Goal: Task Accomplishment & Management: Manage account settings

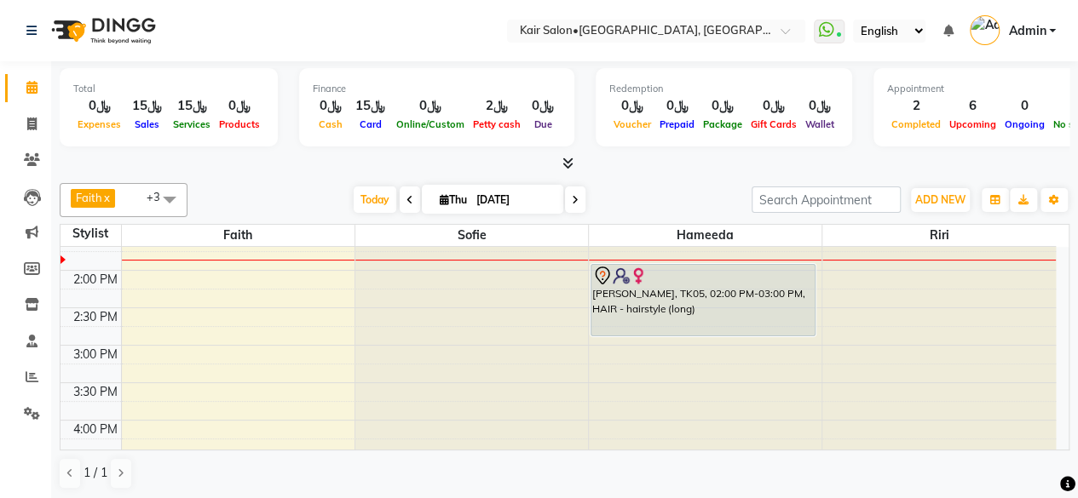
click at [578, 203] on span at bounding box center [575, 200] width 20 height 26
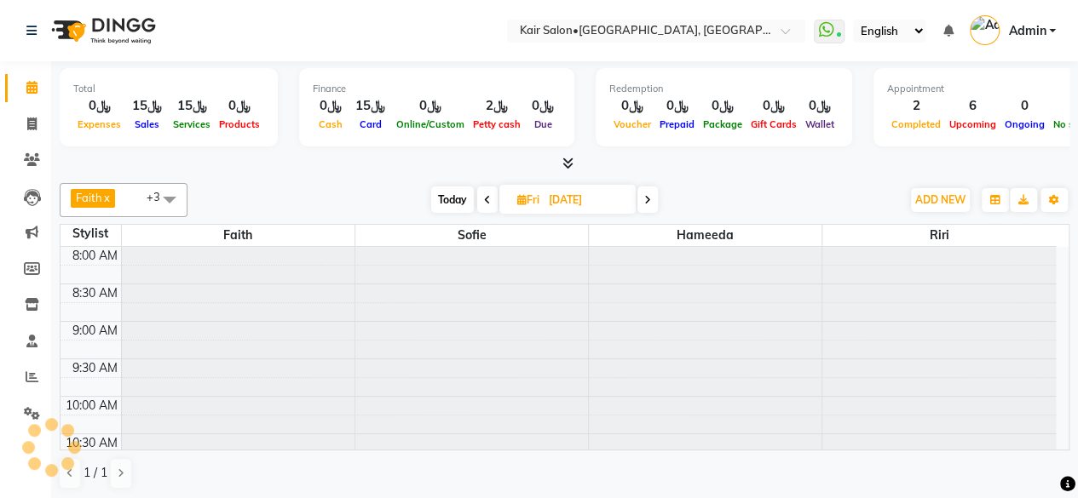
scroll to position [371, 0]
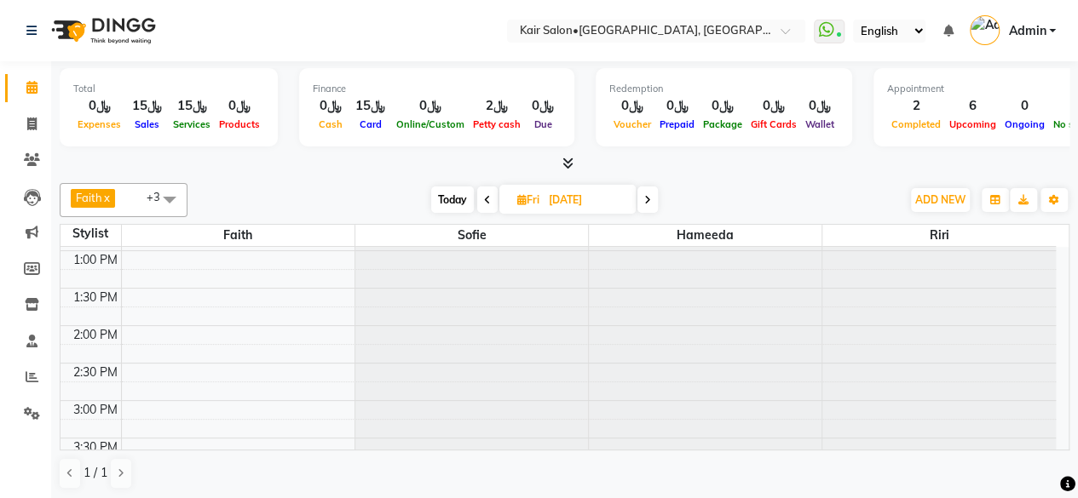
click at [647, 198] on icon at bounding box center [647, 200] width 7 height 10
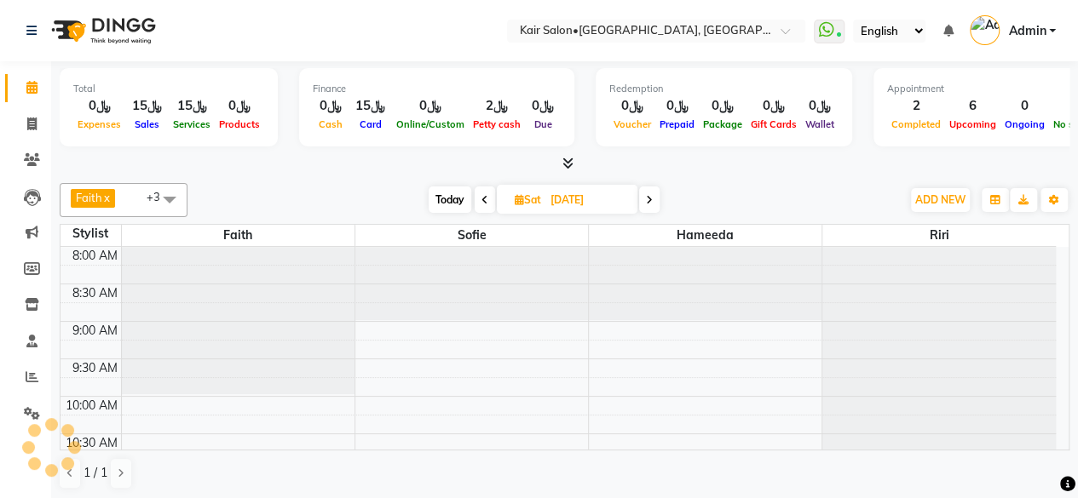
scroll to position [370, 0]
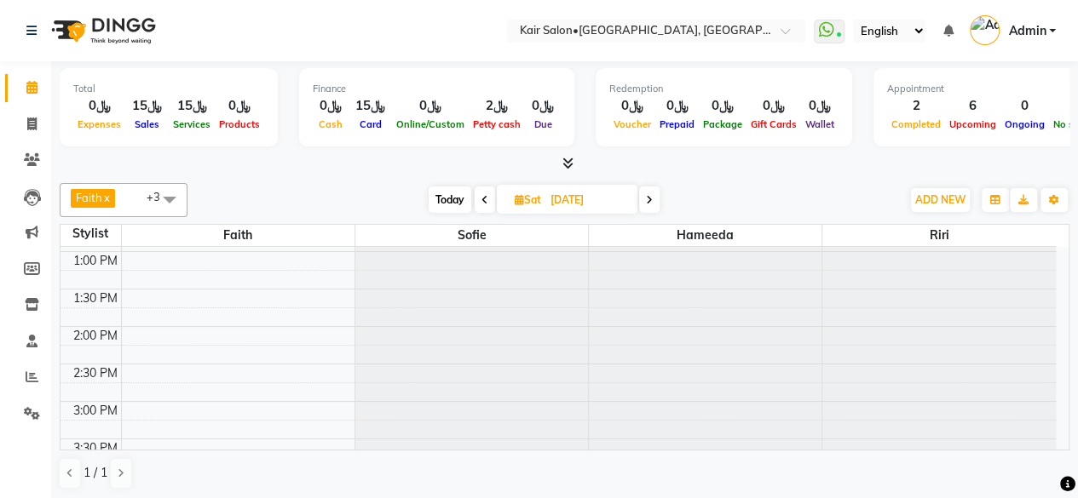
click at [647, 198] on icon at bounding box center [649, 200] width 7 height 10
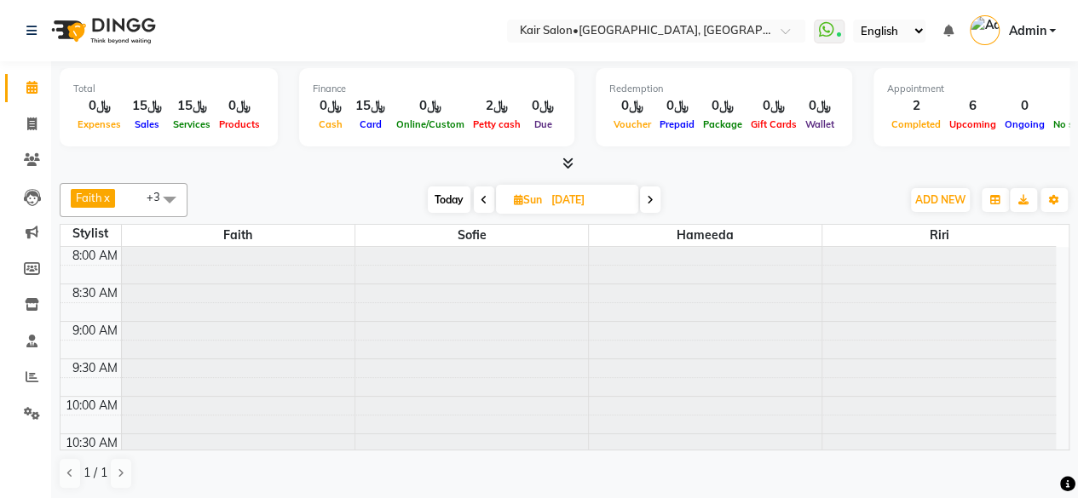
scroll to position [371, 0]
click at [647, 198] on icon at bounding box center [650, 200] width 7 height 10
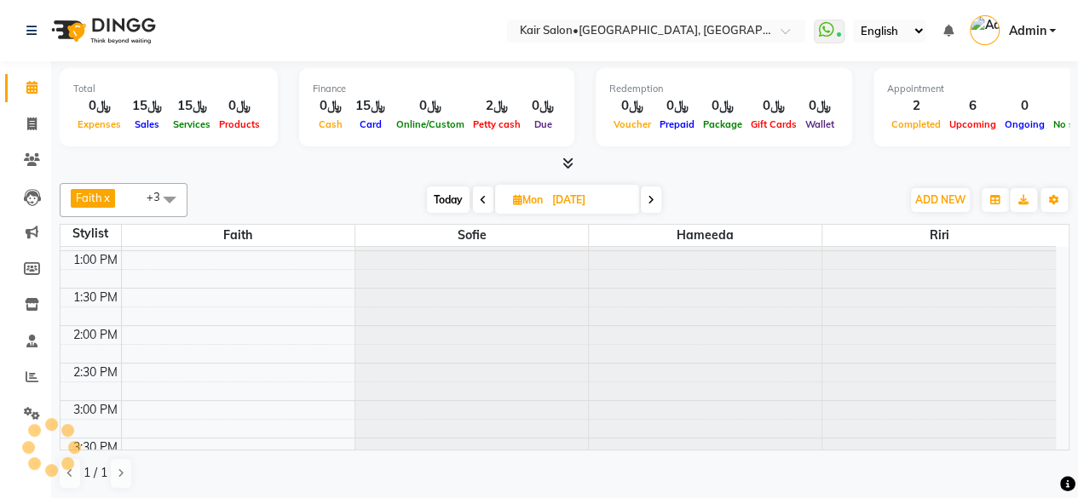
click at [647, 198] on span at bounding box center [651, 200] width 20 height 26
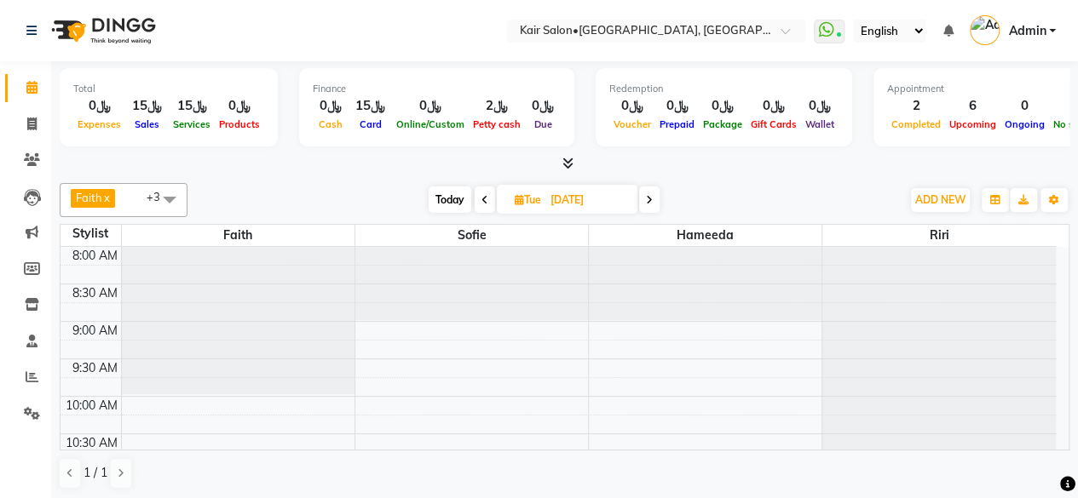
scroll to position [370, 0]
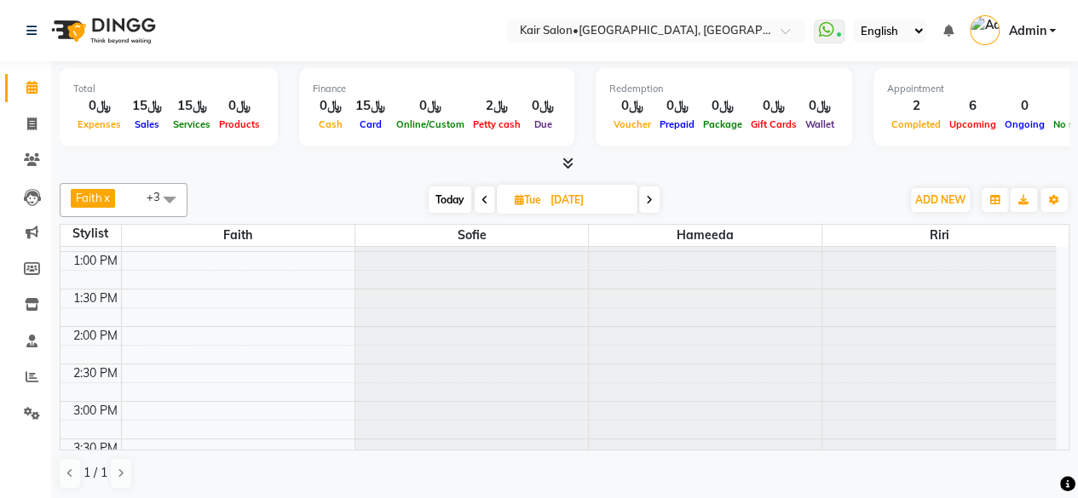
click at [647, 198] on icon at bounding box center [649, 200] width 7 height 10
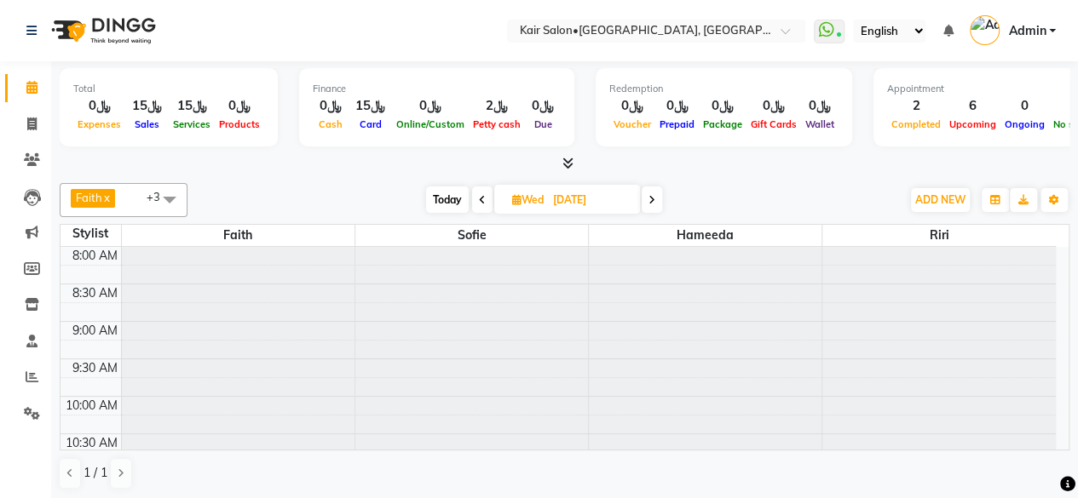
click at [647, 198] on span at bounding box center [651, 200] width 20 height 26
click at [646, 197] on span at bounding box center [650, 200] width 20 height 26
click at [646, 197] on icon at bounding box center [647, 200] width 7 height 10
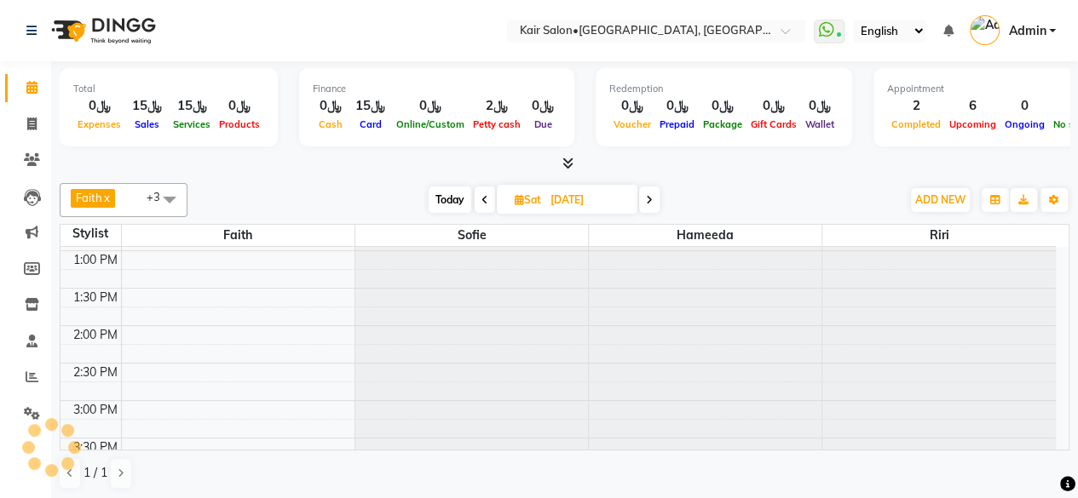
click at [646, 197] on span at bounding box center [649, 200] width 20 height 26
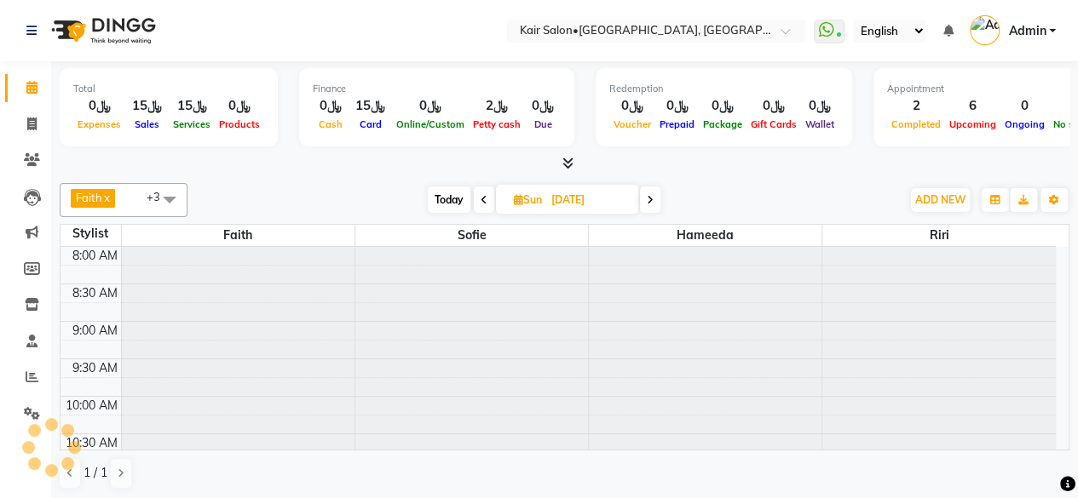
click at [646, 197] on span at bounding box center [650, 200] width 20 height 26
click at [646, 197] on span at bounding box center [651, 200] width 20 height 26
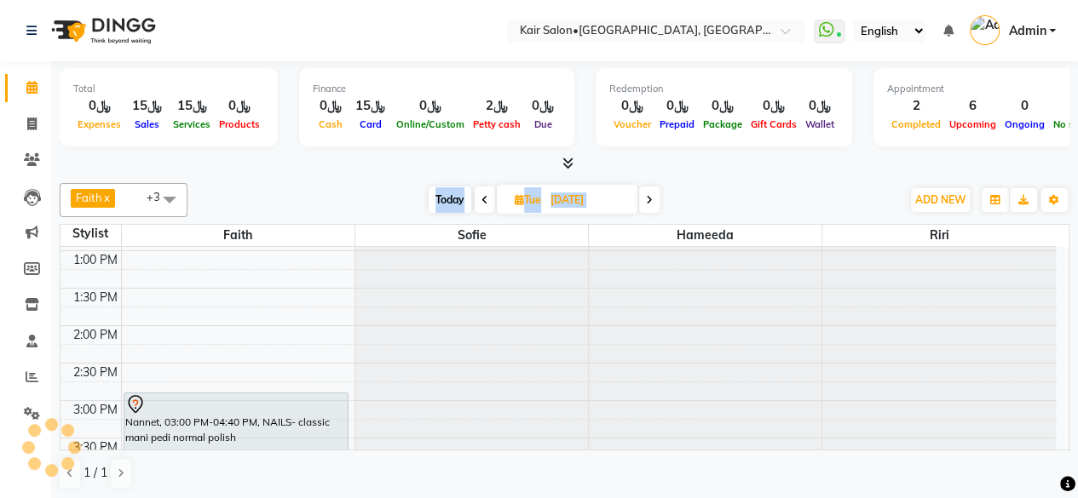
click at [646, 197] on span at bounding box center [649, 200] width 20 height 26
type input "[DATE]"
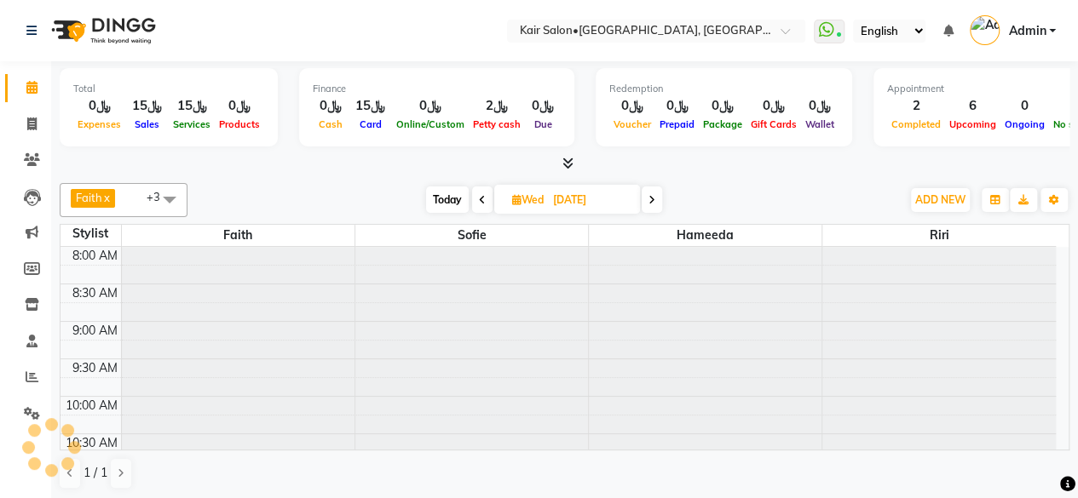
scroll to position [370, 0]
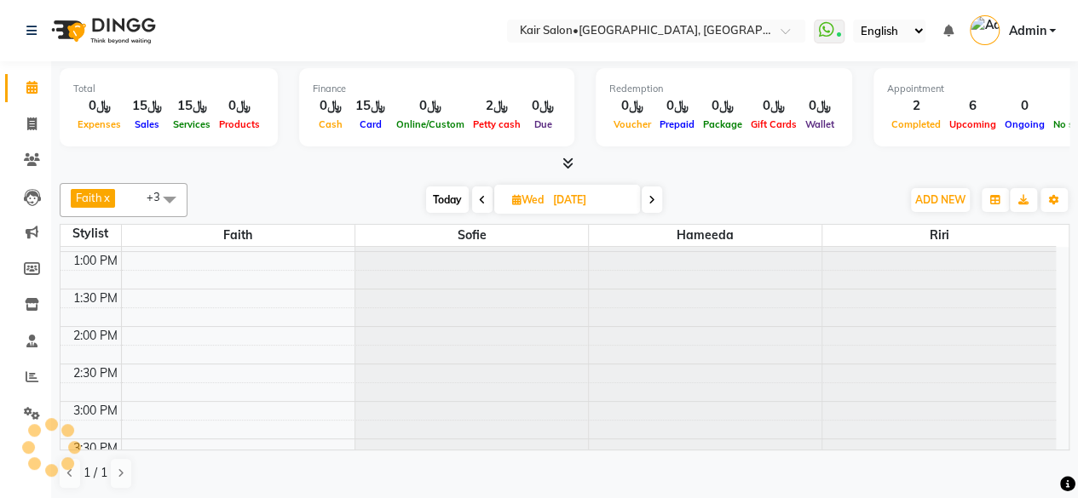
click at [518, 196] on icon at bounding box center [516, 199] width 9 height 11
select select "9"
select select "2025"
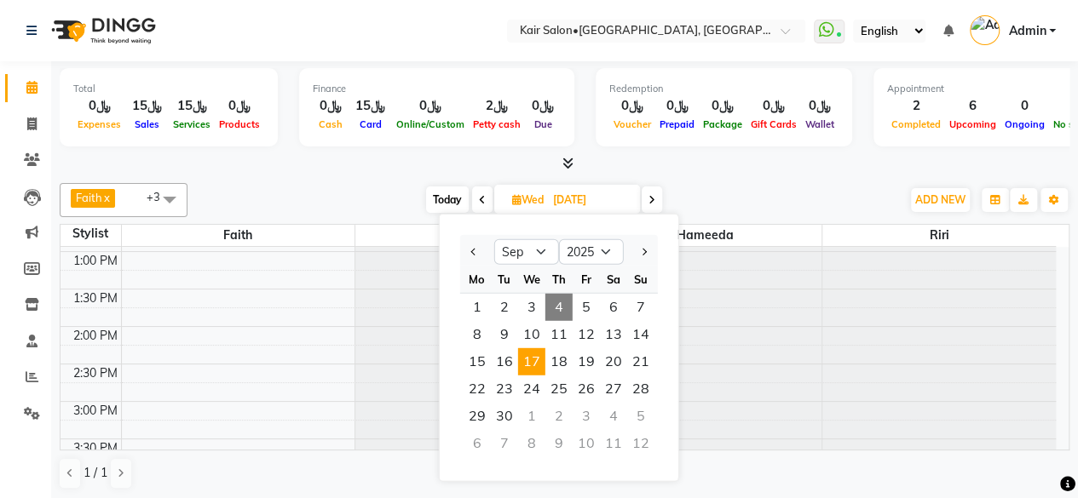
click at [532, 357] on span "17" at bounding box center [531, 361] width 27 height 27
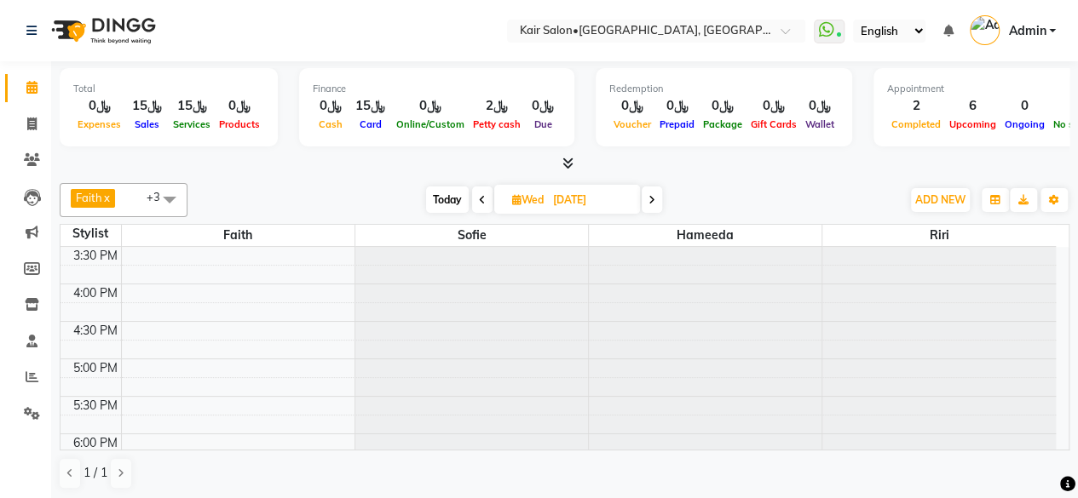
scroll to position [596, 0]
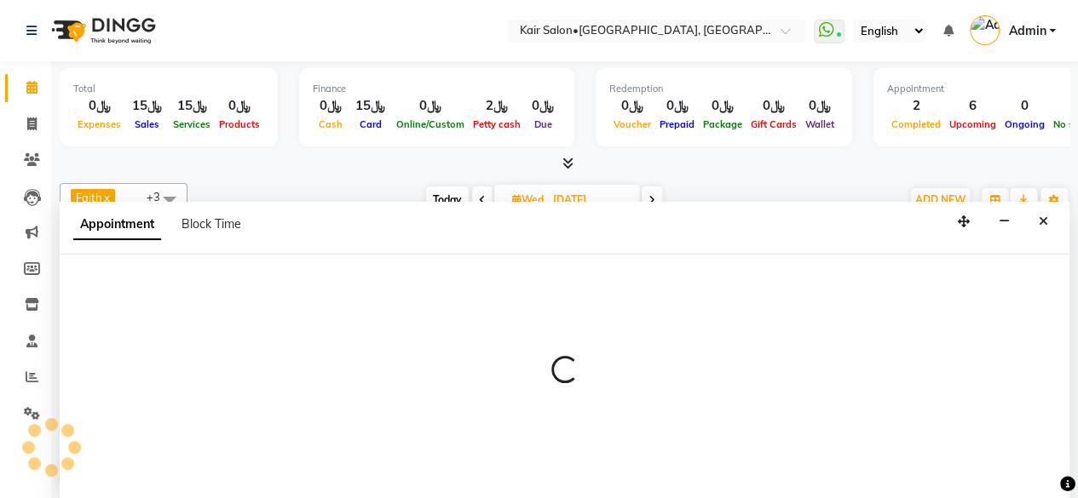
select select "58893"
select select "1080"
select select "tentative"
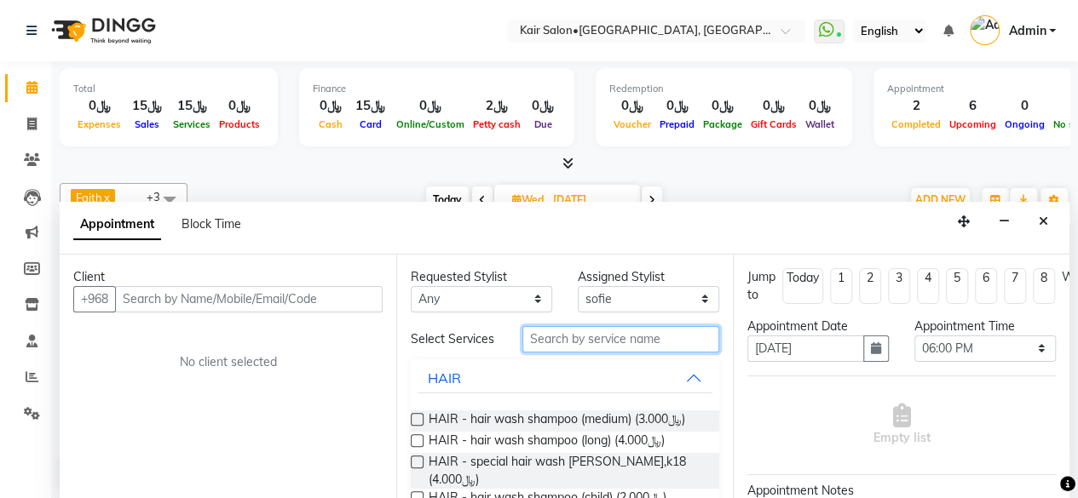
click at [659, 337] on input "text" at bounding box center [620, 339] width 197 height 26
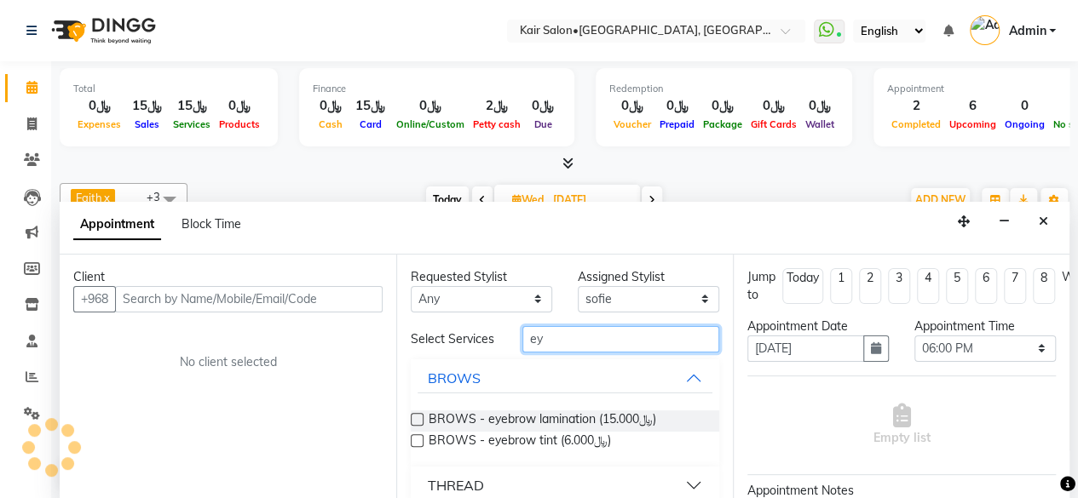
type input "e"
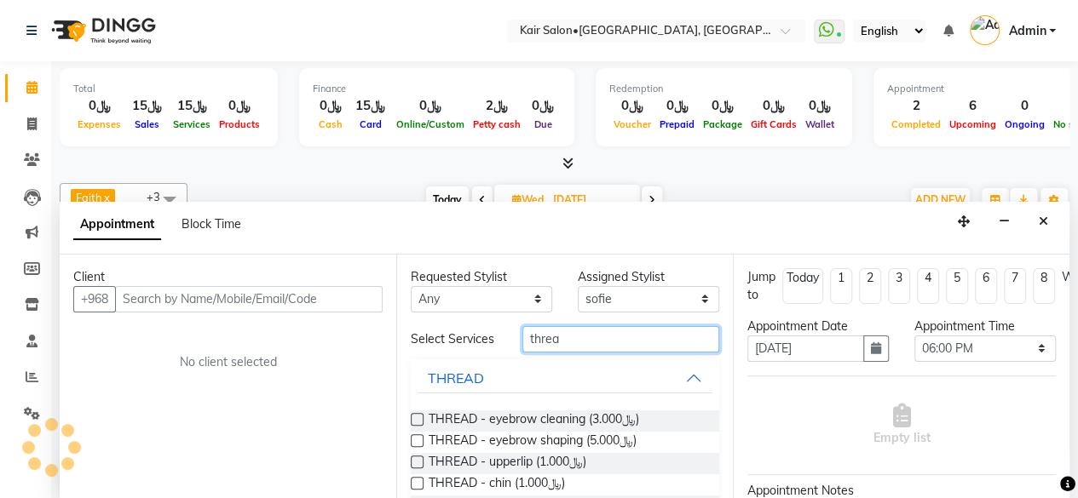
type input "threa"
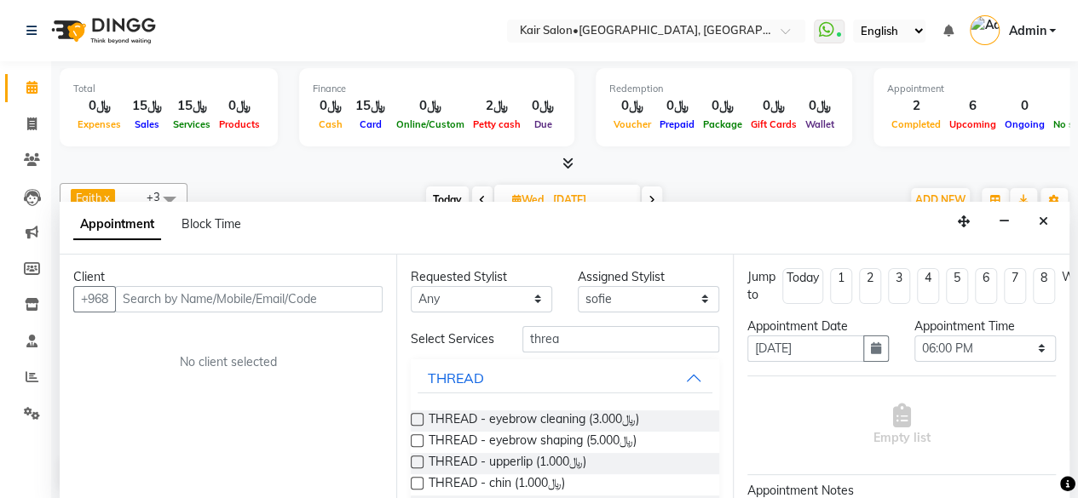
click at [423, 427] on div "THREAD - eyebrow cleaning (﷼3.000)" at bounding box center [565, 421] width 308 height 21
click at [416, 426] on label at bounding box center [417, 419] width 13 height 13
click at [416, 427] on input "checkbox" at bounding box center [416, 421] width 11 height 11
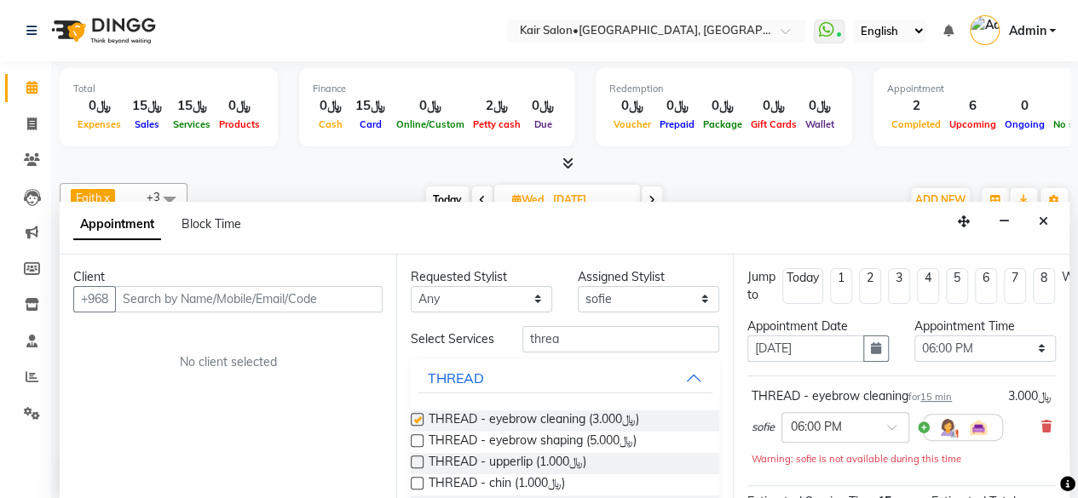
checkbox input "false"
click at [324, 292] on input "text" at bounding box center [248, 299] width 267 height 26
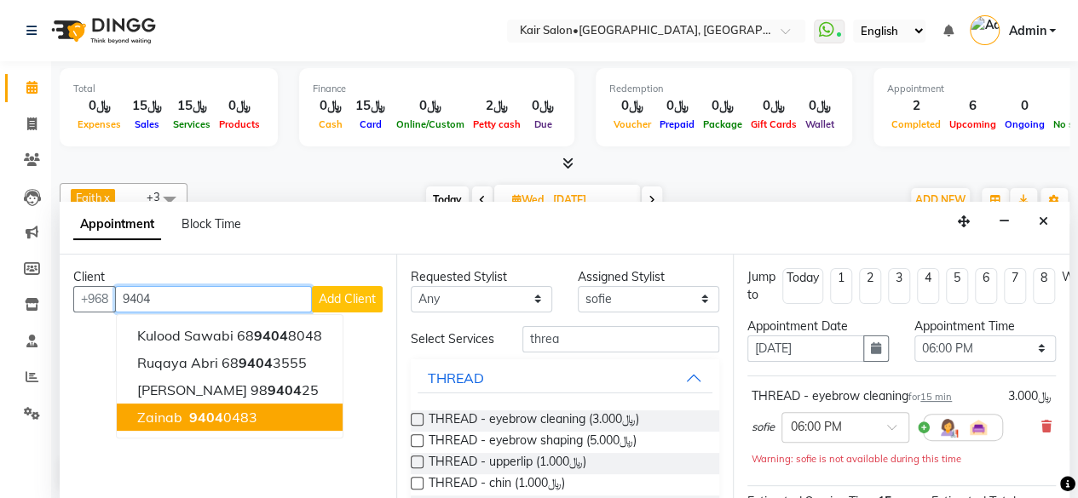
click at [218, 419] on span "9404" at bounding box center [206, 417] width 34 height 17
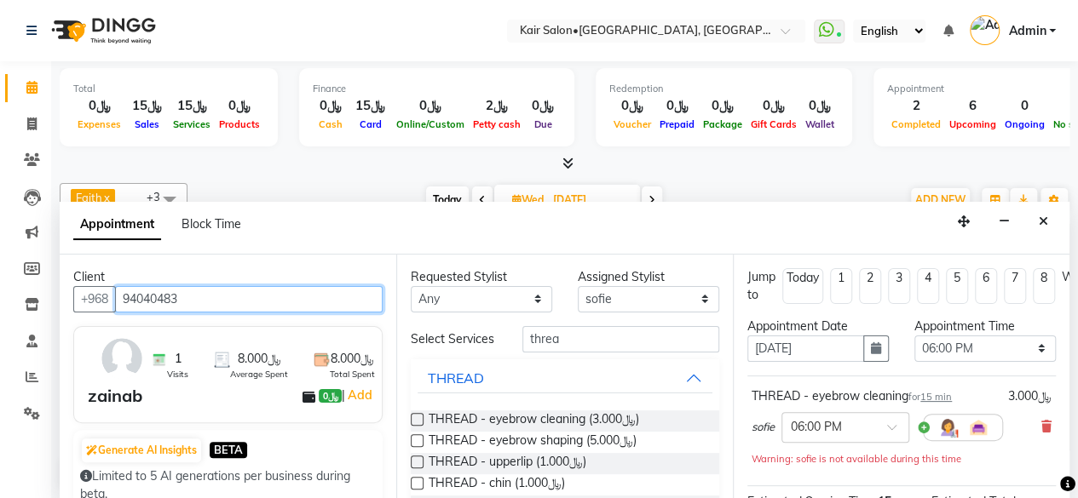
scroll to position [0, 0]
type input "94040483"
click at [1060, 474] on div at bounding box center [1067, 484] width 15 height 23
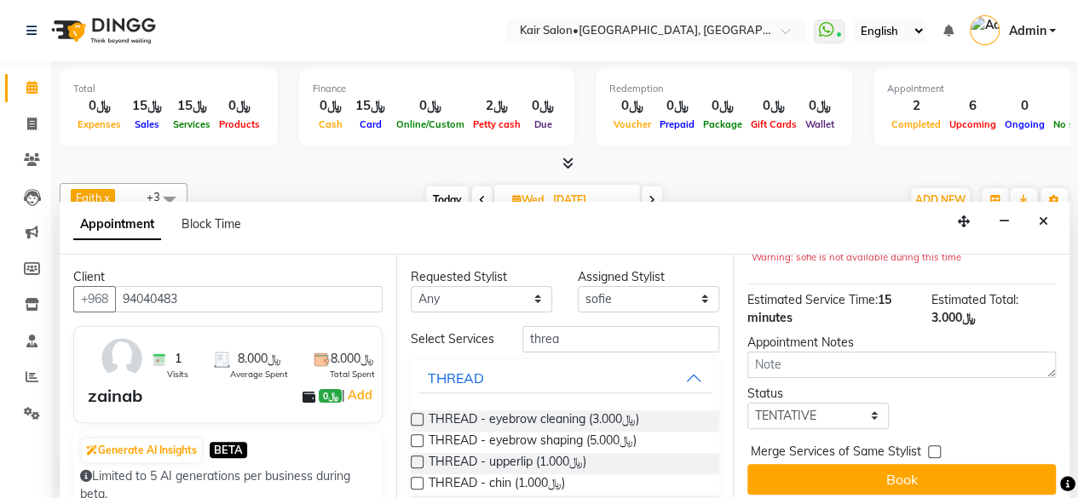
scroll to position [204, 0]
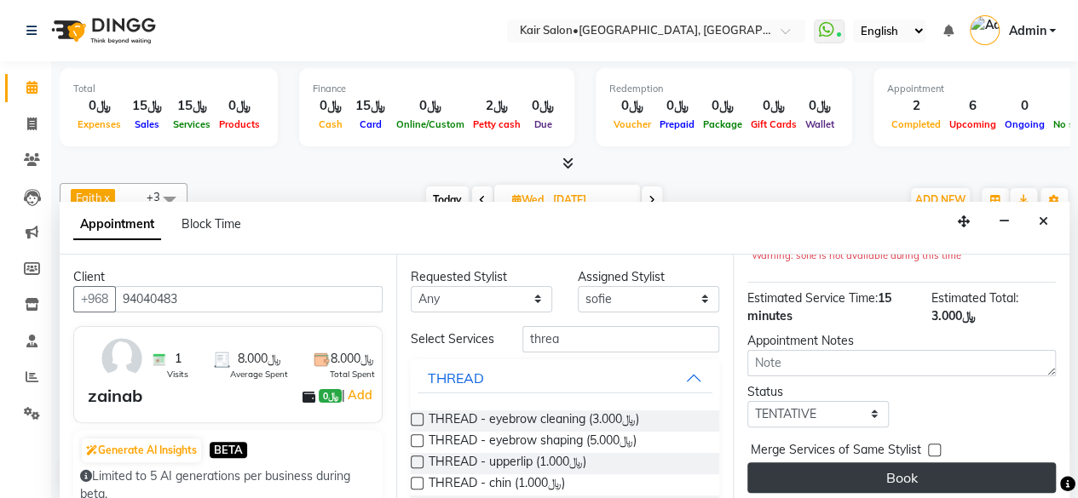
click at [968, 469] on button "Book" at bounding box center [901, 478] width 308 height 31
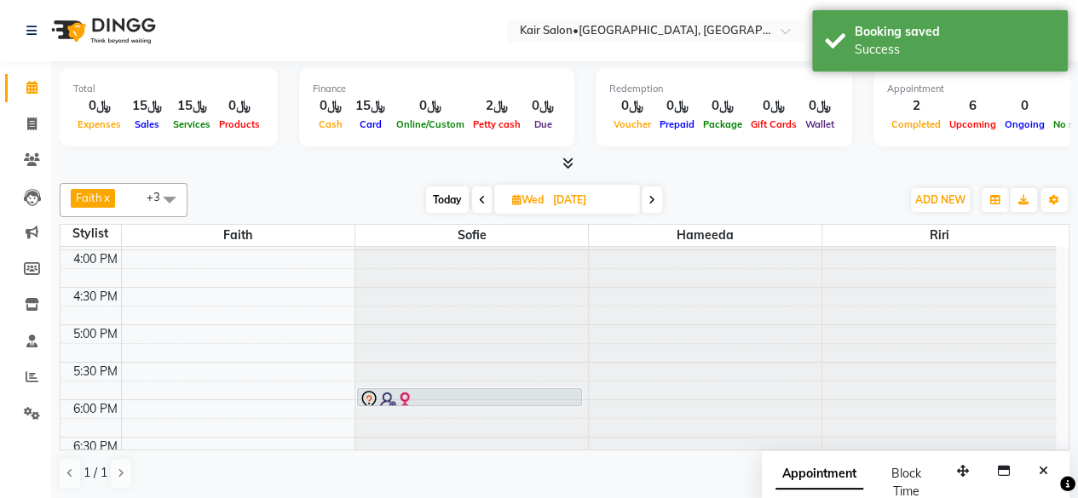
click at [517, 199] on icon at bounding box center [516, 199] width 9 height 11
select select "9"
select select "2025"
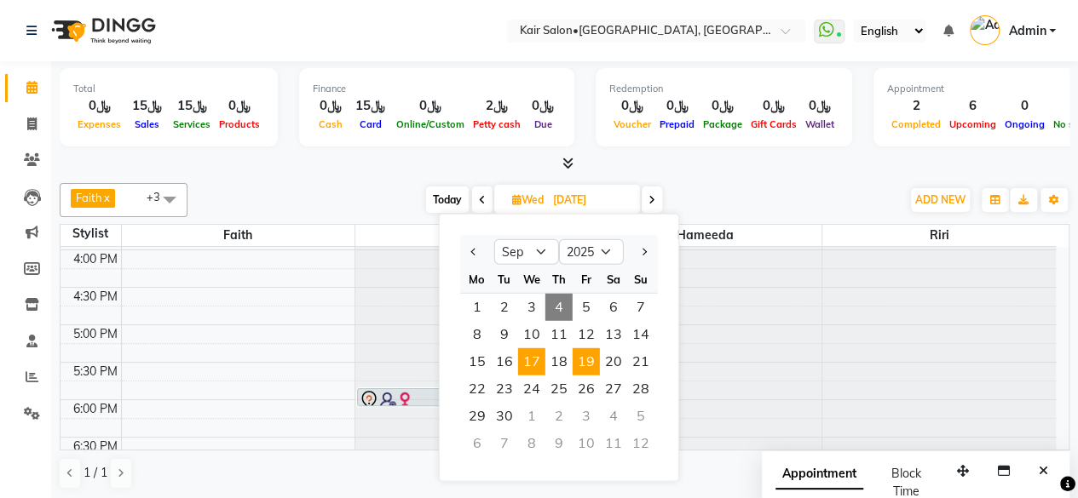
click at [586, 362] on span "19" at bounding box center [585, 361] width 27 height 27
type input "[DATE]"
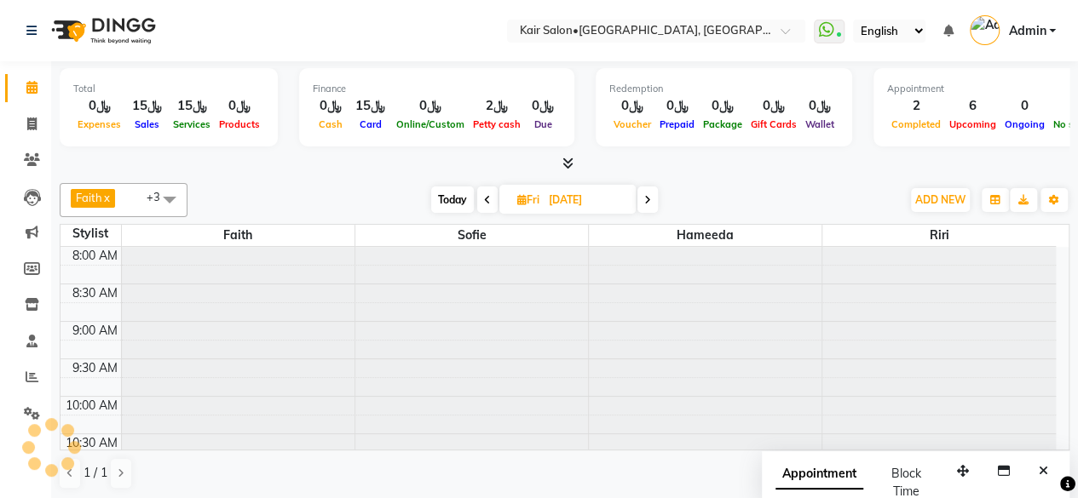
scroll to position [444, 0]
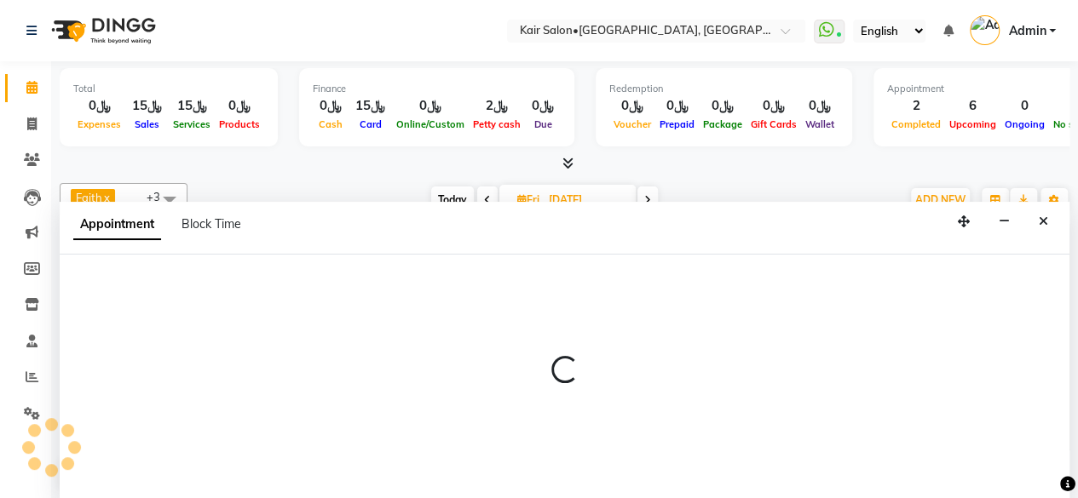
scroll to position [0, 0]
select select "58893"
select select "tentative"
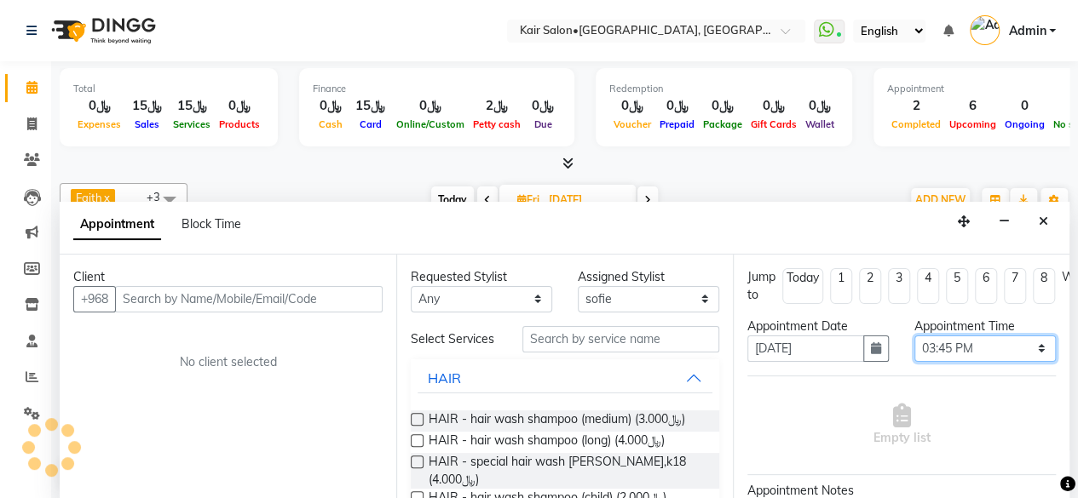
click at [1028, 350] on select "Select 09:00 AM 09:05 AM 09:10 AM 09:15 AM 09:20 AM 09:25 AM 09:30 AM 09:35 AM …" at bounding box center [984, 349] width 141 height 26
click at [1026, 348] on select "Select 09:00 AM 09:05 AM 09:10 AM 09:15 AM 09:20 AM 09:25 AM 09:30 AM 09:35 AM …" at bounding box center [984, 349] width 141 height 26
click at [1029, 348] on select "Select 09:00 AM 09:05 AM 09:10 AM 09:15 AM 09:20 AM 09:25 AM 09:30 AM 09:35 AM …" at bounding box center [984, 349] width 141 height 26
select select "960"
click at [914, 336] on select "Select 09:00 AM 09:05 AM 09:10 AM 09:15 AM 09:20 AM 09:25 AM 09:30 AM 09:35 AM …" at bounding box center [984, 349] width 141 height 26
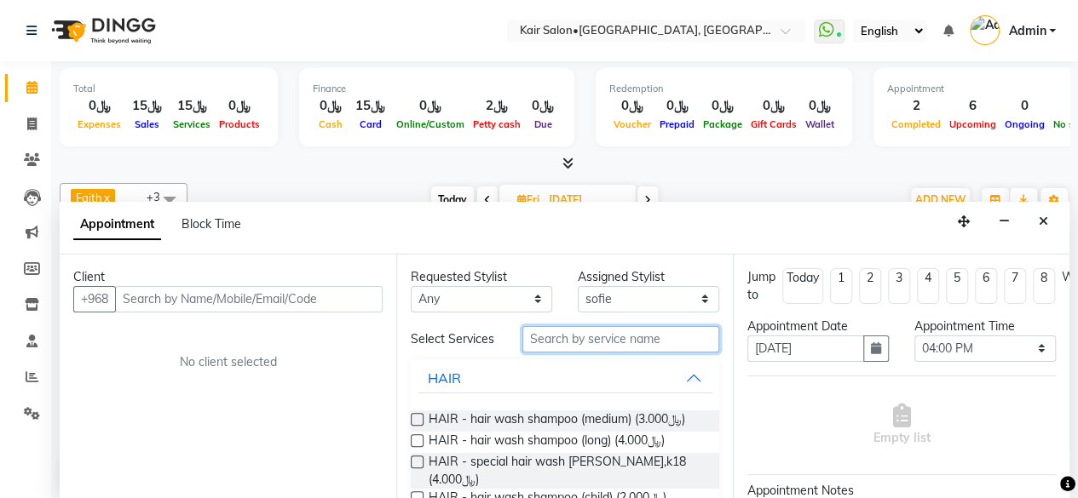
click at [661, 337] on input "text" at bounding box center [620, 339] width 197 height 26
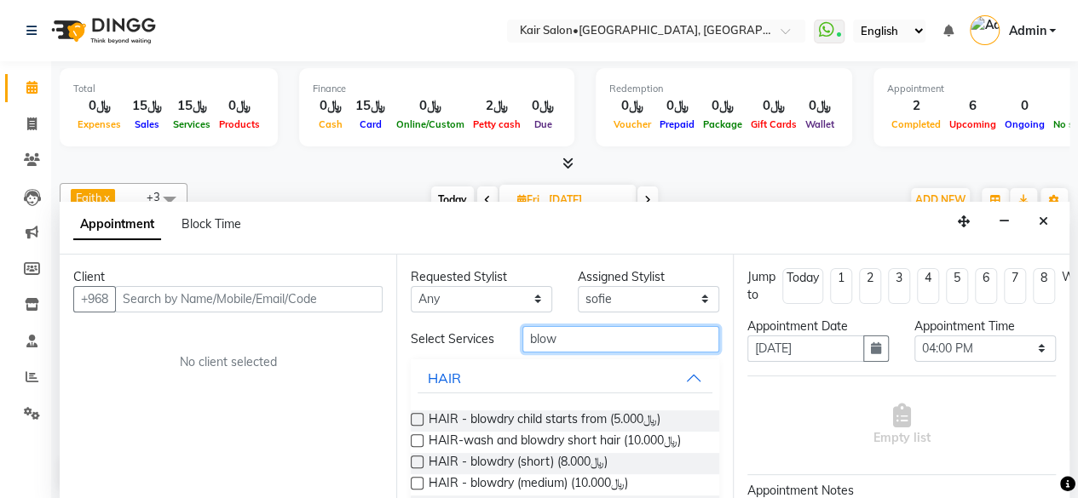
type input "blow"
click at [421, 490] on label at bounding box center [417, 483] width 13 height 13
click at [421, 490] on input "checkbox" at bounding box center [416, 485] width 11 height 11
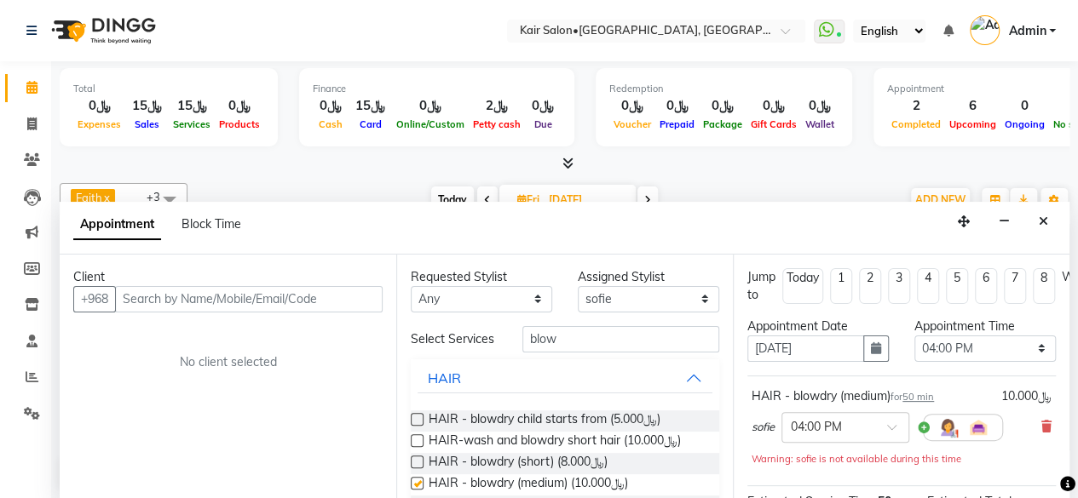
checkbox input "false"
click at [350, 292] on input "text" at bounding box center [248, 299] width 267 height 26
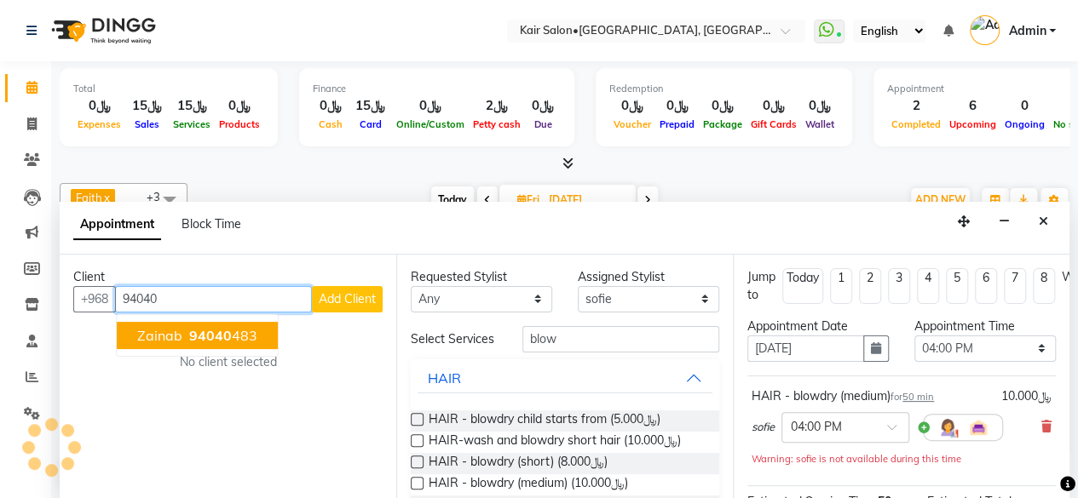
click at [244, 333] on ngb-highlight "94040 483" at bounding box center [222, 335] width 72 height 17
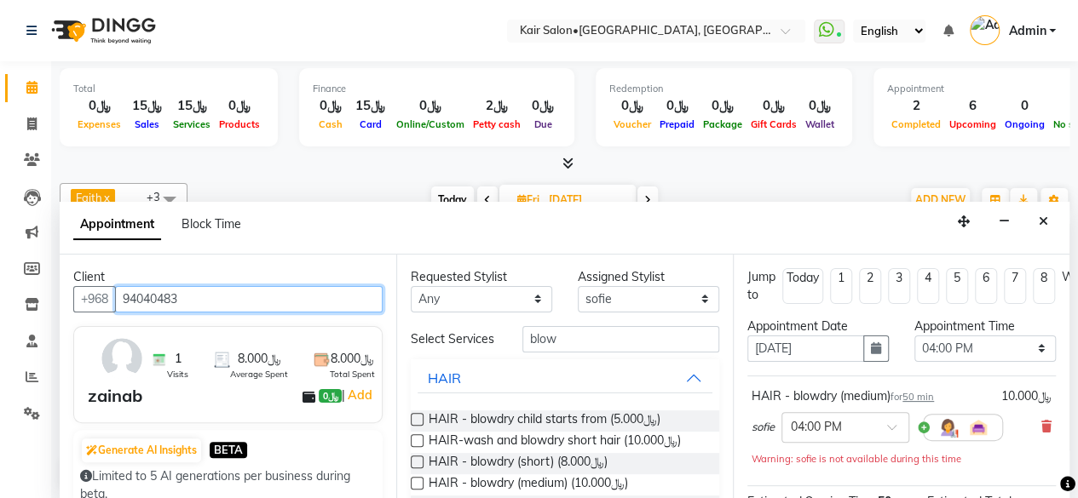
type input "94040483"
click at [1055, 472] on div "Jump to [DATE] 1 2 3 4 5 6 7 8 Weeks Appointment Date [DATE] Appointment Time S…" at bounding box center [901, 378] width 337 height 246
click at [1060, 477] on icon at bounding box center [1067, 484] width 15 height 15
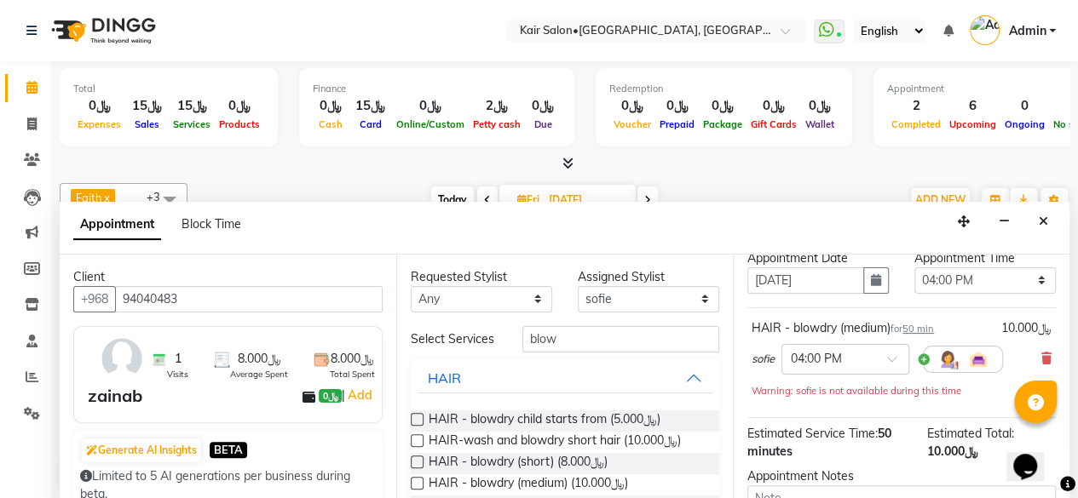
scroll to position [221, 0]
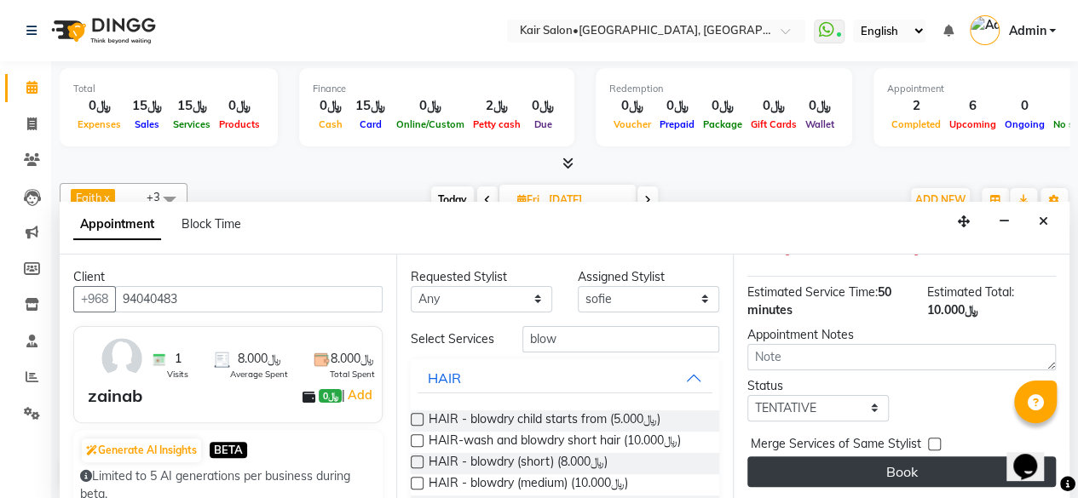
click at [900, 463] on button "Book" at bounding box center [901, 472] width 308 height 31
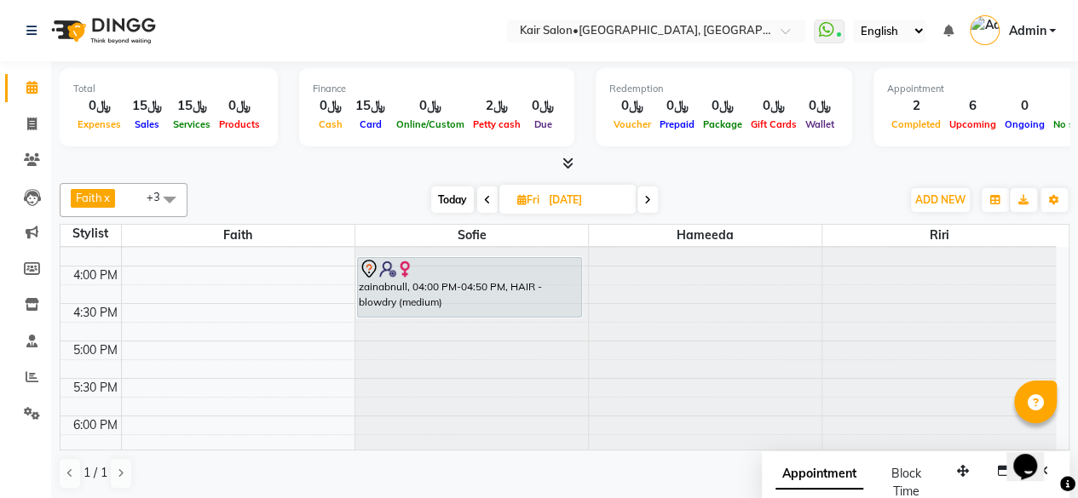
scroll to position [455, 0]
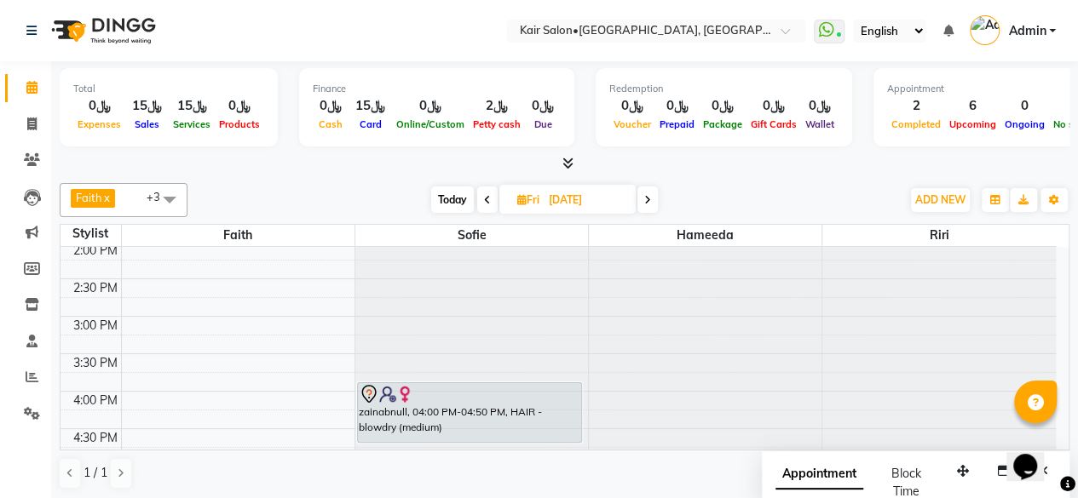
click at [524, 199] on span "Fri" at bounding box center [528, 199] width 31 height 13
select select "9"
select select "2025"
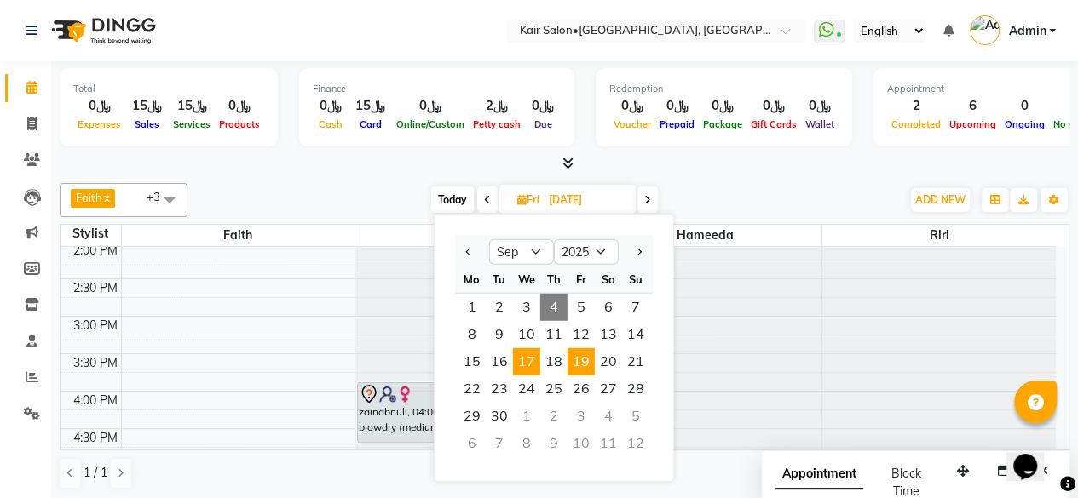
click at [530, 363] on span "17" at bounding box center [526, 361] width 27 height 27
type input "[DATE]"
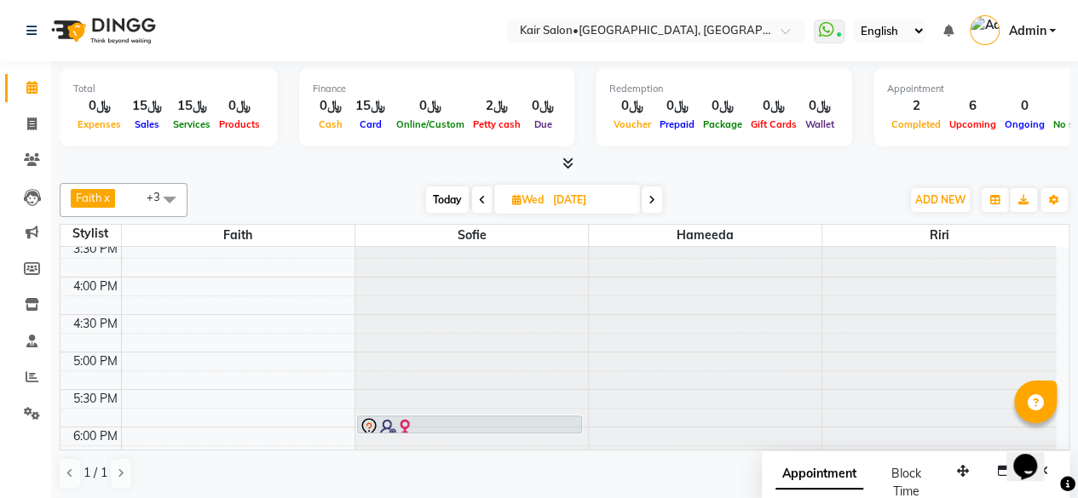
scroll to position [558, 0]
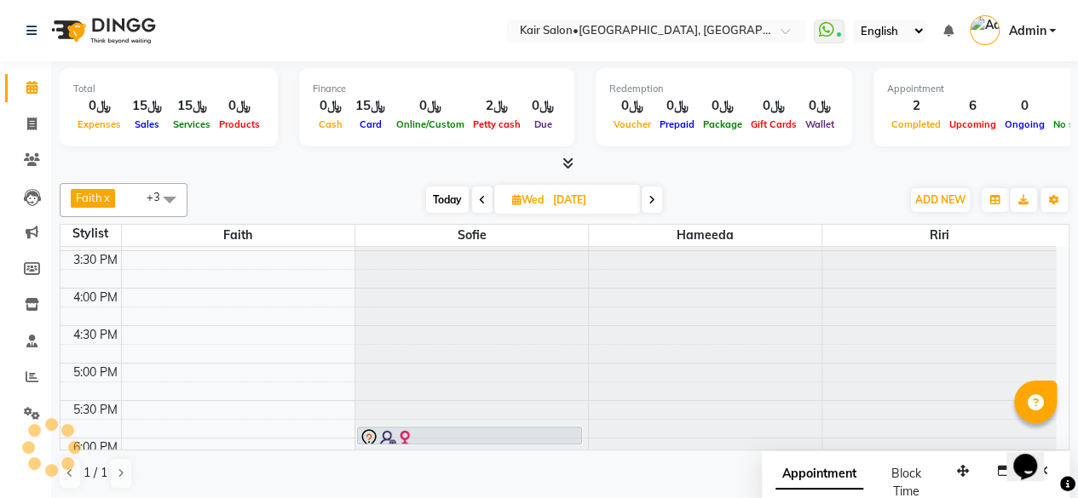
click at [519, 202] on span "Wed" at bounding box center [528, 199] width 40 height 13
select select "9"
select select "2025"
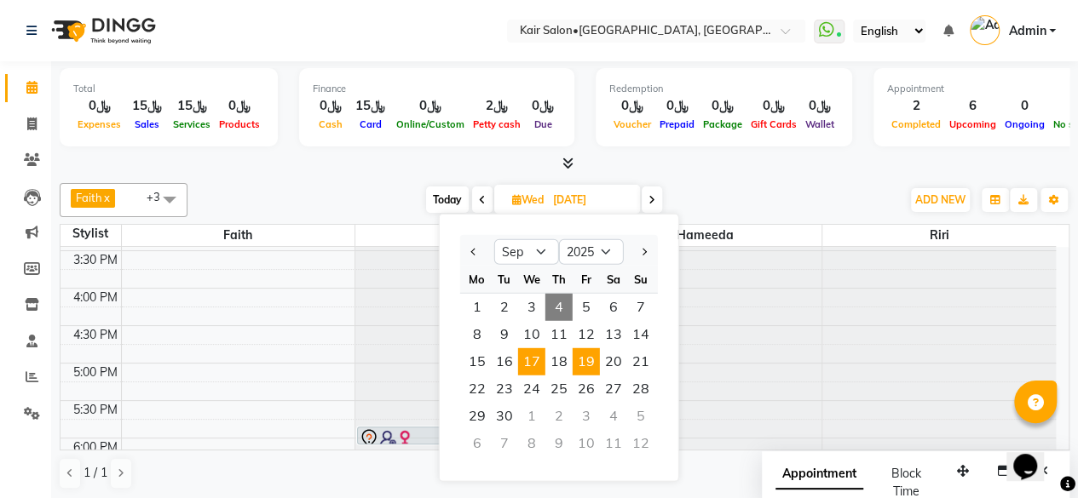
click at [588, 362] on span "19" at bounding box center [585, 361] width 27 height 27
type input "[DATE]"
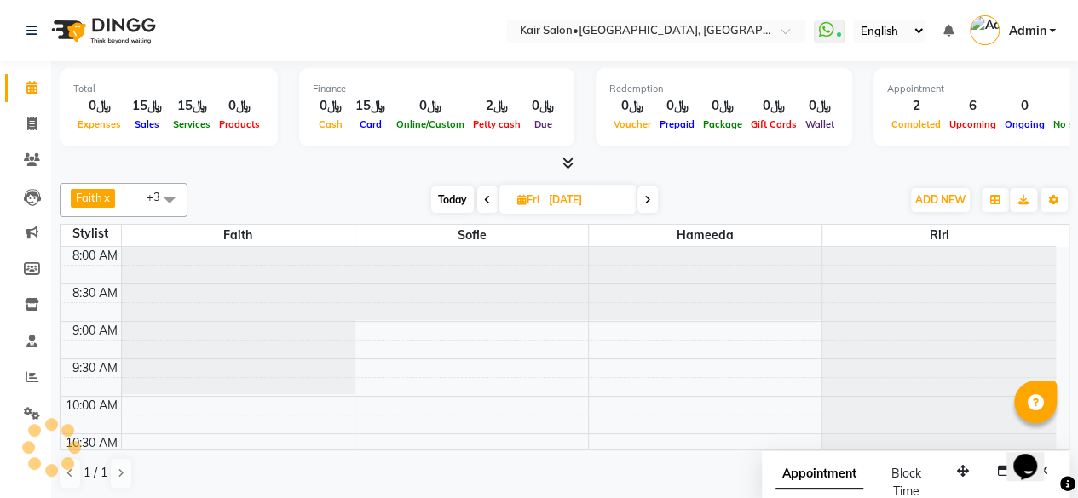
scroll to position [444, 0]
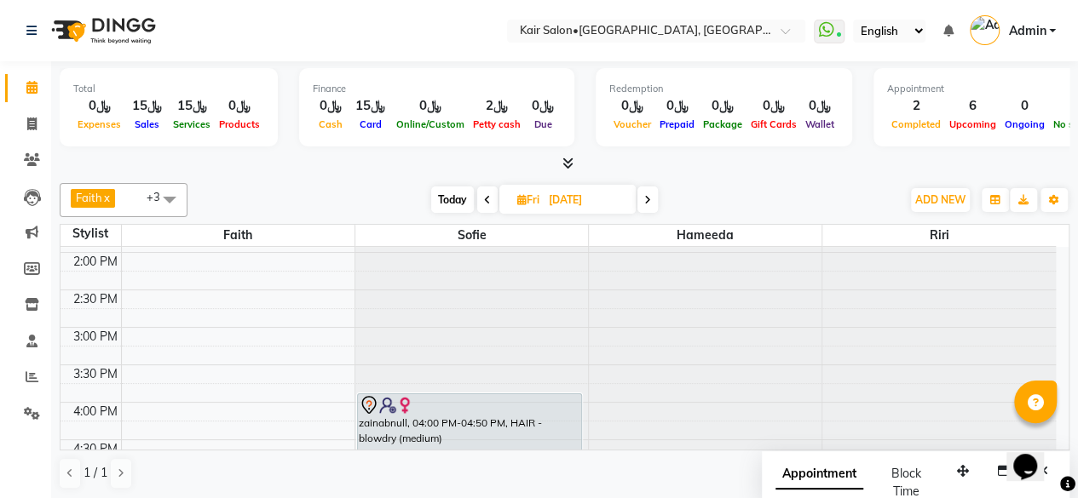
click at [521, 200] on icon at bounding box center [521, 199] width 9 height 11
select select "9"
select select "2025"
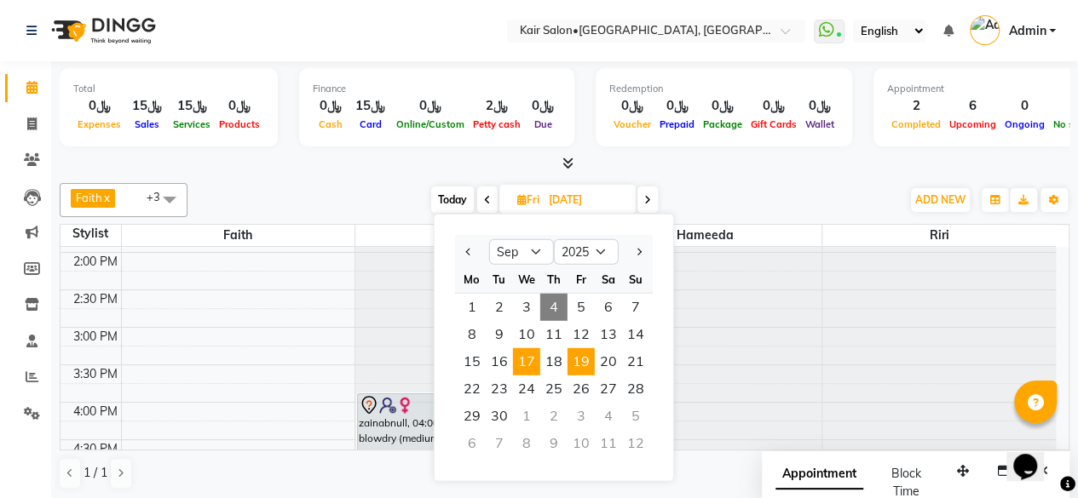
click at [533, 364] on span "17" at bounding box center [526, 361] width 27 height 27
type input "[DATE]"
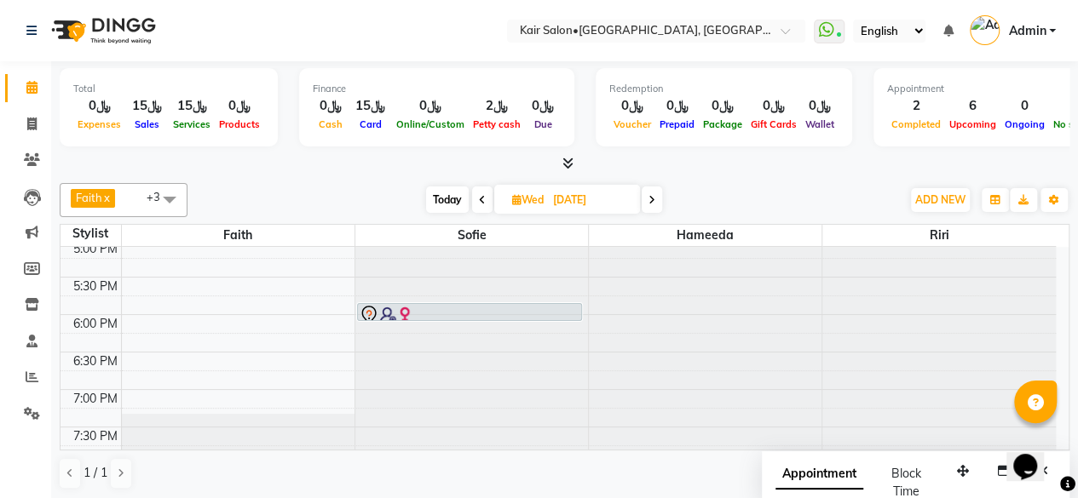
scroll to position [682, 0]
click at [518, 198] on icon at bounding box center [516, 199] width 9 height 11
select select "9"
select select "2025"
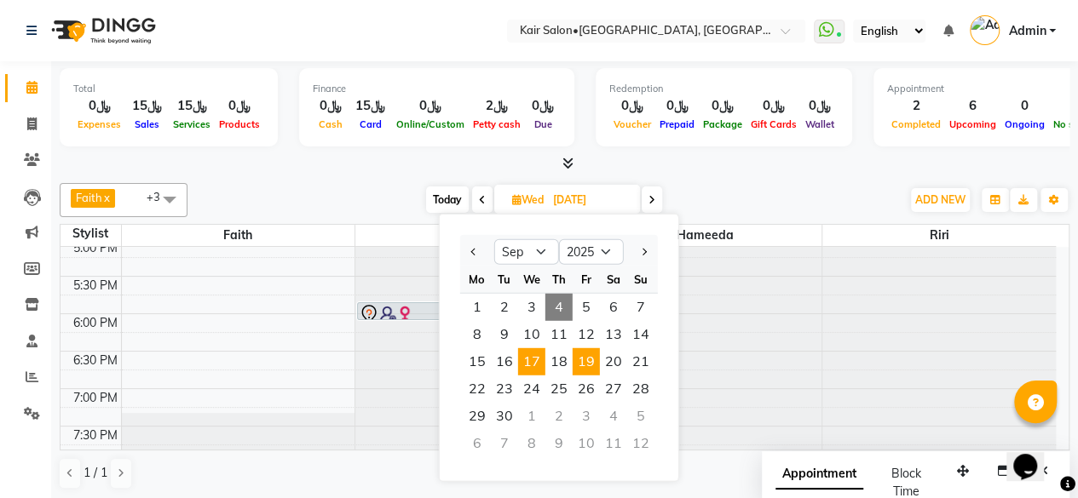
click at [586, 361] on span "19" at bounding box center [585, 361] width 27 height 27
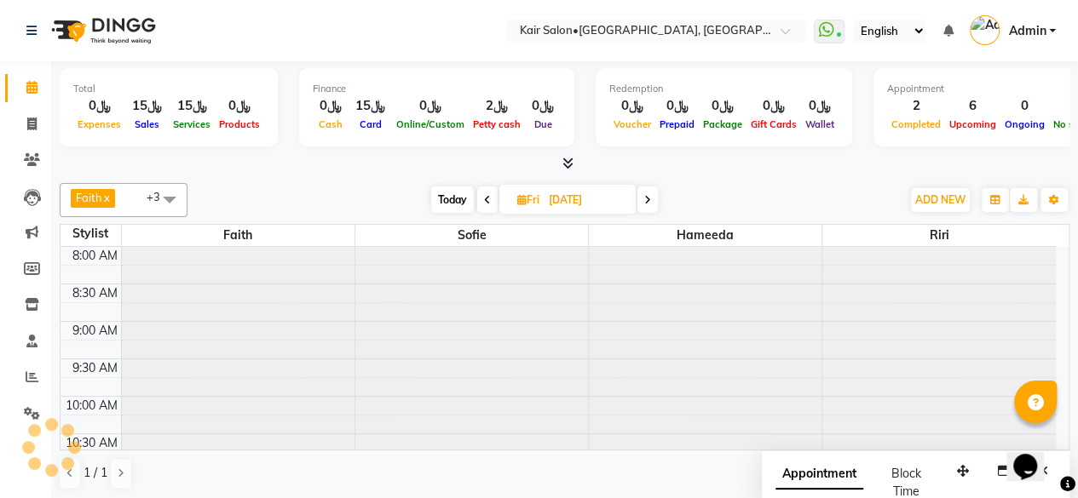
scroll to position [444, 0]
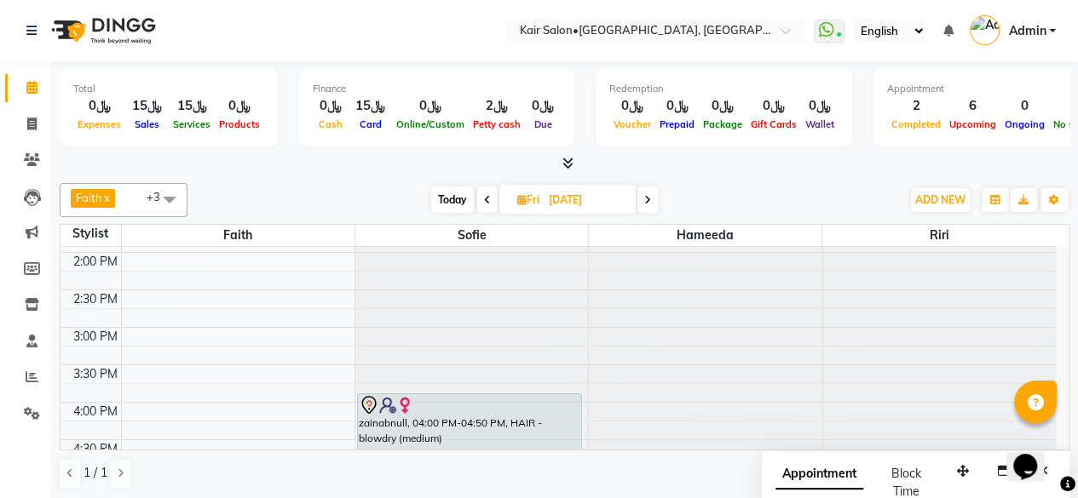
click at [450, 198] on span "Today" at bounding box center [452, 200] width 43 height 26
type input "[DATE]"
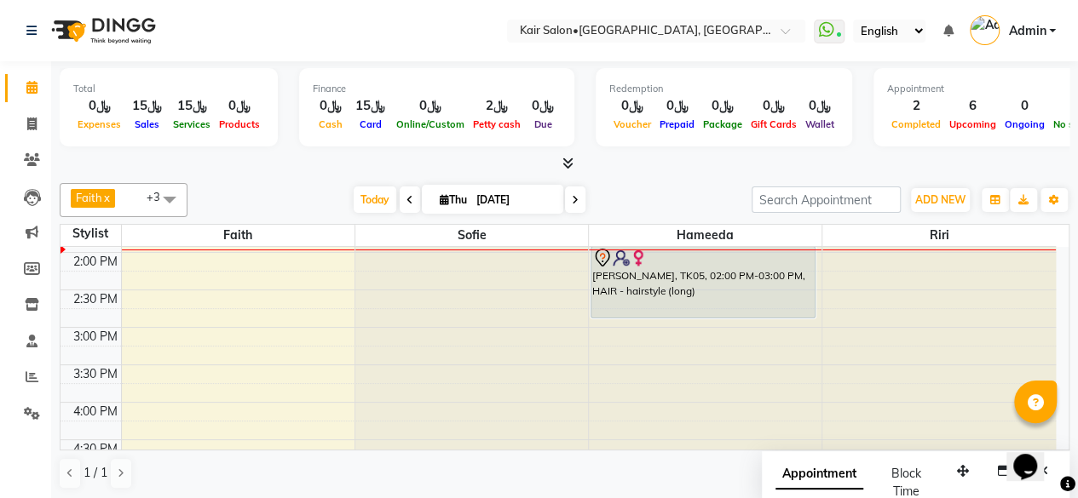
click at [1054, 437] on div "Opens Chat This icon Opens the chat window." at bounding box center [1033, 437] width 41 height 0
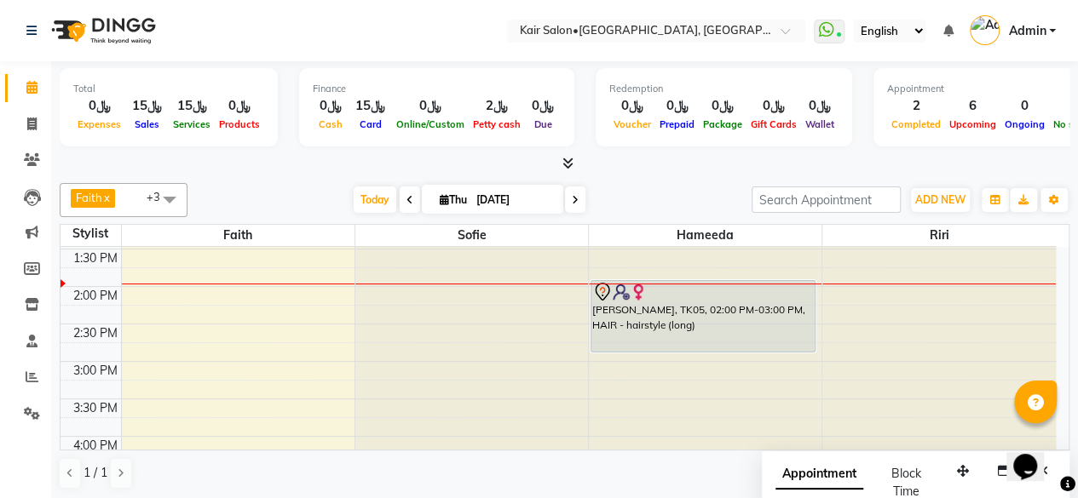
scroll to position [342, 0]
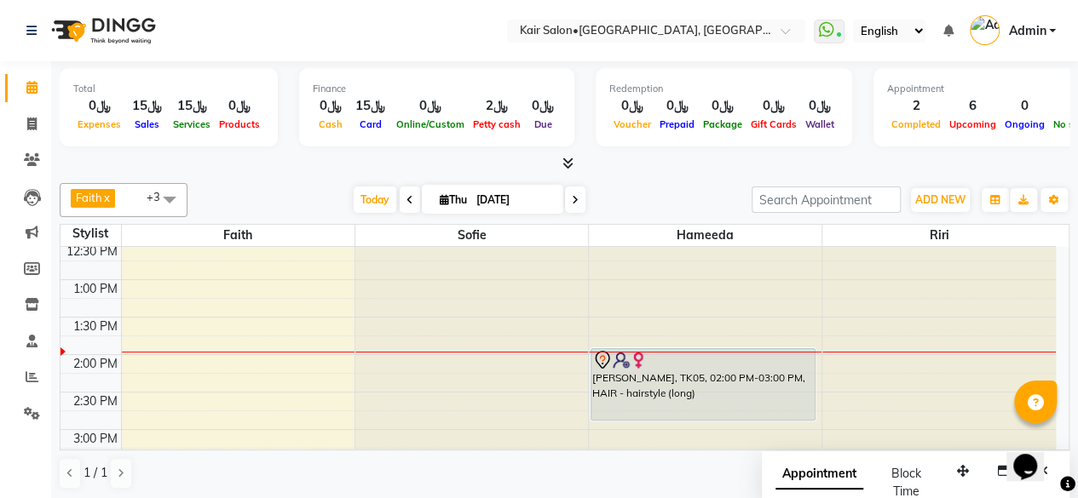
click at [1054, 437] on div "Opens Chat This icon Opens the chat window." at bounding box center [1033, 437] width 41 height 0
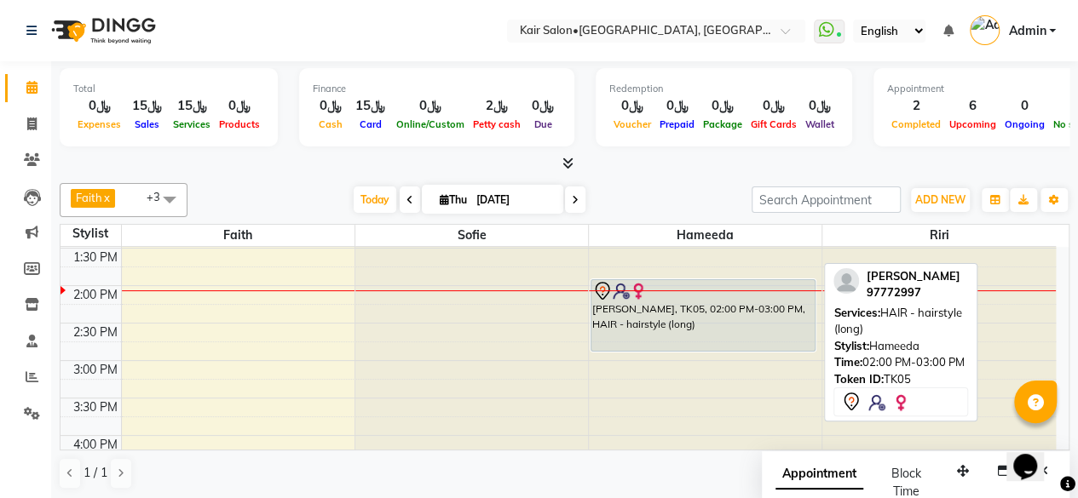
scroll to position [438, 0]
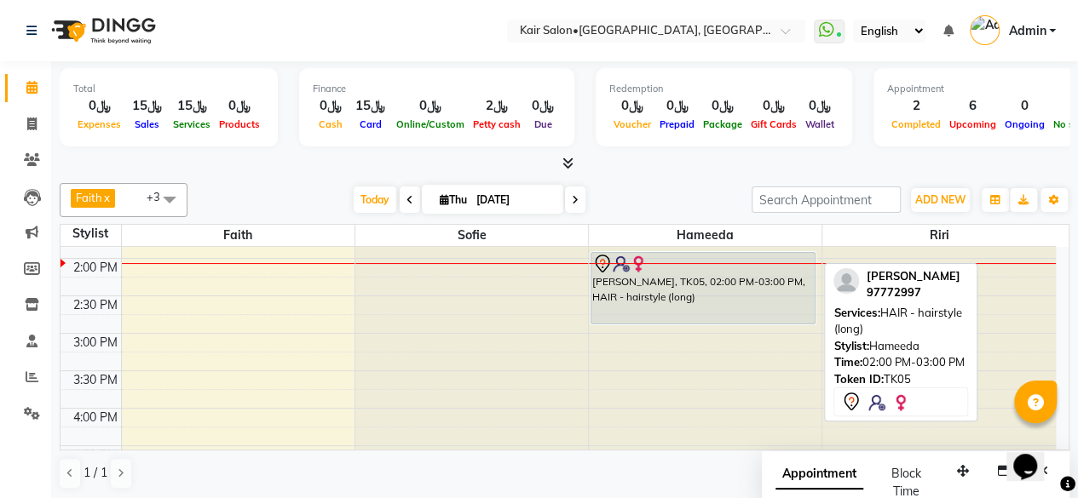
click at [702, 313] on div "[PERSON_NAME], TK05, 02:00 PM-03:00 PM, HAIR - hairstyle (long)" at bounding box center [702, 288] width 223 height 71
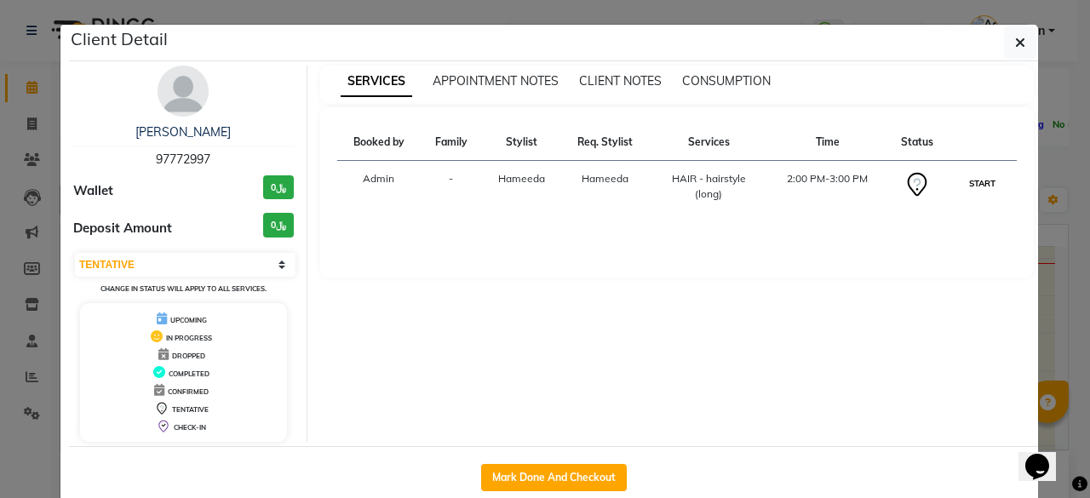
click at [979, 176] on button "START" at bounding box center [982, 183] width 35 height 21
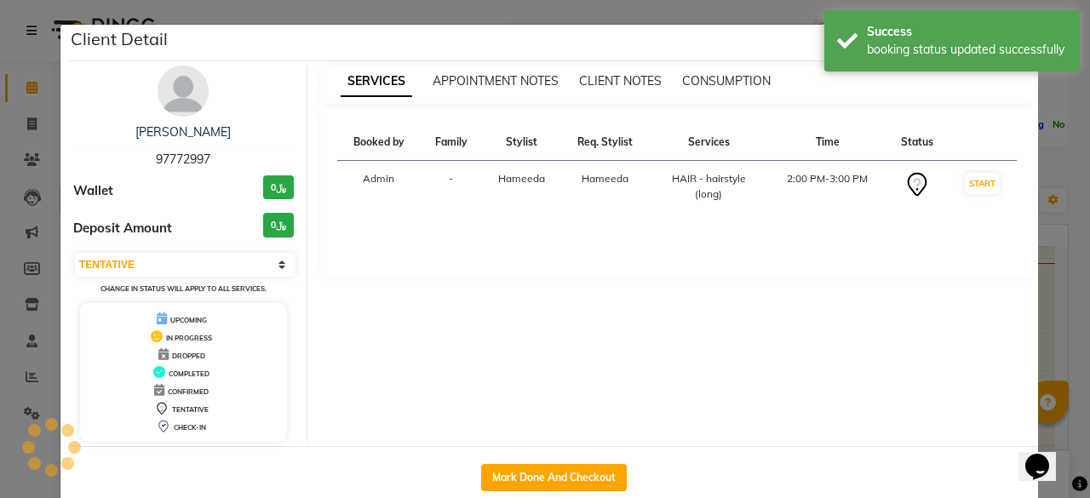
select select "1"
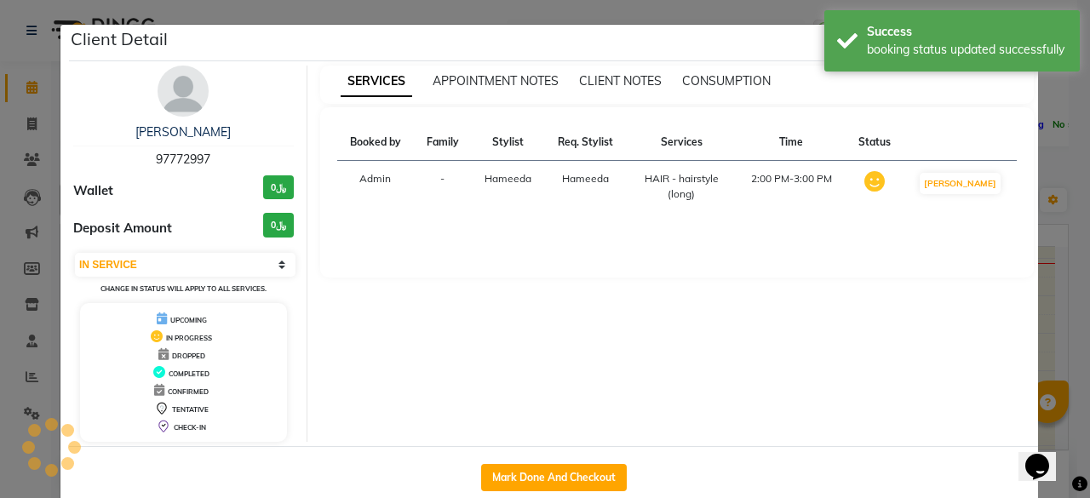
click at [1044, 187] on ngb-modal-window "Client Detail maram wahaibi 97772997 Wallet ﷼0 Deposit Amount ﷼0 Select IN SERV…" at bounding box center [545, 249] width 1090 height 498
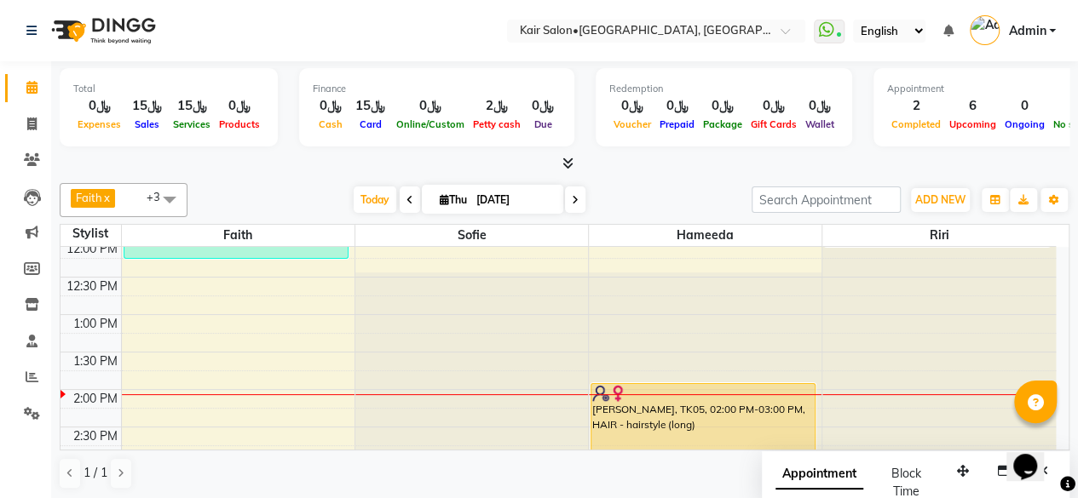
scroll to position [267, 0]
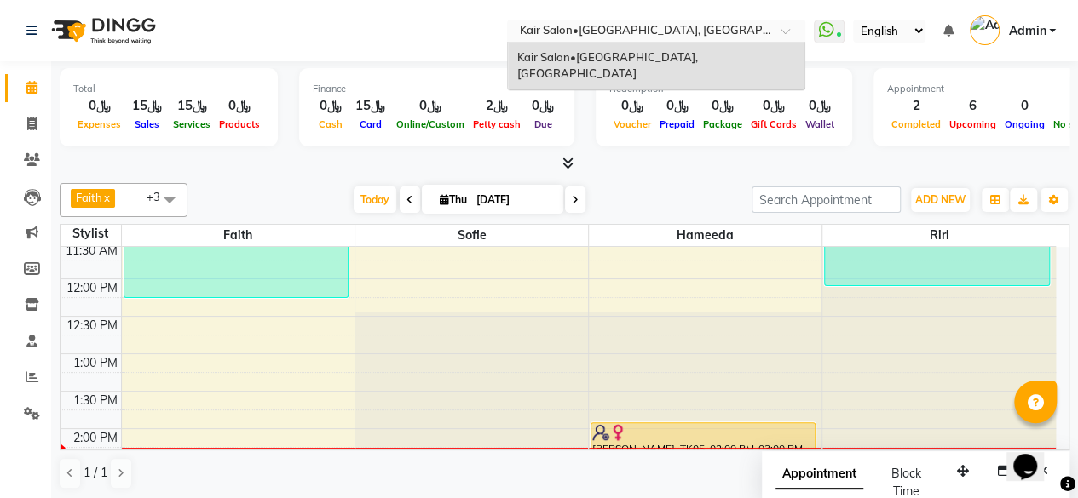
drag, startPoint x: 1090, startPoint y: 310, endPoint x: 669, endPoint y: 32, distance: 504.2
click at [669, 32] on input "text" at bounding box center [638, 32] width 247 height 17
click at [34, 380] on icon at bounding box center [32, 377] width 13 height 13
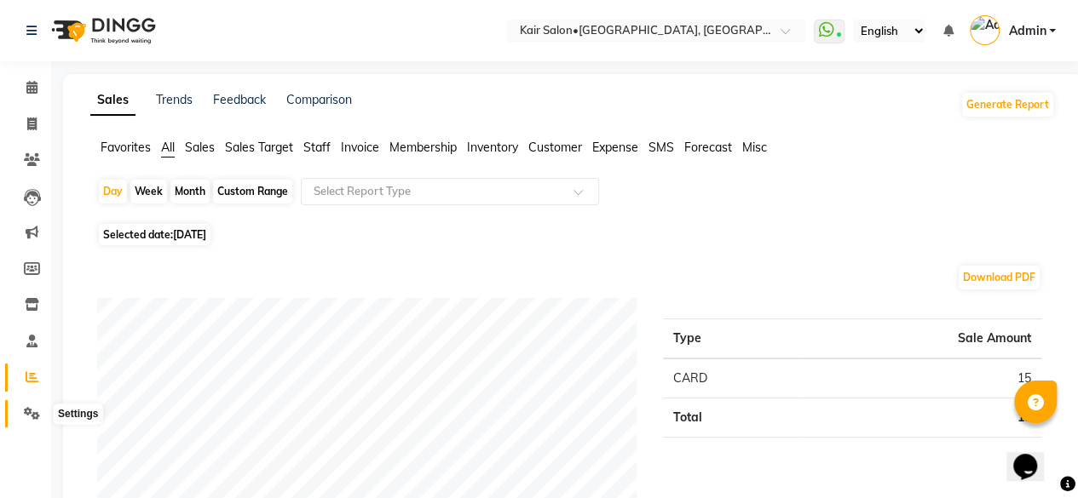
click at [31, 411] on icon at bounding box center [32, 413] width 16 height 13
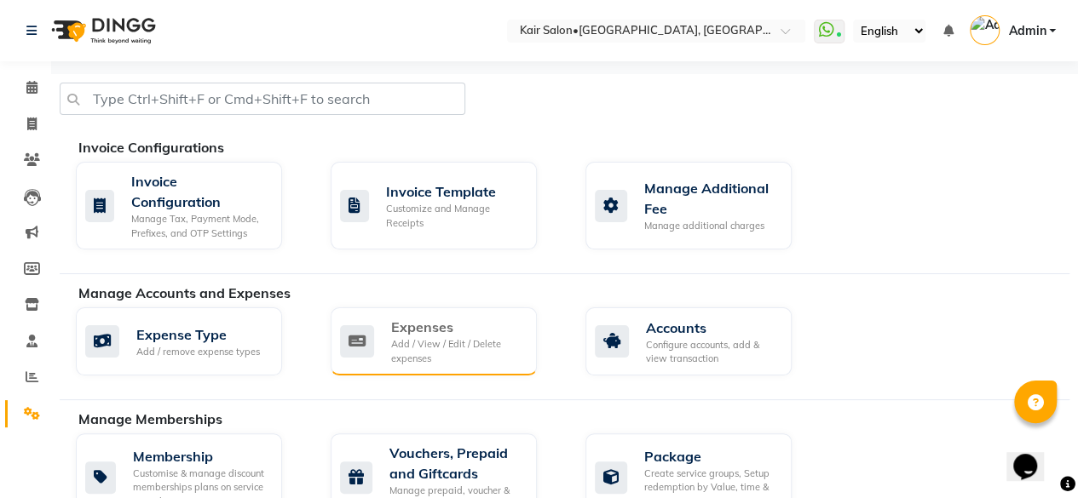
click at [448, 343] on div "Add / View / Edit / Delete expenses" at bounding box center [457, 351] width 132 height 28
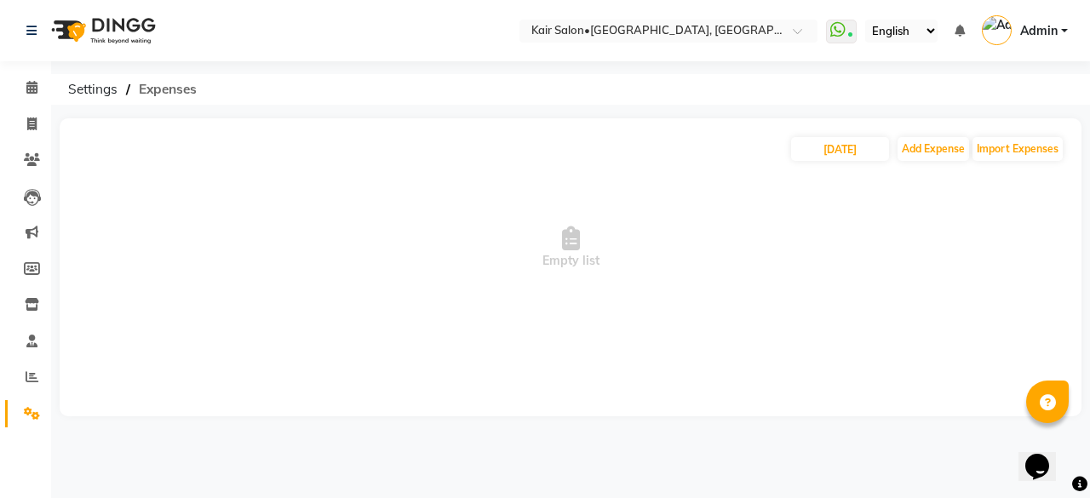
click at [160, 83] on span "Expenses" at bounding box center [167, 89] width 75 height 31
click at [161, 91] on span "Expenses" at bounding box center [167, 89] width 75 height 31
click at [161, 92] on span "Expenses" at bounding box center [167, 89] width 75 height 31
click at [26, 80] on span at bounding box center [32, 88] width 30 height 20
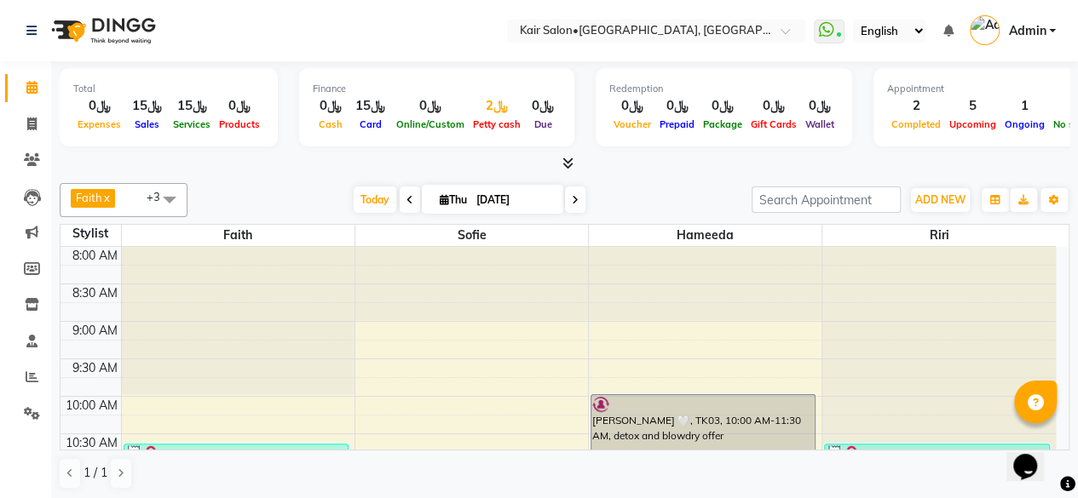
click at [498, 110] on div "﷼2" at bounding box center [497, 106] width 56 height 20
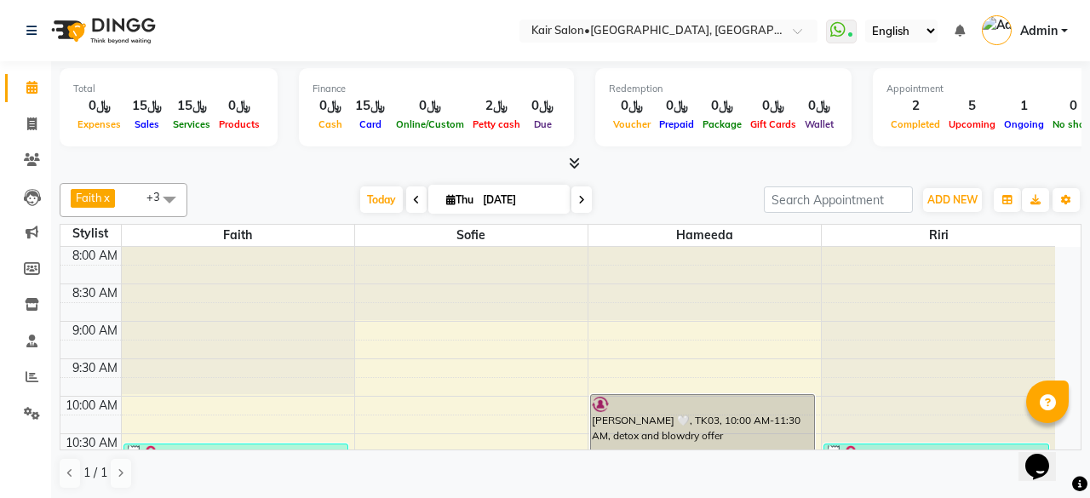
select select "5516"
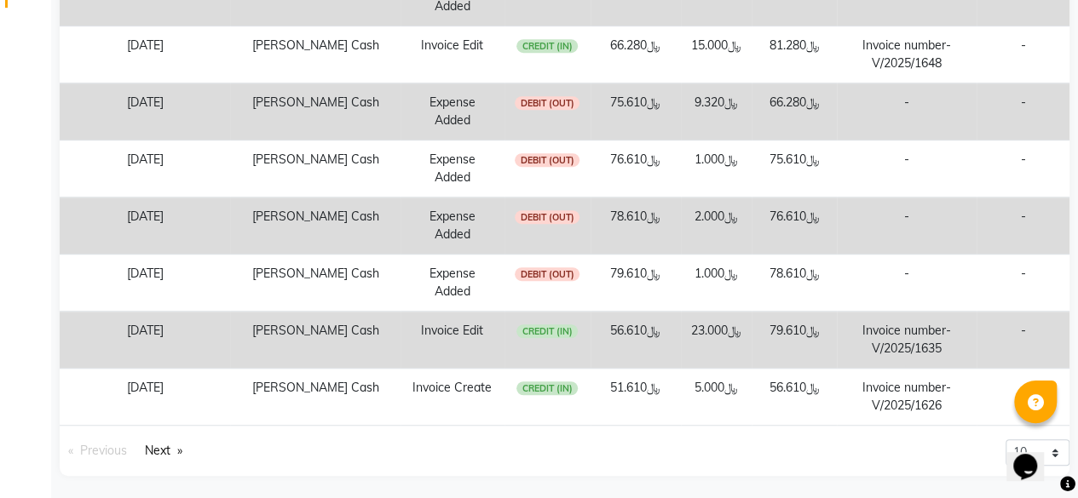
scroll to position [79, 0]
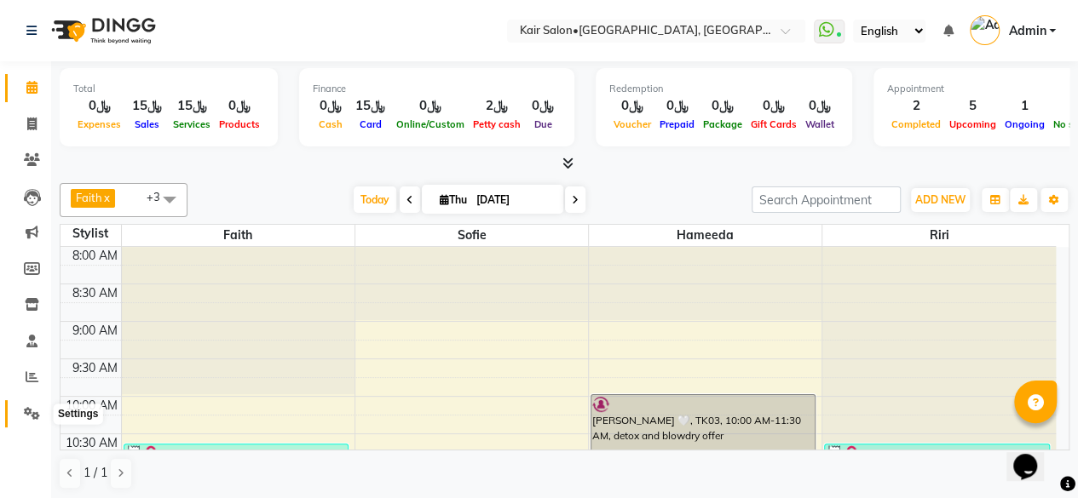
click at [32, 410] on icon at bounding box center [32, 413] width 16 height 13
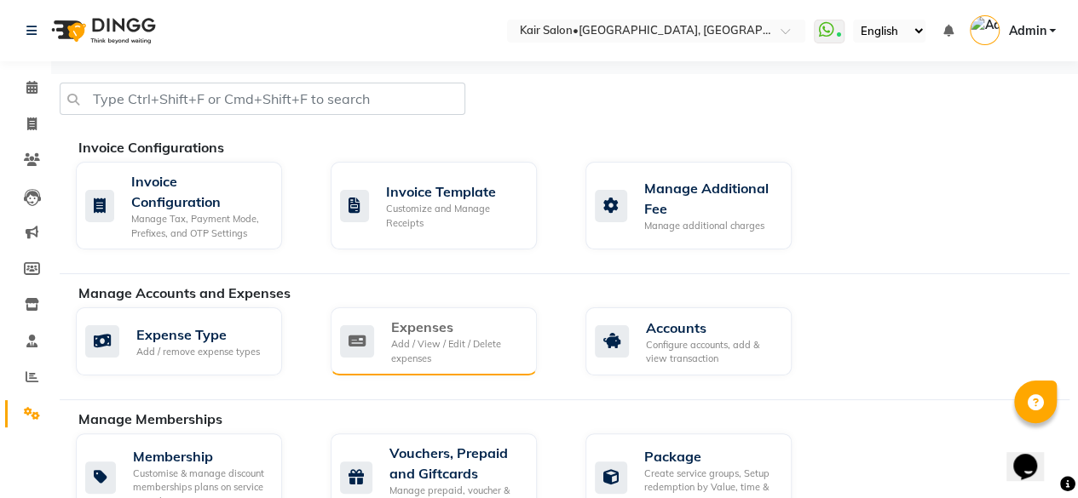
click at [400, 342] on div "Add / View / Edit / Delete expenses" at bounding box center [457, 351] width 132 height 28
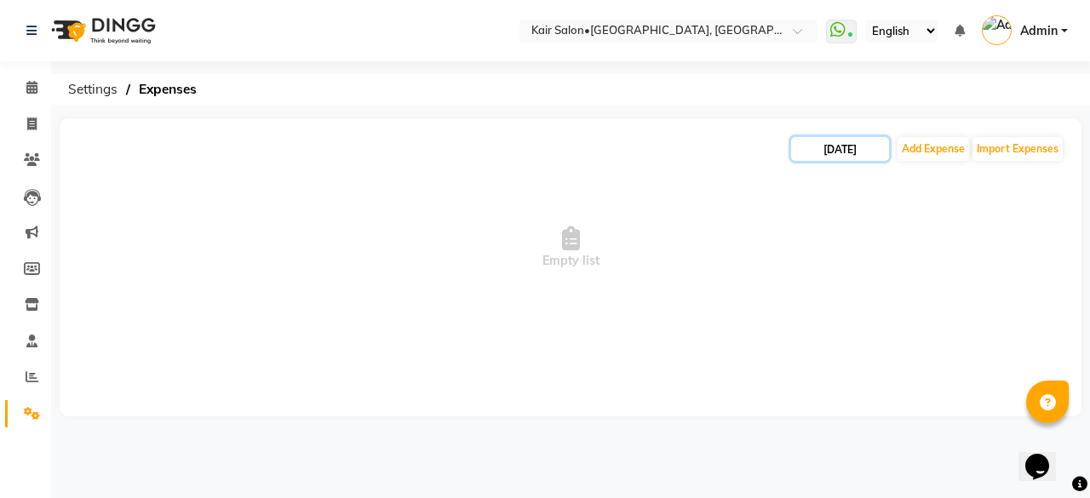
click at [831, 143] on input "[DATE]" at bounding box center [840, 149] width 98 height 24
select select "9"
select select "2025"
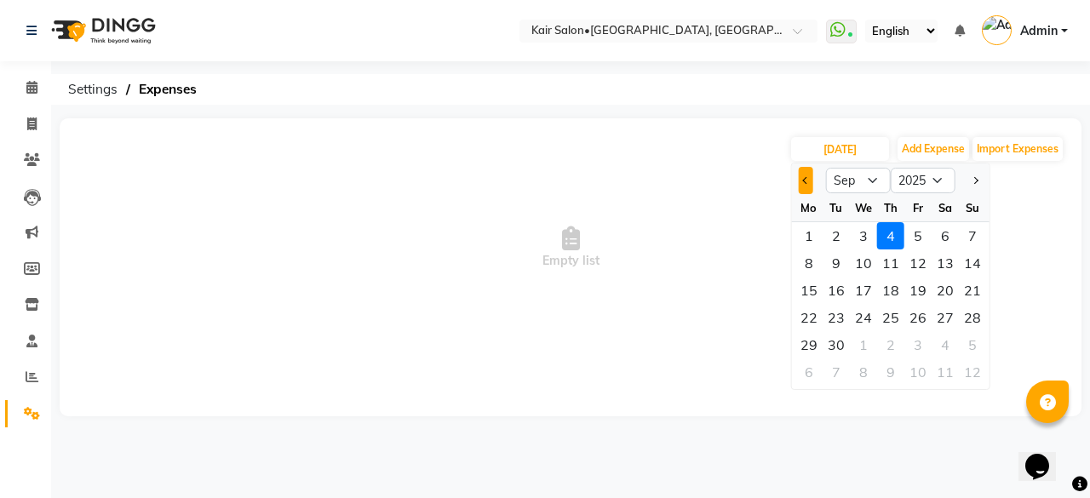
click at [801, 179] on button "Previous month" at bounding box center [806, 180] width 14 height 27
select select "8"
click at [920, 238] on div "1" at bounding box center [918, 235] width 27 height 27
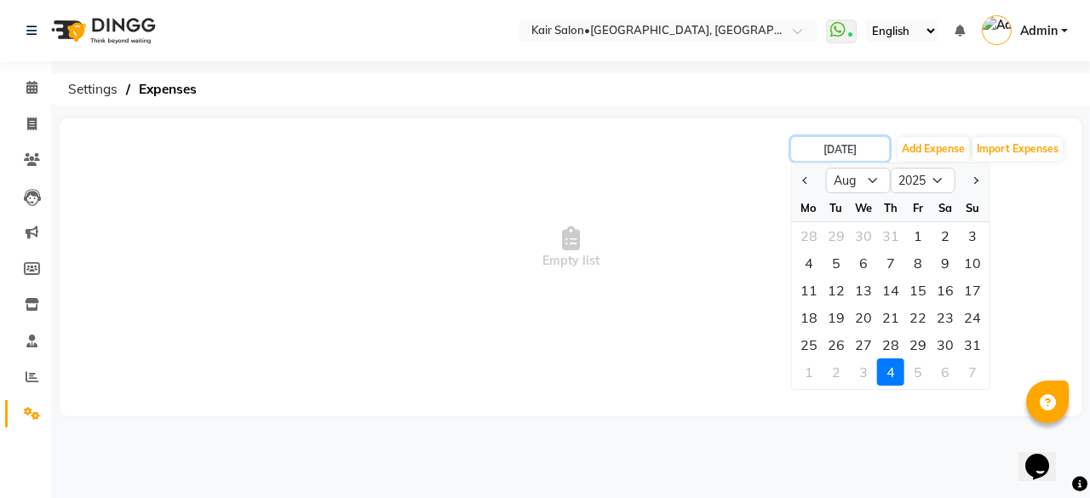
type input "[DATE]"
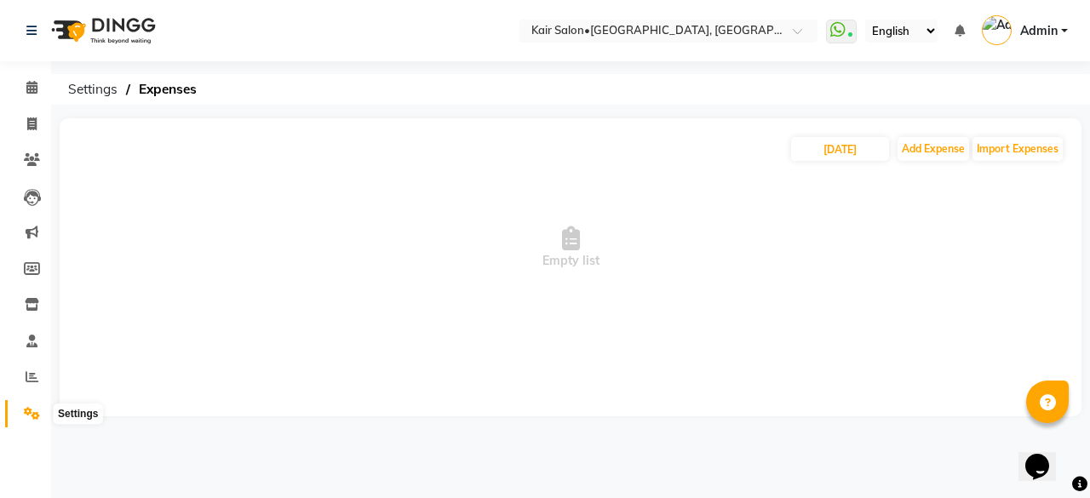
click at [29, 410] on icon at bounding box center [32, 413] width 16 height 13
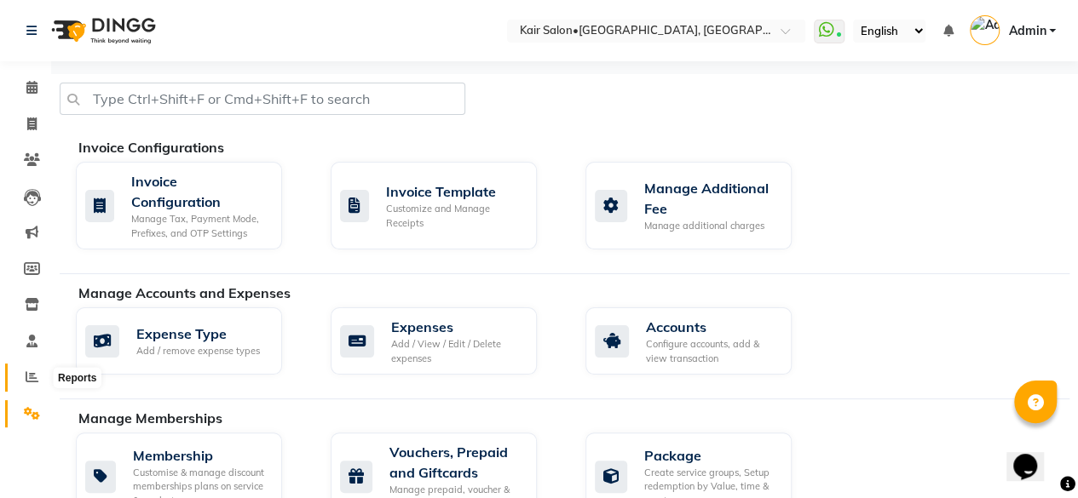
click at [29, 376] on icon at bounding box center [32, 377] width 13 height 13
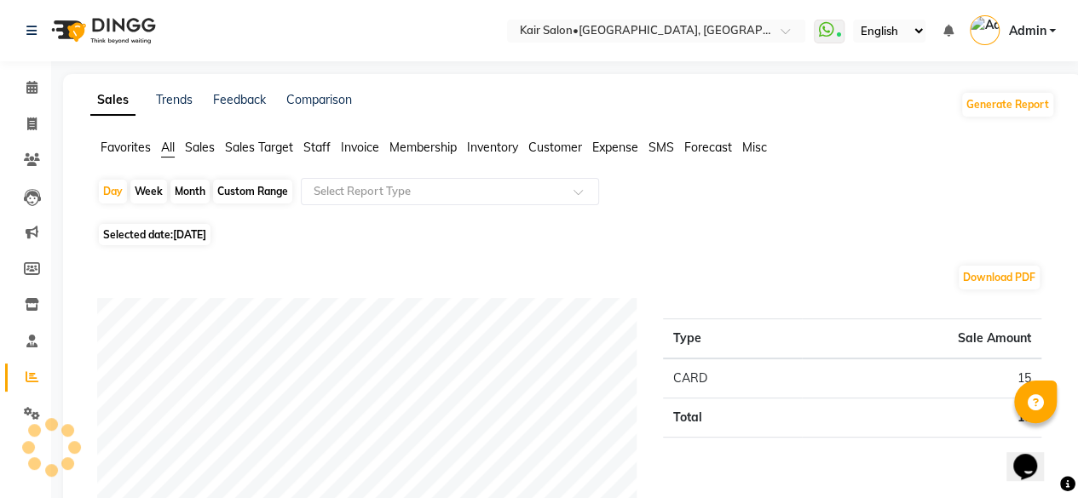
click at [611, 145] on span "Expense" at bounding box center [615, 147] width 46 height 15
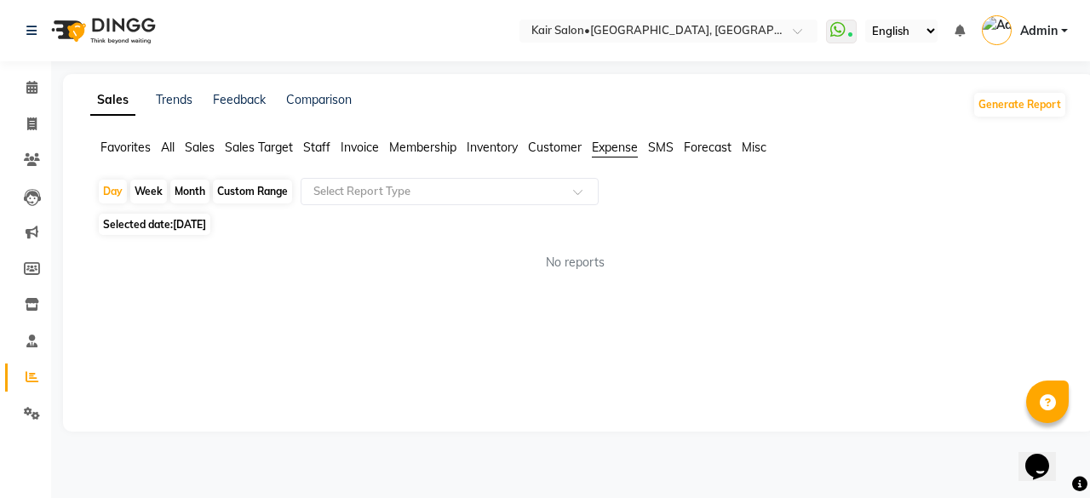
click at [258, 186] on div "Custom Range" at bounding box center [252, 192] width 79 height 24
select select "9"
select select "2025"
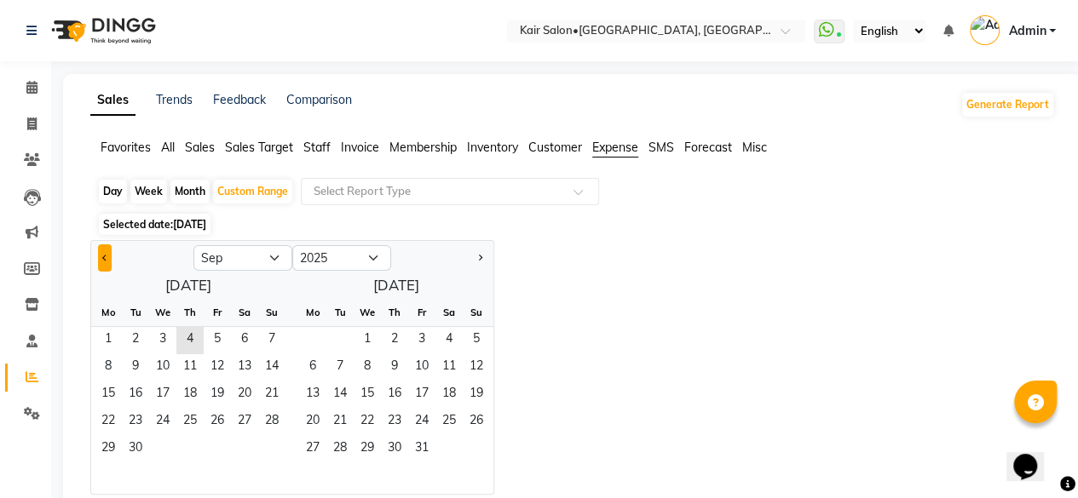
click at [102, 258] on span "Previous month" at bounding box center [105, 258] width 6 height 6
select select "8"
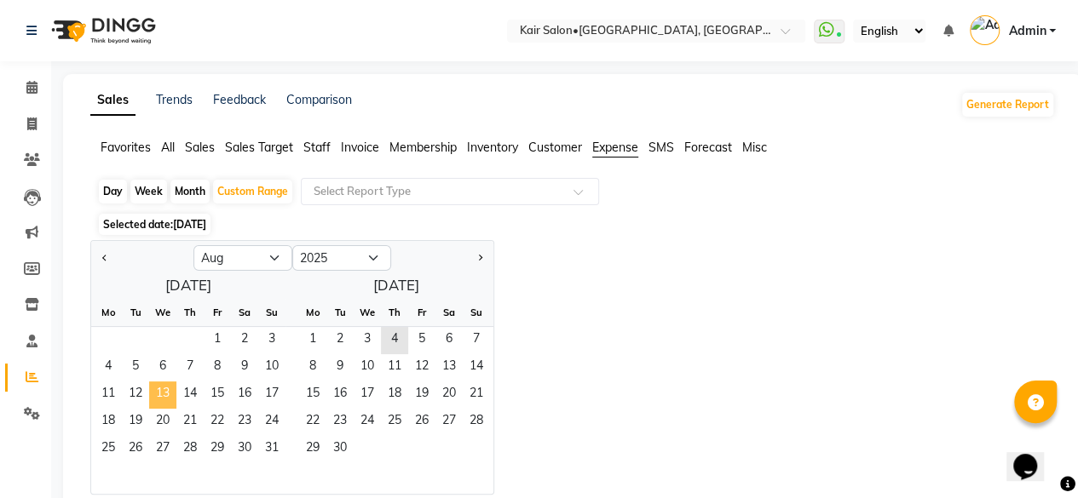
click at [161, 393] on span "13" at bounding box center [162, 395] width 27 height 27
click at [160, 383] on span "13" at bounding box center [162, 395] width 27 height 27
click at [165, 391] on span "13" at bounding box center [162, 395] width 27 height 27
click at [193, 190] on div "Month" at bounding box center [189, 192] width 39 height 24
select select "8"
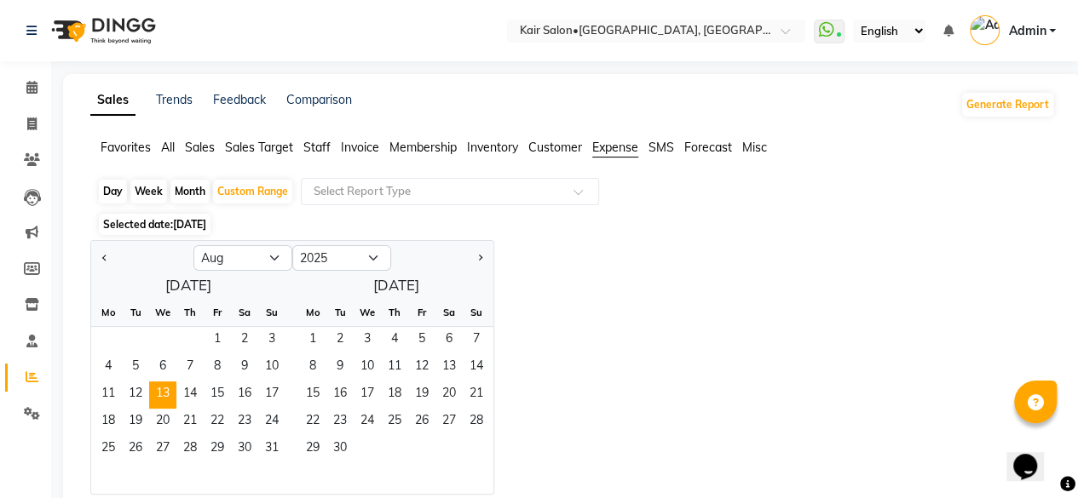
select select "2025"
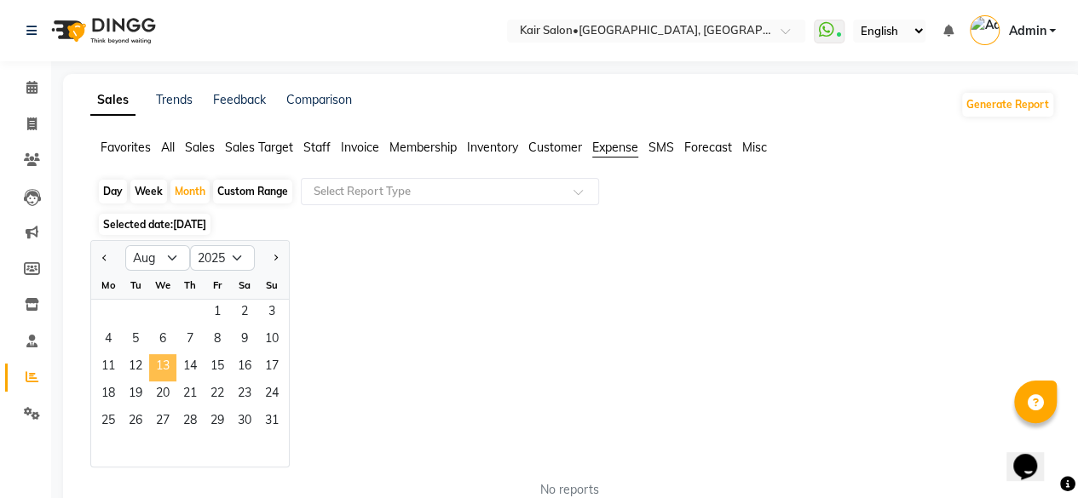
click at [160, 367] on span "13" at bounding box center [162, 367] width 27 height 27
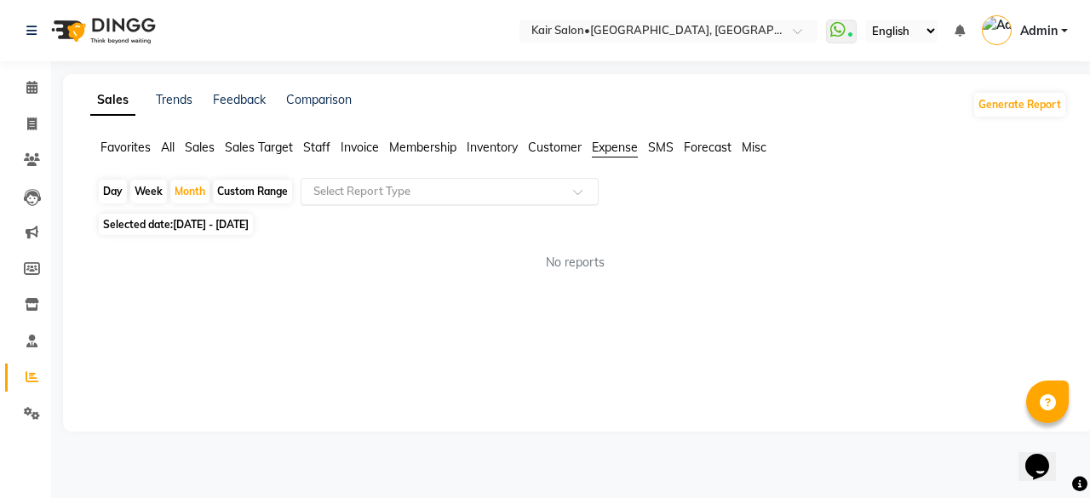
click at [576, 192] on span at bounding box center [583, 196] width 21 height 17
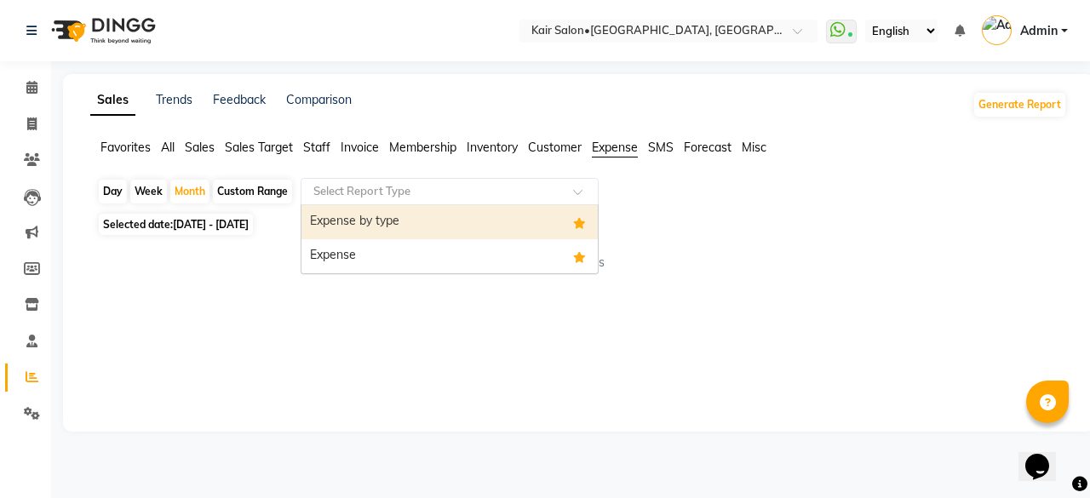
click at [566, 224] on div "Expense by type" at bounding box center [450, 222] width 296 height 34
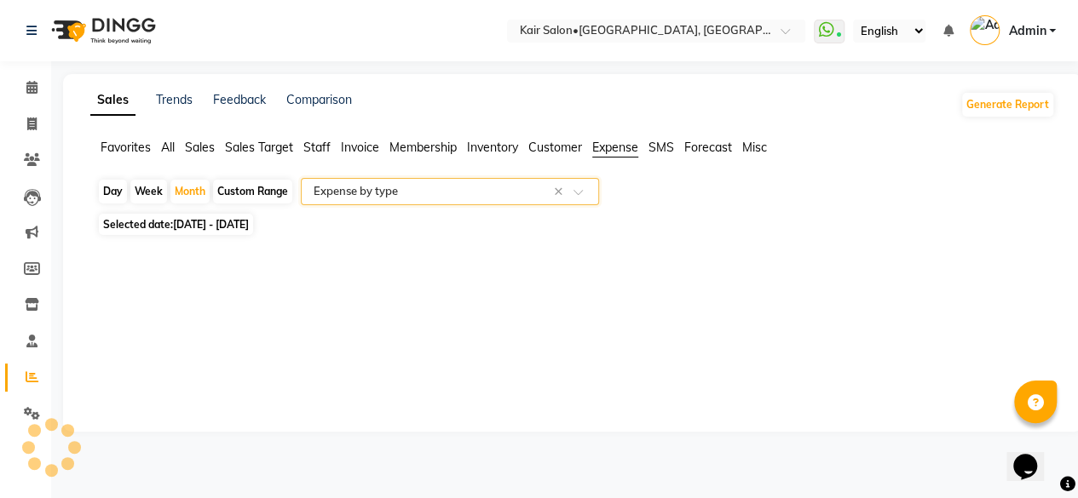
select select "full_report"
select select "csv"
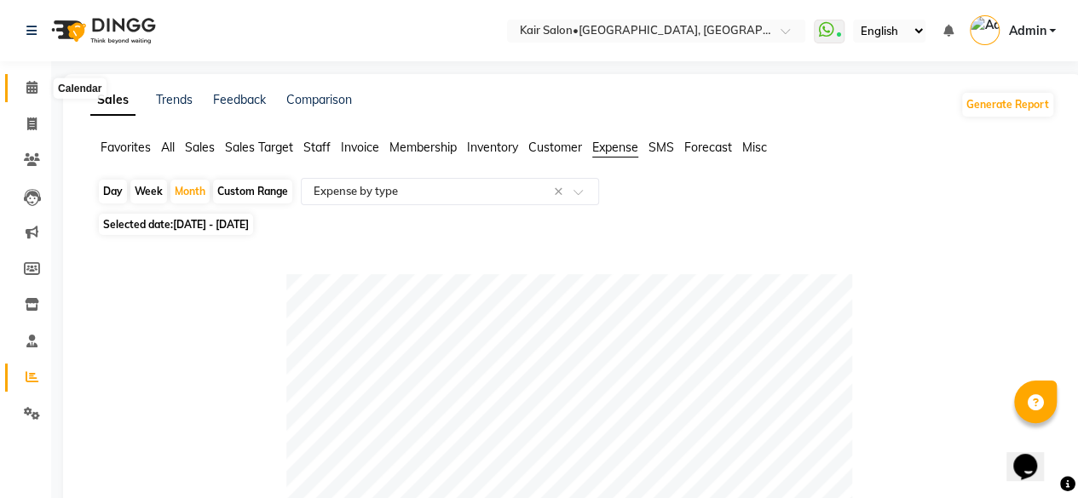
click at [28, 79] on span at bounding box center [32, 88] width 30 height 20
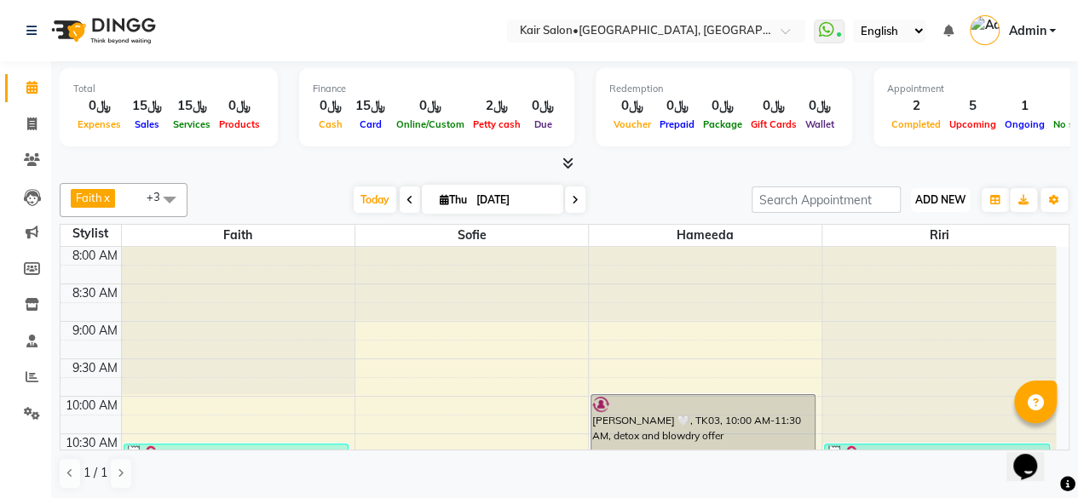
click at [946, 200] on span "ADD NEW" at bounding box center [940, 199] width 50 height 13
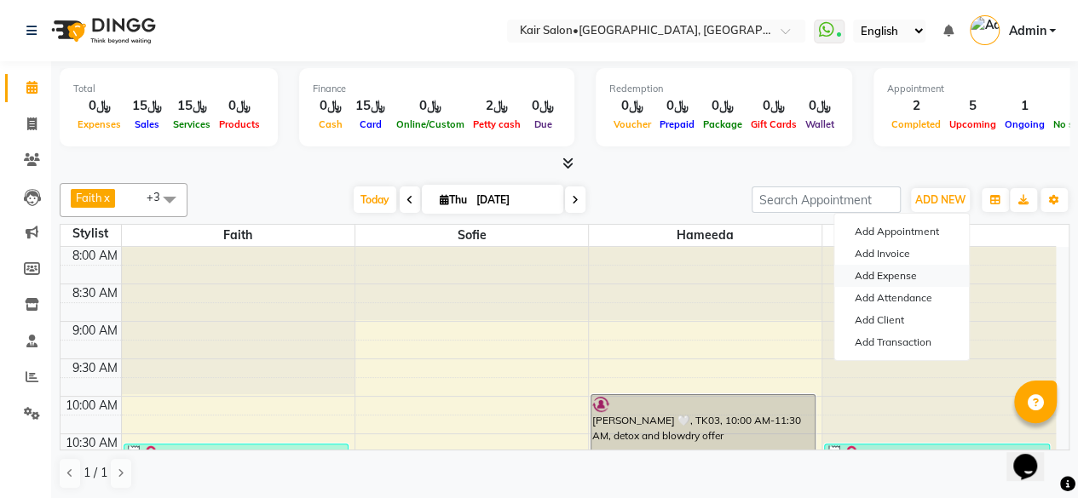
click at [905, 275] on link "Add Expense" at bounding box center [901, 276] width 135 height 22
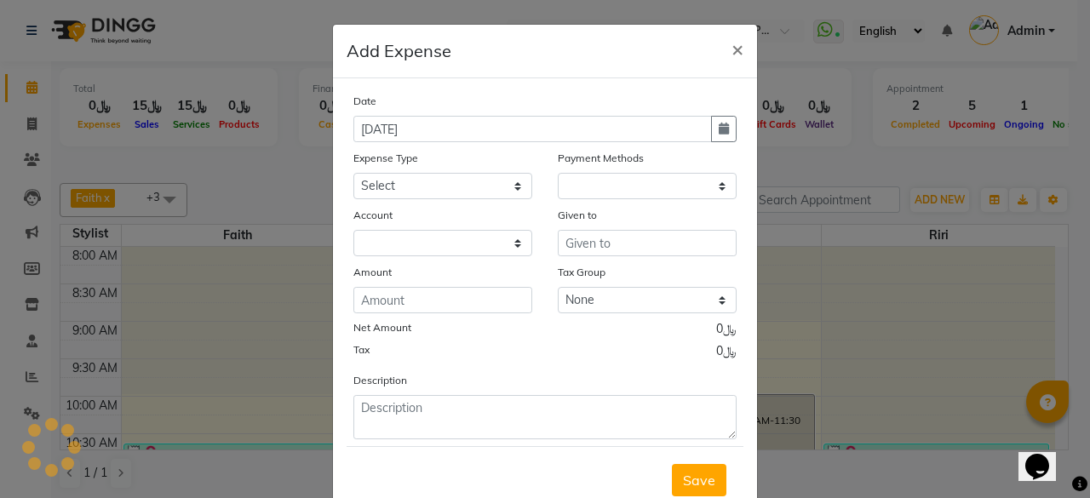
select select "1"
select select "5516"
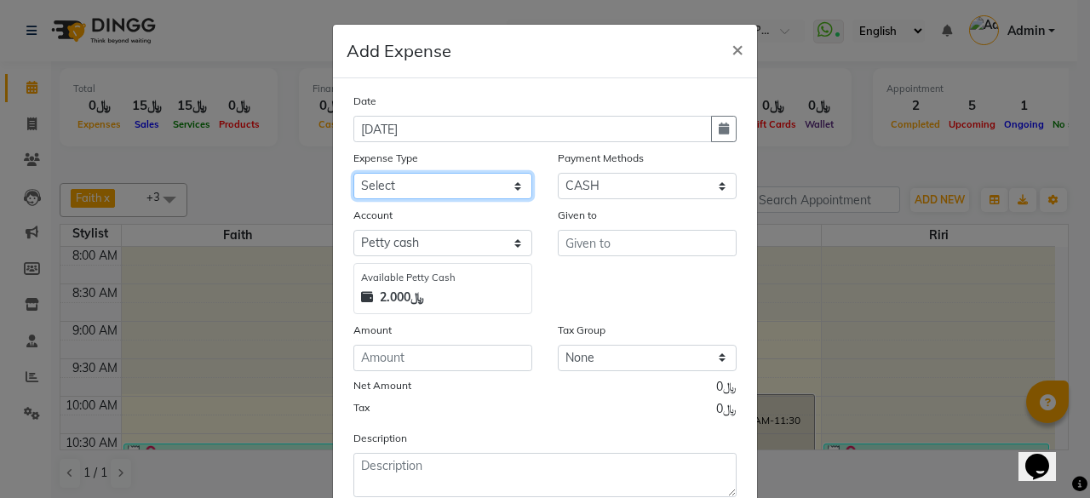
click at [513, 187] on select "Select al nazhi llc Al raaed laundry Amani staff transportation building cleane…" at bounding box center [443, 186] width 179 height 26
select select "24488"
click at [354, 173] on select "Select al nazhi llc Al raaed laundry Amani staff transportation building cleane…" at bounding box center [443, 186] width 179 height 26
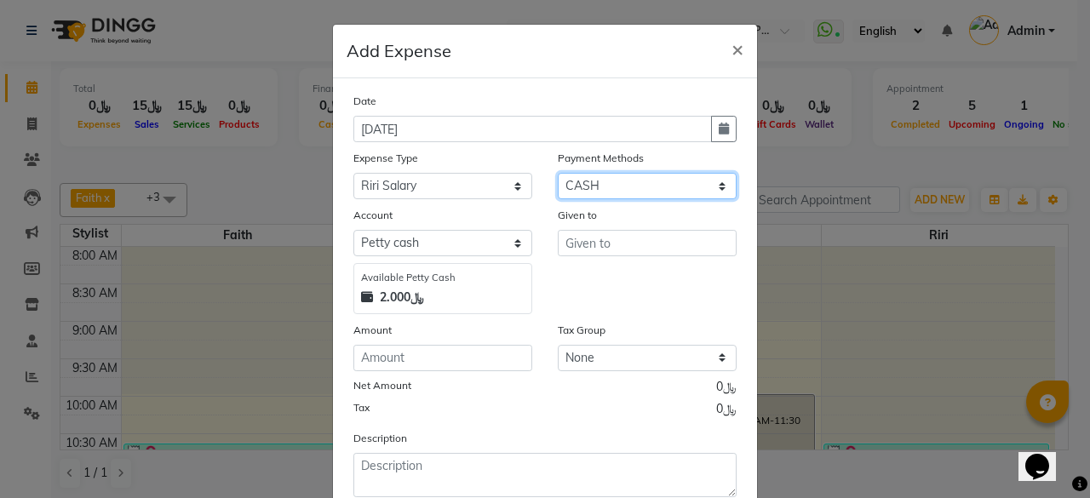
click at [720, 192] on select "Select Family CASH ONLINE CARD Prepaid Package Voucher Gift Card" at bounding box center [647, 186] width 179 height 26
select select "3"
click at [558, 173] on select "Select Family CASH ONLINE CARD Prepaid Package Voucher Gift Card" at bounding box center [647, 186] width 179 height 26
select select "6780"
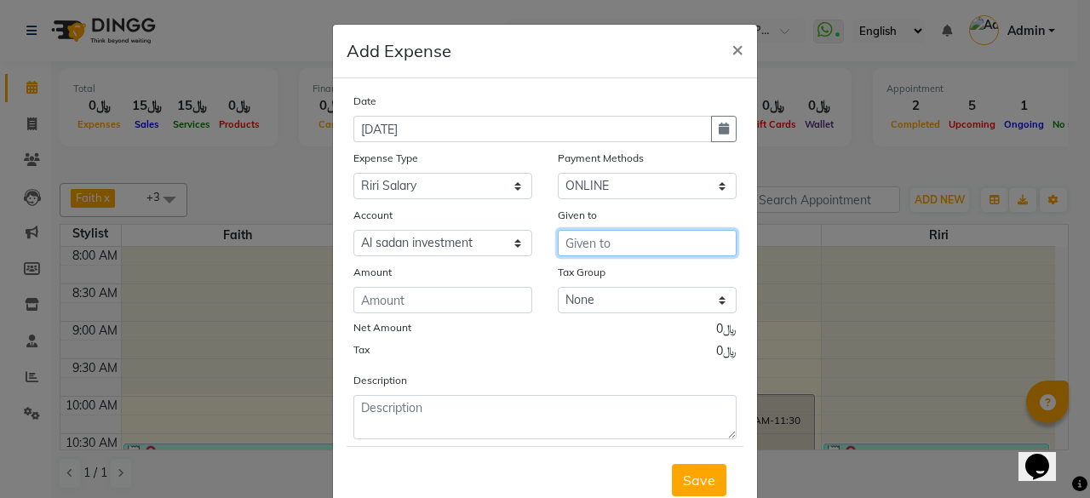
click at [615, 245] on input "text" at bounding box center [647, 243] width 179 height 26
click at [636, 279] on button "Riri" at bounding box center [626, 279] width 135 height 27
type input "Riri"
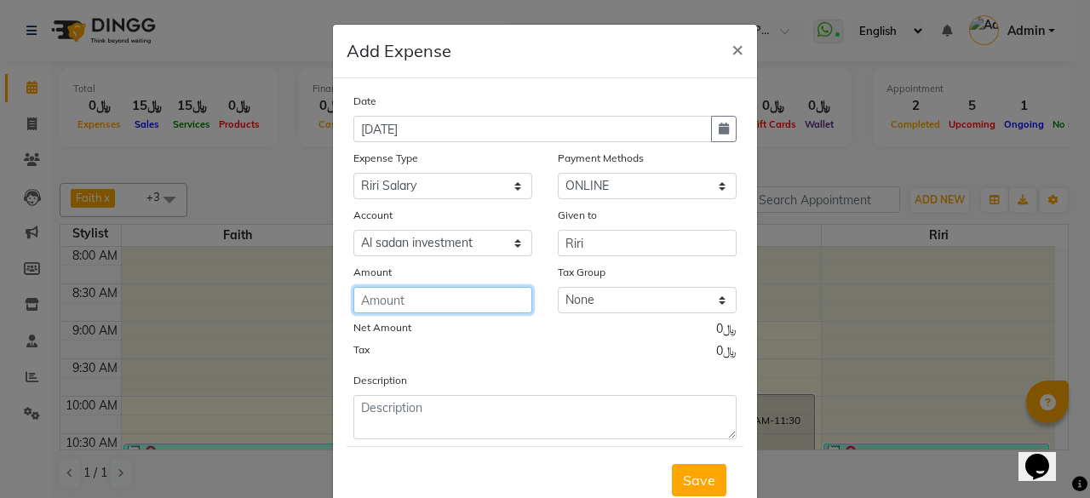
click at [419, 297] on input "number" at bounding box center [443, 300] width 179 height 26
type input "250"
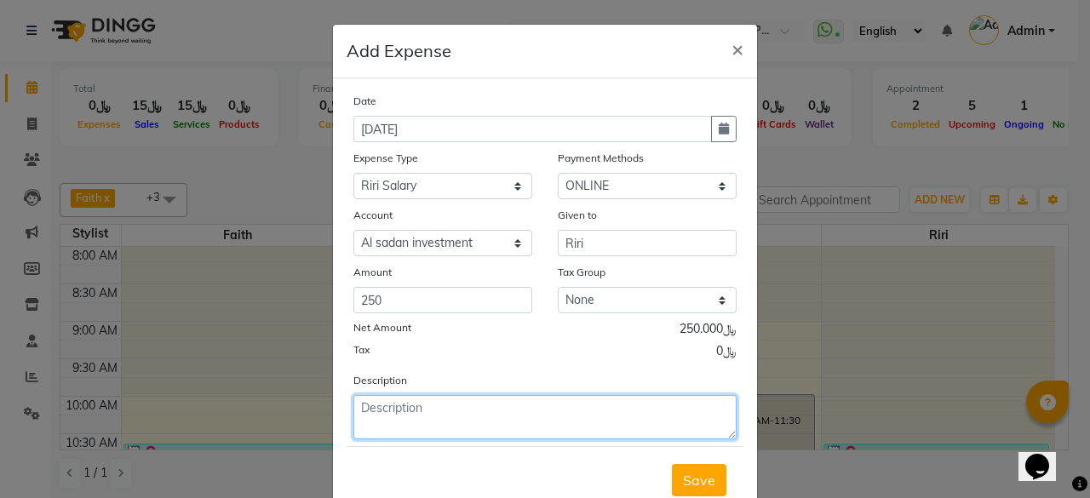
click at [434, 400] on textarea at bounding box center [545, 417] width 383 height 44
type textarea "aug 20225"
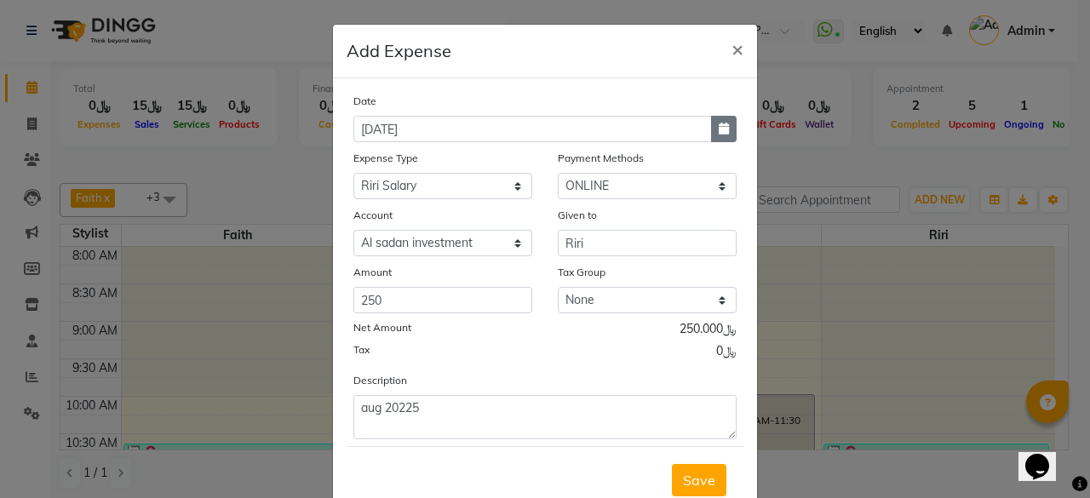
click at [719, 127] on icon "button" at bounding box center [724, 129] width 10 height 12
select select "9"
select select "2025"
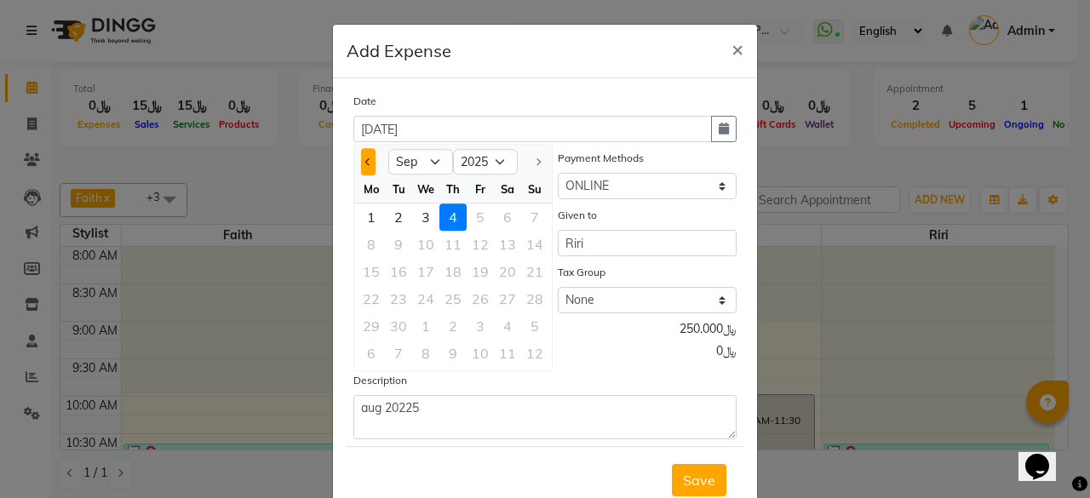
click at [361, 166] on button "Previous month" at bounding box center [368, 161] width 14 height 27
select select "8"
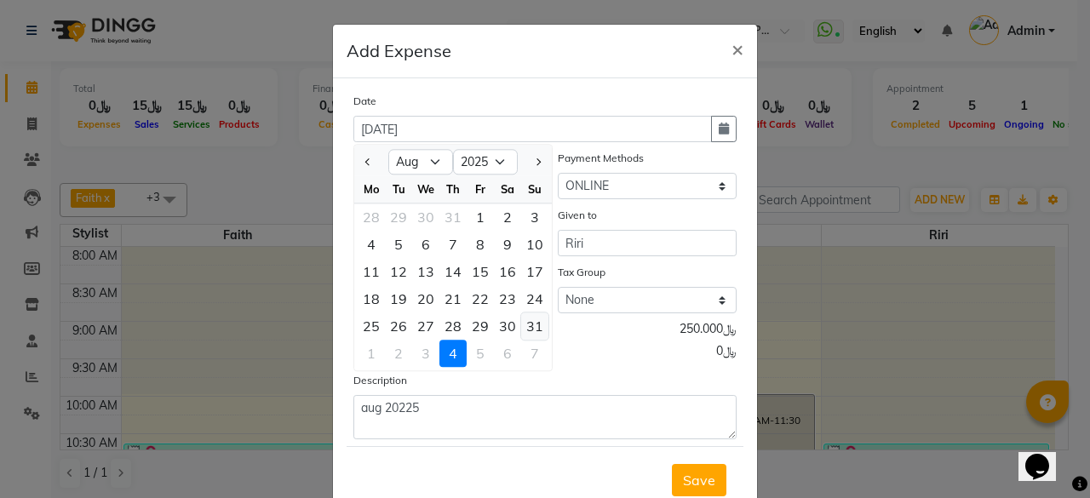
click at [521, 325] on div "31" at bounding box center [534, 326] width 27 height 27
type input "[DATE]"
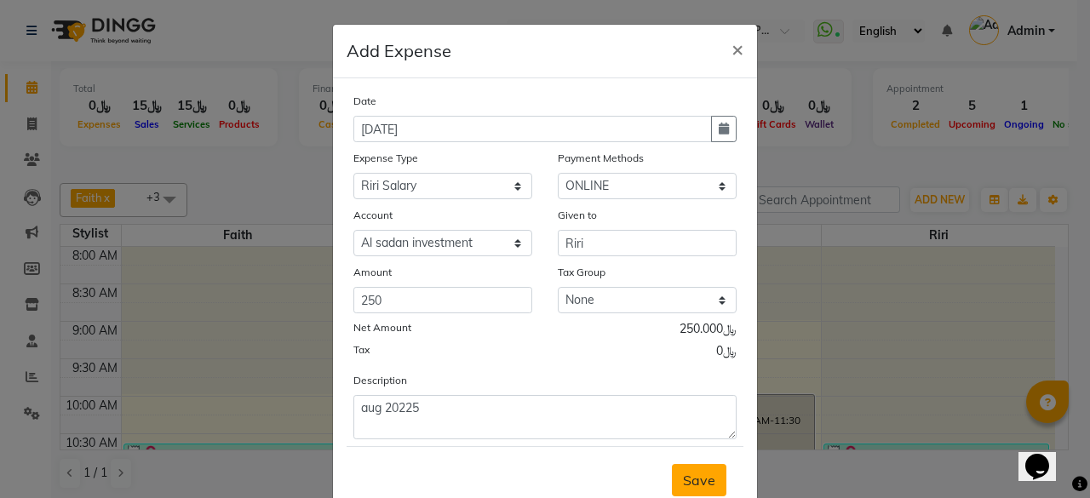
click at [698, 475] on span "Save" at bounding box center [699, 480] width 32 height 17
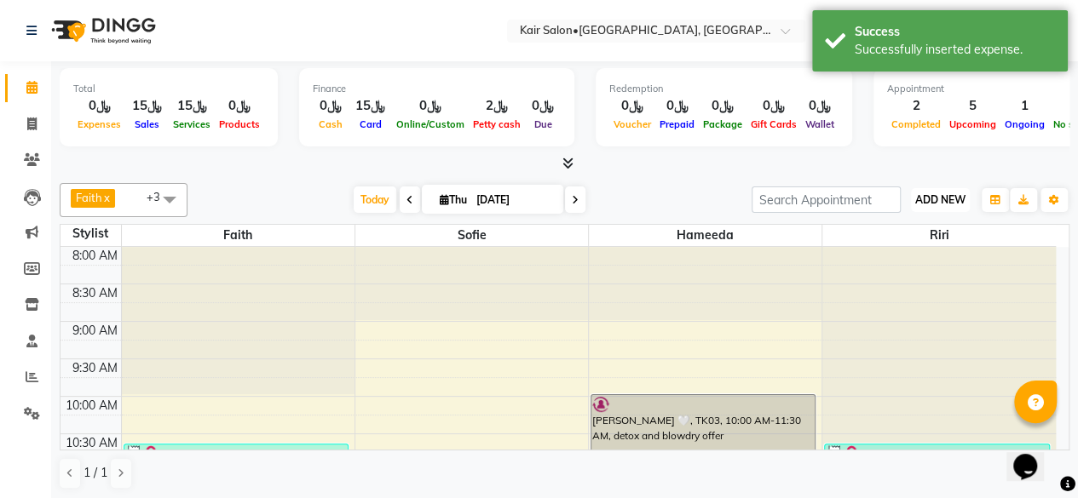
click at [946, 196] on span "ADD NEW" at bounding box center [940, 199] width 50 height 13
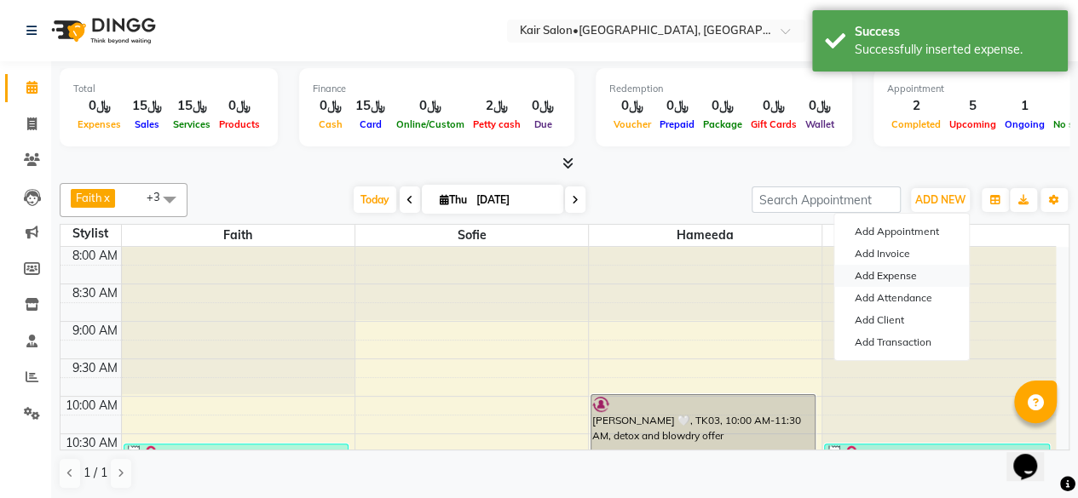
click at [905, 273] on link "Add Expense" at bounding box center [901, 276] width 135 height 22
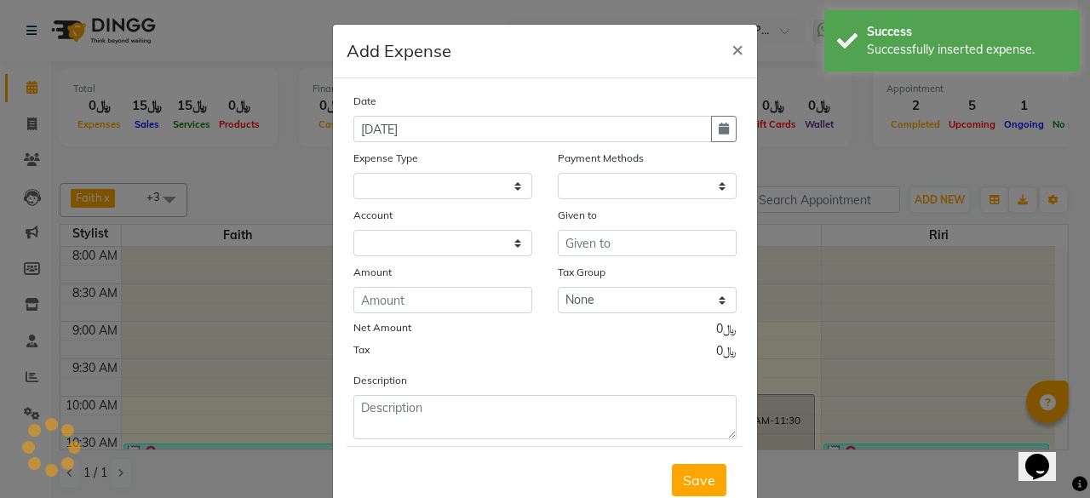
select select
select select "1"
select select "5516"
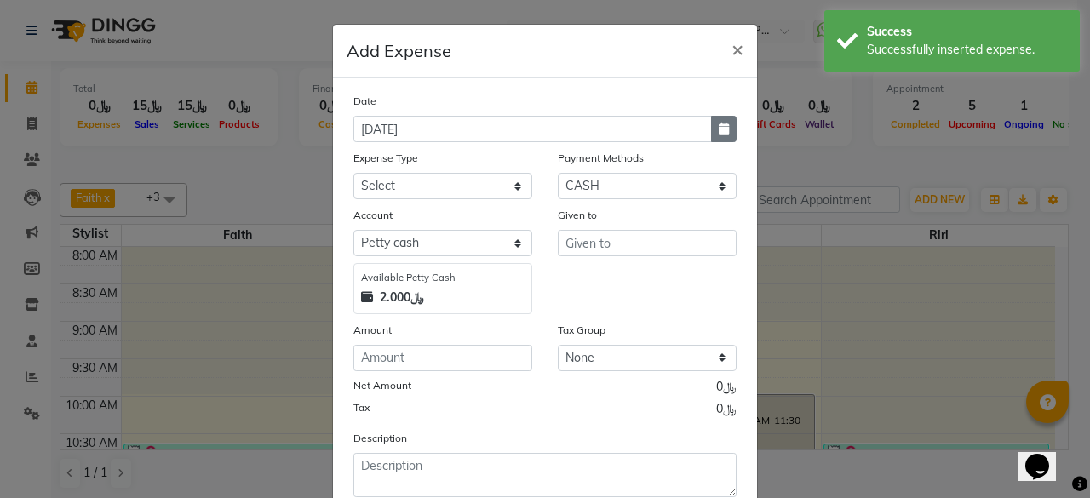
click at [719, 130] on icon "button" at bounding box center [724, 129] width 10 height 12
select select "9"
select select "2025"
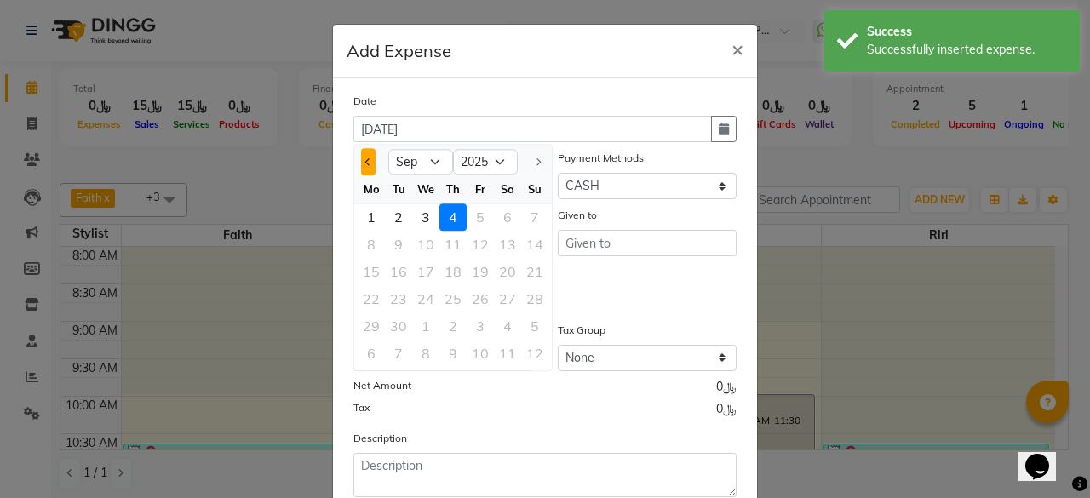
click at [365, 159] on button "Previous month" at bounding box center [368, 161] width 14 height 27
select select "8"
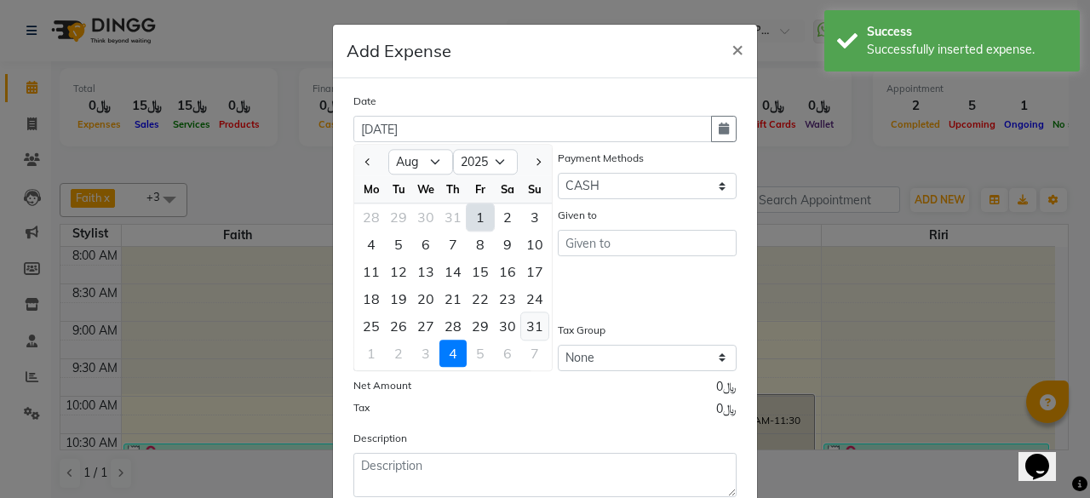
click at [529, 325] on div "31" at bounding box center [534, 326] width 27 height 27
type input "[DATE]"
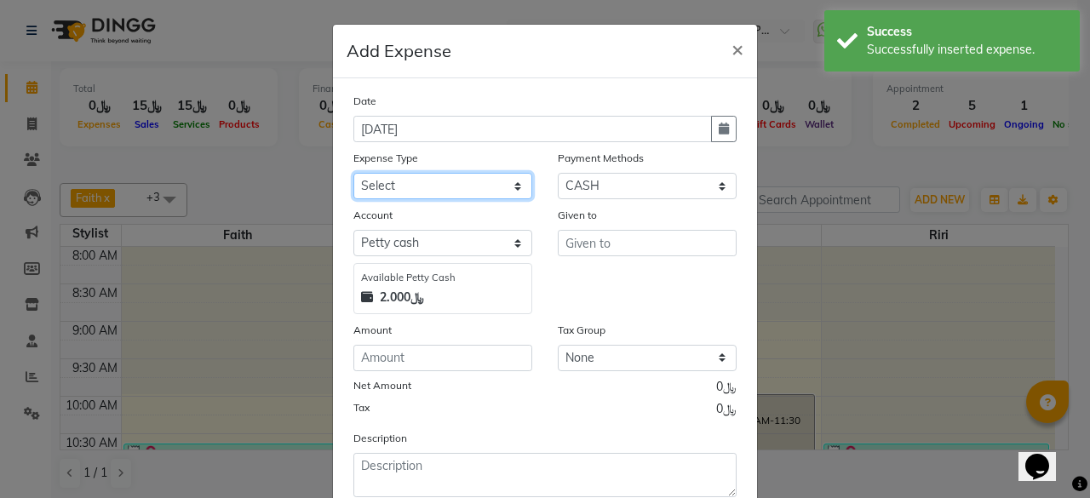
click at [506, 183] on select "Select al nazhi llc Al raaed laundry Amani staff transportation building cleane…" at bounding box center [443, 186] width 179 height 26
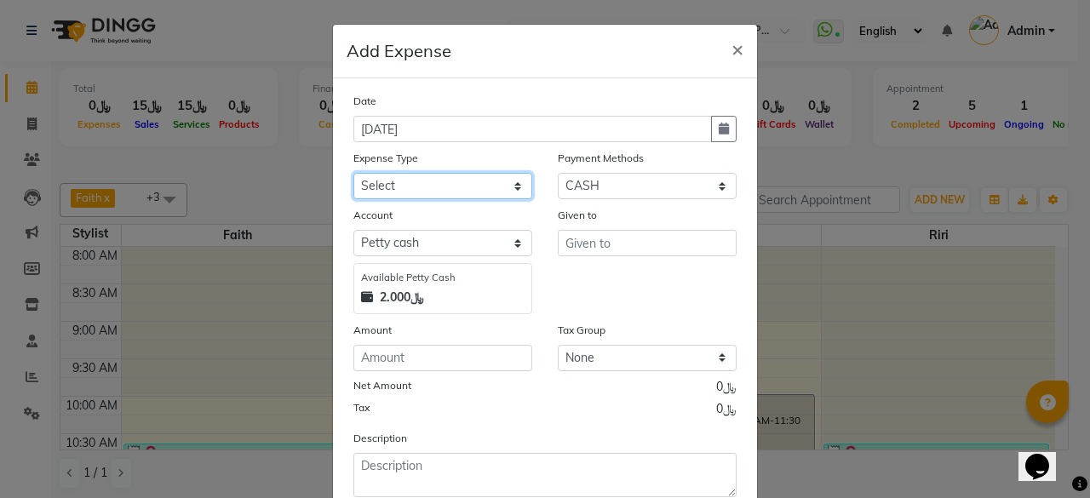
select select "24492"
click at [354, 173] on select "Select al nazhi llc Al raaed laundry Amani staff transportation building cleane…" at bounding box center [443, 186] width 179 height 26
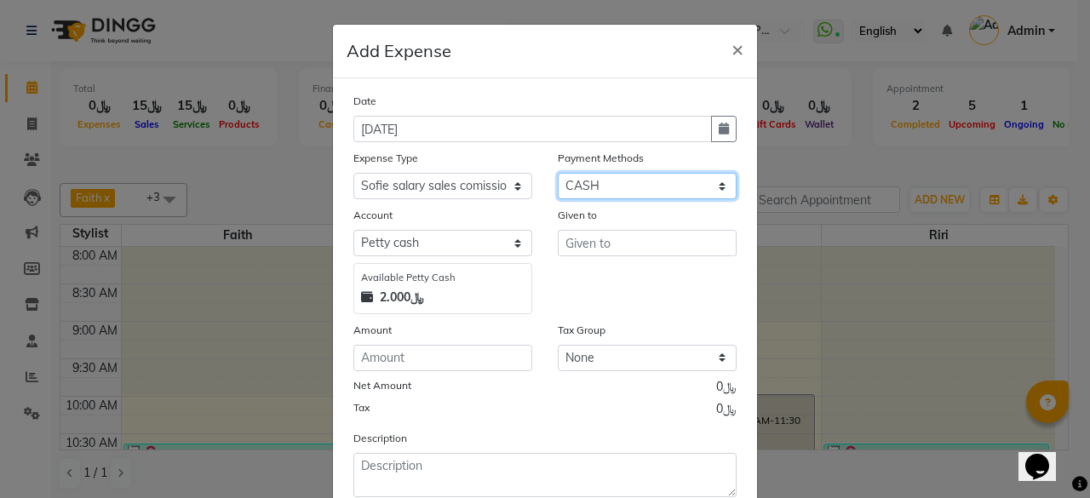
click at [710, 187] on select "Select Family CASH ONLINE CARD Prepaid Package Voucher Gift Card" at bounding box center [647, 186] width 179 height 26
select select "3"
click at [558, 173] on select "Select Family CASH ONLINE CARD Prepaid Package Voucher Gift Card" at bounding box center [647, 186] width 179 height 26
select select "6780"
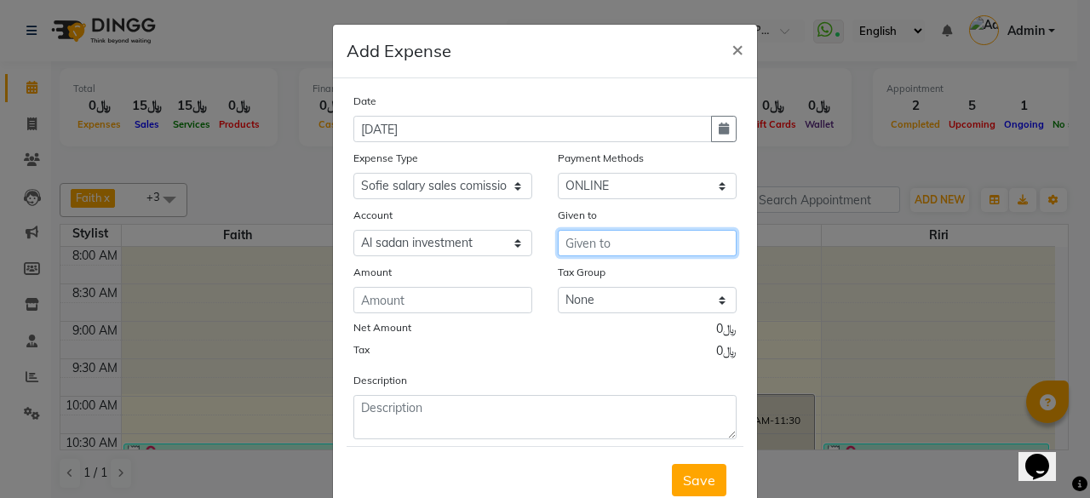
click at [589, 240] on input "text" at bounding box center [647, 243] width 179 height 26
click at [613, 273] on button "so fie" at bounding box center [626, 279] width 135 height 27
type input "sofie"
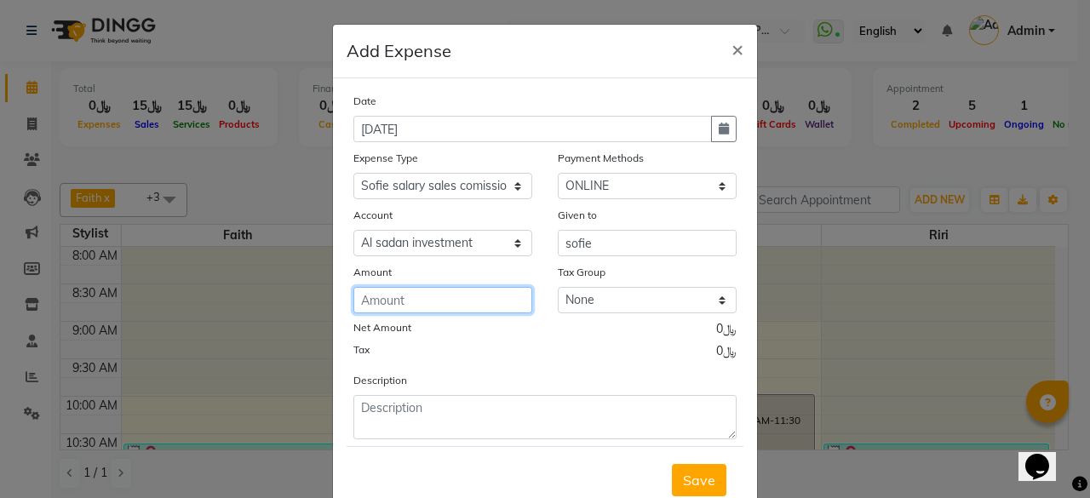
click at [462, 299] on input "number" at bounding box center [443, 300] width 179 height 26
type input "363.55"
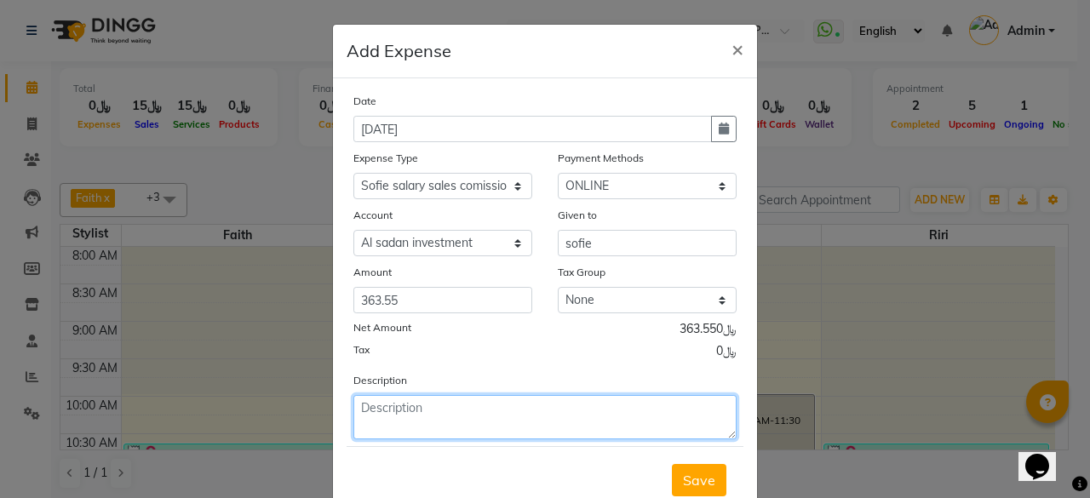
click at [466, 406] on textarea at bounding box center [545, 417] width 383 height 44
type textarea "s"
type textarea "august salary and sales commission 30th"
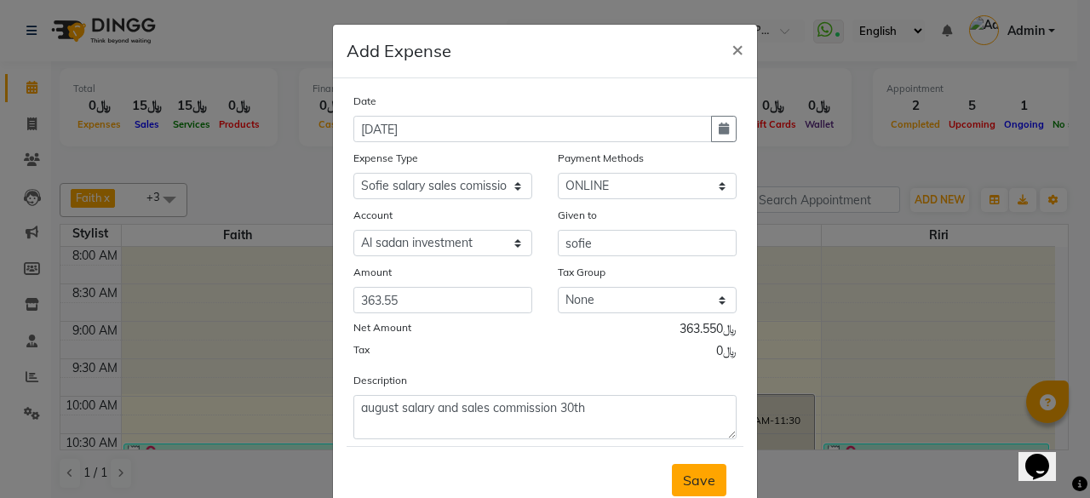
click at [692, 478] on span "Save" at bounding box center [699, 480] width 32 height 17
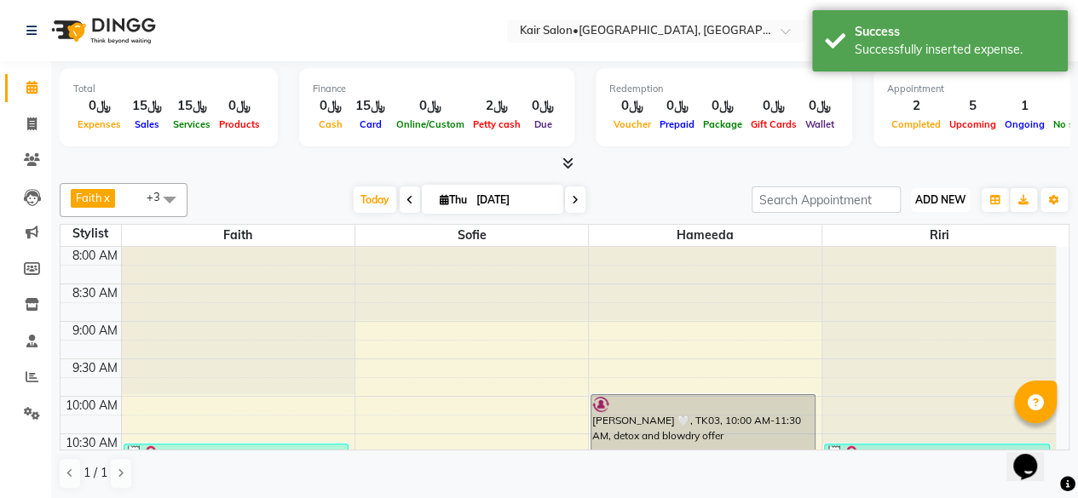
click at [932, 195] on span "ADD NEW" at bounding box center [940, 199] width 50 height 13
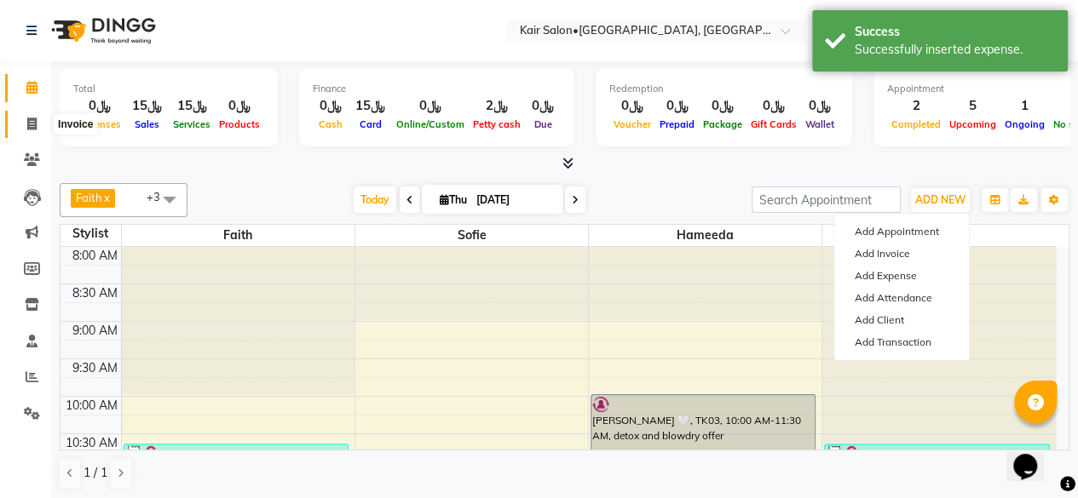
click at [31, 127] on icon at bounding box center [31, 124] width 9 height 13
select select "service"
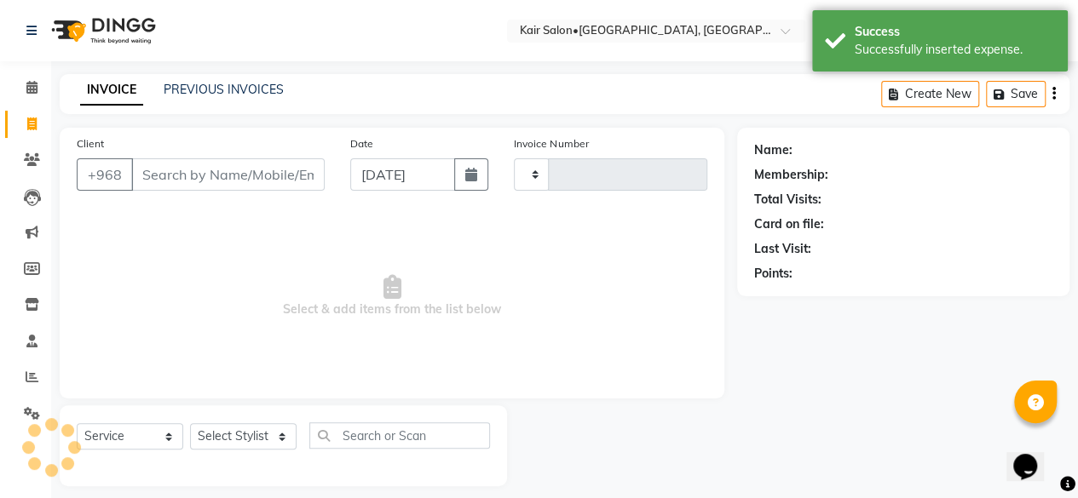
type input "1686"
select select "6490"
click at [194, 90] on link "PREVIOUS INVOICES" at bounding box center [224, 89] width 120 height 15
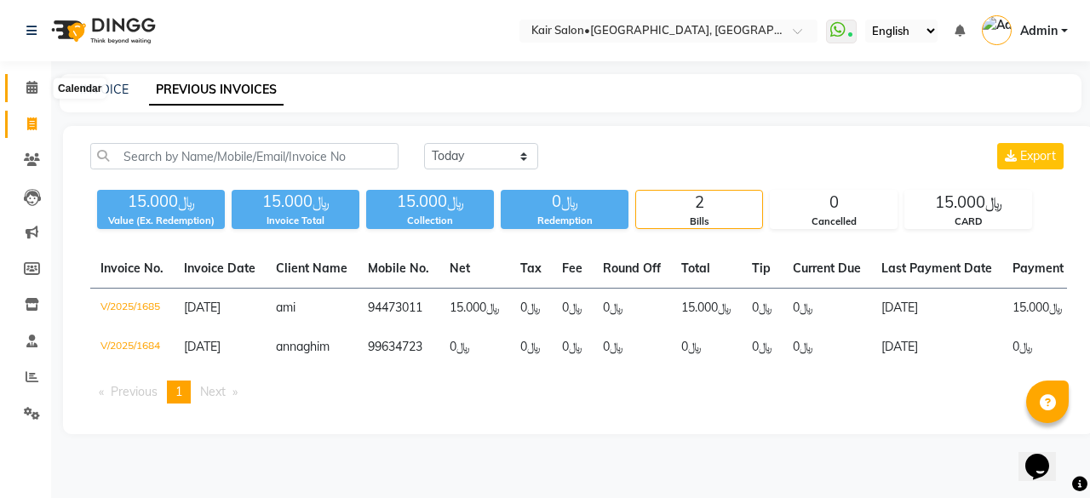
click at [31, 88] on icon at bounding box center [31, 87] width 11 height 13
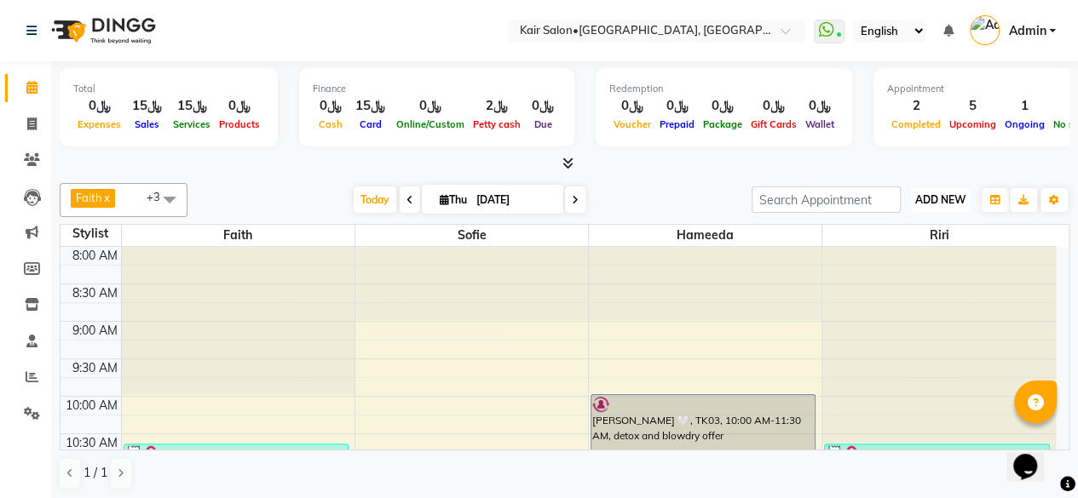
click at [942, 198] on span "ADD NEW" at bounding box center [940, 199] width 50 height 13
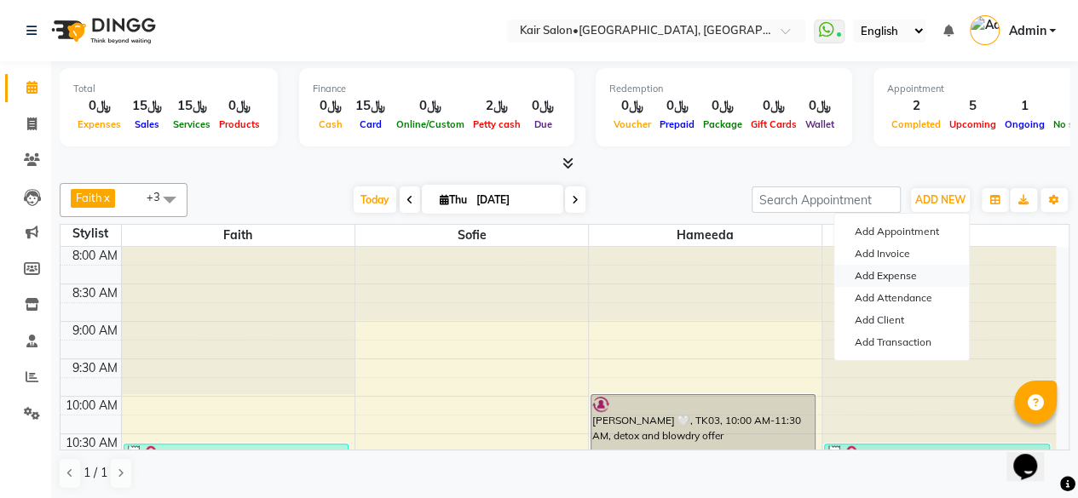
click at [893, 274] on link "Add Expense" at bounding box center [901, 276] width 135 height 22
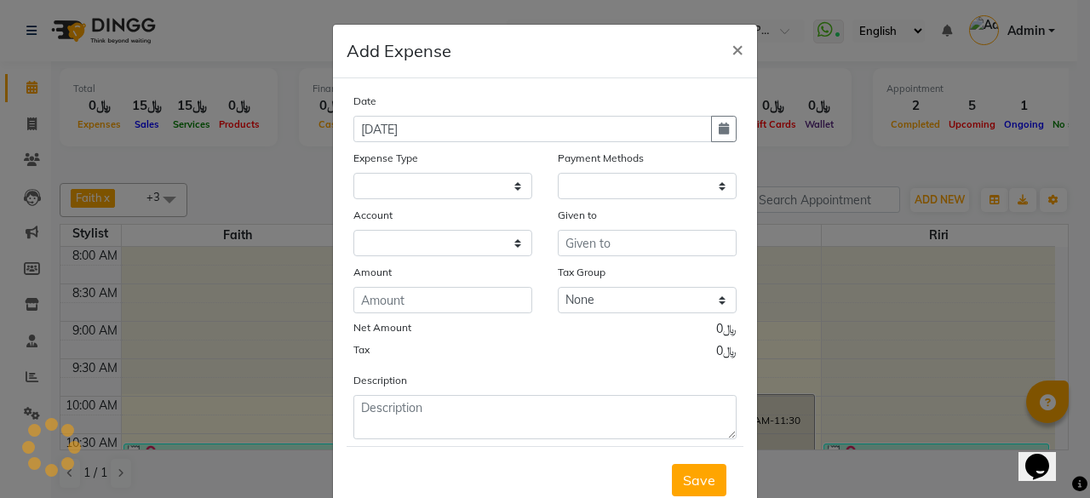
select select
select select "1"
select select "5516"
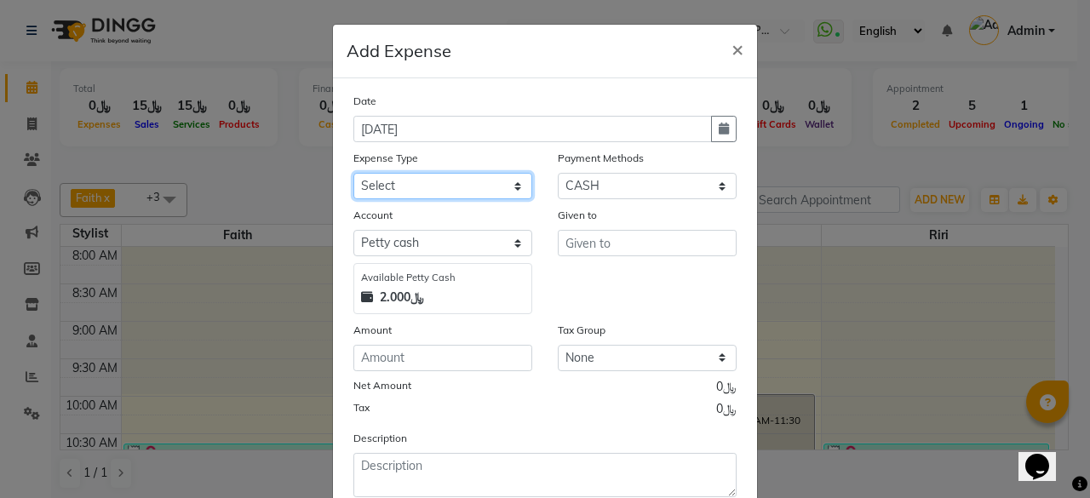
click at [511, 188] on select "Select al nazhi llc Al raaed laundry Amani staff transportation building cleane…" at bounding box center [443, 186] width 179 height 26
click at [25, 413] on ngb-modal-window "Add Expense × Date [DATE] Expense Type Select al nazhi llc Al raaed laundry Ama…" at bounding box center [545, 249] width 1090 height 498
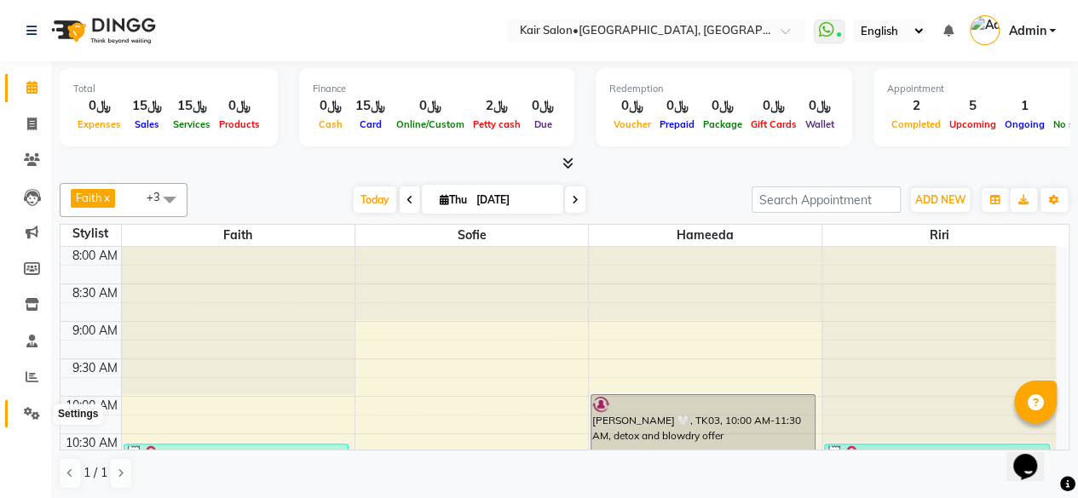
click at [31, 412] on icon at bounding box center [32, 413] width 16 height 13
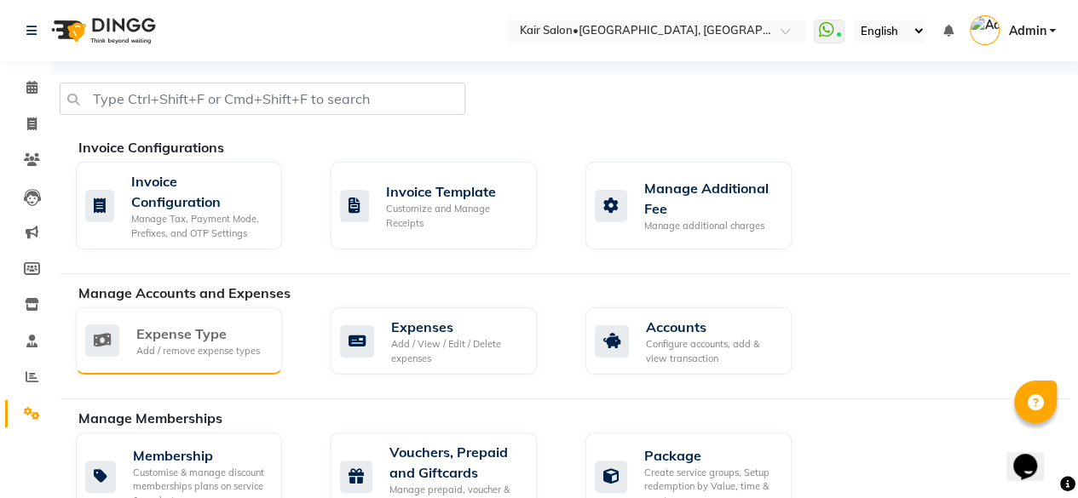
click at [230, 357] on div "Expense Type Add / remove expense types" at bounding box center [179, 341] width 206 height 67
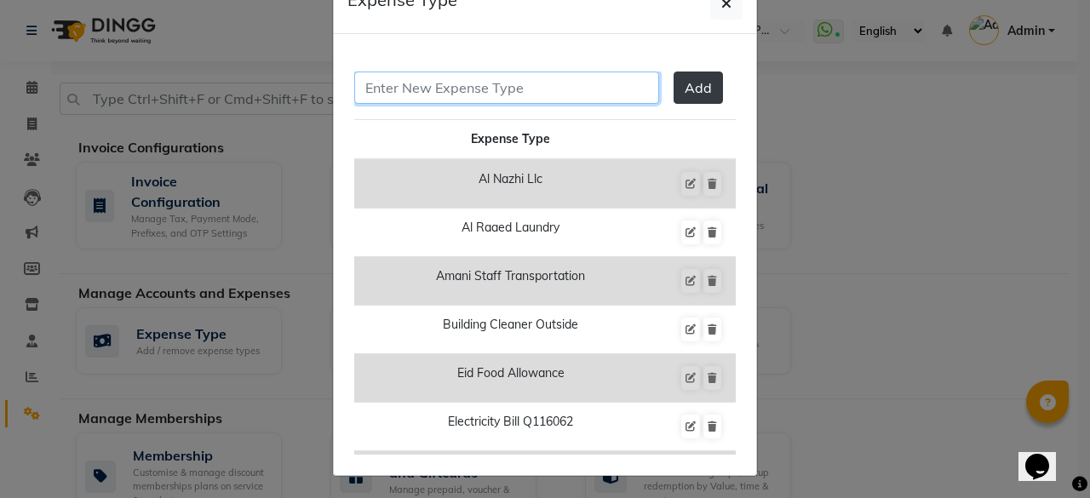
click at [522, 84] on input "text" at bounding box center [506, 88] width 305 height 32
type input "h"
type input "[PERSON_NAME] salary and product /pkg comission"
click at [685, 85] on span "Add" at bounding box center [698, 87] width 27 height 17
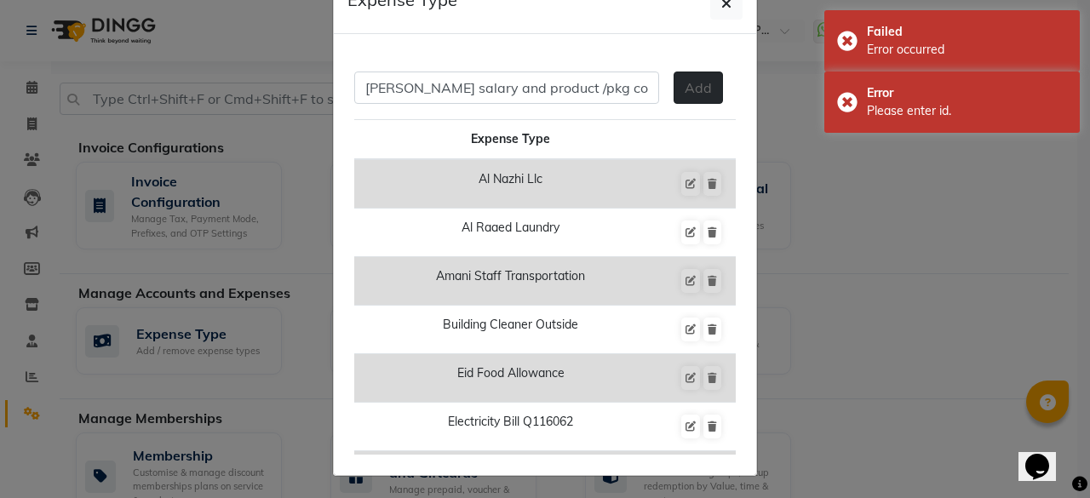
click at [685, 91] on span "Add" at bounding box center [698, 87] width 27 height 17
click at [843, 35] on div "Failed Error occurred" at bounding box center [953, 40] width 256 height 61
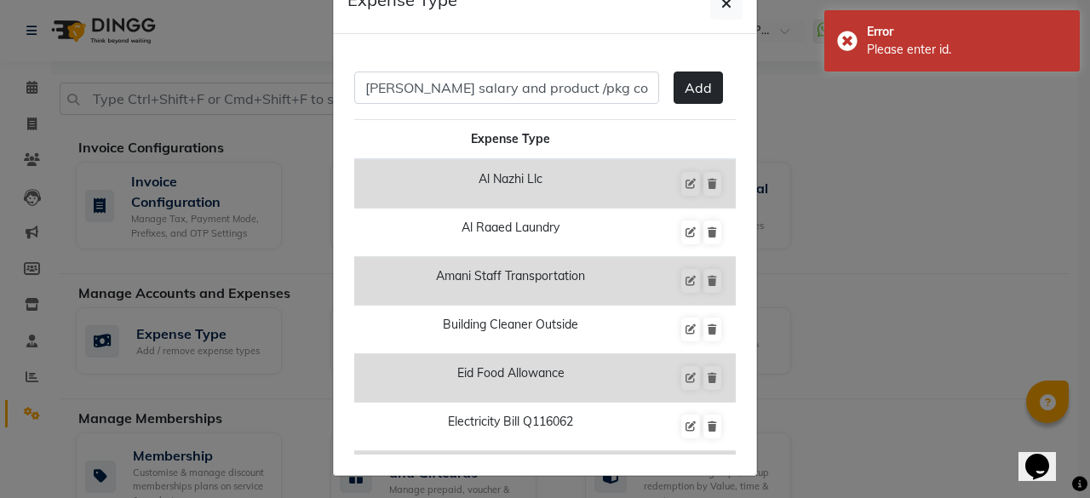
click at [843, 95] on ngb-modal-window "Expense Type [PERSON_NAME] salary and product /pkg comission Add Expense Type A…" at bounding box center [545, 249] width 1090 height 498
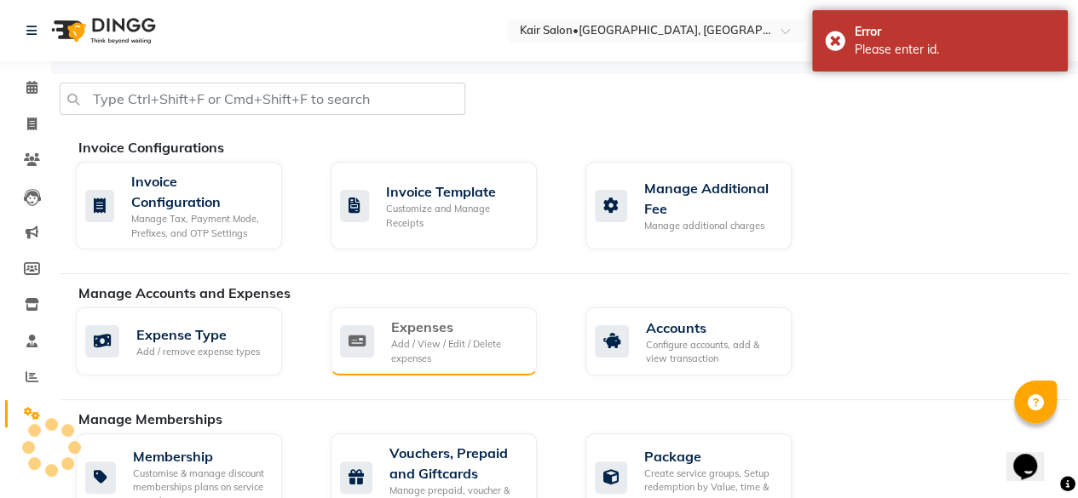
click at [435, 353] on div "Add / View / Edit / Delete expenses" at bounding box center [457, 351] width 132 height 28
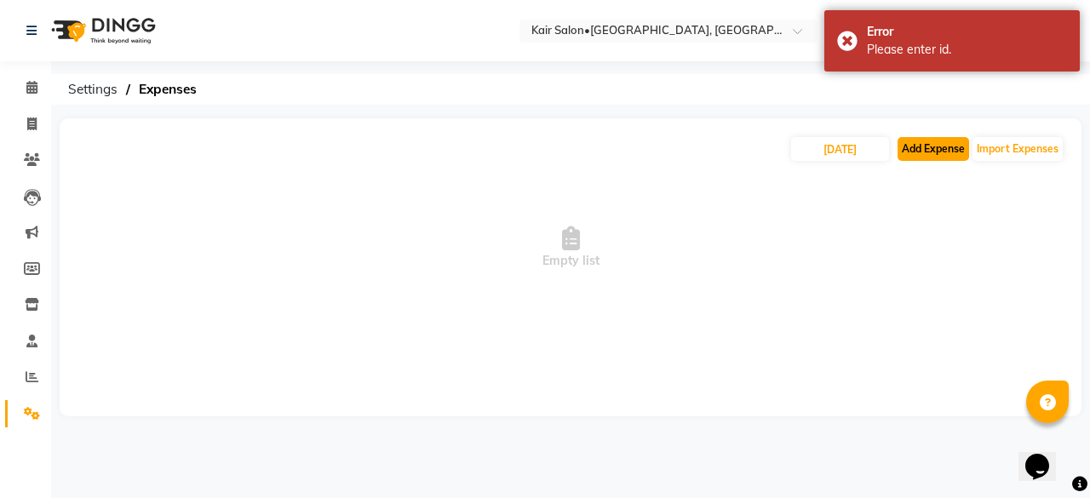
click at [923, 142] on button "Add Expense" at bounding box center [934, 149] width 72 height 24
select select "1"
select select "5516"
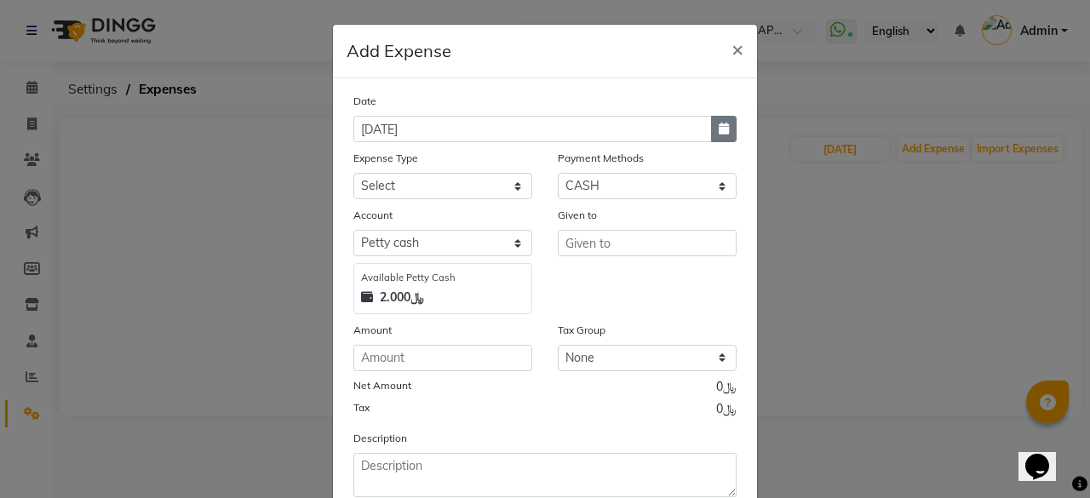
click at [719, 128] on icon "button" at bounding box center [724, 129] width 10 height 12
select select "9"
select select "2025"
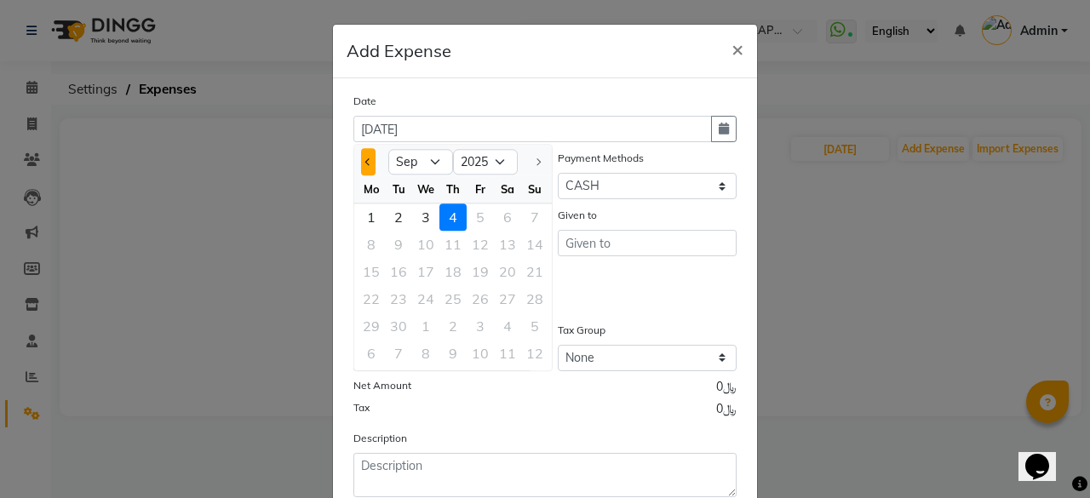
click at [365, 160] on span "Previous month" at bounding box center [368, 161] width 7 height 7
select select "8"
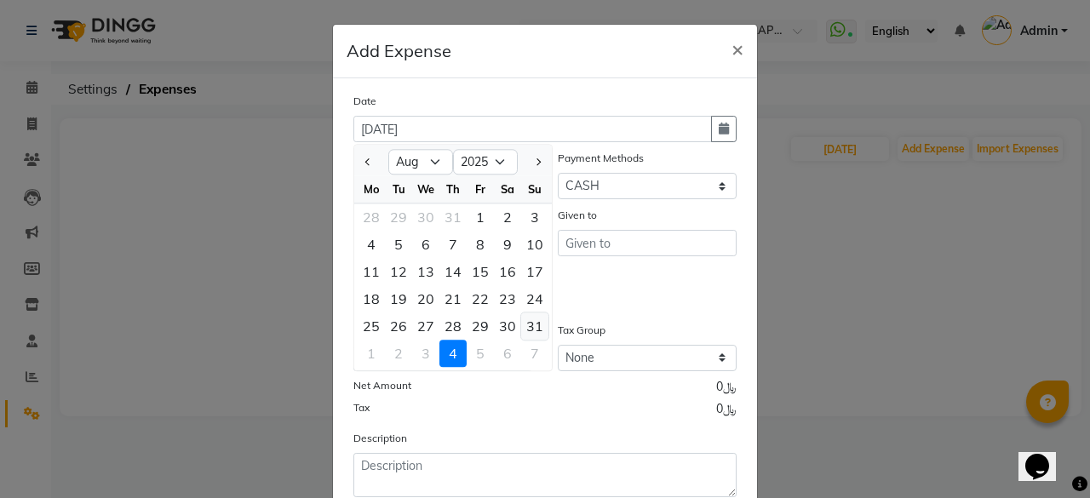
click at [521, 323] on div "31" at bounding box center [534, 326] width 27 height 27
type input "[DATE]"
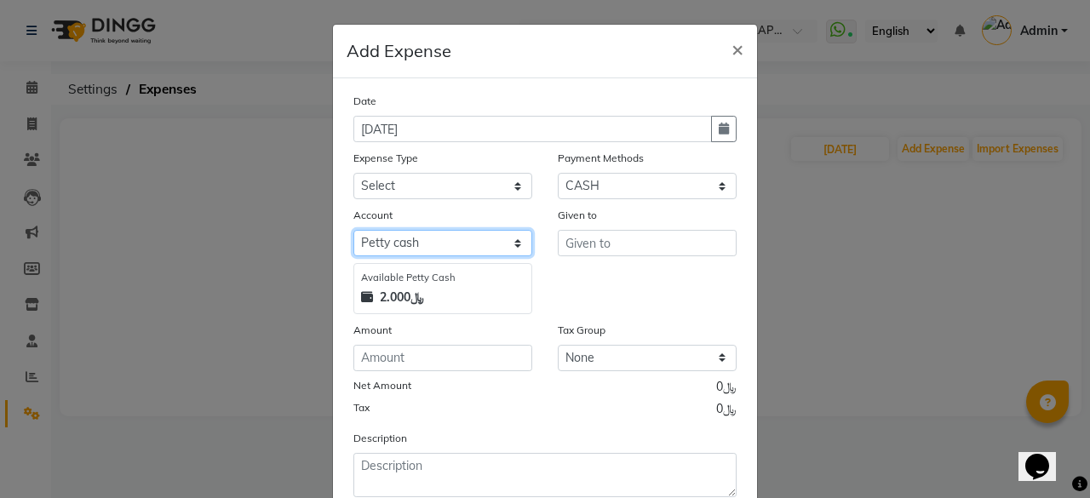
click at [512, 238] on select "Select [PERSON_NAME] cash Al sadan investment" at bounding box center [443, 243] width 179 height 26
select select "6780"
click at [354, 230] on select "Select [PERSON_NAME] cash Al sadan investment" at bounding box center [443, 243] width 179 height 26
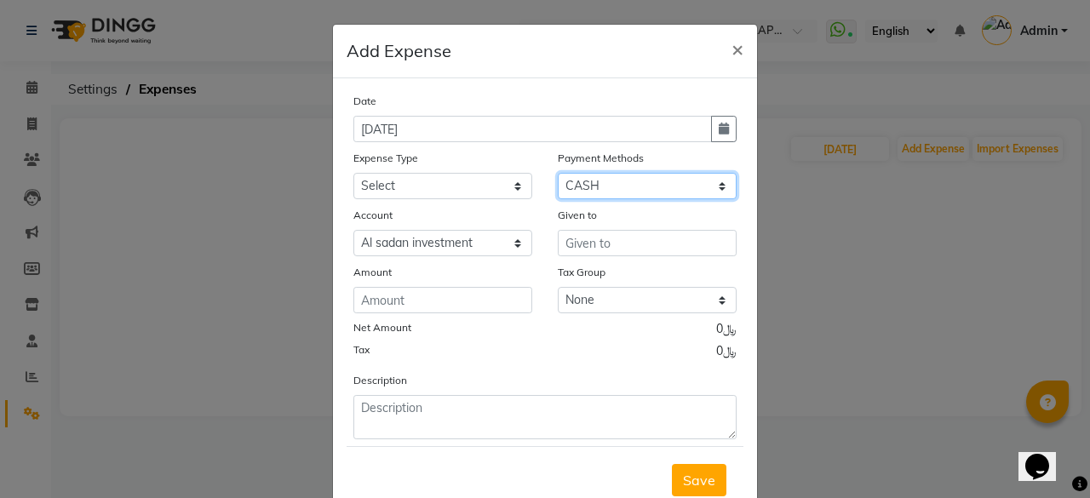
click at [705, 180] on select "Select Family CASH ONLINE CARD Prepaid Package Voucher Gift Card" at bounding box center [647, 186] width 179 height 26
select select "3"
click at [558, 173] on select "Select Family CASH ONLINE CARD Prepaid Package Voucher Gift Card" at bounding box center [647, 186] width 179 height 26
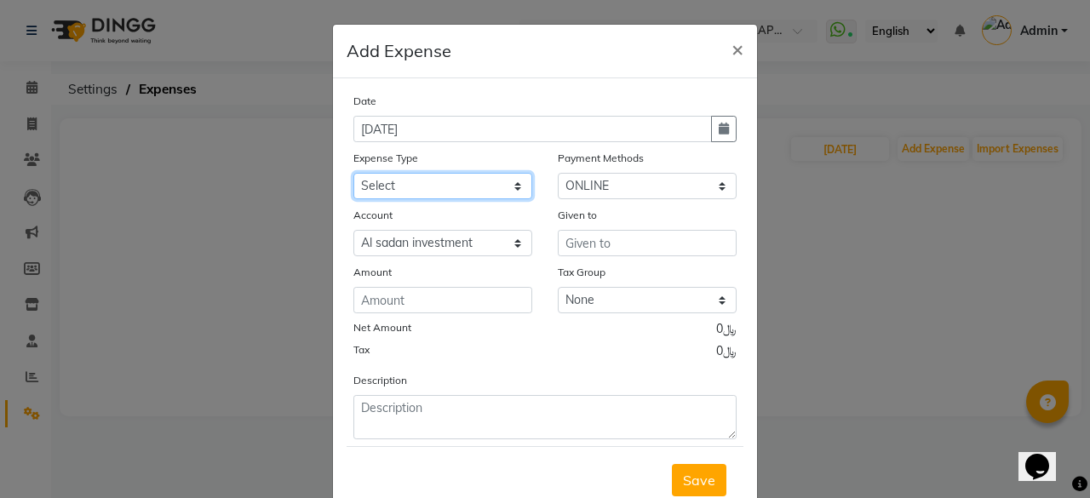
click at [513, 185] on select "Select al nazhi llc Al raaed laundry Amani staff transportation building cleane…" at bounding box center [443, 186] width 179 height 26
select select "24490"
click at [354, 173] on select "Select al nazhi llc Al raaed laundry Amani staff transportation building cleane…" at bounding box center [443, 186] width 179 height 26
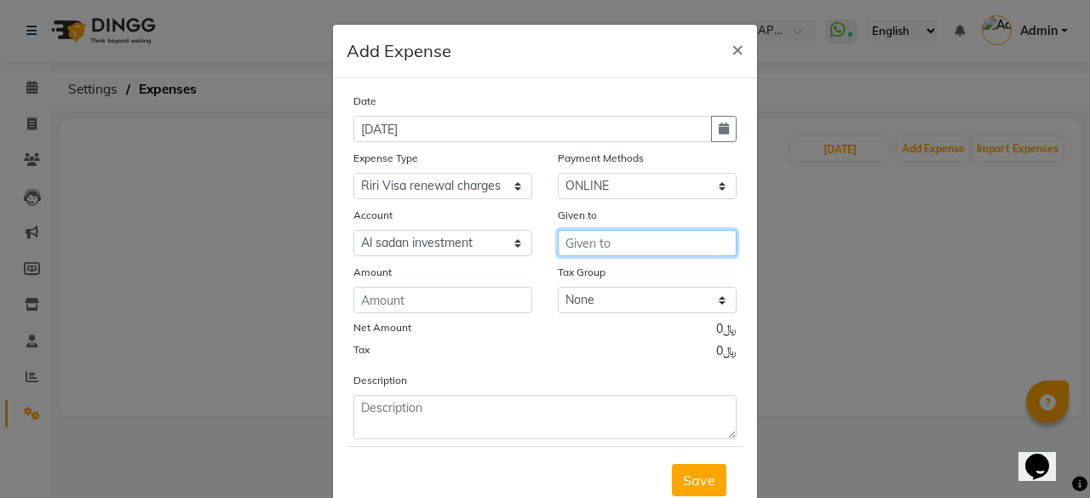
click at [676, 239] on input "text" at bounding box center [647, 243] width 179 height 26
type input "universal travels"
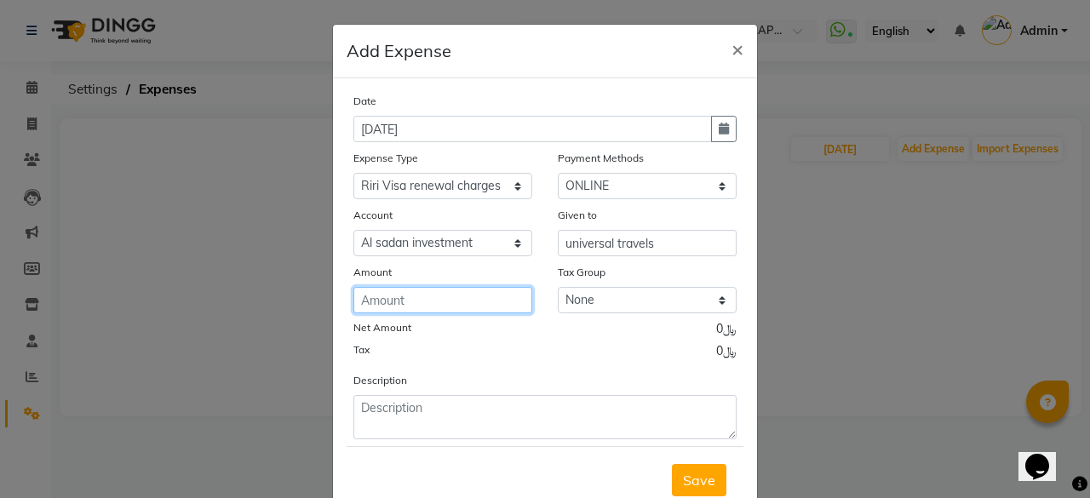
click at [492, 294] on input "number" at bounding box center [443, 300] width 179 height 26
type input "7"
type input "35"
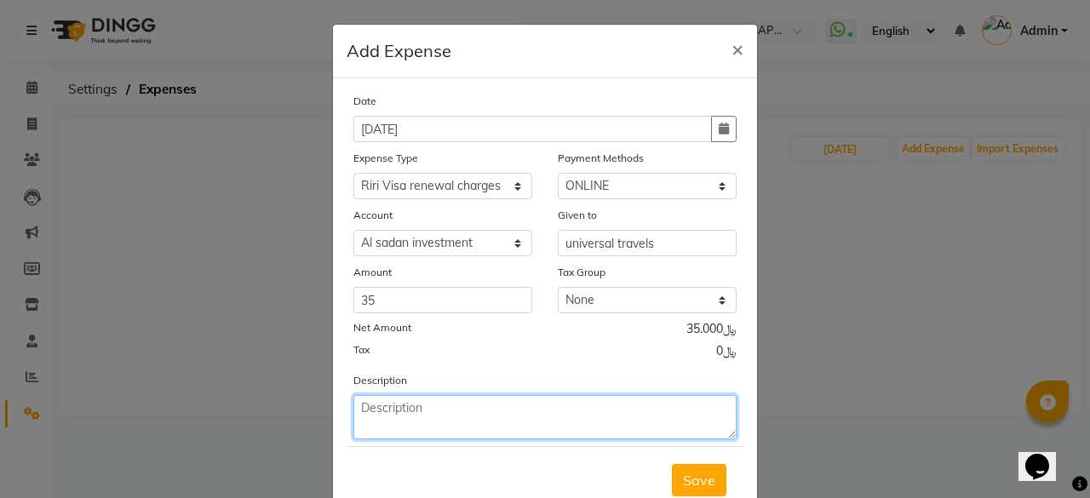
click at [463, 418] on textarea at bounding box center [545, 417] width 383 height 44
type textarea "riri visa renwal"
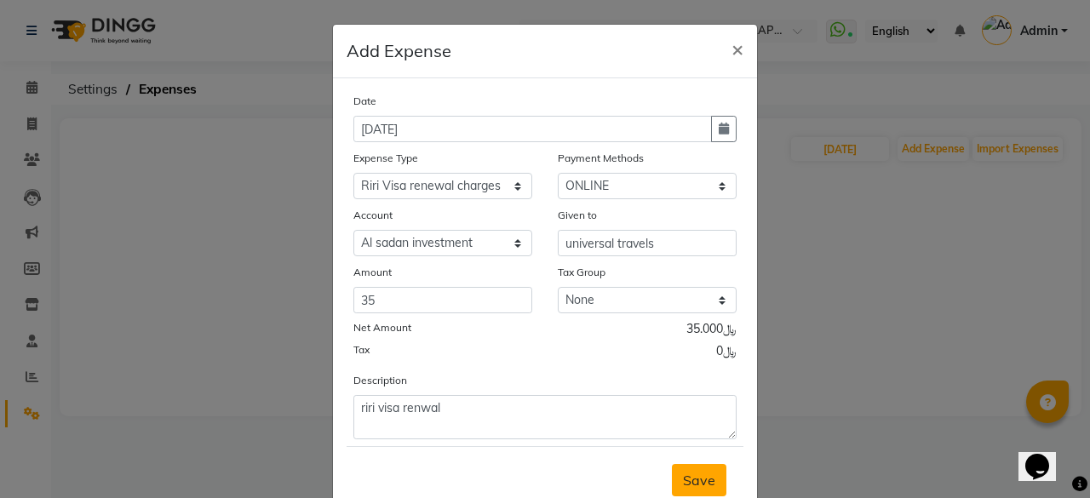
click at [687, 480] on span "Save" at bounding box center [699, 480] width 32 height 17
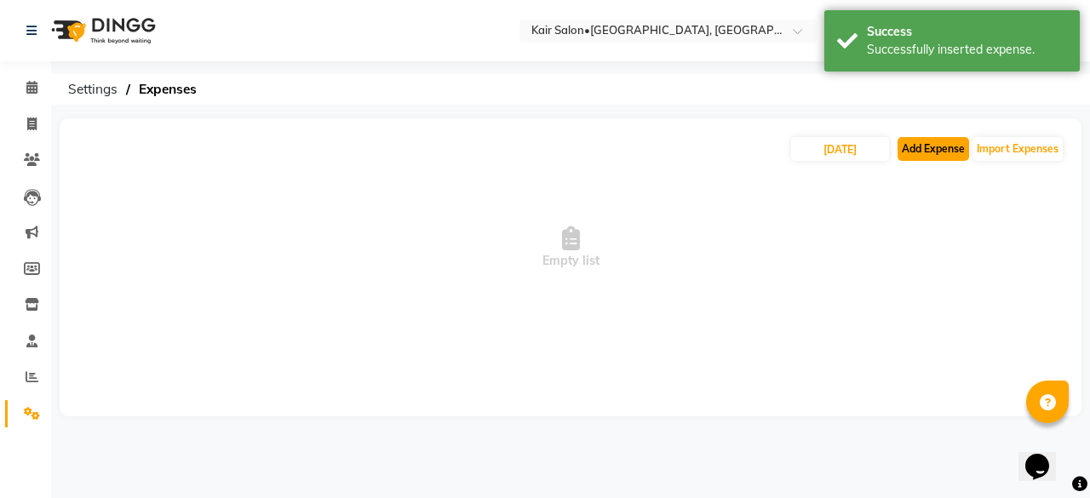
click at [946, 144] on button "Add Expense" at bounding box center [934, 149] width 72 height 24
select select "1"
select select "5516"
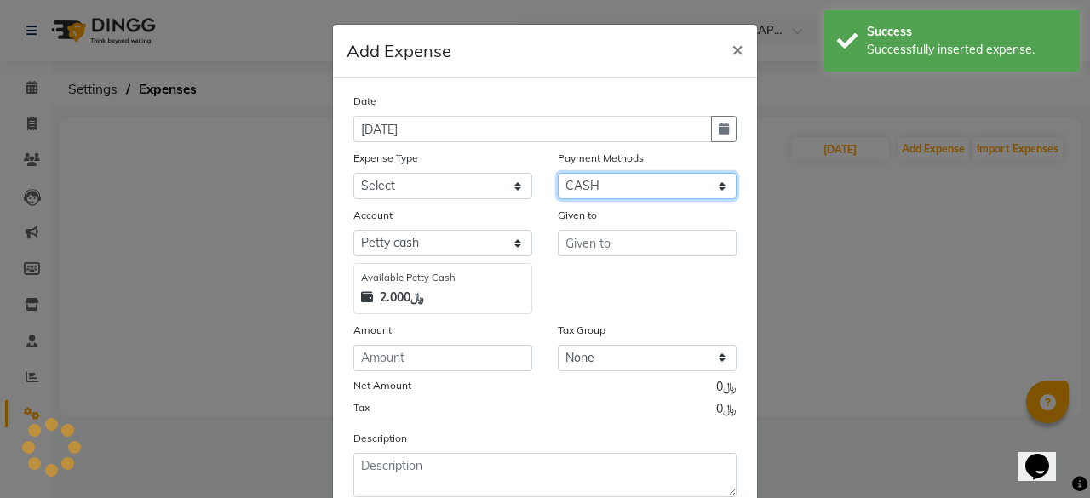
click at [710, 187] on select "Select Family CASH ONLINE CARD Prepaid Package Voucher Gift Card" at bounding box center [647, 186] width 179 height 26
select select "2"
click at [558, 173] on select "Select Family CASH ONLINE CARD Prepaid Package Voucher Gift Card" at bounding box center [647, 186] width 179 height 26
select select "6780"
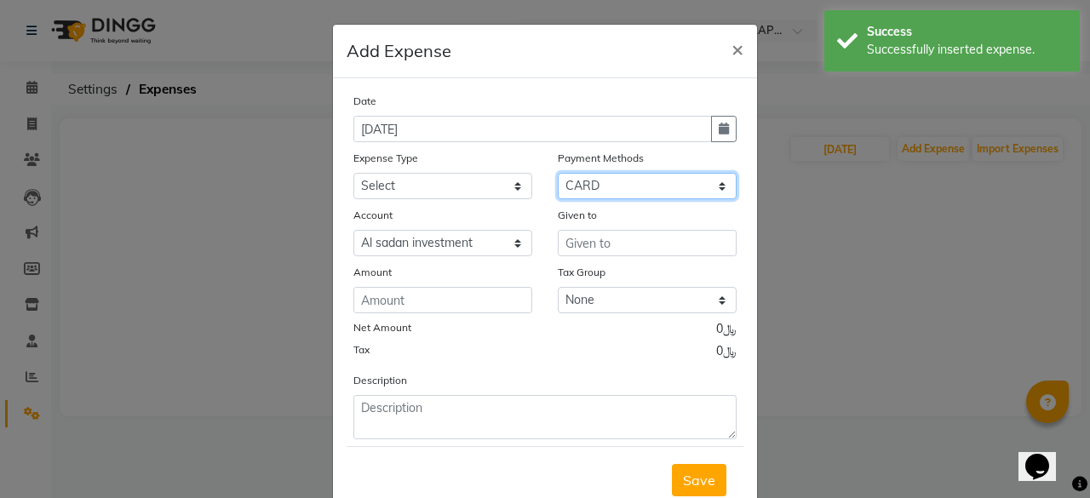
click at [714, 181] on select "Select Family CASH ONLINE CARD Prepaid Package Voucher Gift Card" at bounding box center [647, 186] width 179 height 26
select select "3"
click at [558, 173] on select "Select Family CASH ONLINE CARD Prepaid Package Voucher Gift Card" at bounding box center [647, 186] width 179 height 26
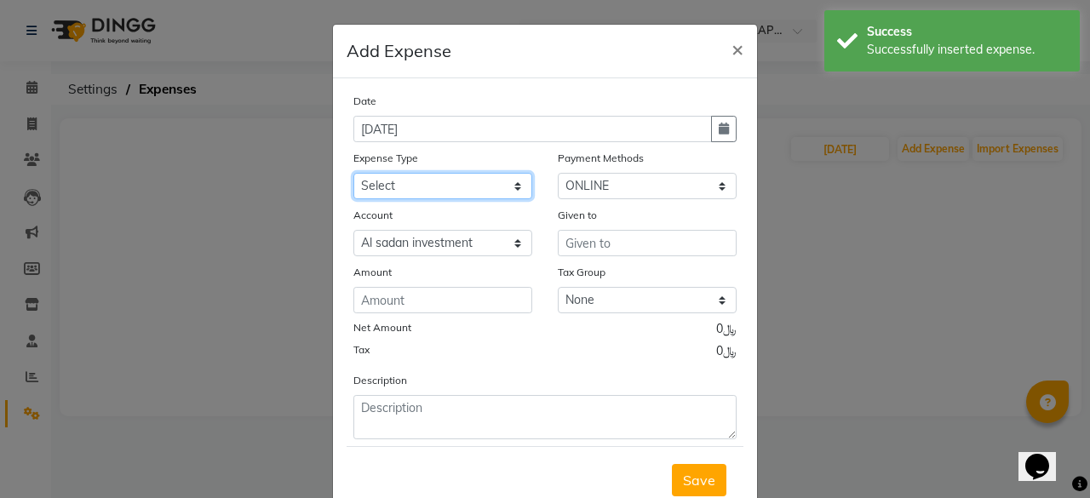
click at [507, 187] on select "Select al nazhi llc Al raaed laundry Amani staff transportation building cleane…" at bounding box center [443, 186] width 179 height 26
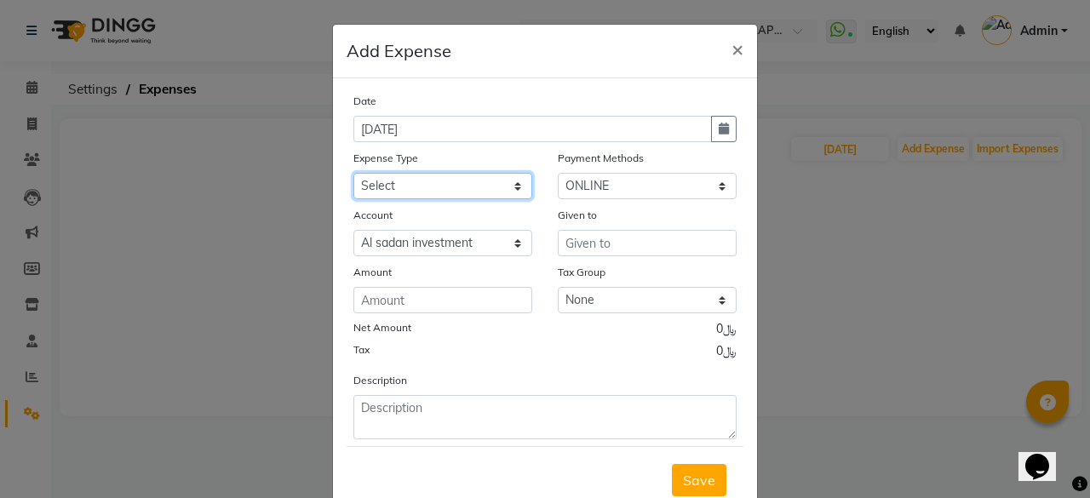
select select "24489"
click at [489, 187] on select "Select al nazhi llc Al raaed laundry Amani staff transportation building cleane…" at bounding box center [443, 186] width 179 height 26
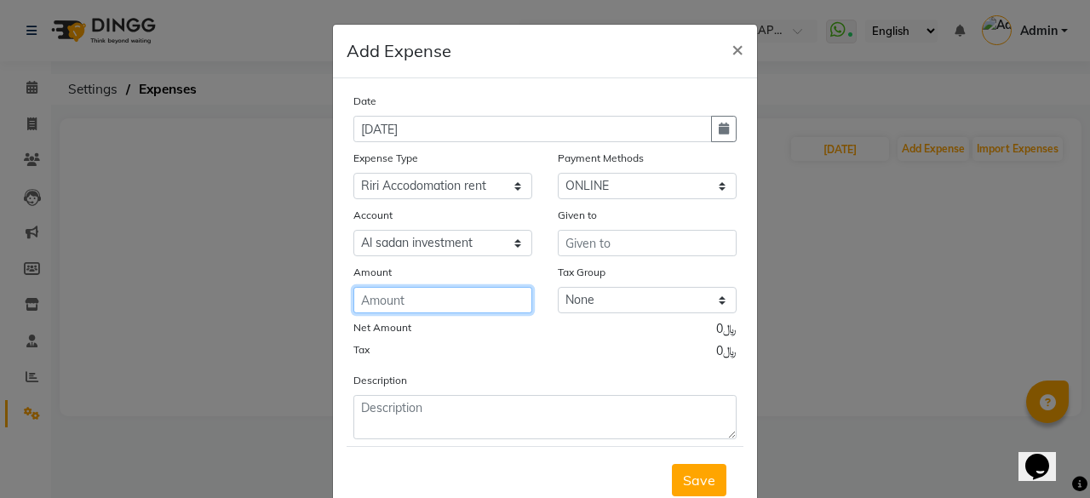
click at [462, 290] on input "number" at bounding box center [443, 300] width 179 height 26
type input "120"
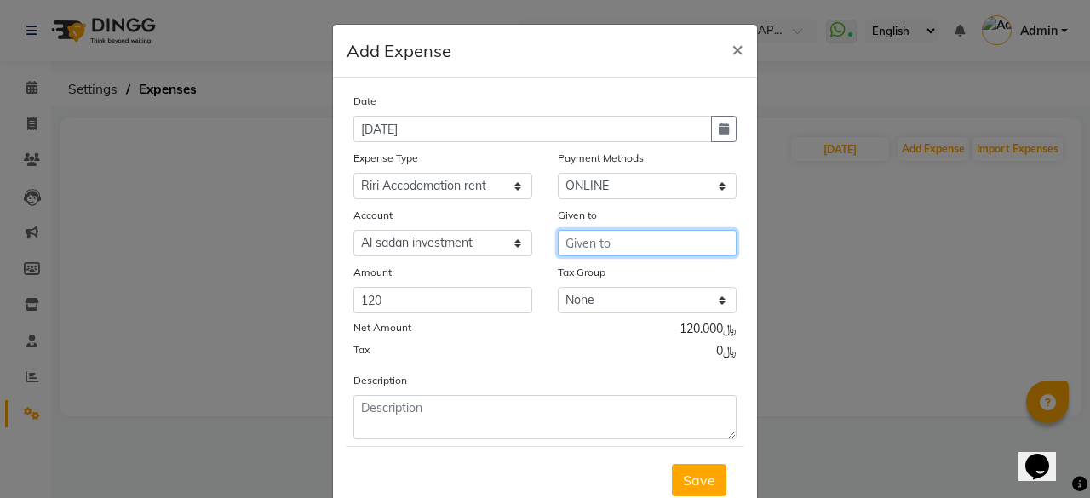
click at [613, 246] on input "text" at bounding box center [647, 243] width 179 height 26
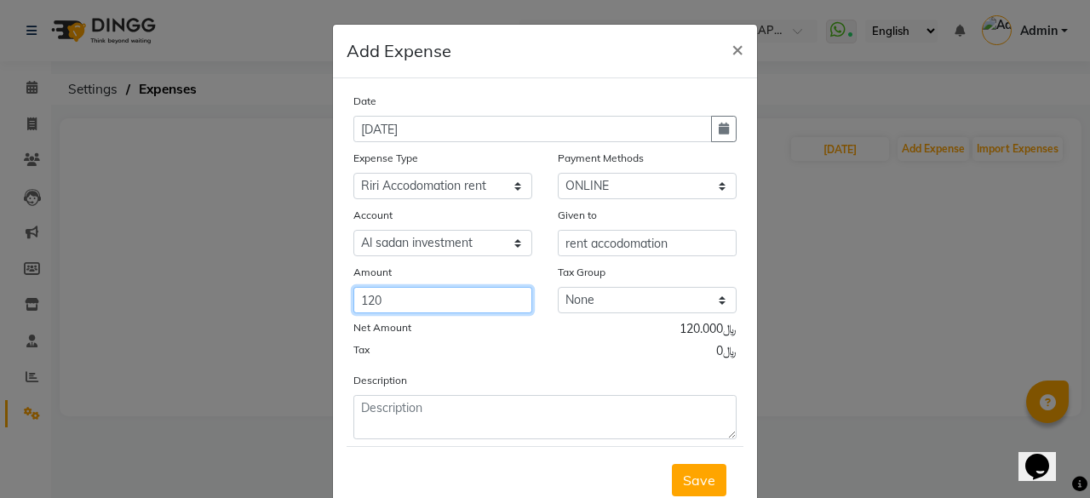
drag, startPoint x: 607, startPoint y: 239, endPoint x: 535, endPoint y: 287, distance: 86.0
click at [535, 288] on div "Amount 120" at bounding box center [443, 288] width 204 height 50
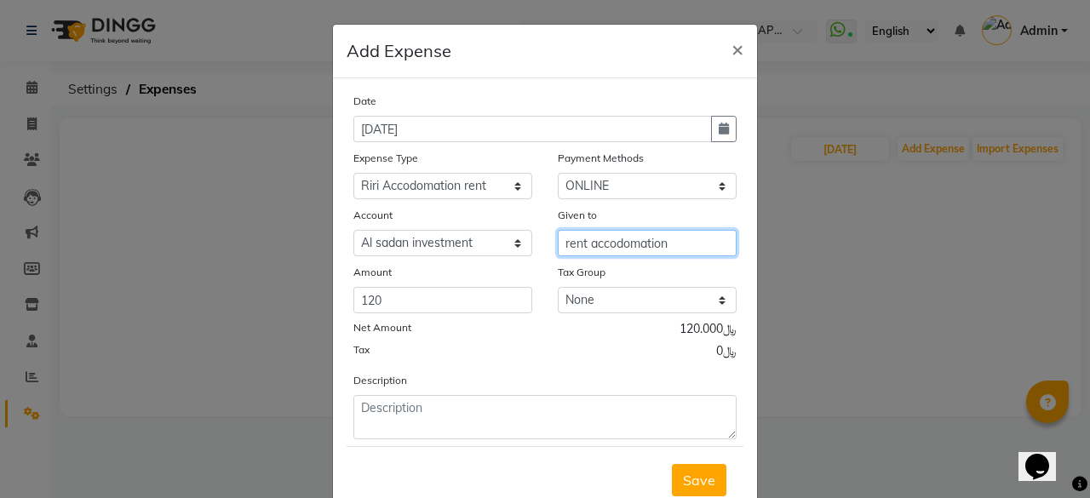
drag, startPoint x: 581, startPoint y: 245, endPoint x: 691, endPoint y: 262, distance: 111.1
click at [691, 262] on div "Date [DATE] Expense Type Select al nazhi llc Al raaed laundry Amani staff trans…" at bounding box center [545, 266] width 383 height 348
type input "rent"
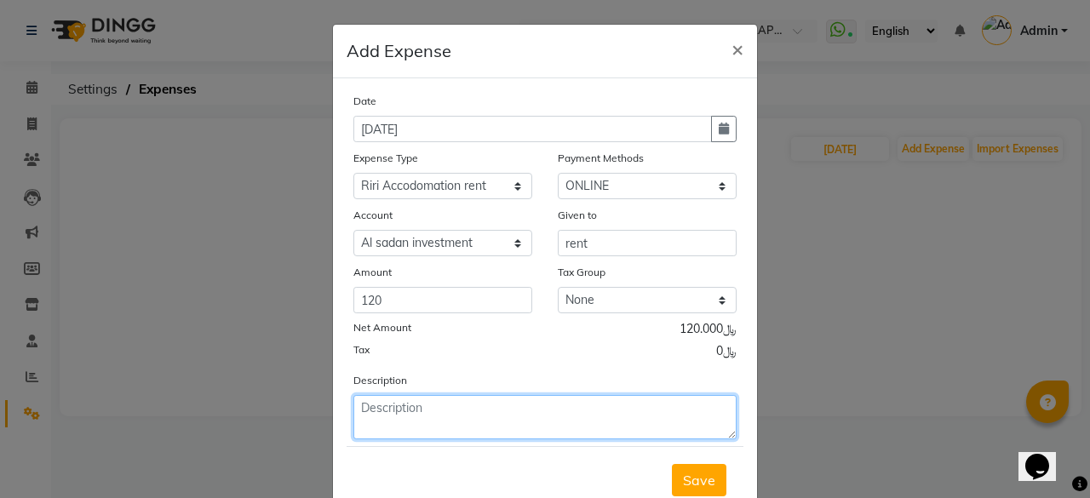
click at [455, 396] on textarea at bounding box center [545, 417] width 383 height 44
type textarea "[DATE]"
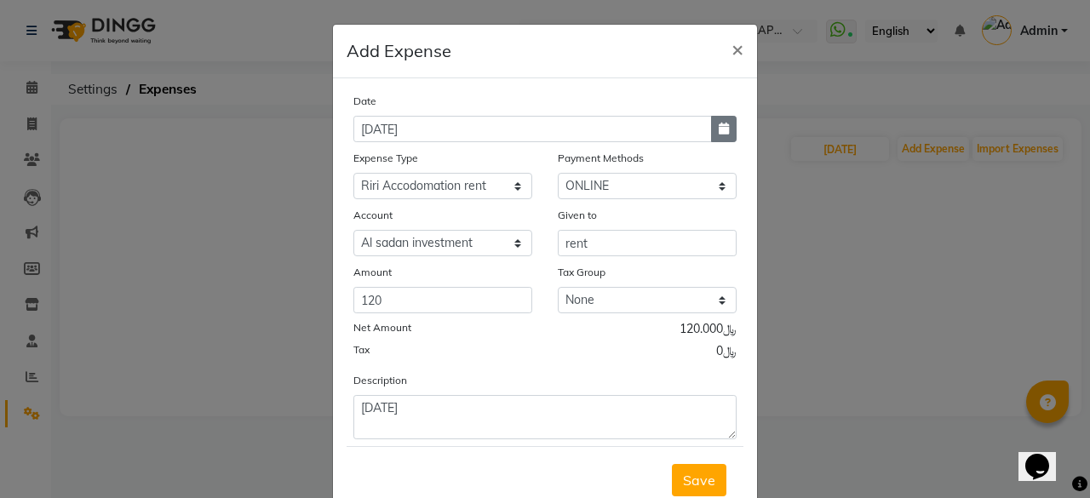
click at [719, 124] on icon "button" at bounding box center [724, 129] width 10 height 12
select select "9"
select select "2025"
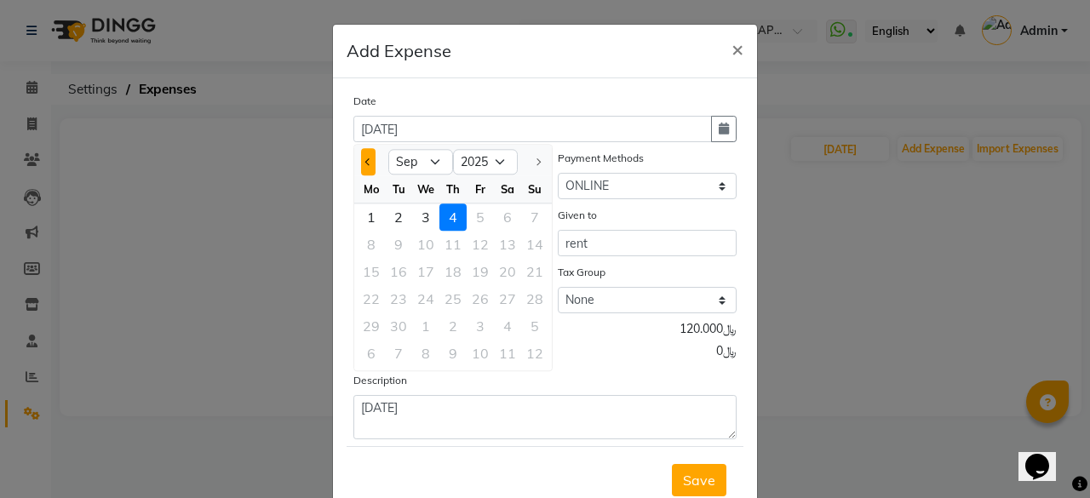
click at [361, 164] on button "Previous month" at bounding box center [368, 161] width 14 height 27
select select "8"
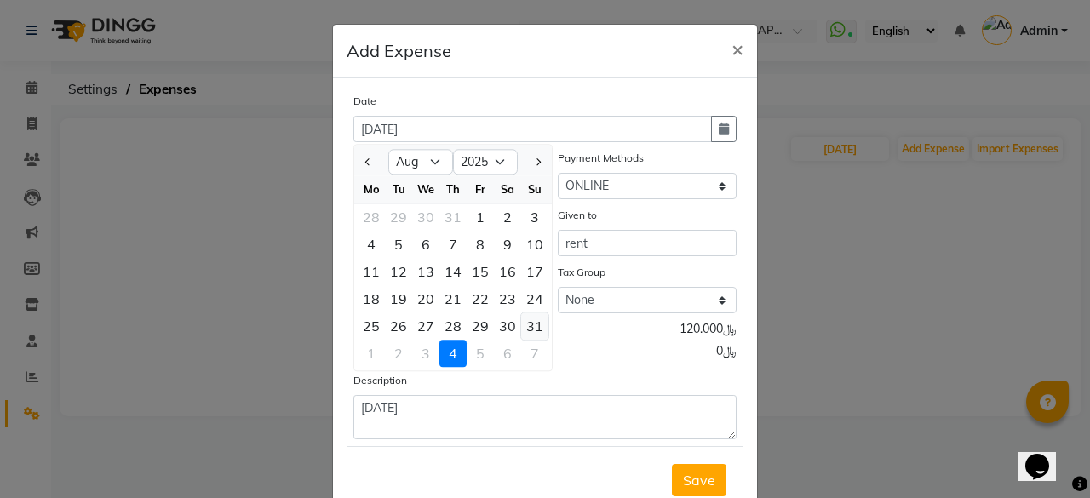
click at [525, 327] on div "31" at bounding box center [534, 326] width 27 height 27
type input "[DATE]"
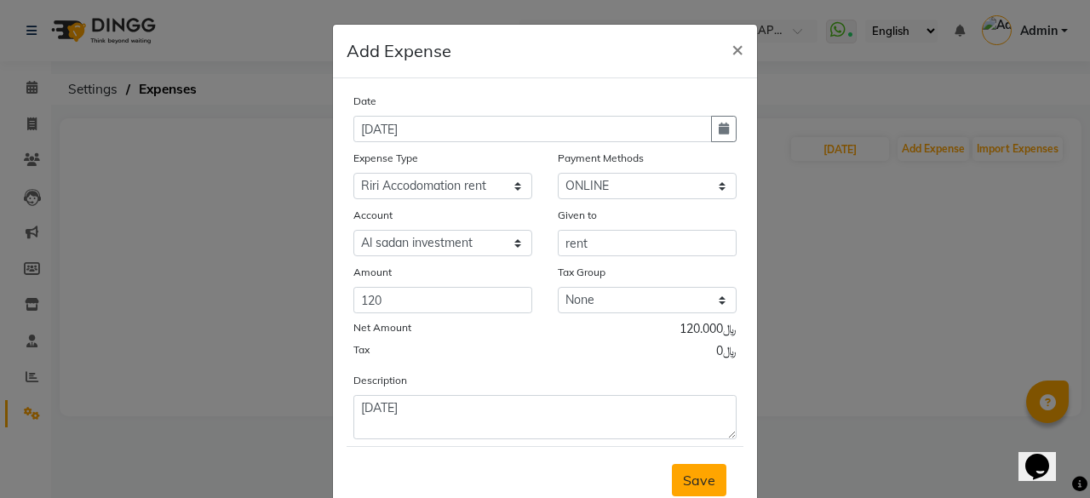
click at [695, 476] on span "Save" at bounding box center [699, 480] width 32 height 17
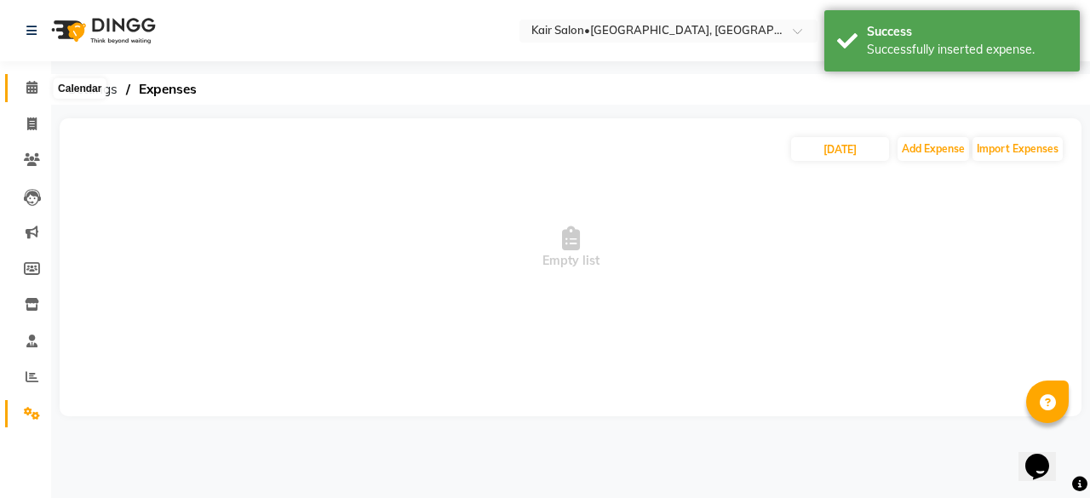
click at [33, 91] on icon at bounding box center [31, 87] width 11 height 13
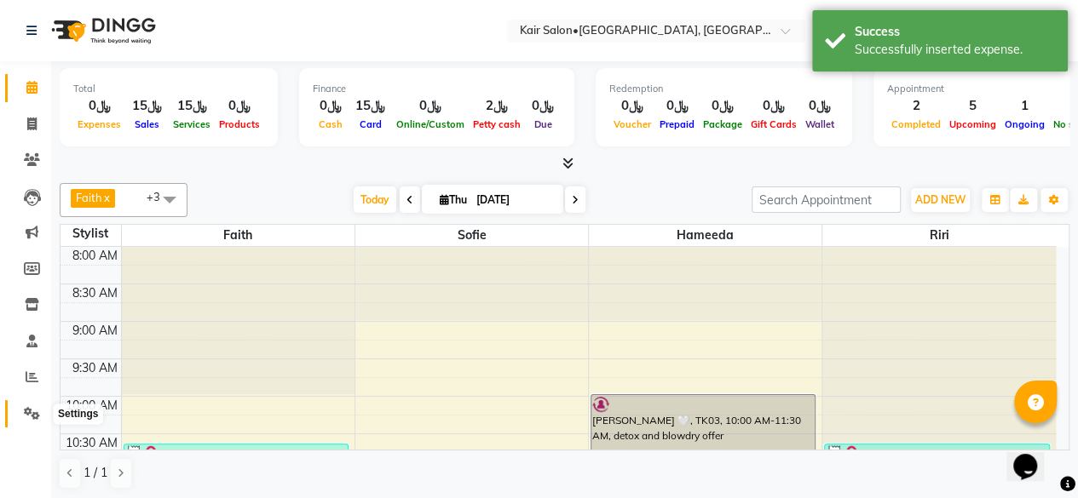
click at [36, 417] on icon at bounding box center [32, 413] width 16 height 13
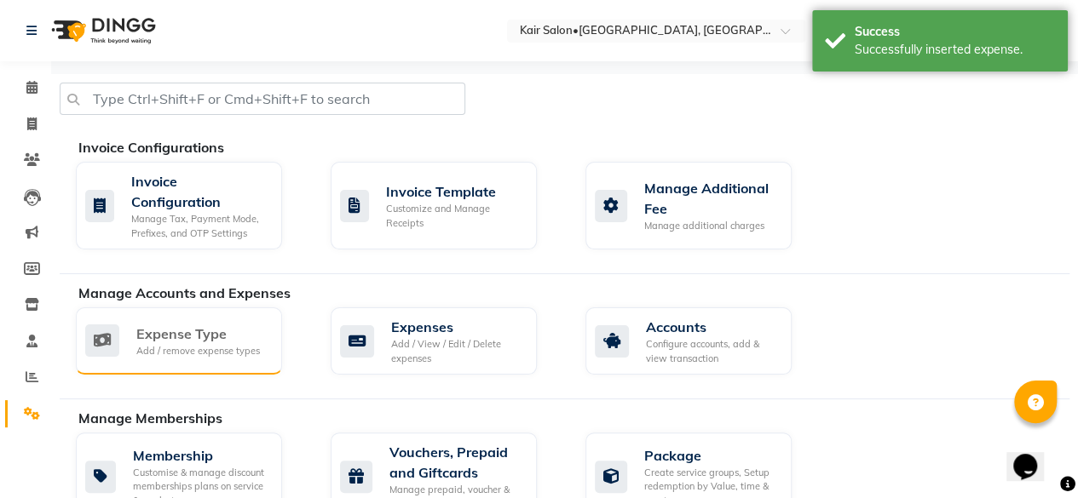
click at [203, 347] on div "Add / remove expense types" at bounding box center [198, 351] width 124 height 14
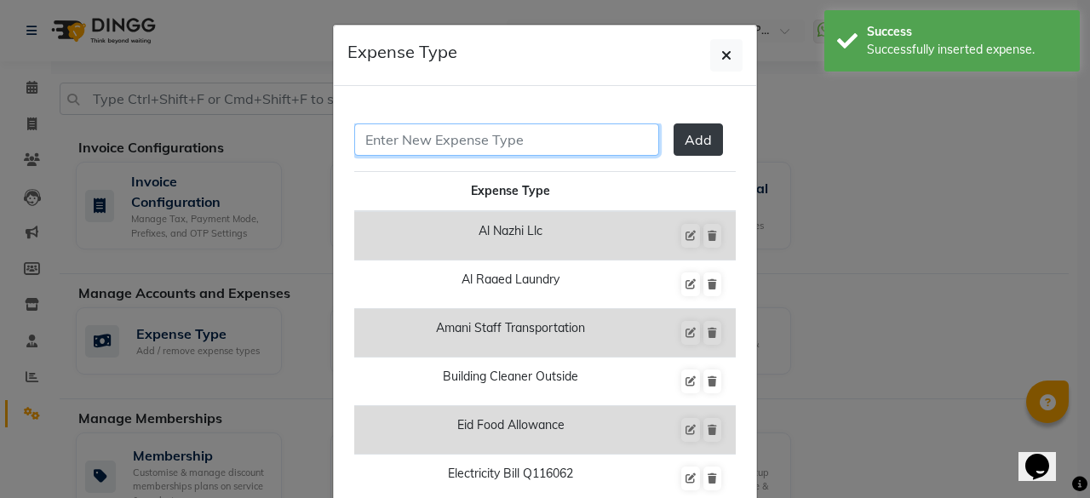
click at [484, 137] on input "text" at bounding box center [506, 140] width 305 height 32
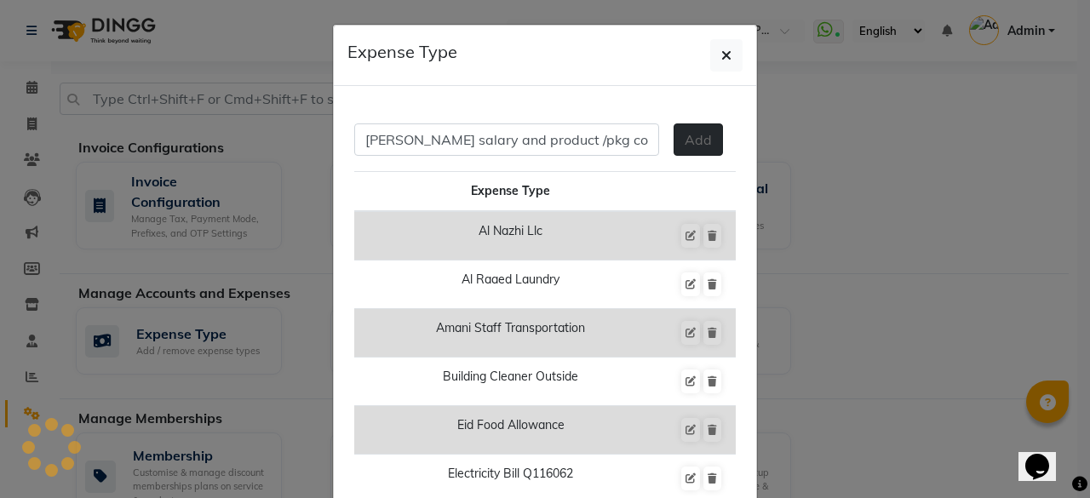
click at [685, 134] on span "Add" at bounding box center [698, 139] width 27 height 17
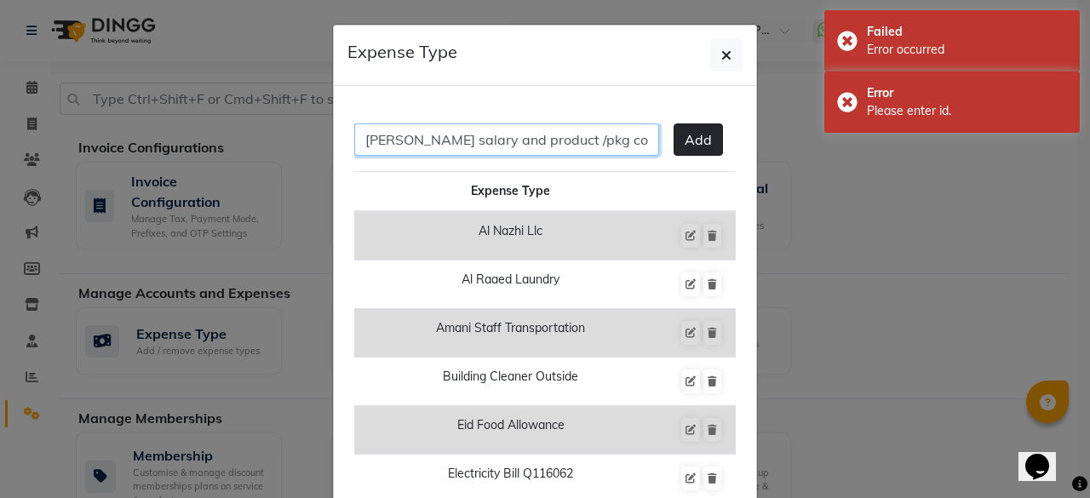
click at [414, 147] on input "[PERSON_NAME] salary and product /pkg comission" at bounding box center [506, 140] width 305 height 32
click at [389, 140] on input "[PERSON_NAME] salary and product /pkg comission" at bounding box center [506, 140] width 305 height 32
click at [395, 141] on input "[PERSON_NAME] salary and product /pkg comission" at bounding box center [506, 140] width 305 height 32
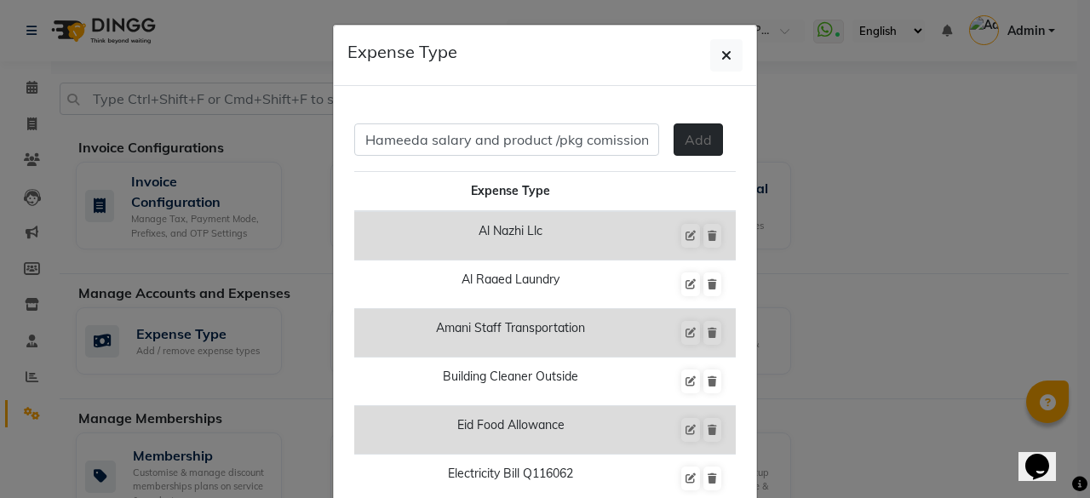
click at [689, 135] on span "Add" at bounding box center [698, 139] width 27 height 17
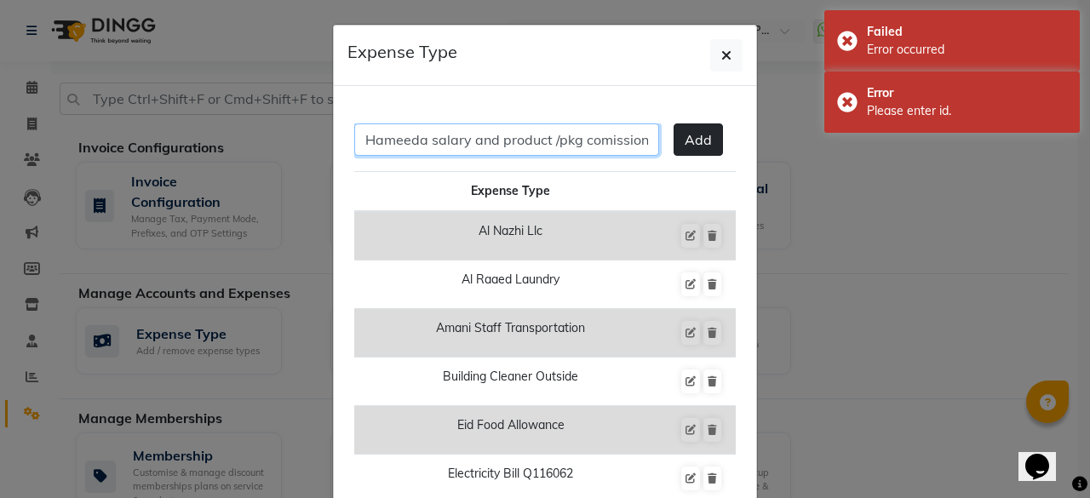
scroll to position [0, 6]
drag, startPoint x: 471, startPoint y: 141, endPoint x: 671, endPoint y: 157, distance: 200.9
click at [671, 157] on div "Hameeda salary and product /pkg comission Add" at bounding box center [545, 148] width 382 height 48
type input "Hameeda salary"
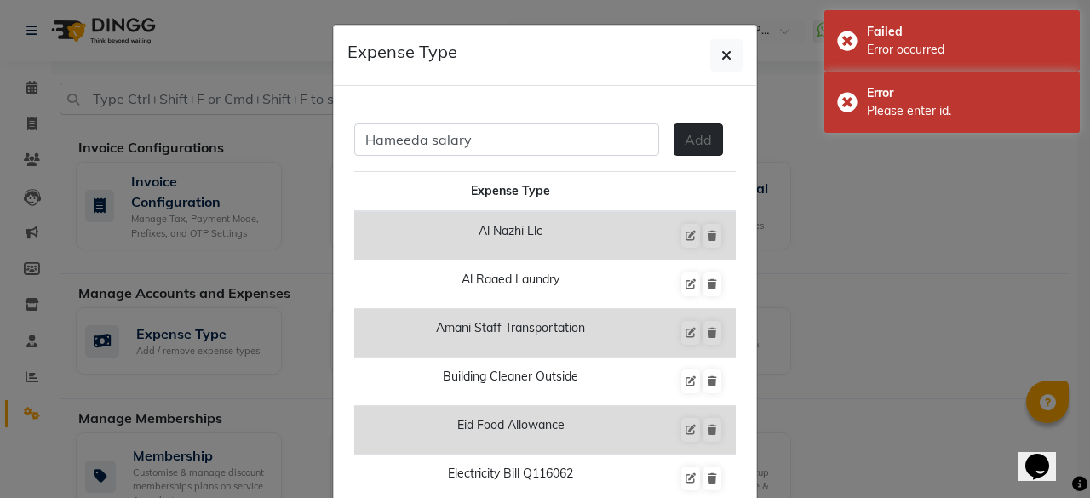
click at [685, 135] on span "Add" at bounding box center [698, 139] width 27 height 17
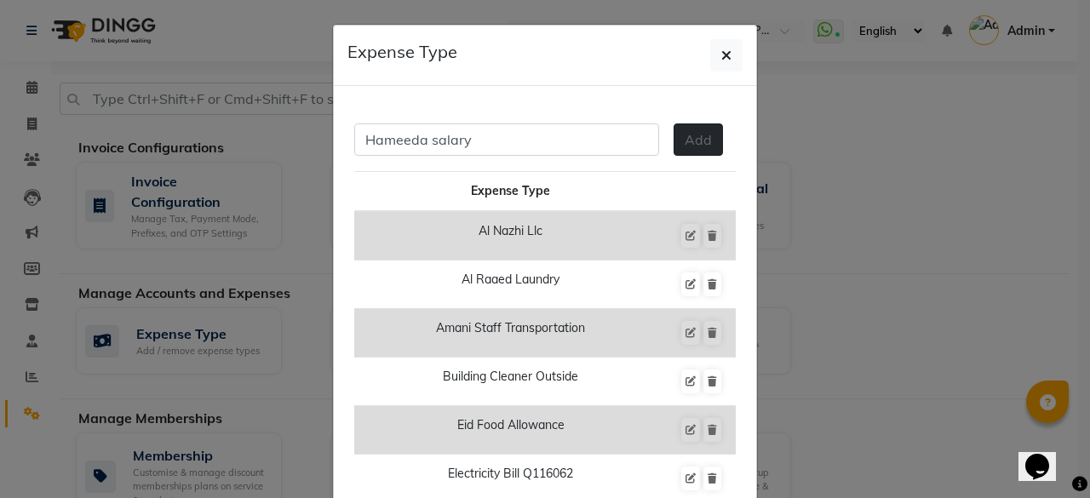
click at [685, 144] on span "Add" at bounding box center [698, 139] width 27 height 17
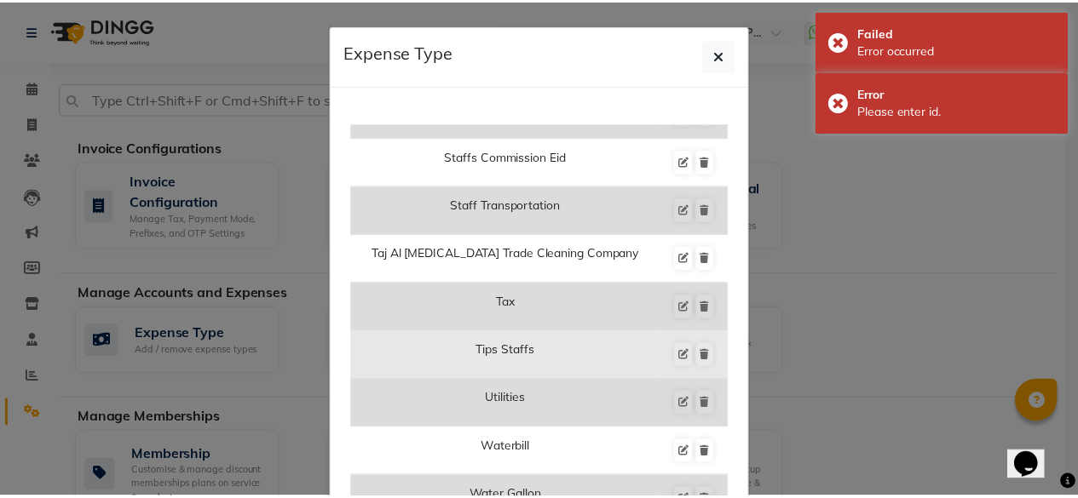
scroll to position [2180, 0]
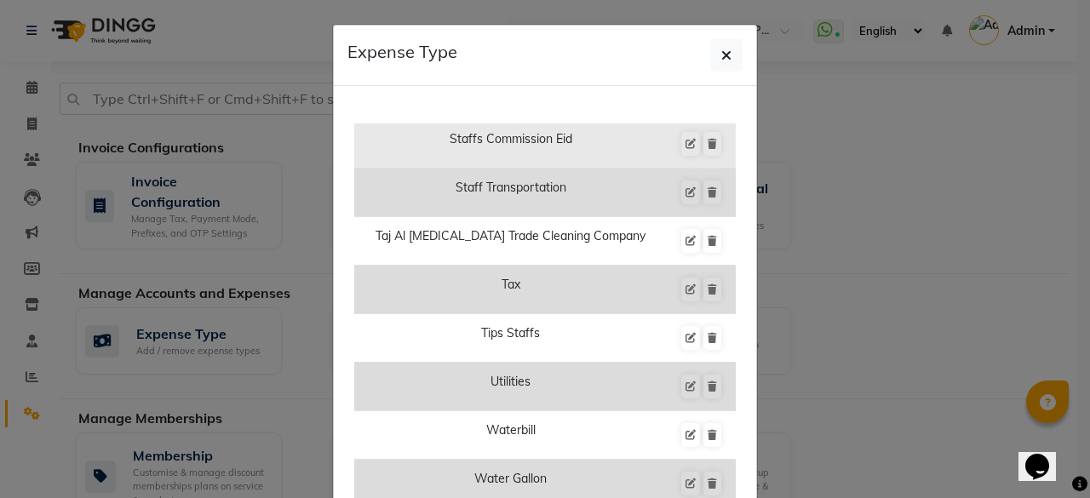
click at [601, 122] on td "Staffs Commission Eid" at bounding box center [510, 144] width 313 height 49
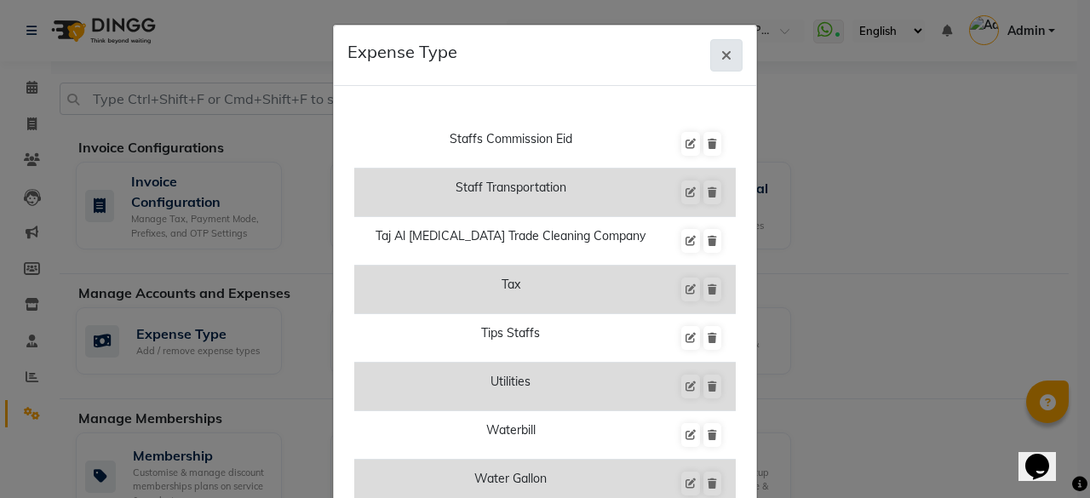
click at [722, 55] on icon "button" at bounding box center [727, 56] width 10 height 14
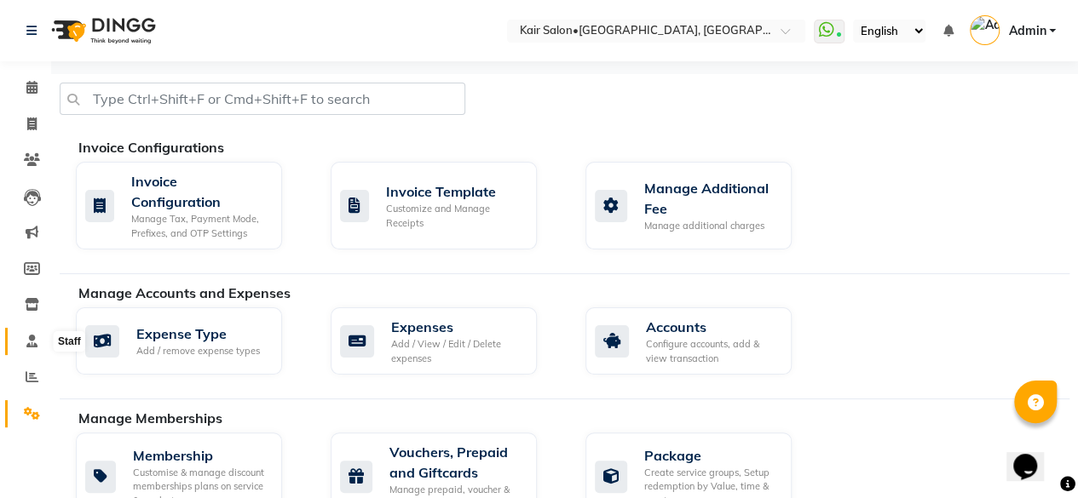
click at [32, 344] on icon at bounding box center [31, 341] width 11 height 13
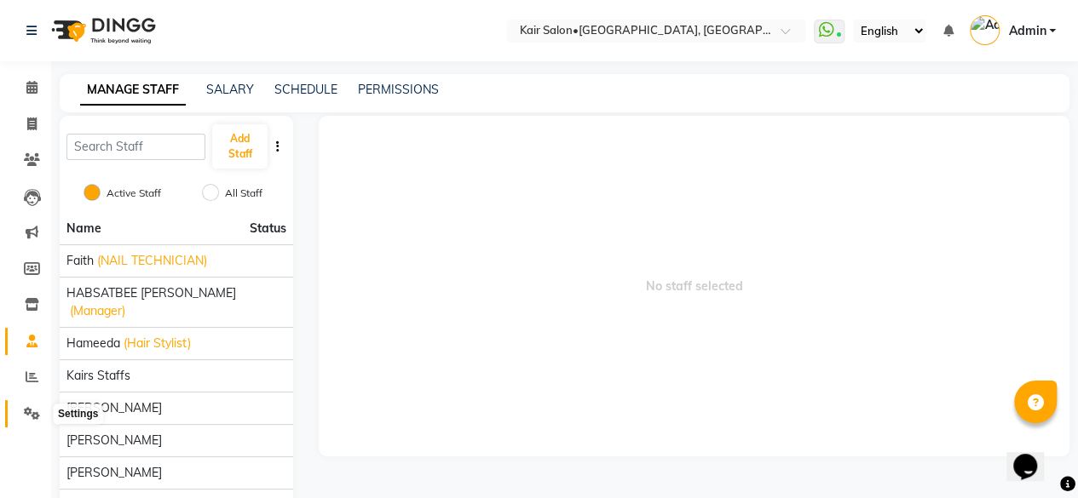
click at [25, 405] on span at bounding box center [32, 415] width 30 height 20
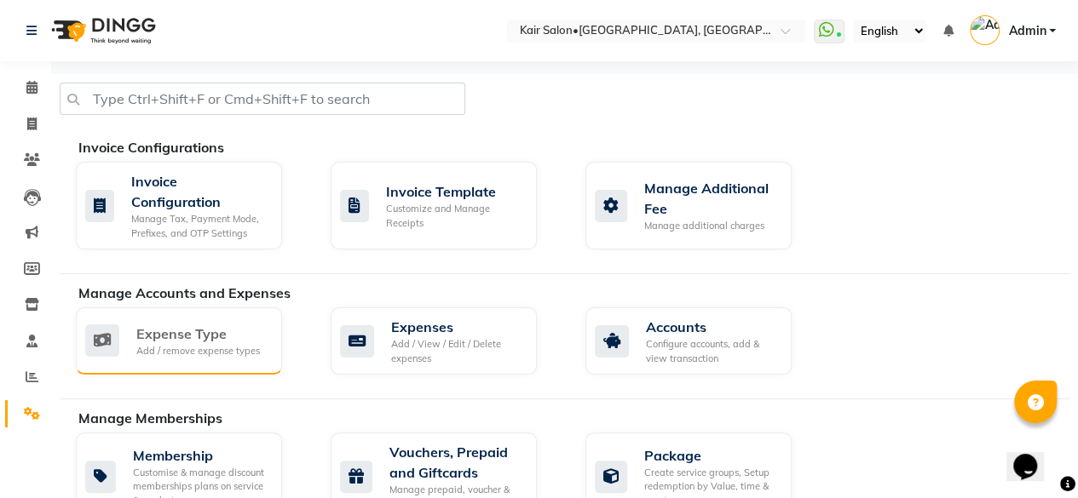
click at [202, 331] on div "Expense Type" at bounding box center [198, 334] width 124 height 20
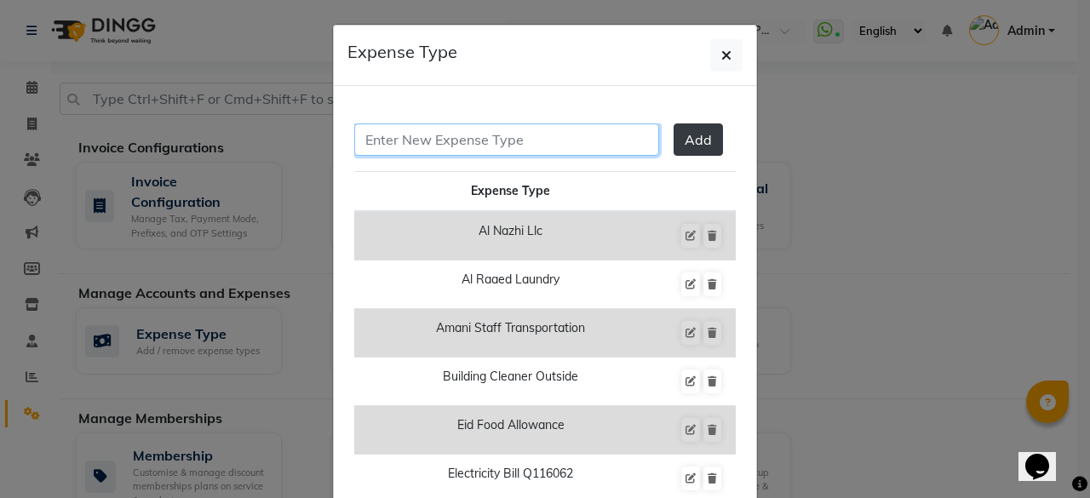
click at [548, 126] on input "text" at bounding box center [506, 140] width 305 height 32
type input "hameeda salary"
click at [674, 149] on button "Add" at bounding box center [698, 140] width 49 height 32
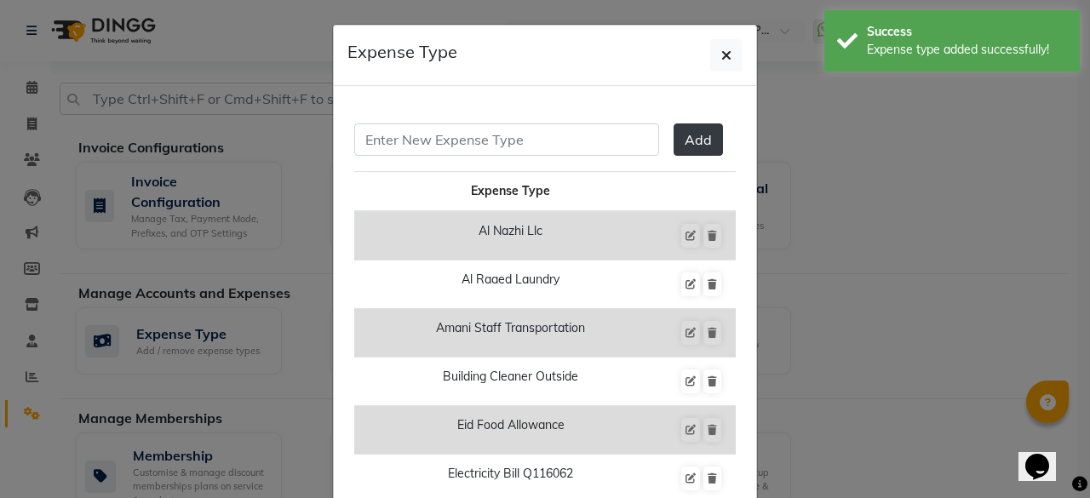
click at [22, 413] on ngb-modal-window "Expense Type Add Expense Type Al Nazhi Llc Al Raaed Laundry Amani Staff Transpo…" at bounding box center [545, 249] width 1090 height 498
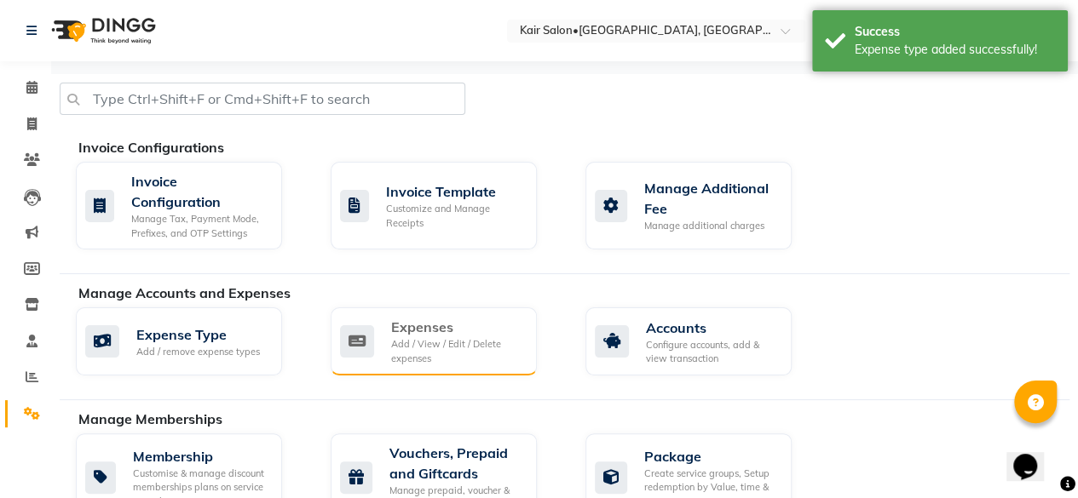
click at [419, 340] on div "Add / View / Edit / Delete expenses" at bounding box center [457, 351] width 132 height 28
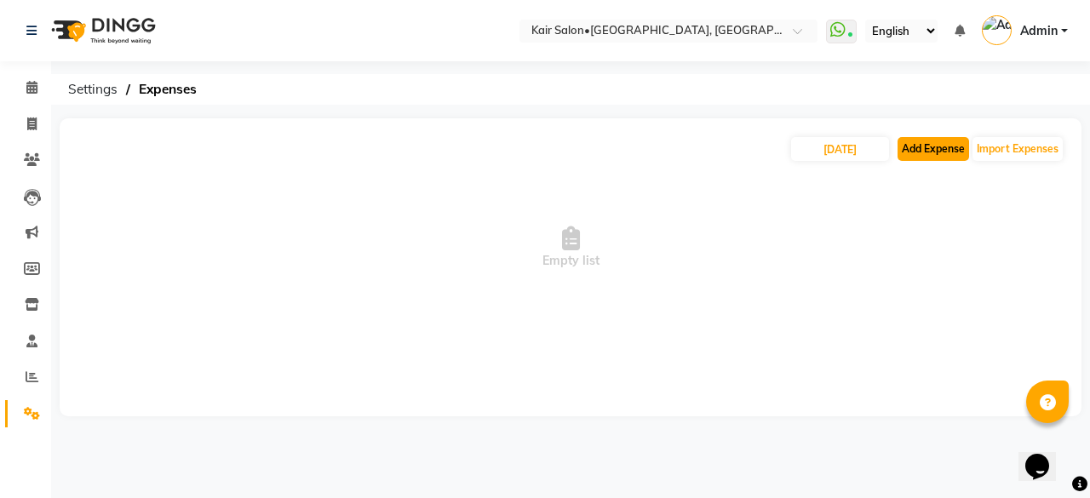
click at [945, 144] on button "Add Expense" at bounding box center [934, 149] width 72 height 24
select select "1"
select select "5516"
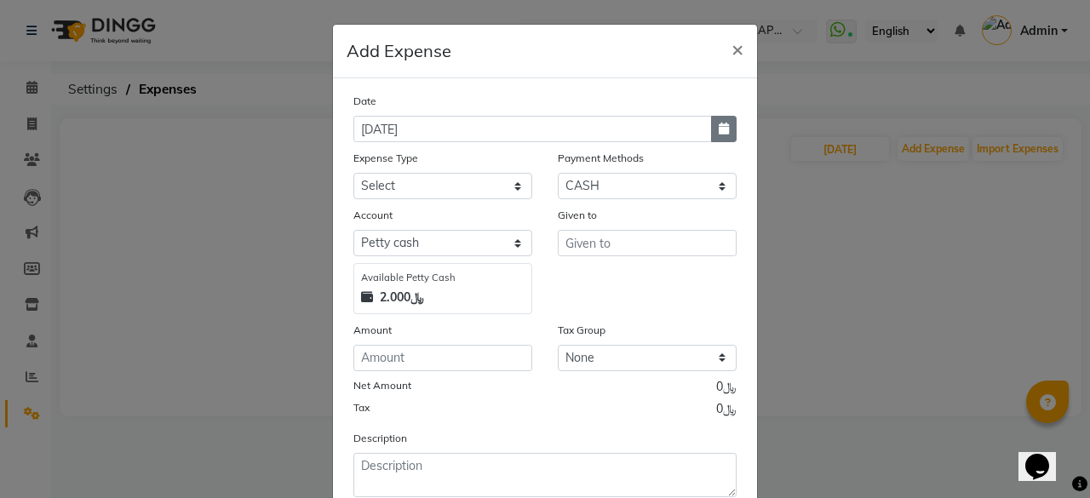
click at [719, 127] on icon "button" at bounding box center [724, 129] width 10 height 12
select select "9"
select select "2025"
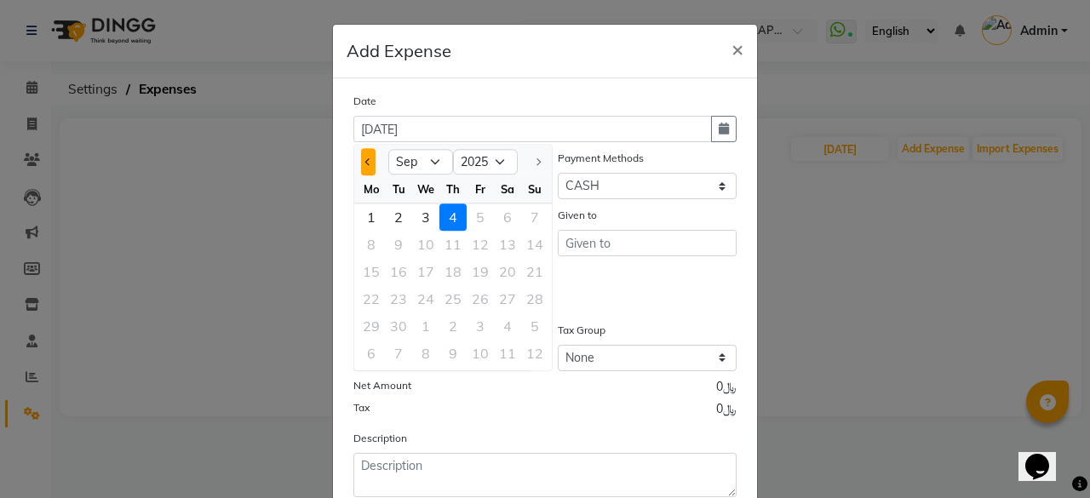
click at [361, 164] on button "Previous month" at bounding box center [368, 161] width 14 height 27
select select "8"
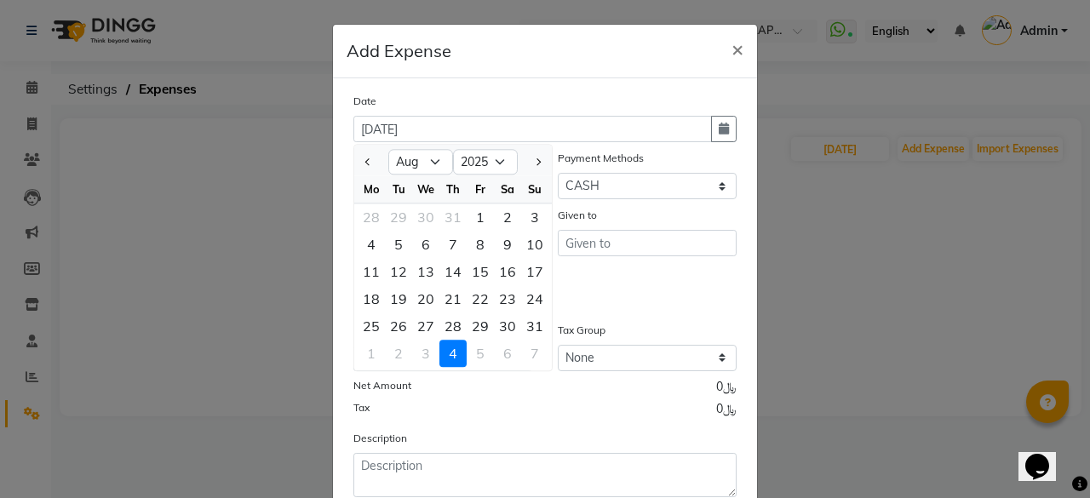
drag, startPoint x: 526, startPoint y: 326, endPoint x: 534, endPoint y: 321, distance: 9.9
click at [527, 325] on div "31" at bounding box center [534, 326] width 27 height 27
type input "[DATE]"
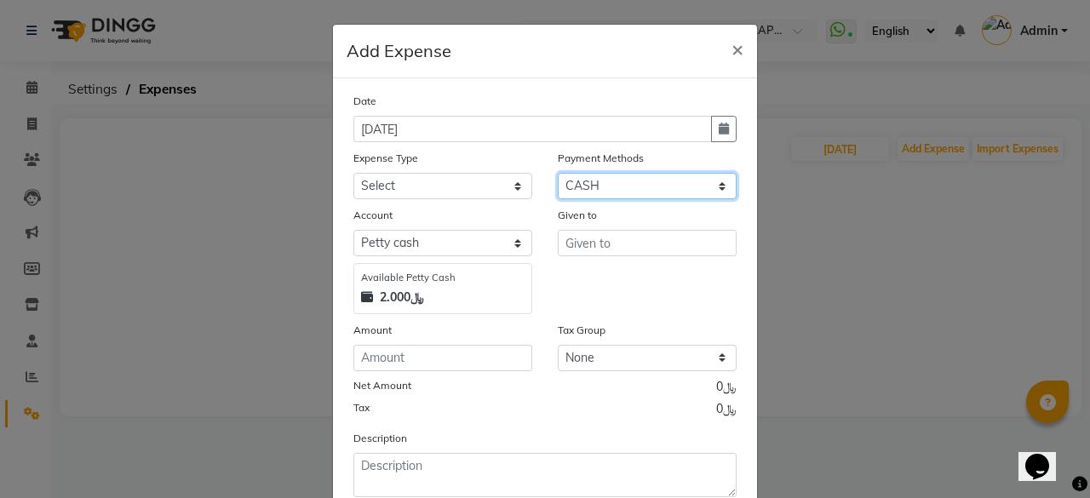
click at [659, 187] on select "Select Family CASH ONLINE CARD Prepaid Package Voucher Gift Card" at bounding box center [647, 186] width 179 height 26
select select "3"
click at [558, 173] on select "Select Family CASH ONLINE CARD Prepaid Package Voucher Gift Card" at bounding box center [647, 186] width 179 height 26
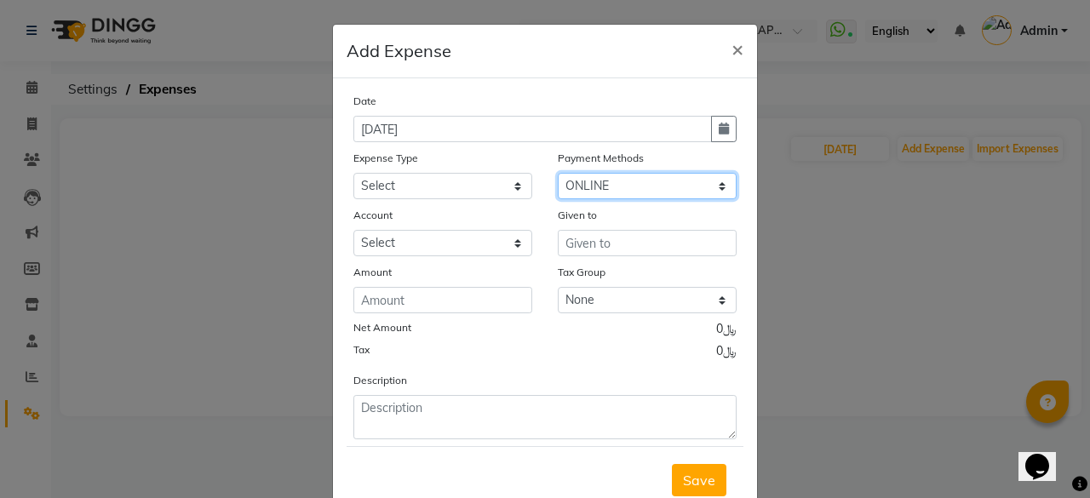
select select "6780"
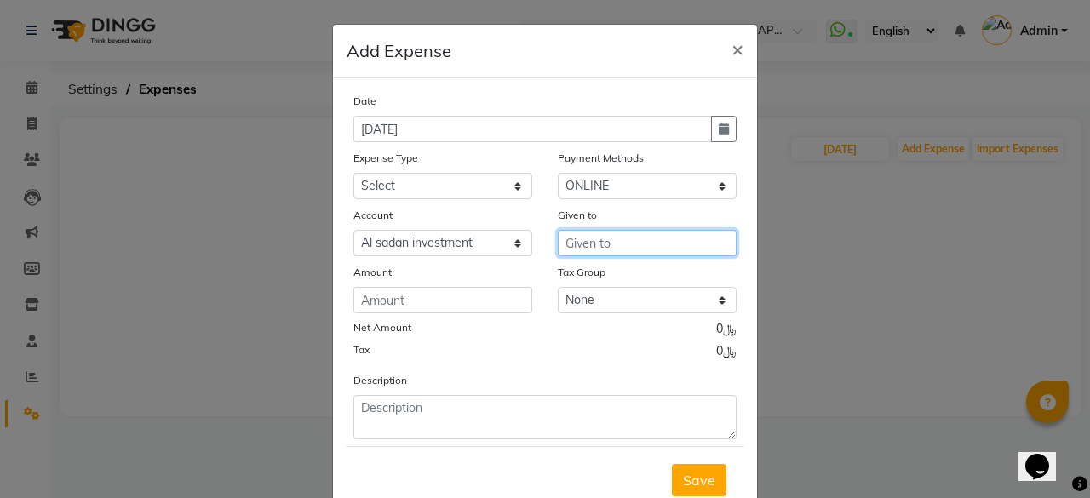
click at [584, 236] on input "text" at bounding box center [647, 243] width 179 height 26
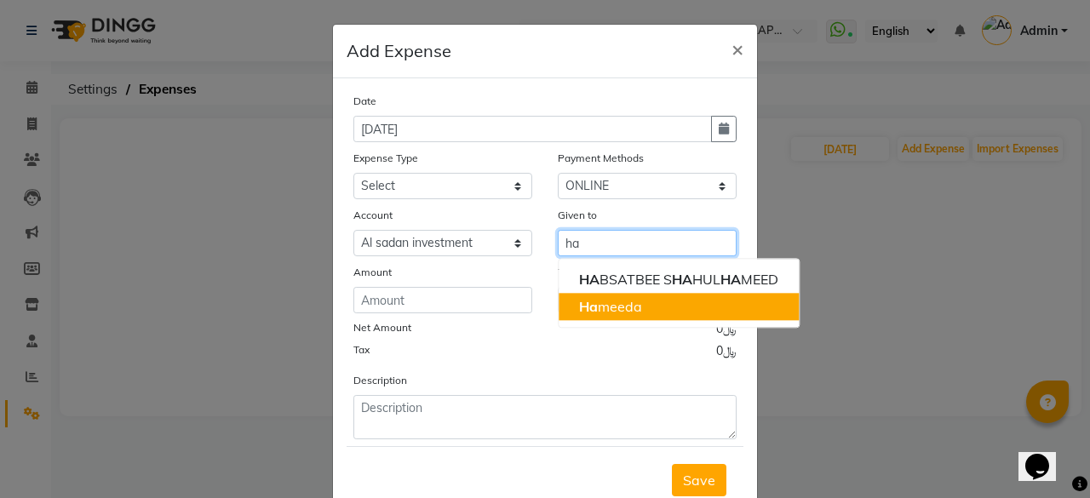
click at [603, 309] on ngb-highlight "Ha meeda" at bounding box center [610, 306] width 63 height 17
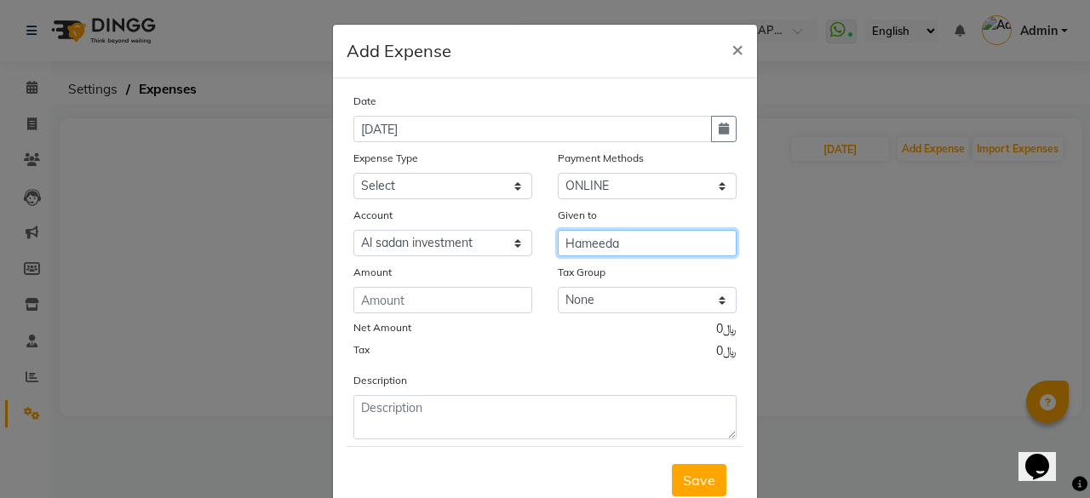
type input "Hameeda"
click at [477, 285] on div "Amount" at bounding box center [443, 275] width 179 height 24
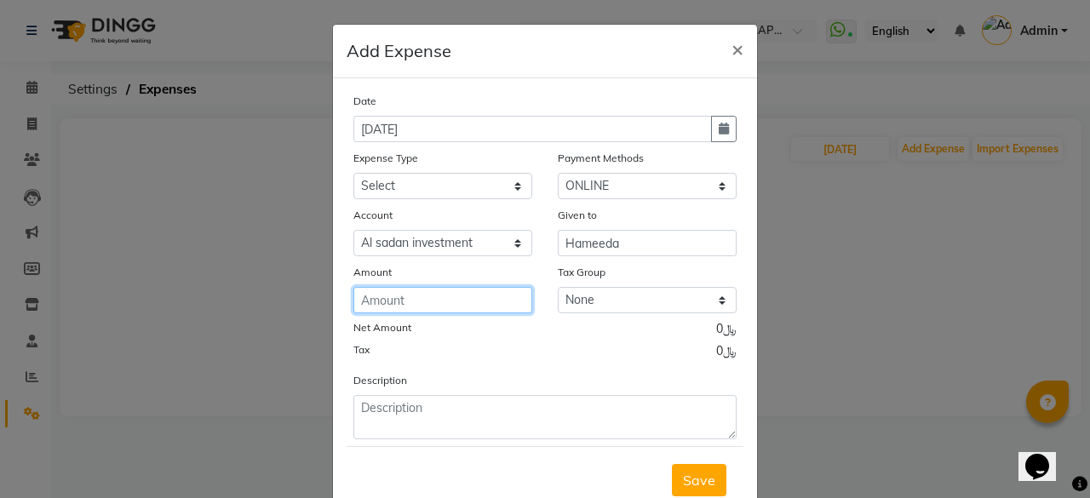
click at [468, 296] on input "number" at bounding box center [443, 300] width 179 height 26
type input "386.5"
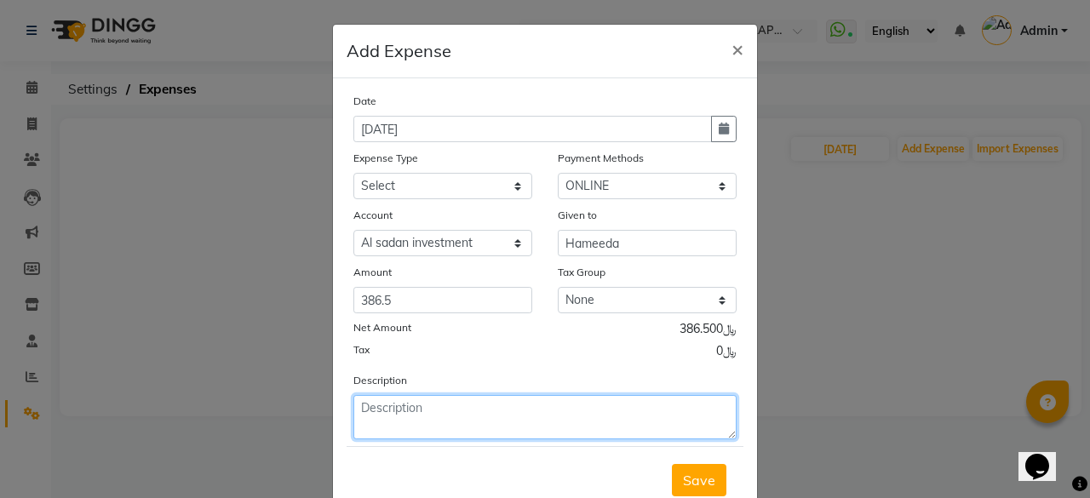
click at [477, 397] on textarea at bounding box center [545, 417] width 383 height 44
type textarea "aug salary 2025 pkg comission"
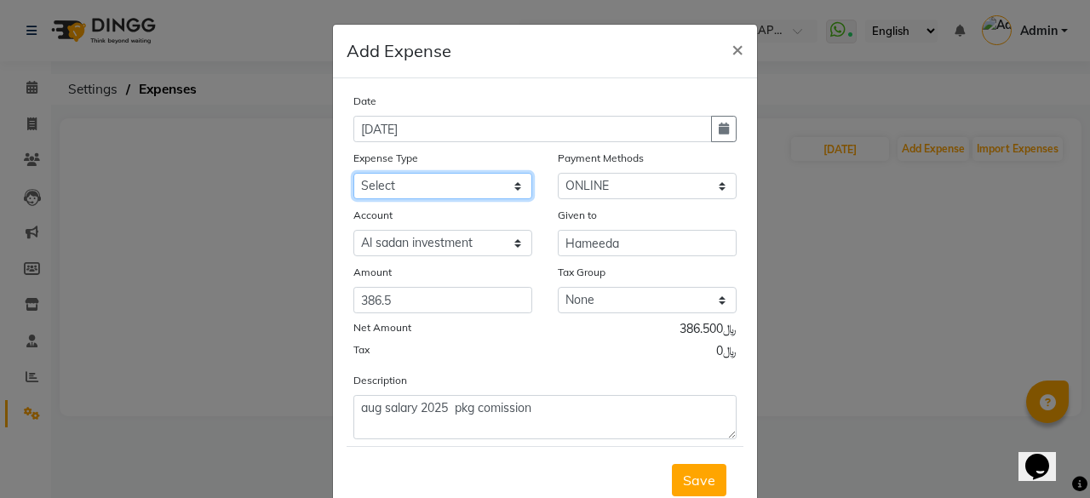
click at [509, 181] on select "Select al nazhi llc Al raaed laundry Amani staff transportation building cleane…" at bounding box center [443, 186] width 179 height 26
select select "24500"
click at [354, 173] on select "Select al nazhi llc Al raaed laundry Amani staff transportation building cleane…" at bounding box center [443, 186] width 179 height 26
click at [688, 475] on span "Save" at bounding box center [699, 480] width 32 height 17
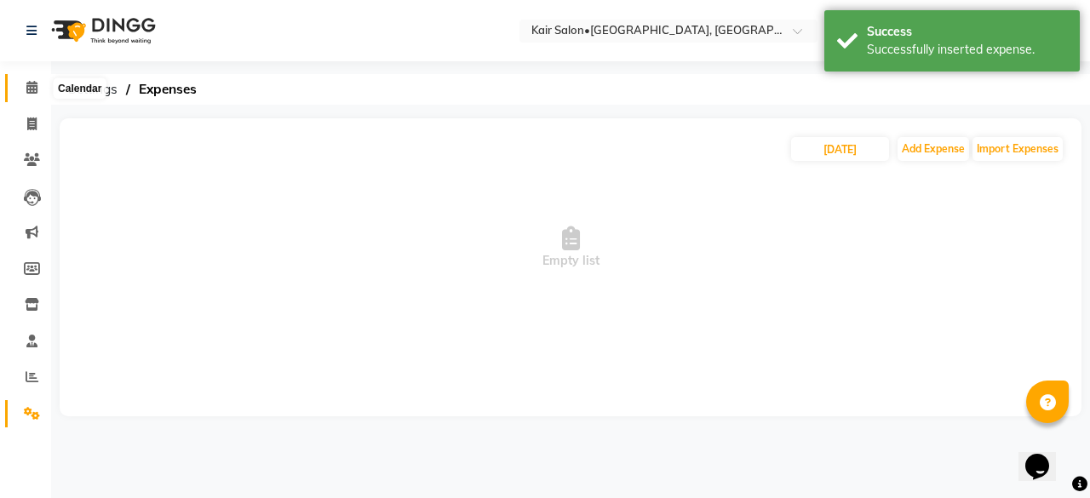
click at [36, 87] on icon at bounding box center [31, 87] width 11 height 13
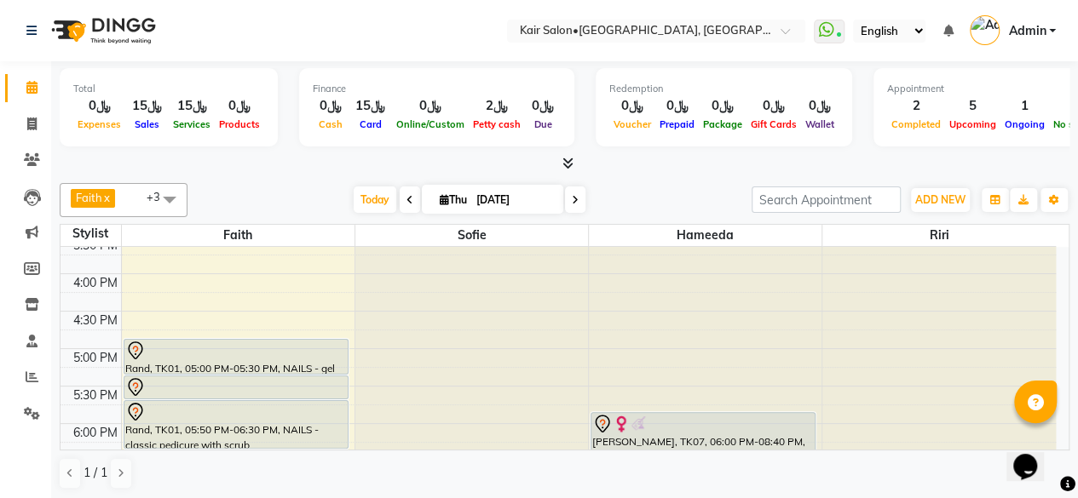
scroll to position [426, 0]
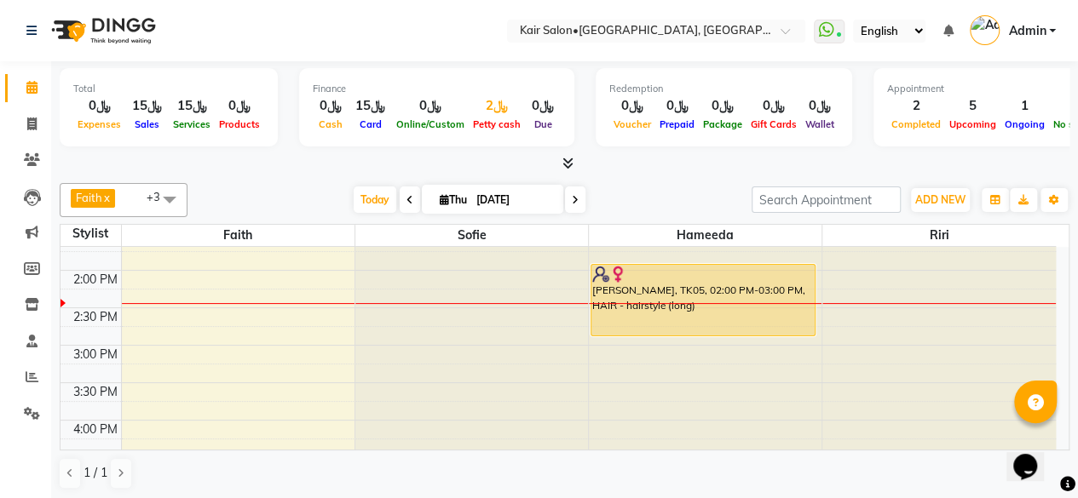
click at [486, 106] on div "﷼2" at bounding box center [497, 106] width 56 height 20
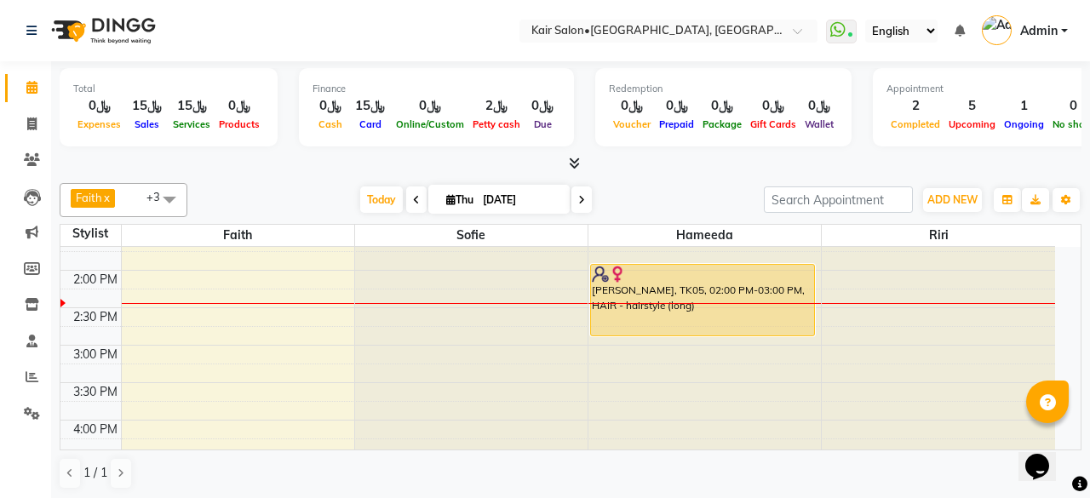
select select "5516"
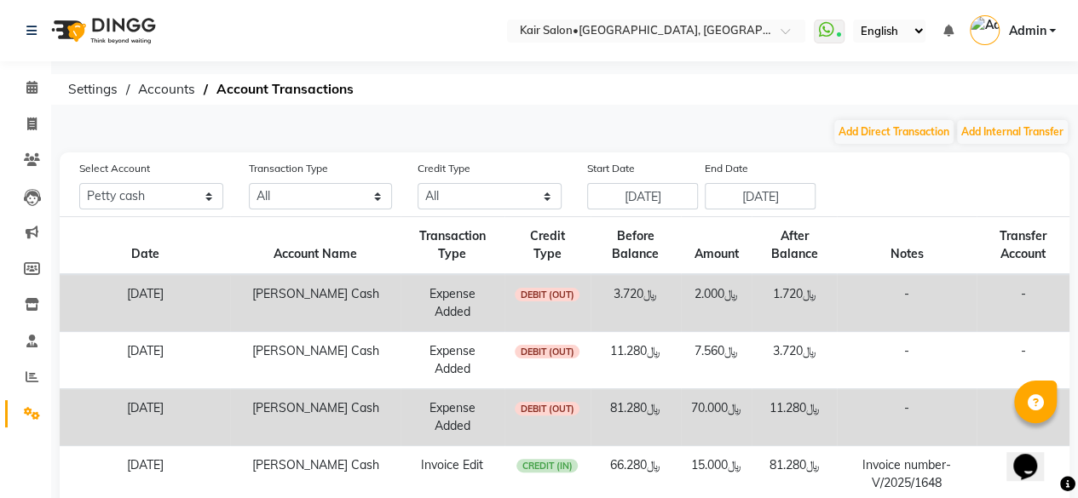
click at [714, 299] on td "﷼2.000" at bounding box center [716, 303] width 71 height 58
click at [559, 296] on span "DEBIT (OUT)" at bounding box center [547, 295] width 65 height 14
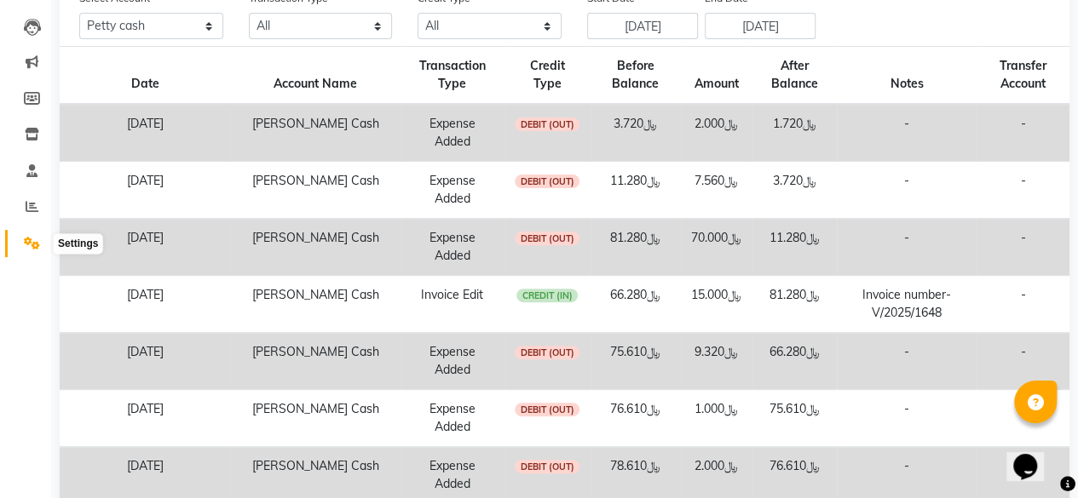
click at [29, 241] on icon at bounding box center [32, 243] width 16 height 13
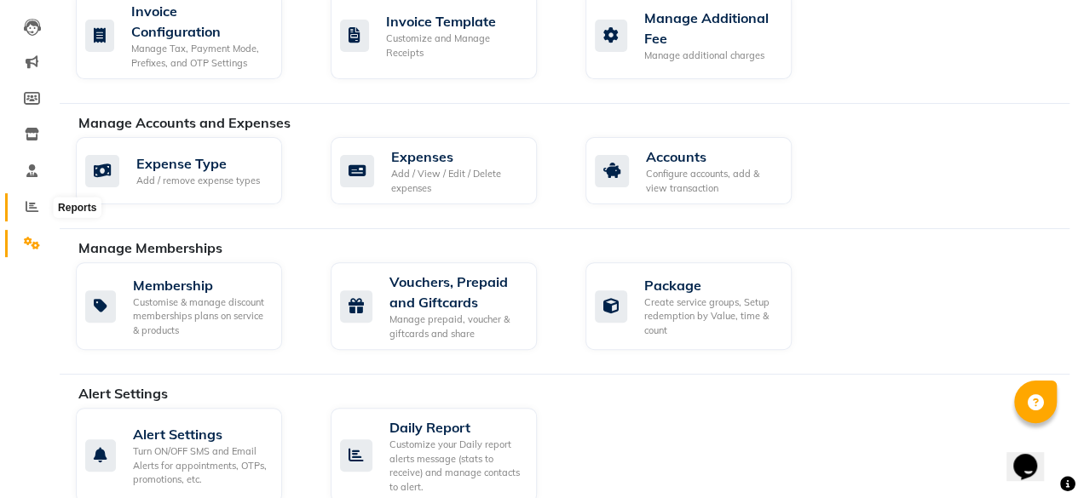
click at [31, 207] on icon at bounding box center [32, 206] width 13 height 13
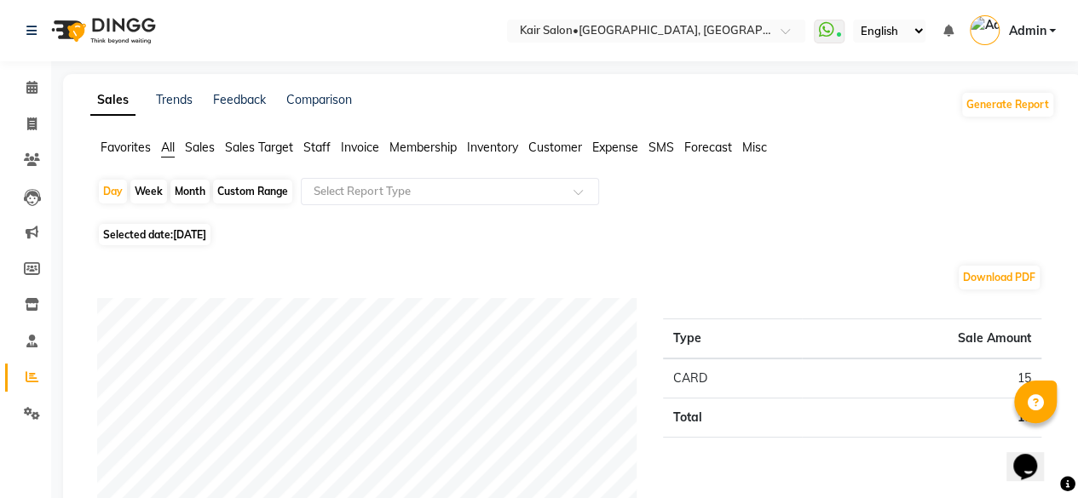
click at [189, 192] on div "Month" at bounding box center [189, 192] width 39 height 24
select select "9"
select select "2025"
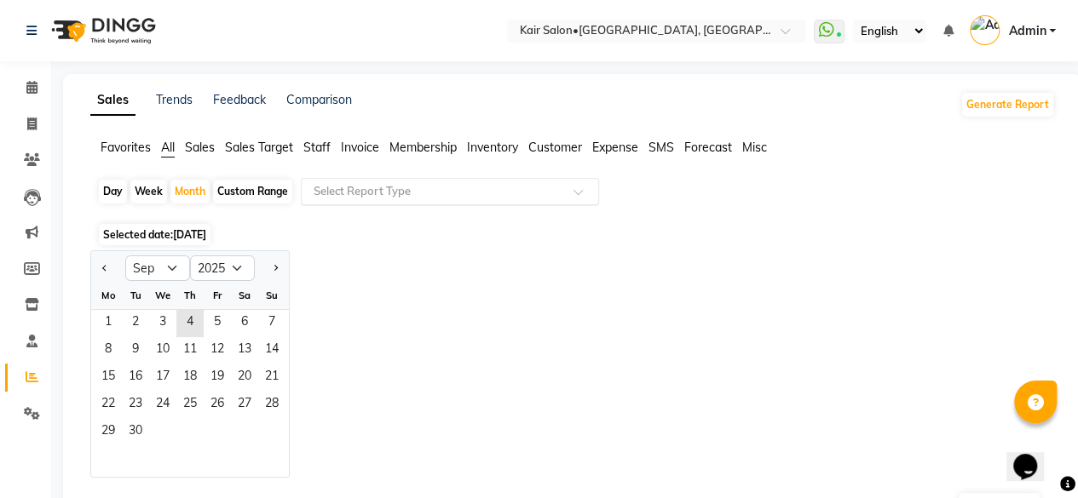
click at [368, 197] on input "text" at bounding box center [432, 191] width 245 height 17
click at [617, 145] on span "Expense" at bounding box center [615, 147] width 46 height 15
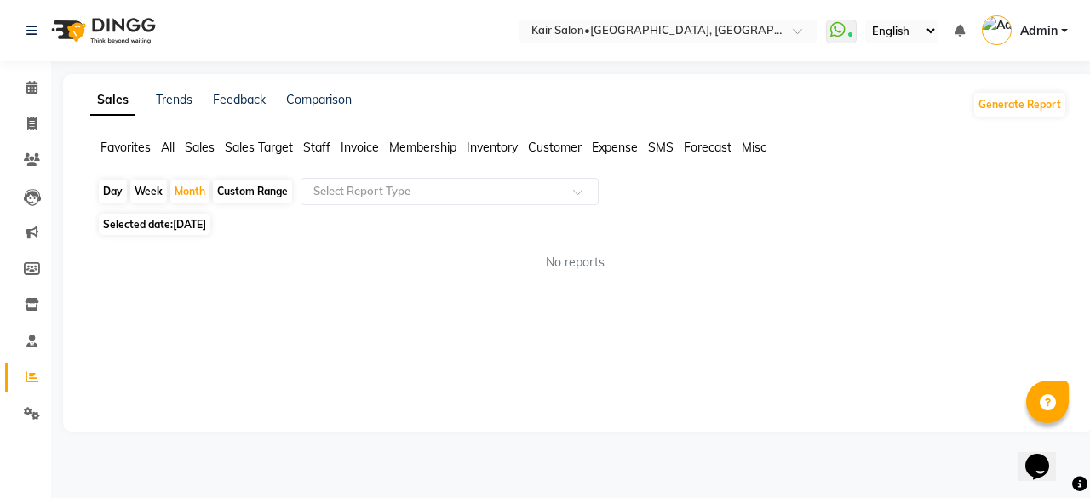
click at [262, 187] on div "Custom Range" at bounding box center [252, 192] width 79 height 24
select select "9"
select select "2025"
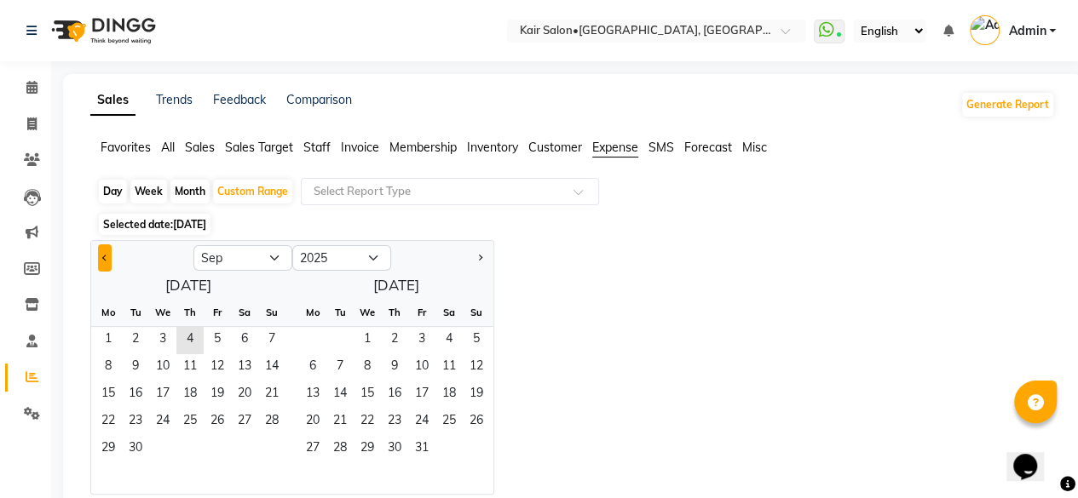
click at [99, 251] on button "Previous month" at bounding box center [105, 257] width 14 height 27
select select "8"
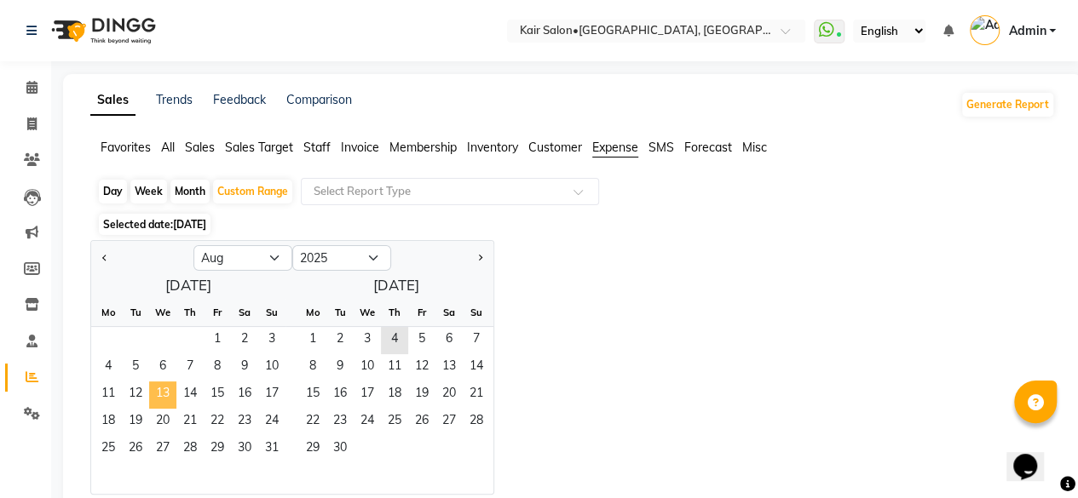
click at [165, 394] on span "13" at bounding box center [162, 395] width 27 height 27
click at [271, 440] on span "31" at bounding box center [271, 449] width 27 height 27
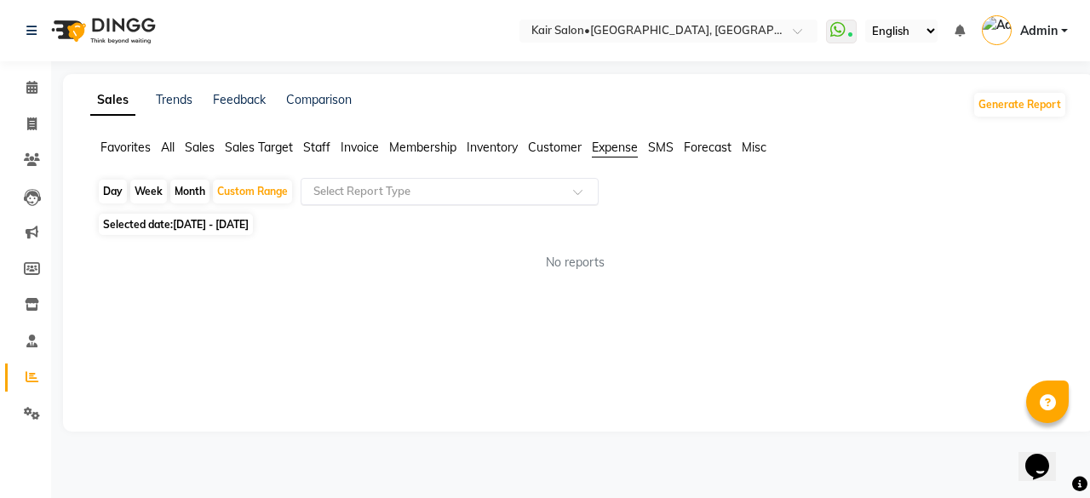
click at [573, 190] on div at bounding box center [450, 191] width 296 height 17
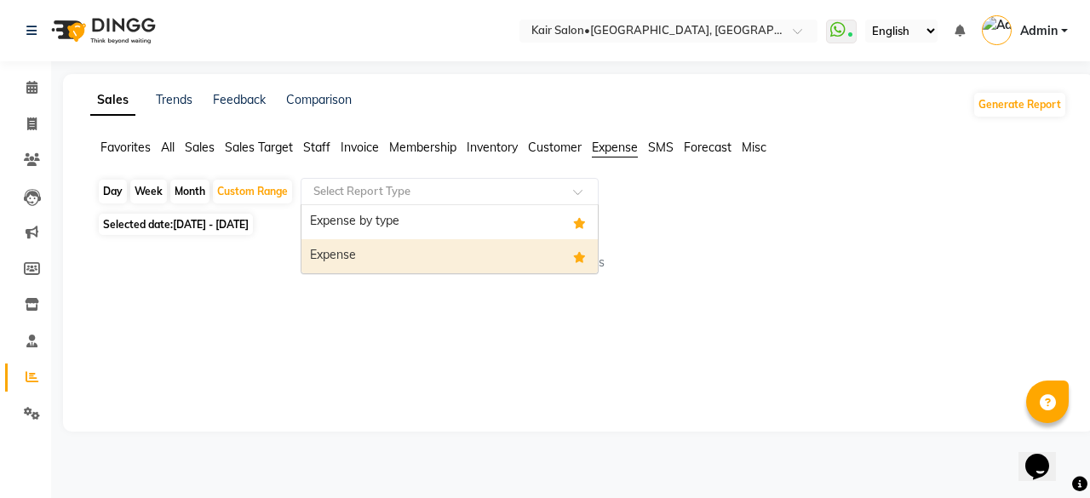
click at [516, 252] on div "Expense" at bounding box center [450, 256] width 296 height 34
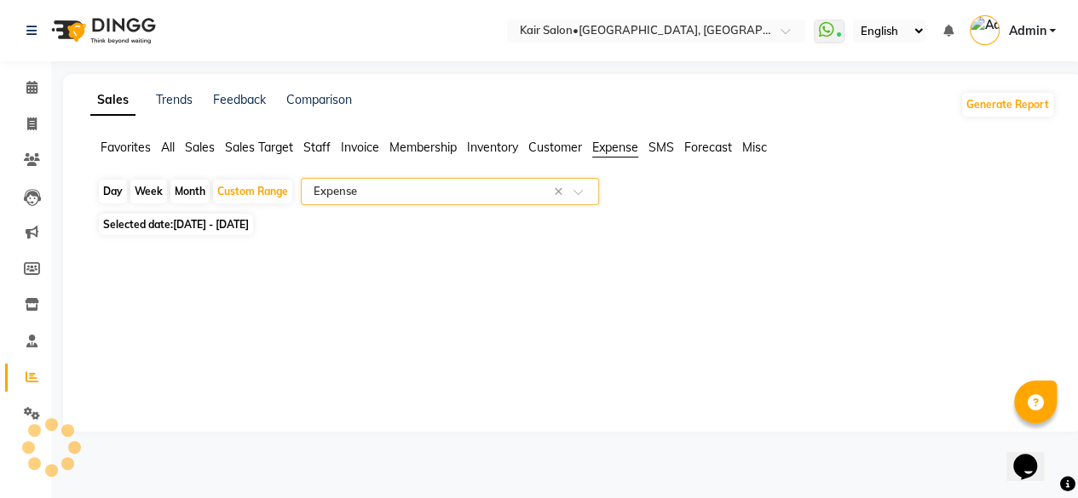
select select "full_report"
select select "csv"
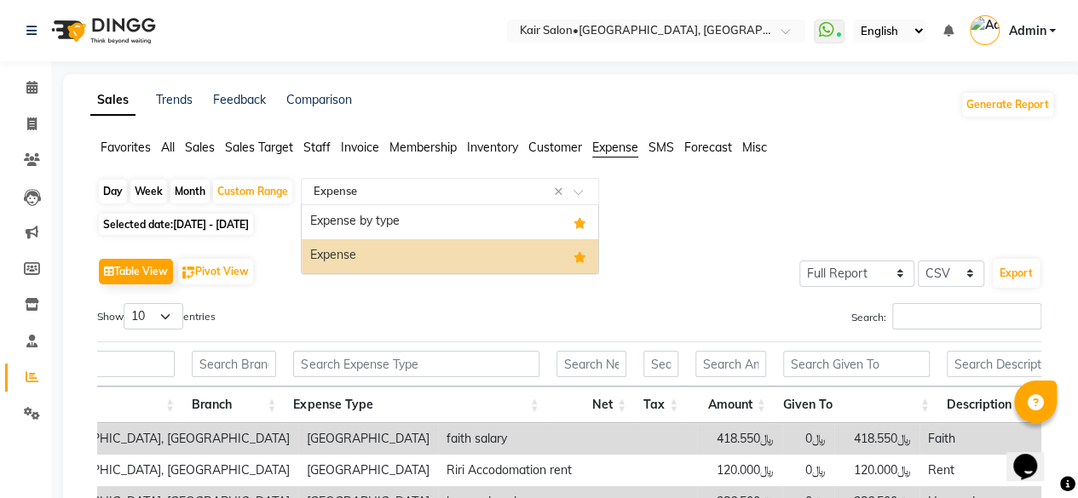
click at [582, 188] on span at bounding box center [583, 196] width 21 height 17
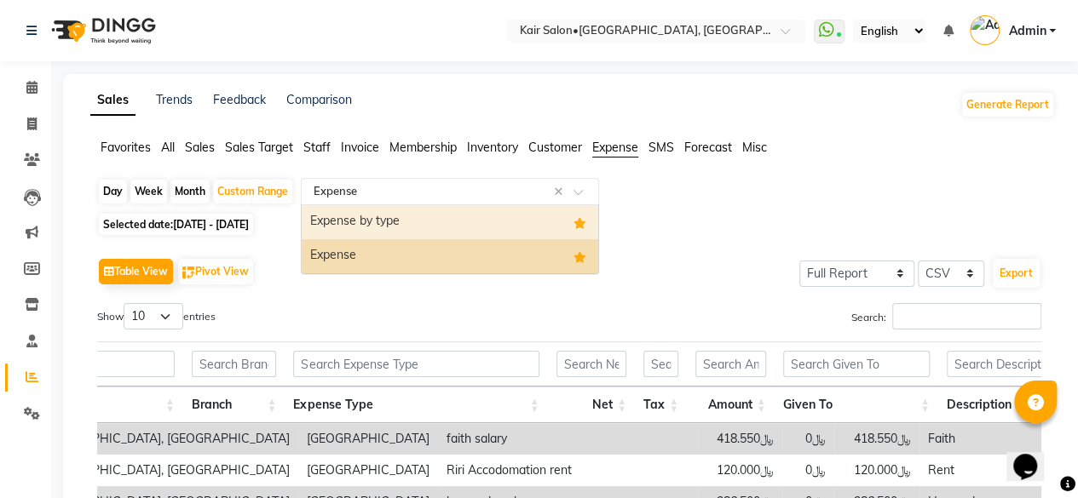
click at [550, 229] on div "Expense by type" at bounding box center [450, 222] width 296 height 34
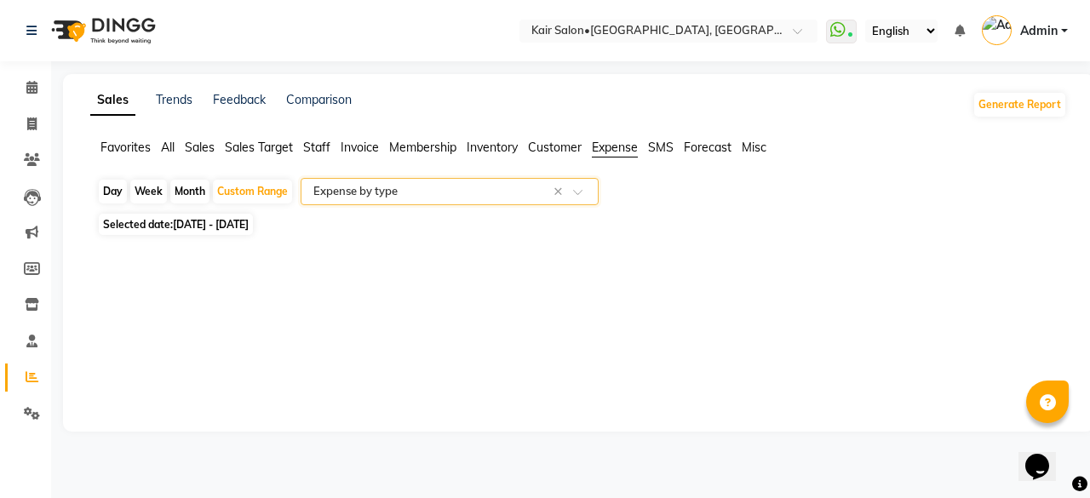
click at [470, 193] on input "text" at bounding box center [432, 191] width 245 height 17
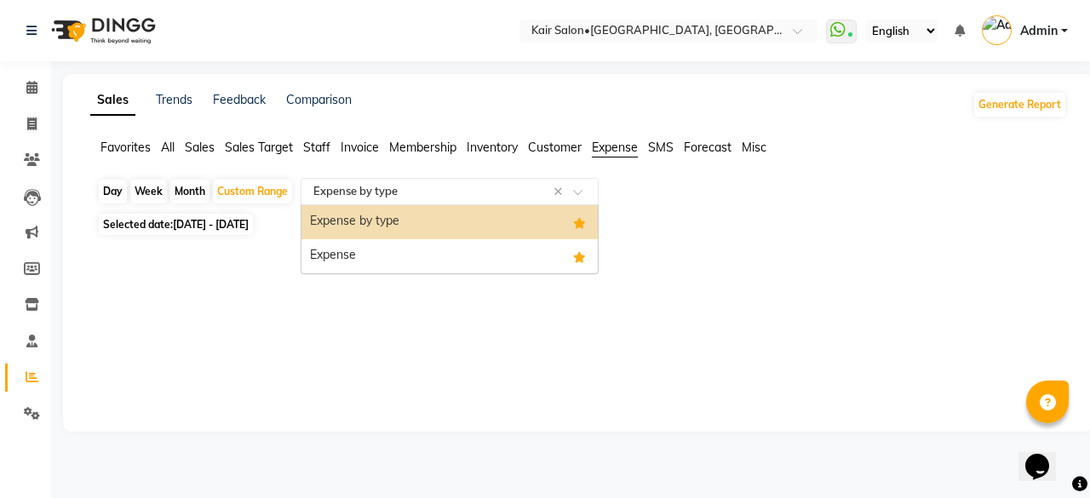
click at [445, 219] on div "Expense by type" at bounding box center [450, 222] width 296 height 34
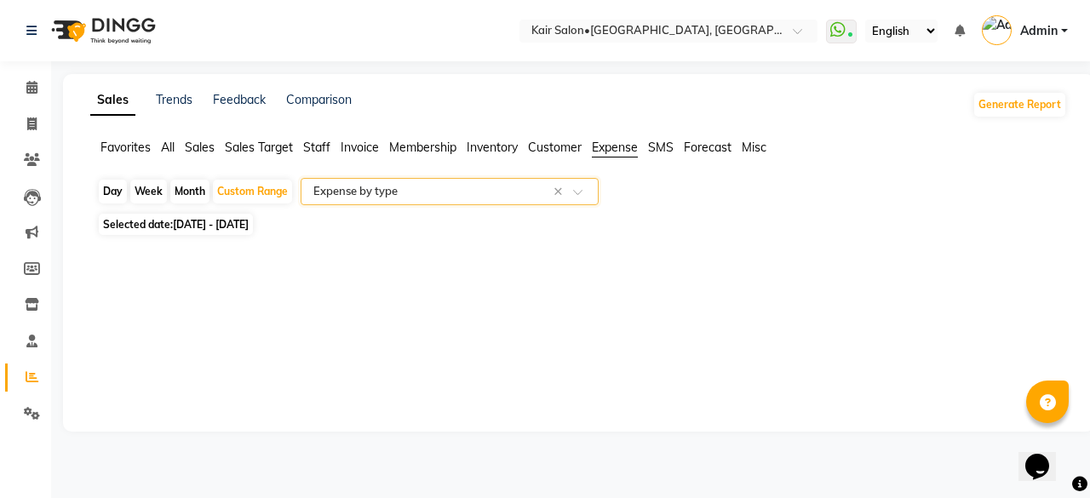
click at [581, 192] on span at bounding box center [583, 196] width 21 height 17
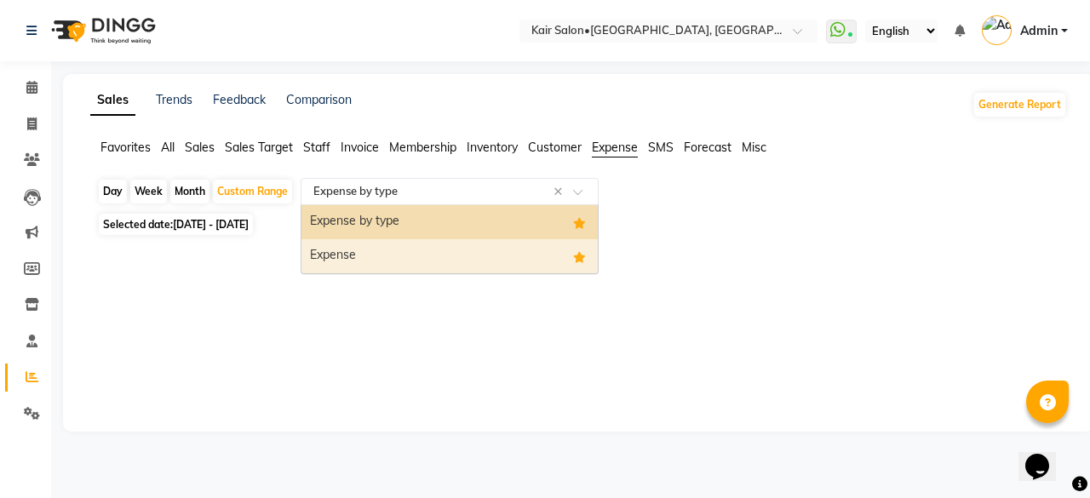
click at [520, 256] on div "Expense" at bounding box center [450, 256] width 296 height 34
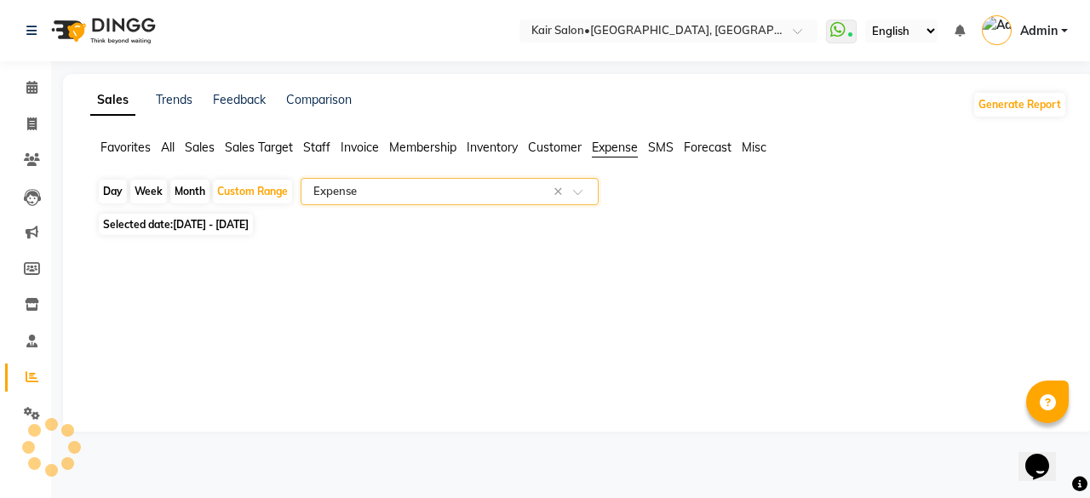
select select "full_report"
select select "csv"
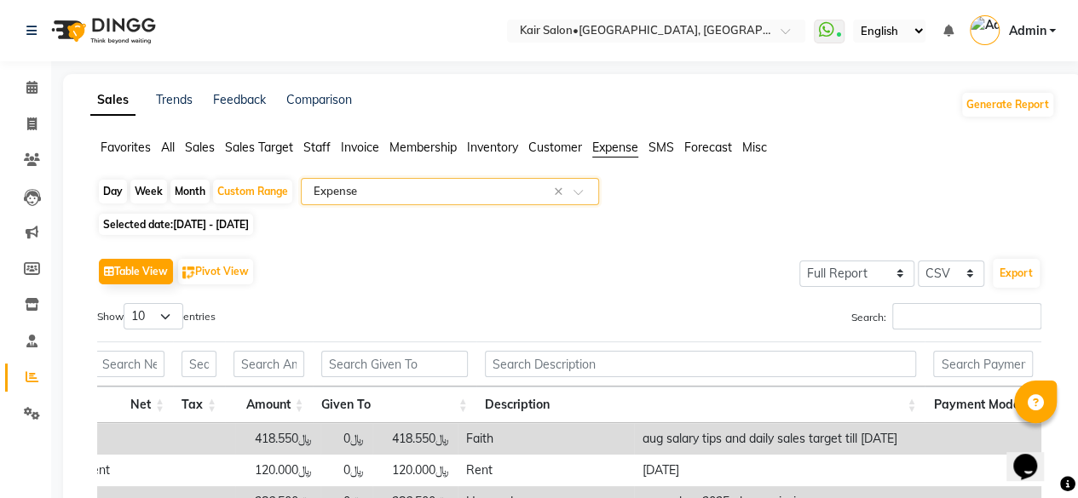
click at [229, 226] on span "[DATE] - [DATE]" at bounding box center [211, 224] width 76 height 13
select select "8"
select select "2025"
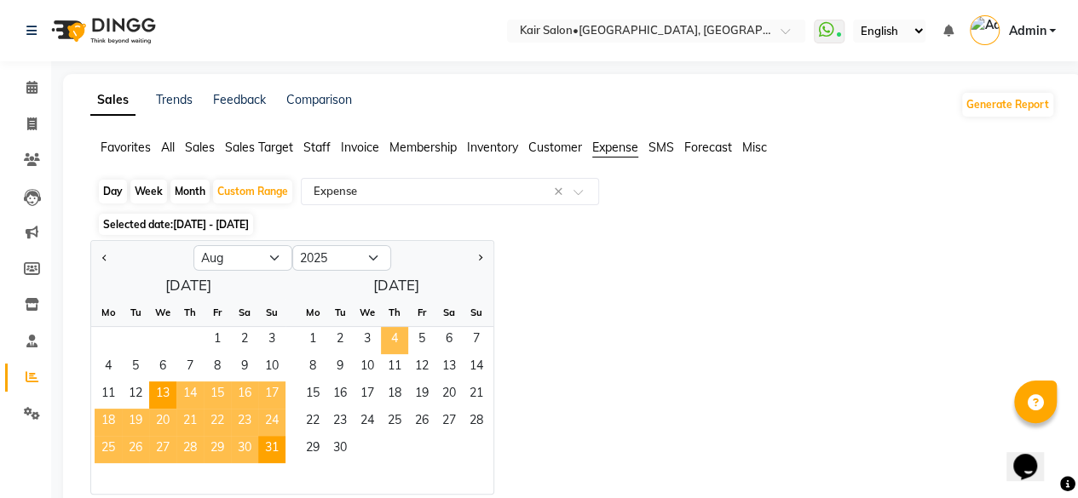
click at [392, 335] on span "4" at bounding box center [394, 340] width 27 height 27
select select "9"
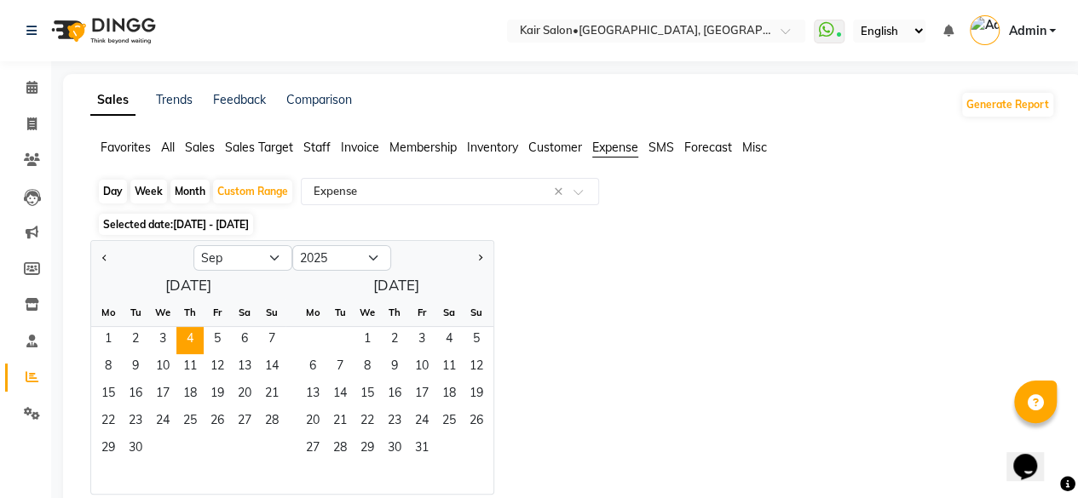
click at [245, 223] on span "[DATE] - [DATE]" at bounding box center [211, 224] width 76 height 13
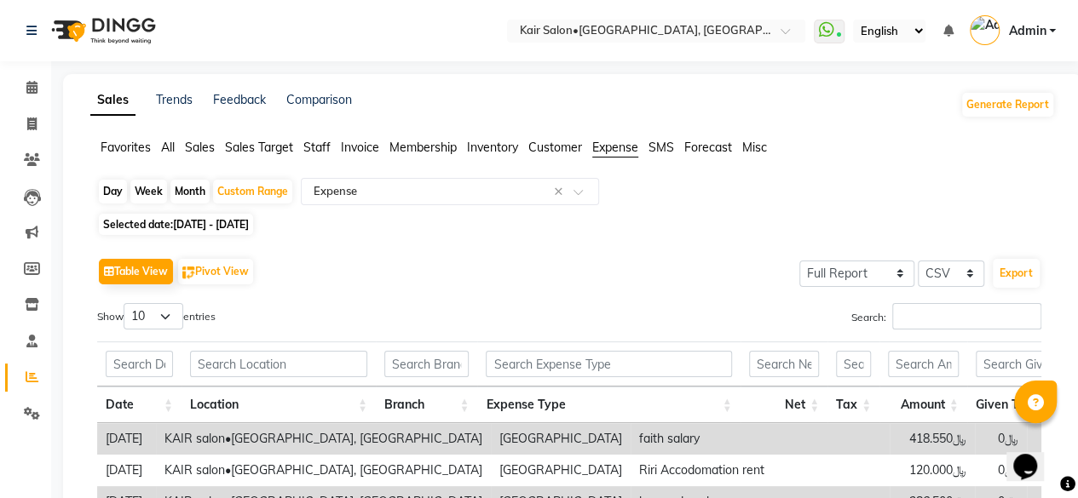
click at [201, 225] on span "[DATE] - [DATE]" at bounding box center [211, 224] width 76 height 13
select select "9"
select select "2025"
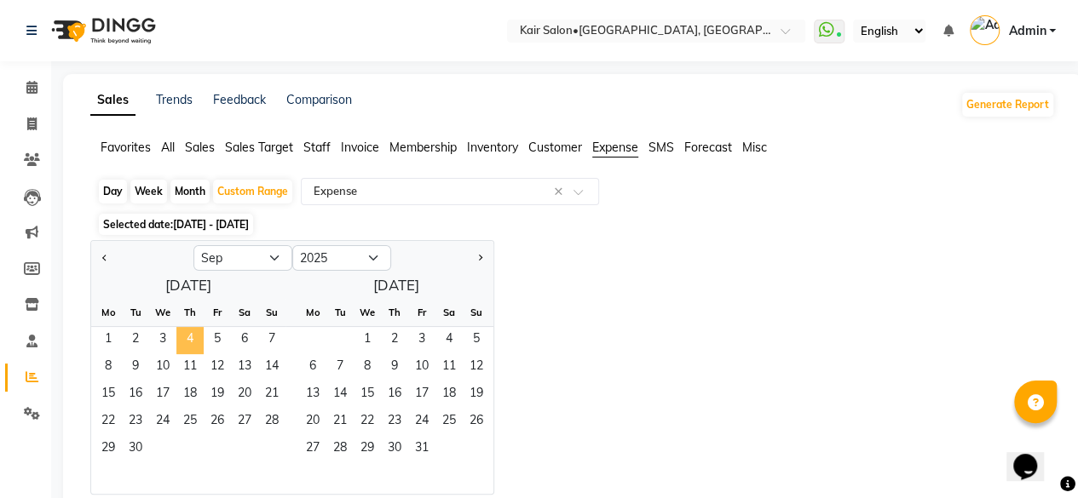
click at [192, 342] on span "4" at bounding box center [189, 340] width 27 height 27
click at [240, 190] on div "Custom Range" at bounding box center [252, 192] width 79 height 24
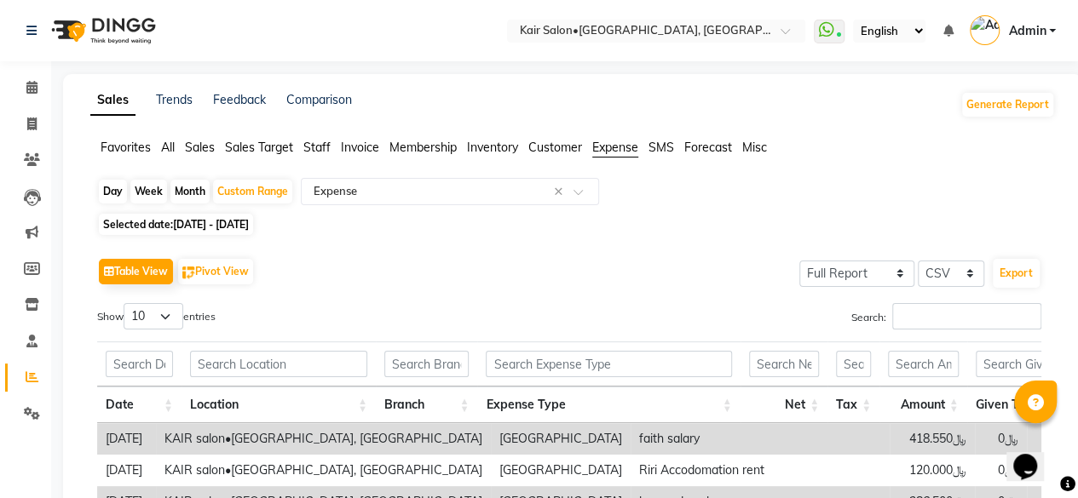
click at [207, 227] on span "[DATE] - [DATE]" at bounding box center [211, 224] width 76 height 13
select select "9"
select select "2025"
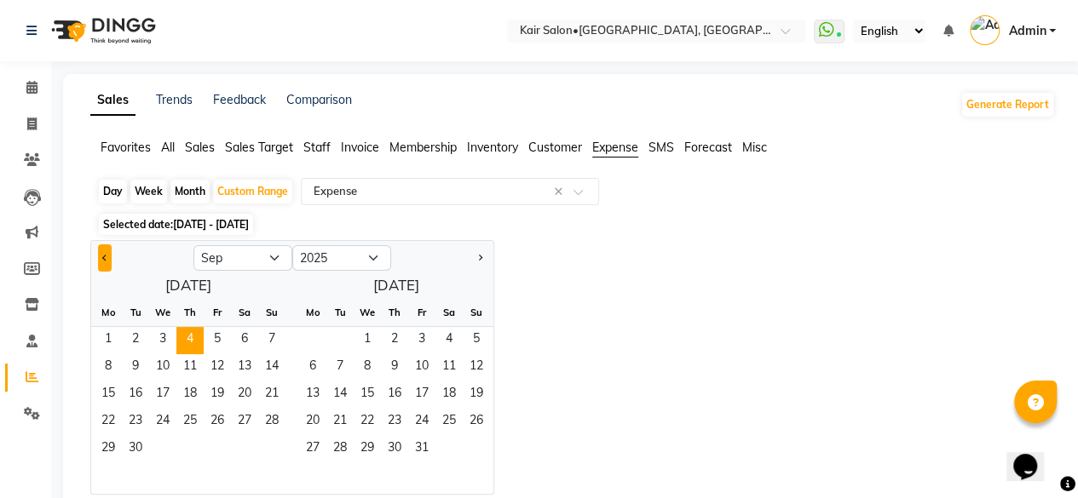
click at [101, 256] on button "Previous month" at bounding box center [105, 257] width 14 height 27
select select "8"
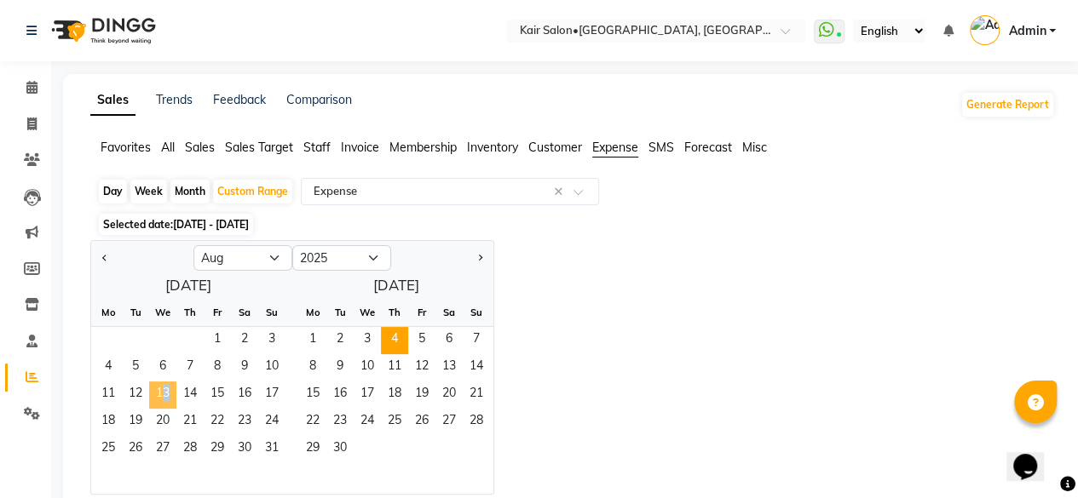
click at [160, 389] on span "13" at bounding box center [162, 395] width 27 height 27
click at [388, 335] on span "4" at bounding box center [394, 340] width 27 height 27
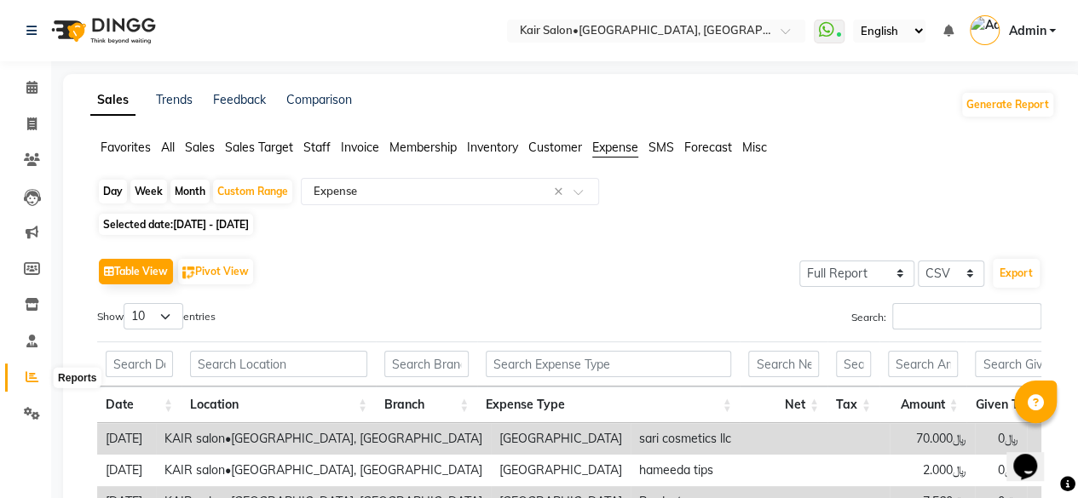
click at [37, 376] on span at bounding box center [32, 378] width 30 height 20
click at [174, 145] on span "All" at bounding box center [168, 147] width 14 height 15
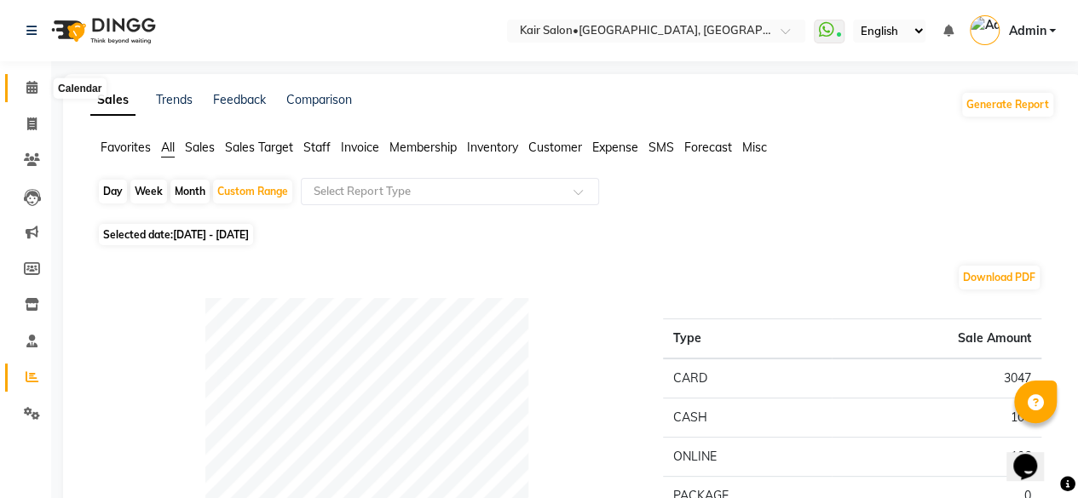
click at [33, 84] on icon at bounding box center [31, 87] width 11 height 13
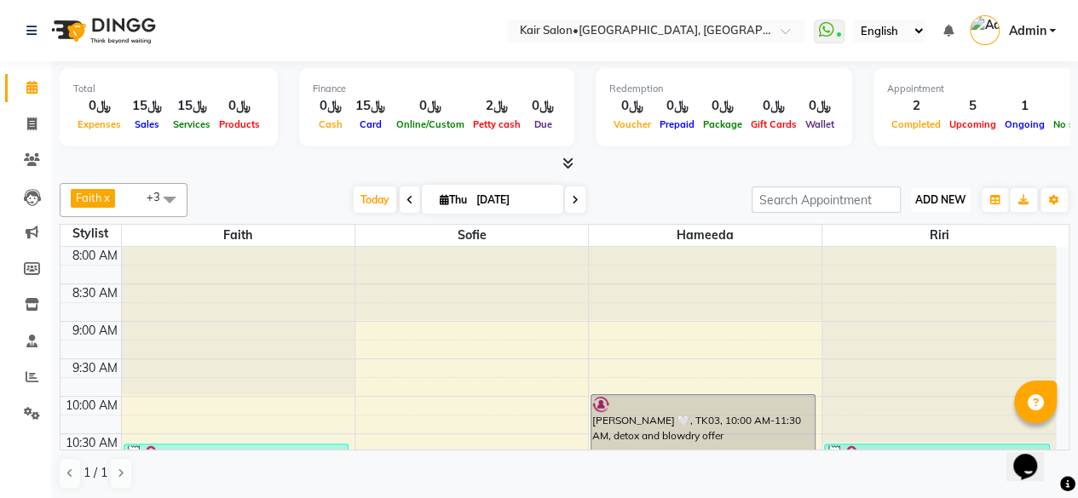
click at [929, 196] on span "ADD NEW" at bounding box center [940, 199] width 50 height 13
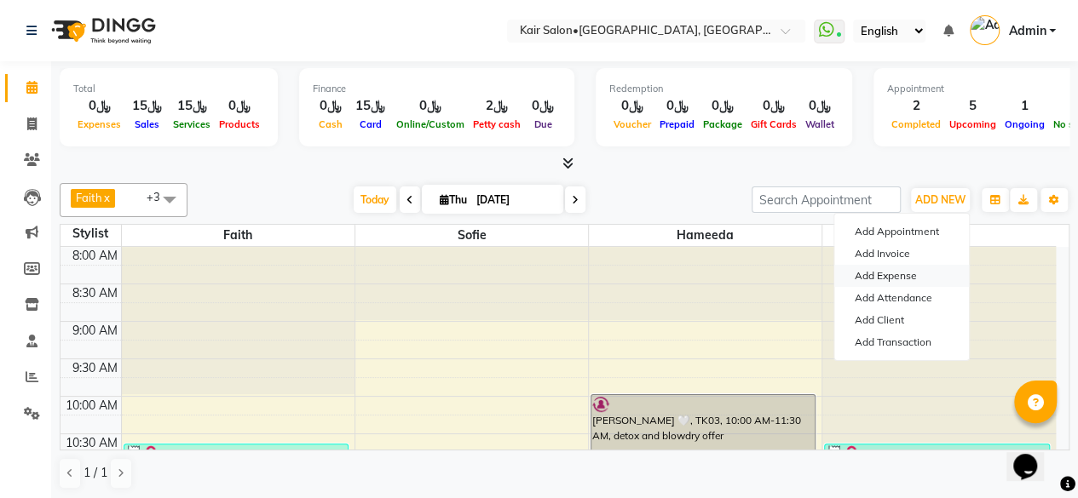
click at [904, 274] on link "Add Expense" at bounding box center [901, 276] width 135 height 22
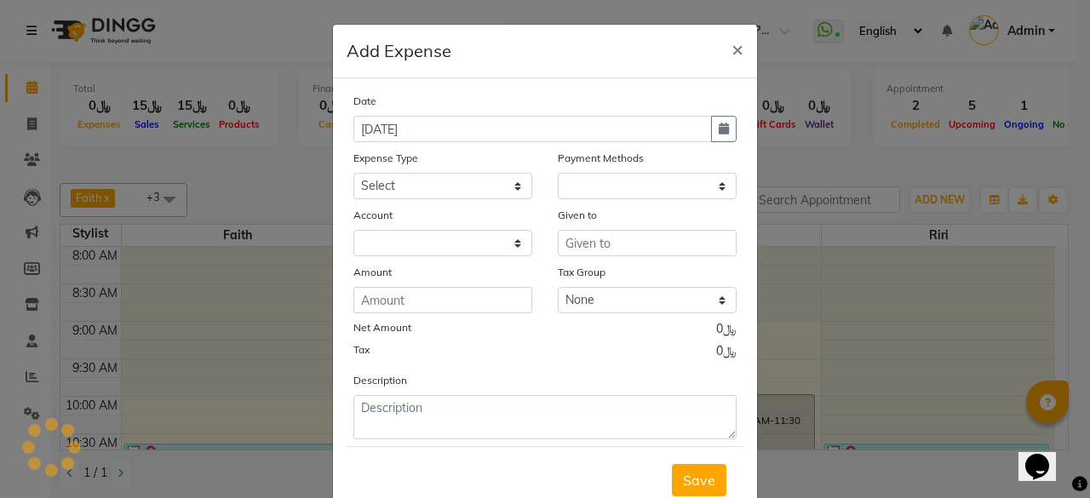
select select "1"
select select "5516"
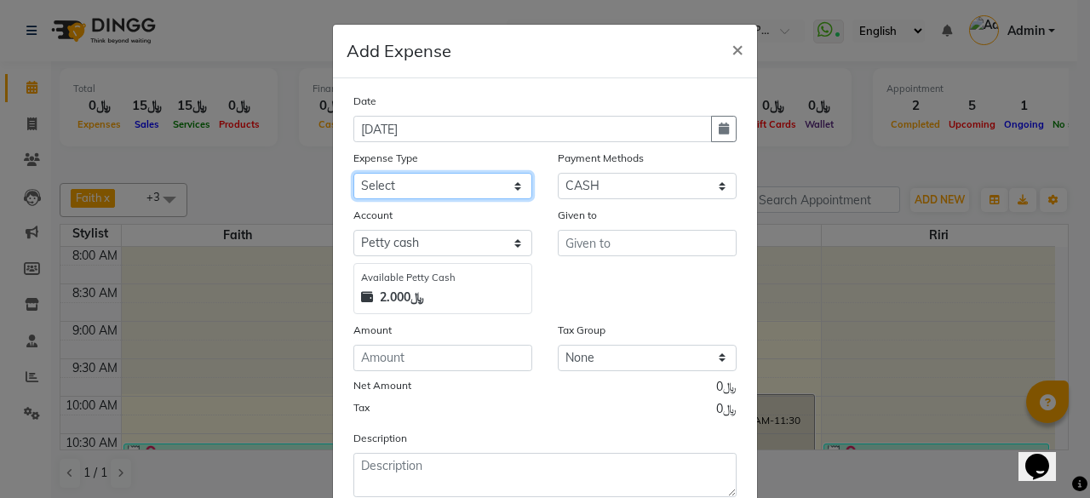
click at [512, 187] on select "Select al nazhi llc Al raaed laundry Amani staff transportation building cleane…" at bounding box center [443, 186] width 179 height 26
select select "19816"
click at [354, 173] on select "Select al nazhi llc Al raaed laundry Amani staff transportation building cleane…" at bounding box center [443, 186] width 179 height 26
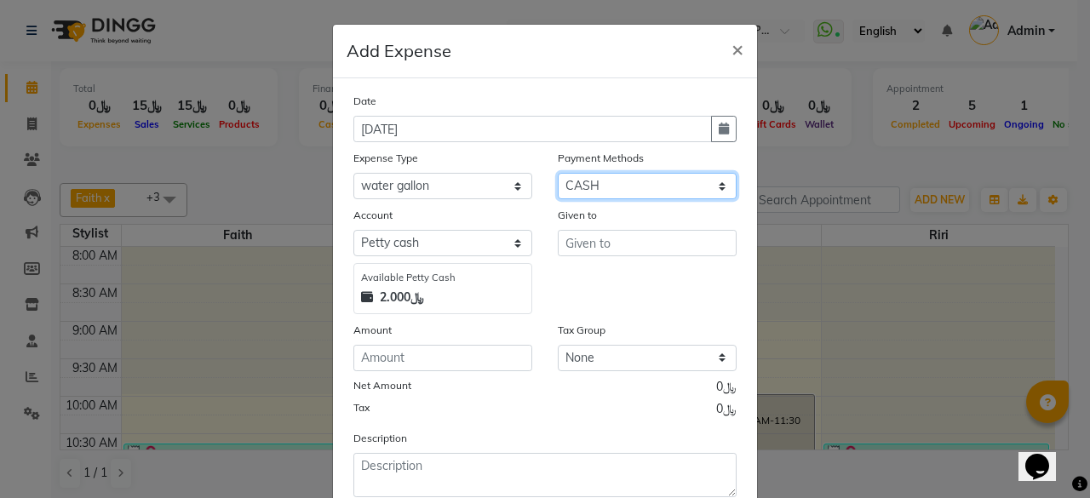
click at [598, 185] on select "Select Family CASH ONLINE CARD Prepaid Package Voucher Gift Card" at bounding box center [647, 186] width 179 height 26
select select "3"
click at [558, 173] on select "Select Family CASH ONLINE CARD Prepaid Package Voucher Gift Card" at bounding box center [647, 186] width 179 height 26
select select "6780"
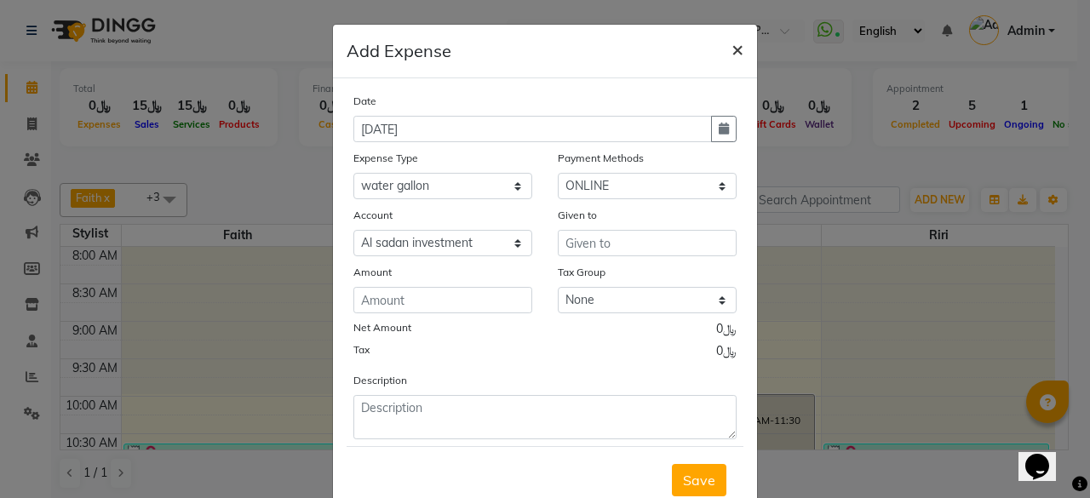
click at [732, 46] on span "×" at bounding box center [738, 49] width 12 height 26
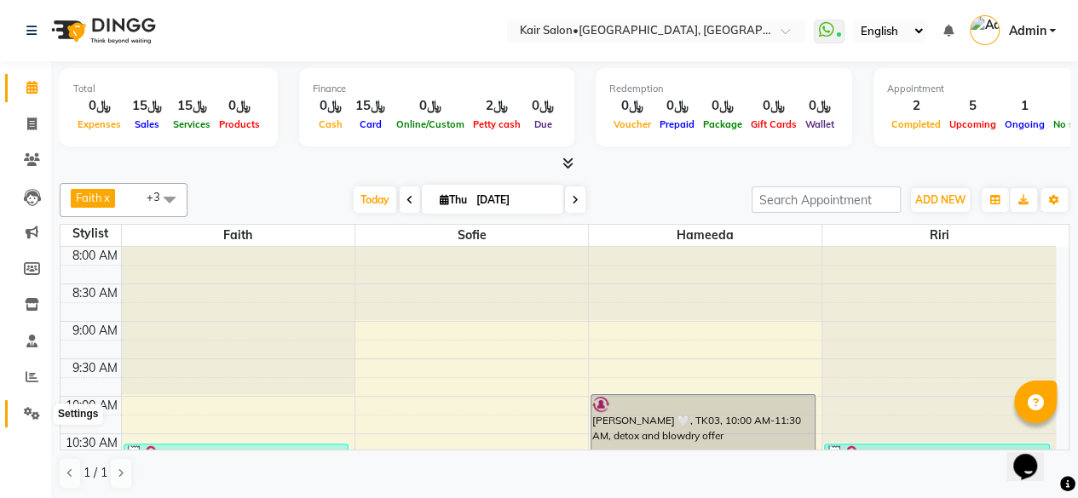
click at [36, 415] on icon at bounding box center [32, 413] width 16 height 13
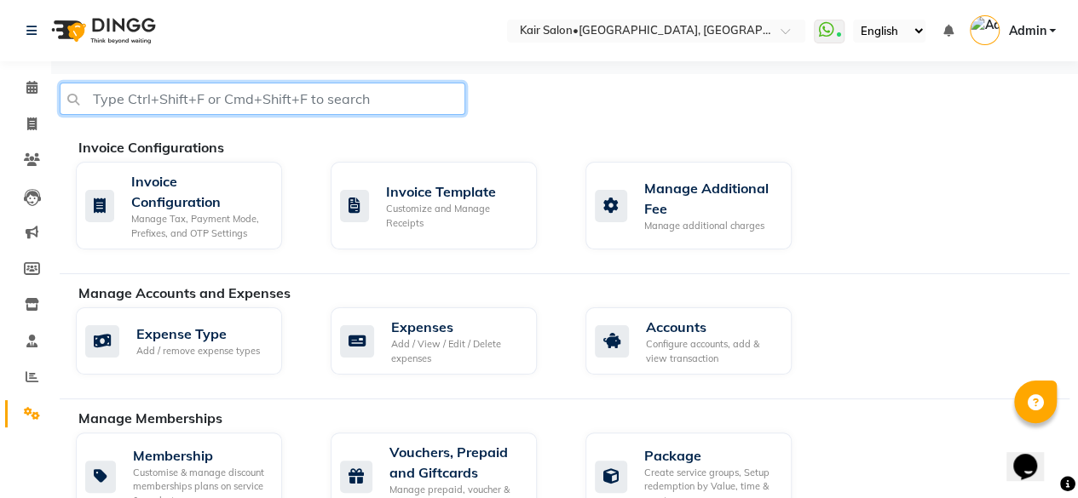
click at [313, 100] on input "text" at bounding box center [263, 99] width 406 height 32
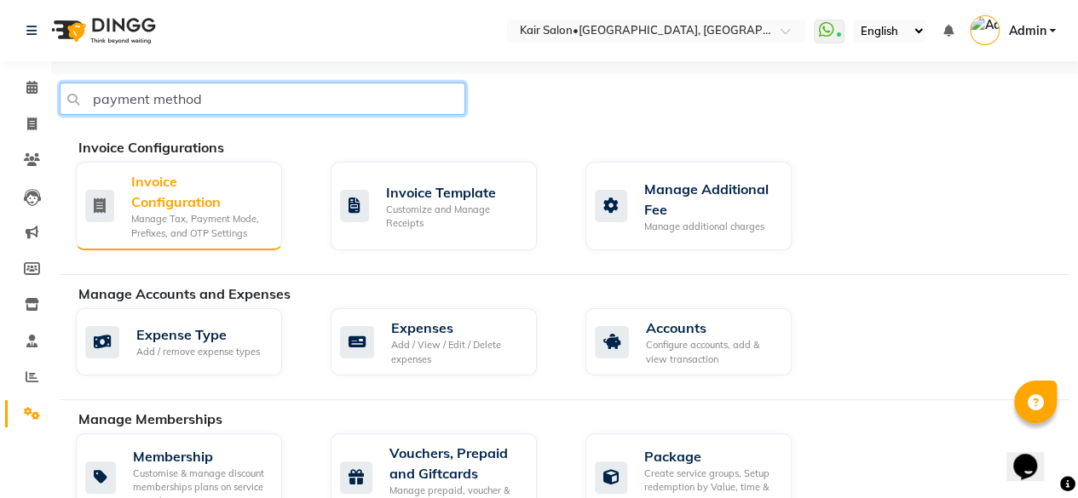
type input "payment method"
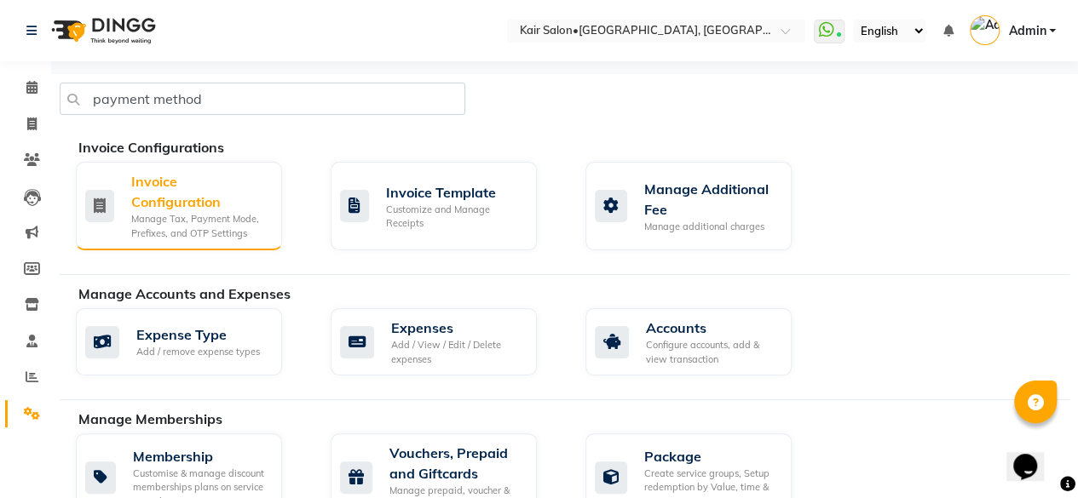
click at [210, 214] on div "Manage Tax, Payment Mode, Prefixes, and OTP Settings" at bounding box center [199, 226] width 137 height 28
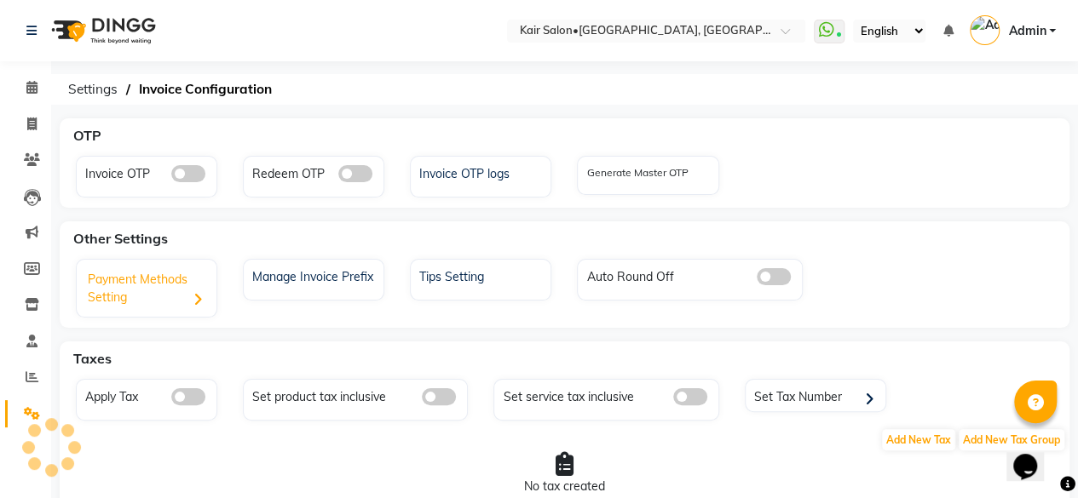
click at [194, 301] on icon at bounding box center [197, 300] width 9 height 14
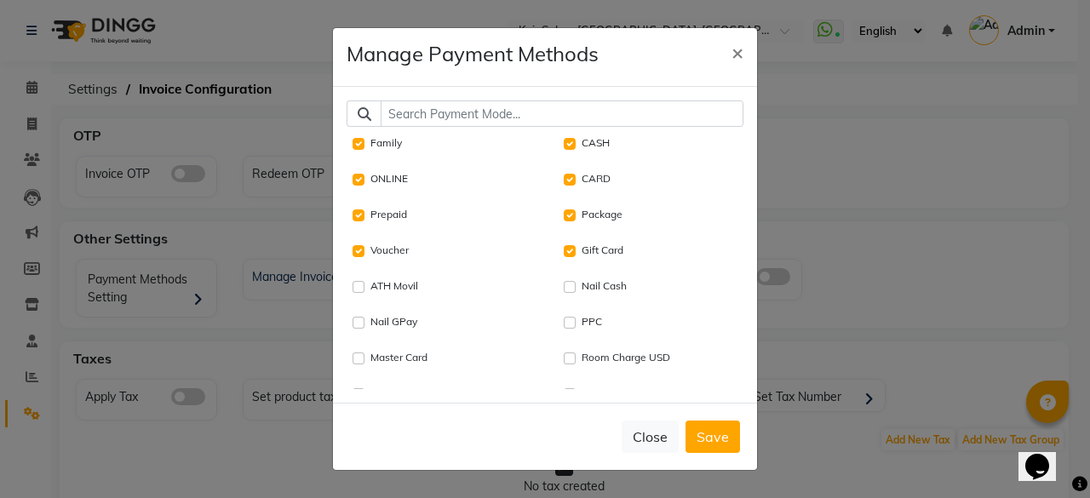
click at [435, 116] on input "text" at bounding box center [562, 114] width 363 height 26
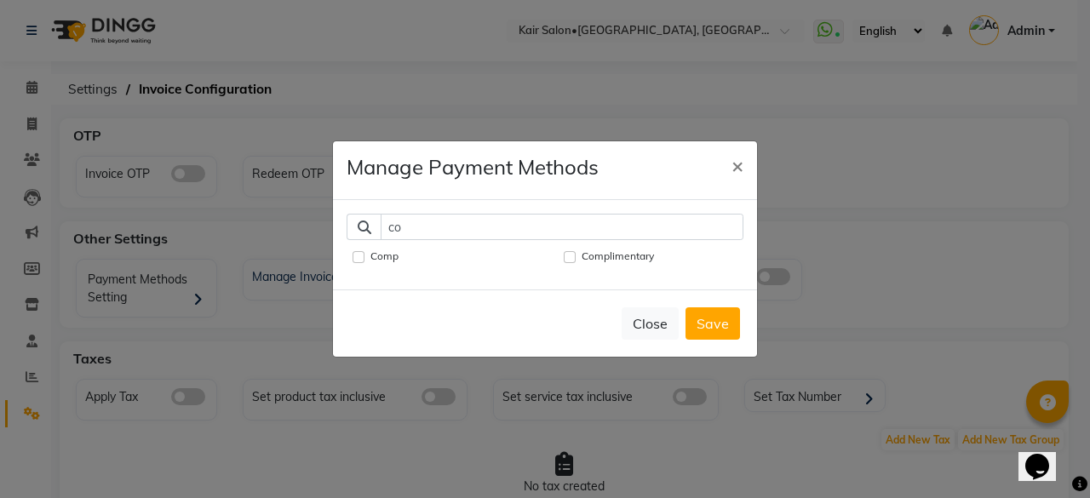
type input "c"
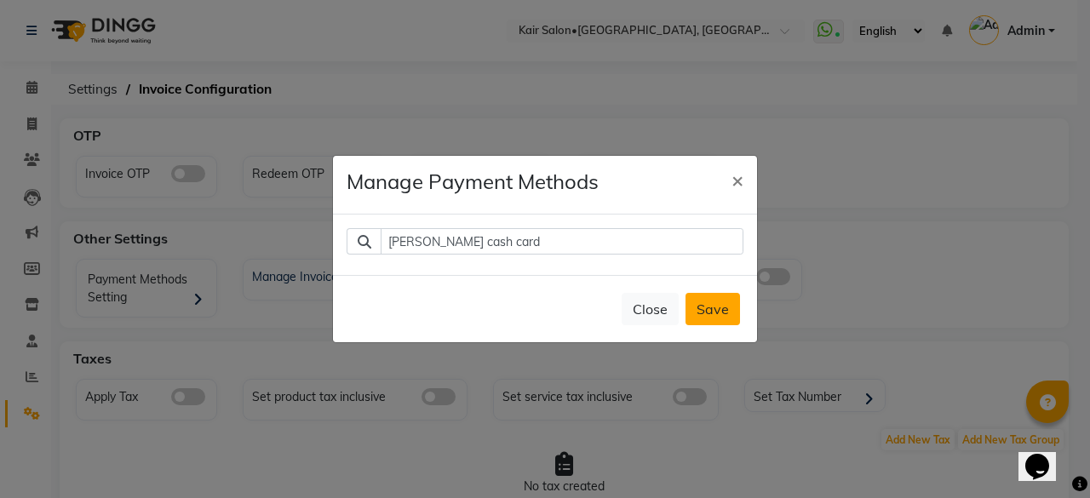
type input "[PERSON_NAME] cash card"
click at [703, 306] on button "Save" at bounding box center [713, 309] width 55 height 32
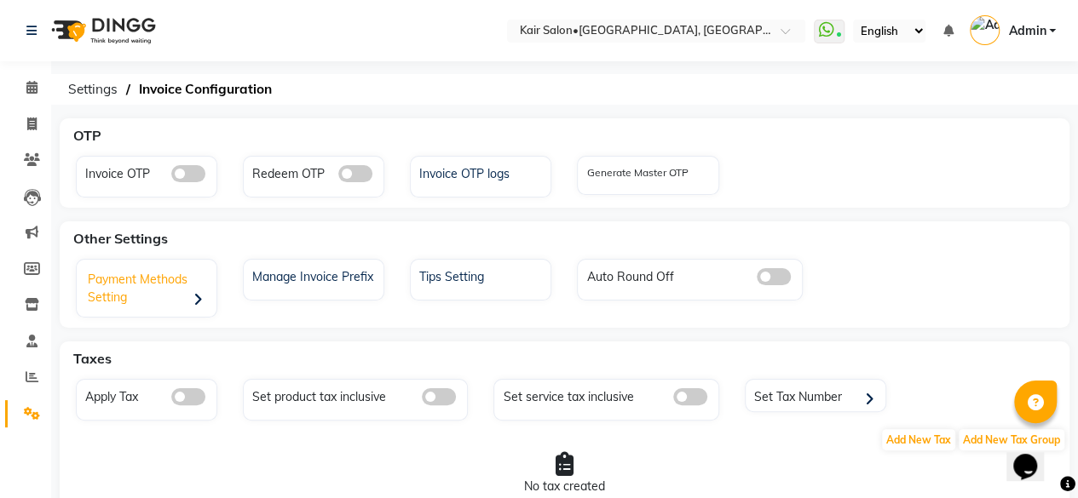
click at [133, 294] on div "Payment Methods Setting" at bounding box center [148, 290] width 135 height 53
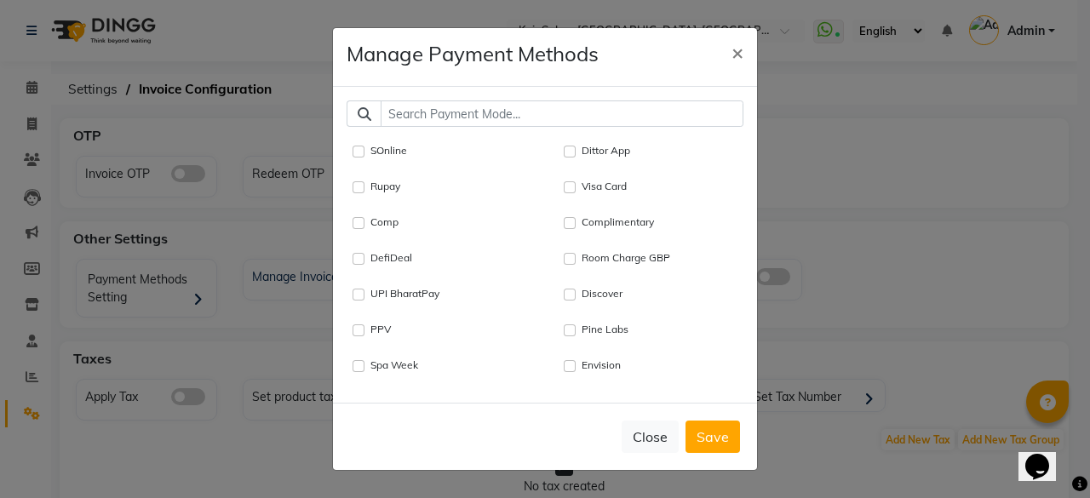
scroll to position [845, 0]
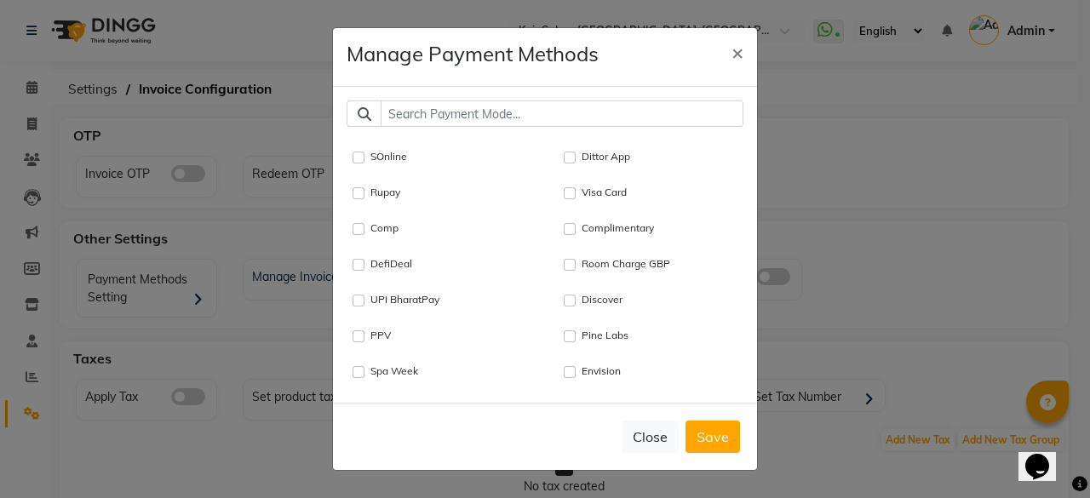
drag, startPoint x: 717, startPoint y: 238, endPoint x: 716, endPoint y: 202, distance: 35.8
click at [716, 202] on div "Family CASH ONLINE CARD Prepaid Package Voucher Gift Card ATH Movil Nail Cash N…" at bounding box center [545, 391] width 423 height 2218
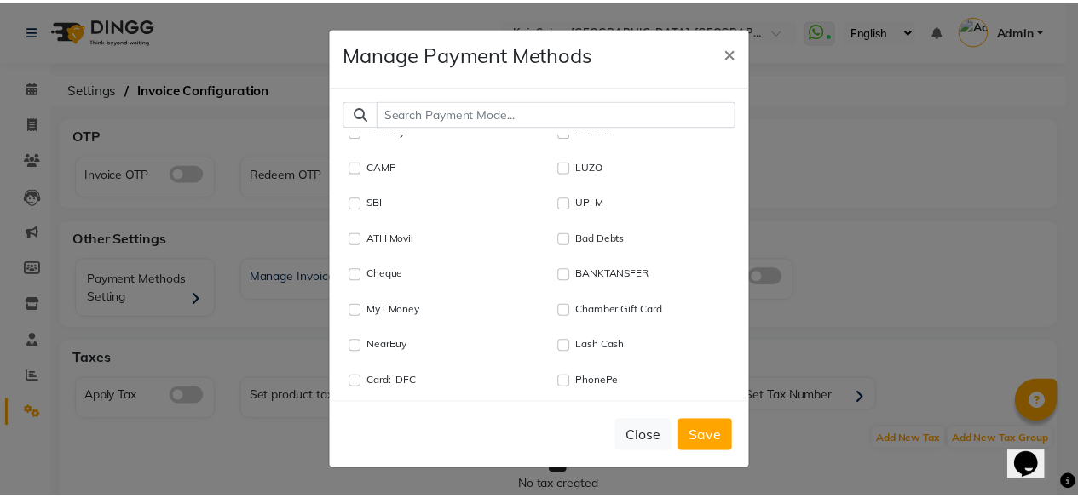
scroll to position [1969, 0]
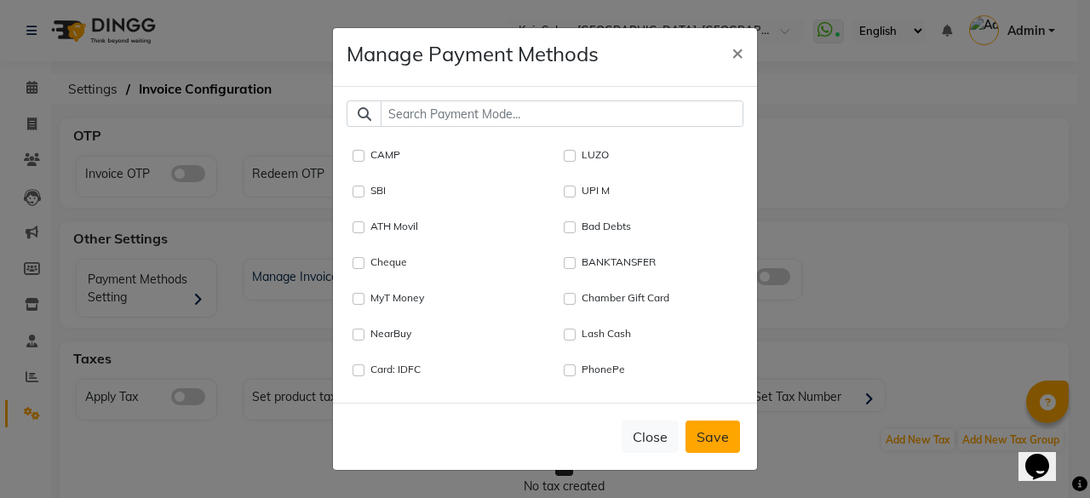
click at [715, 438] on button "Save" at bounding box center [713, 437] width 55 height 32
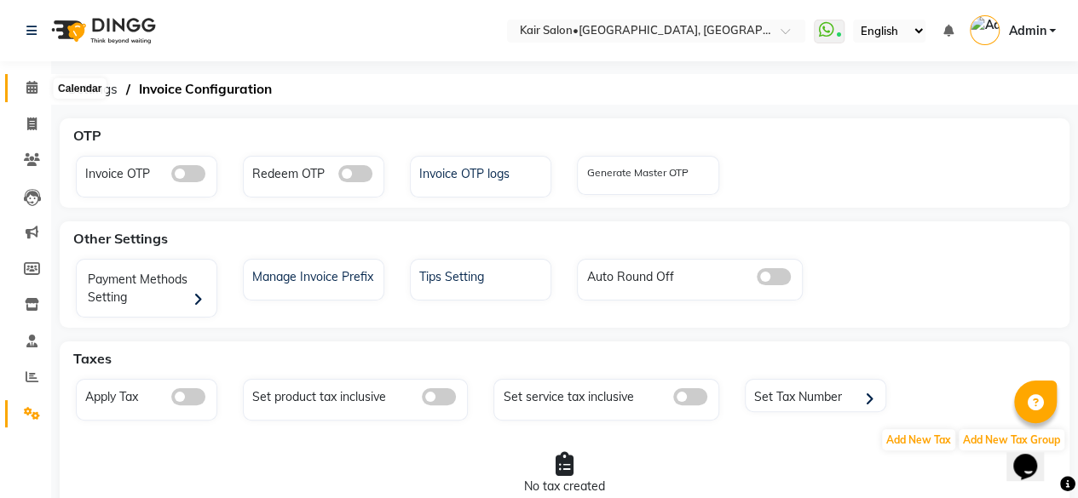
click at [31, 86] on icon at bounding box center [31, 87] width 11 height 13
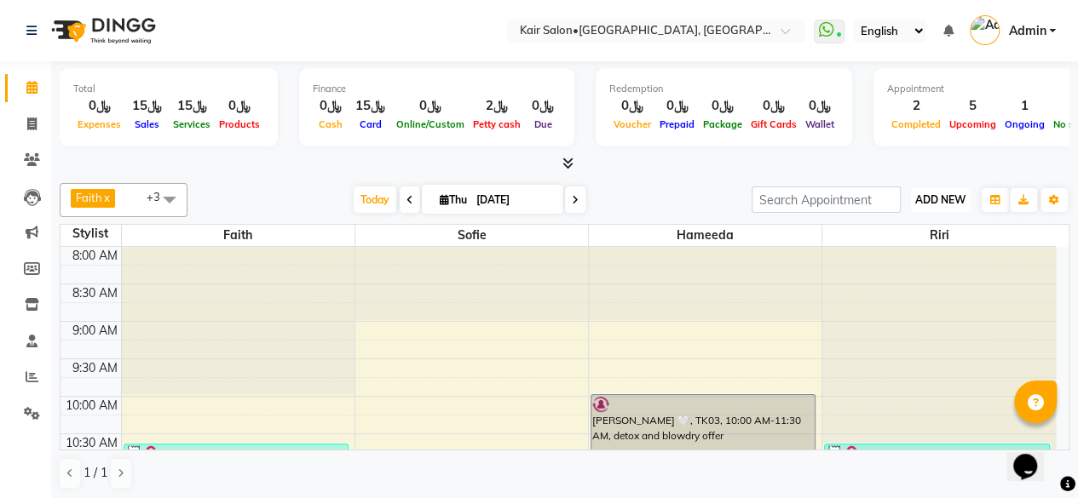
click at [946, 195] on span "ADD NEW" at bounding box center [940, 199] width 50 height 13
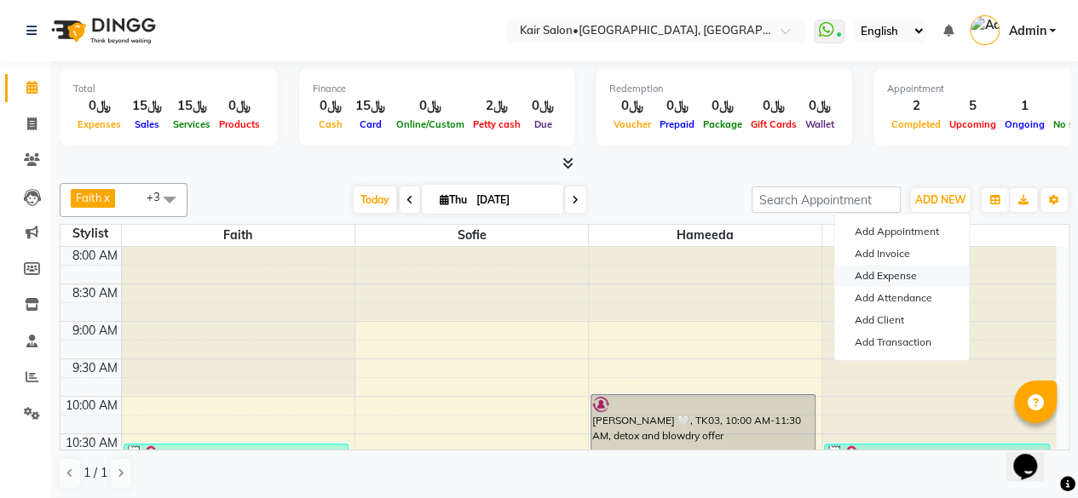
click at [881, 277] on link "Add Expense" at bounding box center [901, 276] width 135 height 22
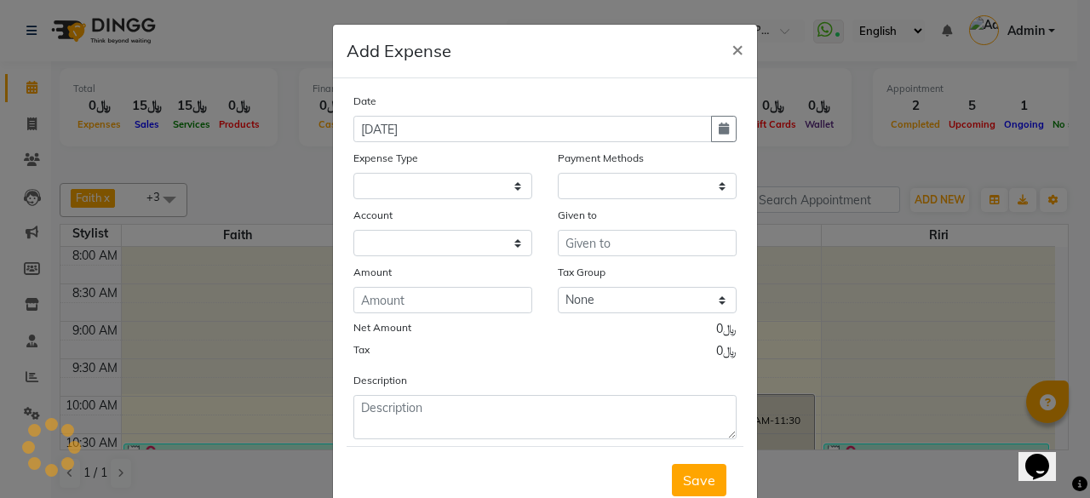
select select
select select "1"
select select "5516"
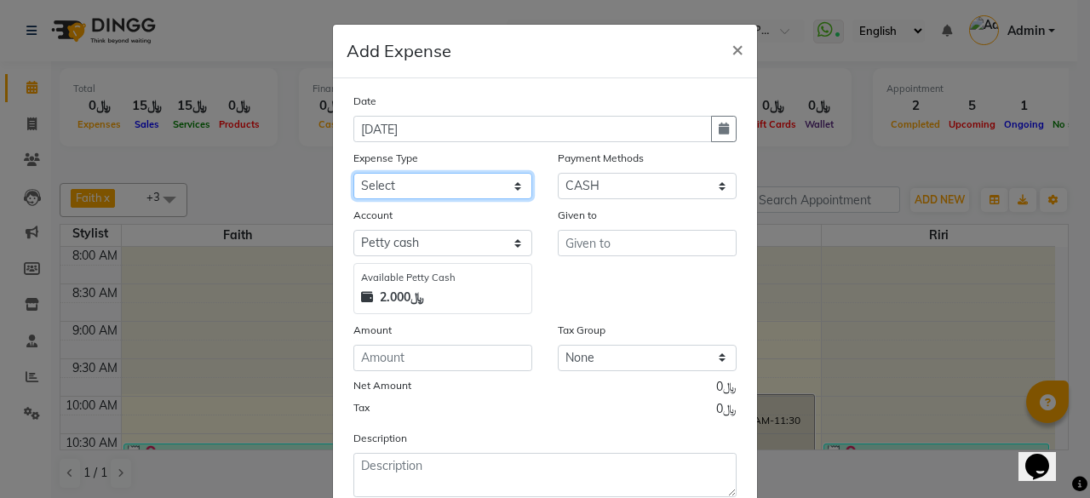
click at [509, 180] on select "Select al nazhi llc Al raaed laundry Amani staff transportation building cleane…" at bounding box center [443, 186] width 179 height 26
select select "15634"
click at [354, 173] on select "Select al nazhi llc Al raaed laundry Amani staff transportation building cleane…" at bounding box center [443, 186] width 179 height 26
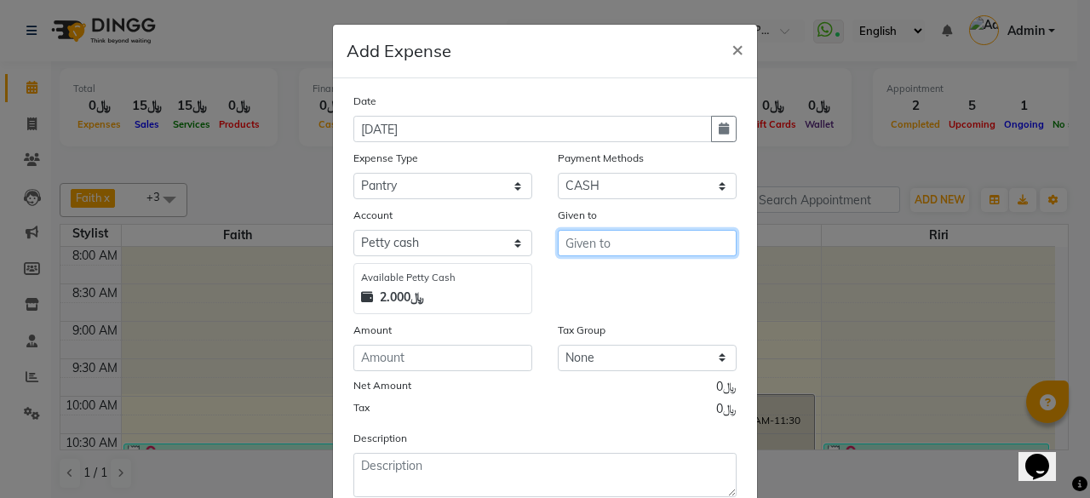
drag, startPoint x: 607, startPoint y: 239, endPoint x: 615, endPoint y: 233, distance: 10.9
click at [607, 239] on input "text" at bounding box center [647, 243] width 179 height 26
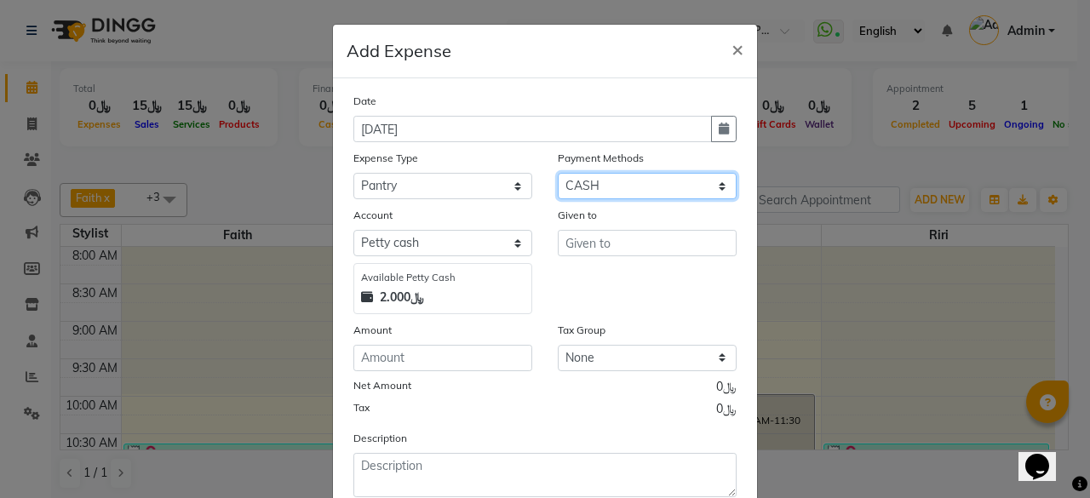
click at [721, 185] on select "Select Family CASH ONLINE CARD Prepaid Package Voucher Gift Card" at bounding box center [647, 186] width 179 height 26
select select "2"
click at [558, 173] on select "Select Family CASH ONLINE CARD Prepaid Package Voucher Gift Card" at bounding box center [647, 186] width 179 height 26
select select "6780"
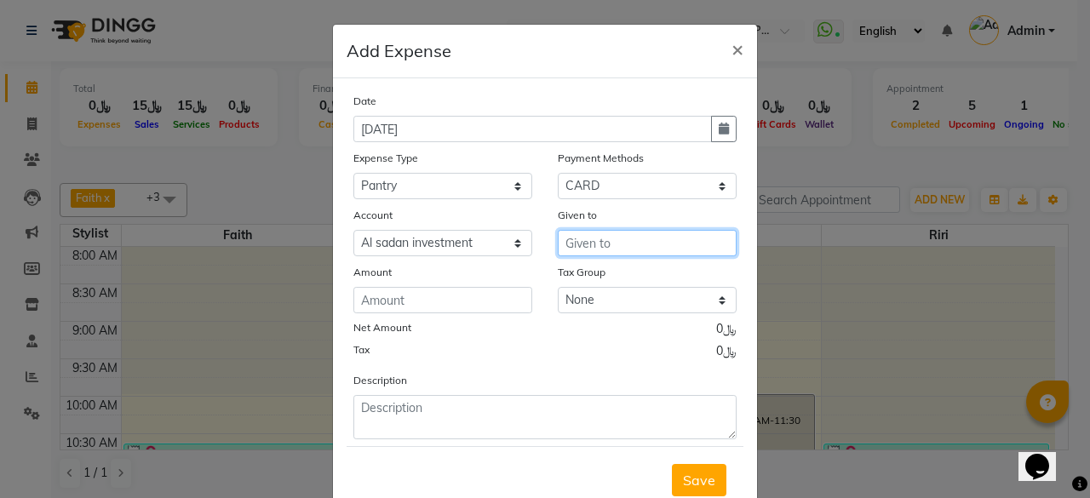
click at [610, 245] on input "text" at bounding box center [647, 243] width 179 height 26
type input "noor shopping"
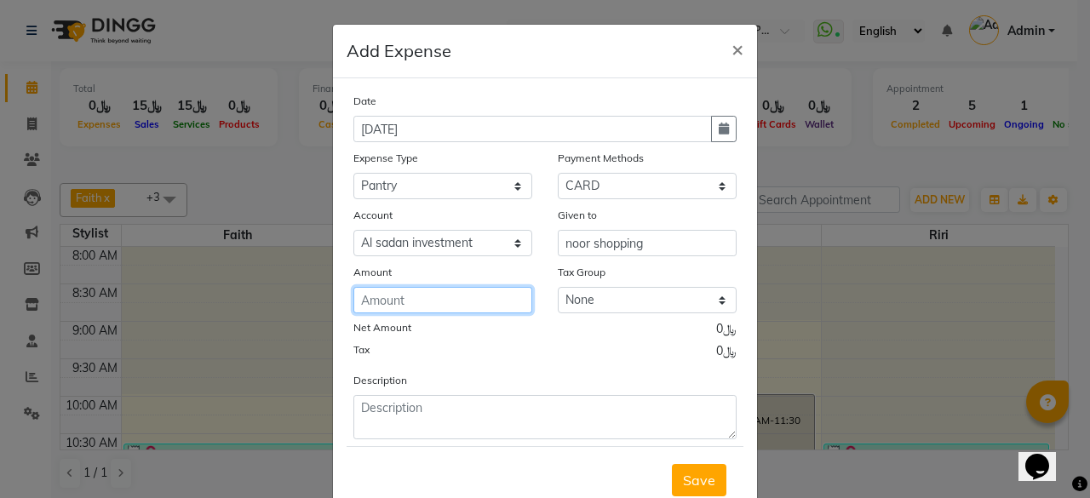
click at [406, 302] on input "number" at bounding box center [443, 300] width 179 height 26
type input "5.3"
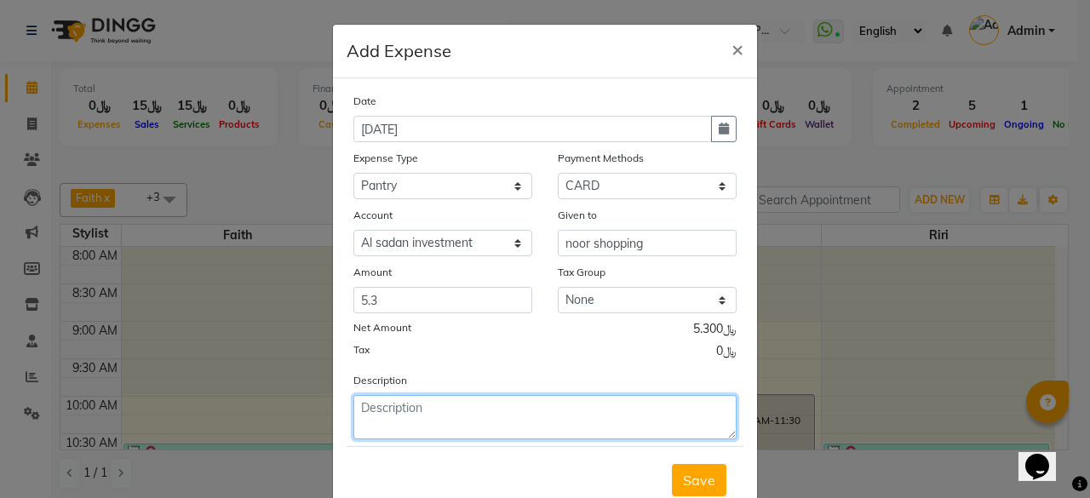
click at [429, 410] on textarea at bounding box center [545, 417] width 383 height 44
type textarea "water galon-2 milk powder-1 client water-1"
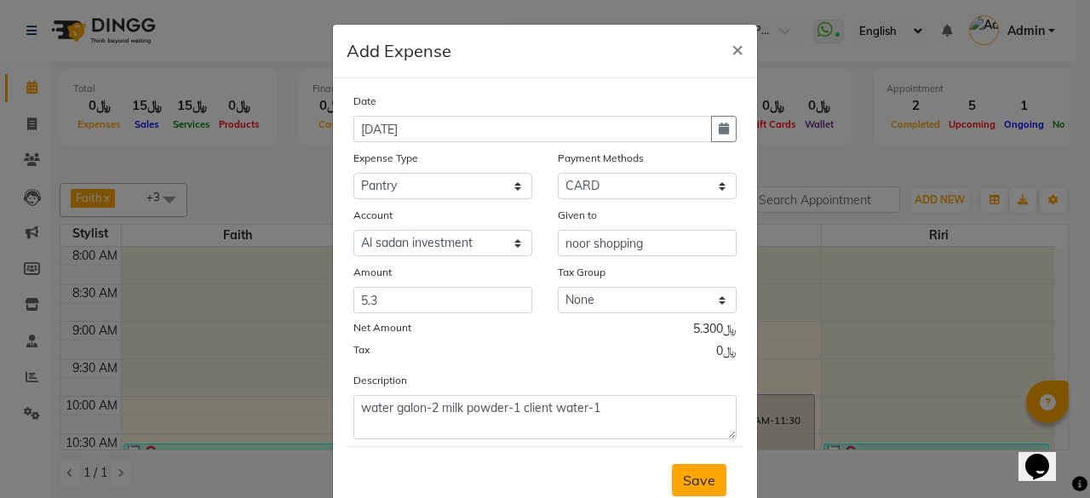
click at [701, 475] on span "Save" at bounding box center [699, 480] width 32 height 17
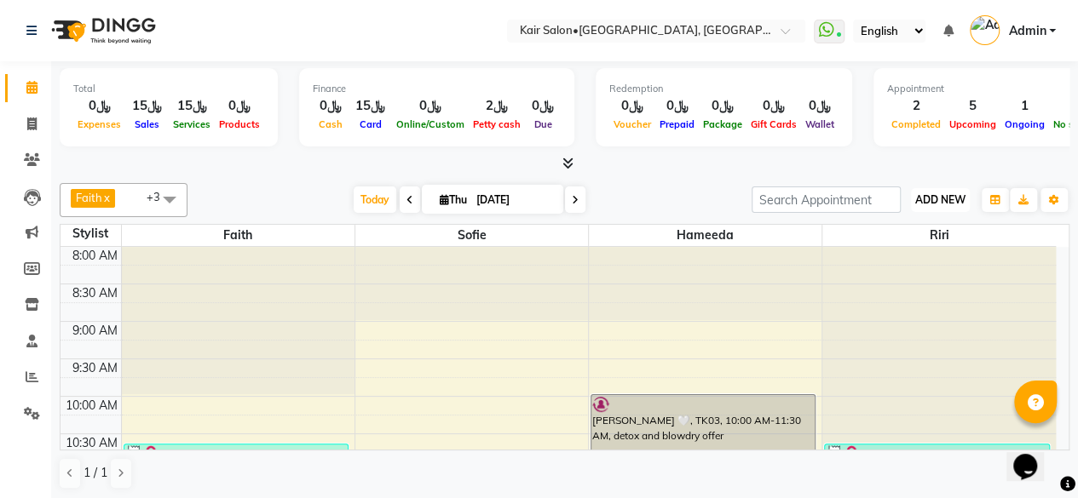
click at [943, 198] on span "ADD NEW" at bounding box center [940, 199] width 50 height 13
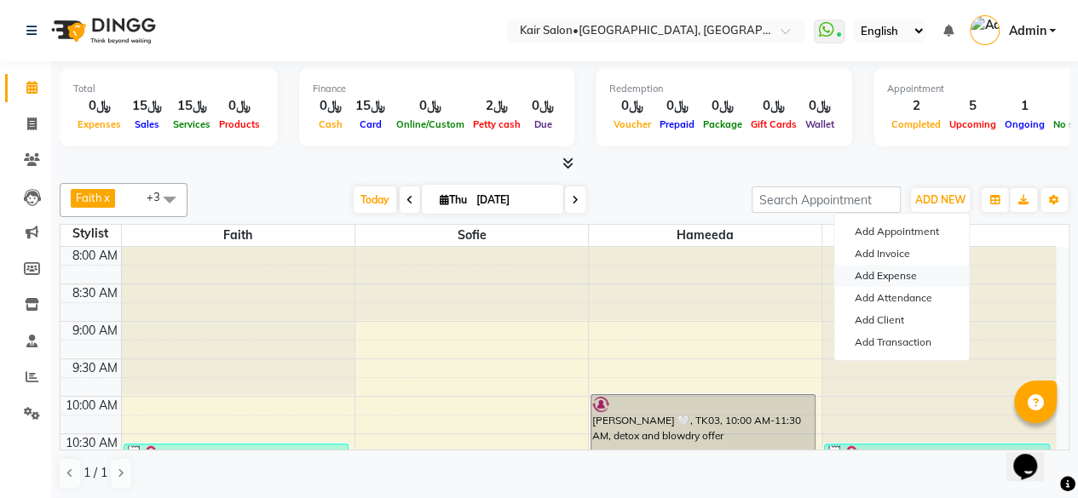
click at [908, 279] on link "Add Expense" at bounding box center [901, 276] width 135 height 22
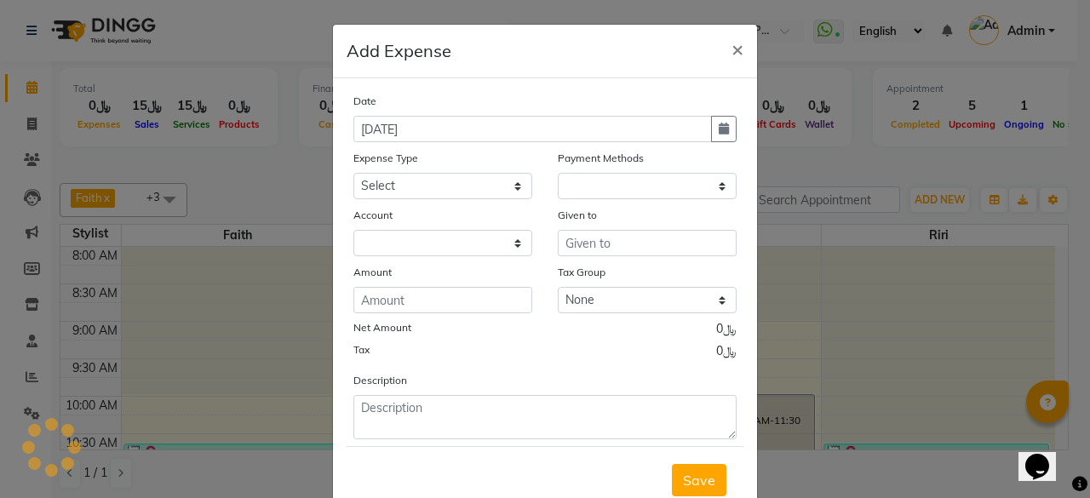
select select "1"
select select "5516"
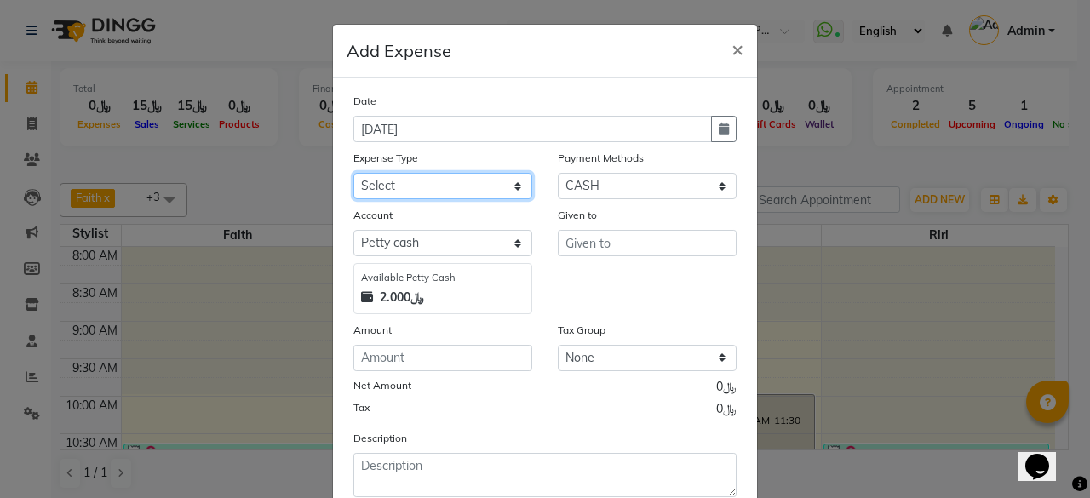
click at [507, 180] on select "Select al nazhi llc Al raaed laundry Amani staff transportation building cleane…" at bounding box center [443, 186] width 179 height 26
click at [732, 49] on span "×" at bounding box center [738, 49] width 12 height 26
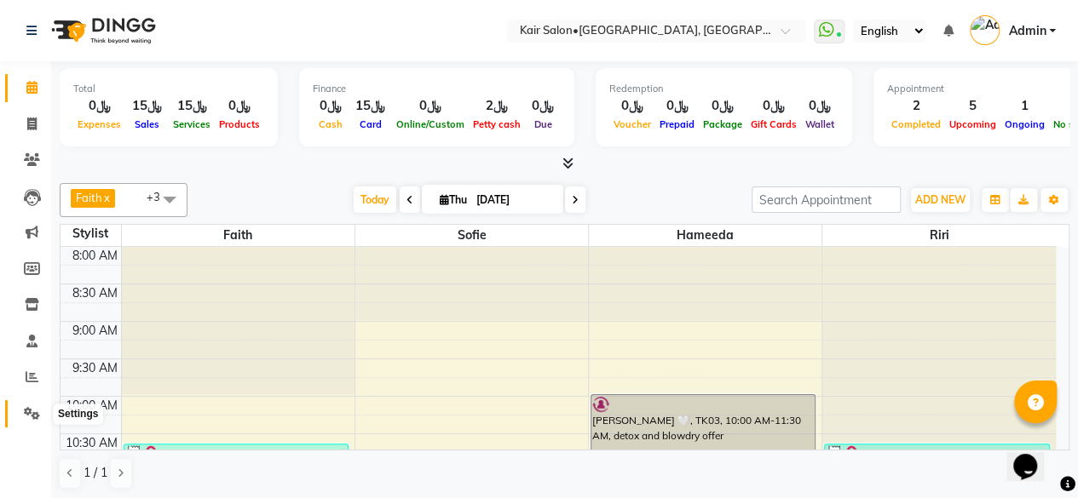
click at [27, 407] on icon at bounding box center [32, 413] width 16 height 13
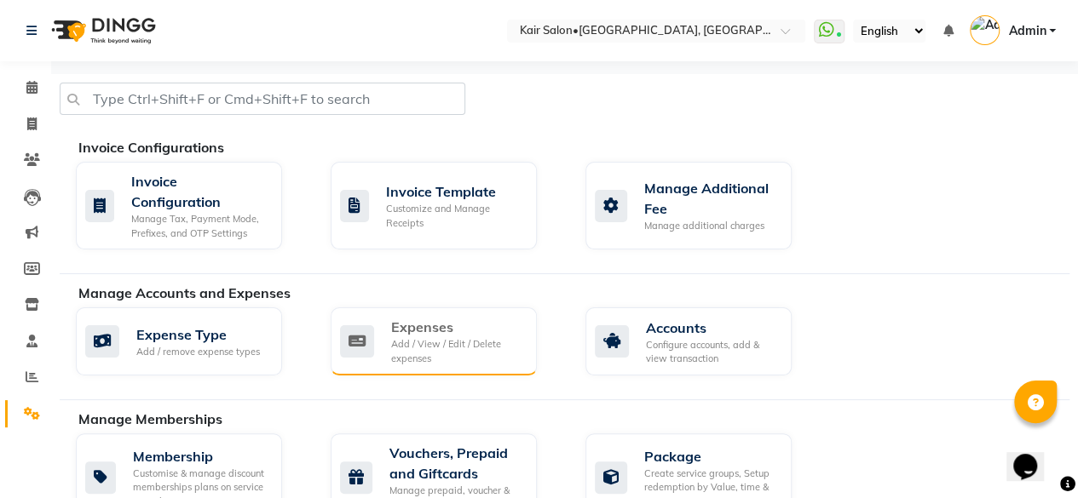
click at [397, 334] on div "Expenses" at bounding box center [457, 327] width 132 height 20
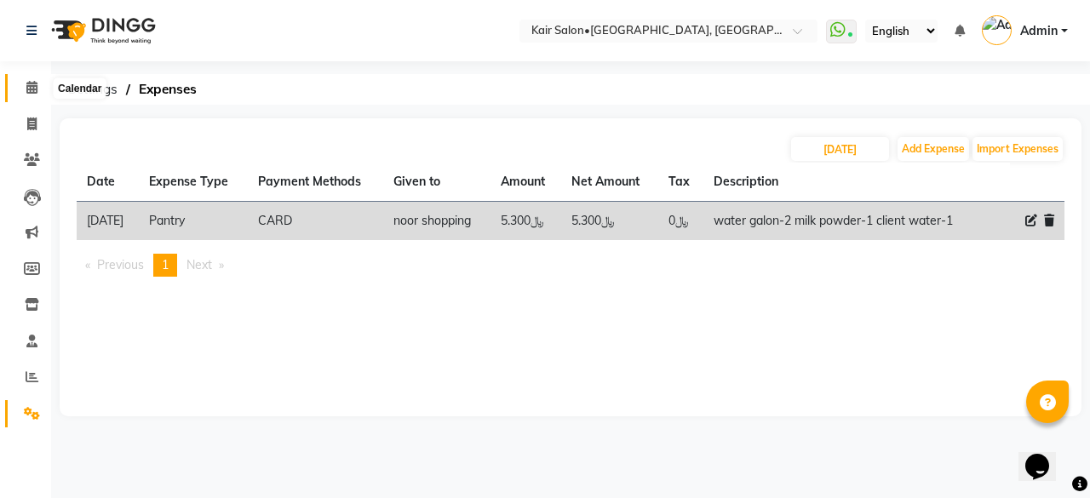
click at [26, 89] on span at bounding box center [32, 88] width 30 height 20
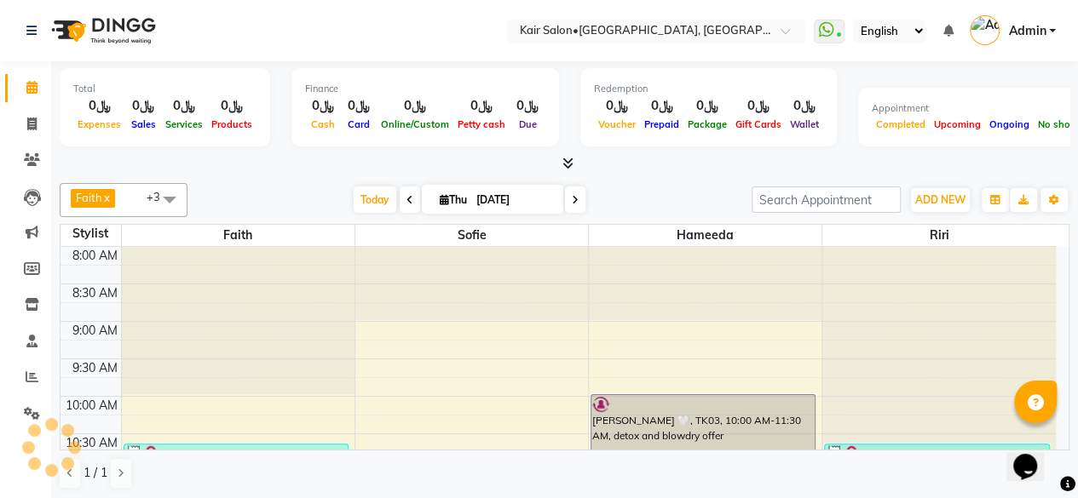
scroll to position [444, 0]
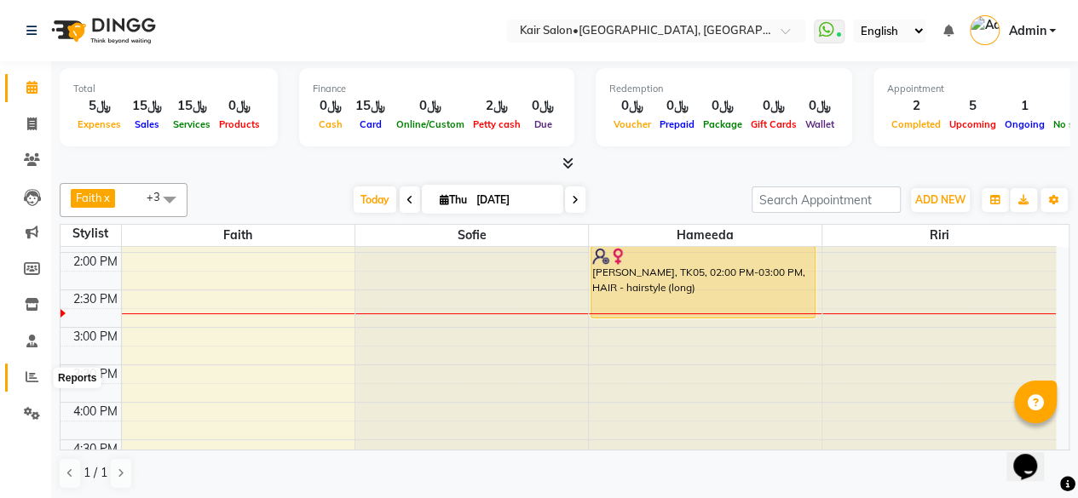
click at [31, 376] on icon at bounding box center [32, 377] width 13 height 13
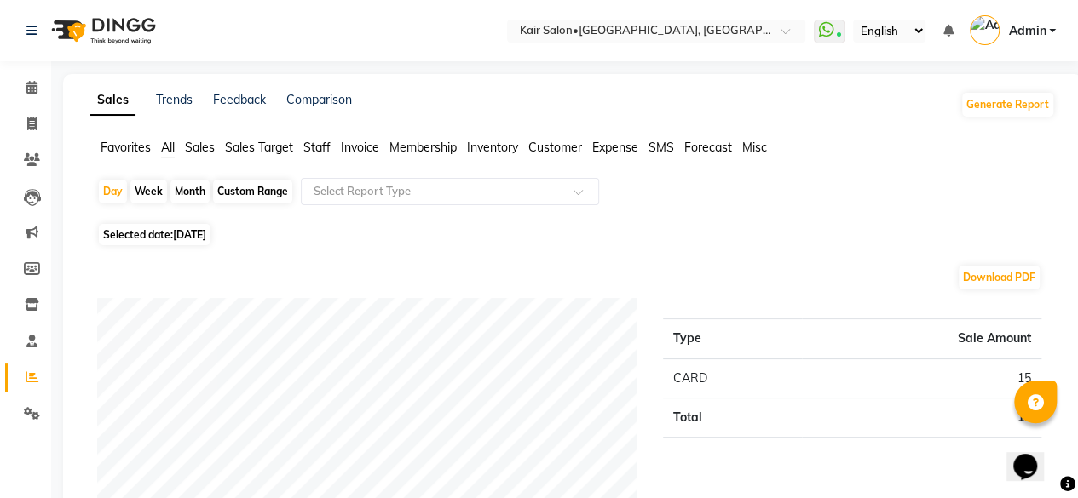
click at [618, 147] on span "Expense" at bounding box center [615, 147] width 46 height 15
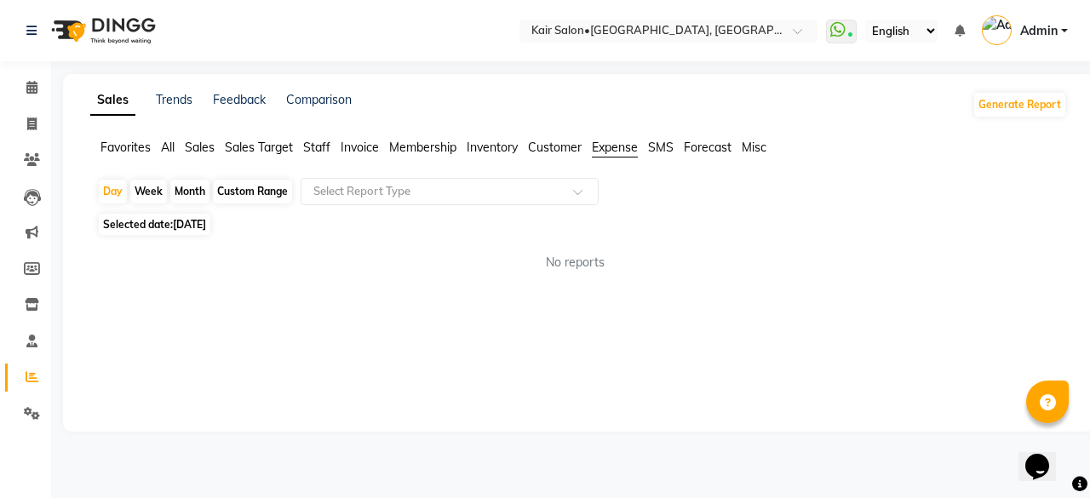
click at [198, 193] on div "Month" at bounding box center [189, 192] width 39 height 24
select select "9"
select select "2025"
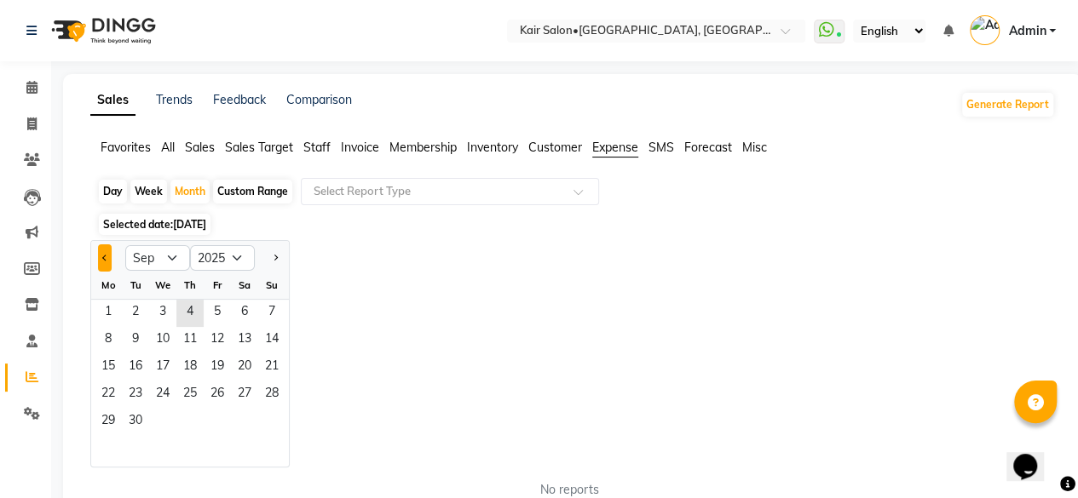
click at [106, 258] on span "Previous month" at bounding box center [105, 258] width 6 height 6
select select "8"
click at [213, 316] on span "1" at bounding box center [217, 313] width 27 height 27
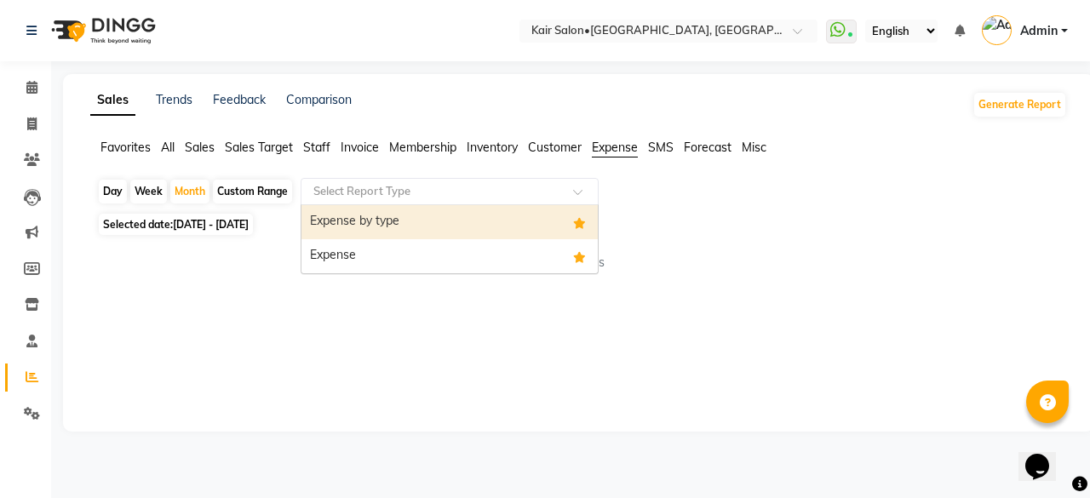
click at [576, 188] on span at bounding box center [583, 196] width 21 height 17
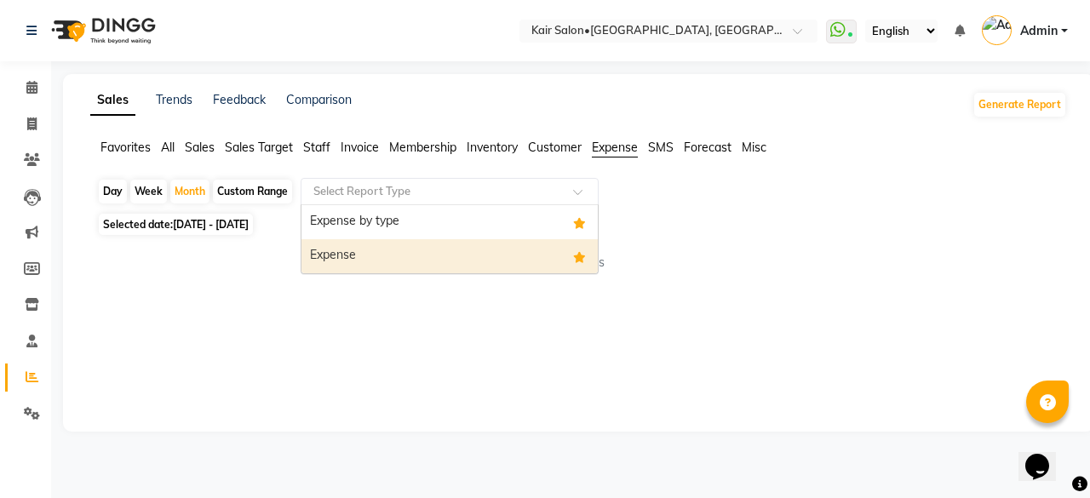
click at [521, 255] on div "Expense" at bounding box center [450, 256] width 296 height 34
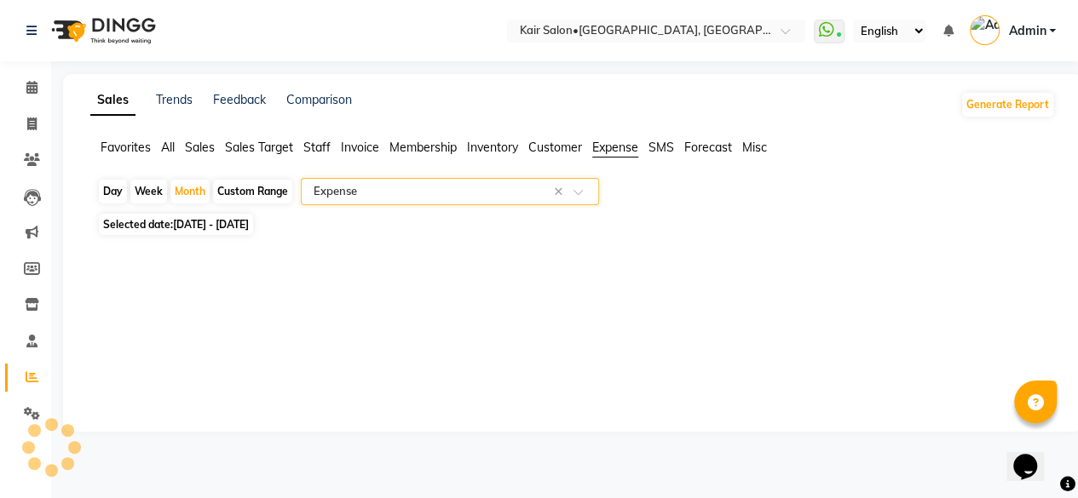
select select "full_report"
select select "csv"
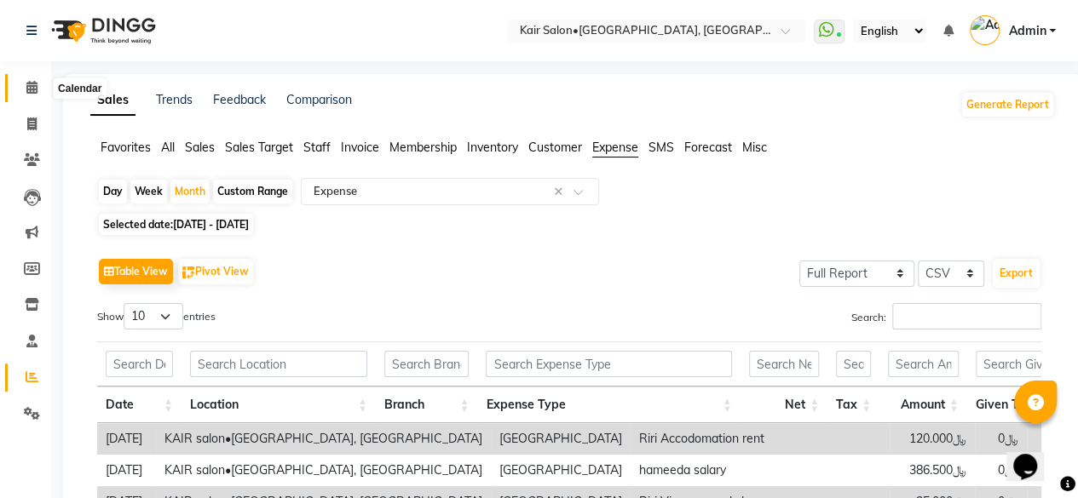
click at [27, 82] on icon at bounding box center [31, 87] width 11 height 13
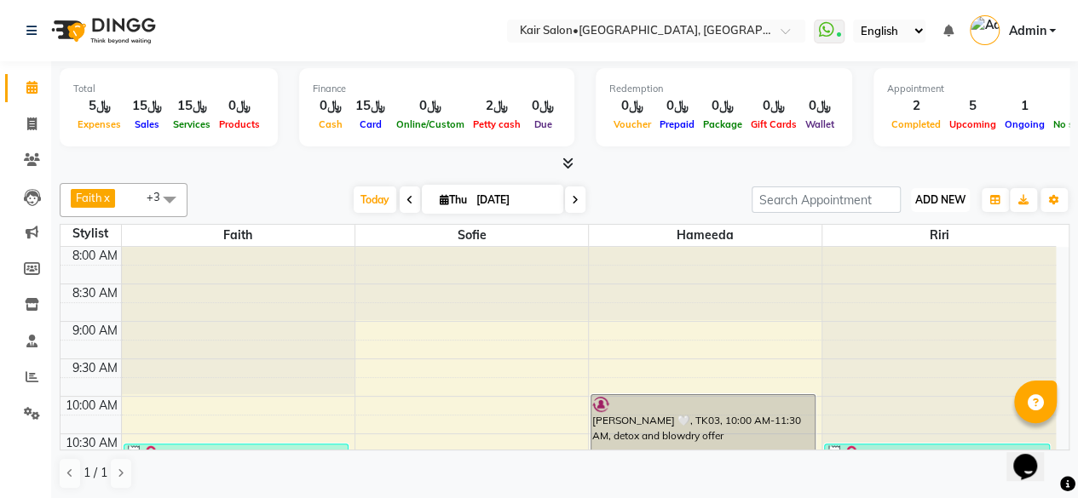
click at [954, 193] on span "ADD NEW" at bounding box center [940, 199] width 50 height 13
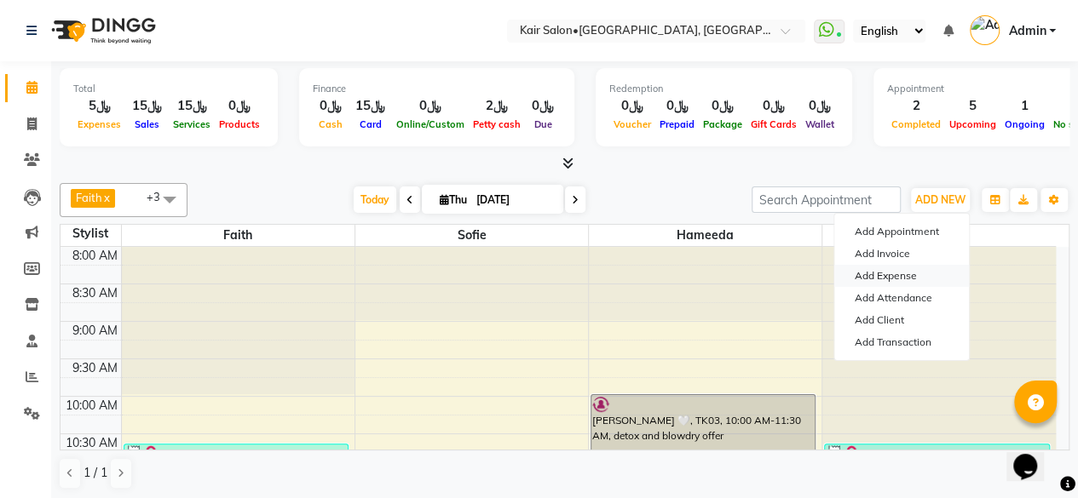
click at [882, 273] on link "Add Expense" at bounding box center [901, 276] width 135 height 22
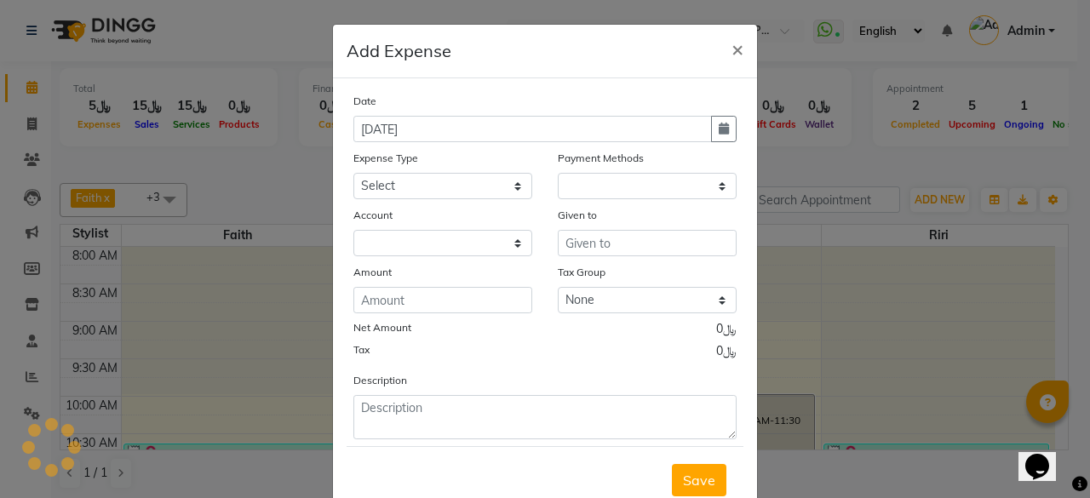
select select "1"
select select "5516"
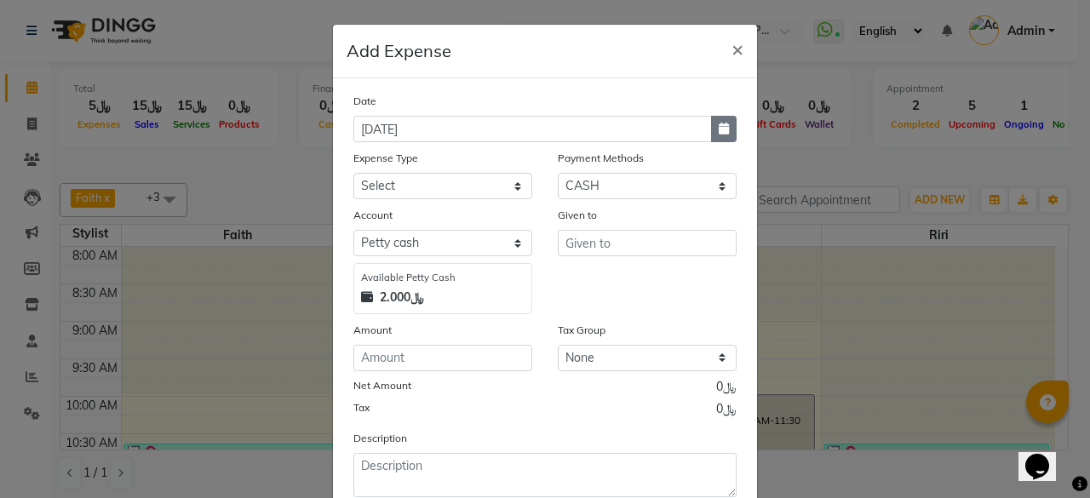
click at [719, 125] on icon "button" at bounding box center [724, 129] width 10 height 12
select select "9"
select select "2025"
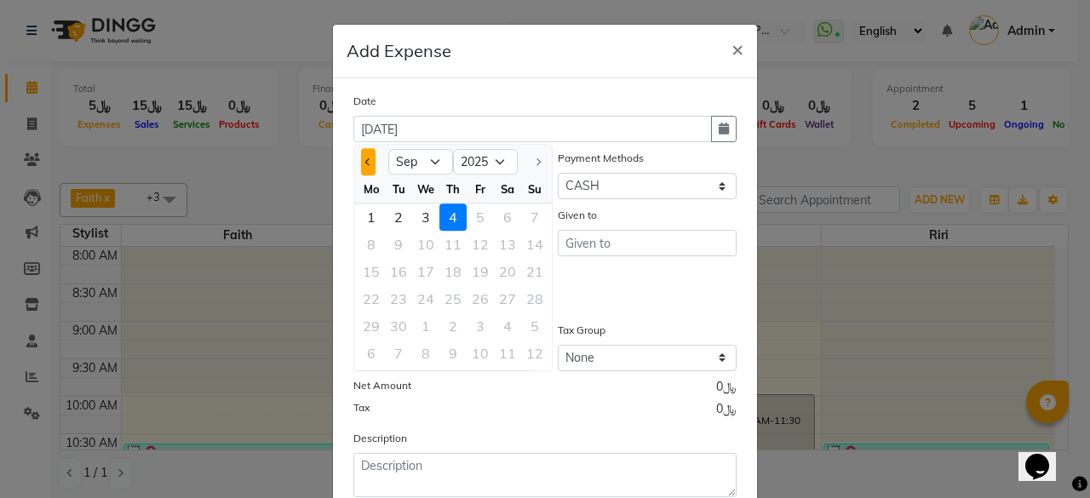
click at [361, 163] on button "Previous month" at bounding box center [368, 161] width 14 height 27
select select "8"
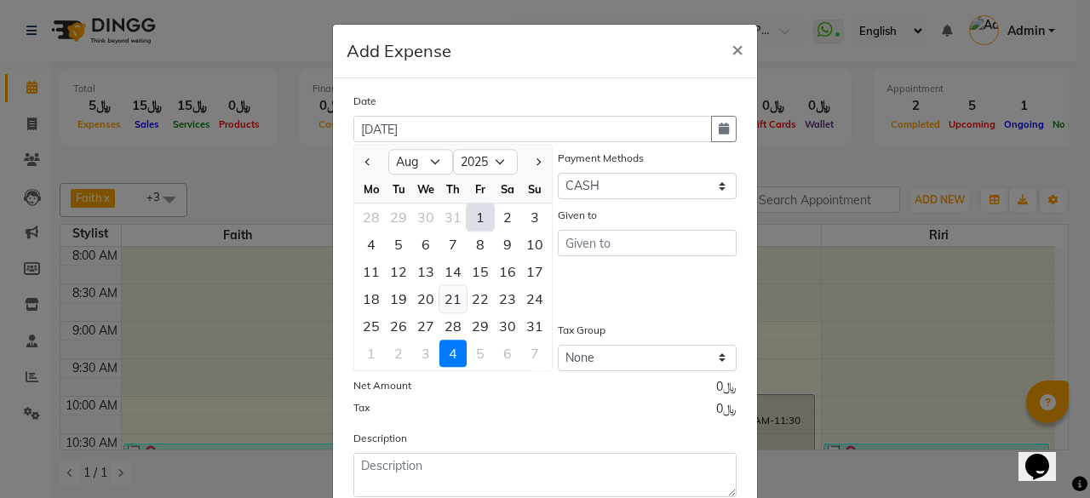
click at [448, 296] on div "21" at bounding box center [453, 298] width 27 height 27
type input "[DATE]"
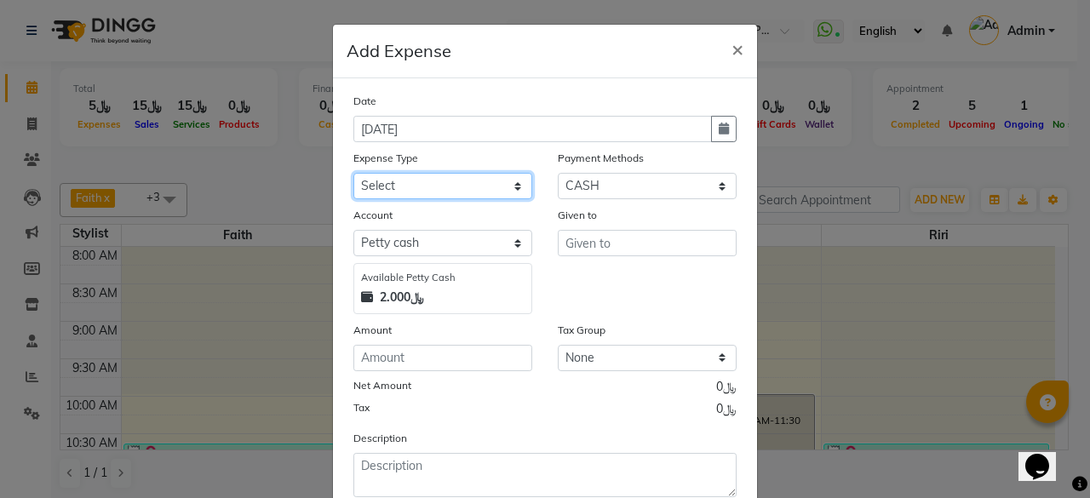
click at [506, 183] on select "Select al nazhi llc Al raaed laundry Amani staff transportation building cleane…" at bounding box center [443, 186] width 179 height 26
select select "15634"
click at [354, 173] on select "Select al nazhi llc Al raaed laundry Amani staff transportation building cleane…" at bounding box center [443, 186] width 179 height 26
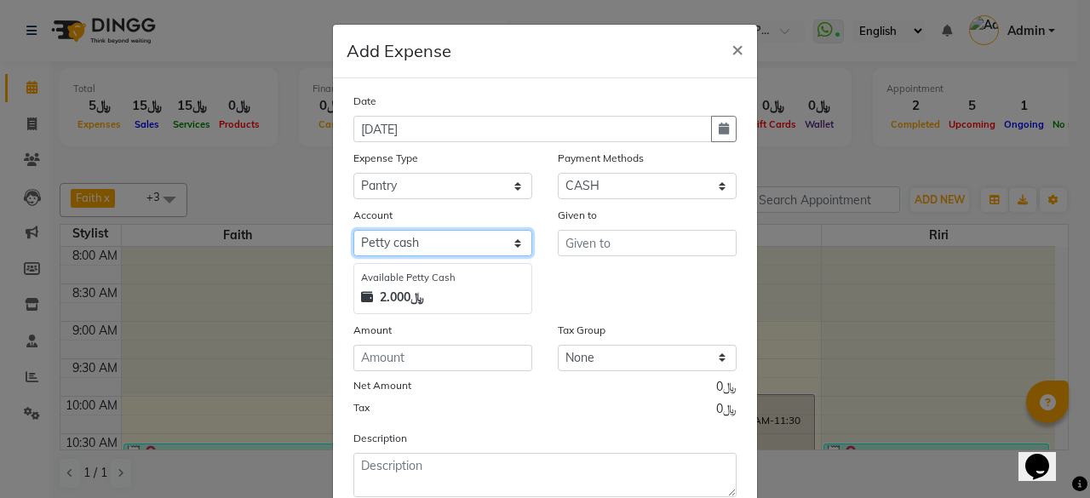
click at [515, 244] on select "Select [PERSON_NAME] cash Al sadan investment" at bounding box center [443, 243] width 179 height 26
select select "6780"
click at [354, 230] on select "Select [PERSON_NAME] cash Al sadan investment" at bounding box center [443, 243] width 179 height 26
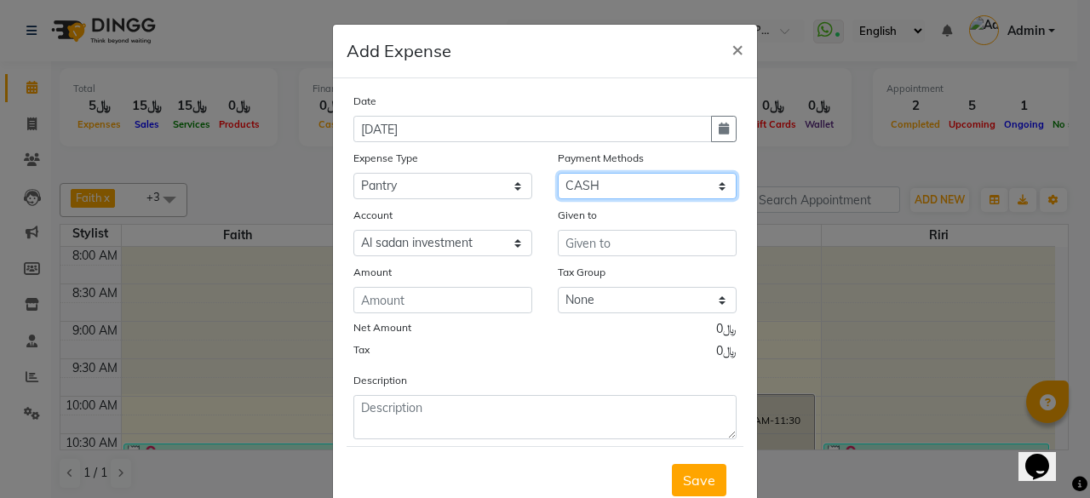
click at [627, 185] on select "Select Family CASH ONLINE CARD Prepaid Package Voucher Gift Card" at bounding box center [647, 186] width 179 height 26
select select "2"
click at [558, 173] on select "Select Family CASH ONLINE CARD Prepaid Package Voucher Gift Card" at bounding box center [647, 186] width 179 height 26
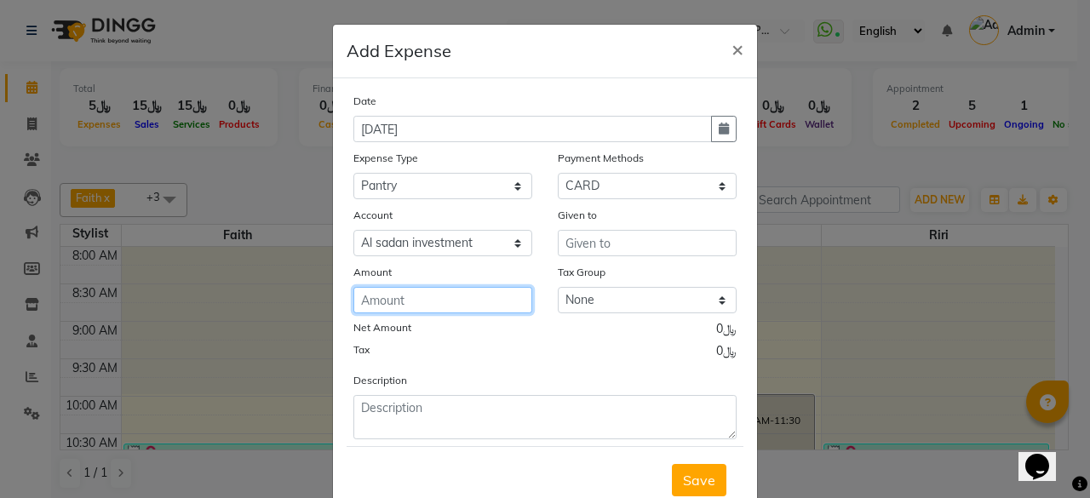
click at [457, 302] on input "number" at bounding box center [443, 300] width 179 height 26
type input "6"
type input "5.380"
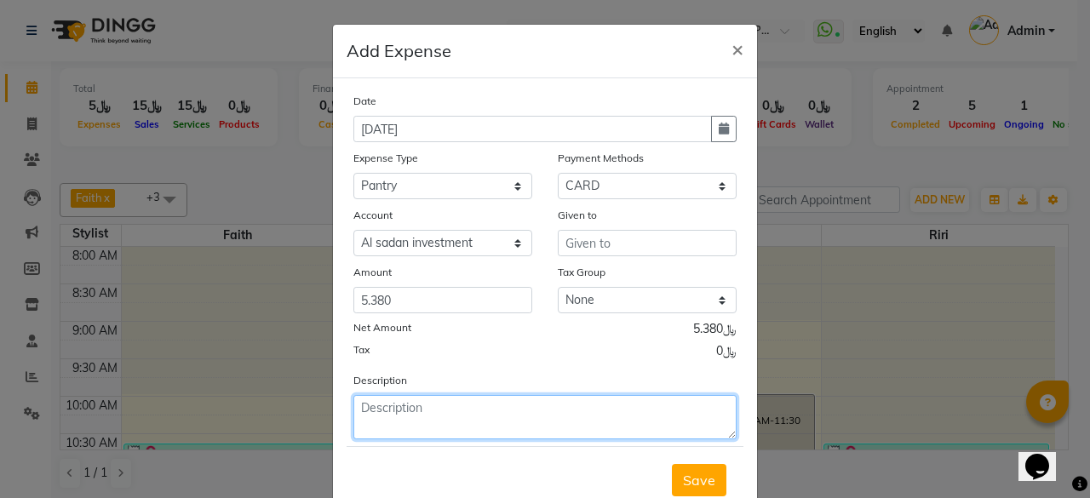
click at [395, 411] on textarea at bounding box center [545, 417] width 383 height 44
type textarea "kitchen roll-2 water oasis big-2"
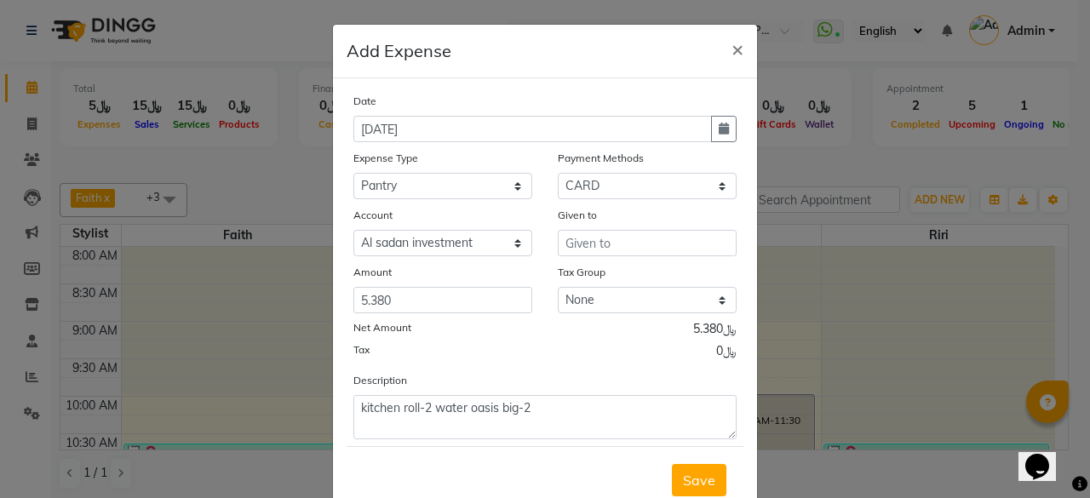
click at [697, 472] on span "Save" at bounding box center [699, 480] width 32 height 17
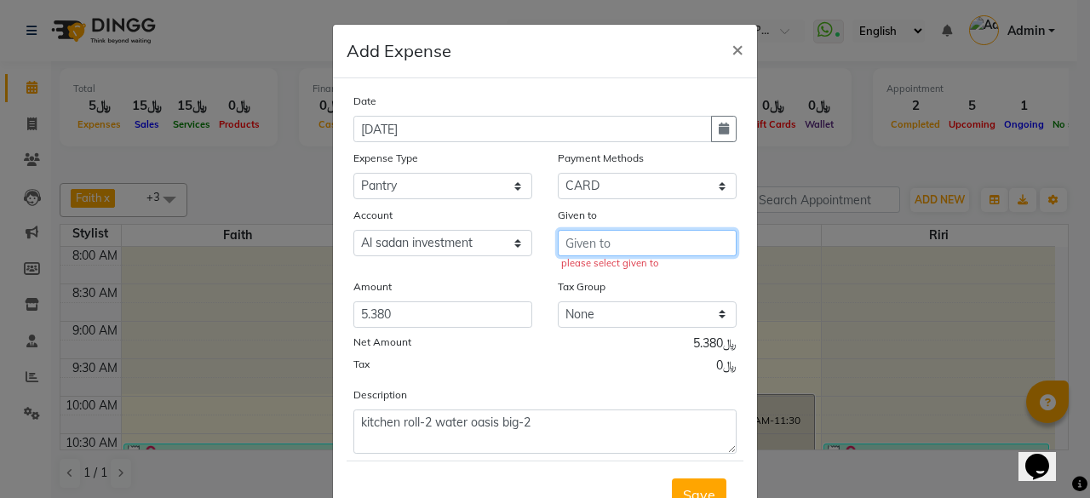
click at [607, 243] on input "text" at bounding box center [647, 243] width 179 height 26
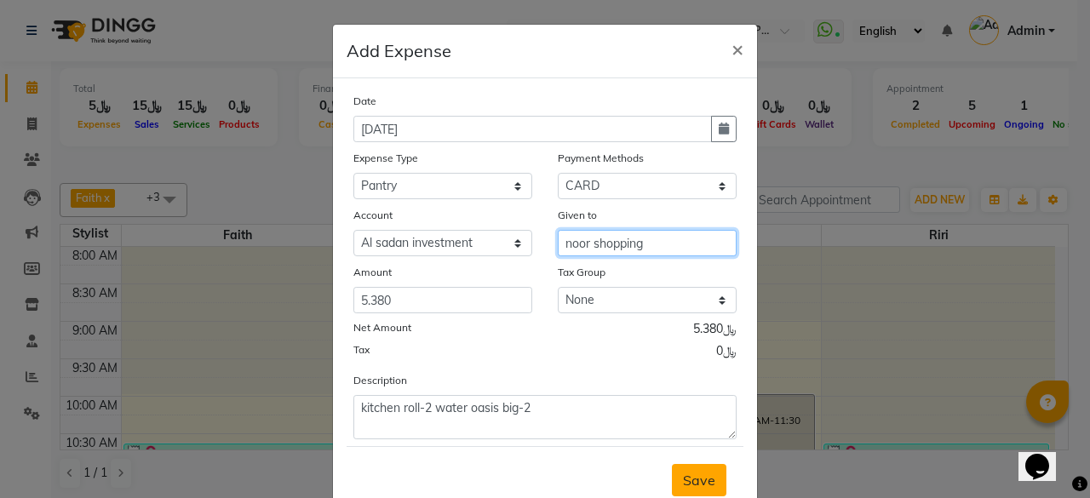
type input "noor shopping"
click at [689, 472] on span "Save" at bounding box center [699, 480] width 32 height 17
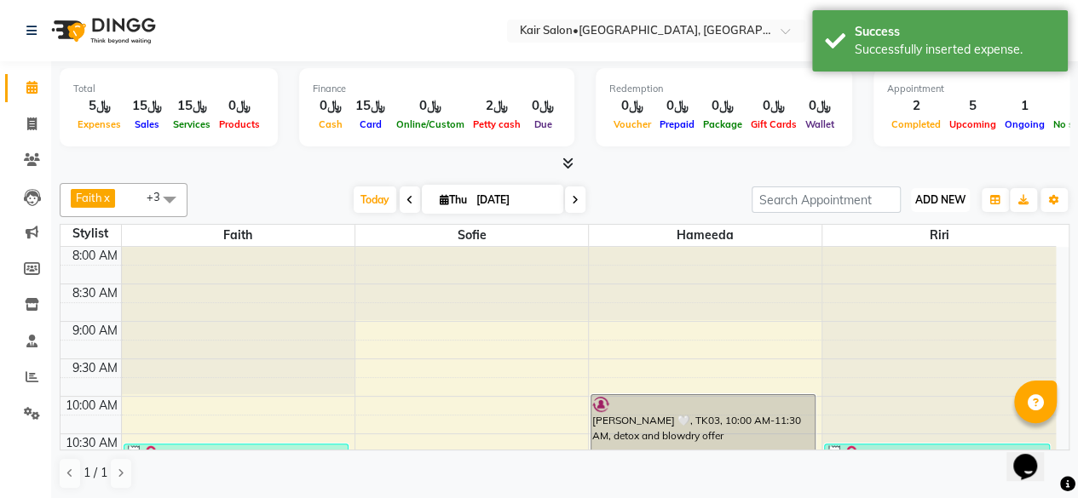
click at [935, 194] on span "ADD NEW" at bounding box center [940, 199] width 50 height 13
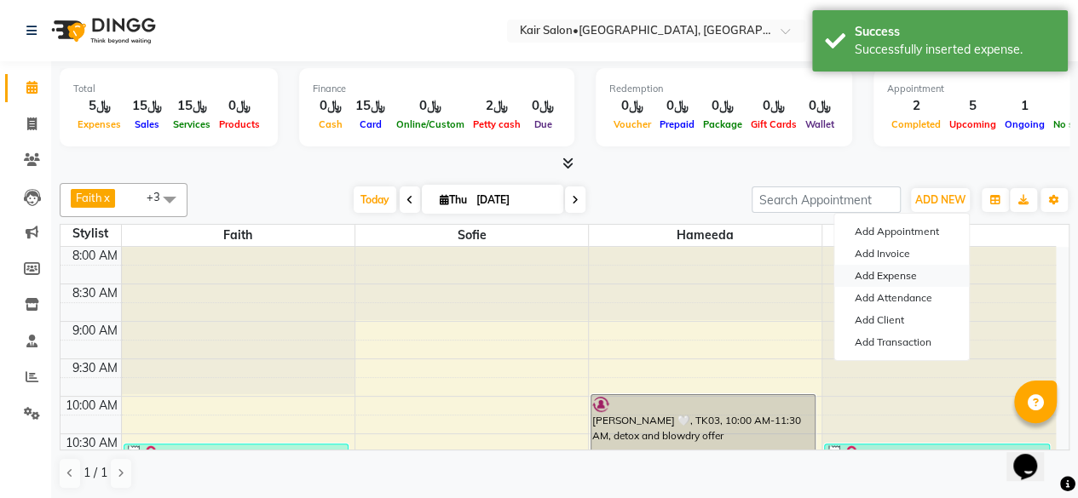
click at [918, 277] on link "Add Expense" at bounding box center [901, 276] width 135 height 22
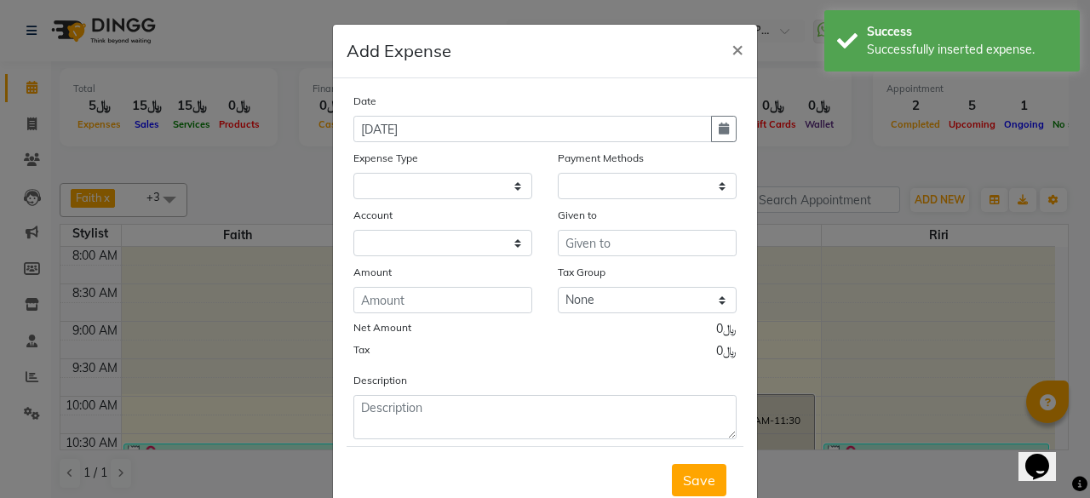
select select "6780"
select select "1"
select select "5516"
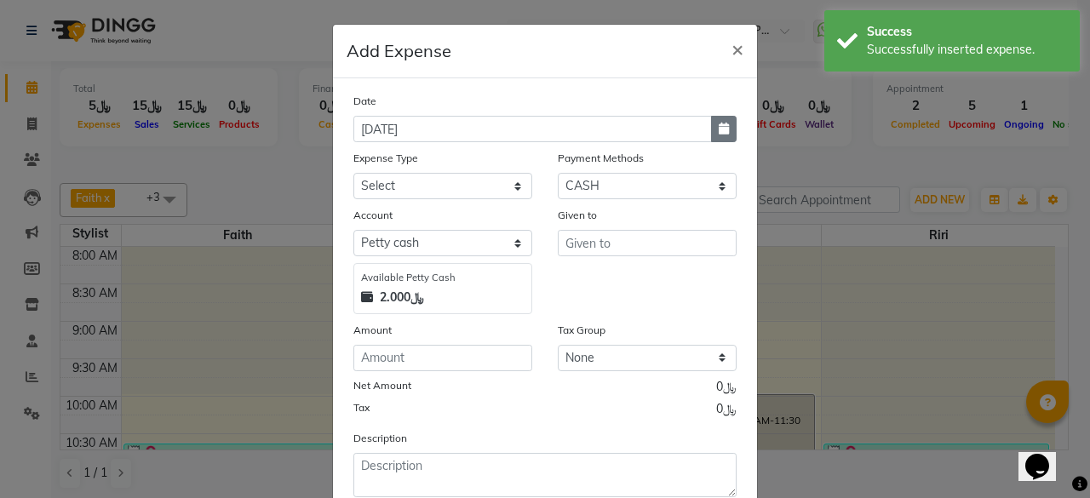
click at [719, 131] on icon "button" at bounding box center [724, 129] width 10 height 12
select select "9"
select select "2025"
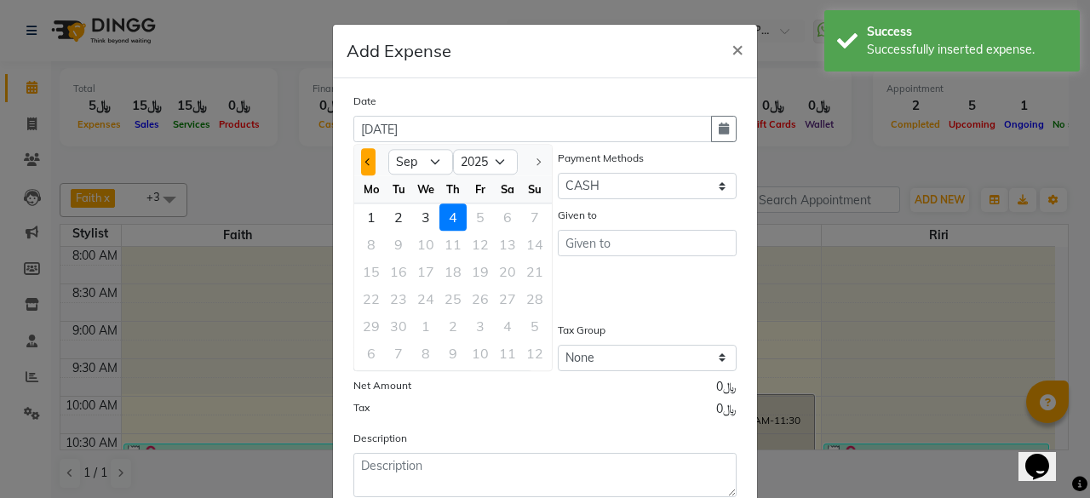
click at [361, 159] on button "Previous month" at bounding box center [368, 161] width 14 height 27
select select "8"
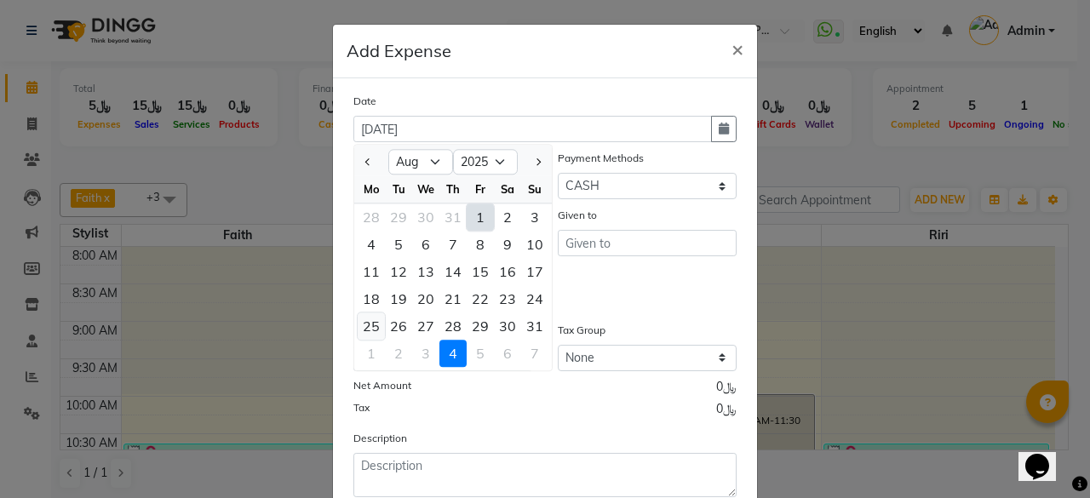
click at [365, 326] on div "25" at bounding box center [371, 326] width 27 height 27
type input "[DATE]"
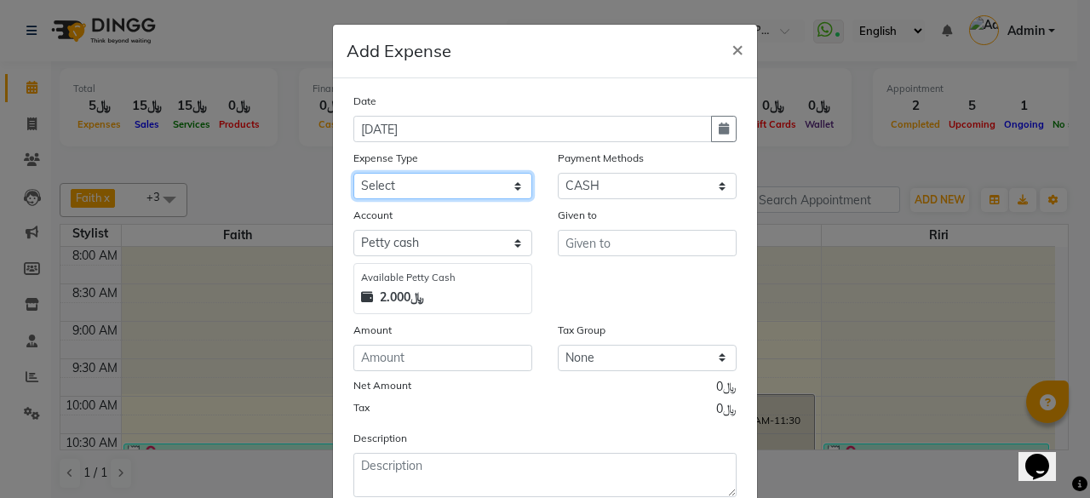
click at [508, 184] on select "Select al nazhi llc Al raaed laundry Amani staff transportation building cleane…" at bounding box center [443, 186] width 179 height 26
select select "15634"
click at [354, 173] on select "Select al nazhi llc Al raaed laundry Amani staff transportation building cleane…" at bounding box center [443, 186] width 179 height 26
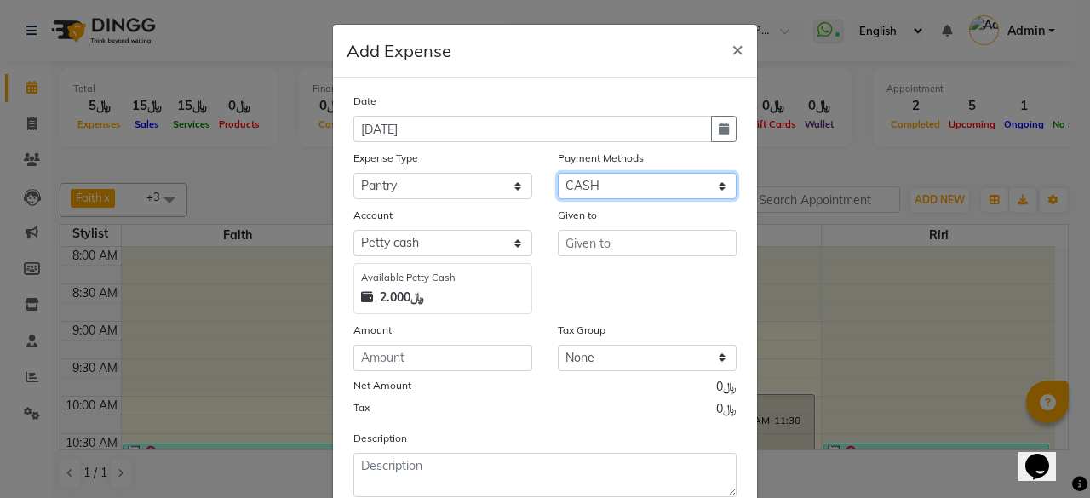
click at [610, 187] on select "Select Family CASH ONLINE CARD Prepaid Package Voucher Gift Card" at bounding box center [647, 186] width 179 height 26
select select "2"
click at [558, 173] on select "Select Family CASH ONLINE CARD Prepaid Package Voucher Gift Card" at bounding box center [647, 186] width 179 height 26
select select "6780"
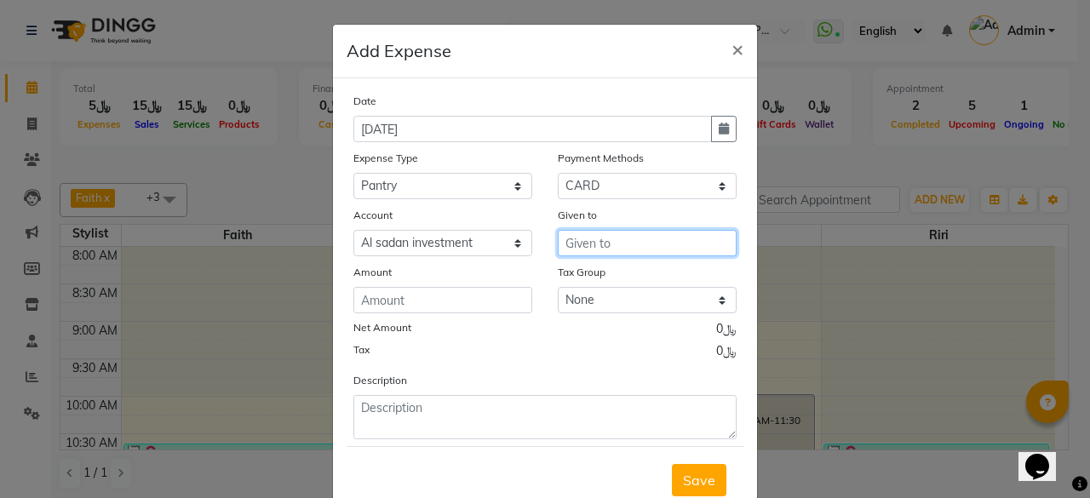
click at [595, 238] on input "text" at bounding box center [647, 243] width 179 height 26
type input "noor shopping"
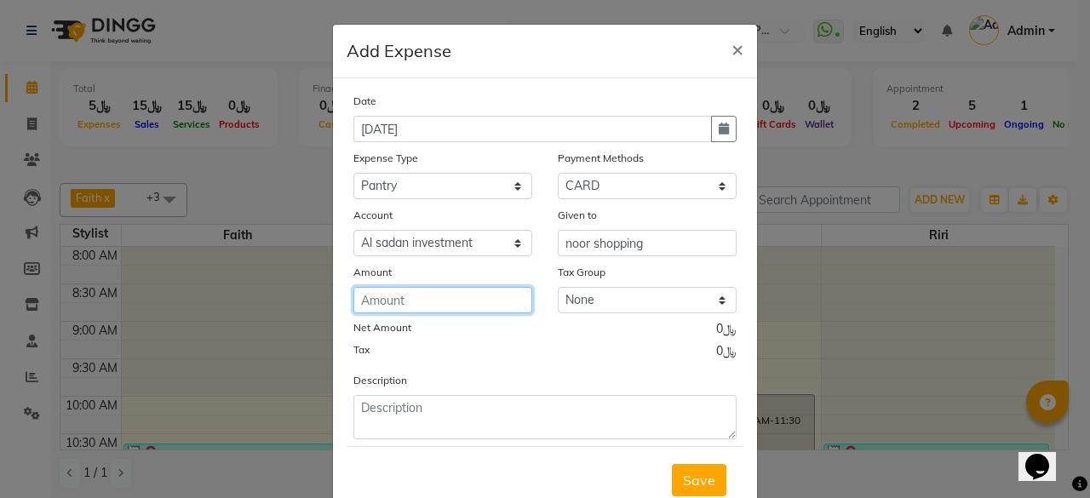
click at [475, 305] on input "number" at bounding box center [443, 300] width 179 height 26
type input "11.350"
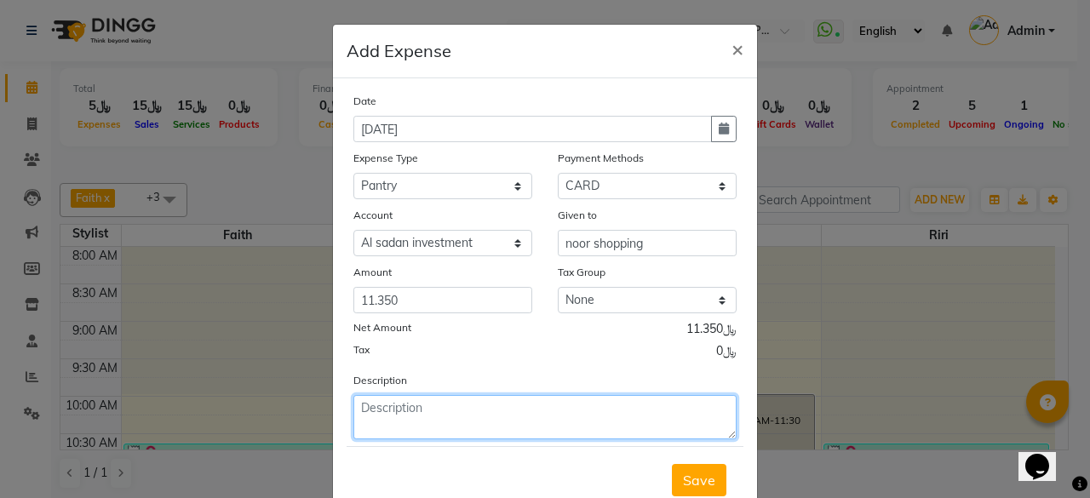
click at [423, 420] on textarea at bounding box center [545, 417] width 383 height 44
type textarea "cotton -5 garbage bag tissue -5 box mop-1"
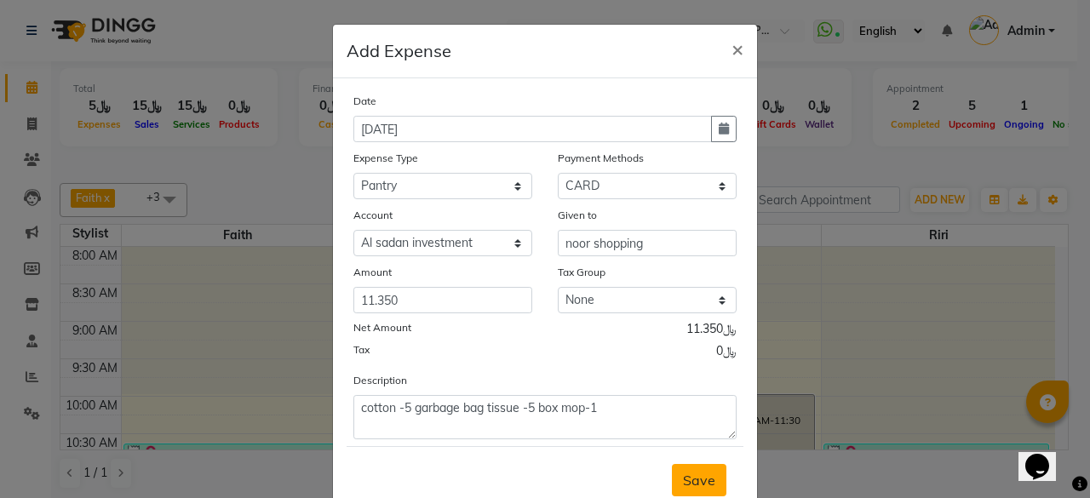
click at [675, 478] on button "Save" at bounding box center [699, 480] width 55 height 32
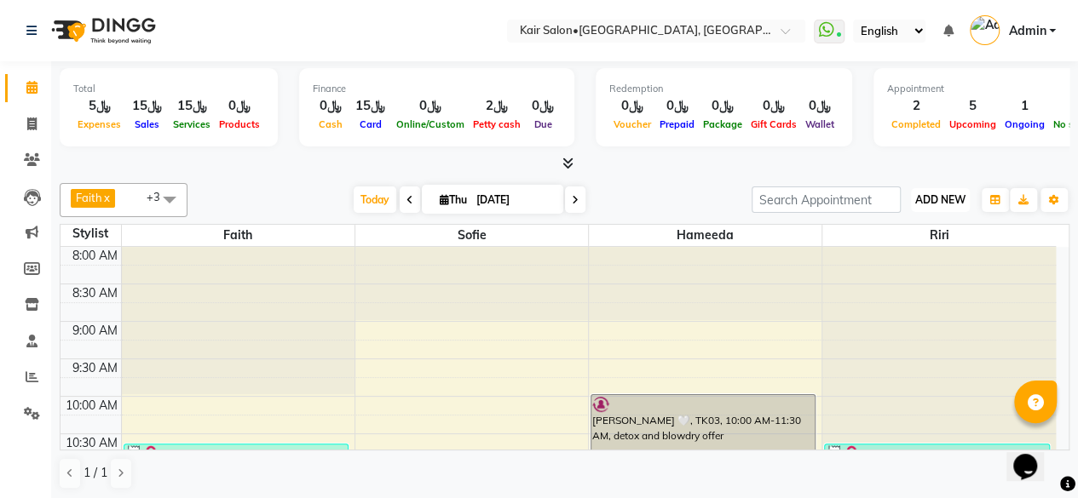
click at [941, 193] on span "ADD NEW" at bounding box center [940, 199] width 50 height 13
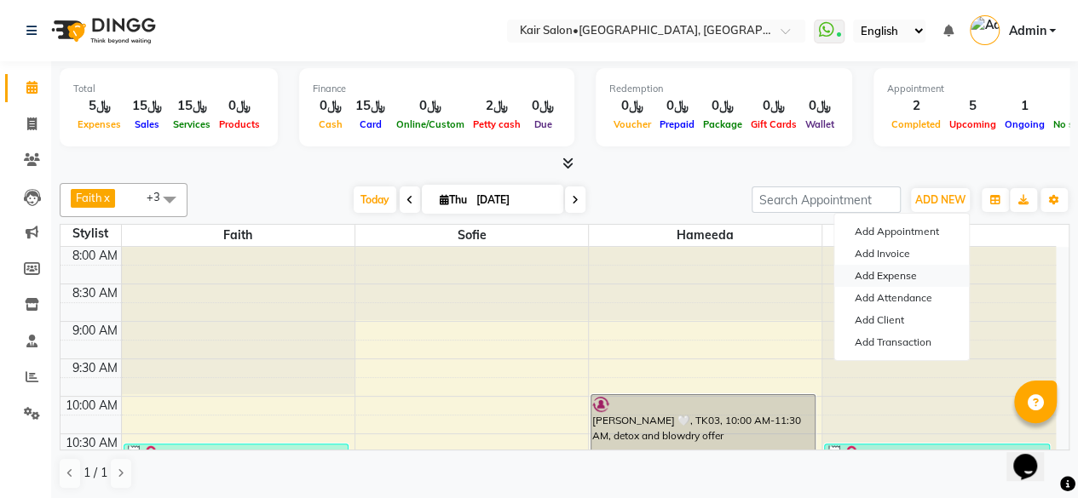
click at [895, 276] on link "Add Expense" at bounding box center [901, 276] width 135 height 22
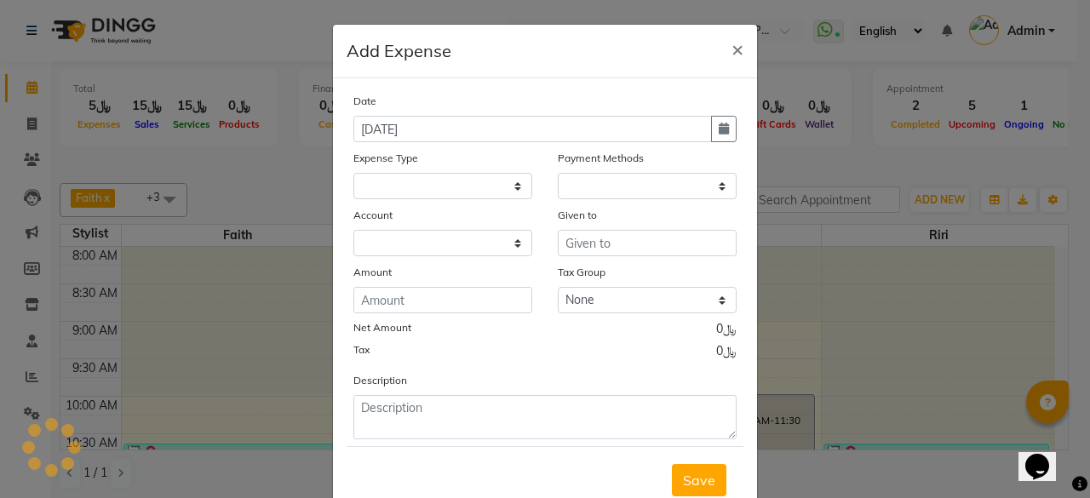
select select "6780"
select select "1"
select select "5516"
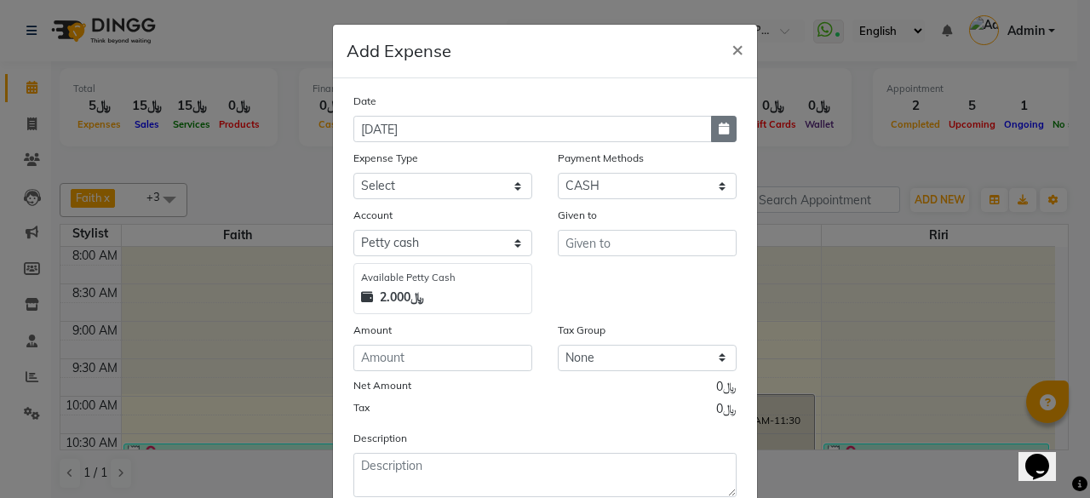
click at [721, 129] on icon "button" at bounding box center [724, 129] width 10 height 12
select select "9"
select select "2025"
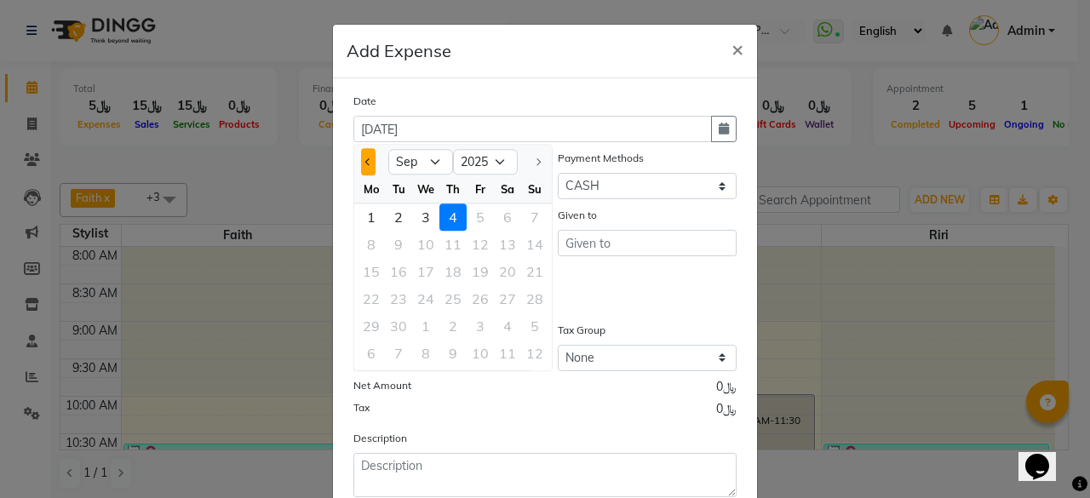
click at [365, 163] on span "Previous month" at bounding box center [368, 161] width 7 height 7
select select "8"
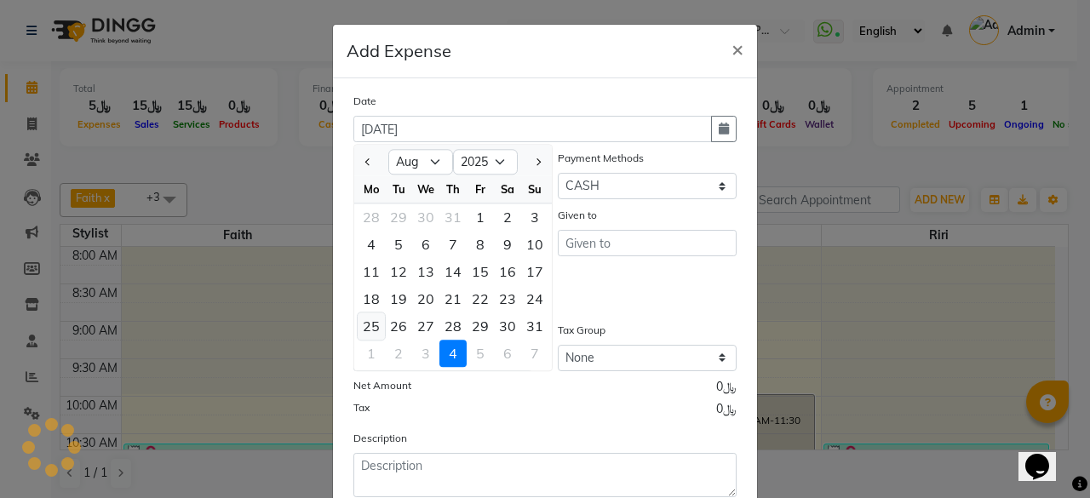
click at [368, 326] on div "25" at bounding box center [371, 326] width 27 height 27
type input "[DATE]"
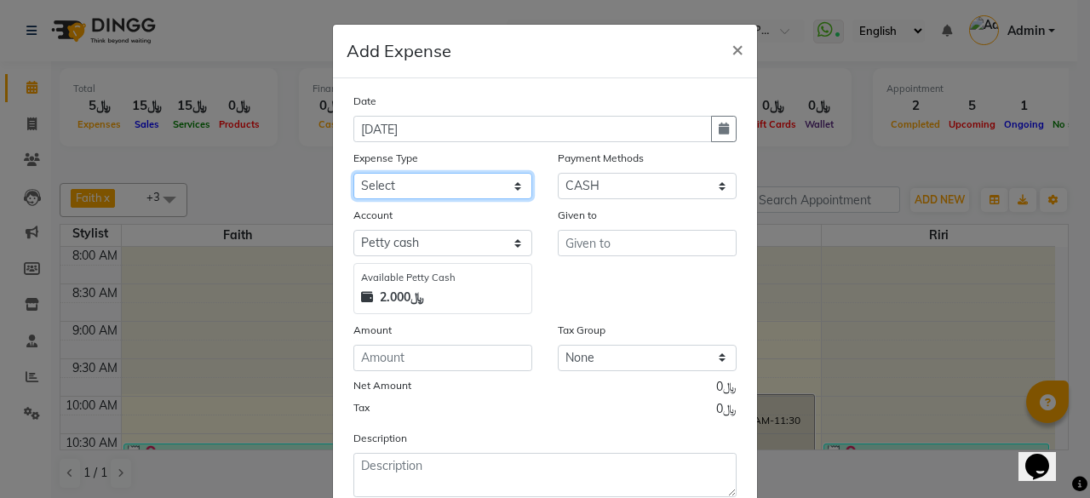
click at [503, 190] on select "Select al nazhi llc Al raaed laundry Amani staff transportation building cleane…" at bounding box center [443, 186] width 179 height 26
select select "19816"
click at [354, 173] on select "Select al nazhi llc Al raaed laundry Amani staff transportation building cleane…" at bounding box center [443, 186] width 179 height 26
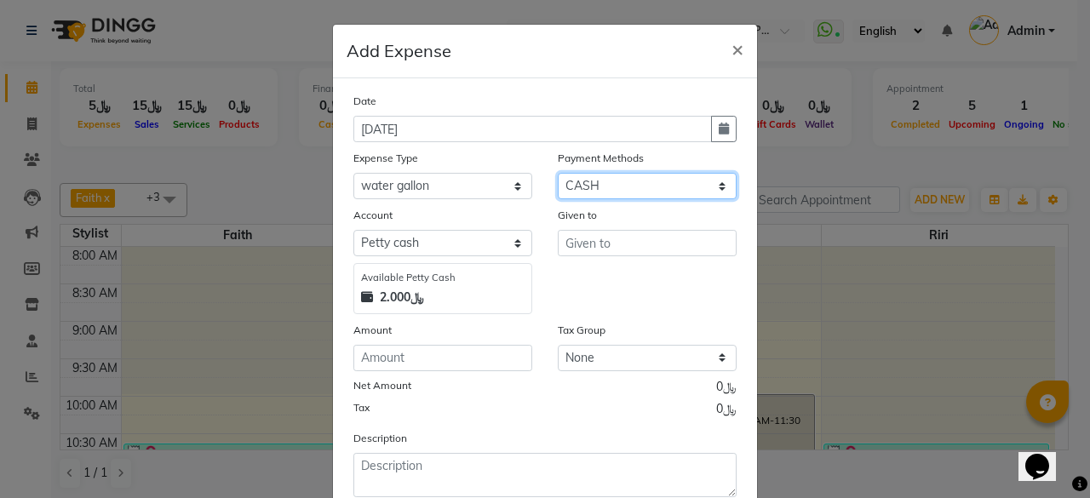
click at [711, 188] on select "Select Family CASH ONLINE CARD Prepaid Package Voucher Gift Card" at bounding box center [647, 186] width 179 height 26
select select "2"
click at [558, 173] on select "Select Family CASH ONLINE CARD Prepaid Package Voucher Gift Card" at bounding box center [647, 186] width 179 height 26
select select "6780"
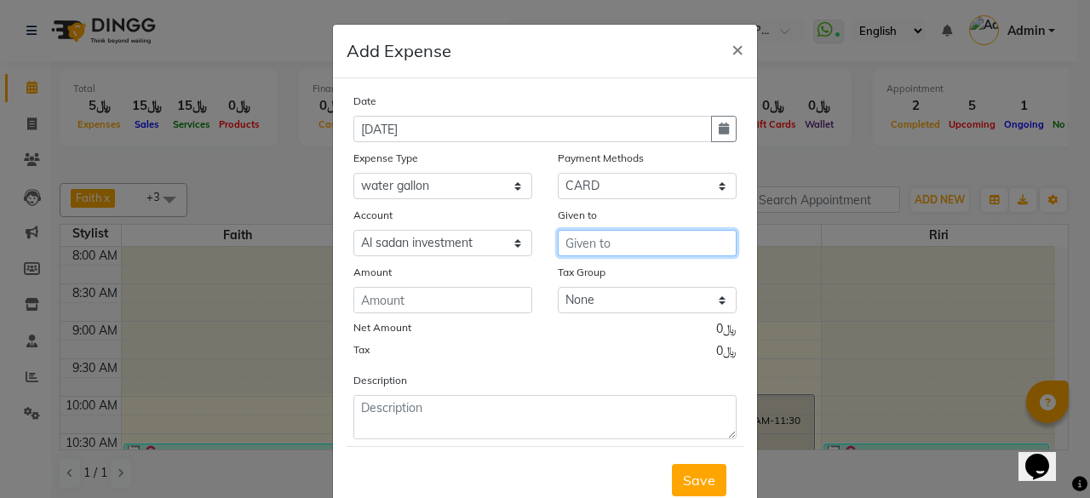
click at [591, 240] on input "text" at bounding box center [647, 243] width 179 height 26
type input "noor shopping"
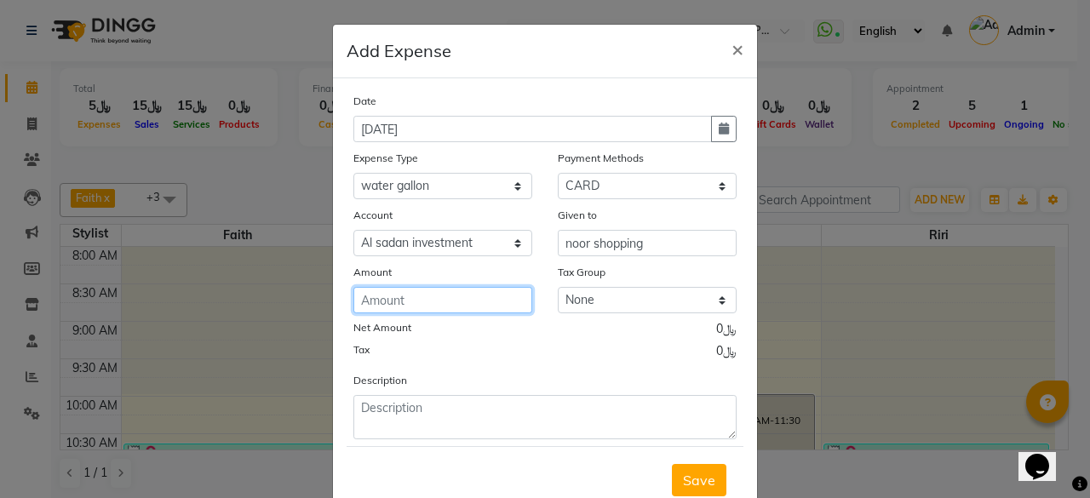
click at [417, 304] on input "number" at bounding box center [443, 300] width 179 height 26
type input "2"
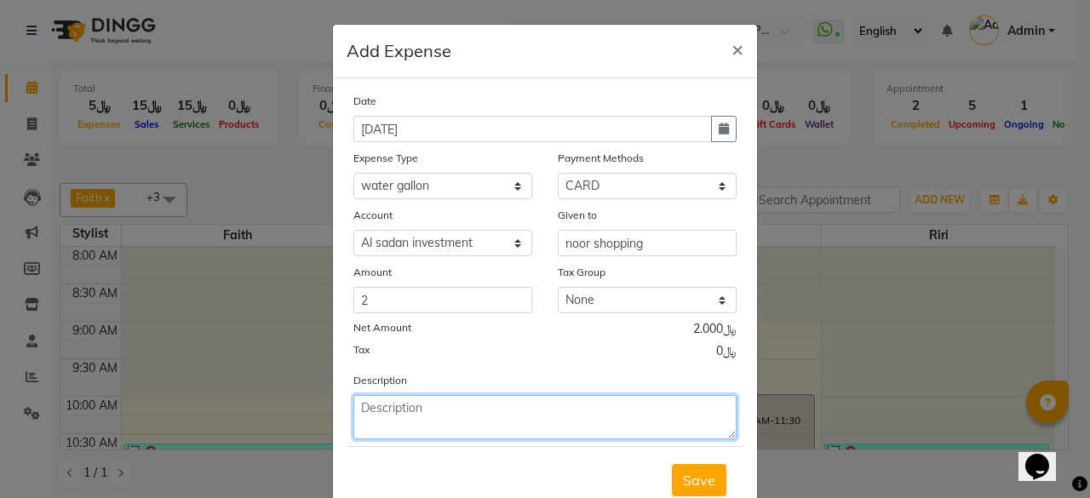
click at [423, 413] on textarea at bounding box center [545, 417] width 383 height 44
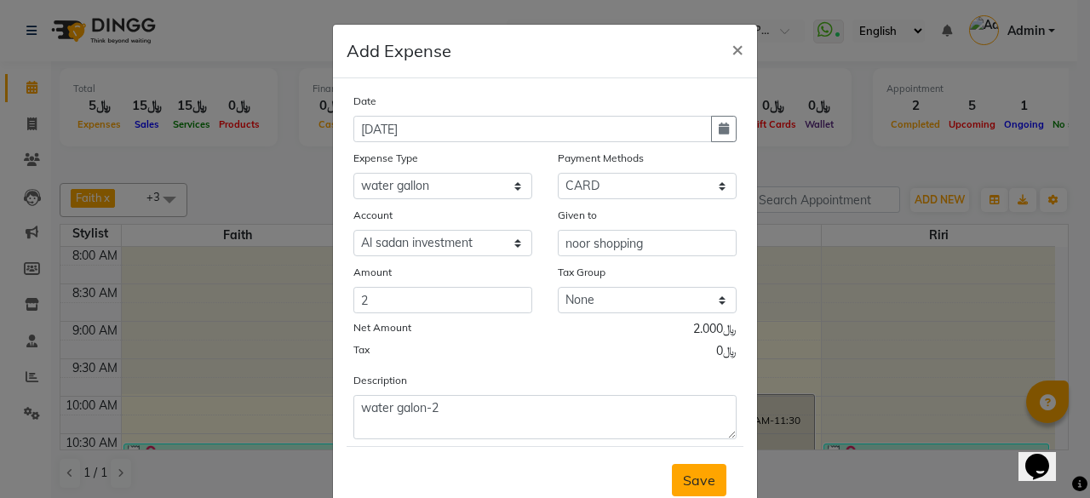
click at [704, 478] on span "Save" at bounding box center [699, 480] width 32 height 17
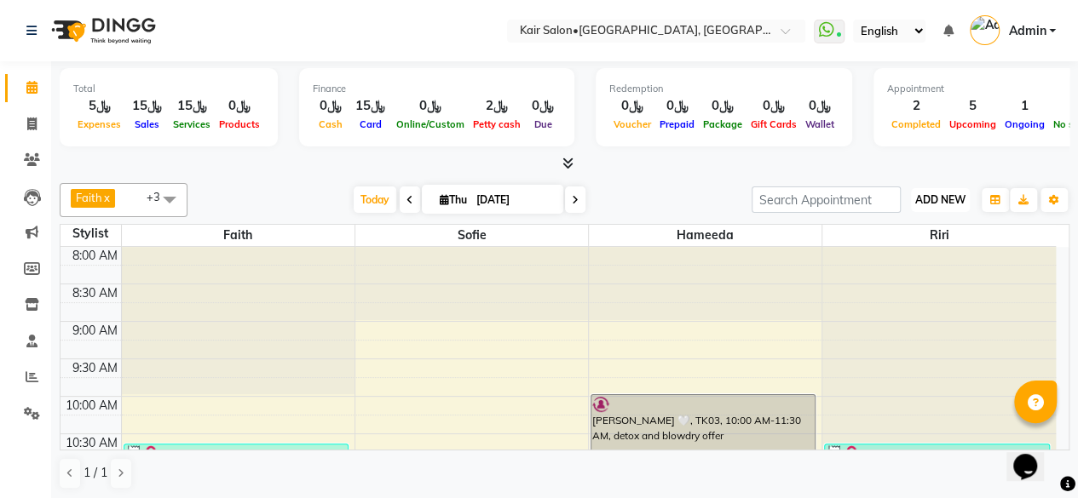
click at [935, 200] on span "ADD NEW" at bounding box center [940, 199] width 50 height 13
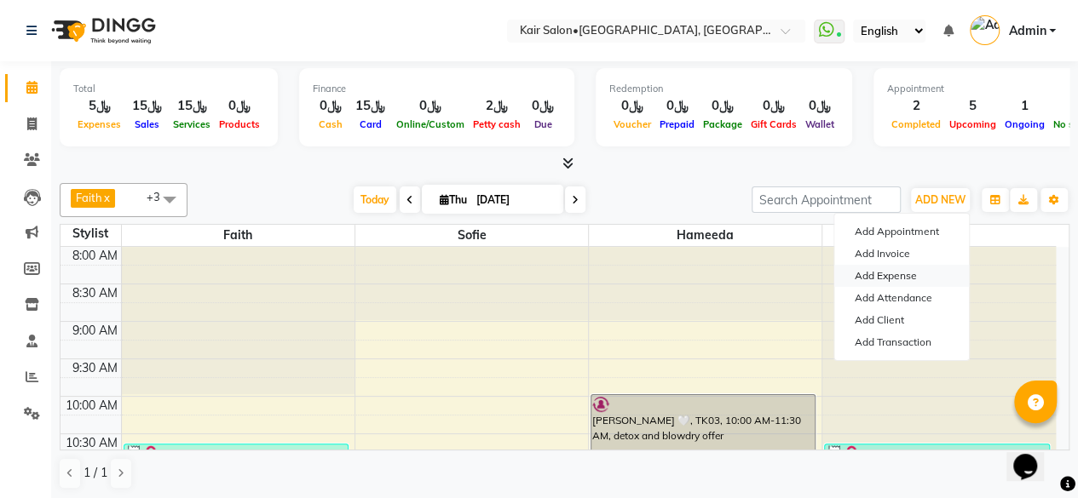
click at [897, 277] on link "Add Expense" at bounding box center [901, 276] width 135 height 22
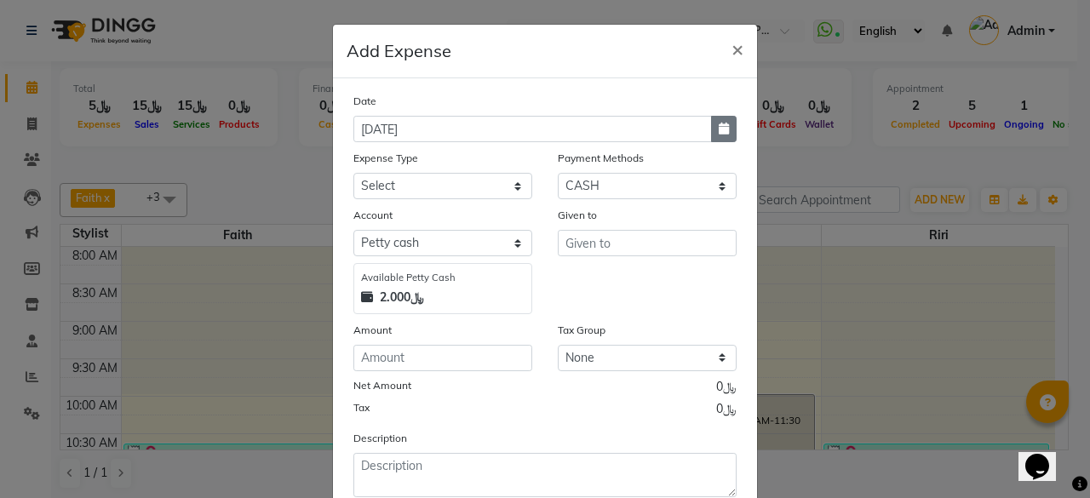
click at [722, 129] on icon "button" at bounding box center [724, 129] width 10 height 12
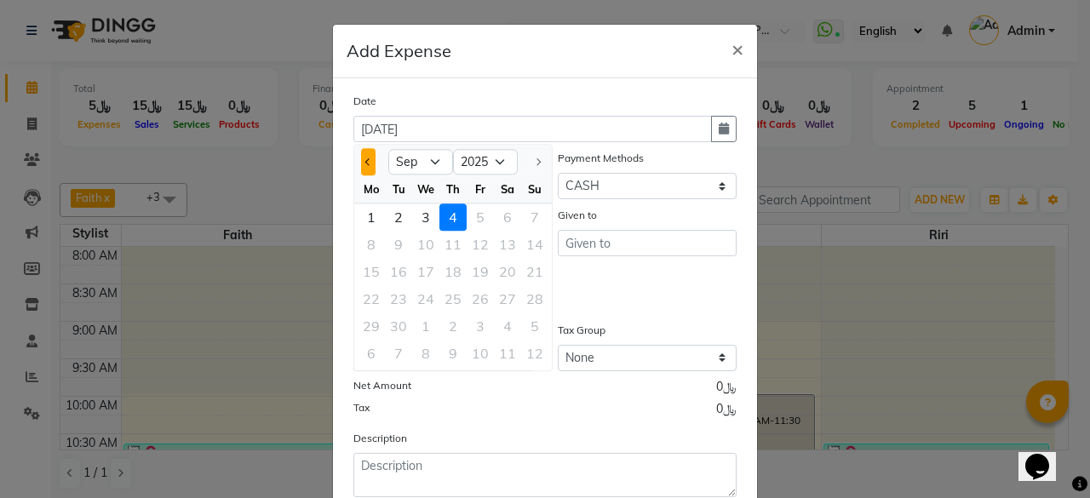
click at [363, 165] on button "Previous month" at bounding box center [368, 161] width 14 height 27
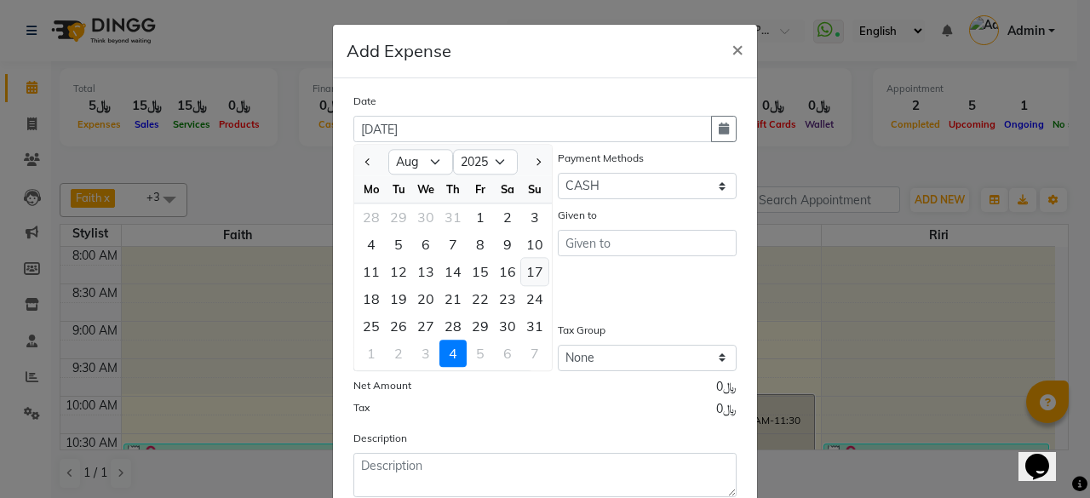
click at [527, 276] on div "17" at bounding box center [534, 271] width 27 height 27
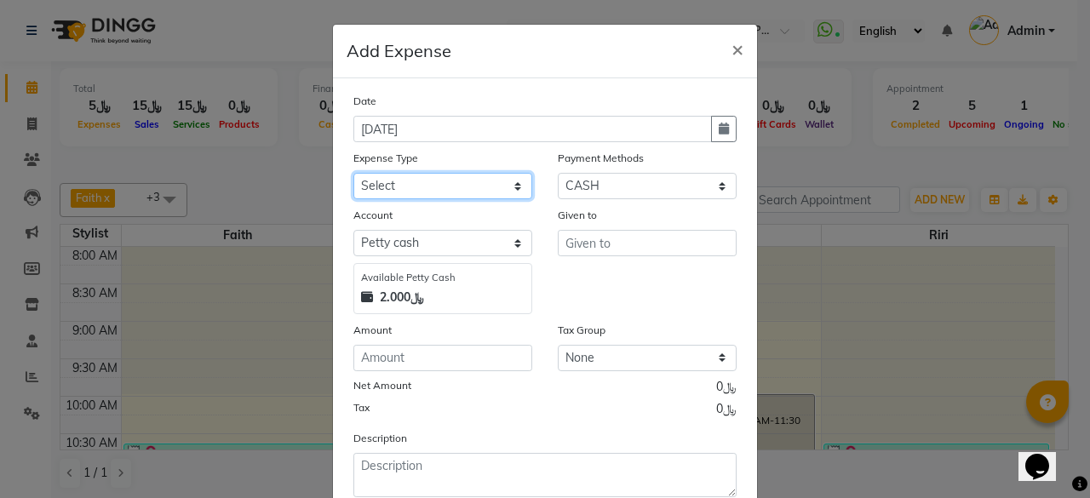
click at [507, 182] on select "Select al nazhi llc Al raaed laundry Amani staff transportation building cleane…" at bounding box center [443, 186] width 179 height 26
click at [354, 173] on select "Select al nazhi llc Al raaed laundry Amani staff transportation building cleane…" at bounding box center [443, 186] width 179 height 26
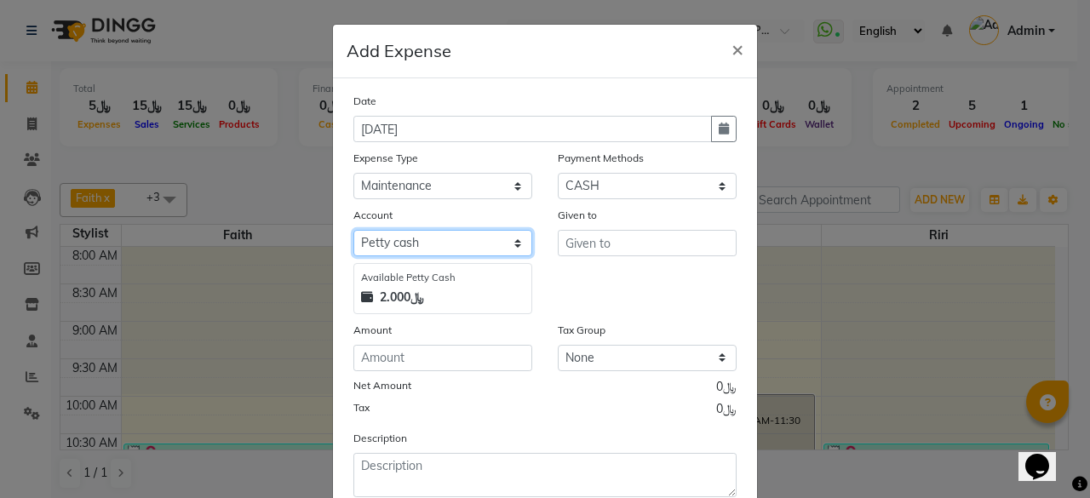
click at [509, 239] on select "Select [PERSON_NAME] cash Al sadan investment" at bounding box center [443, 243] width 179 height 26
click at [354, 230] on select "Select [PERSON_NAME] cash Al sadan investment" at bounding box center [443, 243] width 179 height 26
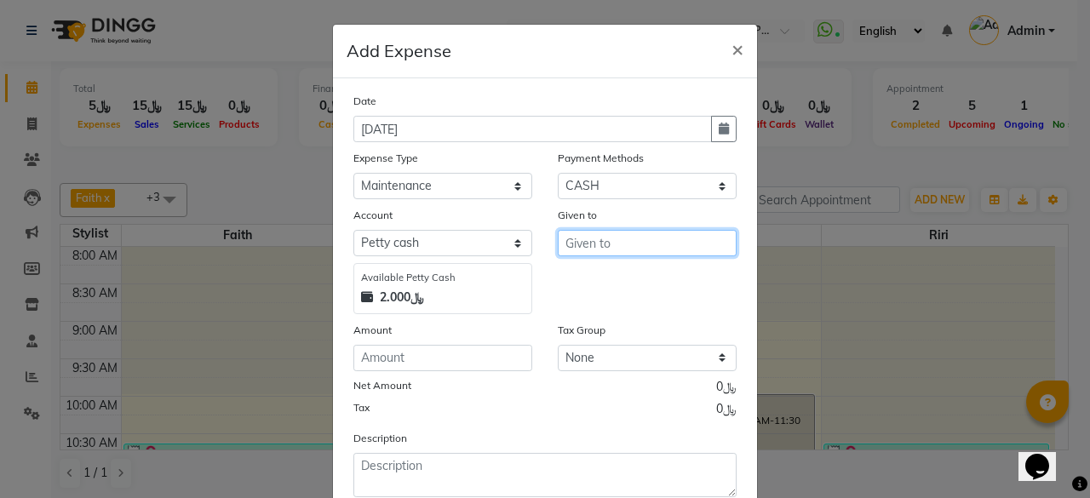
click at [606, 233] on input "text" at bounding box center [647, 243] width 179 height 26
click at [732, 45] on span "×" at bounding box center [738, 49] width 12 height 26
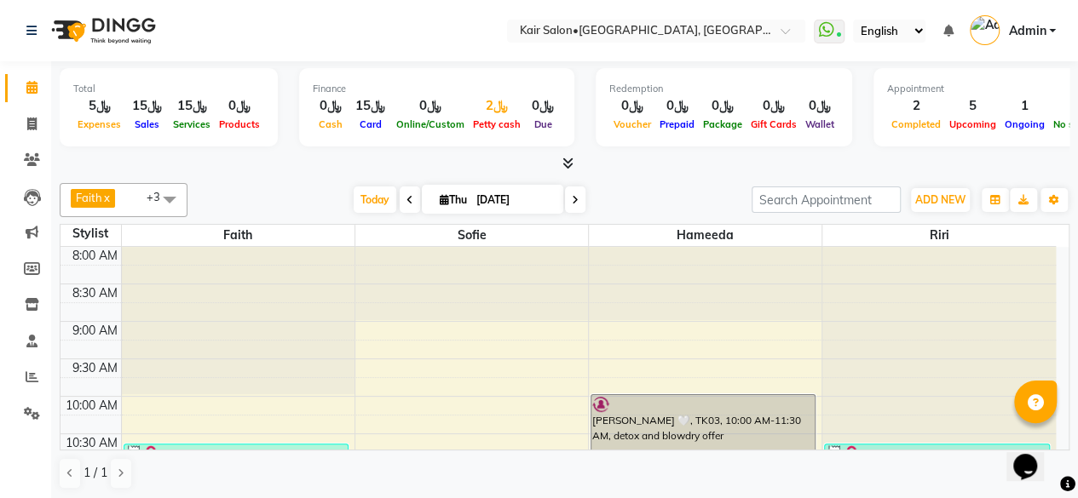
click at [486, 112] on div "﷼2" at bounding box center [497, 106] width 56 height 20
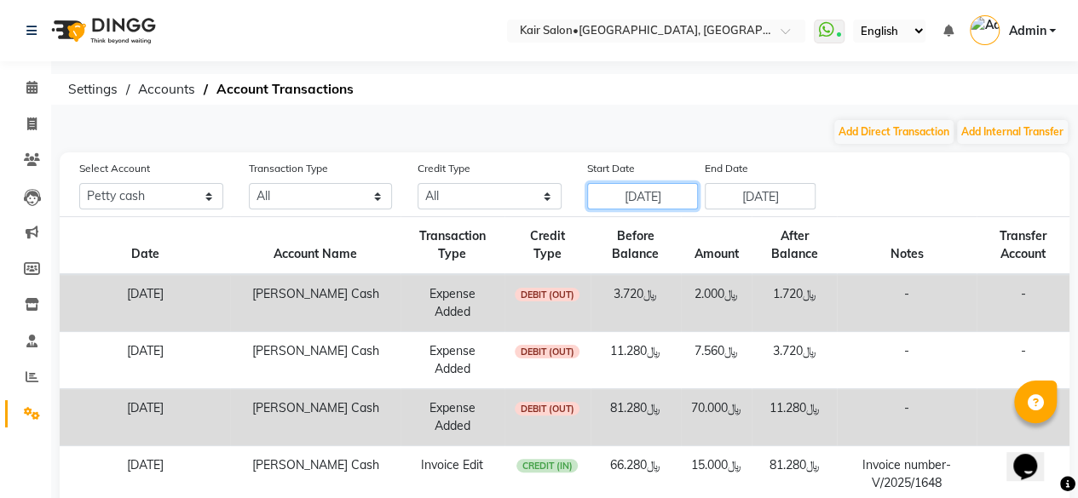
click at [636, 196] on input "[DATE]" at bounding box center [642, 196] width 111 height 26
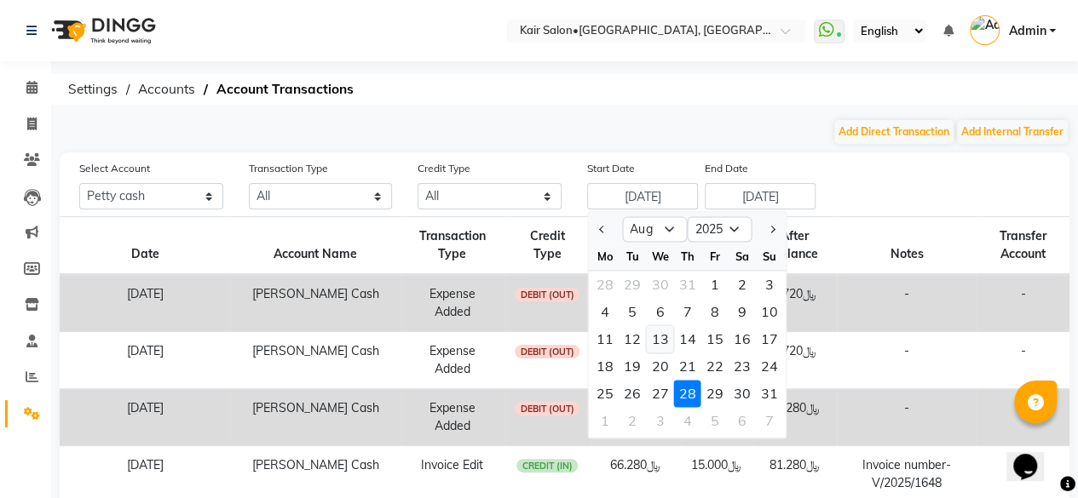
click at [663, 333] on div "13" at bounding box center [659, 338] width 27 height 27
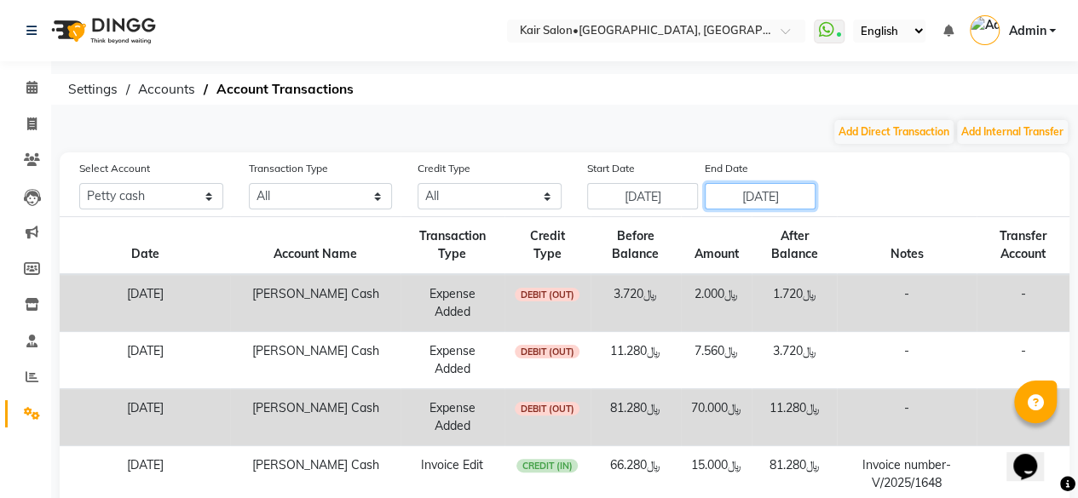
click at [742, 198] on input "[DATE]" at bounding box center [760, 196] width 111 height 26
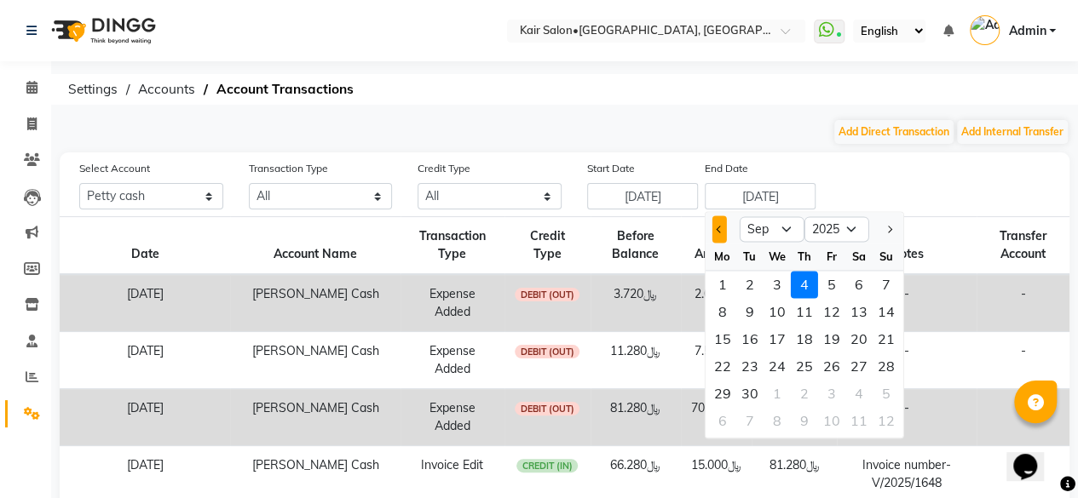
click at [722, 231] on button "Previous month" at bounding box center [719, 229] width 14 height 27
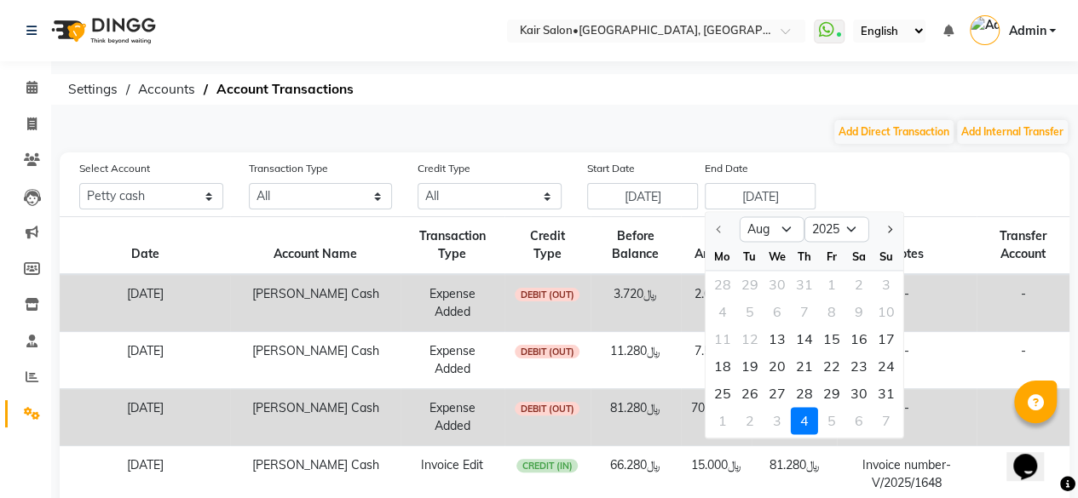
click at [883, 394] on div "31" at bounding box center [885, 393] width 27 height 27
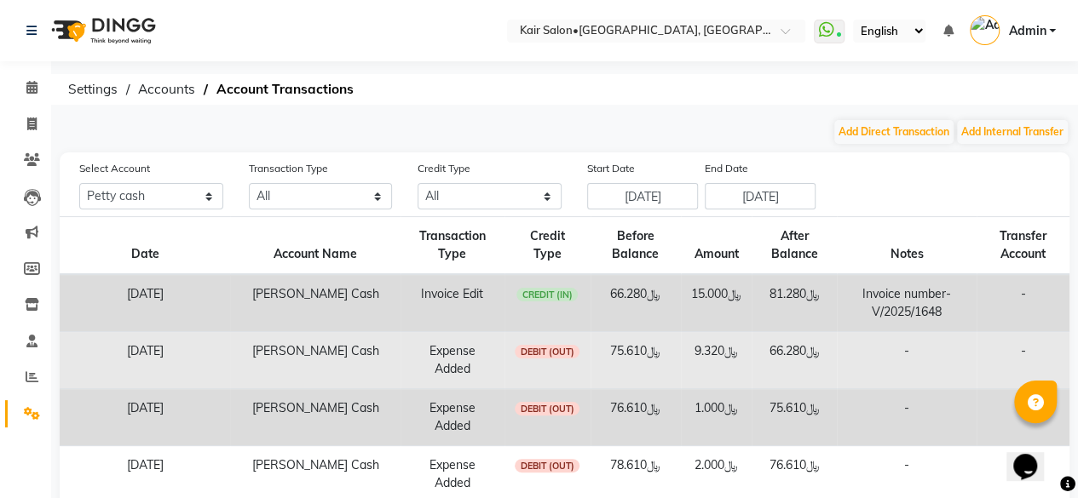
click at [923, 342] on td "-" at bounding box center [906, 360] width 139 height 57
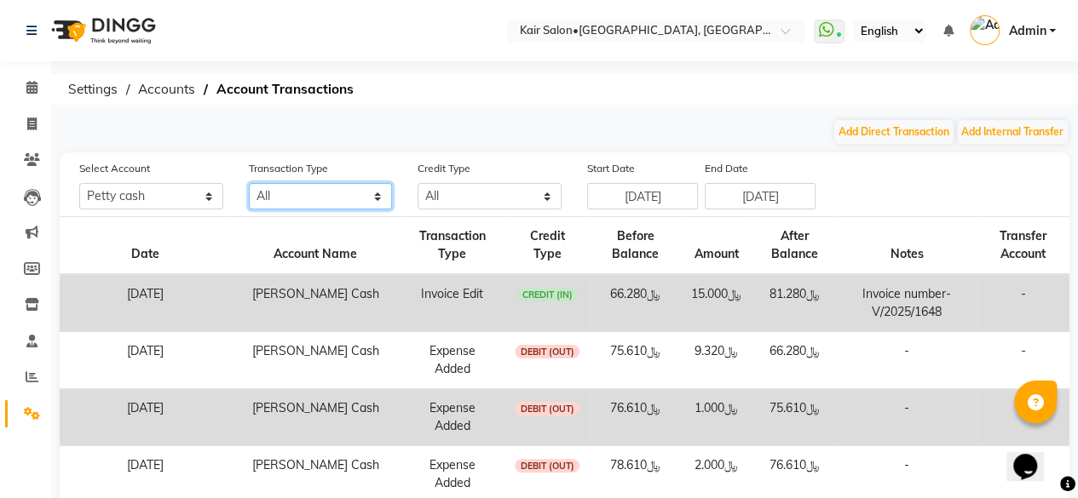
click at [377, 194] on select "All Direct Internal Transfer Expense Invoice Daily Register" at bounding box center [321, 196] width 144 height 26
click at [249, 183] on select "All Direct Internal Transfer Expense Invoice Daily Register" at bounding box center [321, 196] width 144 height 26
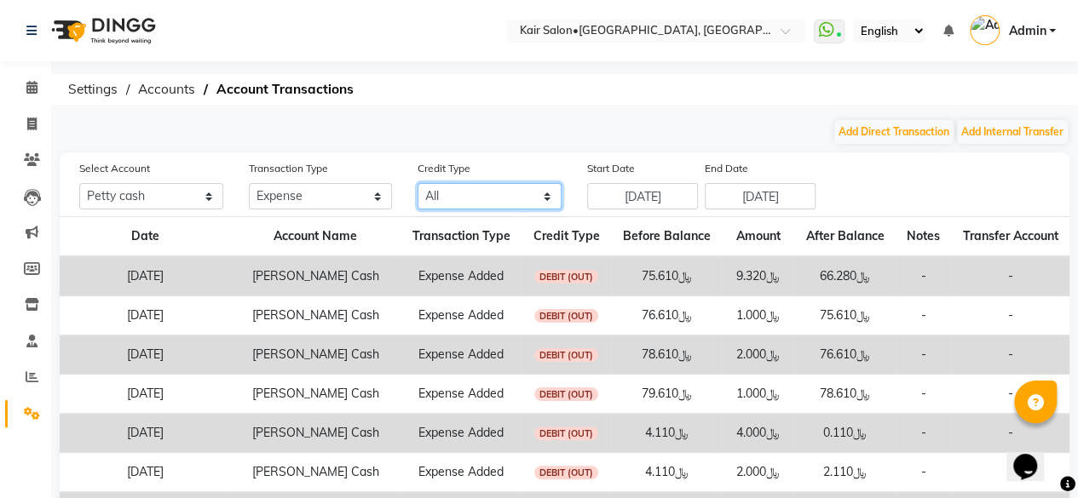
click at [546, 195] on select "All Credit (IN) Debit (OUT)" at bounding box center [489, 196] width 144 height 26
click at [545, 192] on select "All Credit (IN) Debit (OUT)" at bounding box center [489, 196] width 144 height 26
drag, startPoint x: 24, startPoint y: 78, endPoint x: 46, endPoint y: 104, distance: 33.8
click at [23, 78] on span at bounding box center [32, 88] width 30 height 20
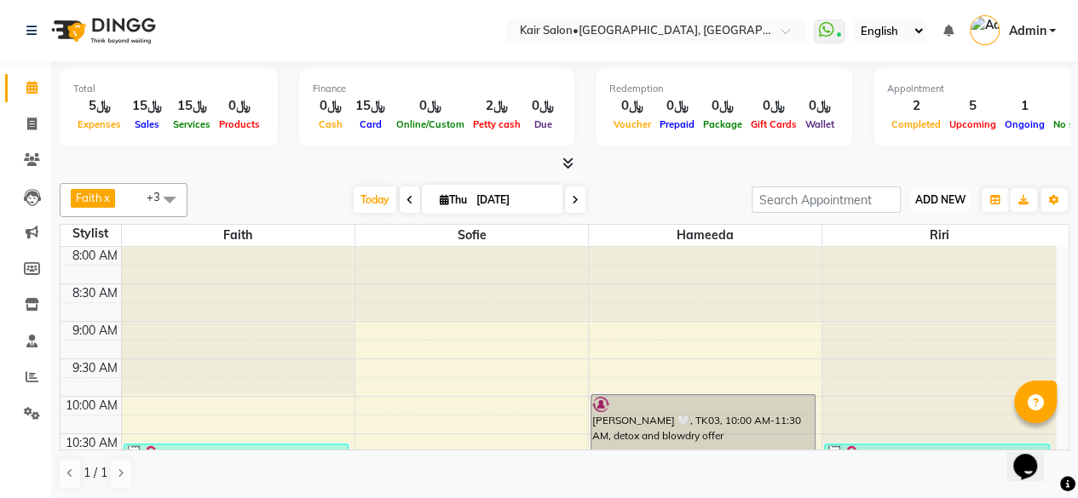
click at [929, 198] on span "ADD NEW" at bounding box center [940, 199] width 50 height 13
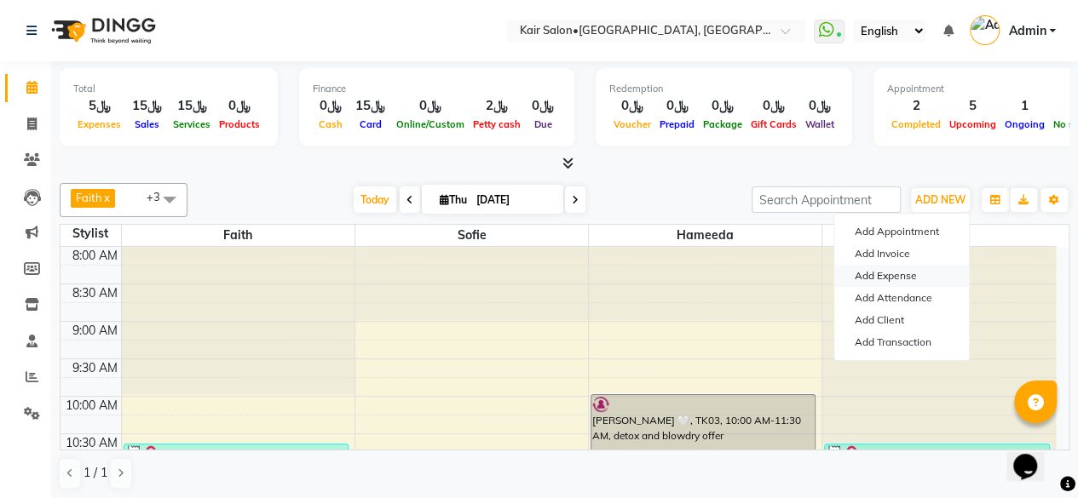
click at [900, 272] on link "Add Expense" at bounding box center [901, 276] width 135 height 22
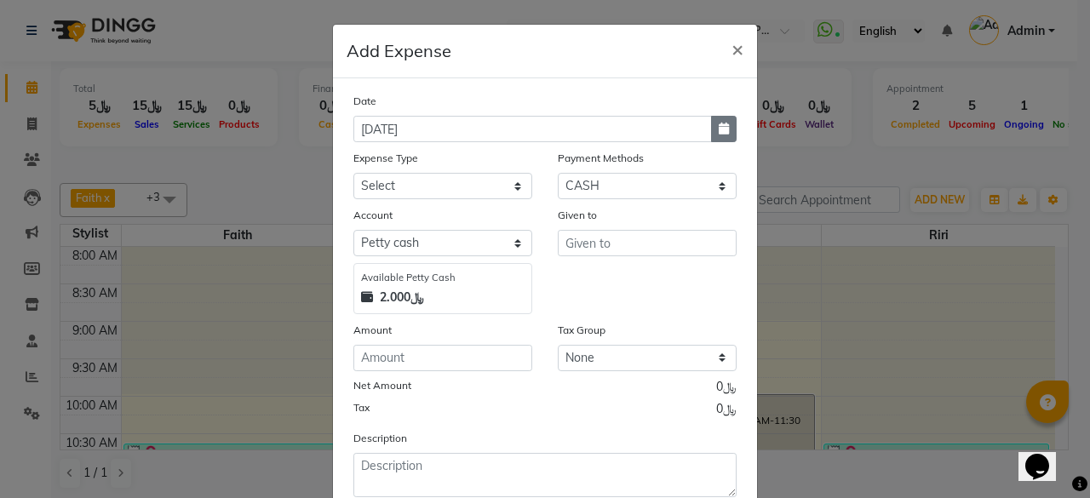
click at [724, 127] on button "button" at bounding box center [724, 129] width 26 height 26
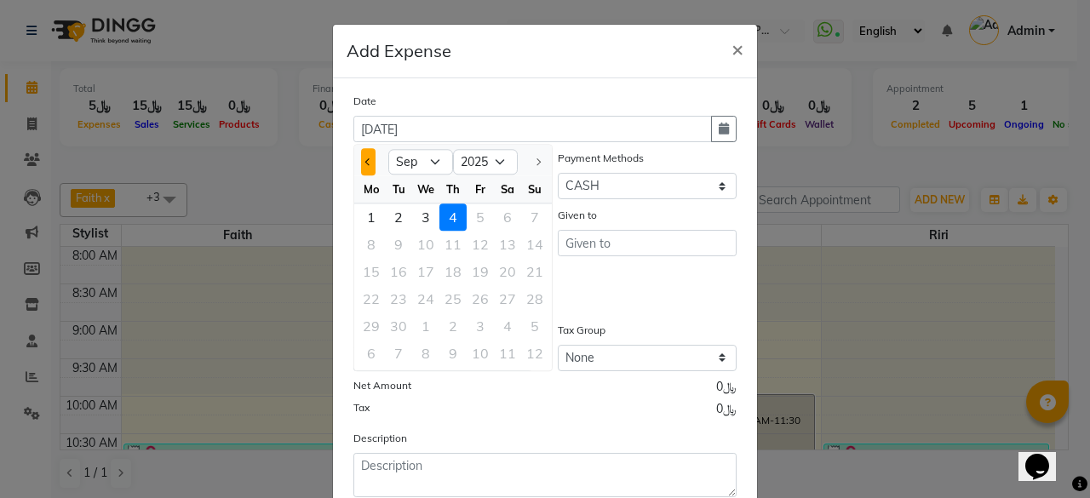
click at [365, 163] on span "Previous month" at bounding box center [368, 161] width 7 height 7
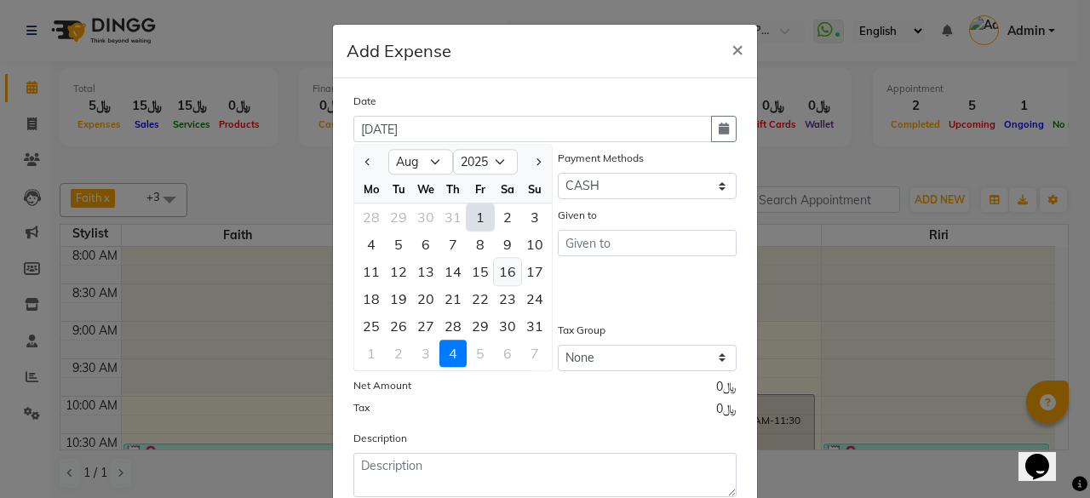
click at [501, 271] on div "16" at bounding box center [507, 271] width 27 height 27
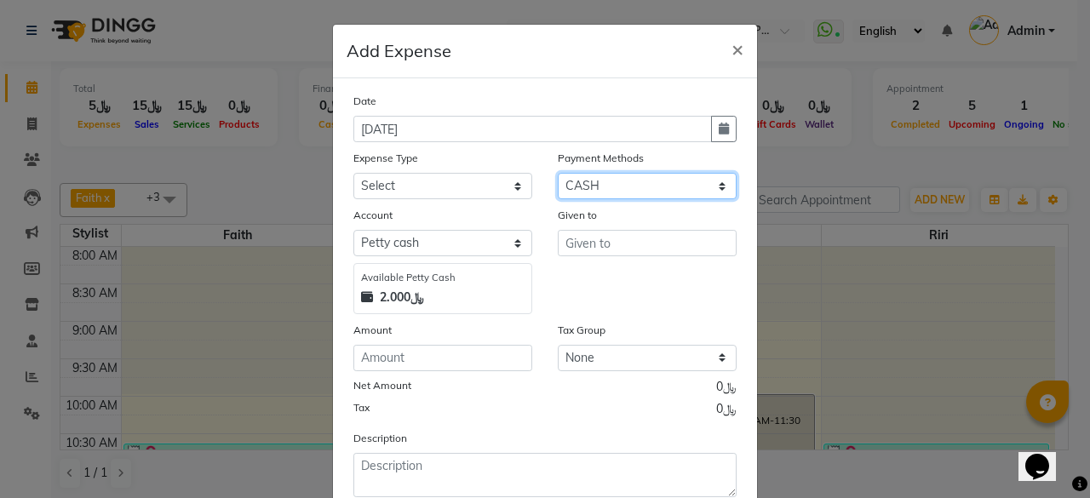
click at [642, 188] on select "Select Family CASH ONLINE CARD Prepaid Package Voucher Gift Card" at bounding box center [647, 186] width 179 height 26
click at [558, 173] on select "Select Family CASH ONLINE CARD Prepaid Package Voucher Gift Card" at bounding box center [647, 186] width 179 height 26
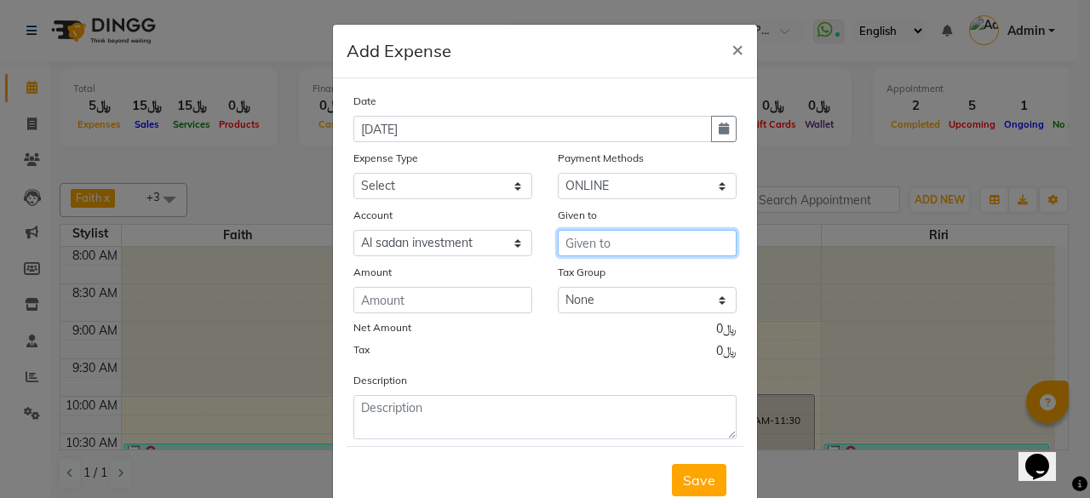
click at [604, 233] on input "text" at bounding box center [647, 243] width 179 height 26
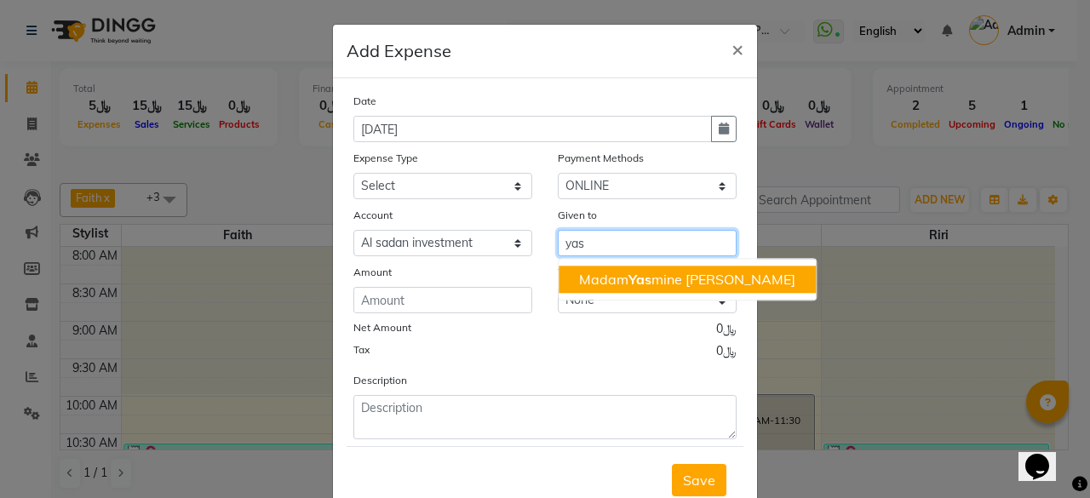
click at [629, 280] on span "Yas" at bounding box center [640, 279] width 23 height 17
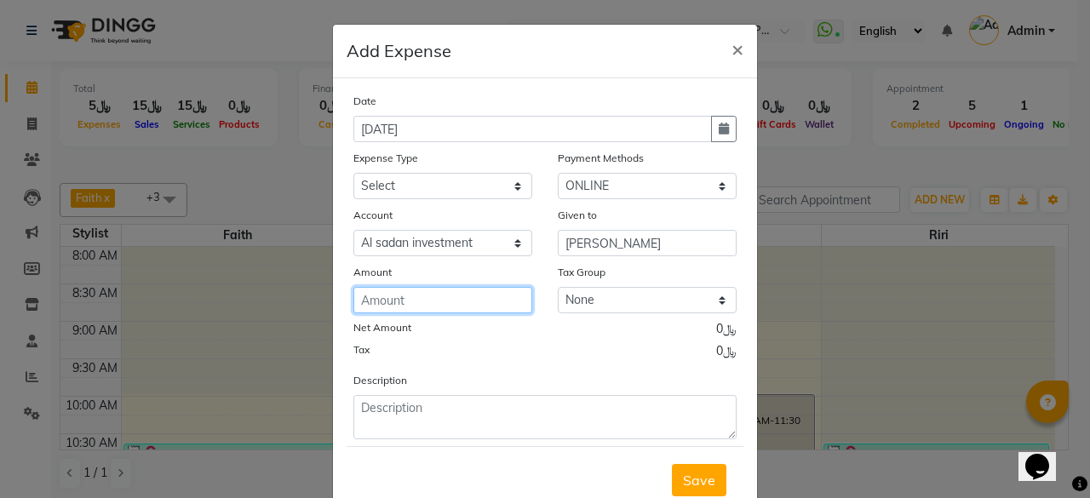
click at [400, 301] on input "number" at bounding box center [443, 300] width 179 height 26
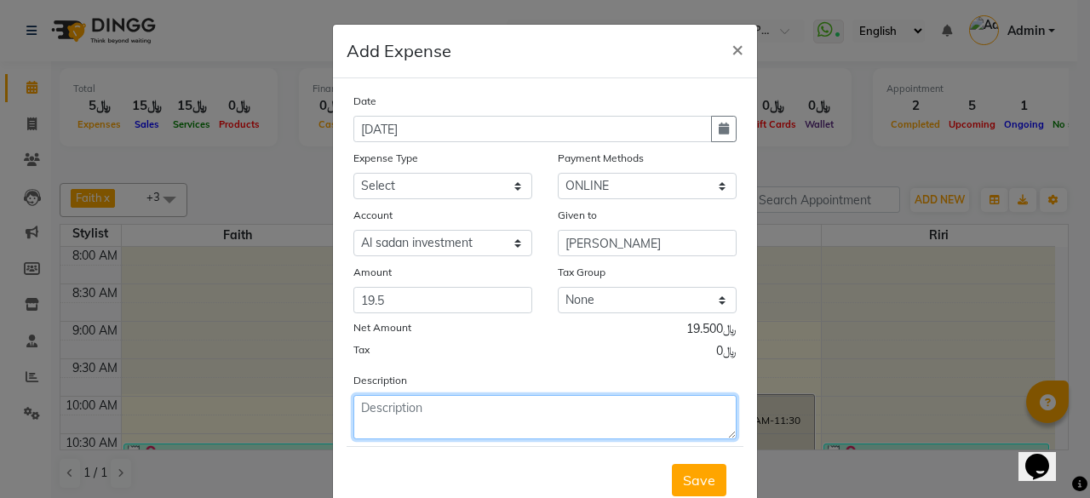
click at [395, 417] on textarea at bounding box center [545, 417] width 383 height 44
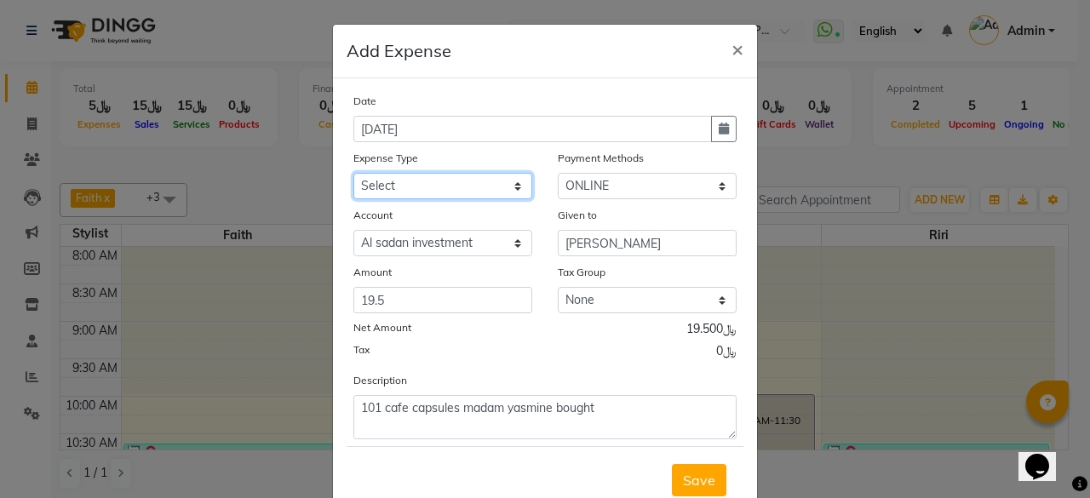
click at [515, 177] on select "Select al nazhi llc Al raaed laundry Amani staff transportation building cleane…" at bounding box center [443, 186] width 179 height 26
click at [354, 173] on select "Select al nazhi llc Al raaed laundry Amani staff transportation building cleane…" at bounding box center [443, 186] width 179 height 26
click at [699, 480] on span "Save" at bounding box center [699, 480] width 32 height 17
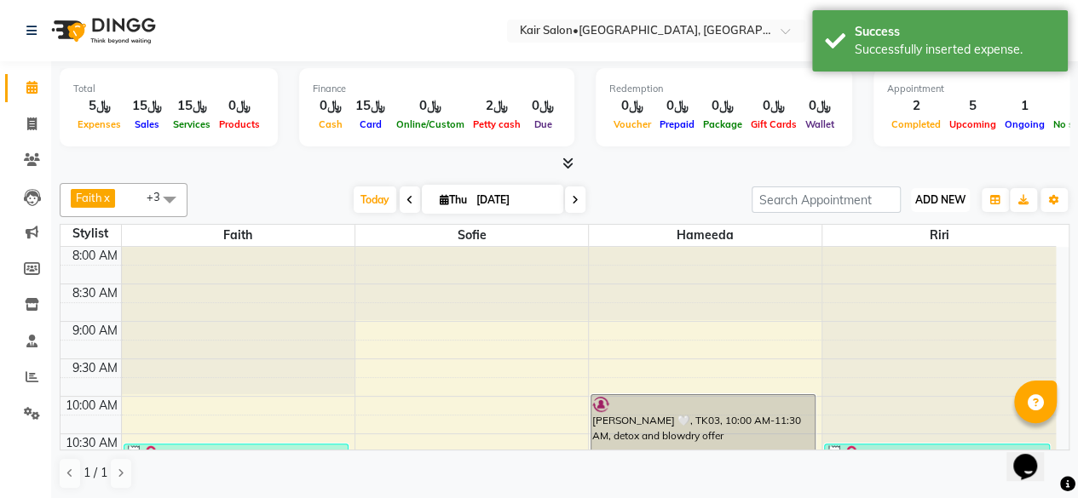
click at [942, 200] on span "ADD NEW" at bounding box center [940, 199] width 50 height 13
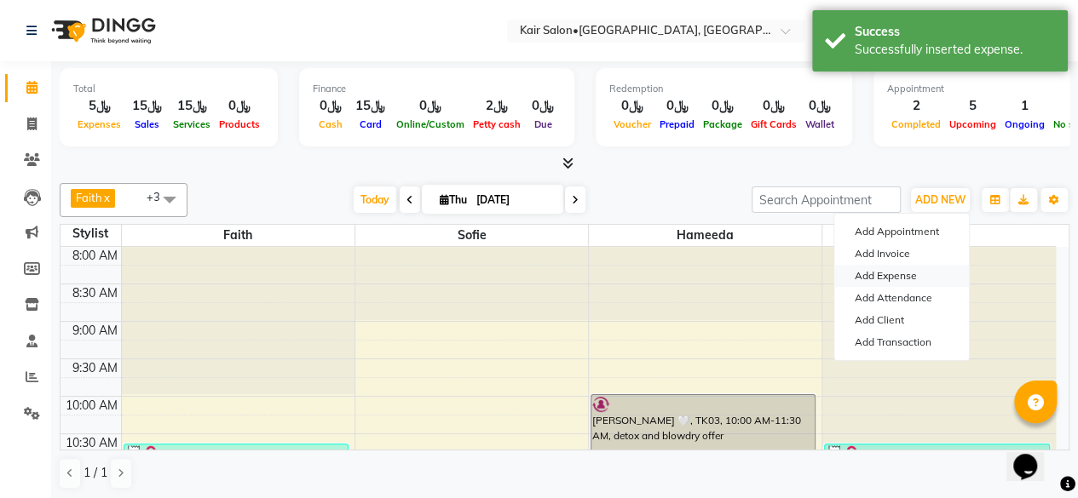
click at [910, 273] on link "Add Expense" at bounding box center [901, 276] width 135 height 22
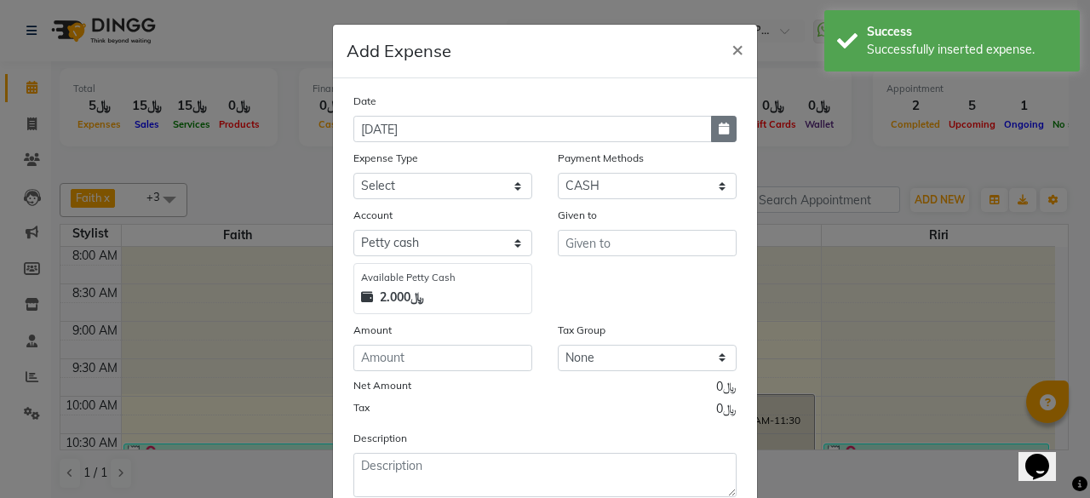
click at [711, 129] on button "button" at bounding box center [724, 129] width 26 height 26
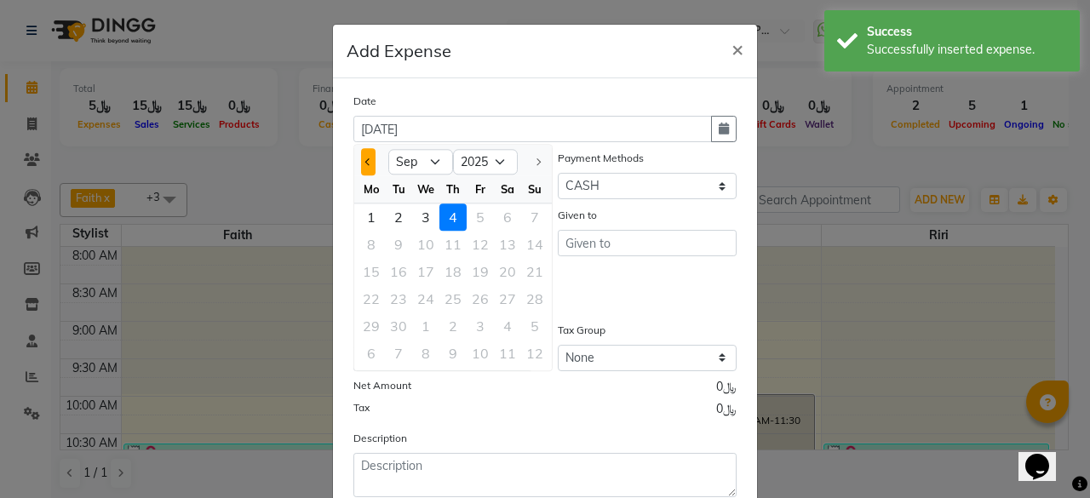
click at [361, 153] on button "Previous month" at bounding box center [368, 161] width 14 height 27
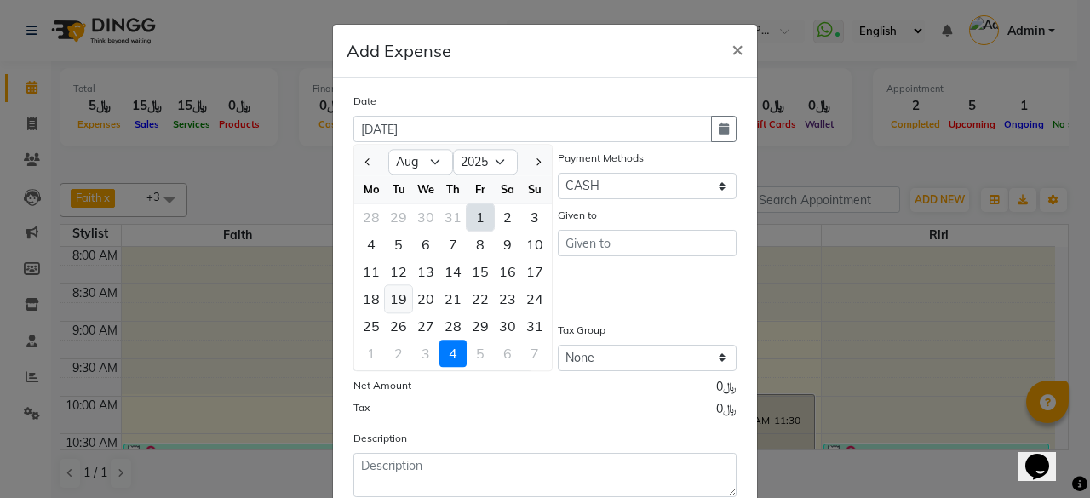
click at [388, 296] on div "19" at bounding box center [398, 298] width 27 height 27
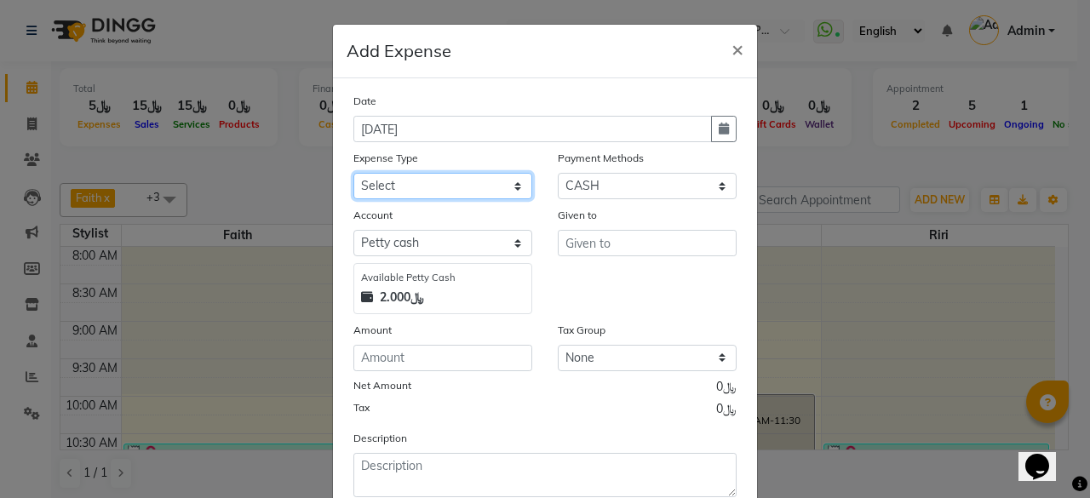
click at [452, 194] on select "Select al nazhi llc Al raaed laundry Amani staff transportation building cleane…" at bounding box center [443, 186] width 179 height 26
click at [354, 173] on select "Select al nazhi llc Al raaed laundry Amani staff transportation building cleane…" at bounding box center [443, 186] width 179 height 26
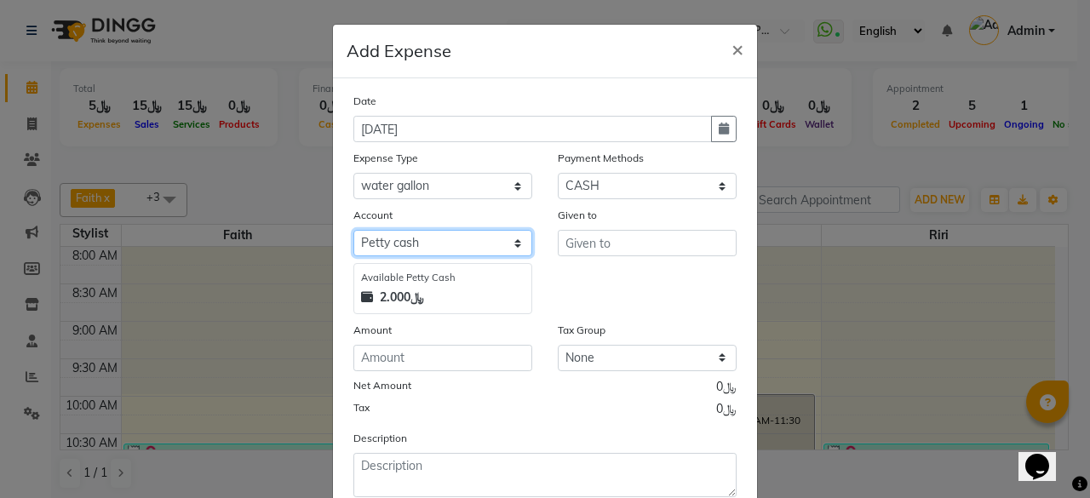
click at [426, 242] on select "Select [PERSON_NAME] cash Al sadan investment" at bounding box center [443, 243] width 179 height 26
click at [354, 230] on select "Select [PERSON_NAME] cash Al sadan investment" at bounding box center [443, 243] width 179 height 26
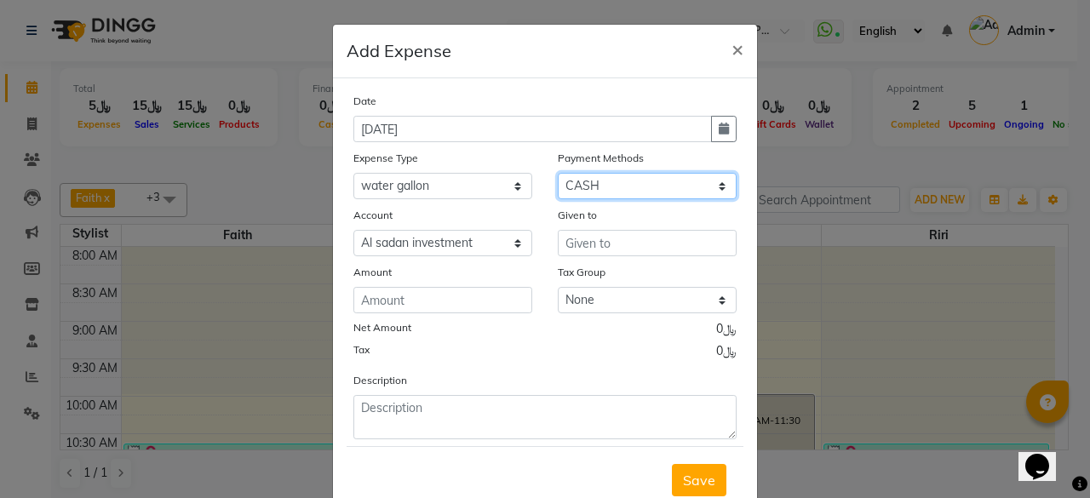
click at [638, 187] on select "Select Family CASH ONLINE CARD Prepaid Package Voucher Gift Card" at bounding box center [647, 186] width 179 height 26
click at [558, 173] on select "Select Family CASH ONLINE CARD Prepaid Package Voucher Gift Card" at bounding box center [647, 186] width 179 height 26
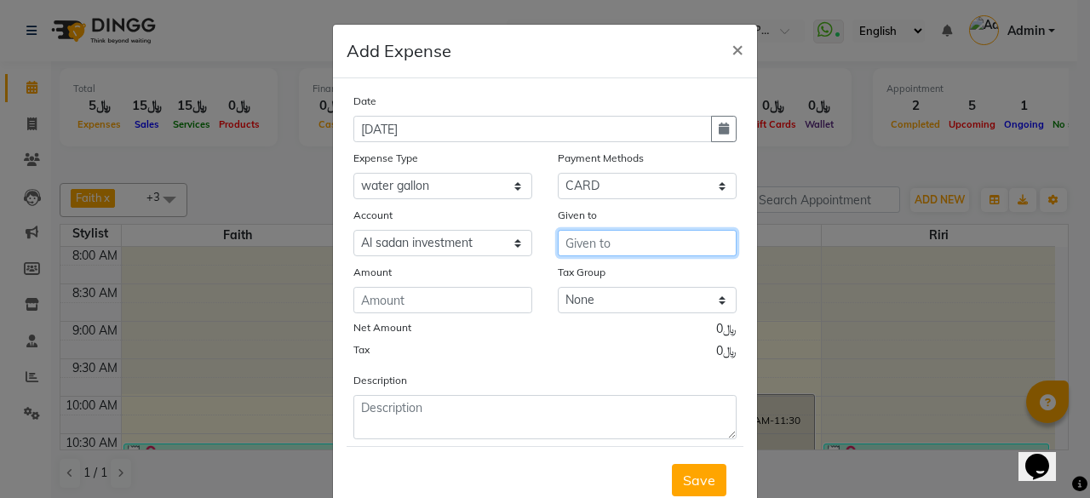
click at [610, 238] on input "text" at bounding box center [647, 243] width 179 height 26
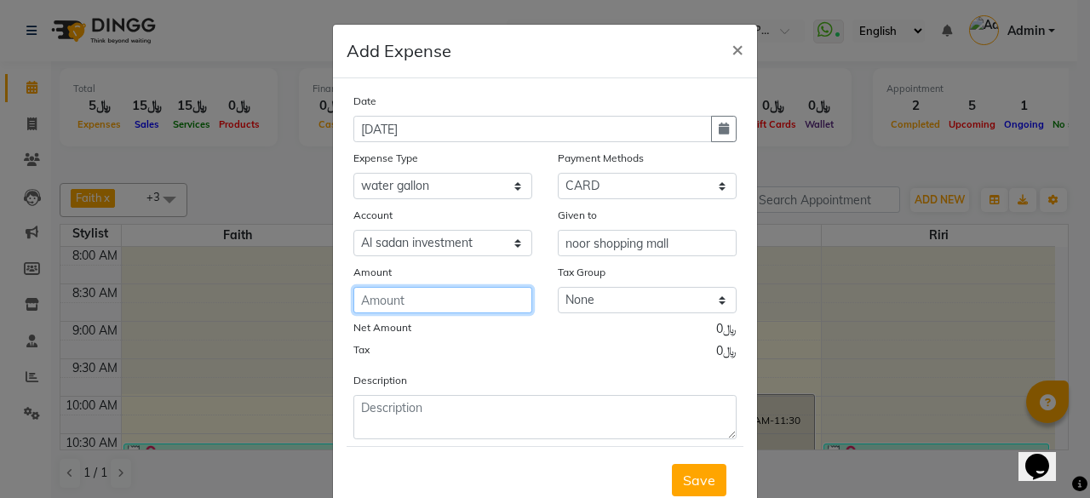
click at [503, 301] on input "number" at bounding box center [443, 300] width 179 height 26
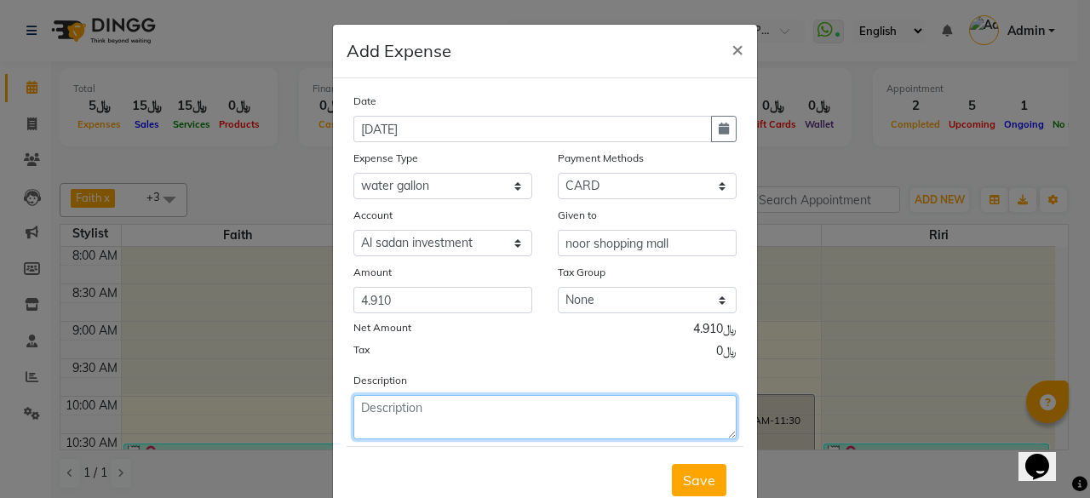
click at [492, 418] on textarea at bounding box center [545, 417] width 383 height 44
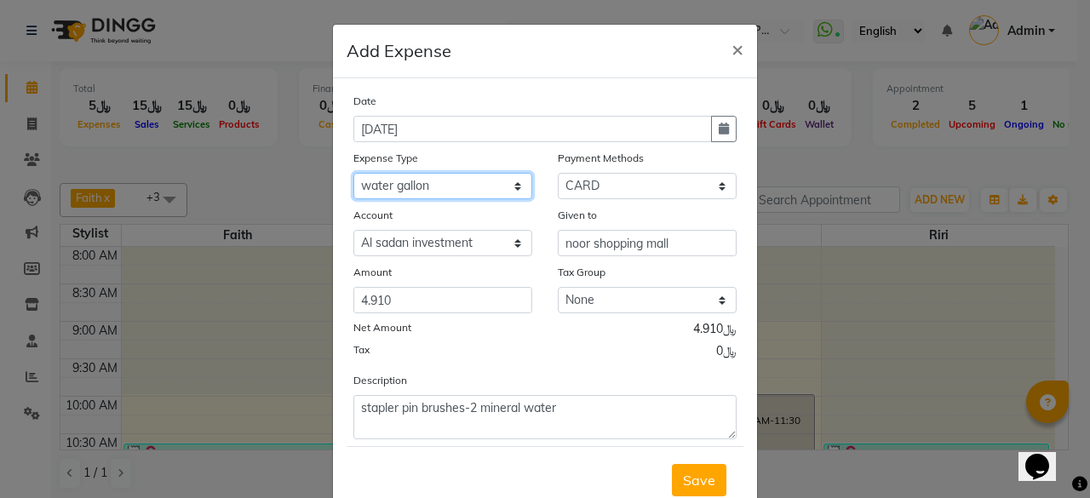
click at [515, 179] on select "Select al nazhi llc Al raaed laundry Amani staff transportation building cleane…" at bounding box center [443, 186] width 179 height 26
click at [354, 173] on select "Select al nazhi llc Al raaed laundry Amani staff transportation building cleane…" at bounding box center [443, 186] width 179 height 26
click at [697, 472] on span "Save" at bounding box center [699, 480] width 32 height 17
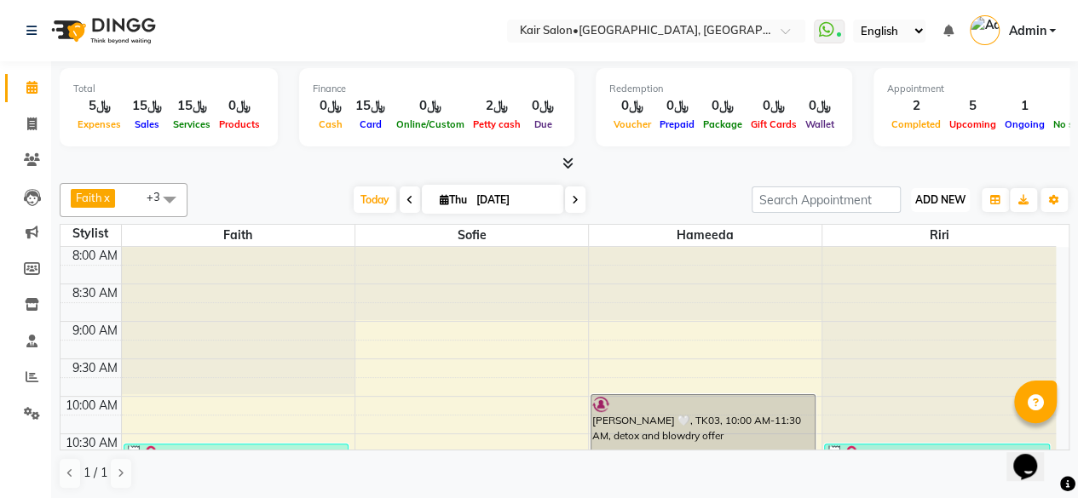
click at [935, 195] on span "ADD NEW" at bounding box center [940, 199] width 50 height 13
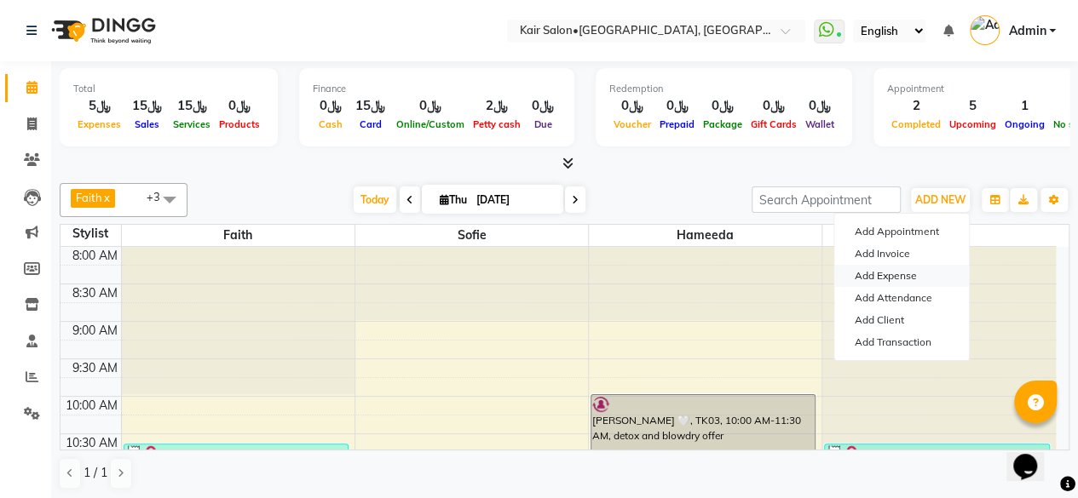
click at [917, 273] on link "Add Expense" at bounding box center [901, 276] width 135 height 22
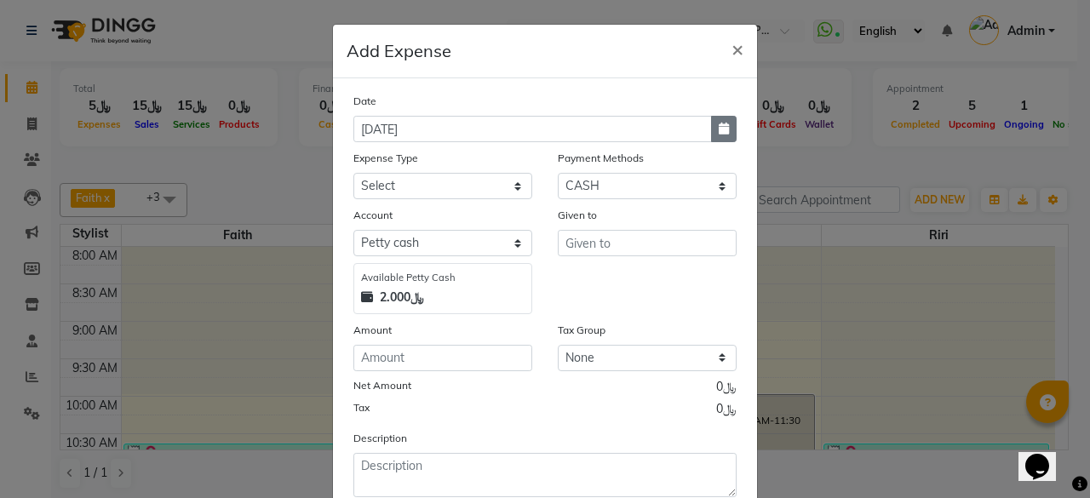
click at [722, 127] on icon "button" at bounding box center [724, 129] width 10 height 12
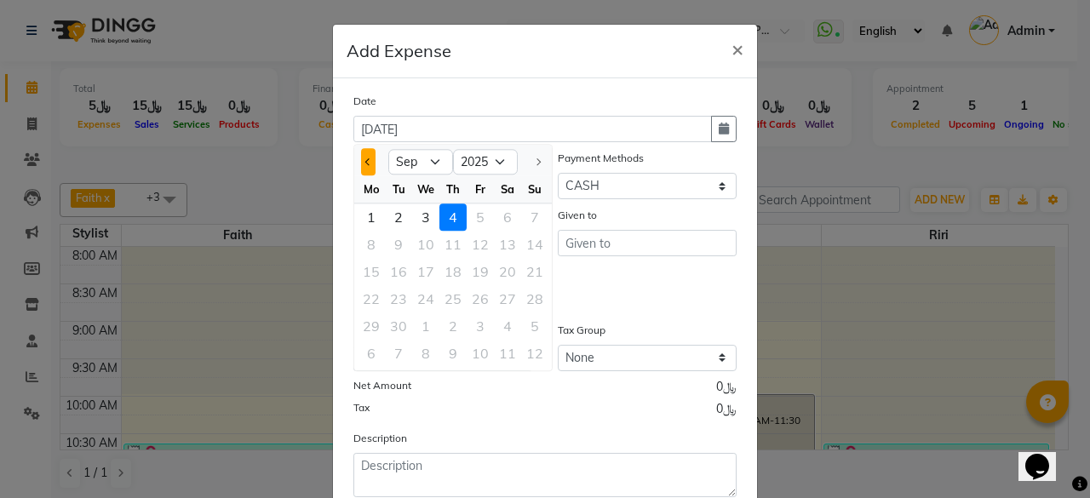
click at [361, 159] on button "Previous month" at bounding box center [368, 161] width 14 height 27
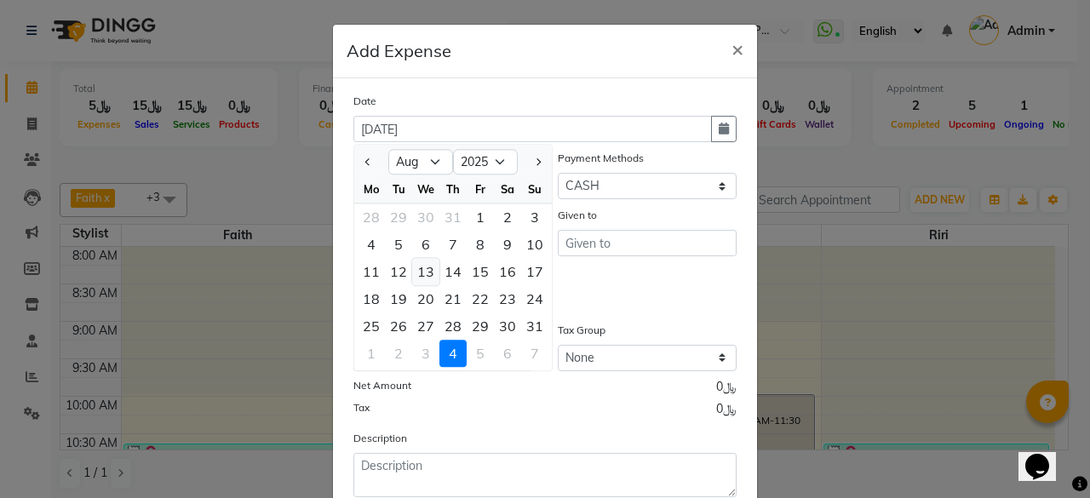
click at [424, 272] on div "13" at bounding box center [425, 271] width 27 height 27
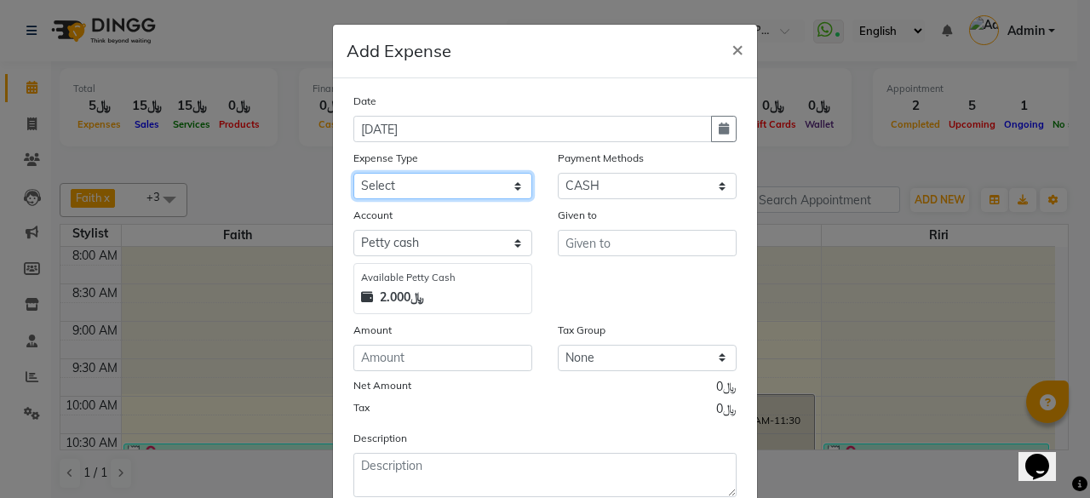
click at [511, 188] on select "Select al nazhi llc Al raaed laundry Amani staff transportation building cleane…" at bounding box center [443, 186] width 179 height 26
click at [354, 173] on select "Select al nazhi llc Al raaed laundry Amani staff transportation building cleane…" at bounding box center [443, 186] width 179 height 26
click at [511, 185] on select "Select al nazhi llc Al raaed laundry Amani staff transportation building cleane…" at bounding box center [443, 186] width 179 height 26
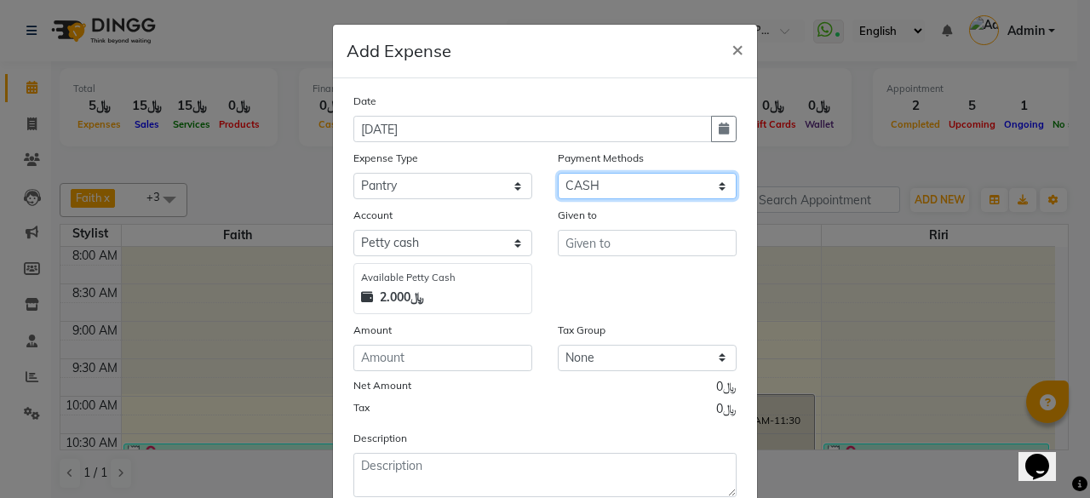
click at [602, 181] on select "Select Family CASH ONLINE CARD Prepaid Package Voucher Gift Card" at bounding box center [647, 186] width 179 height 26
click at [558, 173] on select "Select Family CASH ONLINE CARD Prepaid Package Voucher Gift Card" at bounding box center [647, 186] width 179 height 26
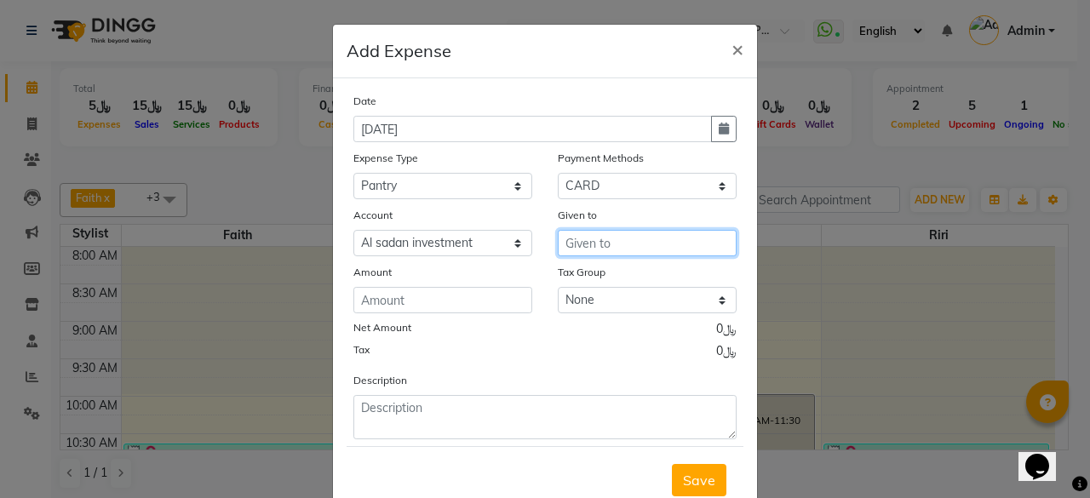
click at [607, 243] on input "text" at bounding box center [647, 243] width 179 height 26
click at [729, 172] on div "Payment Methods Select Family CASH ONLINE CARD Prepaid Package Voucher Gift Card" at bounding box center [647, 174] width 204 height 50
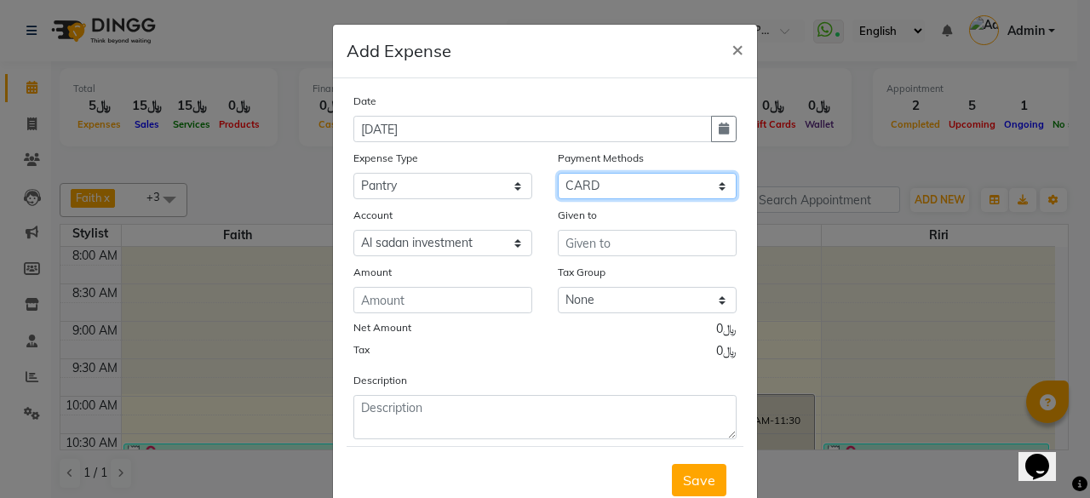
click at [715, 181] on select "Select Family CASH ONLINE CARD Prepaid Package Voucher Gift Card" at bounding box center [647, 186] width 179 height 26
click at [558, 173] on select "Select Family CASH ONLINE CARD Prepaid Package Voucher Gift Card" at bounding box center [647, 186] width 179 height 26
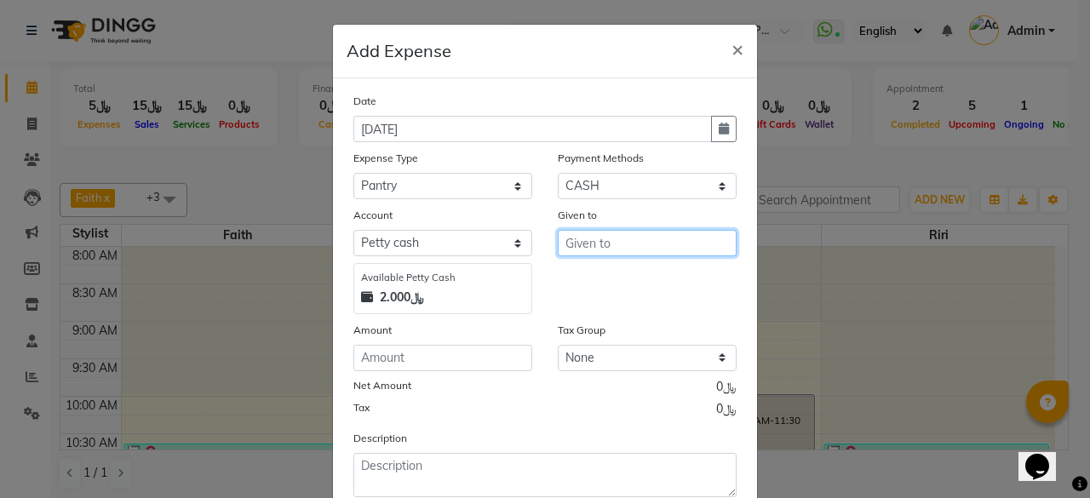
click at [603, 245] on input "text" at bounding box center [647, 243] width 179 height 26
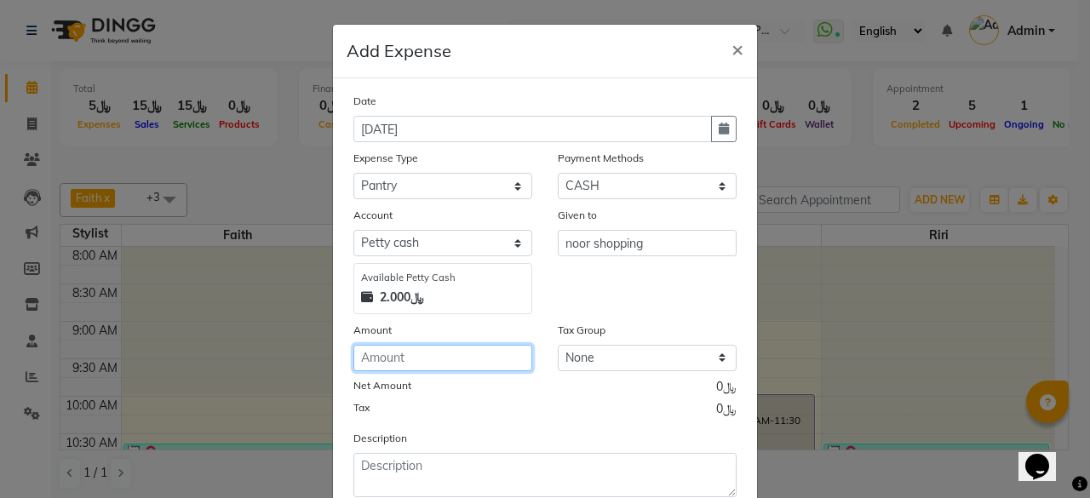
click at [424, 360] on input "number" at bounding box center [443, 358] width 179 height 26
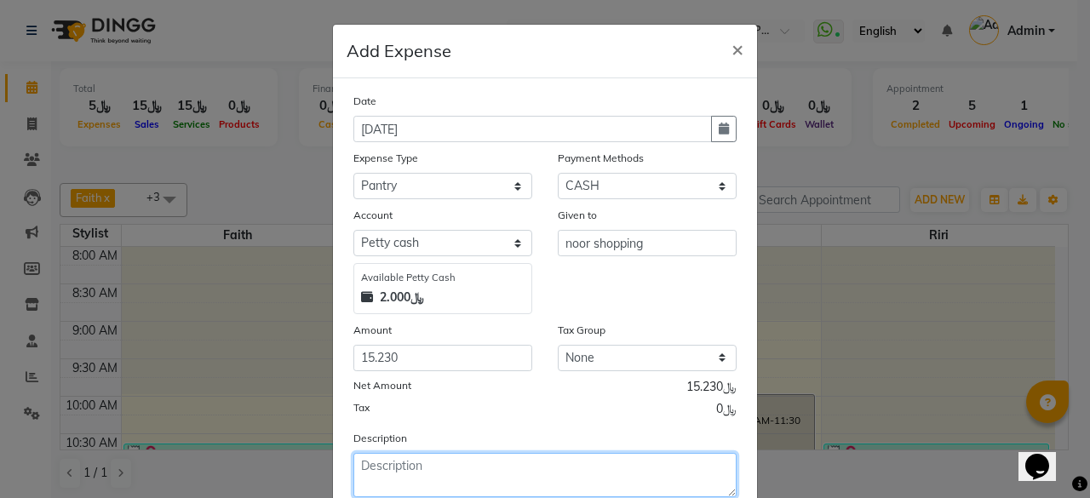
click at [470, 457] on textarea at bounding box center [545, 475] width 383 height 44
click at [434, 463] on textarea at bounding box center [545, 475] width 383 height 44
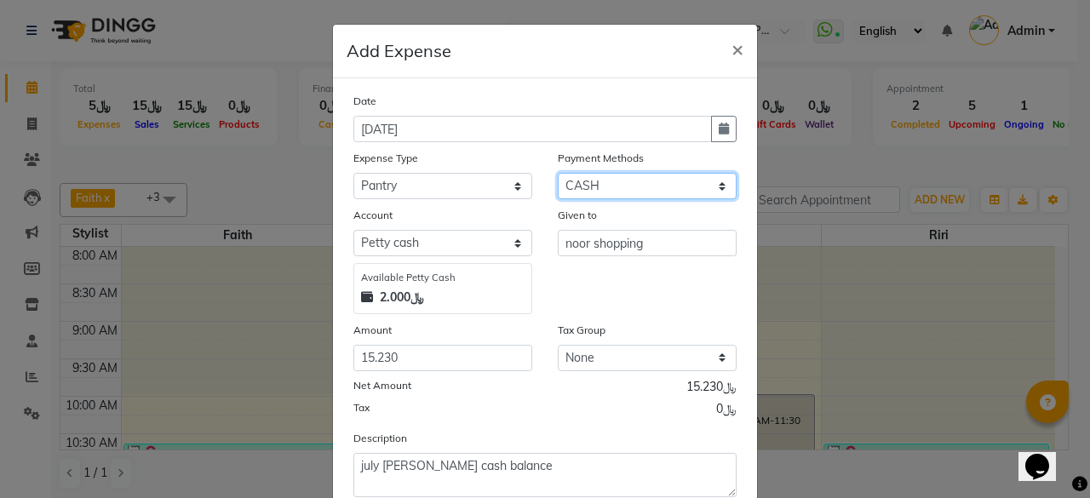
click at [728, 175] on select "Select Family CASH ONLINE CARD Prepaid Package Voucher Gift Card" at bounding box center [647, 186] width 179 height 26
click at [558, 173] on select "Select Family CASH ONLINE CARD Prepaid Package Voucher Gift Card" at bounding box center [647, 186] width 179 height 26
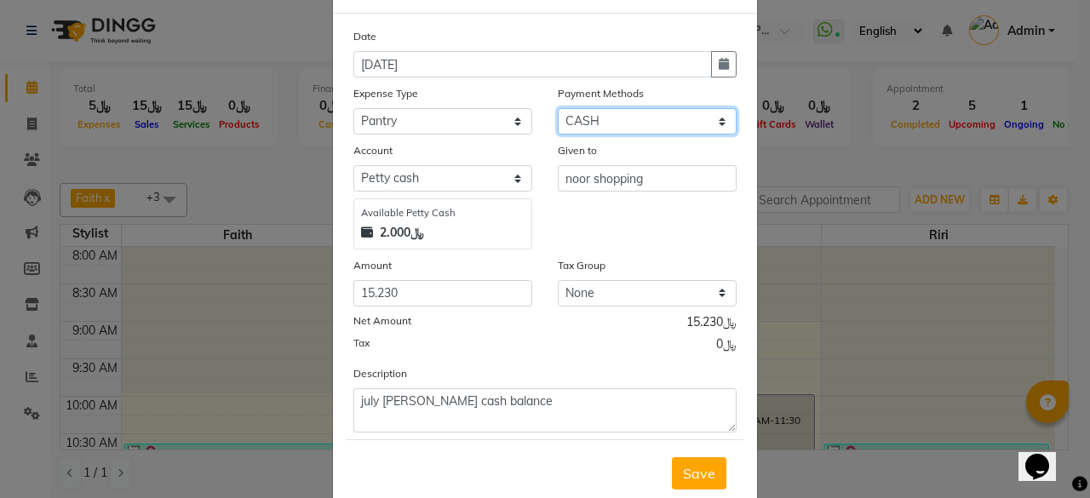
scroll to position [108, 0]
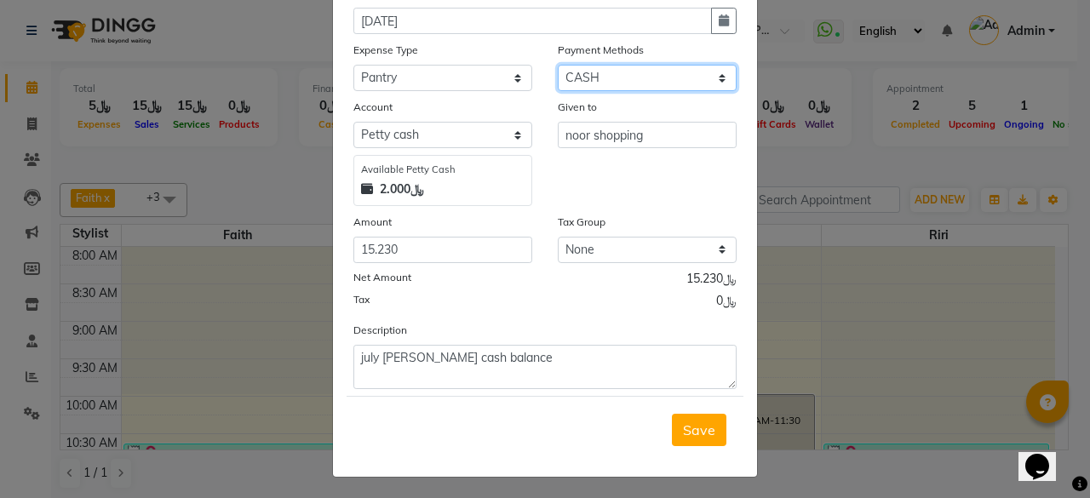
click at [719, 76] on select "Select Family CASH ONLINE CARD Prepaid Package Voucher Gift Card" at bounding box center [647, 78] width 179 height 26
click at [558, 91] on select "Select Family CASH ONLINE CARD Prepaid Package Voucher Gift Card" at bounding box center [647, 78] width 179 height 26
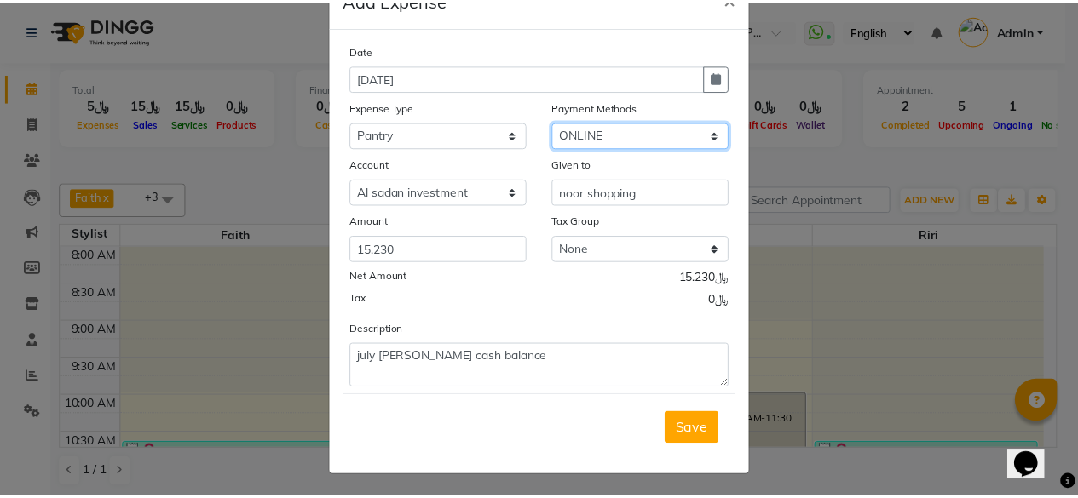
scroll to position [0, 0]
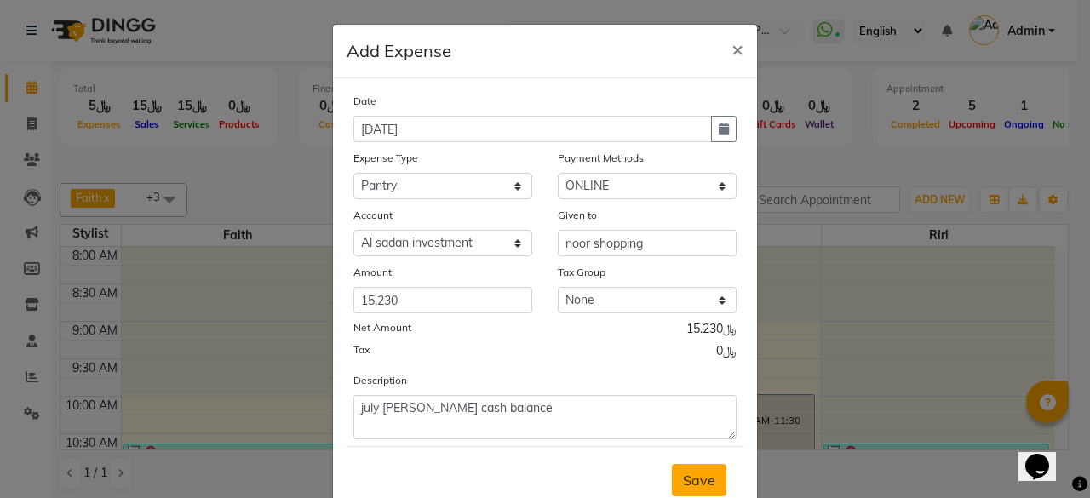
click at [694, 475] on span "Save" at bounding box center [699, 480] width 32 height 17
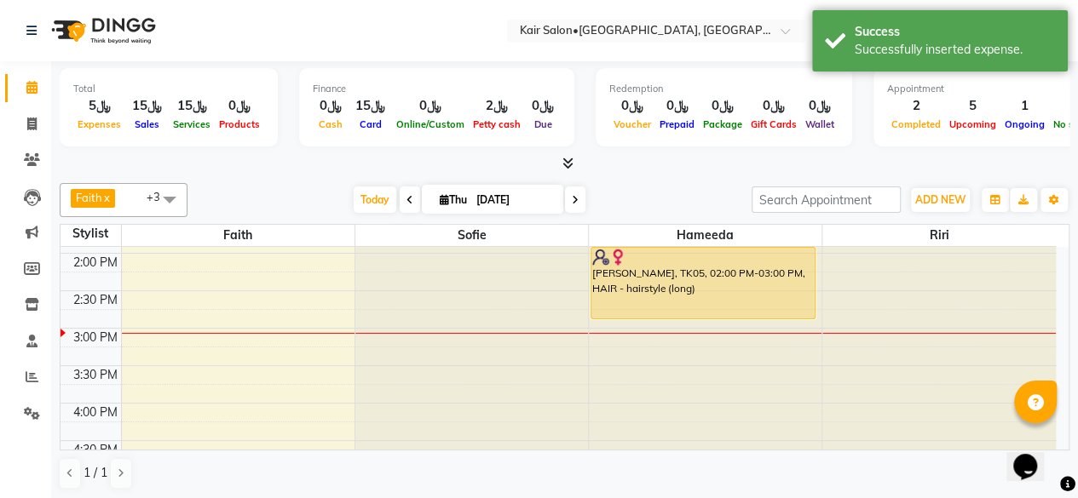
scroll to position [596, 0]
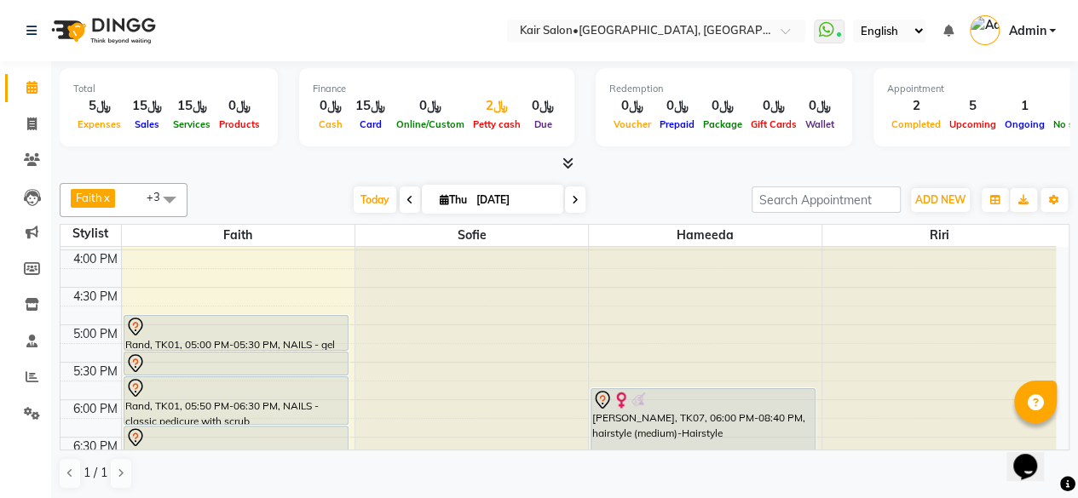
click at [489, 112] on div "﷼2" at bounding box center [497, 106] width 56 height 20
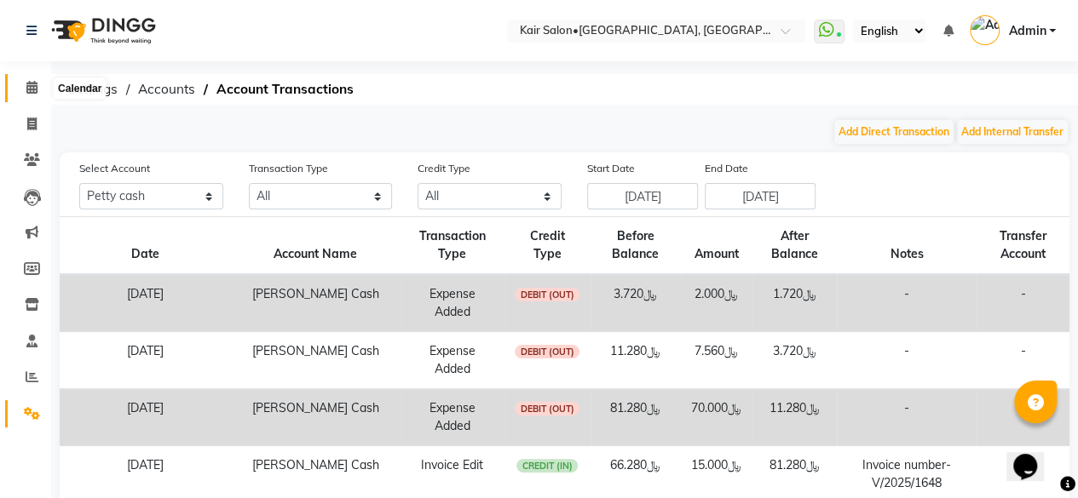
drag, startPoint x: 34, startPoint y: 84, endPoint x: 43, endPoint y: 100, distance: 17.5
click at [34, 84] on icon at bounding box center [31, 87] width 11 height 13
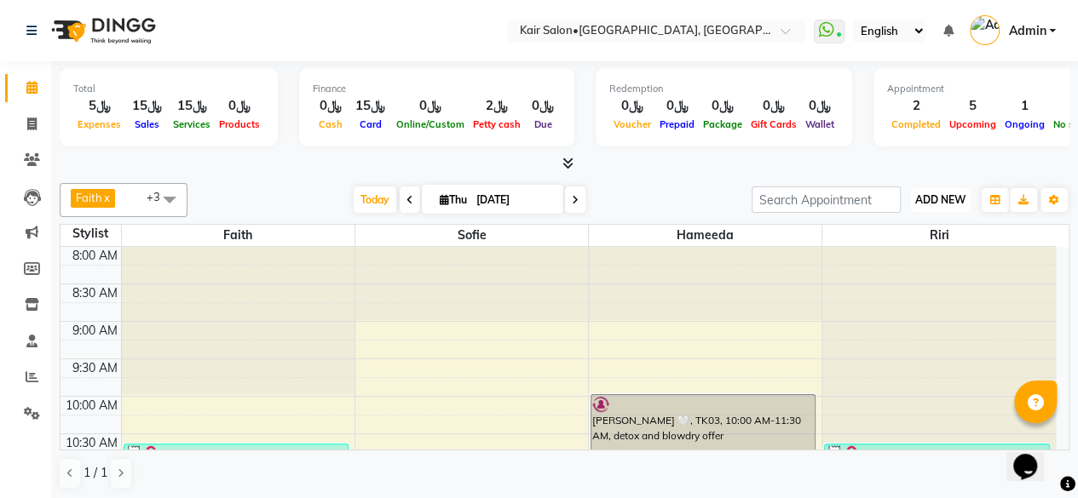
click at [949, 195] on span "ADD NEW" at bounding box center [940, 199] width 50 height 13
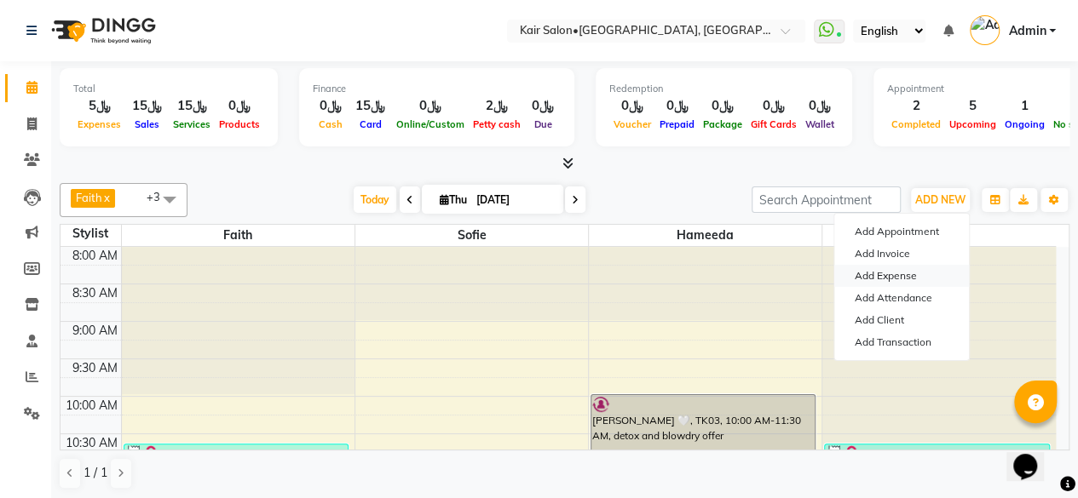
click at [893, 270] on link "Add Expense" at bounding box center [901, 276] width 135 height 22
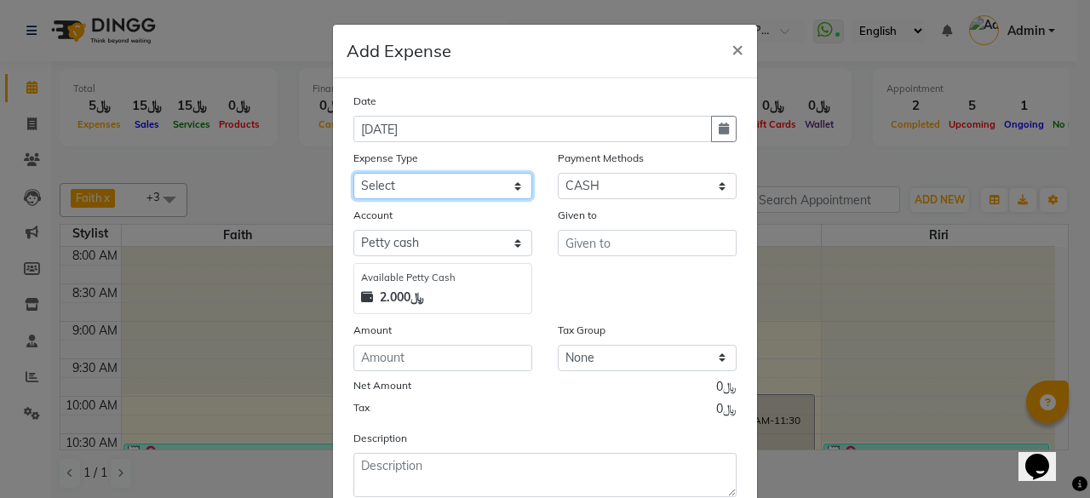
click at [437, 186] on select "Select al nazhi llc Al raaed laundry Amani staff transportation building cleane…" at bounding box center [443, 186] width 179 height 26
click at [732, 40] on span "×" at bounding box center [738, 49] width 12 height 26
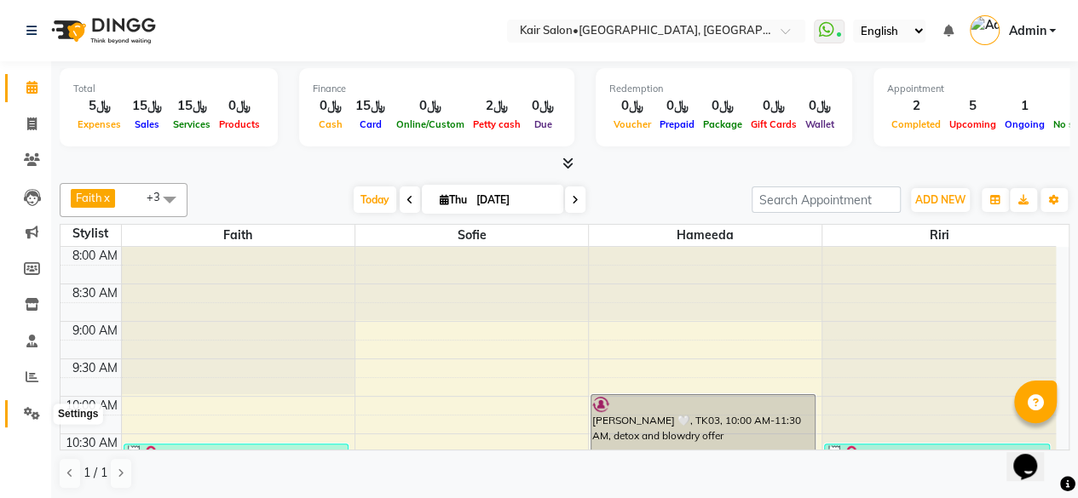
click at [31, 415] on icon at bounding box center [32, 413] width 16 height 13
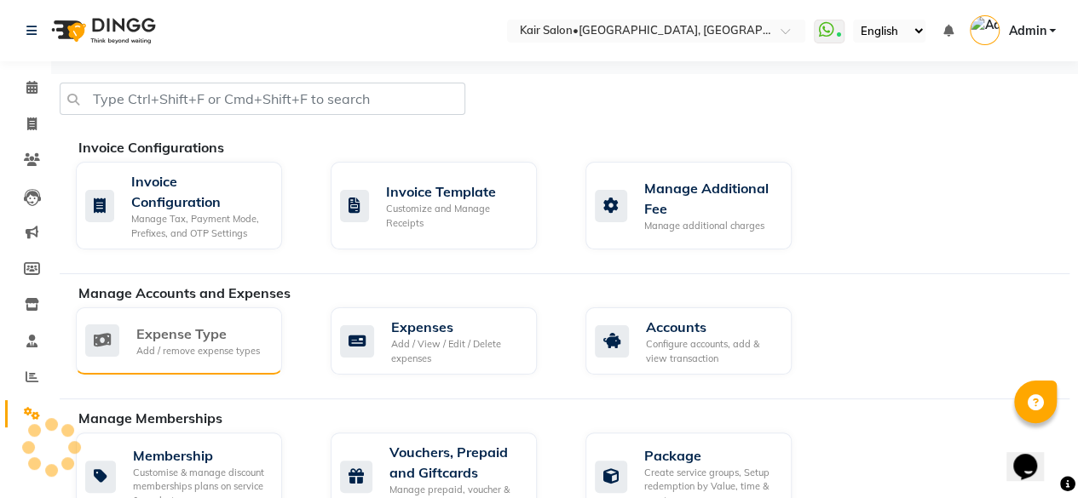
click at [235, 333] on div "Expense Type" at bounding box center [198, 334] width 124 height 20
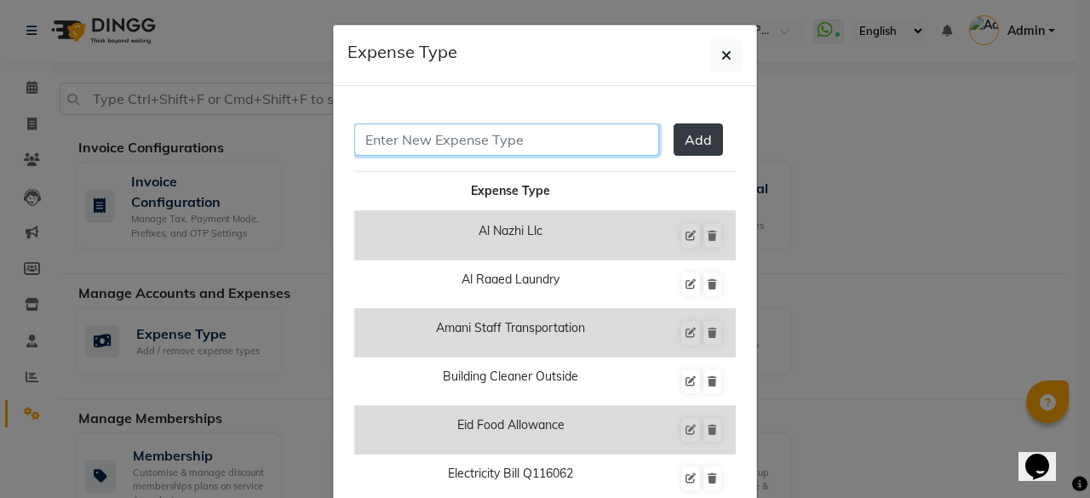
click at [520, 131] on input "text" at bounding box center [506, 140] width 305 height 32
click at [354, 135] on input "transportation" at bounding box center [506, 140] width 305 height 32
click at [685, 138] on span "Add" at bounding box center [698, 139] width 27 height 17
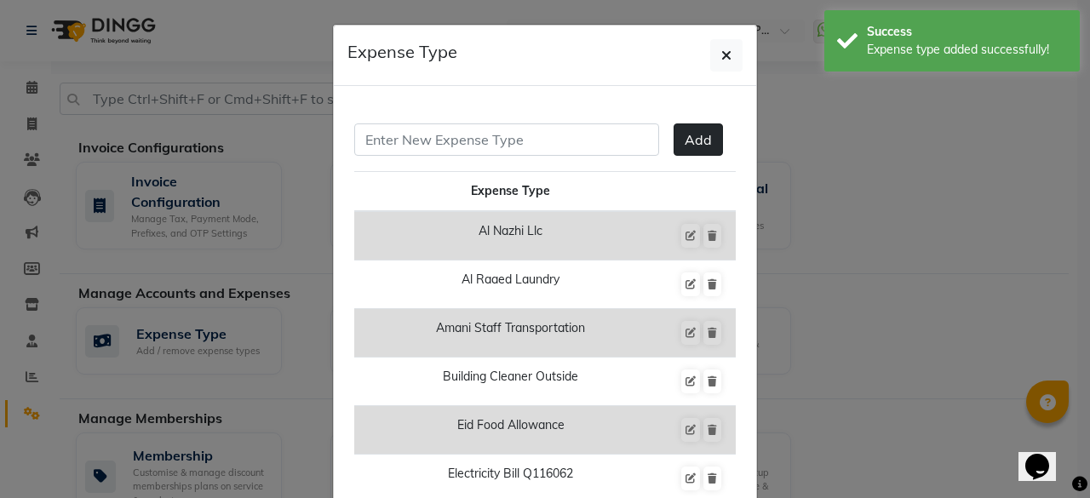
click at [198, 267] on ngb-modal-window "Expense Type Add Expense Type Al Nazhi Llc Al Raaed Laundry Amani Staff Transpo…" at bounding box center [545, 249] width 1090 height 498
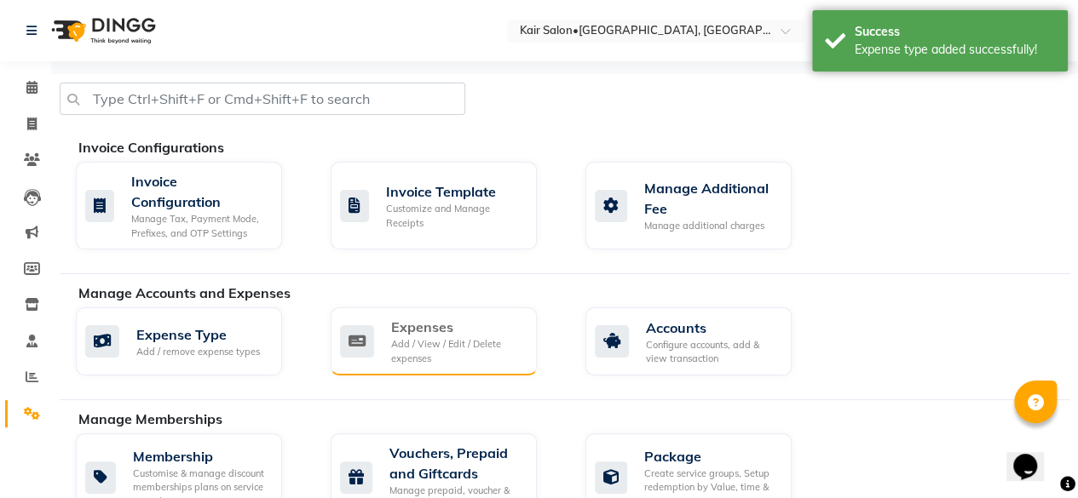
click at [416, 348] on div "Add / View / Edit / Delete expenses" at bounding box center [457, 351] width 132 height 28
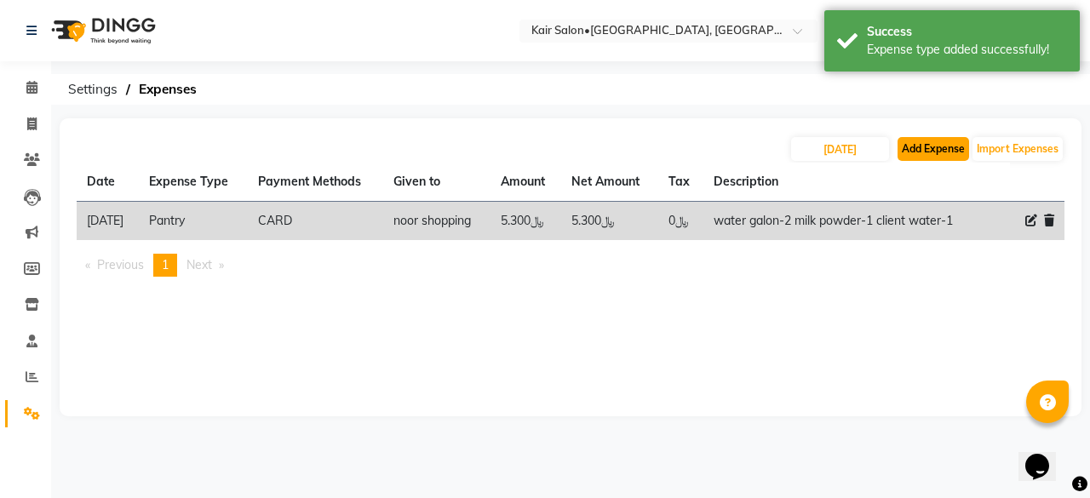
click at [917, 149] on button "Add Expense" at bounding box center [934, 149] width 72 height 24
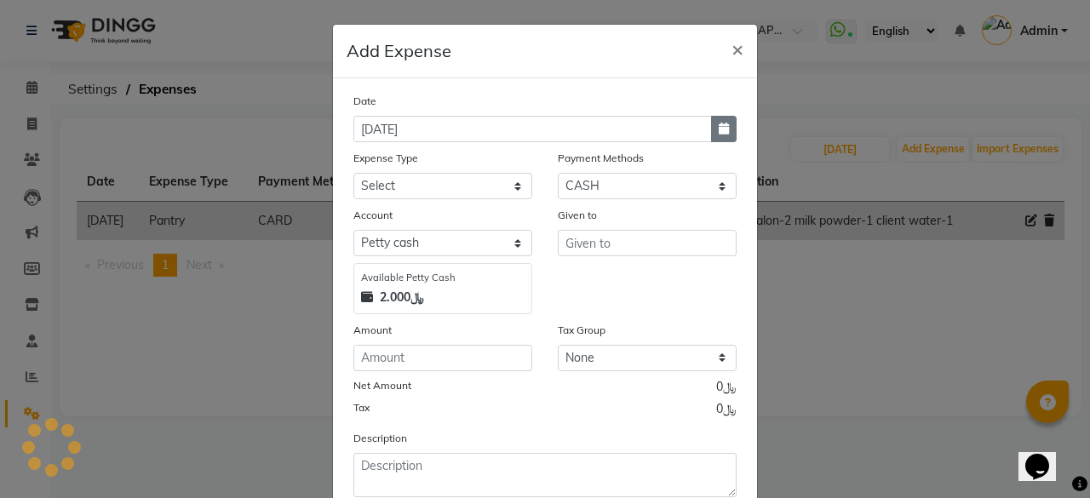
click at [719, 125] on icon "button" at bounding box center [724, 129] width 10 height 12
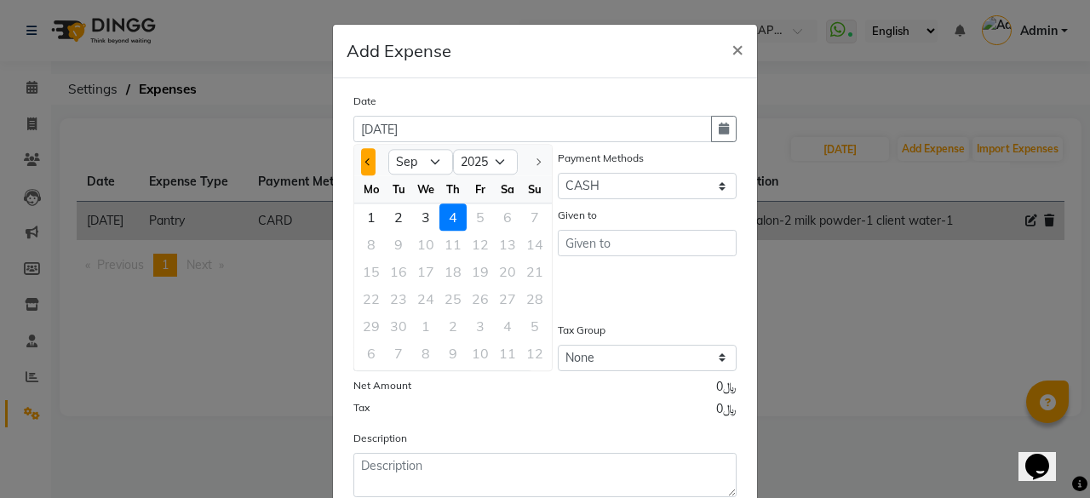
click at [361, 158] on button "Previous month" at bounding box center [368, 161] width 14 height 27
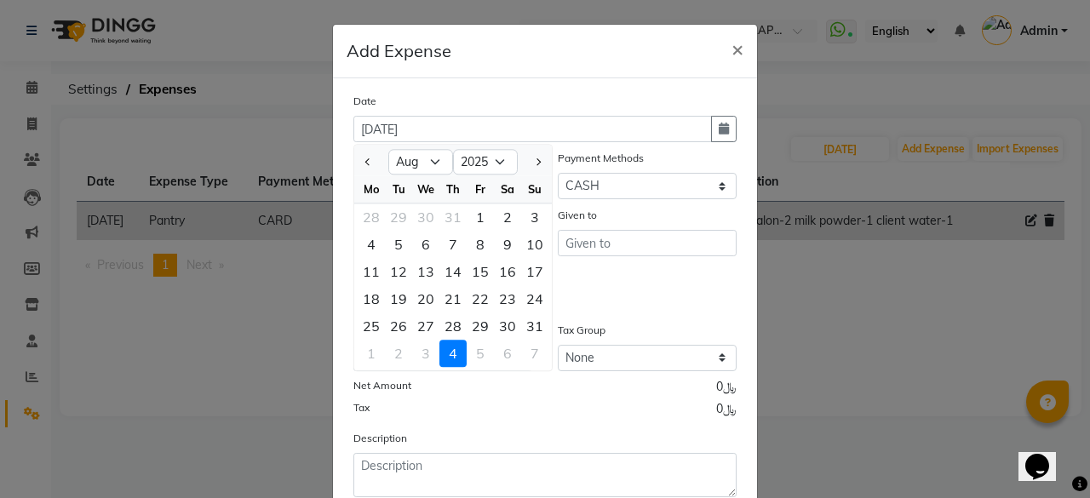
click at [529, 321] on div "31" at bounding box center [534, 326] width 27 height 27
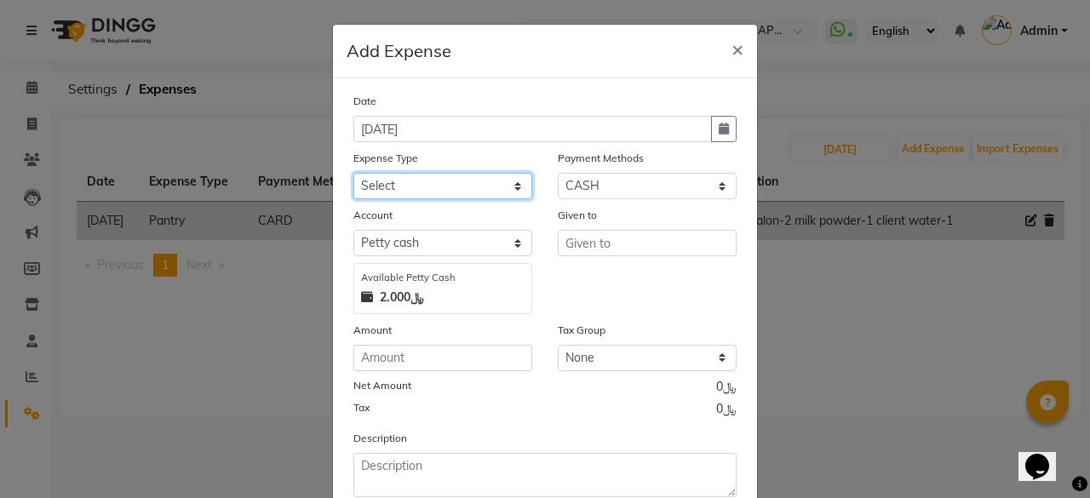
click at [434, 184] on select "Select al nazhi llc Al raaed laundry Amani staff transportation building cleane…" at bounding box center [443, 186] width 179 height 26
click at [354, 173] on select "Select al nazhi llc Al raaed laundry Amani staff transportation building cleane…" at bounding box center [443, 186] width 179 height 26
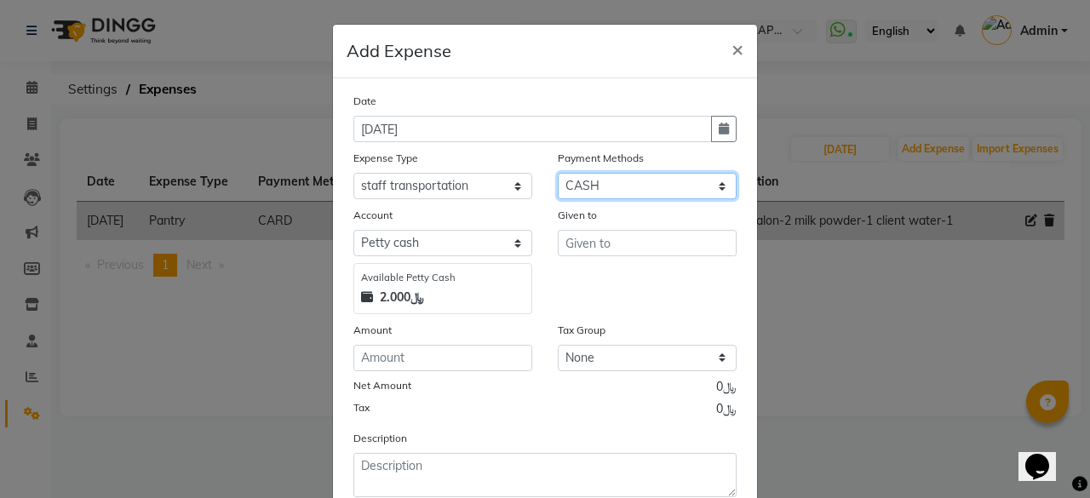
click at [710, 183] on select "Select Family CASH ONLINE CARD Prepaid Package Voucher Gift Card" at bounding box center [647, 186] width 179 height 26
click at [558, 173] on select "Select Family CASH ONLINE CARD Prepaid Package Voucher Gift Card" at bounding box center [647, 186] width 179 height 26
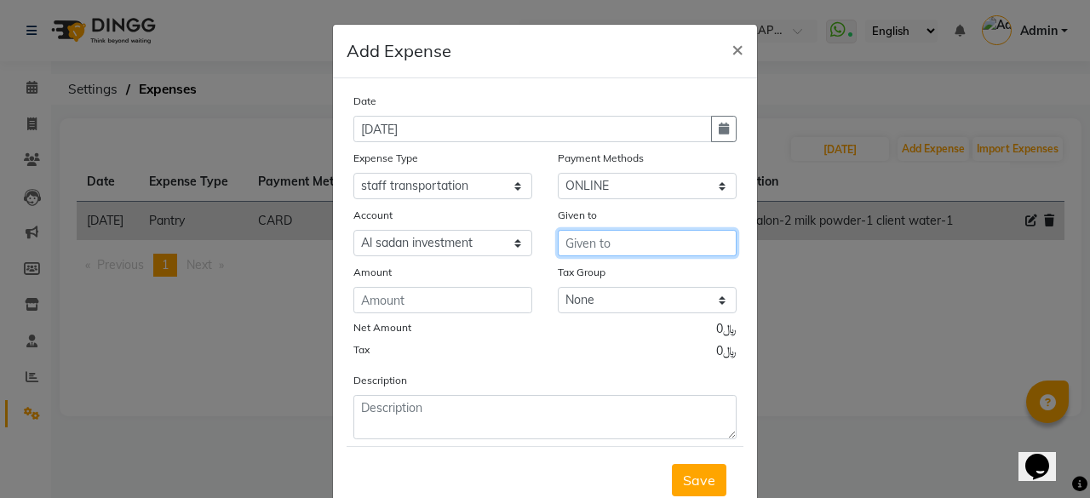
click at [586, 232] on input "text" at bounding box center [647, 243] width 179 height 26
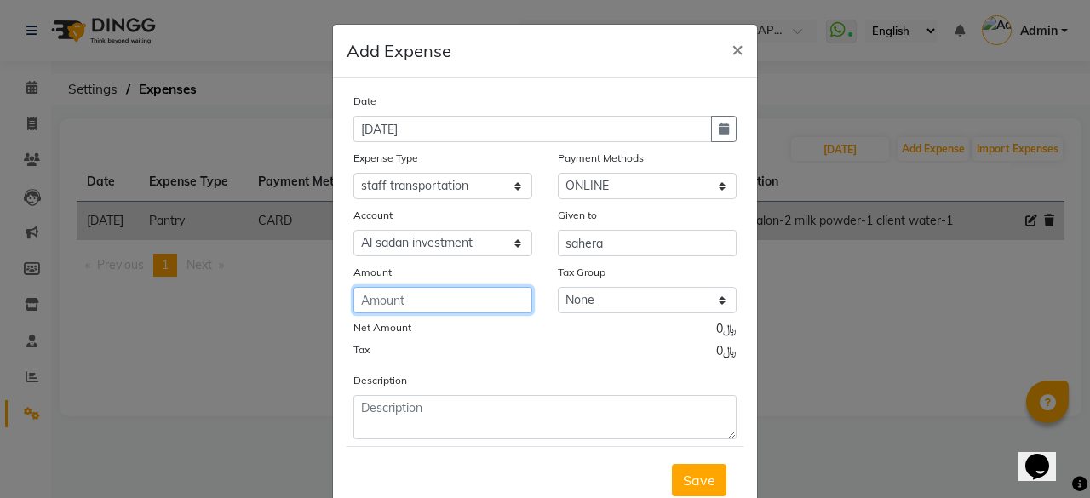
click at [464, 299] on input "number" at bounding box center [443, 300] width 179 height 26
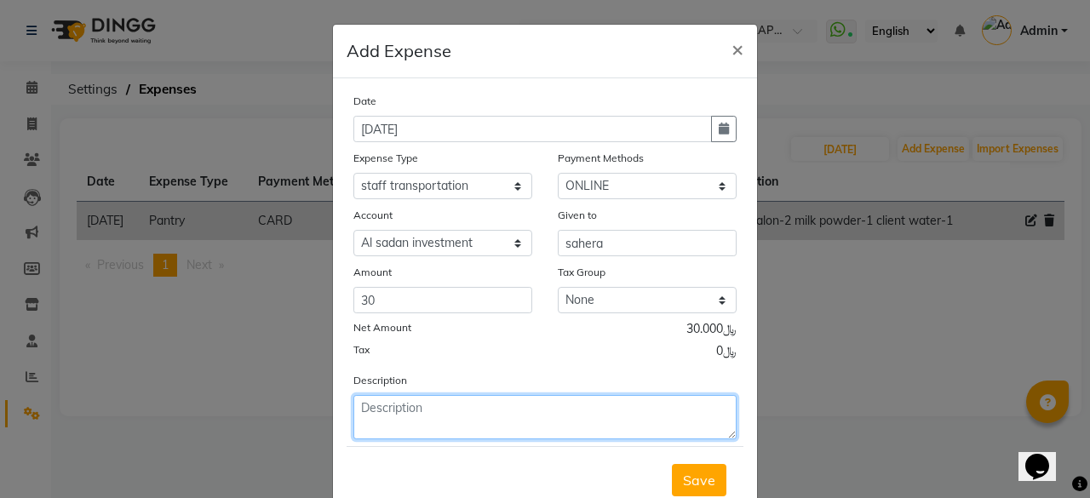
click at [476, 413] on textarea at bounding box center [545, 417] width 383 height 44
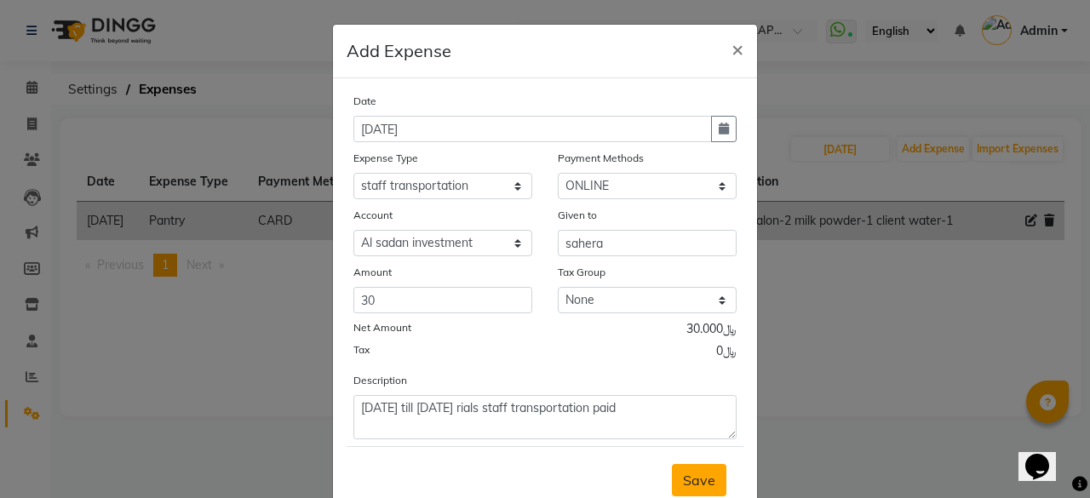
click at [698, 477] on span "Save" at bounding box center [699, 480] width 32 height 17
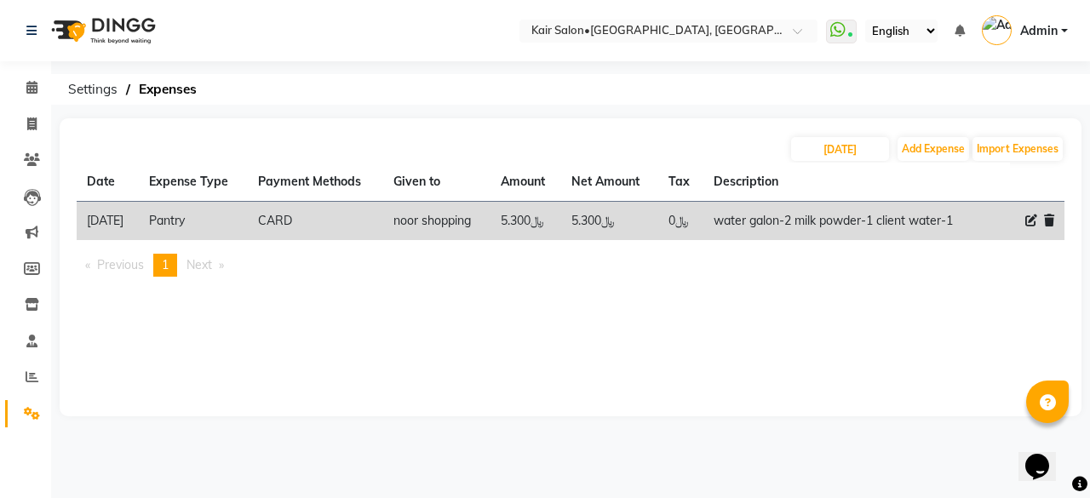
drag, startPoint x: 697, startPoint y: 470, endPoint x: 969, endPoint y: 480, distance: 271.9
click at [699, 470] on div "Select Location × Kair Salon•spa, [GEOGRAPHIC_DATA] WhatsApp Status ✕ Status: C…" at bounding box center [545, 249] width 1090 height 498
drag, startPoint x: 983, startPoint y: 498, endPoint x: 1090, endPoint y: 129, distance: 384.8
click at [1077, 250] on div "Select Location × Kair Salon•spa, [GEOGRAPHIC_DATA] WhatsApp Status ✕ Status: C…" at bounding box center [545, 249] width 1090 height 498
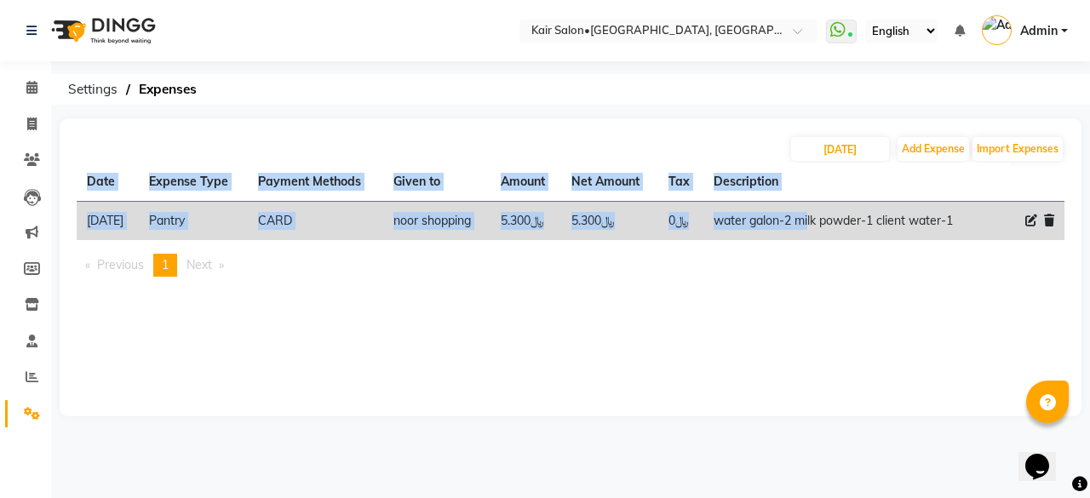
drag, startPoint x: 1077, startPoint y: 76, endPoint x: 498, endPoint y: 411, distance: 669.5
click at [620, 333] on div "Select Location × Kair Salon•spa, [GEOGRAPHIC_DATA] WhatsApp Status ✕ Status: C…" at bounding box center [545, 249] width 1090 height 498
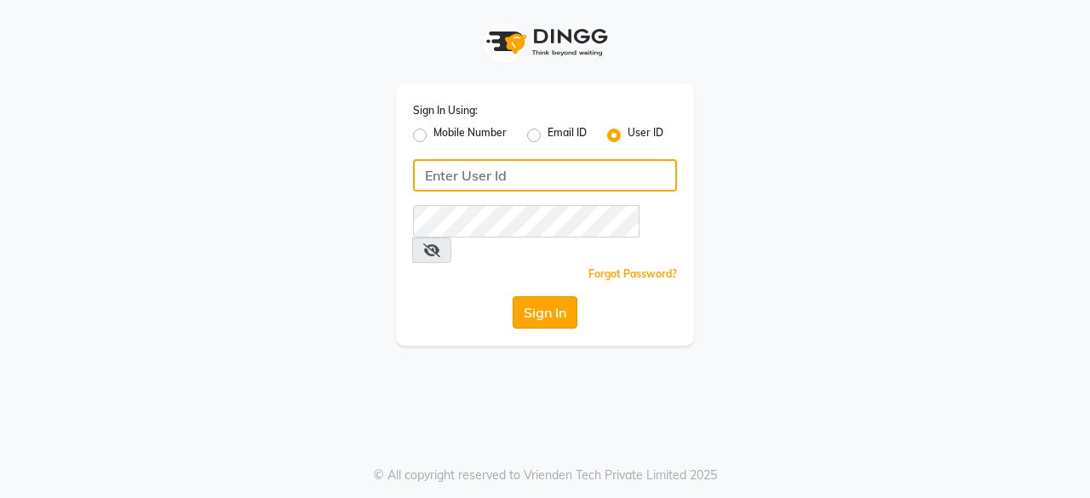
type input "oshabeautybar"
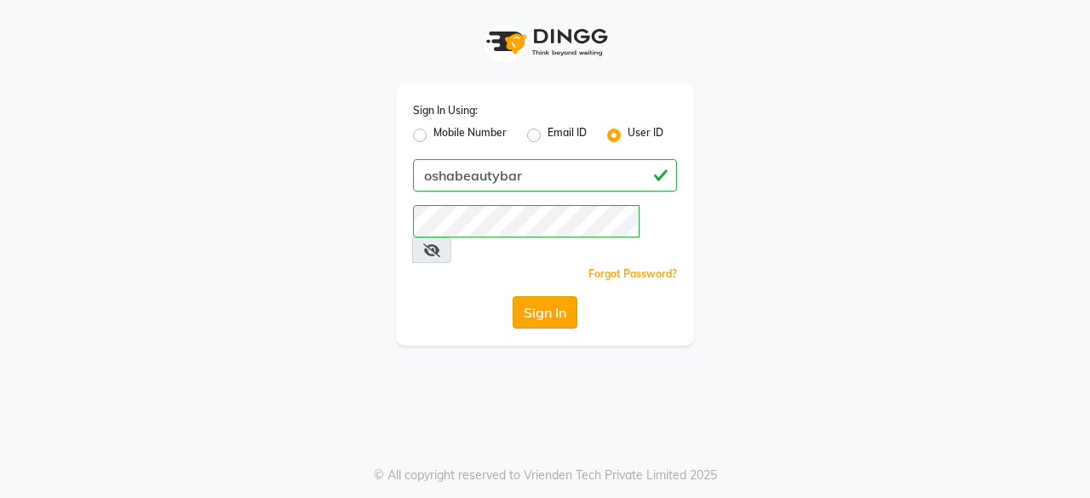
click at [545, 296] on button "Sign In" at bounding box center [545, 312] width 65 height 32
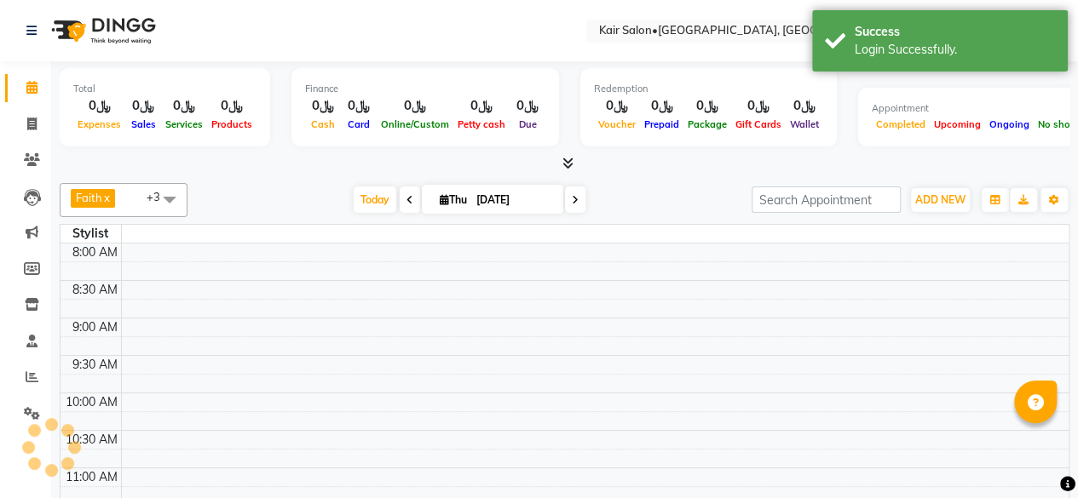
select select "en"
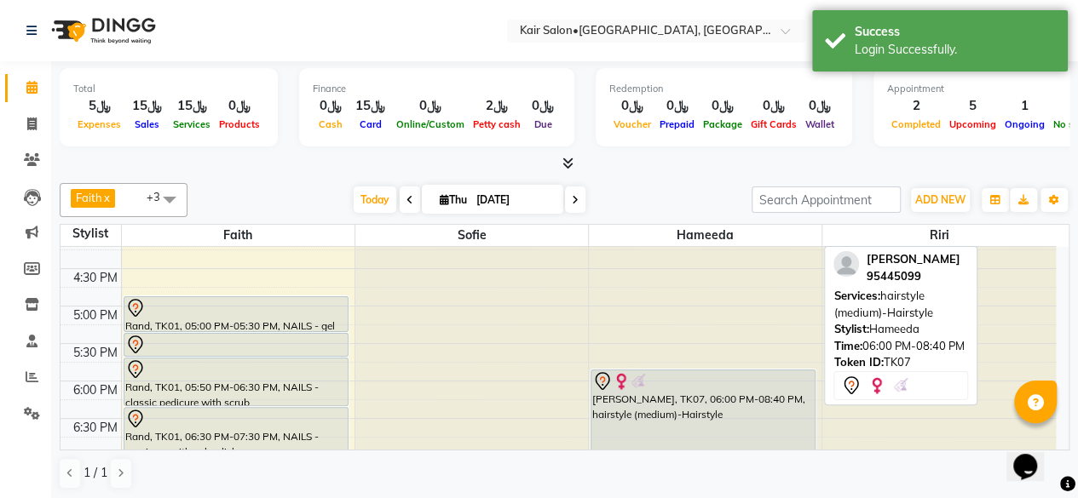
scroll to position [433, 0]
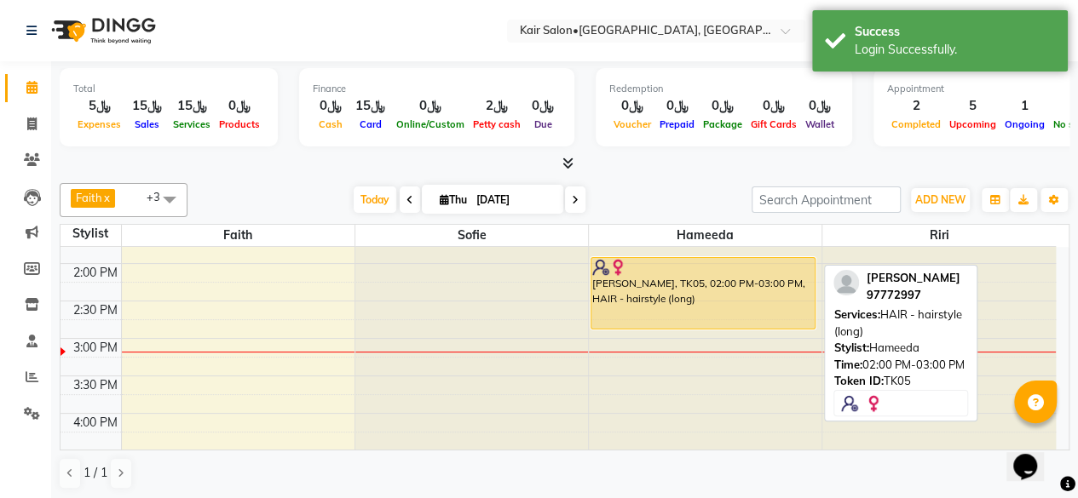
click at [663, 317] on div "[PERSON_NAME], TK05, 02:00 PM-03:00 PM, HAIR - hairstyle (long)" at bounding box center [702, 293] width 223 height 71
select select "1"
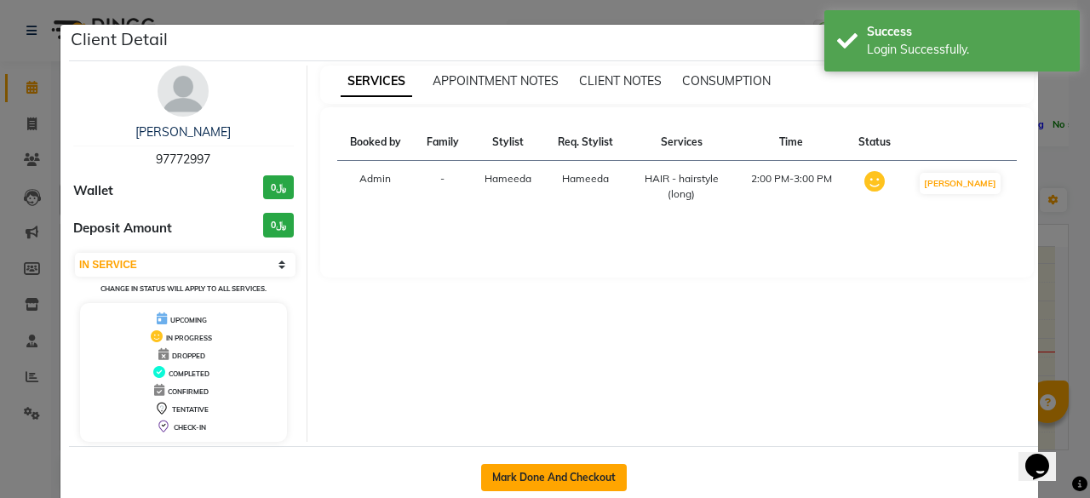
click at [572, 472] on button "Mark Done And Checkout" at bounding box center [554, 477] width 146 height 27
select select "service"
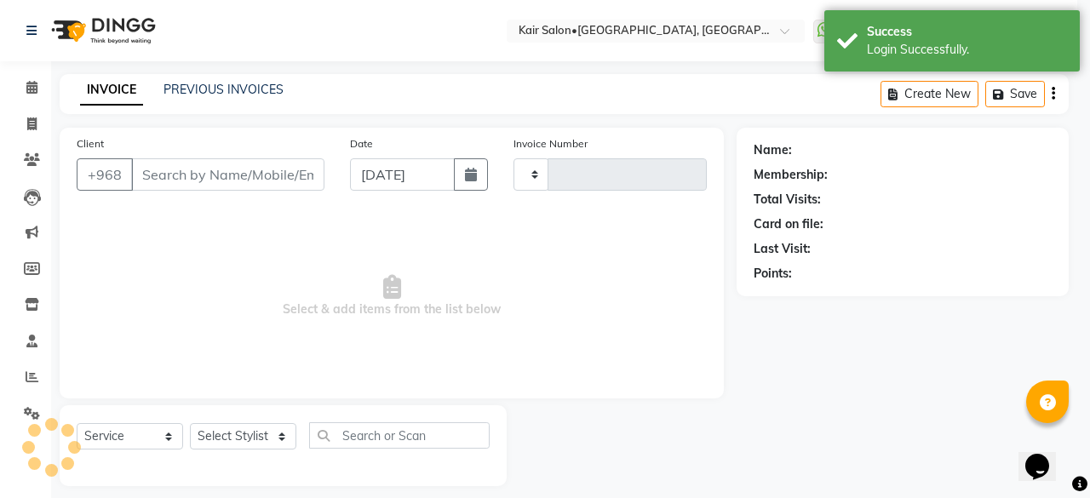
type input "1686"
select select "6490"
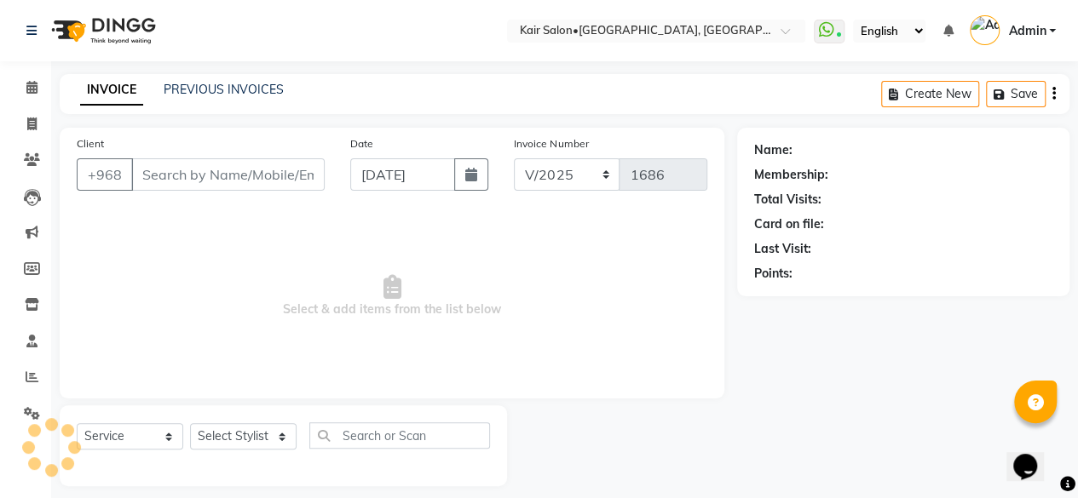
type input "97772997"
select select "66378"
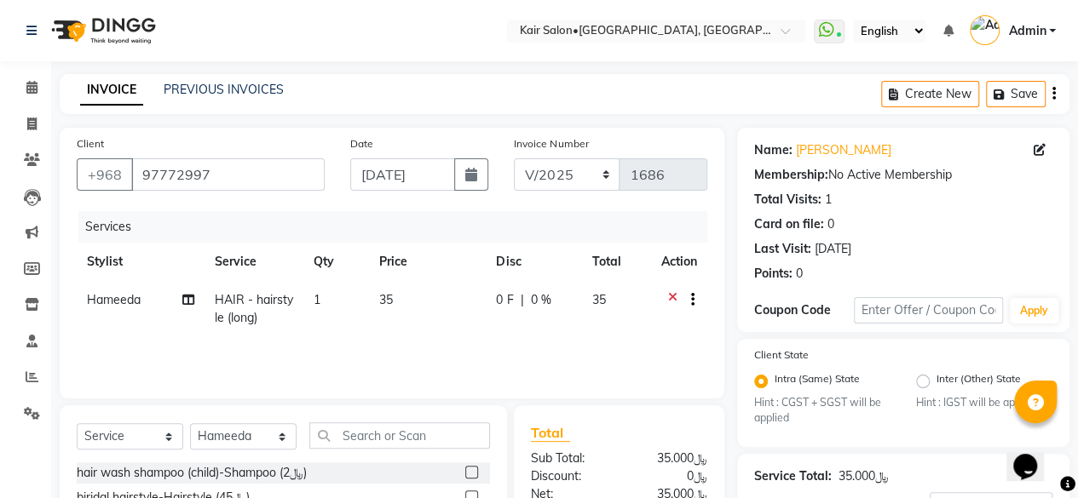
click at [351, 337] on td "1" at bounding box center [336, 309] width 66 height 56
select select "66378"
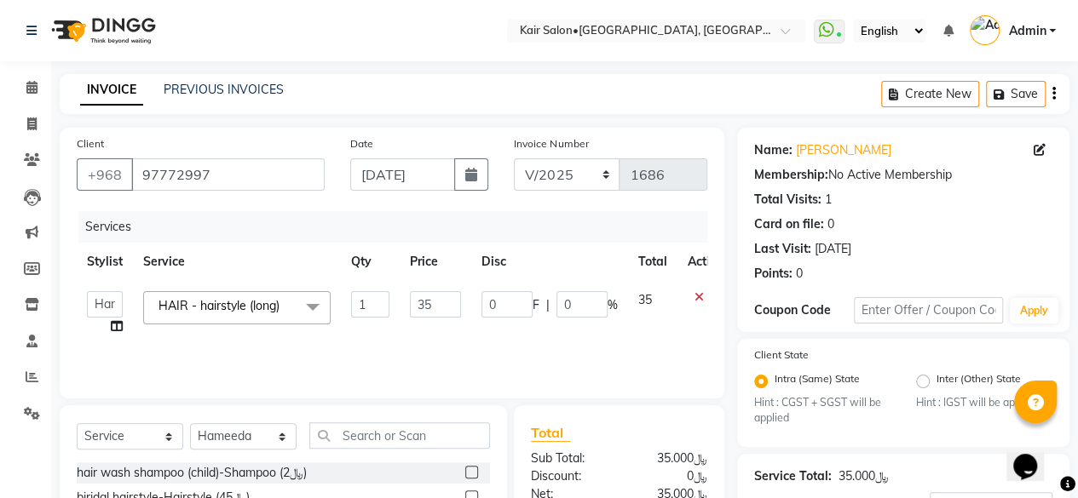
click at [423, 290] on td "35" at bounding box center [436, 313] width 72 height 65
click at [440, 302] on input "35" at bounding box center [435, 304] width 51 height 26
type input "3"
type input "25"
click at [653, 306] on tr "Faith HABSATBEE SHAHULHAMEED Hameeda Kairs staffs Madam Alia Taya Madam Asma Ja…" at bounding box center [405, 313] width 657 height 65
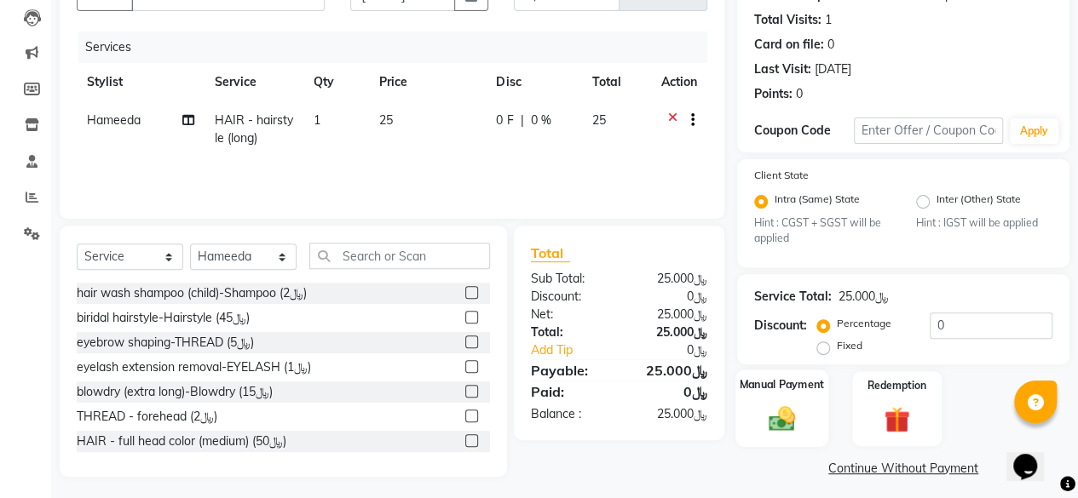
scroll to position [187, 0]
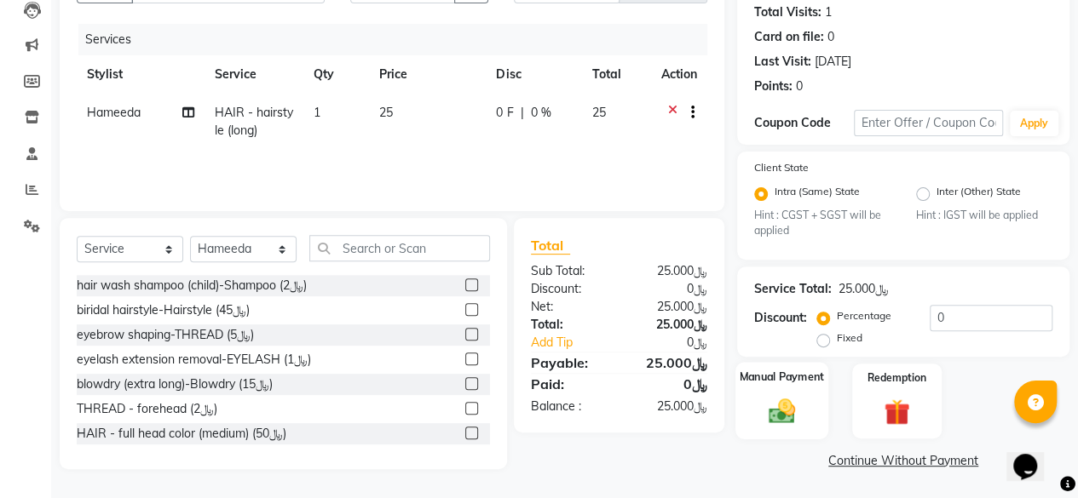
click at [776, 409] on img at bounding box center [781, 411] width 43 height 31
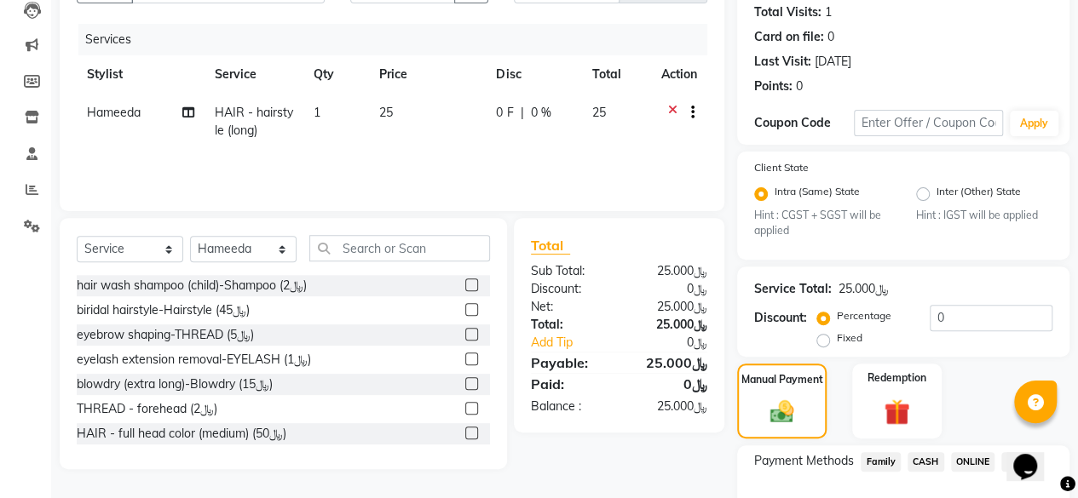
scroll to position [296, 0]
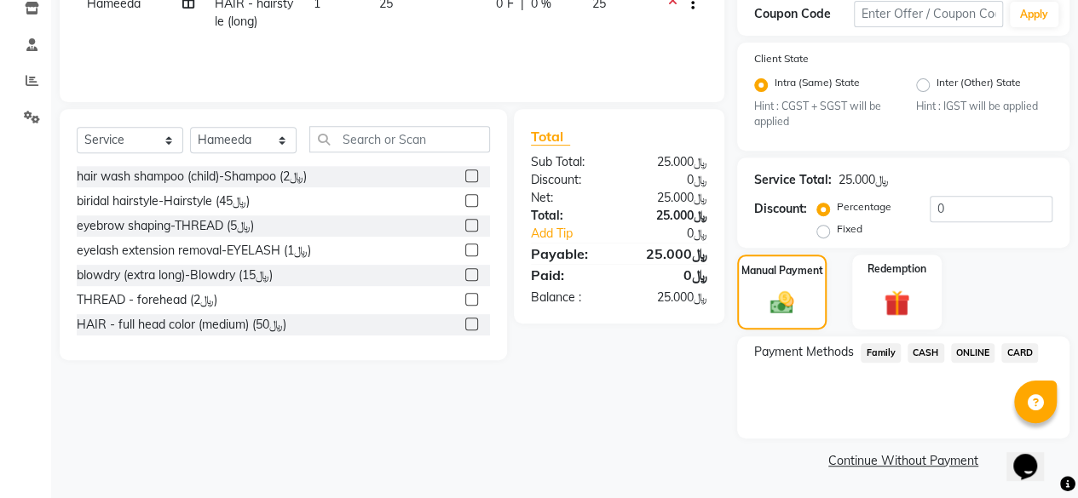
click at [1014, 350] on span "CARD" at bounding box center [1019, 353] width 37 height 20
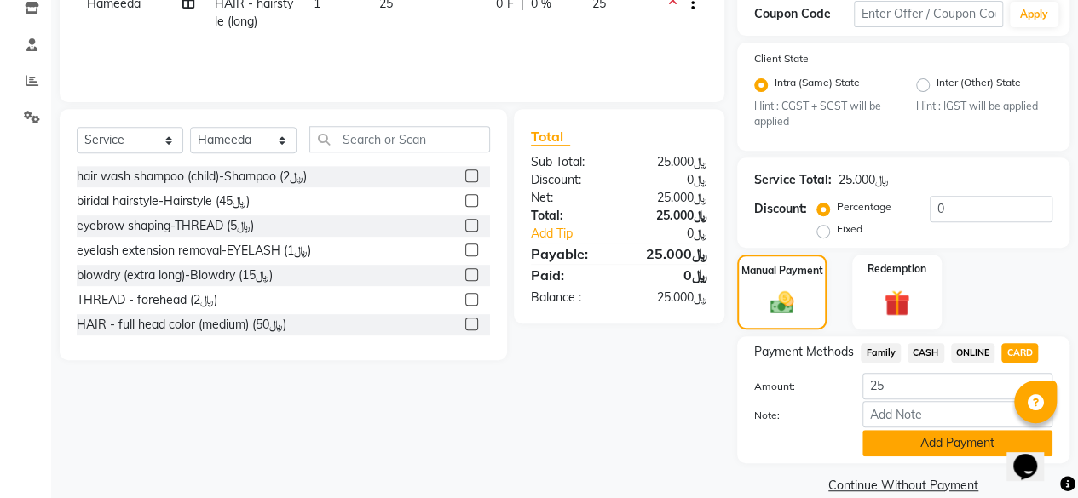
click at [939, 444] on button "Add Payment" at bounding box center [957, 443] width 190 height 26
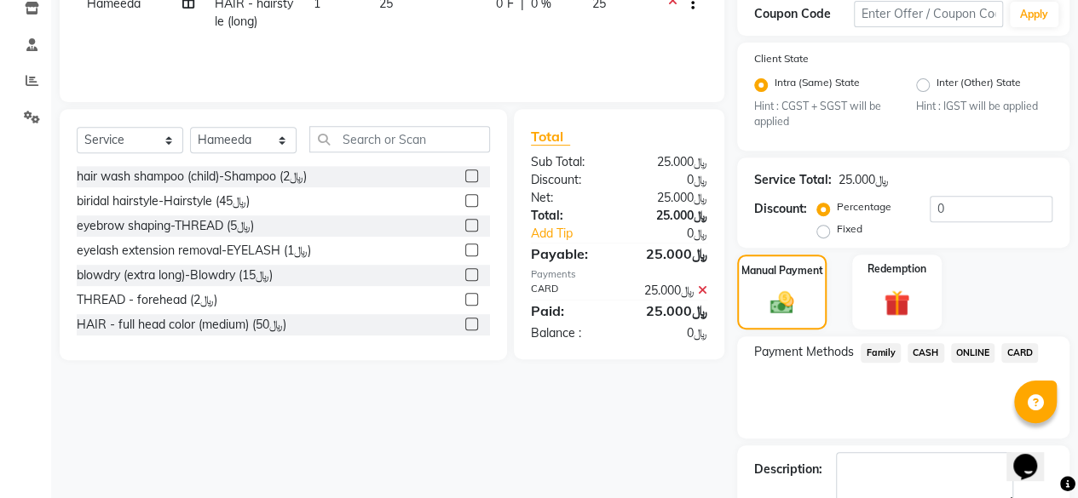
scroll to position [366, 0]
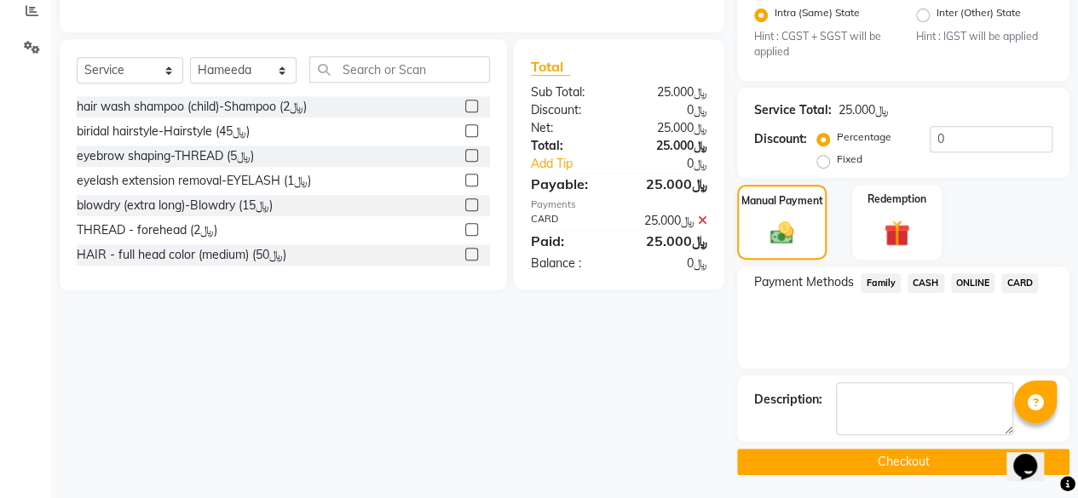
click at [893, 457] on button "Checkout" at bounding box center [903, 462] width 332 height 26
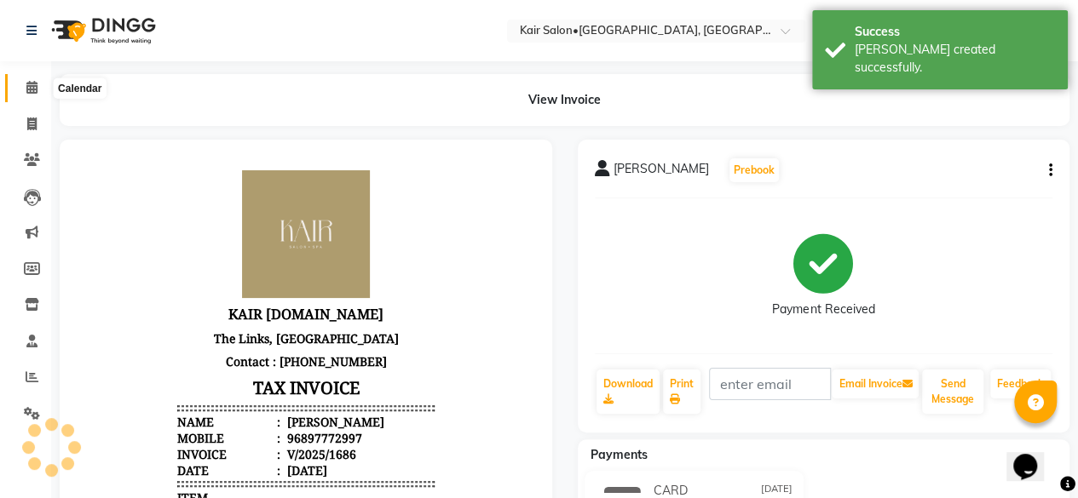
click at [28, 86] on icon at bounding box center [31, 87] width 11 height 13
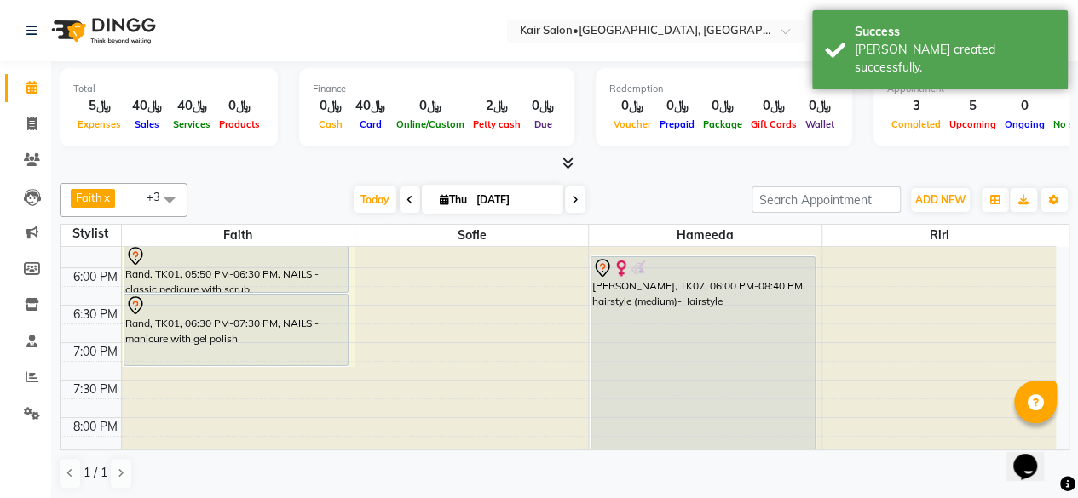
scroll to position [767, 0]
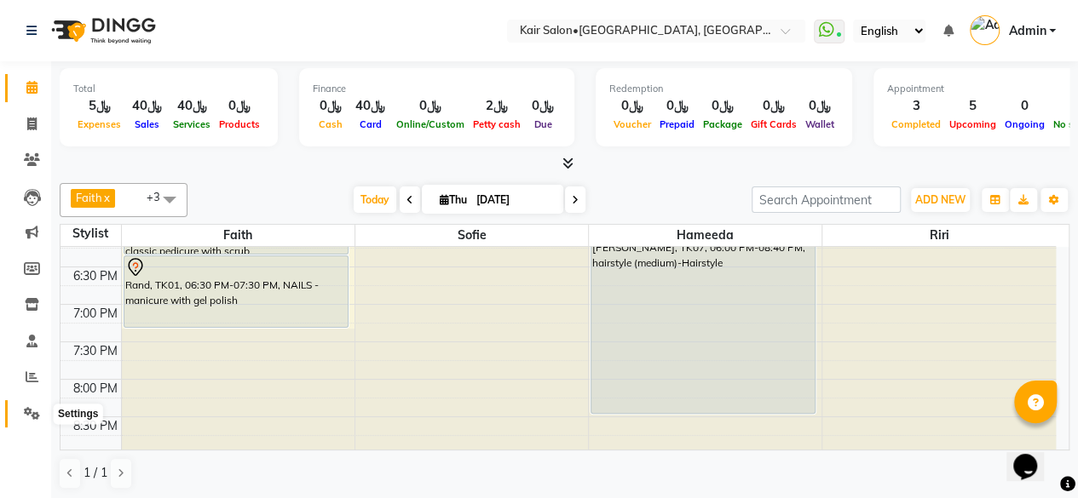
click at [29, 405] on span at bounding box center [32, 415] width 30 height 20
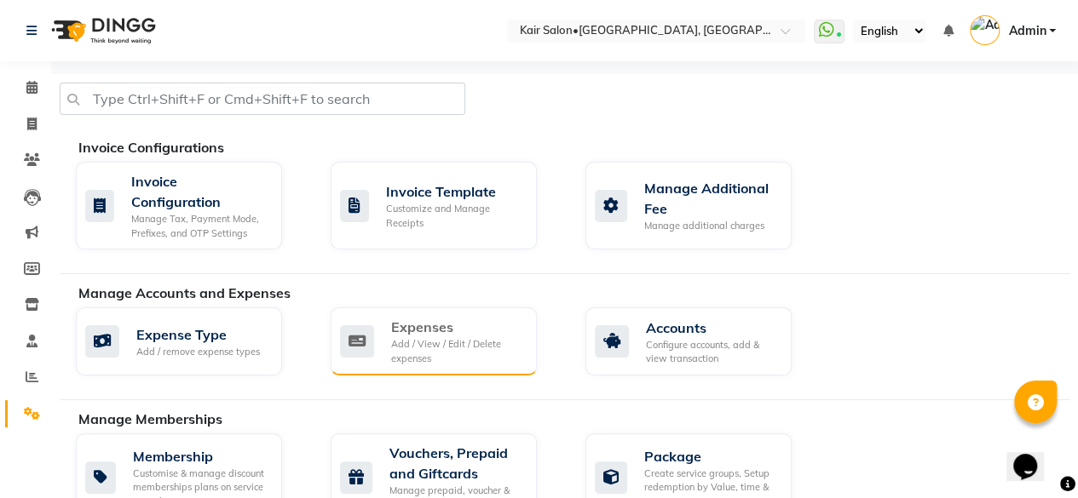
click at [429, 337] on div "Add / View / Edit / Delete expenses" at bounding box center [457, 351] width 132 height 28
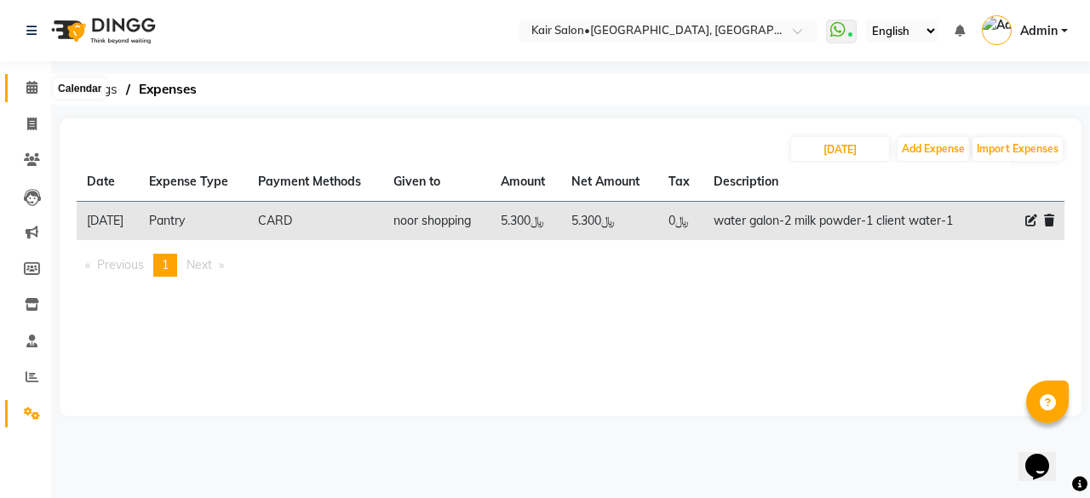
click at [27, 82] on icon at bounding box center [31, 87] width 11 height 13
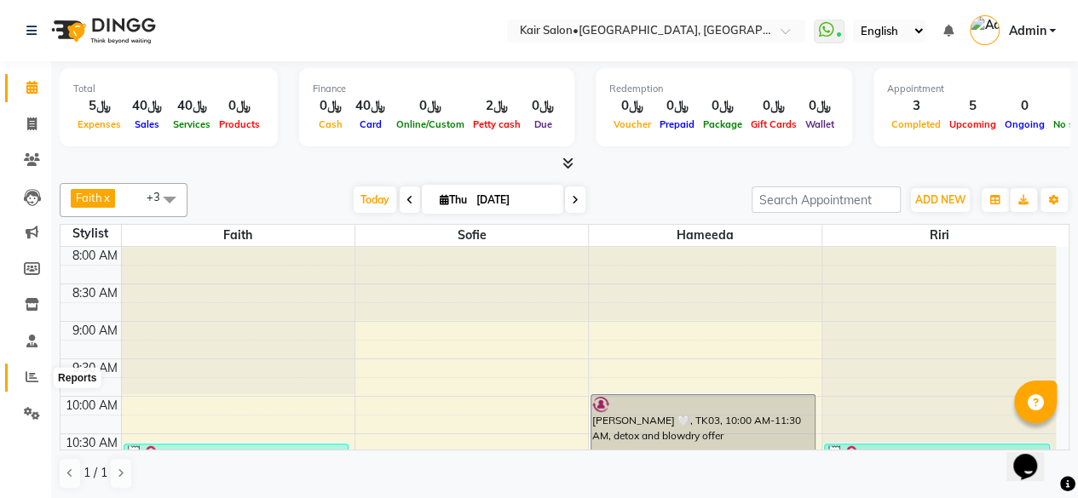
click at [34, 379] on icon at bounding box center [32, 377] width 13 height 13
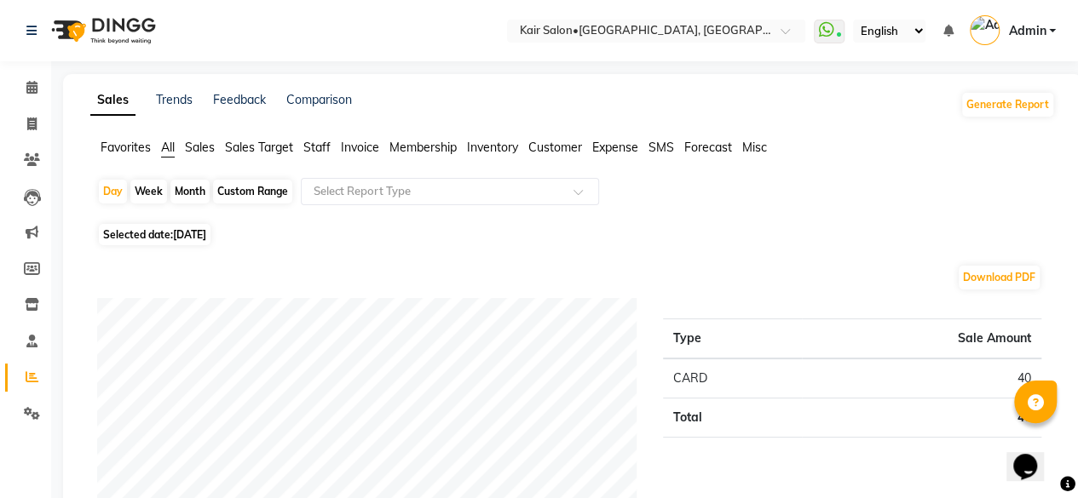
click at [615, 143] on span "Expense" at bounding box center [615, 147] width 46 height 15
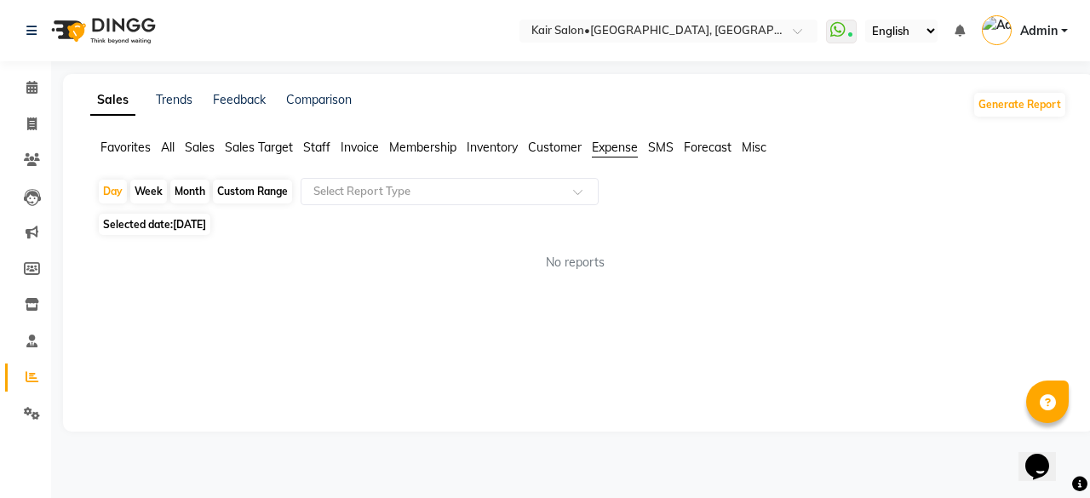
click at [242, 190] on div "Custom Range" at bounding box center [252, 192] width 79 height 24
select select "9"
select select "2025"
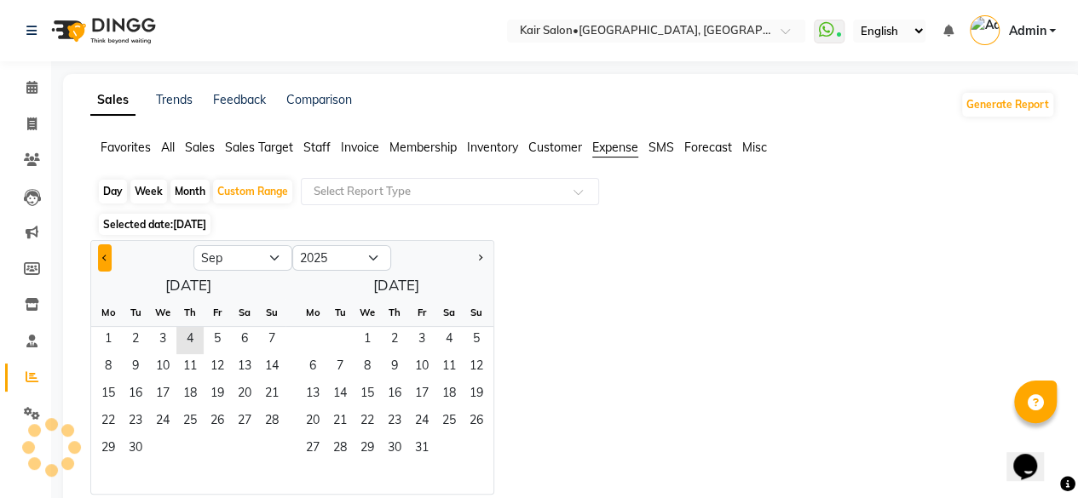
click at [106, 256] on span "Previous month" at bounding box center [105, 258] width 6 height 6
select select "8"
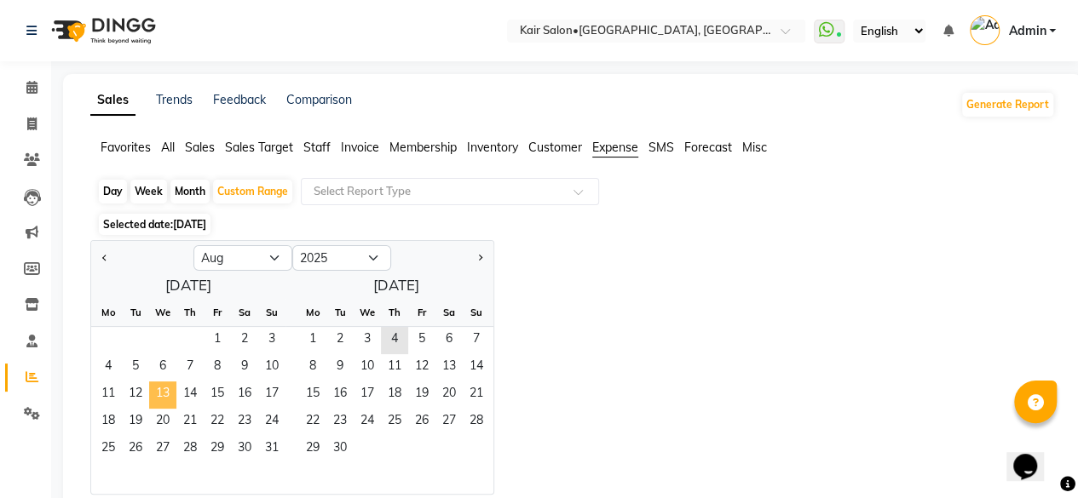
click at [165, 388] on span "13" at bounding box center [162, 395] width 27 height 27
click at [269, 446] on span "31" at bounding box center [271, 449] width 27 height 27
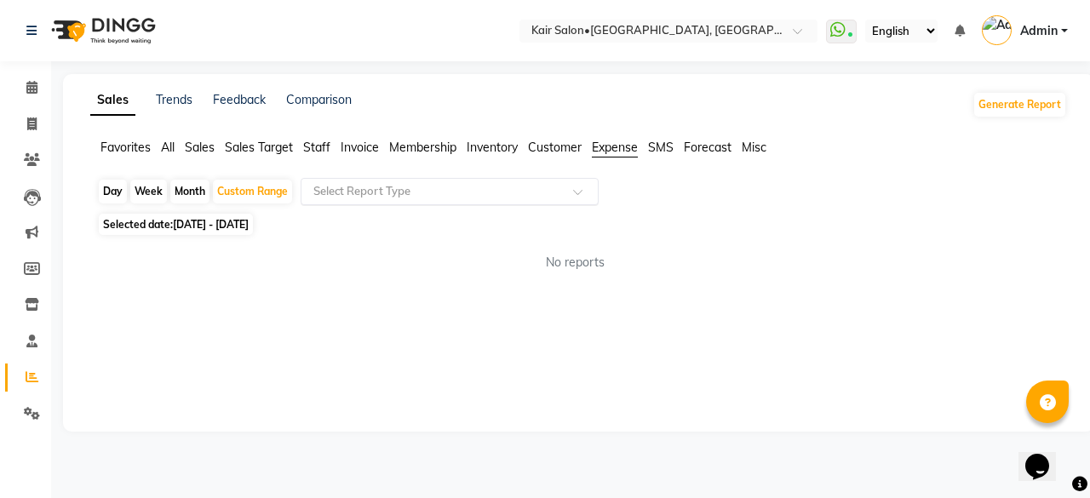
click at [575, 197] on span at bounding box center [583, 196] width 21 height 17
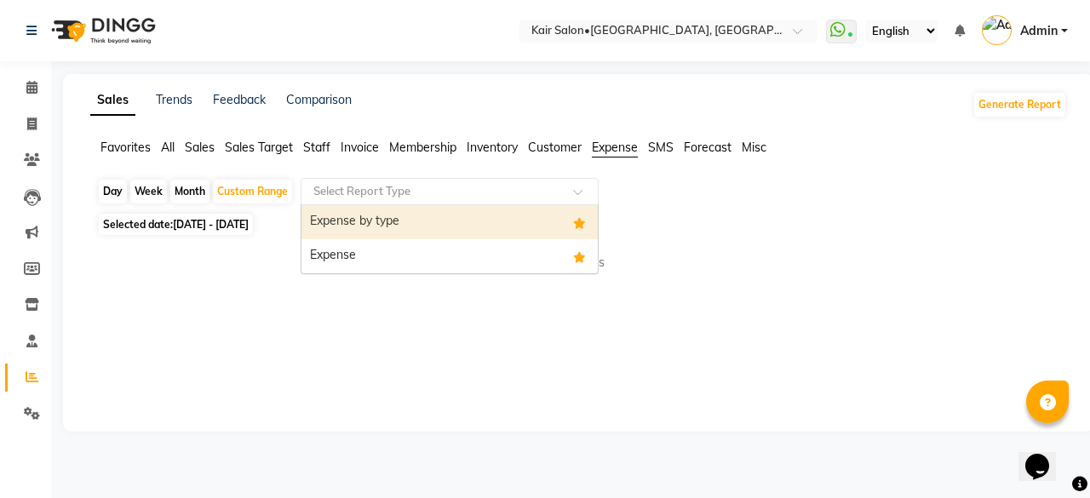
click at [535, 217] on div "Expense by type" at bounding box center [450, 222] width 296 height 34
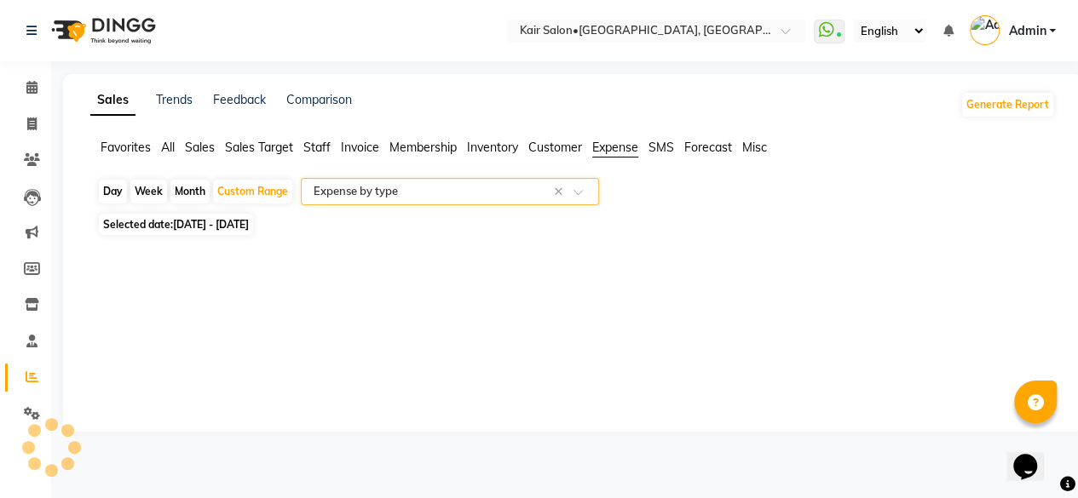
select select "full_report"
select select "csv"
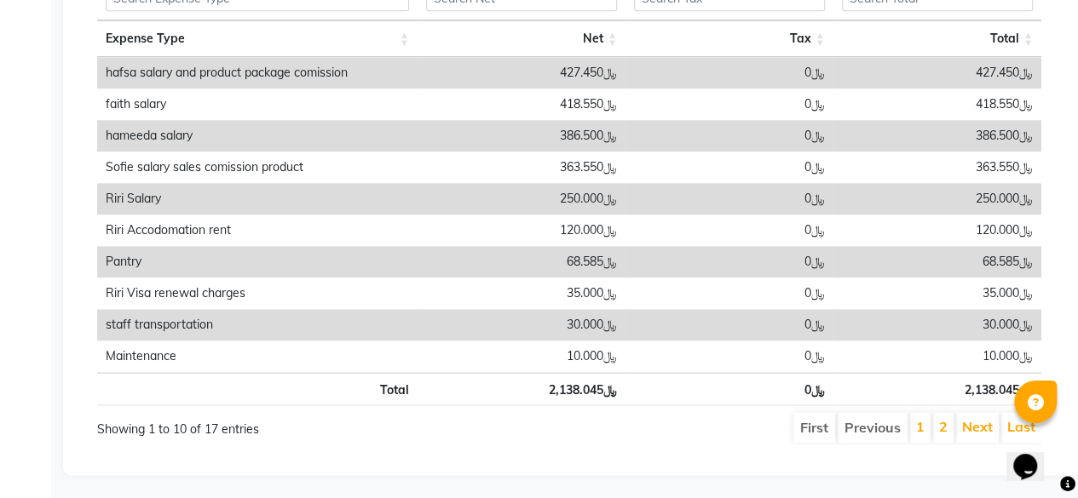
scroll to position [965, 0]
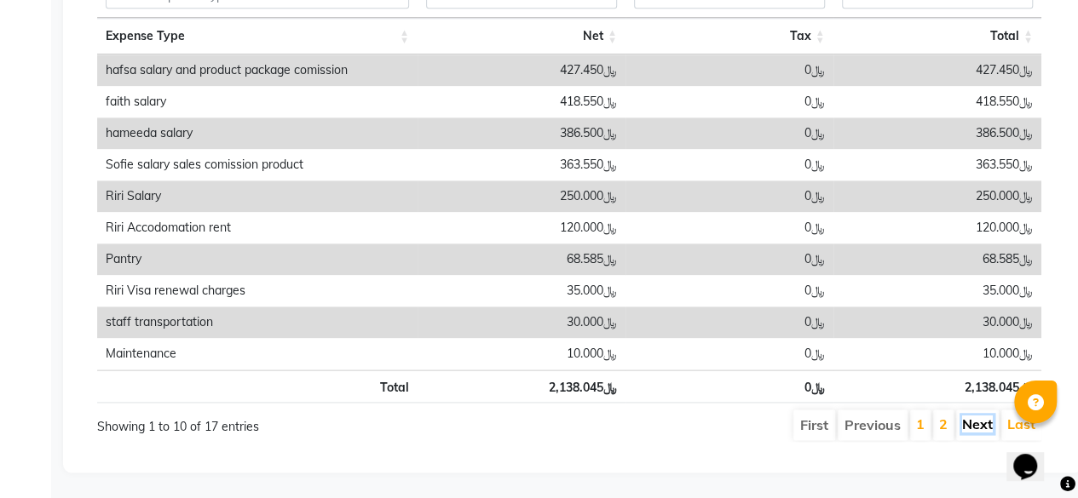
click at [973, 416] on link "Next" at bounding box center [977, 424] width 31 height 17
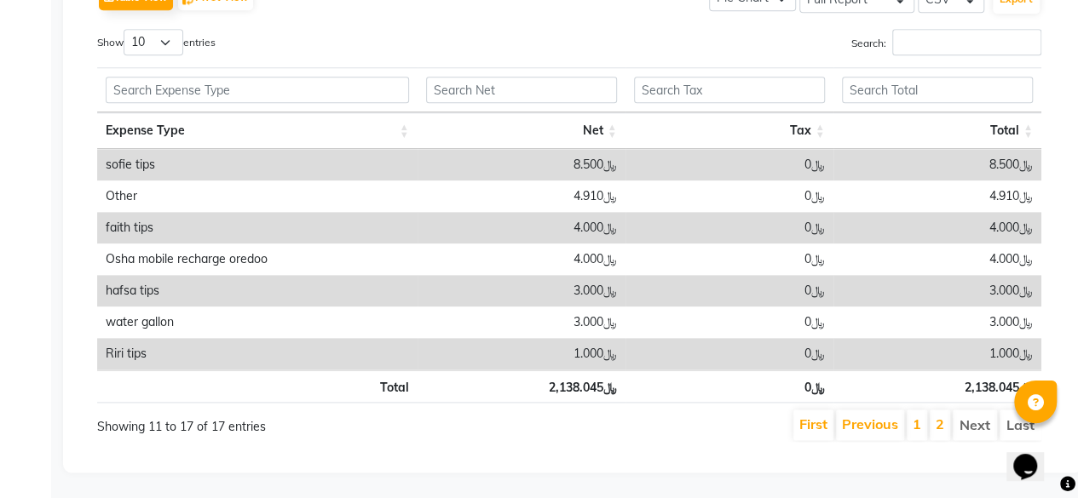
click at [980, 417] on li "Next" at bounding box center [974, 425] width 44 height 31
click at [976, 415] on li "Next" at bounding box center [974, 425] width 44 height 31
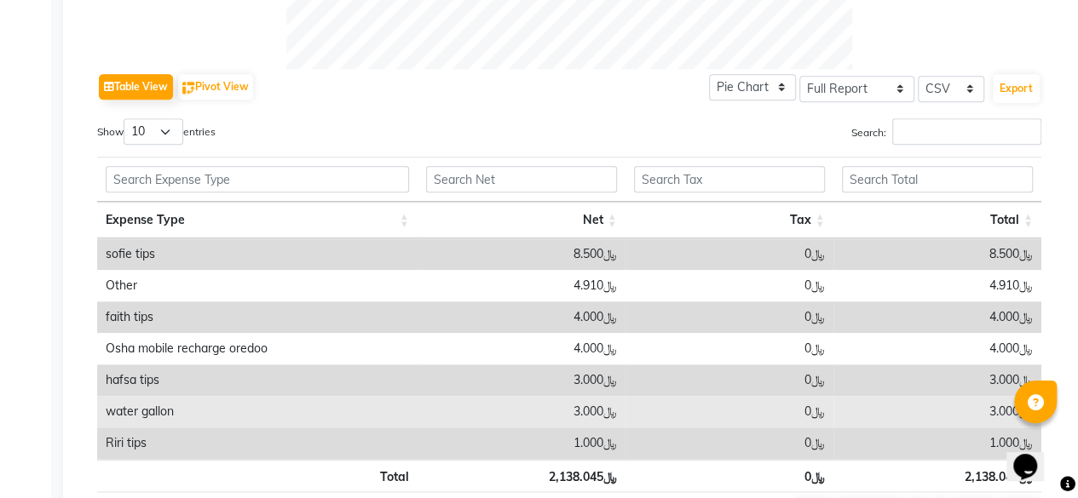
scroll to position [785, 0]
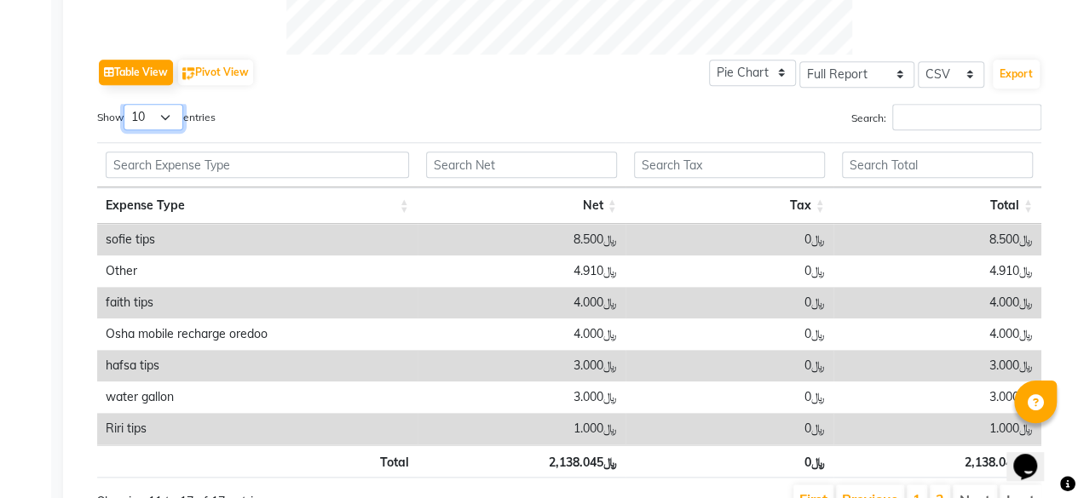
click at [165, 115] on select "10 25 50 100" at bounding box center [154, 117] width 60 height 26
select select "50"
click at [126, 104] on select "10 25 50 100" at bounding box center [154, 117] width 60 height 26
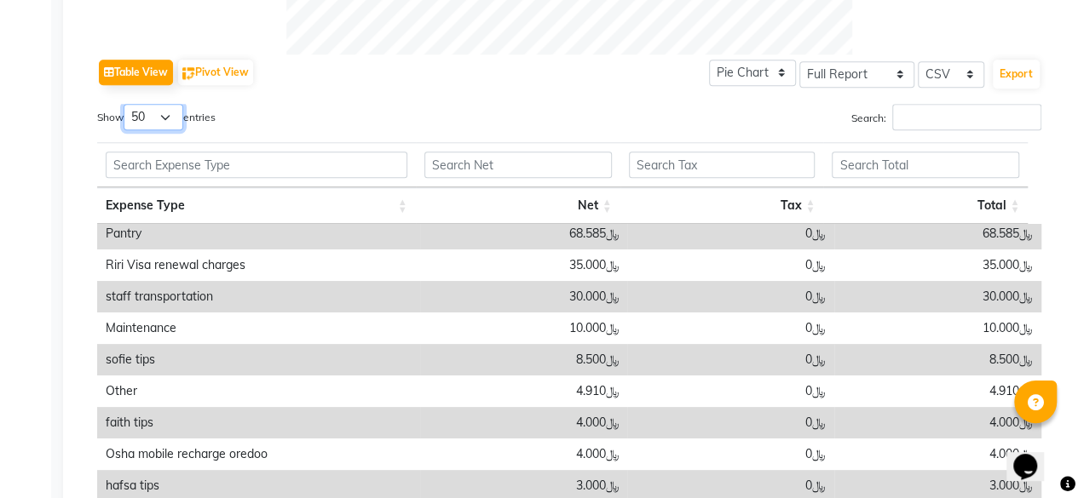
scroll to position [956, 0]
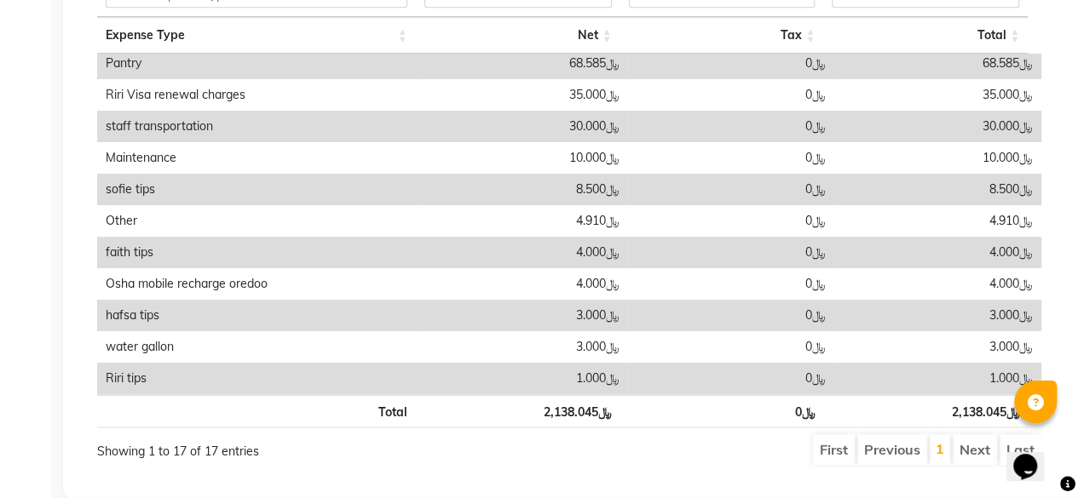
click at [976, 448] on li "Next" at bounding box center [974, 449] width 44 height 31
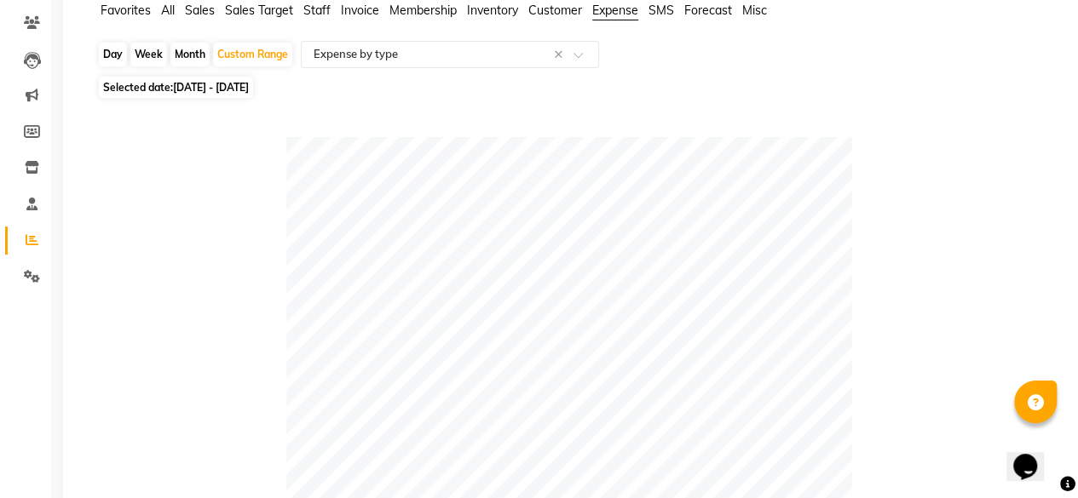
scroll to position [0, 0]
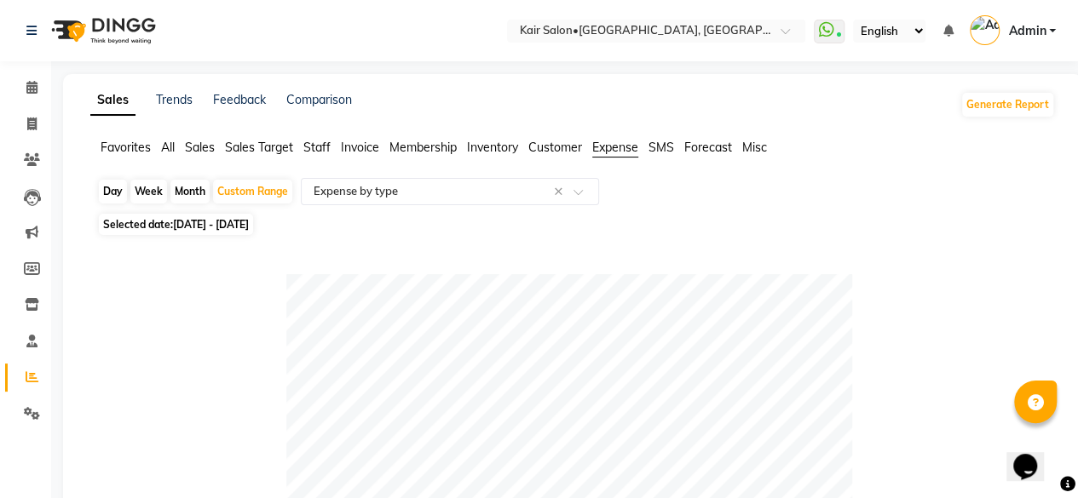
click at [189, 193] on div "Month" at bounding box center [189, 192] width 39 height 24
select select "8"
select select "2025"
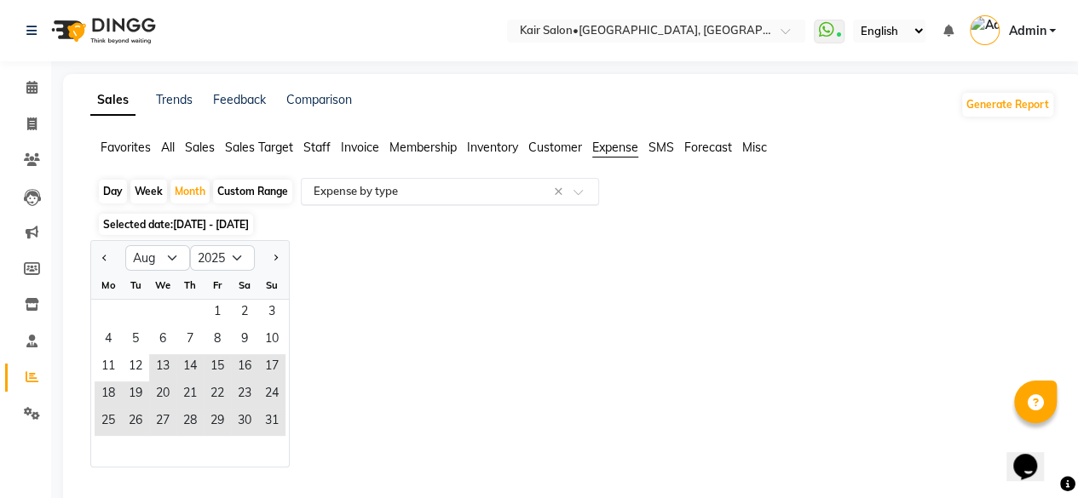
click at [583, 191] on span at bounding box center [583, 196] width 21 height 17
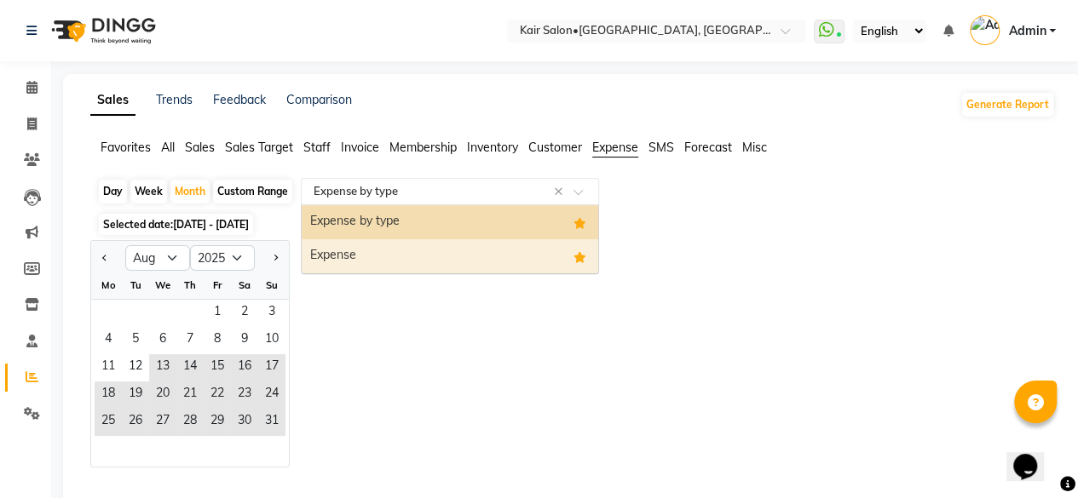
click at [534, 250] on div "Expense" at bounding box center [450, 256] width 296 height 34
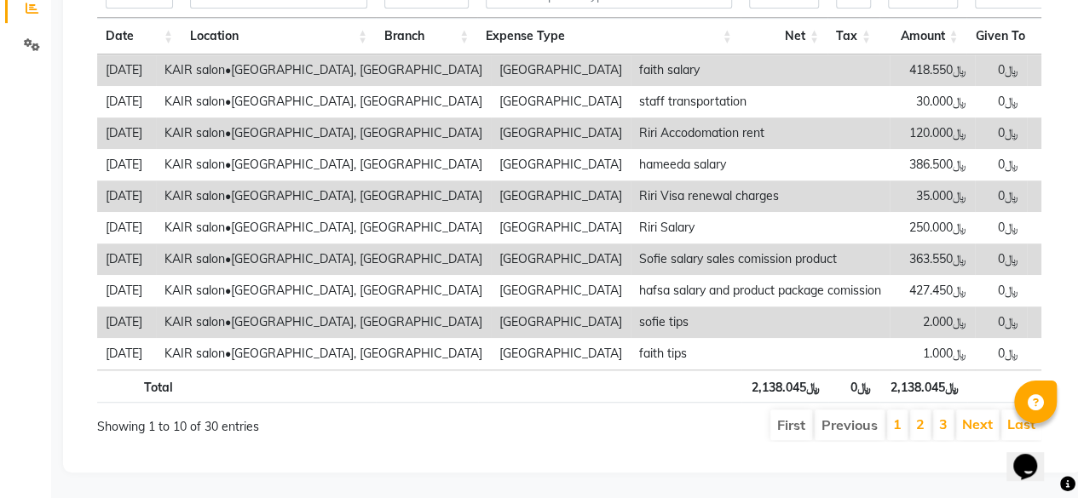
scroll to position [51, 0]
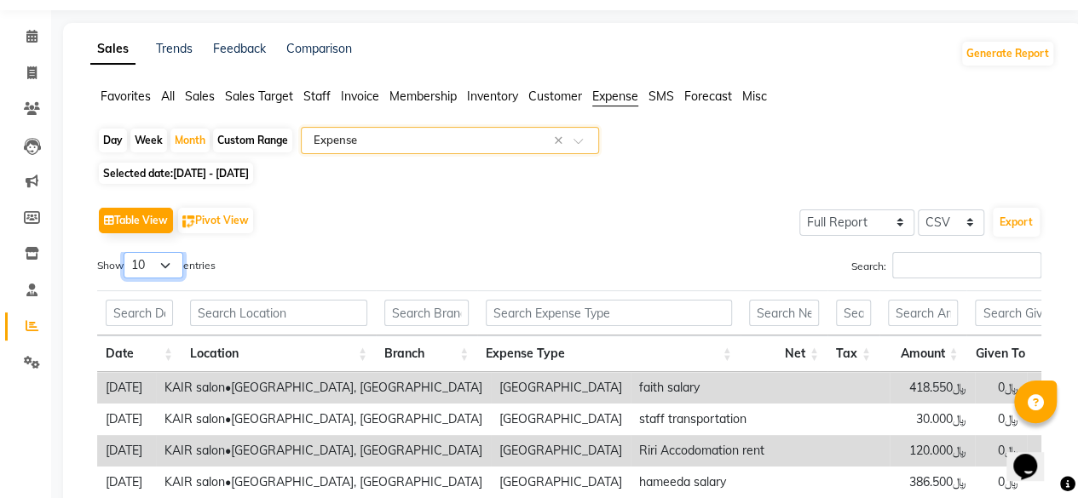
click at [166, 261] on select "10 25 50 100" at bounding box center [154, 265] width 60 height 26
select select "50"
click at [126, 252] on select "10 25 50 100" at bounding box center [154, 265] width 60 height 26
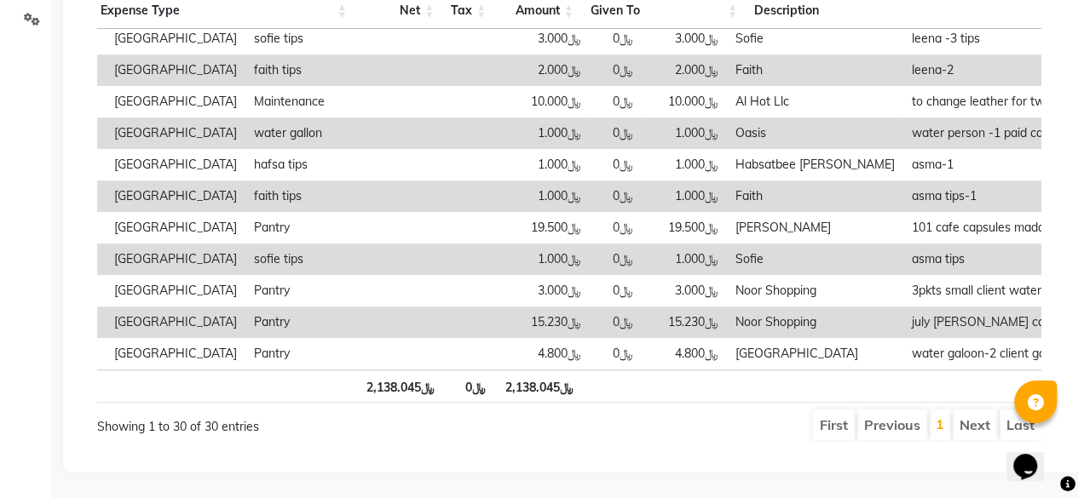
scroll to position [0, 0]
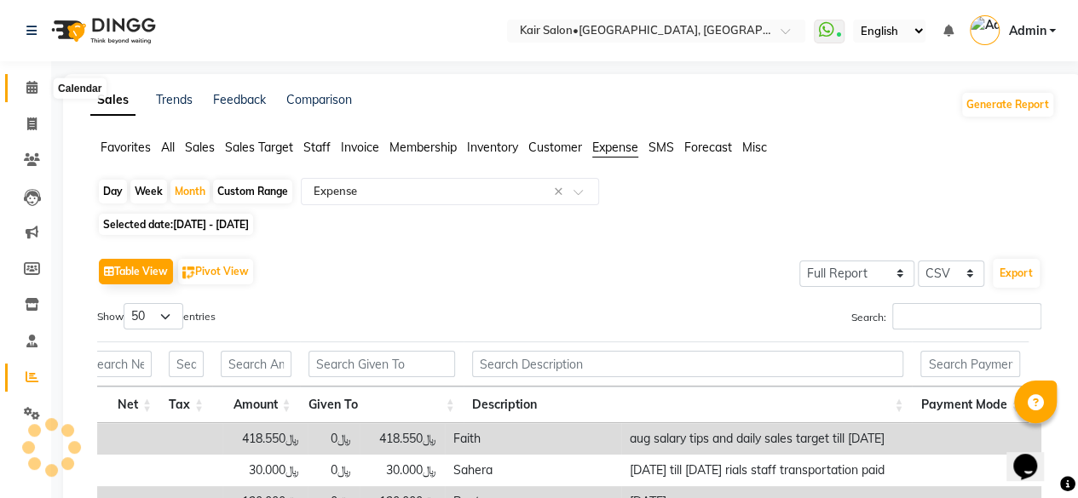
click at [26, 91] on icon at bounding box center [31, 87] width 11 height 13
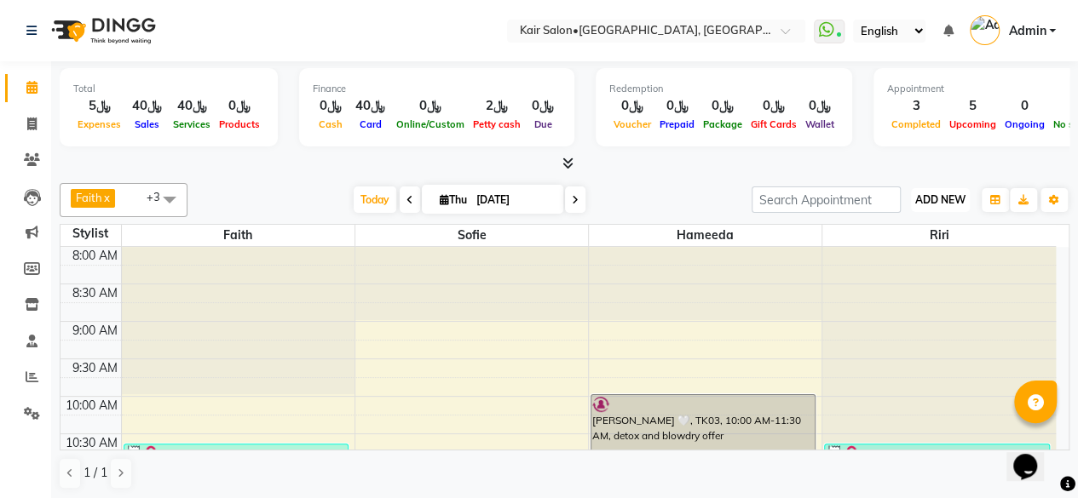
drag, startPoint x: 29, startPoint y: 110, endPoint x: 944, endPoint y: 203, distance: 919.6
click at [944, 203] on span "ADD NEW" at bounding box center [940, 199] width 50 height 13
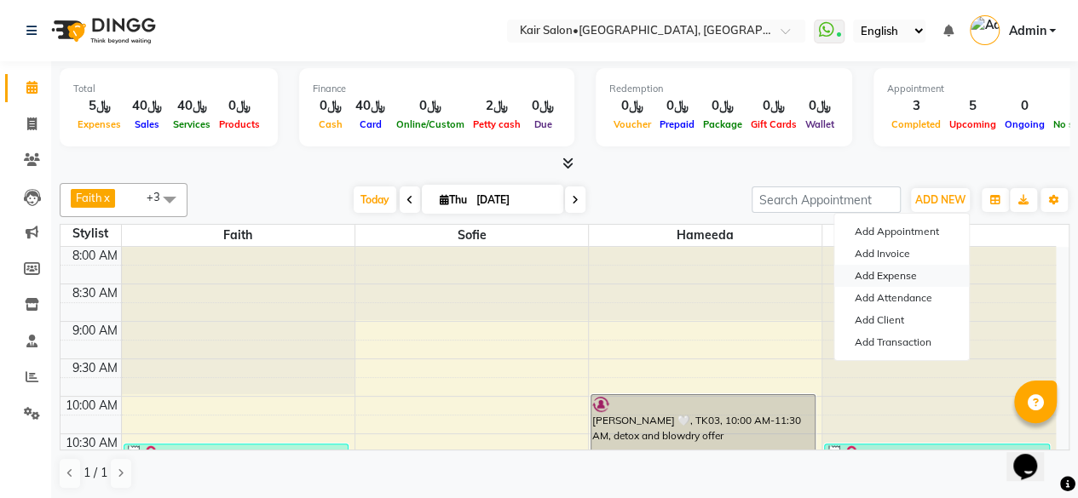
click at [904, 274] on link "Add Expense" at bounding box center [901, 276] width 135 height 22
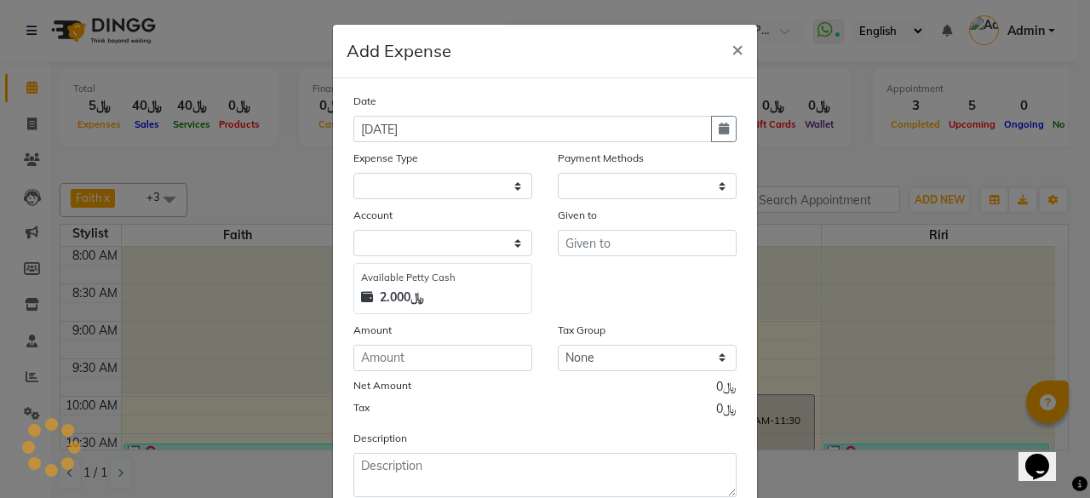
select select "1"
select select "5516"
click at [720, 127] on icon "button" at bounding box center [724, 129] width 10 height 12
select select "9"
select select "2025"
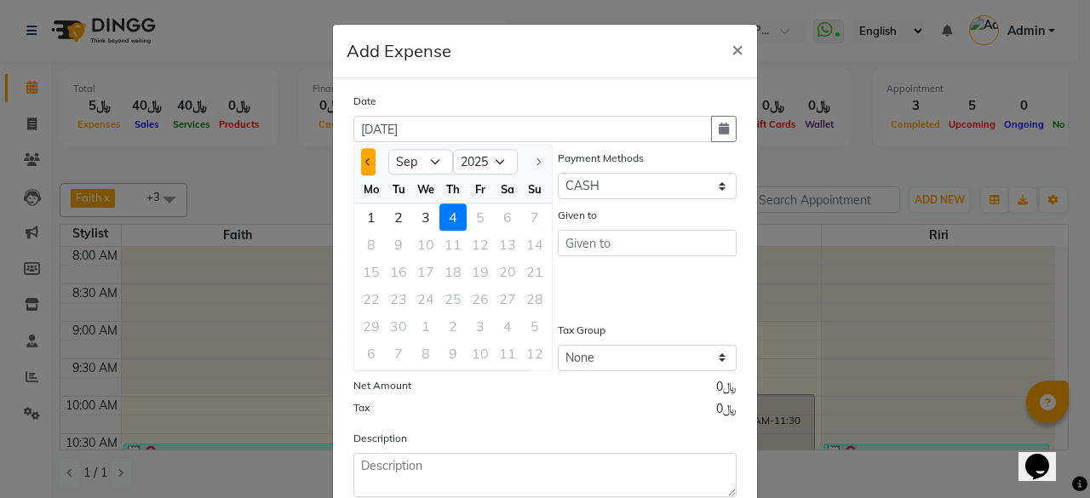
click at [361, 155] on button "Previous month" at bounding box center [368, 161] width 14 height 27
select select "8"
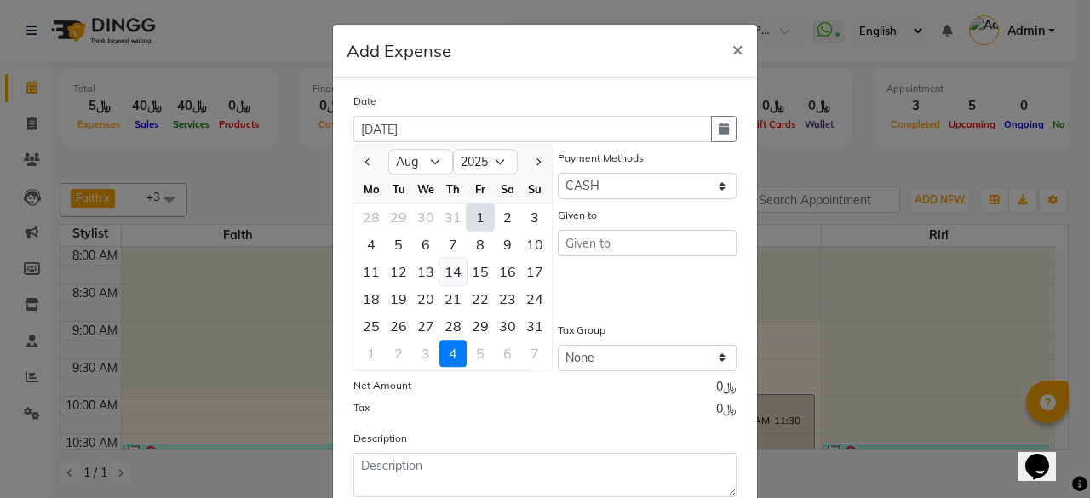
click at [451, 272] on div "14" at bounding box center [453, 271] width 27 height 27
type input "14-08-2025"
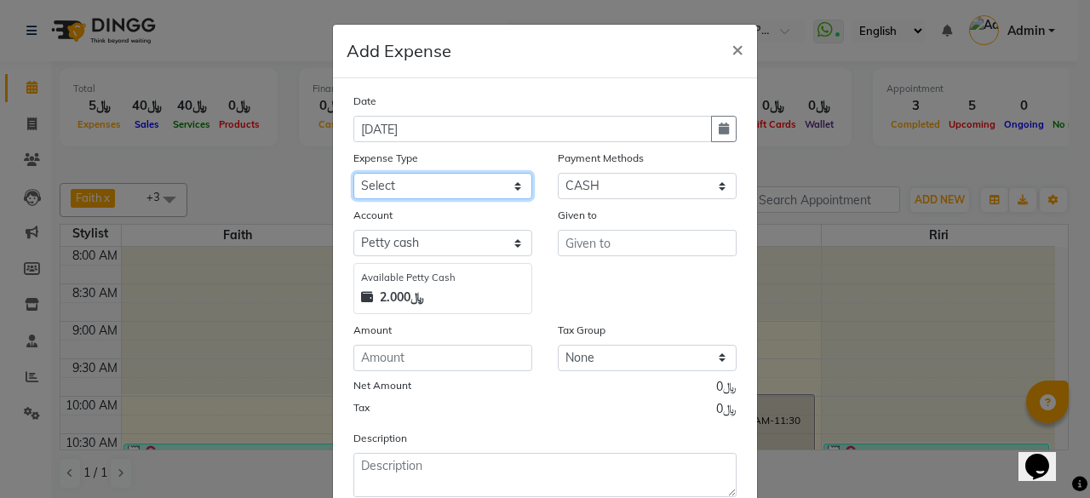
click at [513, 181] on select "Select al nazhi llc Al raaed laundry Amani staff transportation building cleane…" at bounding box center [443, 186] width 179 height 26
select select "19816"
click at [354, 173] on select "Select al nazhi llc Al raaed laundry Amani staff transportation building cleane…" at bounding box center [443, 186] width 179 height 26
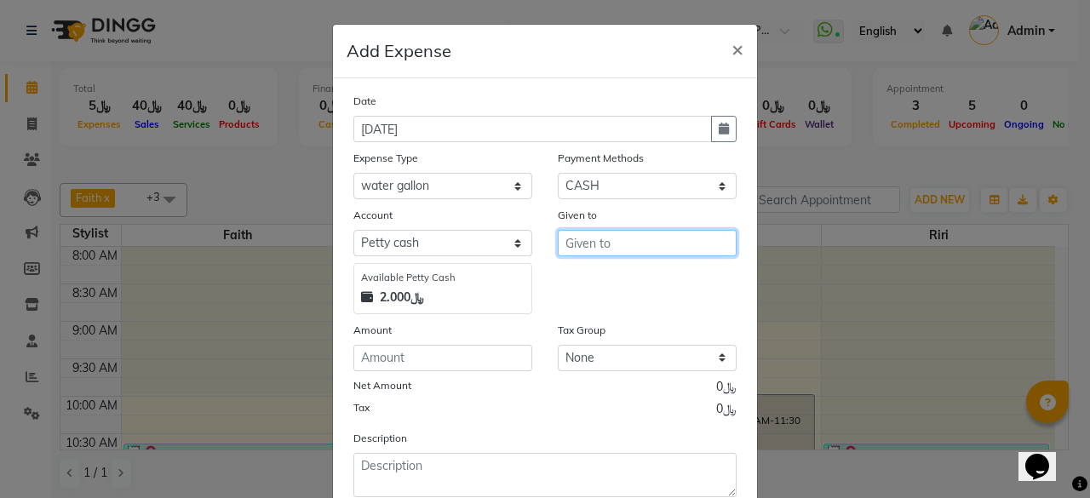
click at [610, 249] on input "text" at bounding box center [647, 243] width 179 height 26
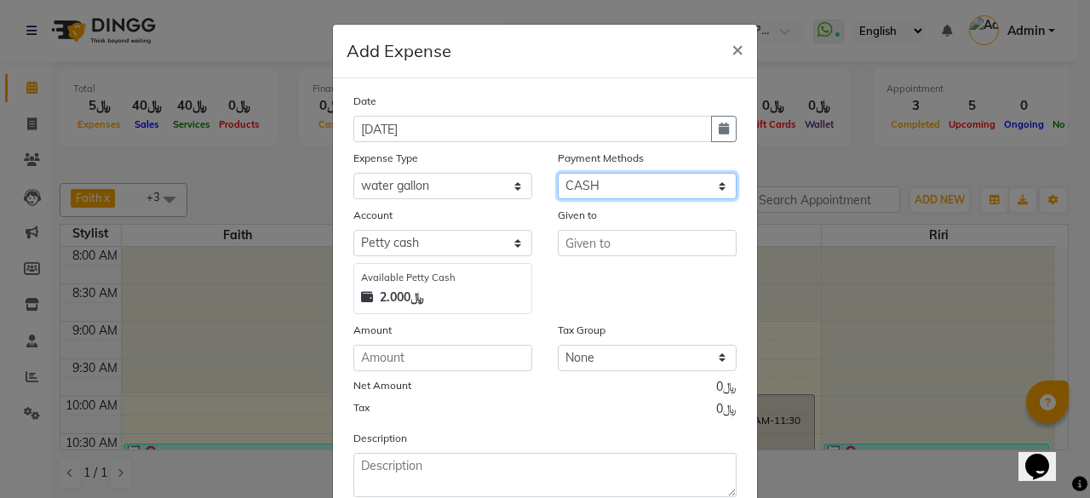
click at [719, 177] on select "Select Family CASH ONLINE CARD Prepaid Package Voucher Gift Card" at bounding box center [647, 186] width 179 height 26
select select "3"
click at [558, 173] on select "Select Family CASH ONLINE CARD Prepaid Package Voucher Gift Card" at bounding box center [647, 186] width 179 height 26
select select "6780"
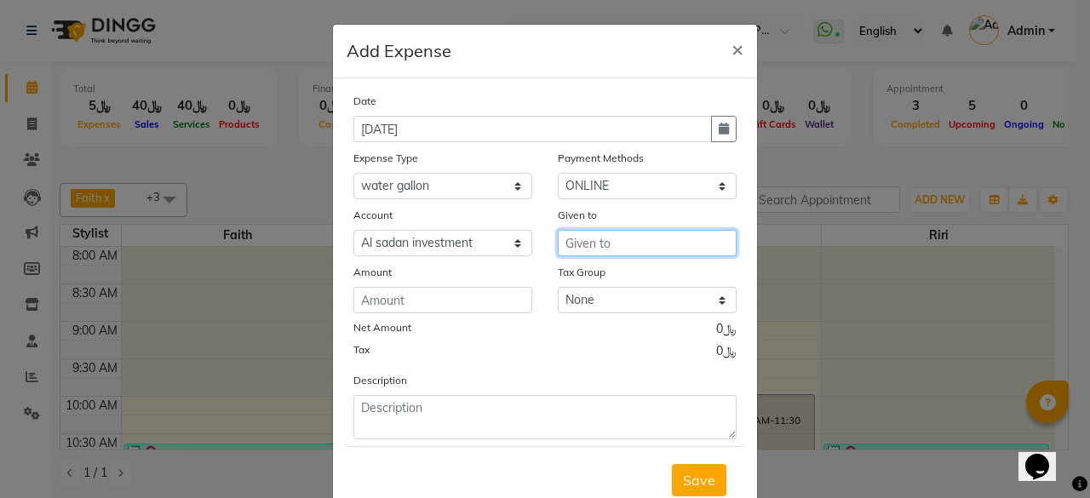
click at [625, 242] on input "text" at bounding box center [647, 243] width 179 height 26
type input "noor shopping mall"
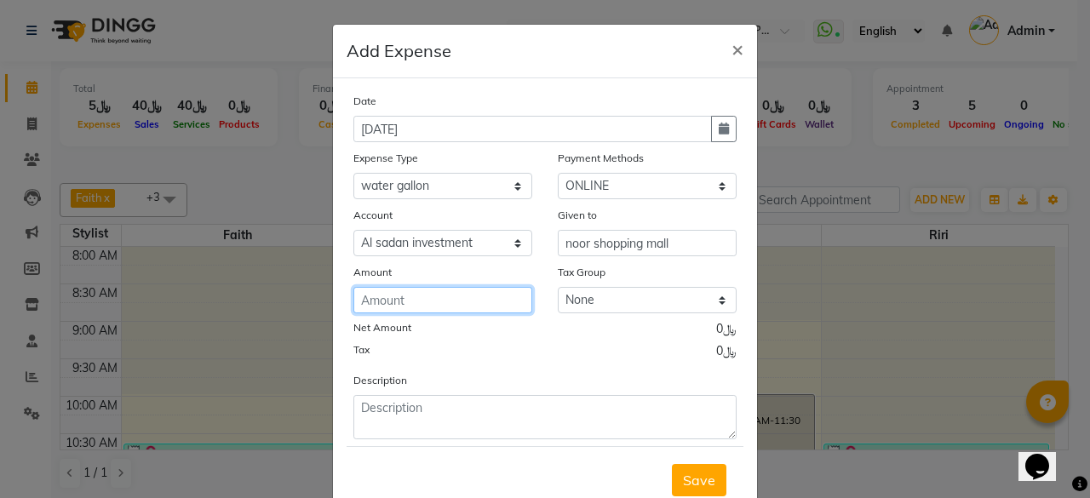
click at [414, 299] on input "number" at bounding box center [443, 300] width 179 height 26
type input "2.970"
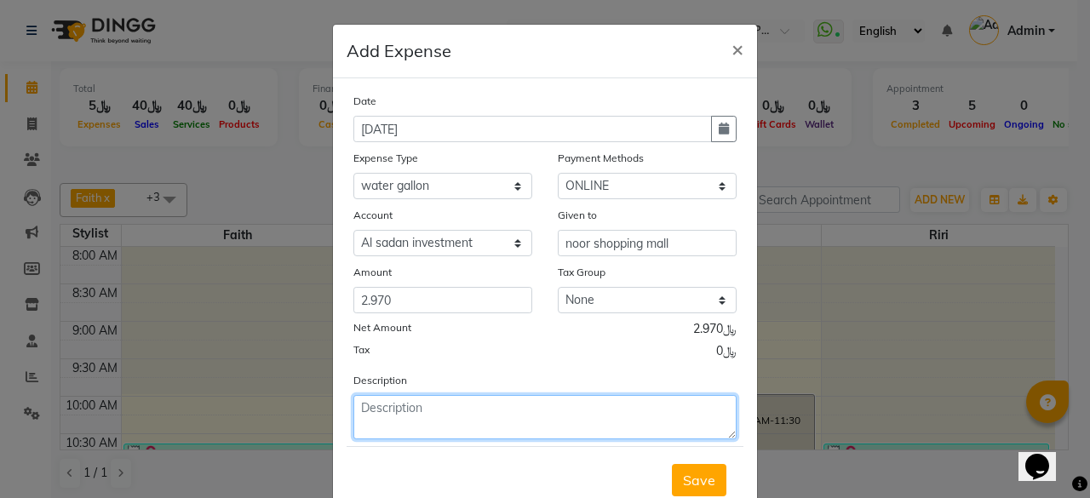
click at [429, 403] on textarea at bounding box center [545, 417] width 383 height 44
click at [486, 413] on textarea at bounding box center [545, 417] width 383 height 44
type textarea "client water bottle 3pkt"
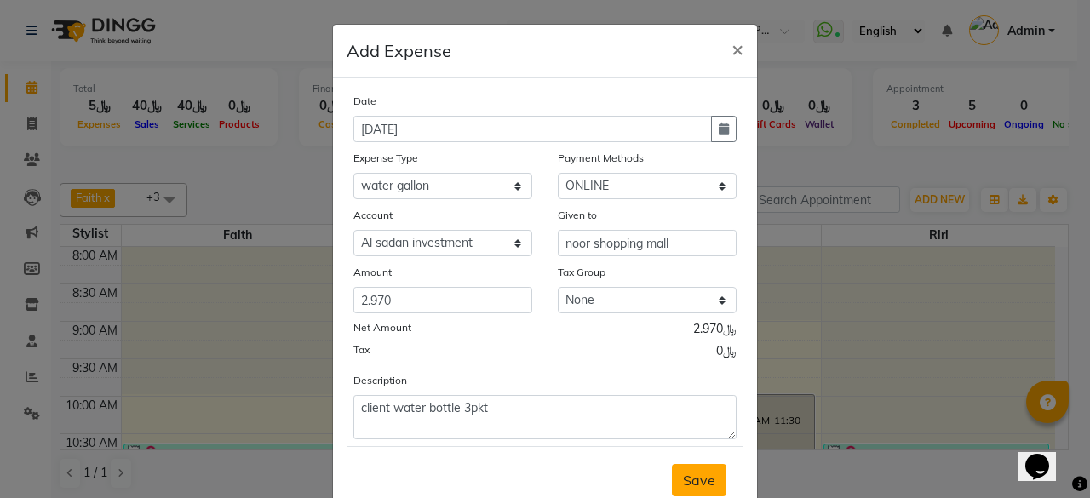
click at [702, 473] on span "Save" at bounding box center [699, 480] width 32 height 17
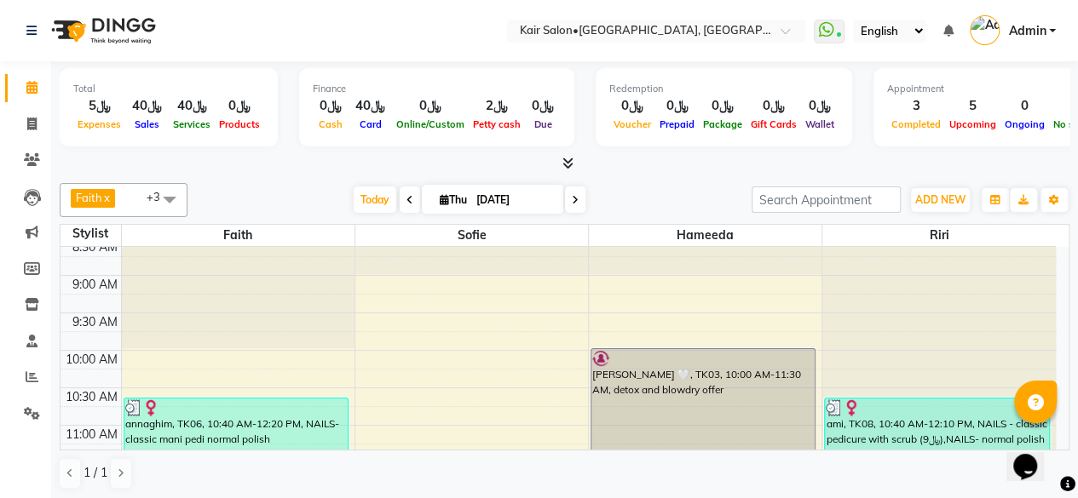
scroll to position [85, 0]
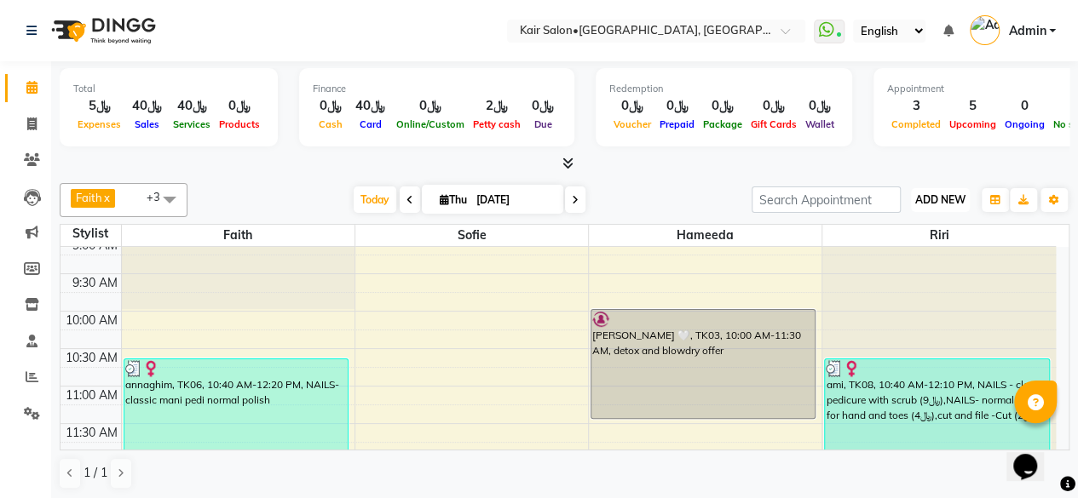
click at [937, 196] on span "ADD NEW" at bounding box center [940, 199] width 50 height 13
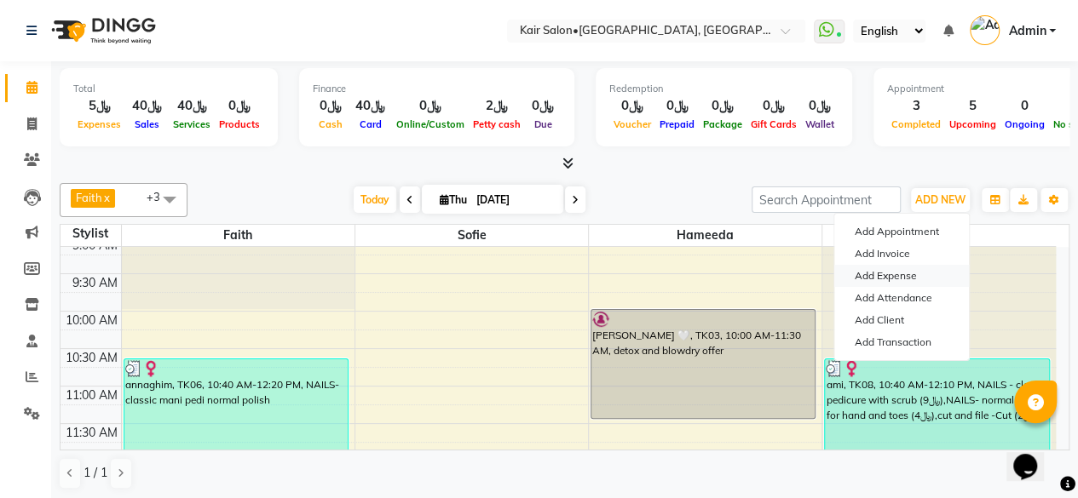
click at [912, 273] on link "Add Expense" at bounding box center [901, 276] width 135 height 22
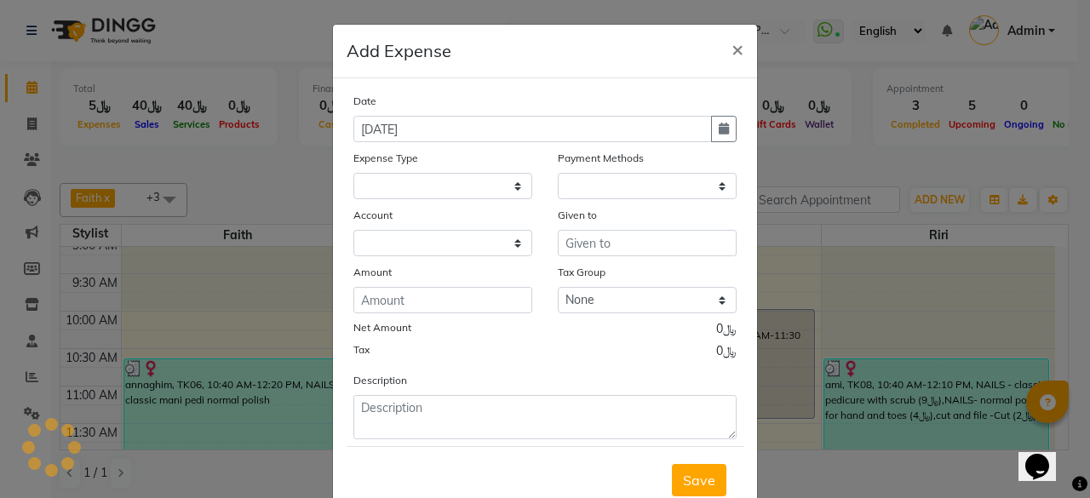
select select
select select "1"
select select "5516"
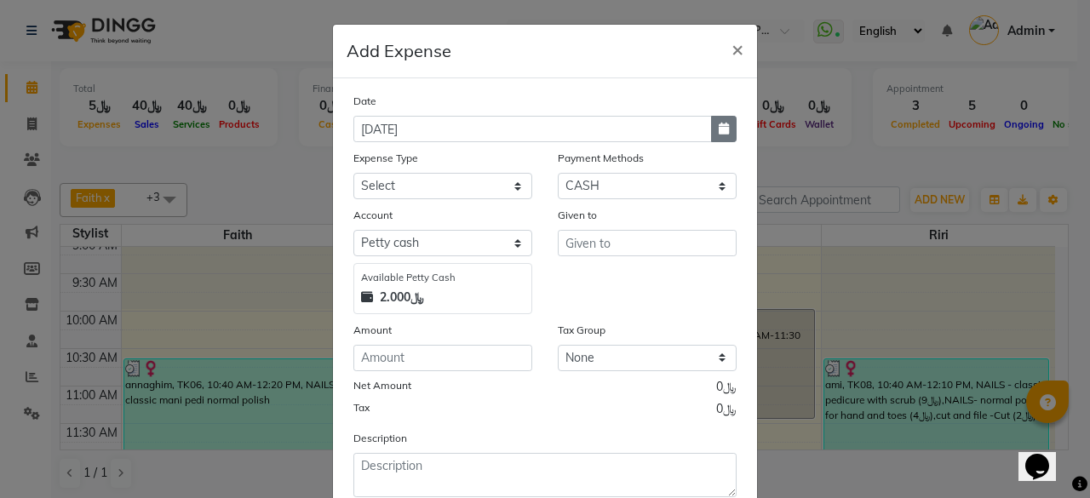
click at [719, 129] on icon "button" at bounding box center [724, 129] width 10 height 12
select select "9"
select select "2025"
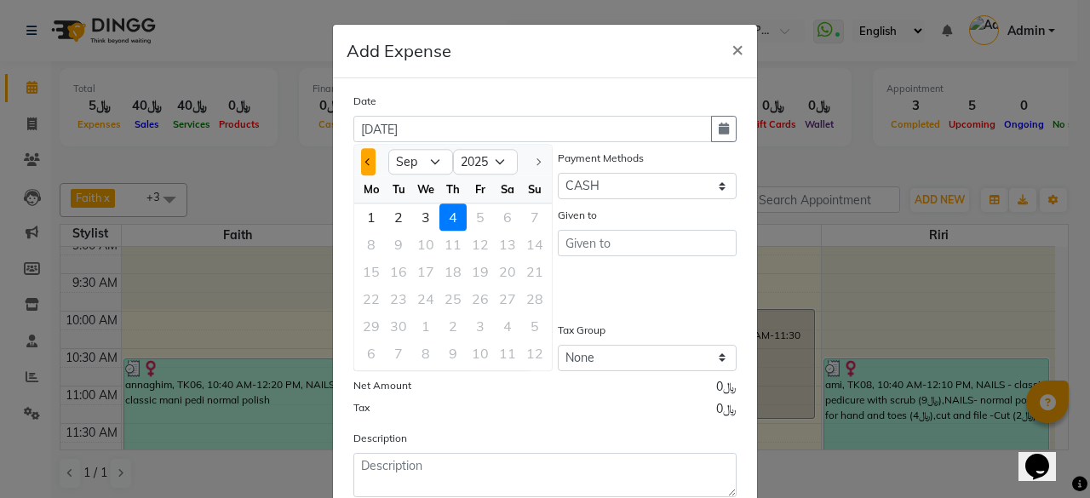
click at [362, 164] on button "Previous month" at bounding box center [368, 161] width 14 height 27
select select "8"
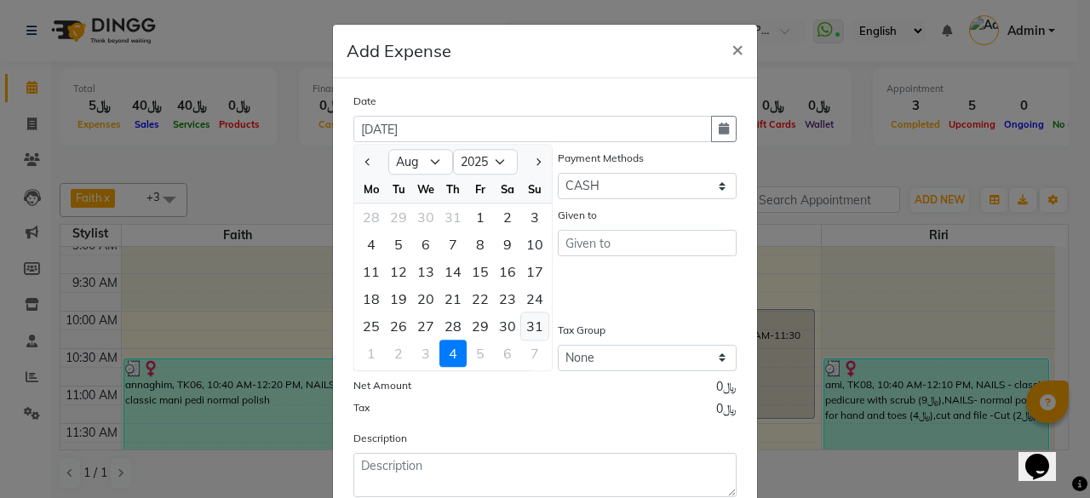
click at [527, 321] on div "31" at bounding box center [534, 326] width 27 height 27
type input "[DATE]"
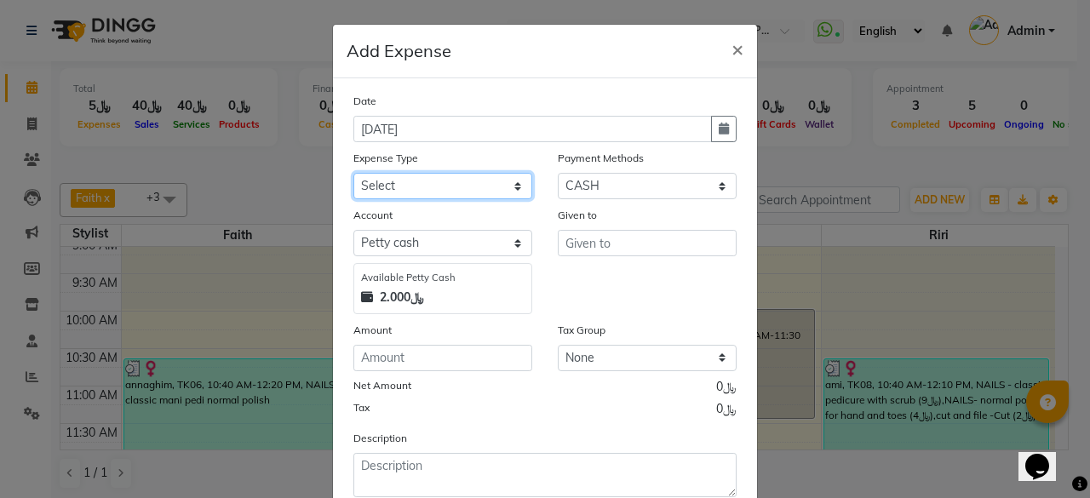
click at [518, 183] on select "Select al nazhi llc Al raaed laundry Amani staff transportation building cleane…" at bounding box center [443, 186] width 179 height 26
select select "16934"
click at [354, 173] on select "Select al nazhi llc Al raaed laundry Amani staff transportation building cleane…" at bounding box center [443, 186] width 179 height 26
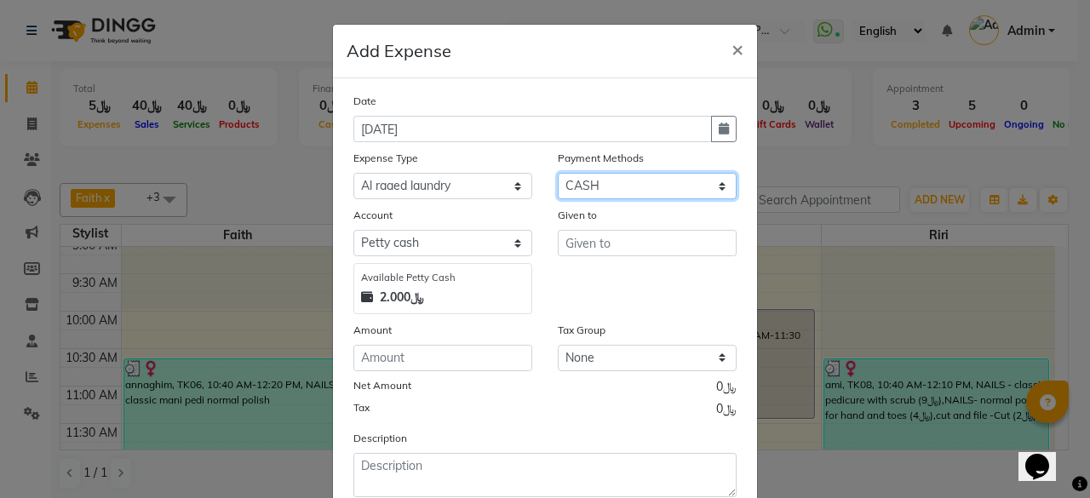
click at [717, 181] on select "Select Family CASH ONLINE CARD Prepaid Package Voucher Gift Card" at bounding box center [647, 186] width 179 height 26
select select "3"
click at [558, 173] on select "Select Family CASH ONLINE CARD Prepaid Package Voucher Gift Card" at bounding box center [647, 186] width 179 height 26
select select "6780"
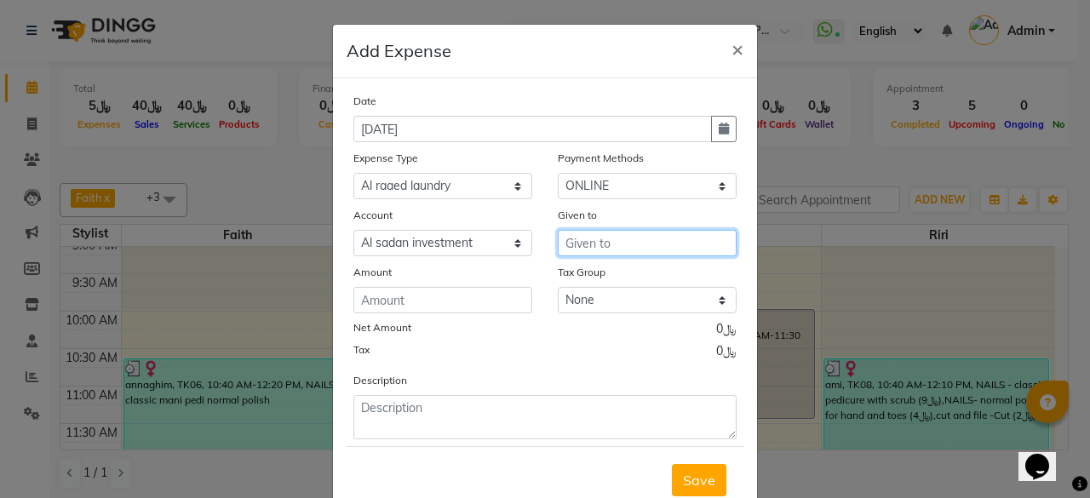
click at [637, 244] on input "text" at bounding box center [647, 243] width 179 height 26
type input "l"
type input "al raed laundry"
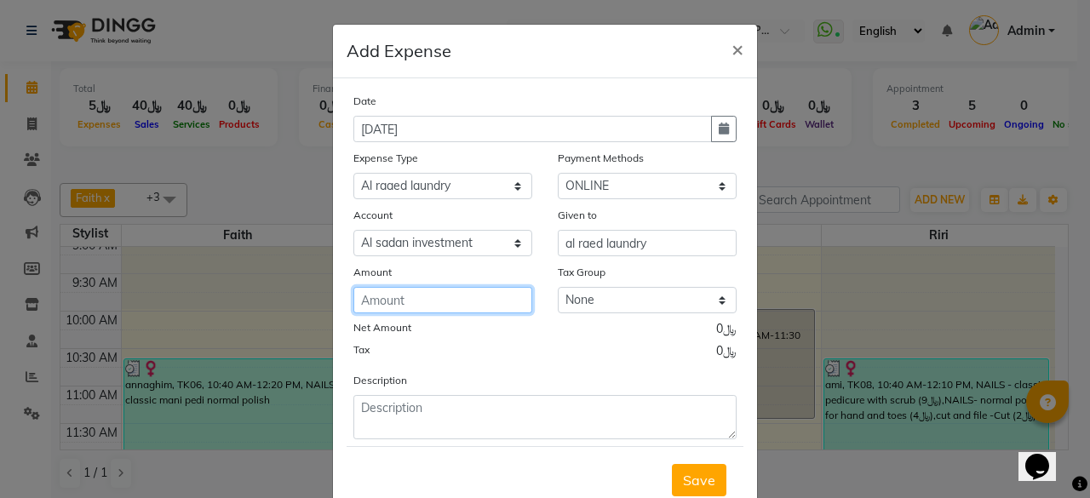
click at [417, 304] on input "number" at bounding box center [443, 300] width 179 height 26
type input "11.6"
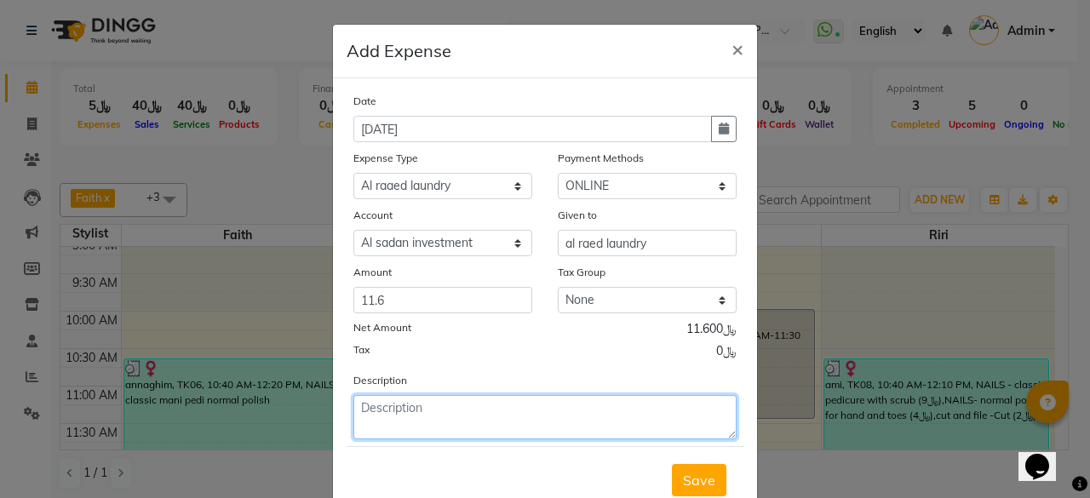
click at [520, 411] on textarea at bounding box center [545, 417] width 383 height 44
type textarea "towels"
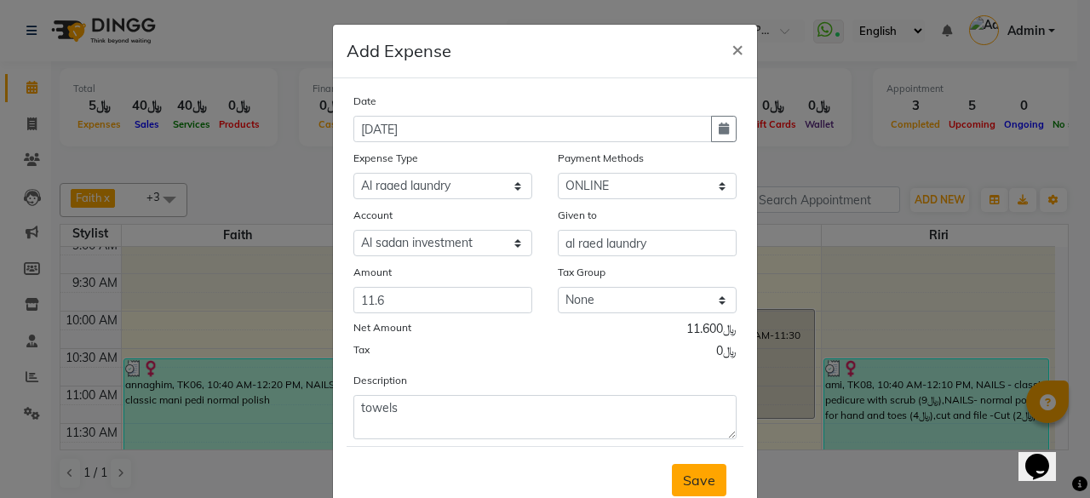
click at [695, 480] on span "Save" at bounding box center [699, 480] width 32 height 17
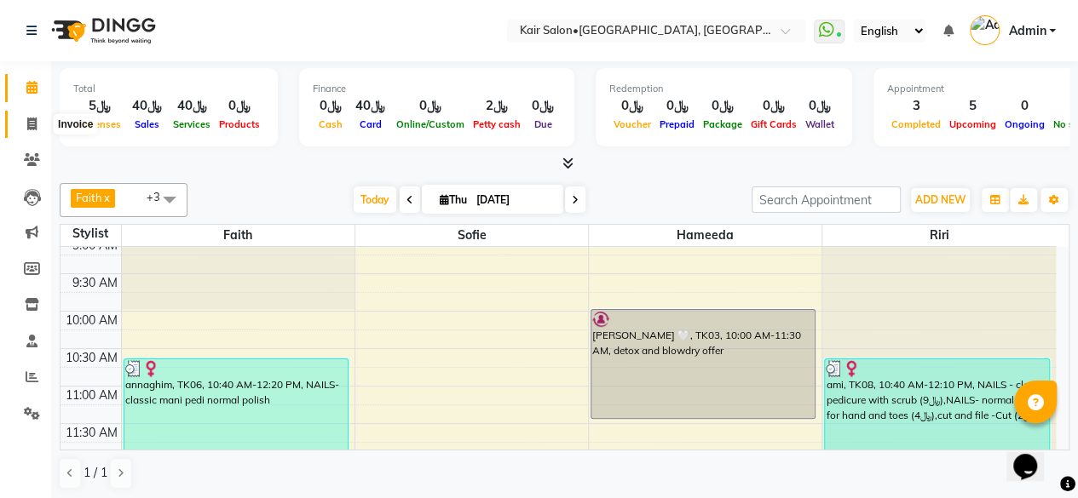
click at [29, 120] on icon at bounding box center [31, 124] width 9 height 13
select select "service"
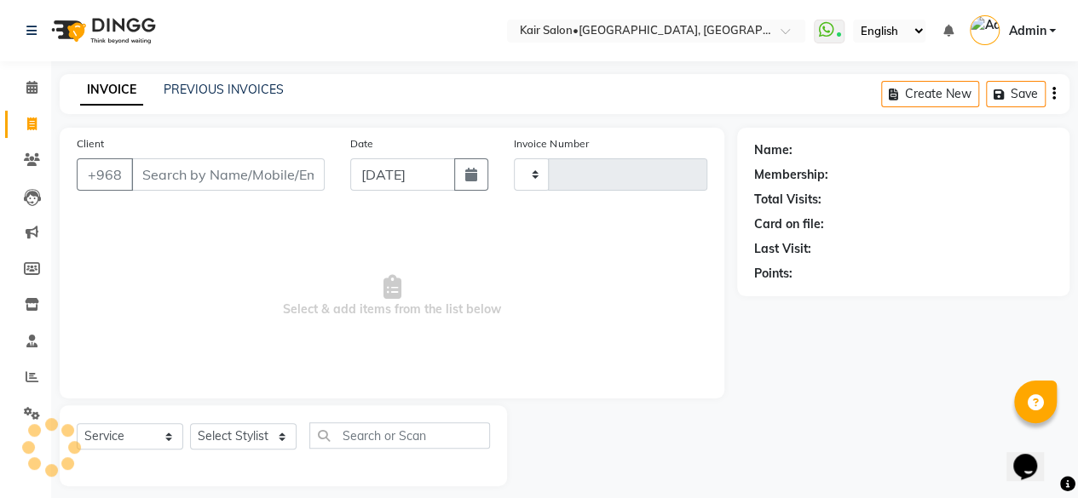
type input "1687"
select select "6490"
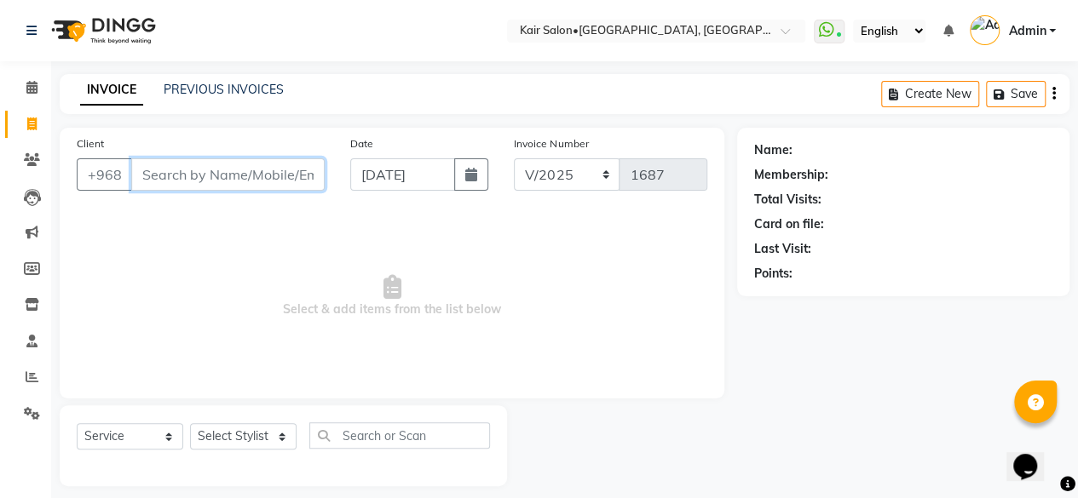
click at [164, 164] on input "Client" at bounding box center [227, 174] width 193 height 32
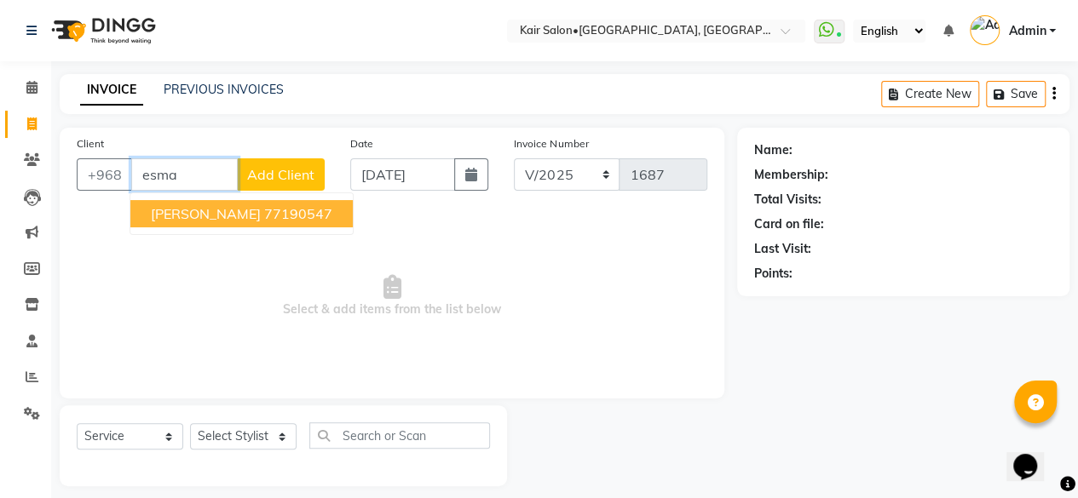
click at [235, 217] on span "esma chakriya" at bounding box center [206, 213] width 110 height 17
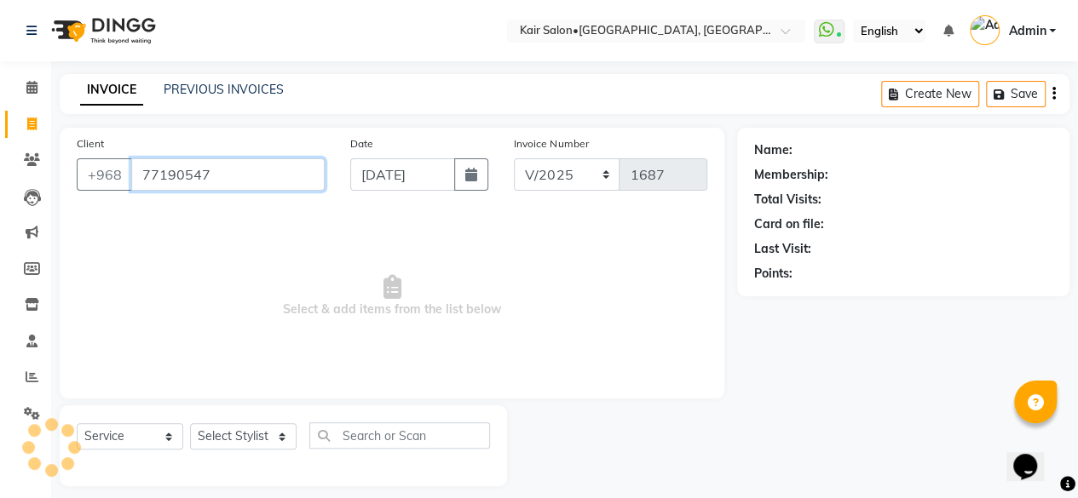
type input "77190547"
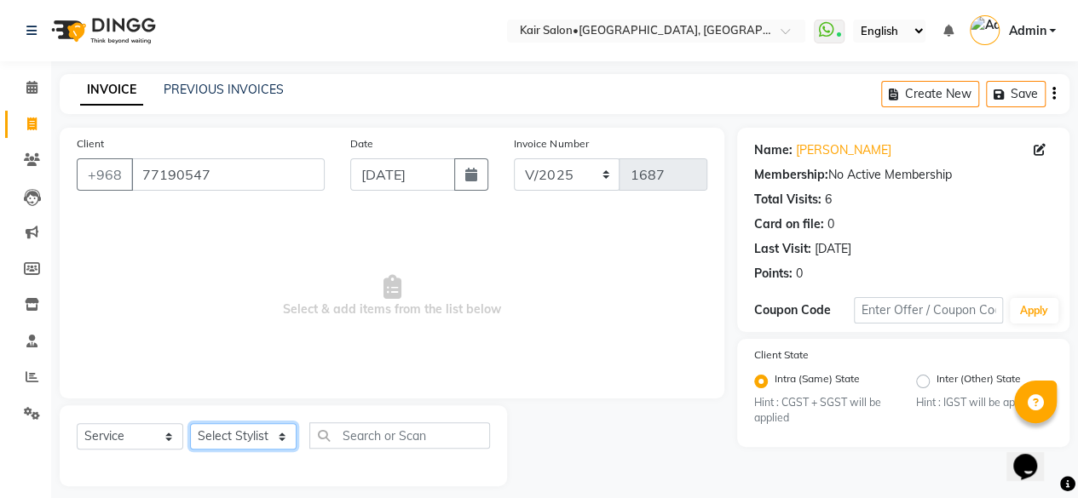
click at [285, 437] on select "Select Stylist Faith HABSATBEE SHAHULHAMEED Hameeda Kairs staffs Madam Alia Tay…" at bounding box center [243, 436] width 106 height 26
select select "58893"
click at [190, 423] on select "Select Stylist Faith HABSATBEE SHAHULHAMEED Hameeda Kairs staffs Madam Alia Tay…" at bounding box center [243, 436] width 106 height 26
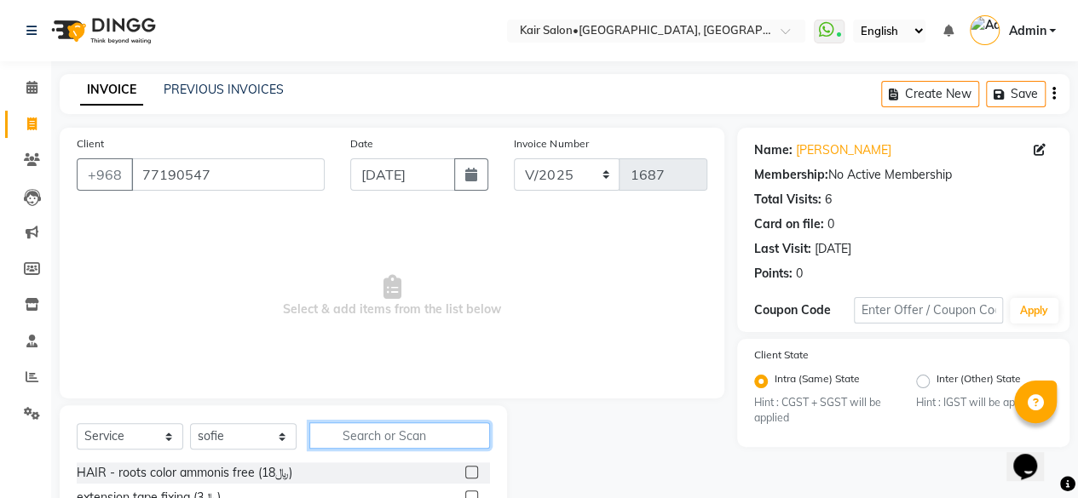
click at [342, 437] on input "text" at bounding box center [399, 436] width 181 height 26
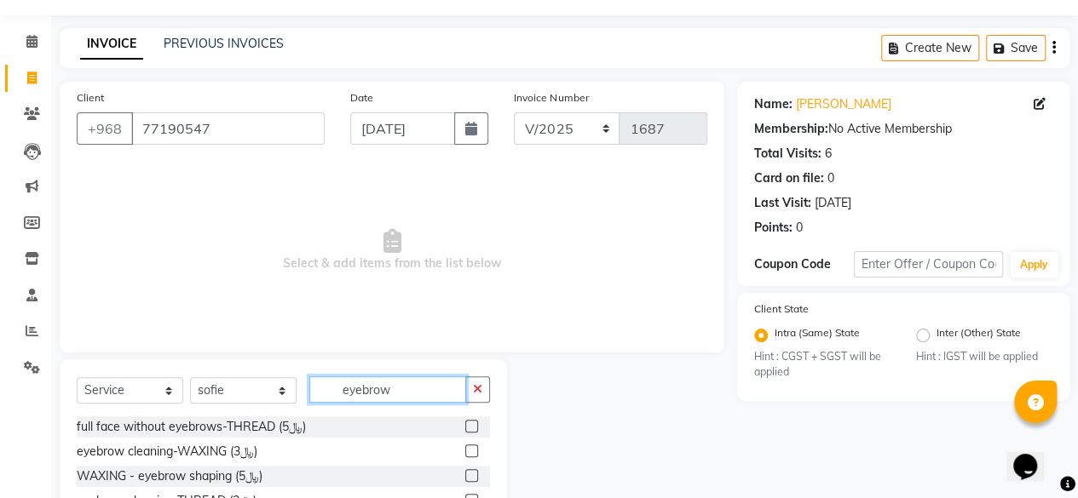
scroll to position [85, 0]
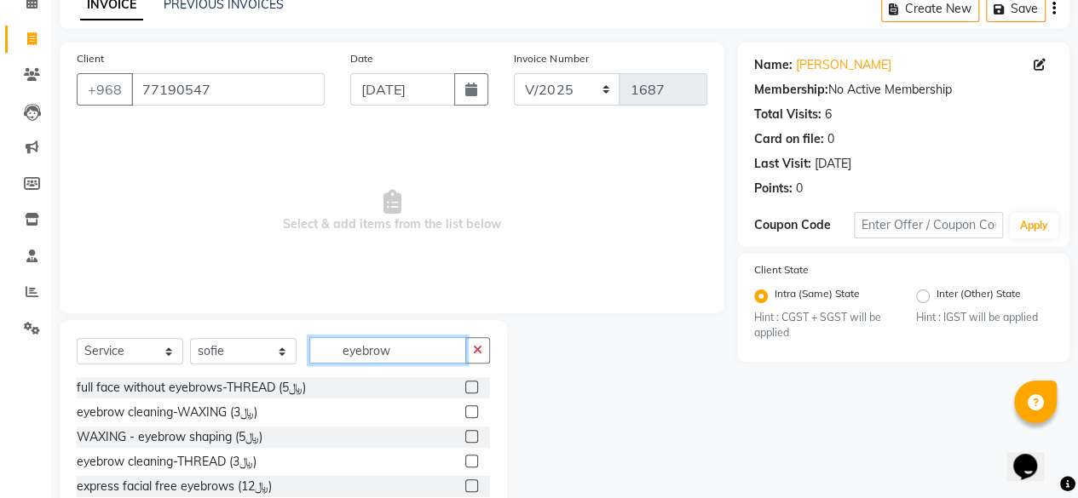
type input "eyebrow"
click at [465, 456] on label at bounding box center [471, 461] width 13 height 13
click at [465, 457] on input "checkbox" at bounding box center [470, 462] width 11 height 11
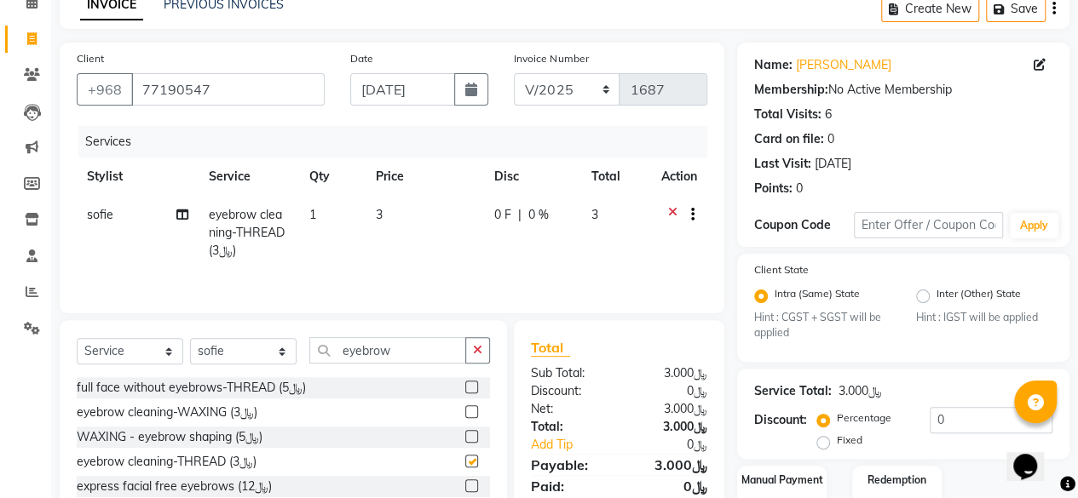
checkbox input "false"
click at [417, 343] on input "eyebrow" at bounding box center [387, 350] width 157 height 26
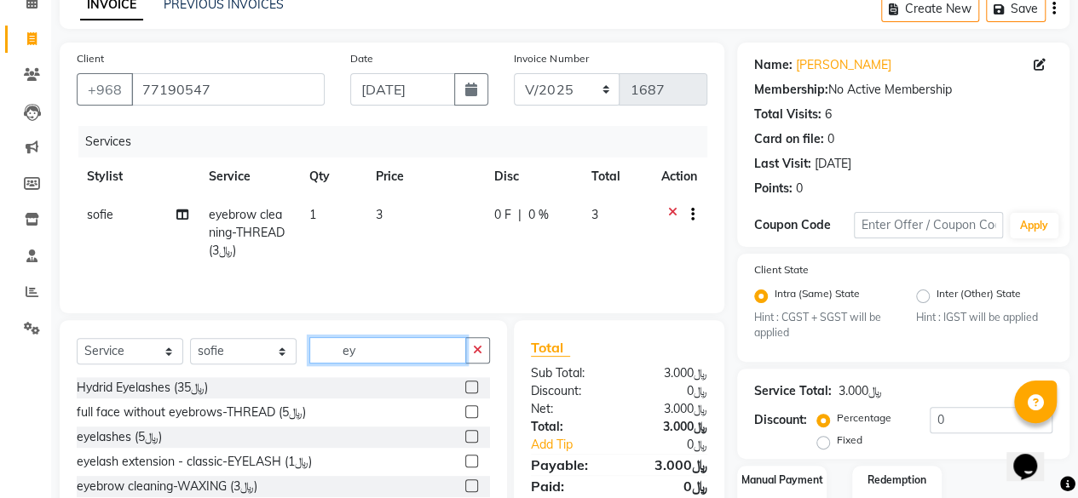
type input "e"
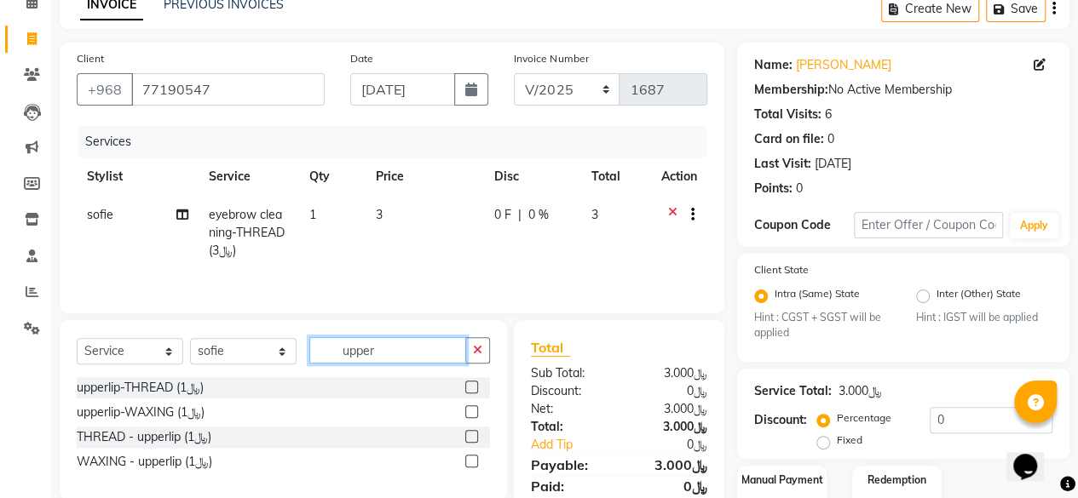
type input "upper"
click at [469, 435] on label at bounding box center [471, 436] width 13 height 13
click at [469, 435] on input "checkbox" at bounding box center [470, 437] width 11 height 11
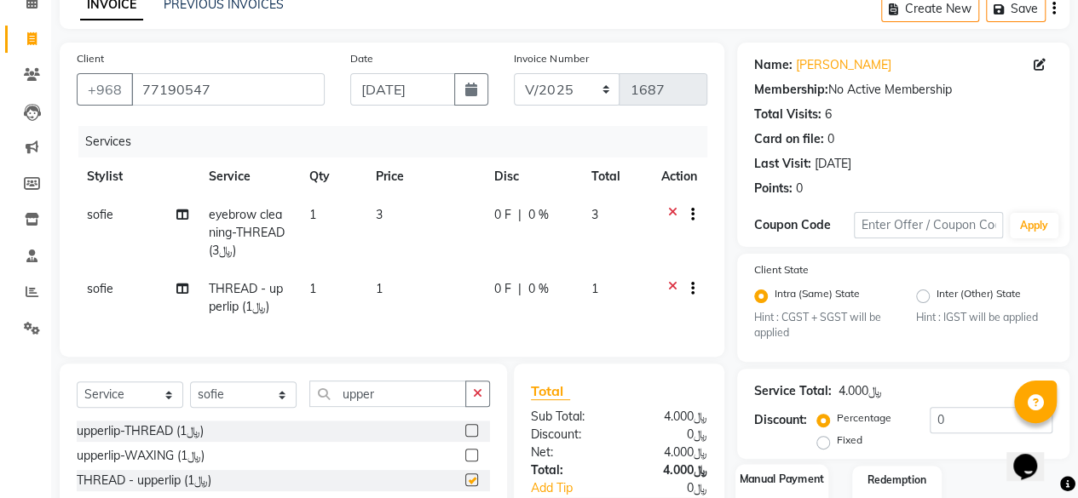
checkbox input "false"
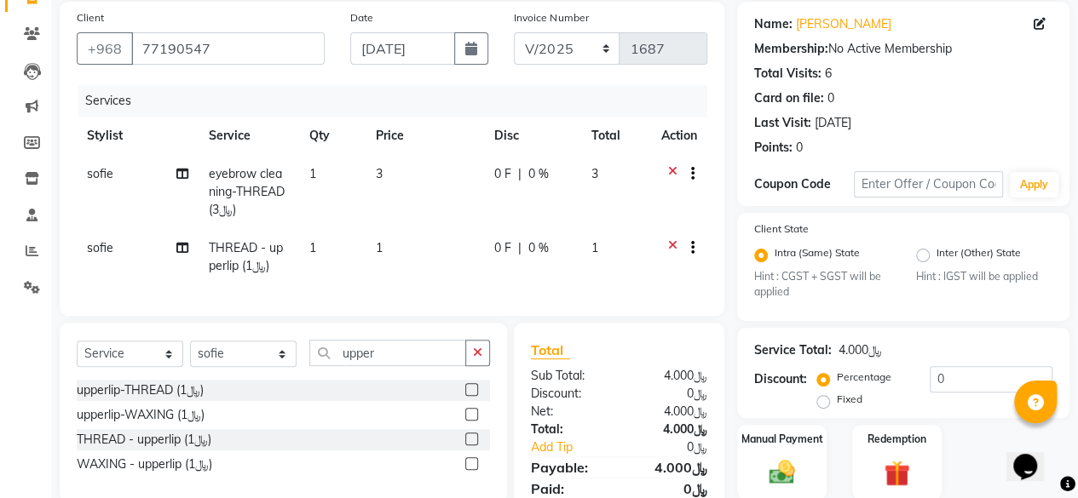
scroll to position [203, 0]
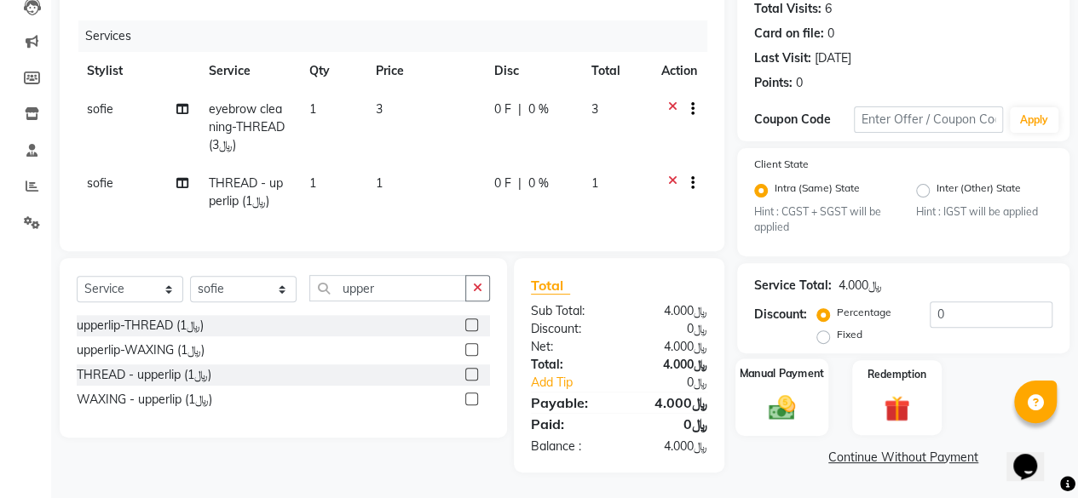
click at [779, 394] on img at bounding box center [781, 408] width 43 height 31
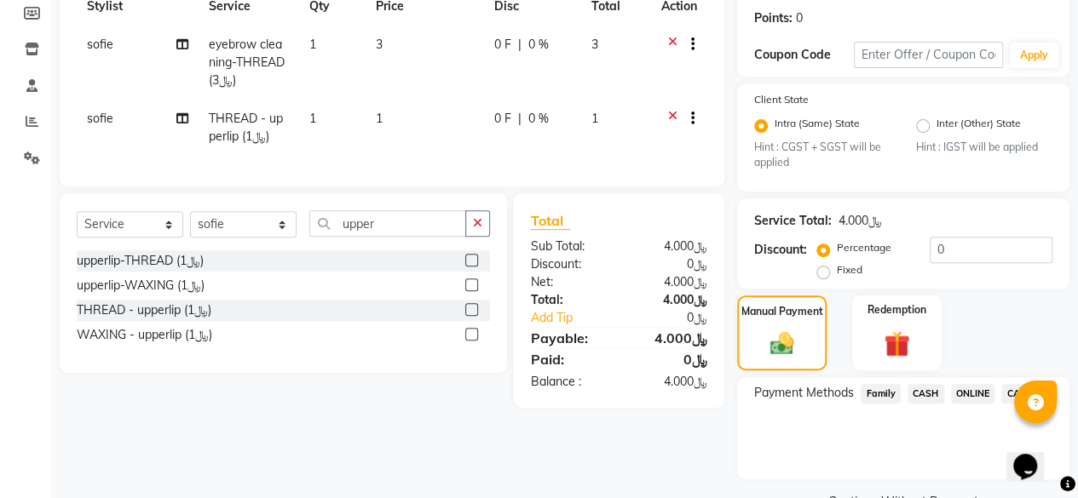
scroll to position [296, 0]
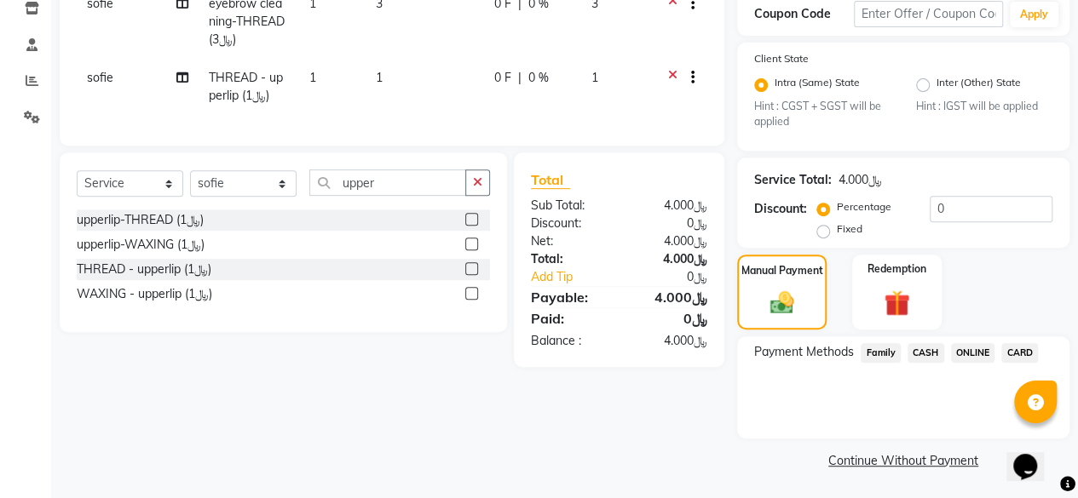
click at [1063, 481] on icon at bounding box center [1067, 484] width 15 height 15
click at [1019, 355] on span "CARD" at bounding box center [1019, 353] width 37 height 20
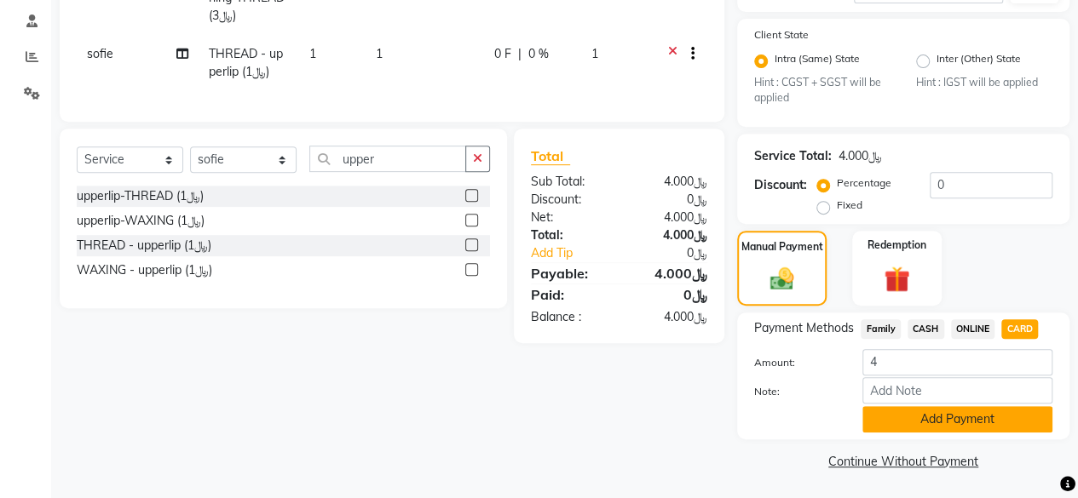
click at [950, 415] on button "Add Payment" at bounding box center [957, 419] width 190 height 26
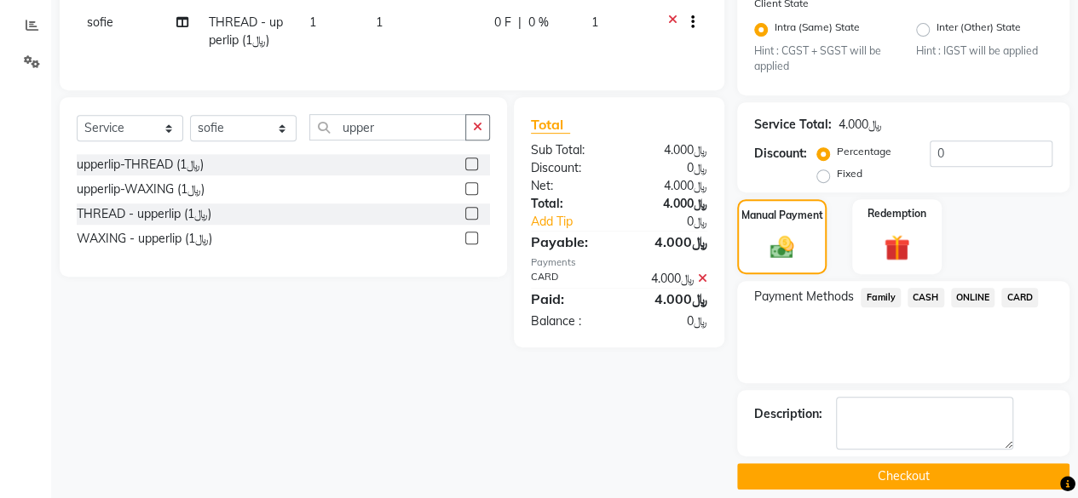
scroll to position [366, 0]
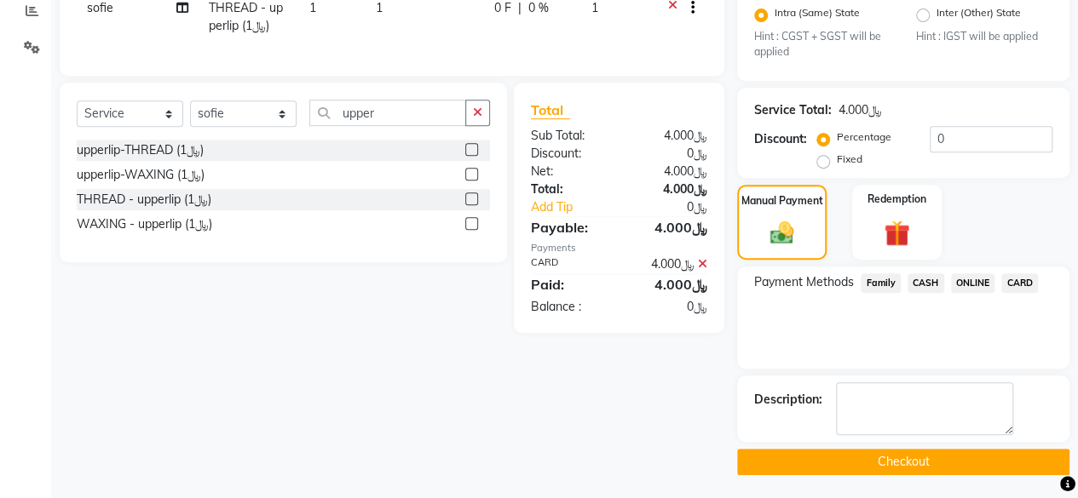
click at [918, 454] on button "Checkout" at bounding box center [903, 462] width 332 height 26
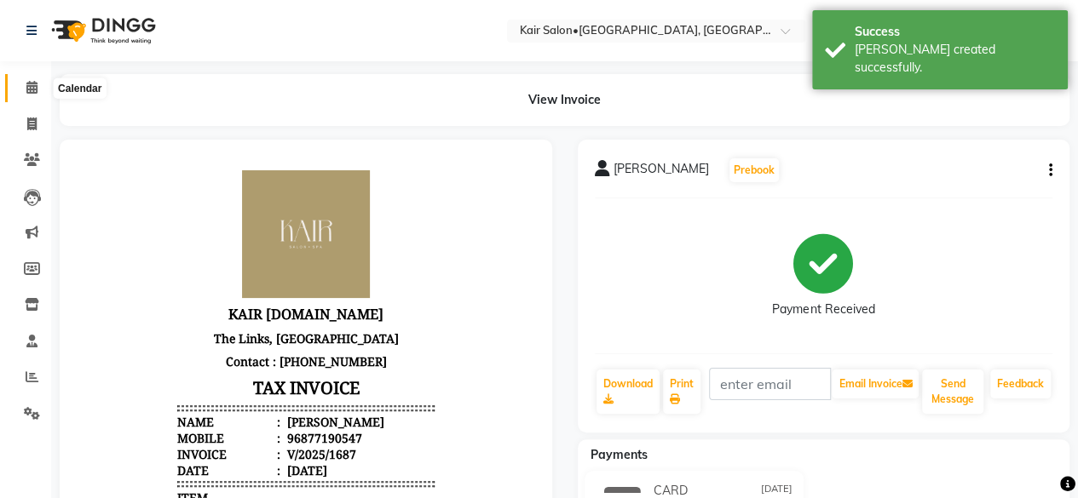
click at [32, 92] on icon at bounding box center [31, 87] width 11 height 13
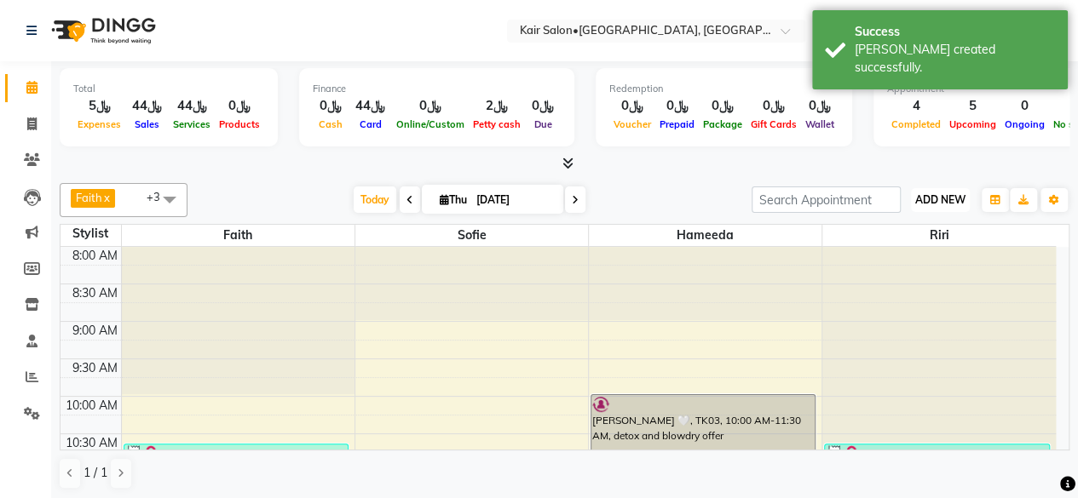
click at [929, 198] on span "ADD NEW" at bounding box center [940, 199] width 50 height 13
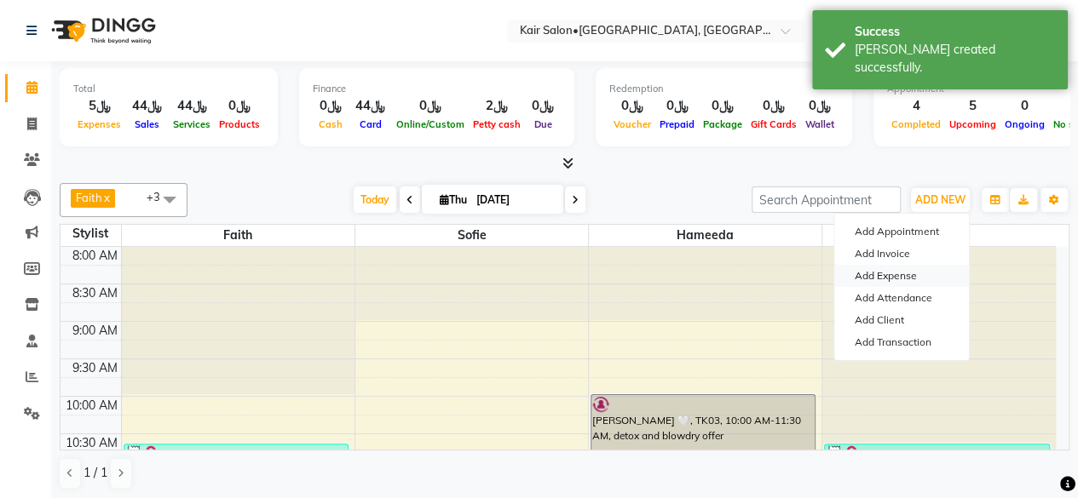
click at [883, 275] on link "Add Expense" at bounding box center [901, 276] width 135 height 22
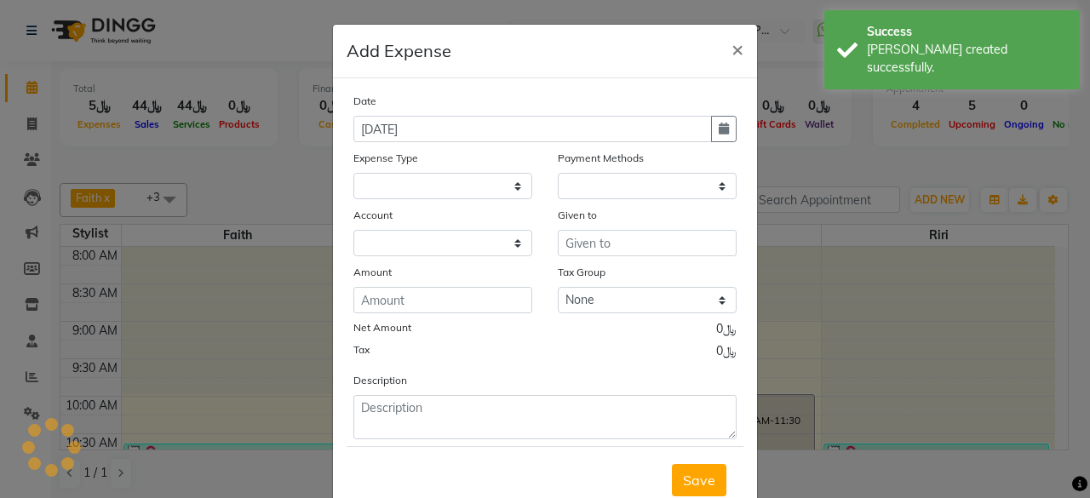
select select
select select "1"
select select "5516"
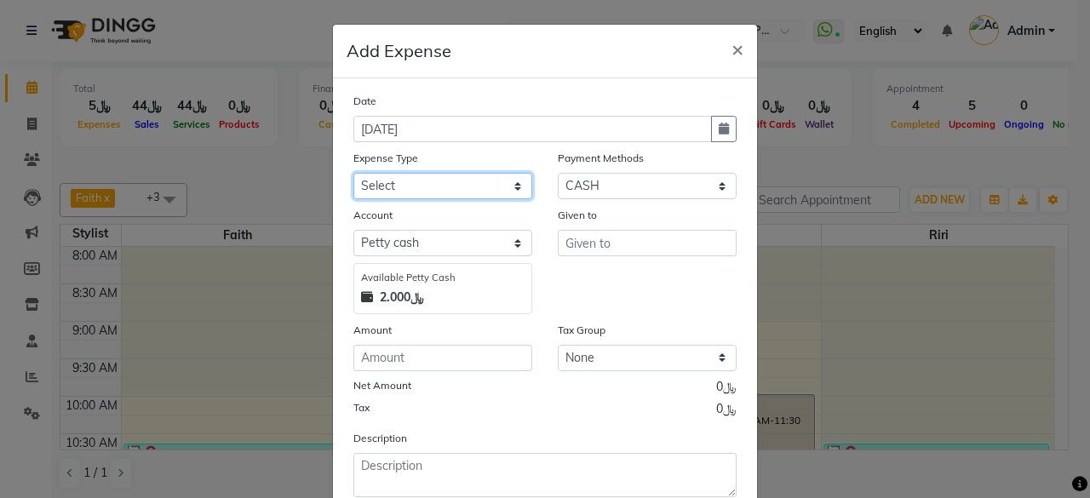
click at [509, 185] on select "Select al nazhi llc Al raaed laundry Amani staff transportation building cleane…" at bounding box center [443, 186] width 179 height 26
select select "15641"
click at [354, 173] on select "Select al nazhi llc Al raaed laundry Amani staff transportation building cleane…" at bounding box center [443, 186] width 179 height 26
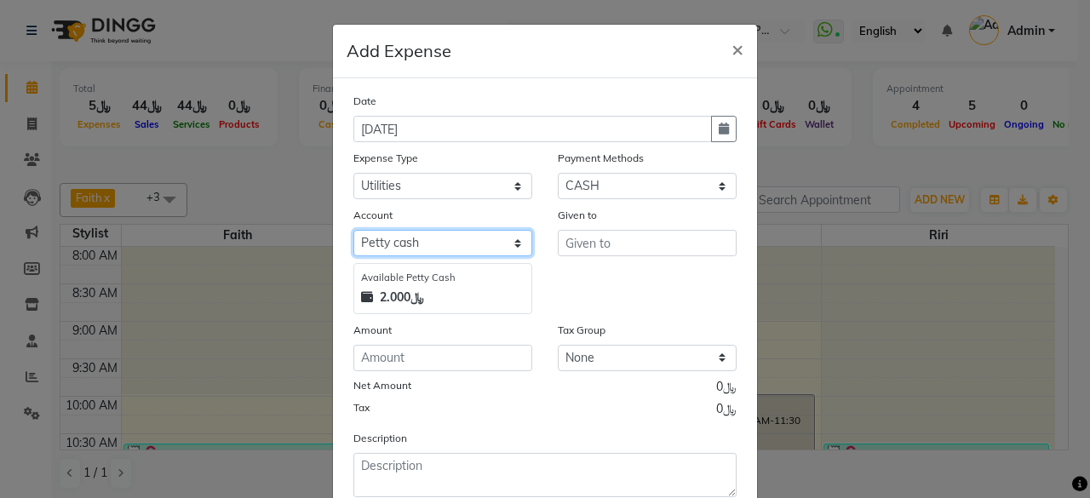
click at [508, 238] on select "Select [PERSON_NAME] cash Al sadan investment" at bounding box center [443, 243] width 179 height 26
select select "6780"
click at [354, 230] on select "Select [PERSON_NAME] cash Al sadan investment" at bounding box center [443, 243] width 179 height 26
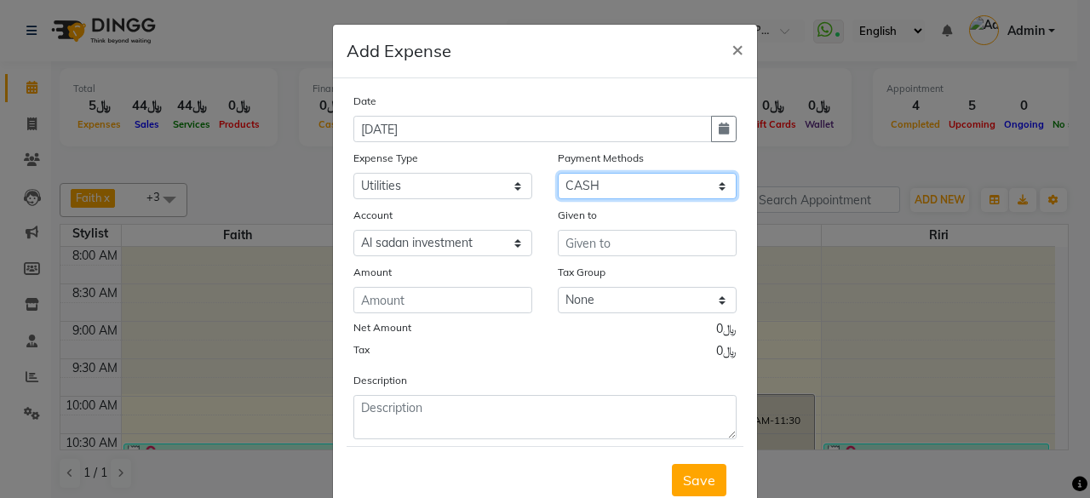
click at [635, 182] on select "Select Family CASH ONLINE CARD Prepaid Package Voucher Gift Card" at bounding box center [647, 186] width 179 height 26
select select "3"
click at [558, 173] on select "Select Family CASH ONLINE CARD Prepaid Package Voucher Gift Card" at bounding box center [647, 186] width 179 height 26
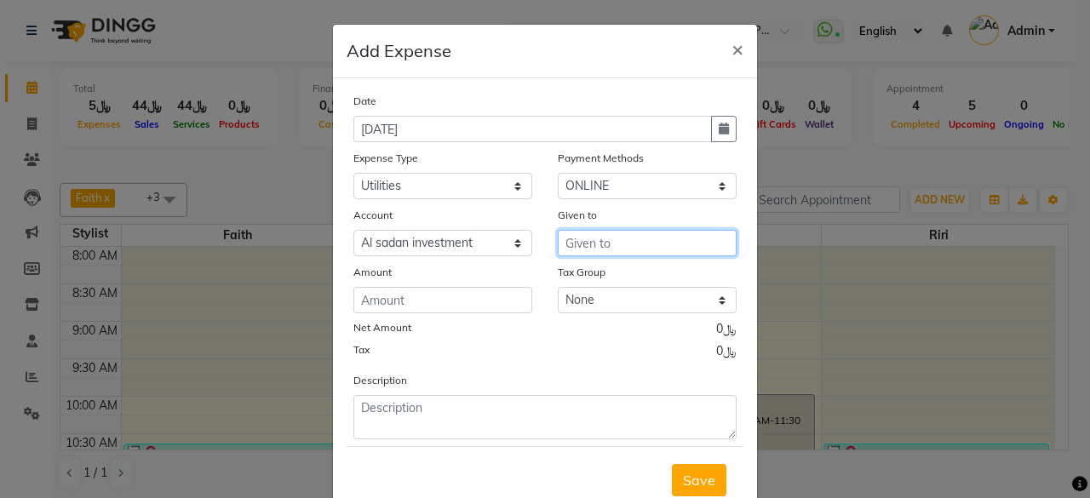
click at [590, 241] on input "text" at bounding box center [647, 243] width 179 height 26
type input "w"
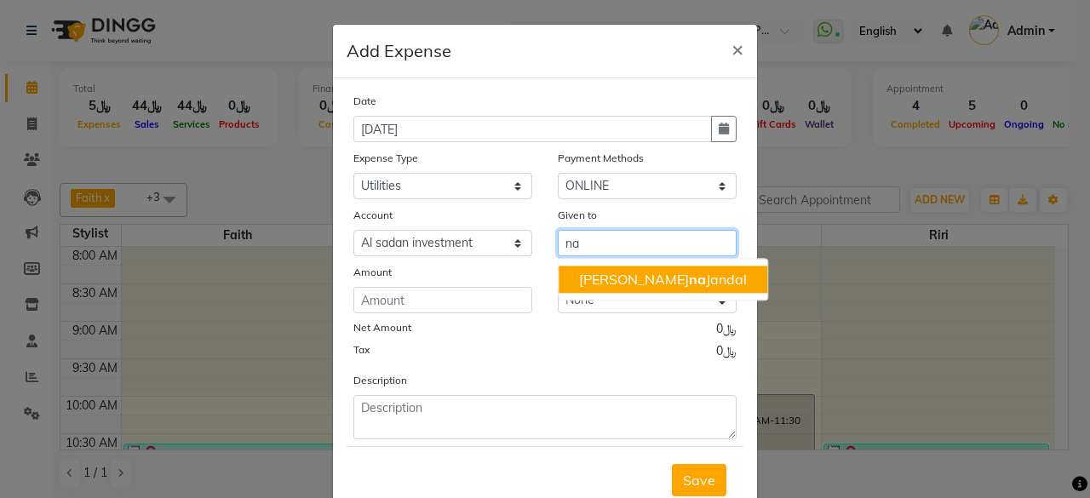
type input "n"
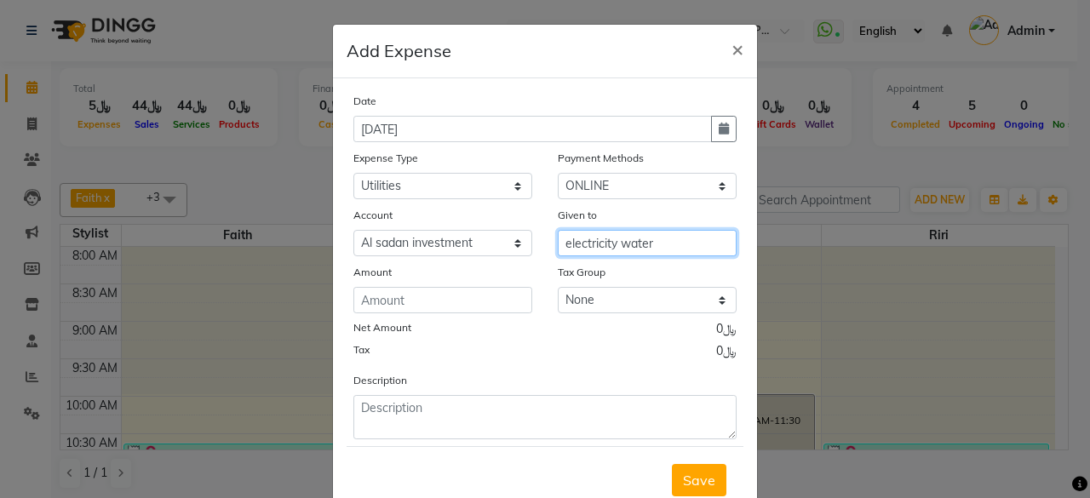
type input "electricity water"
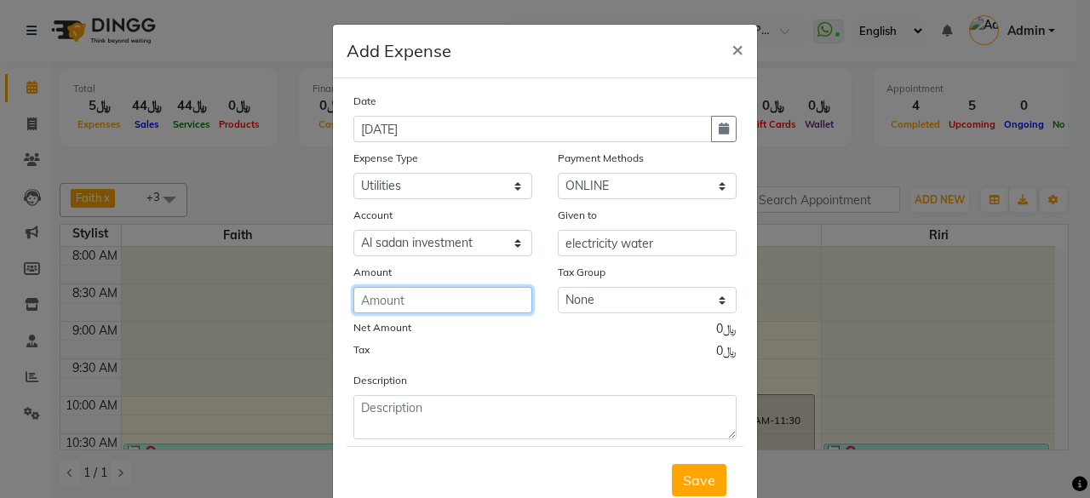
click at [454, 304] on input "number" at bounding box center [443, 300] width 179 height 26
type input "47.0983"
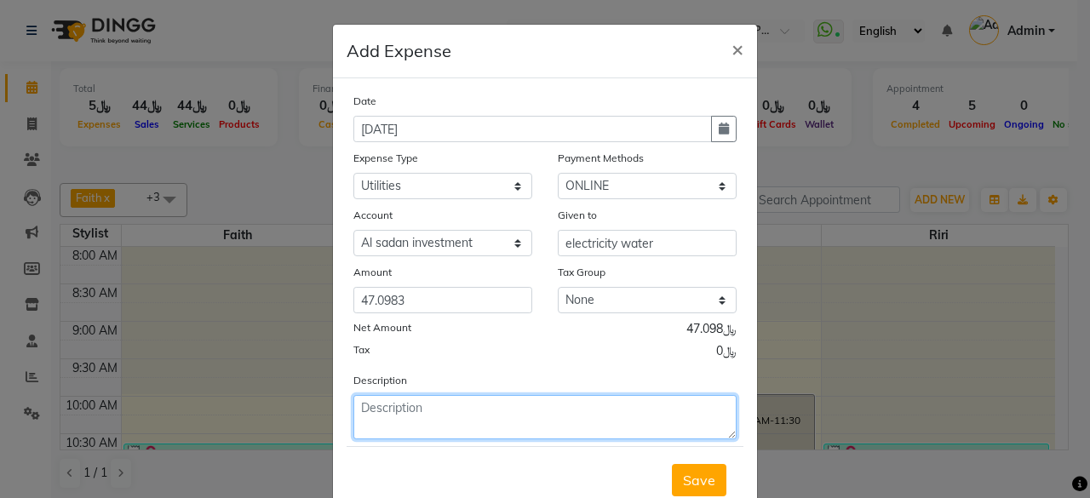
click at [405, 412] on textarea at bounding box center [545, 417] width 383 height 44
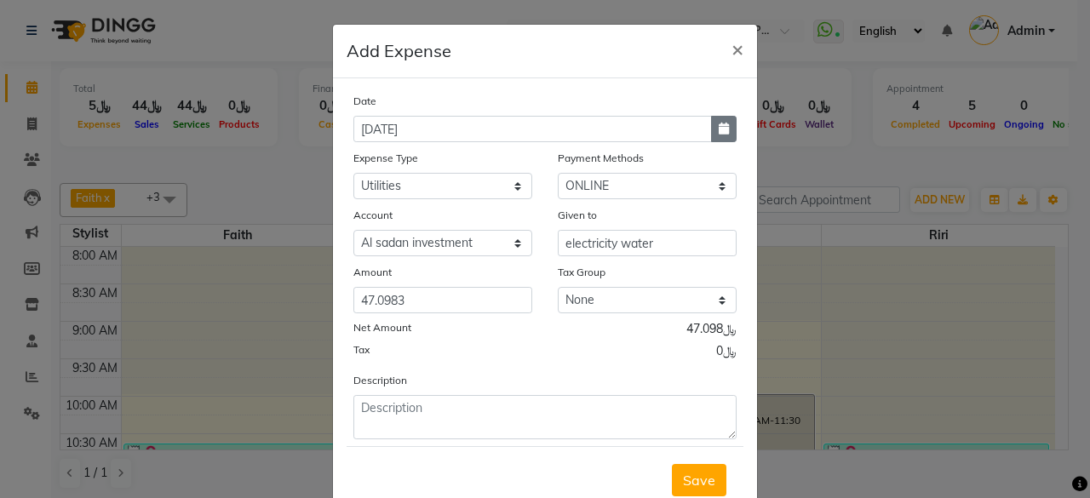
click at [718, 135] on button "button" at bounding box center [724, 129] width 26 height 26
select select "9"
select select "2025"
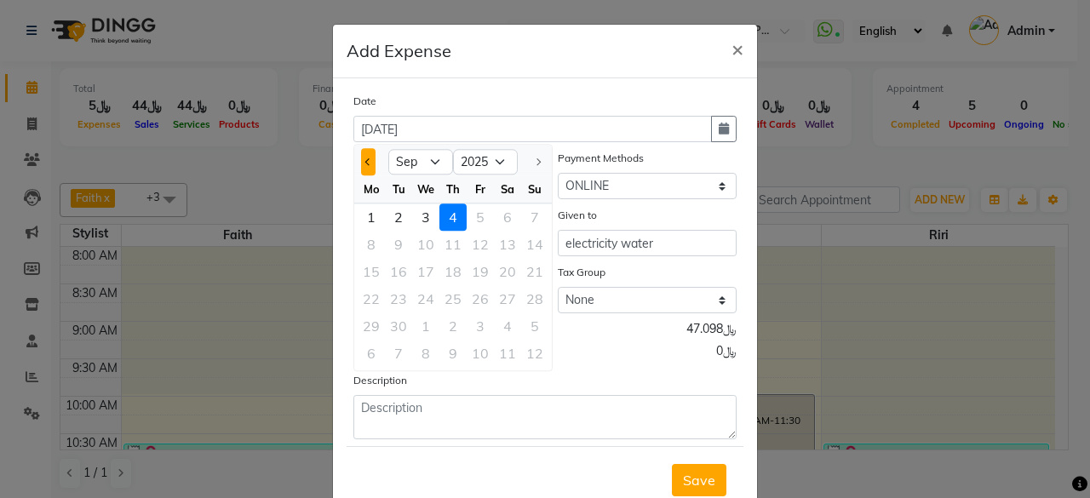
click at [363, 154] on button "Previous month" at bounding box center [368, 161] width 14 height 27
select select "8"
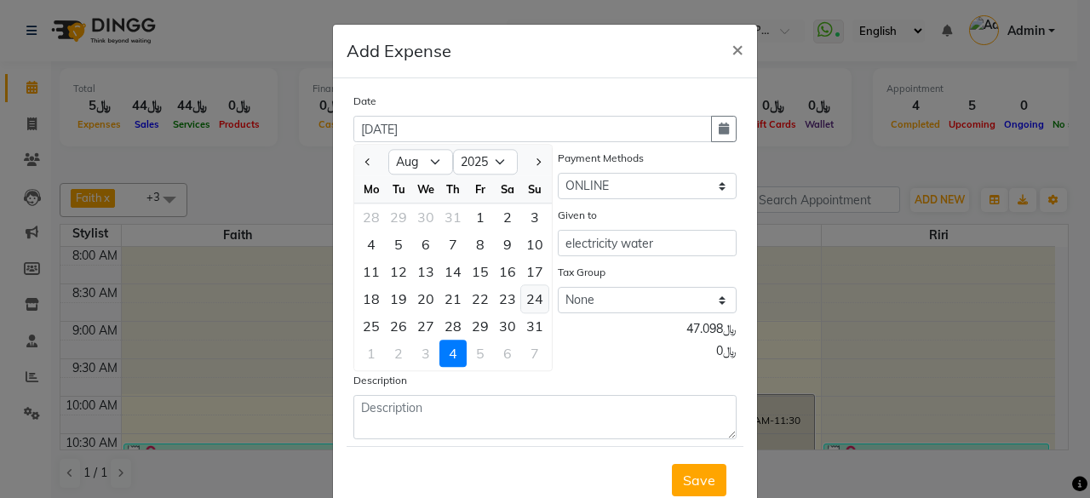
click at [531, 301] on div "24" at bounding box center [534, 298] width 27 height 27
type input "24-08-2025"
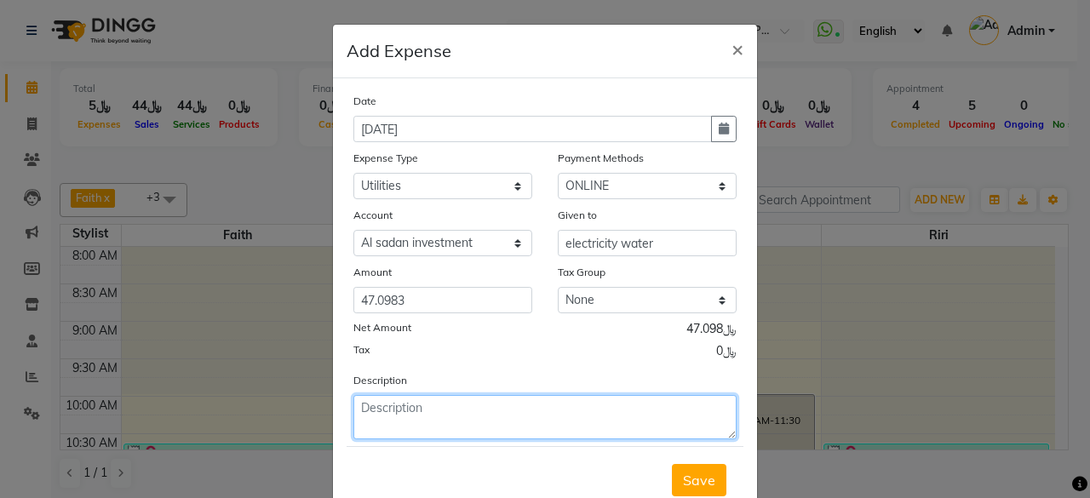
click at [446, 407] on textarea at bounding box center [545, 417] width 383 height 44
click at [501, 411] on textarea "q116062-45.707" at bounding box center [545, 417] width 383 height 44
type textarea "q116062-45.707, 90518876-1.390"
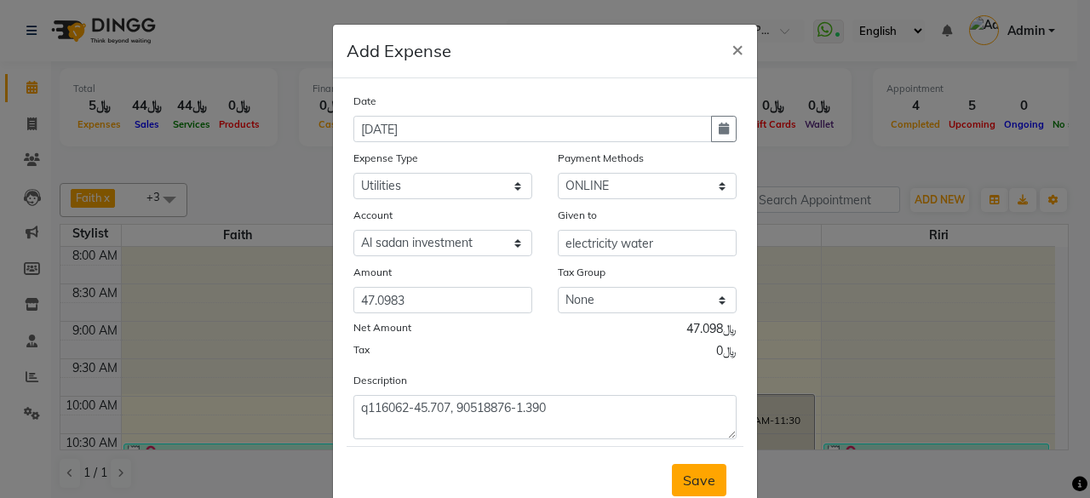
click at [703, 474] on span "Save" at bounding box center [699, 480] width 32 height 17
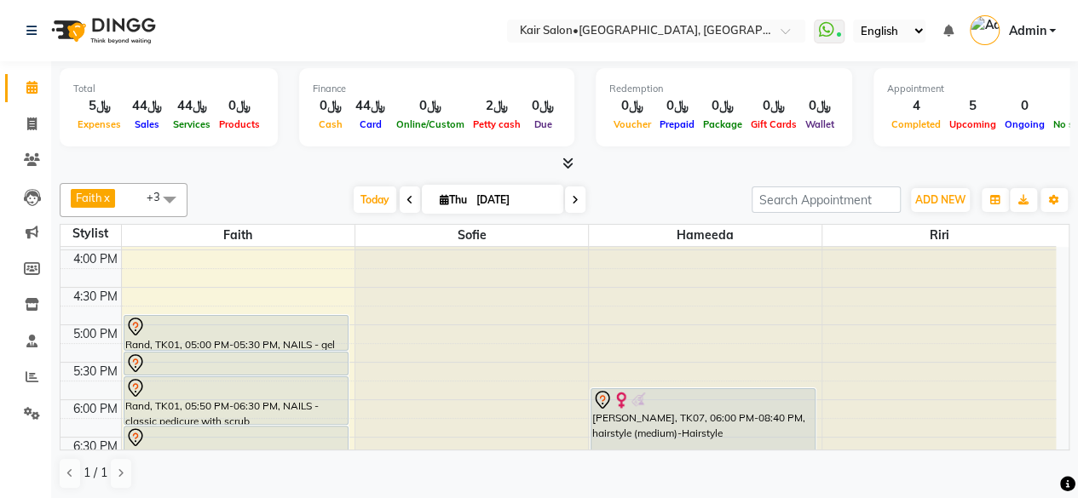
scroll to position [511, 0]
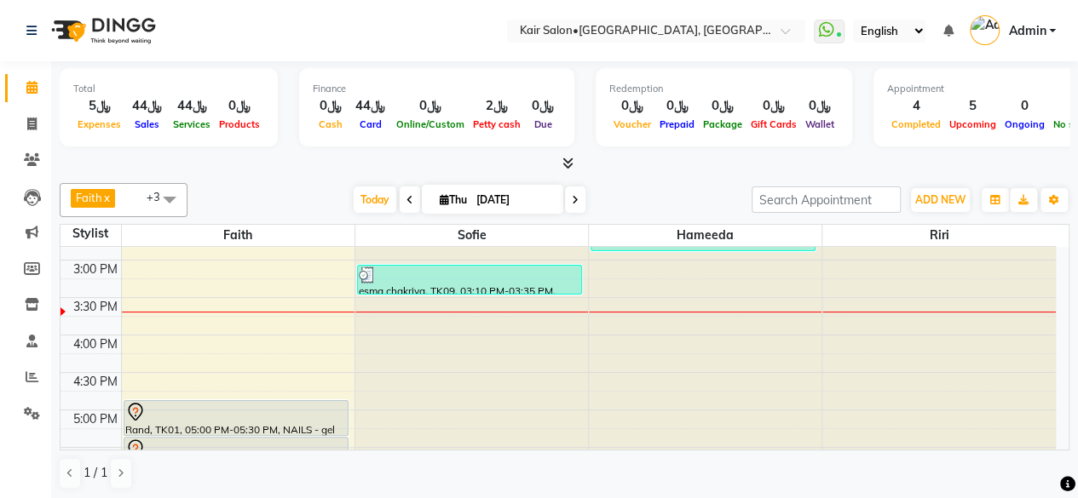
click at [445, 199] on span "Thu" at bounding box center [453, 199] width 36 height 13
select select "9"
select select "2025"
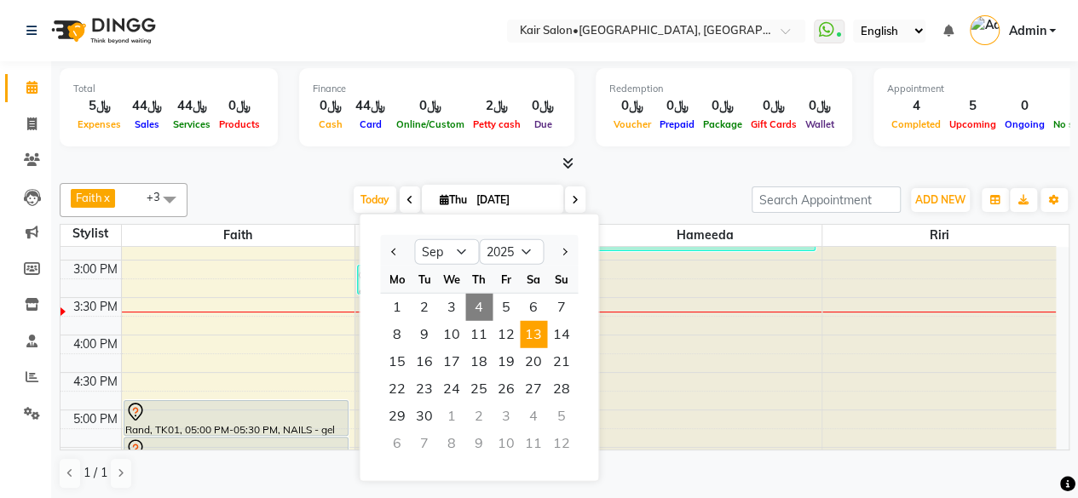
click at [521, 333] on span "13" at bounding box center [533, 334] width 27 height 27
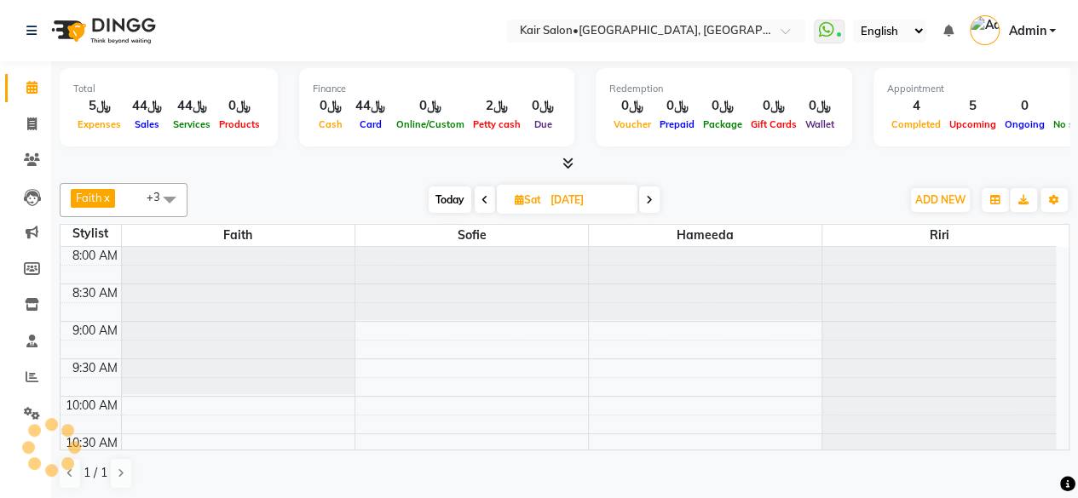
scroll to position [518, 0]
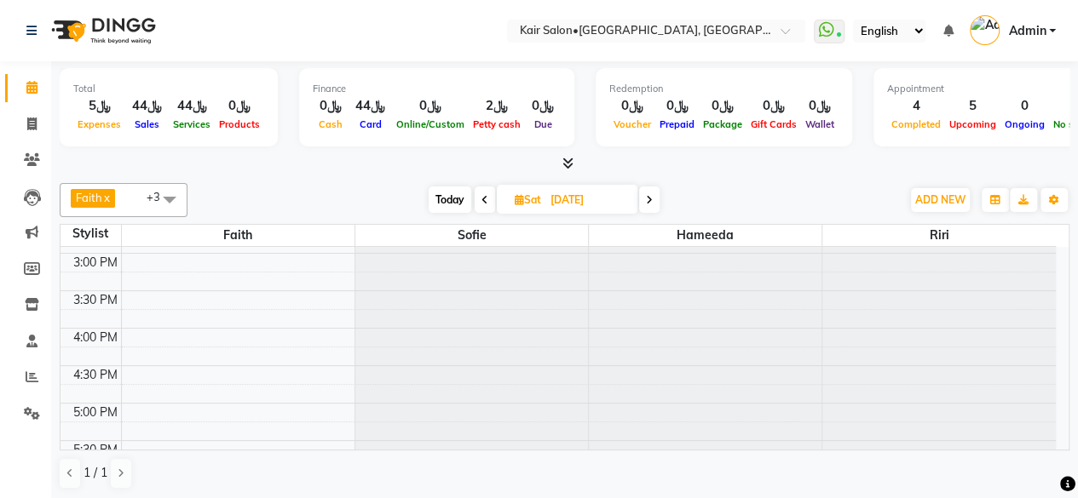
click at [486, 197] on icon at bounding box center [484, 200] width 7 height 10
type input "[DATE]"
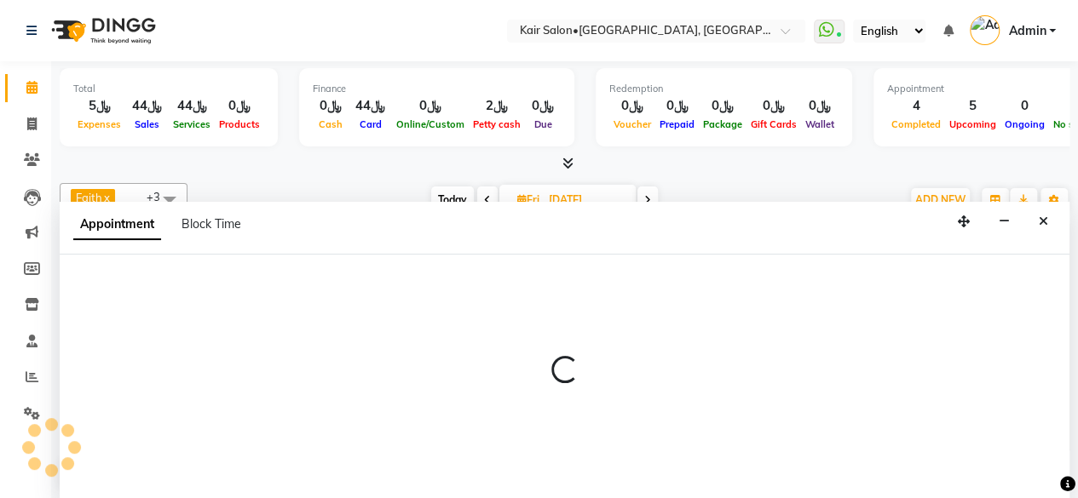
scroll to position [0, 0]
select select "89249"
select select "tentative"
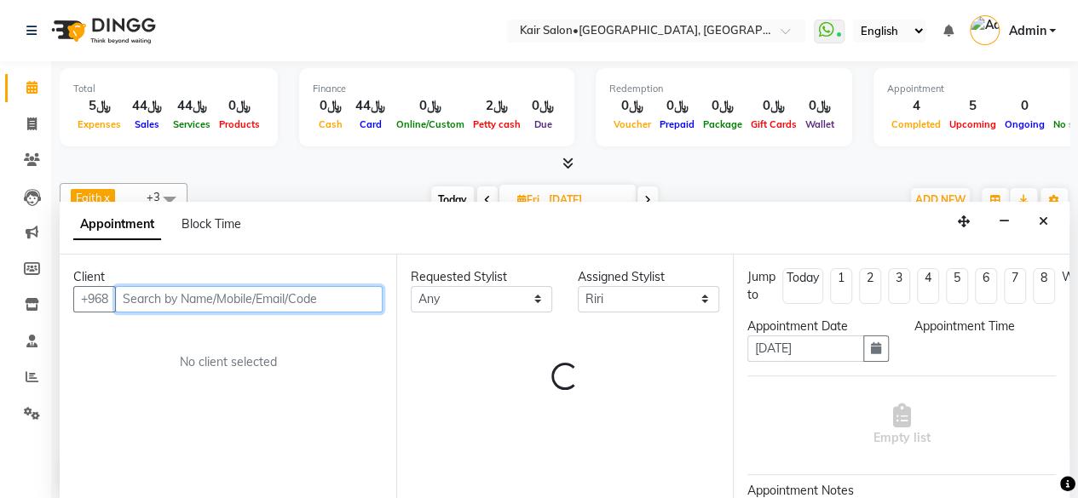
select select "1020"
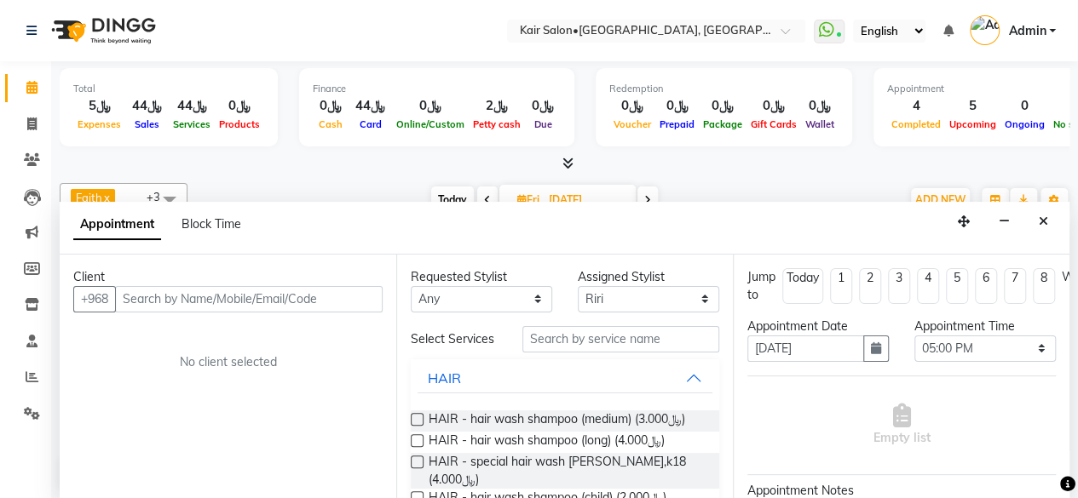
drag, startPoint x: 1048, startPoint y: 214, endPoint x: 1035, endPoint y: 213, distance: 12.8
click at [1046, 215] on button "Close" at bounding box center [1043, 222] width 25 height 26
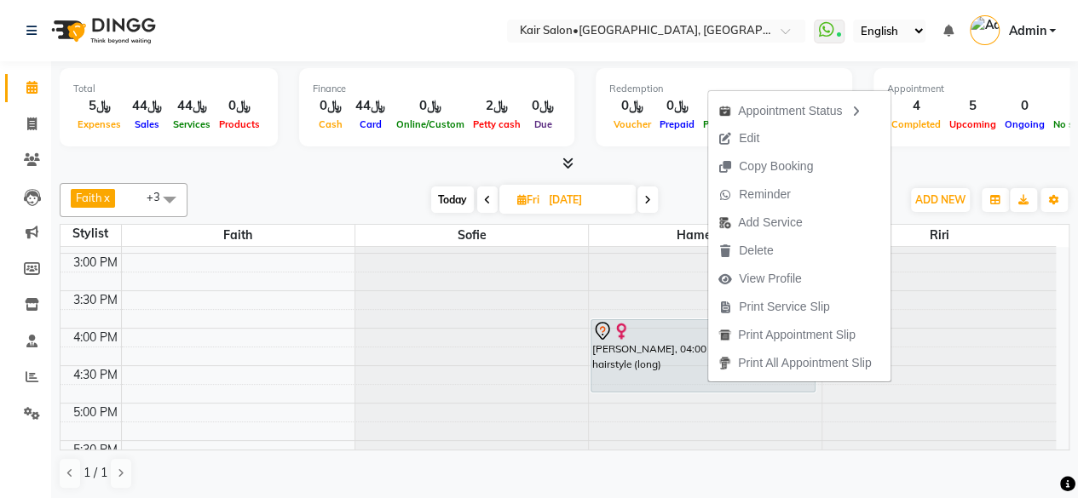
click at [750, 139] on span "Edit" at bounding box center [749, 138] width 20 height 18
select select "tentative"
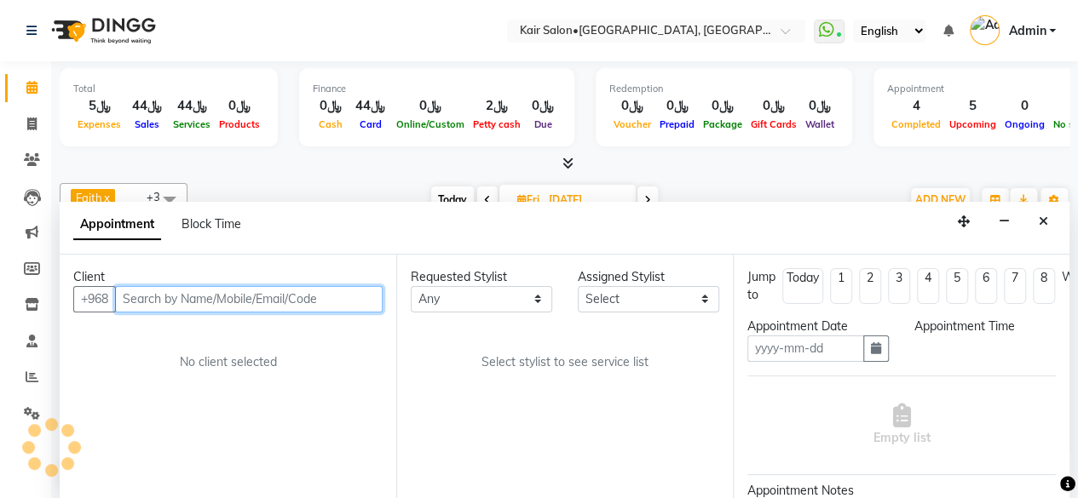
type input "[DATE]"
select select "66378"
select select "960"
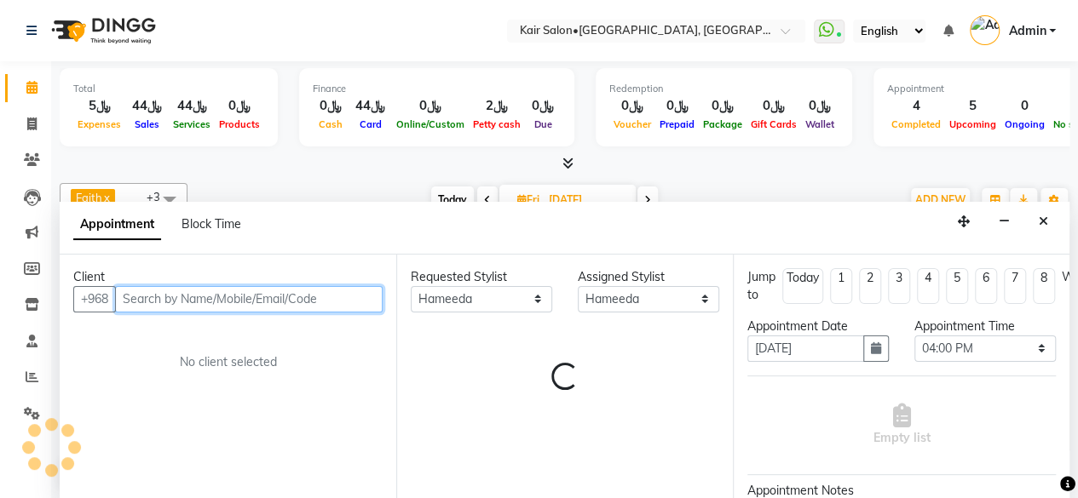
select select "3223"
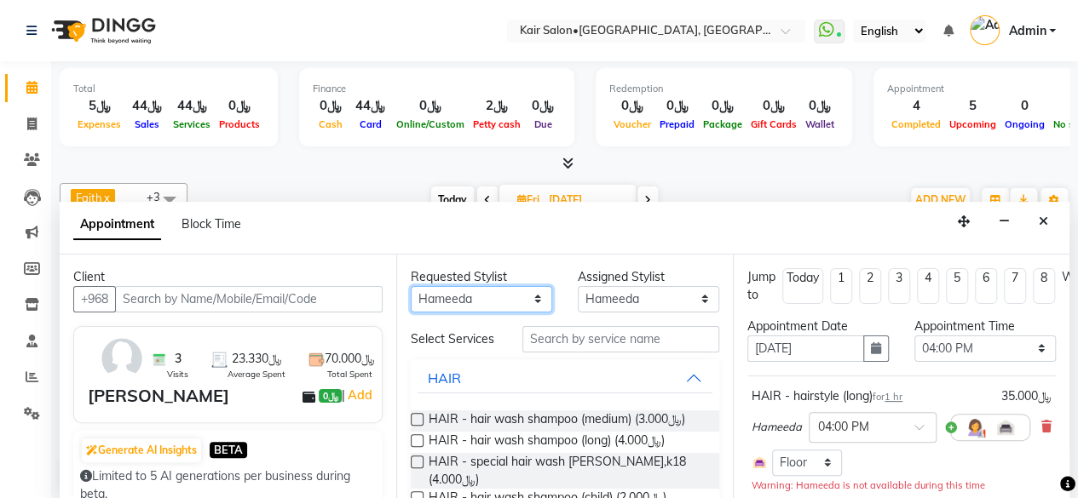
click at [522, 292] on select "Any Faith HABSATBEE SHAHULHAMEED Hameeda Madam Alia Taya Madam Asma Jandal Mada…" at bounding box center [481, 299] width 141 height 26
select select "89249"
click at [411, 286] on select "Any Faith HABSATBEE SHAHULHAMEED Hameeda Madam Alia Taya Madam Asma Jandal Mada…" at bounding box center [481, 299] width 141 height 26
select select "89249"
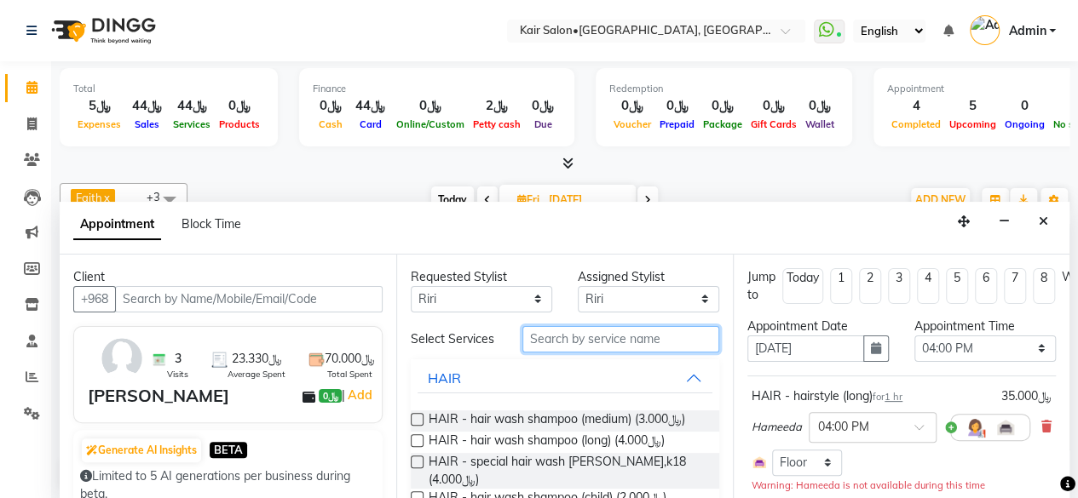
click at [663, 344] on input "text" at bounding box center [620, 339] width 197 height 26
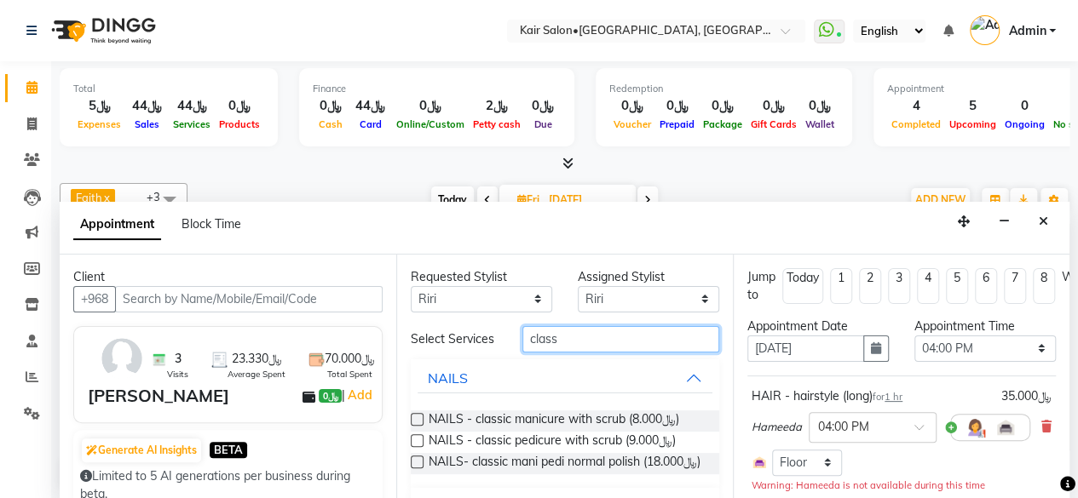
type input "class"
click at [414, 423] on label at bounding box center [417, 419] width 13 height 13
click at [414, 423] on input "checkbox" at bounding box center [416, 421] width 11 height 11
checkbox input "false"
click at [571, 336] on input "class" at bounding box center [620, 339] width 197 height 26
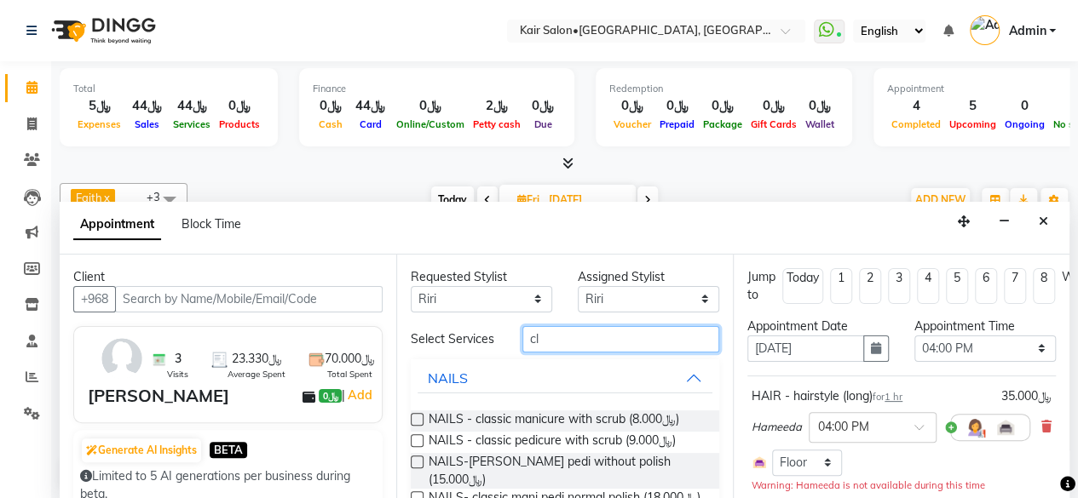
type input "c"
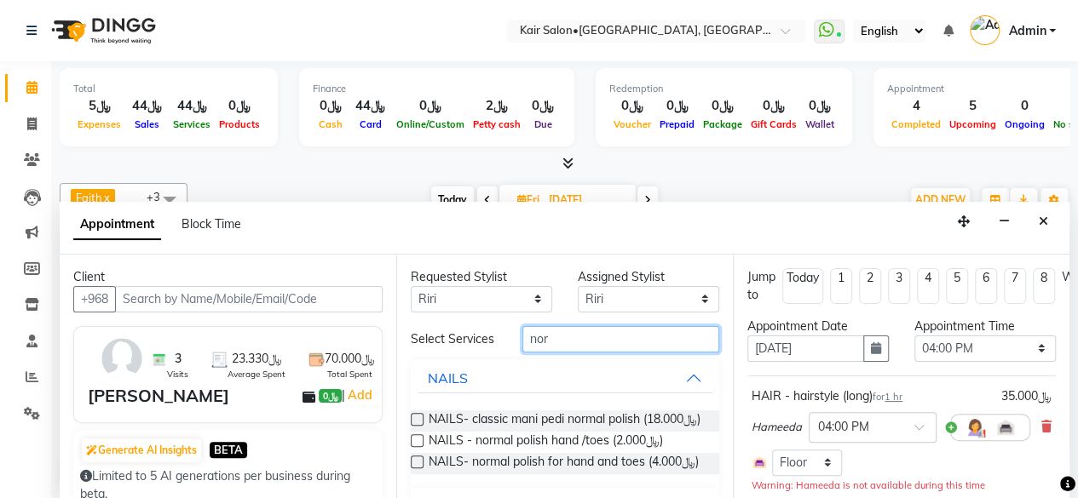
type input "nor"
click at [414, 447] on label at bounding box center [417, 440] width 13 height 13
click at [414, 448] on input "checkbox" at bounding box center [416, 442] width 11 height 11
checkbox input "false"
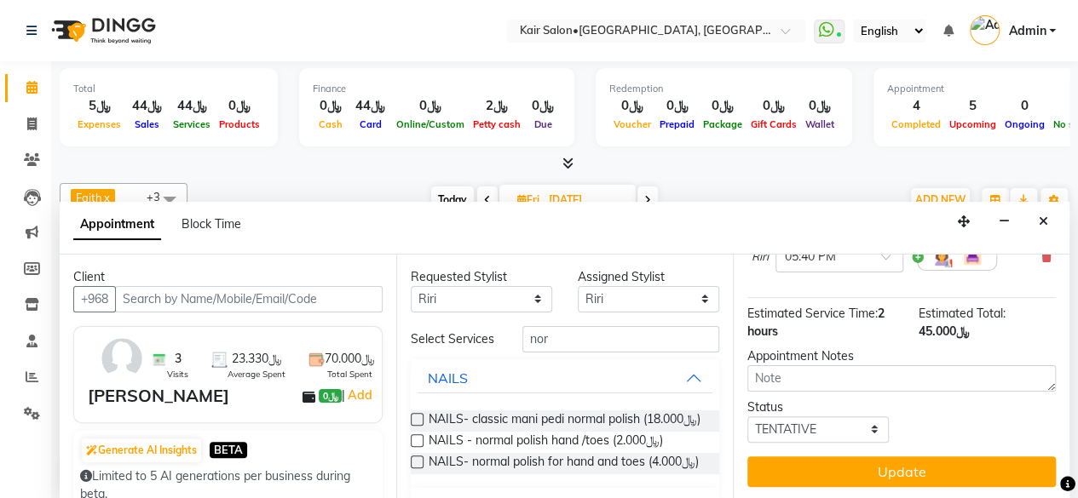
scroll to position [400, 0]
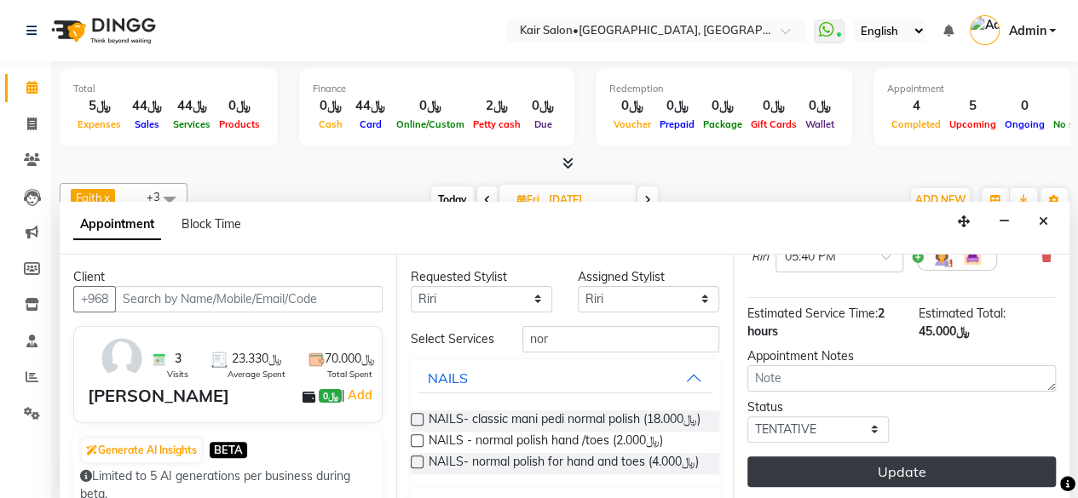
click at [906, 457] on button "Update" at bounding box center [901, 472] width 308 height 31
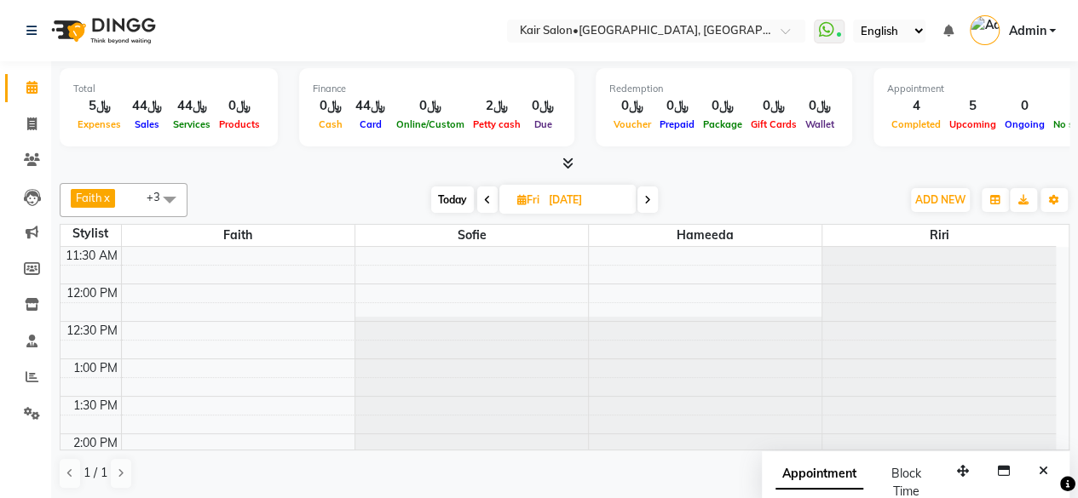
scroll to position [7, 0]
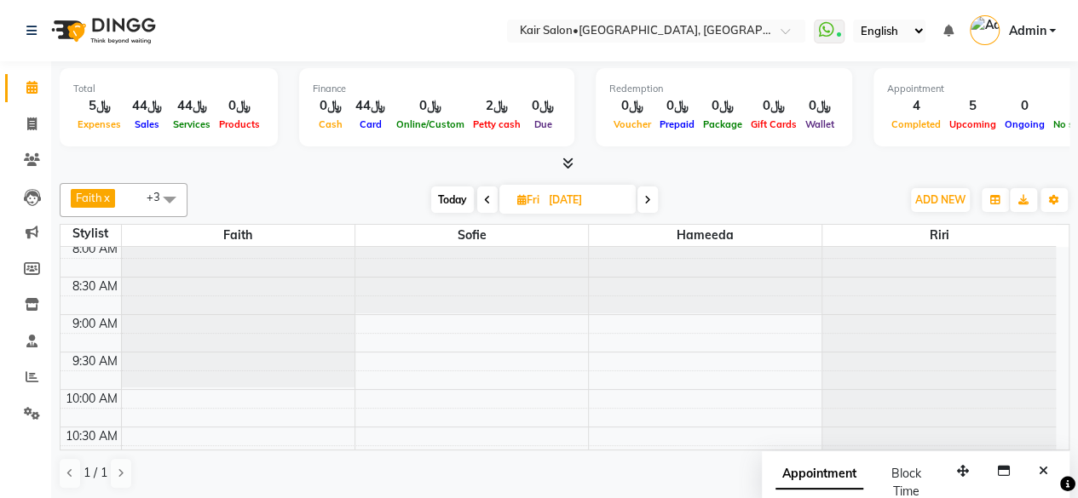
click at [458, 201] on span "Today" at bounding box center [452, 200] width 43 height 26
type input "[DATE]"
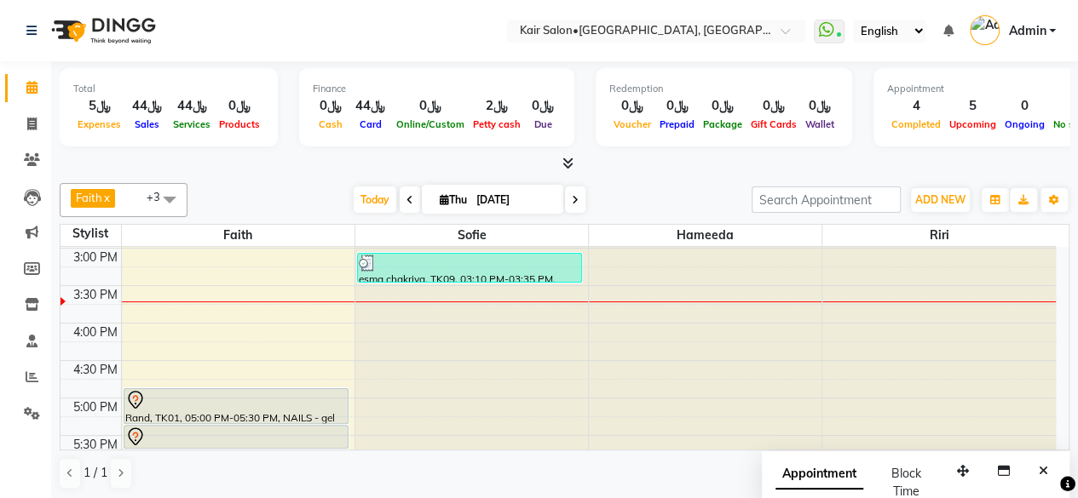
scroll to position [518, 0]
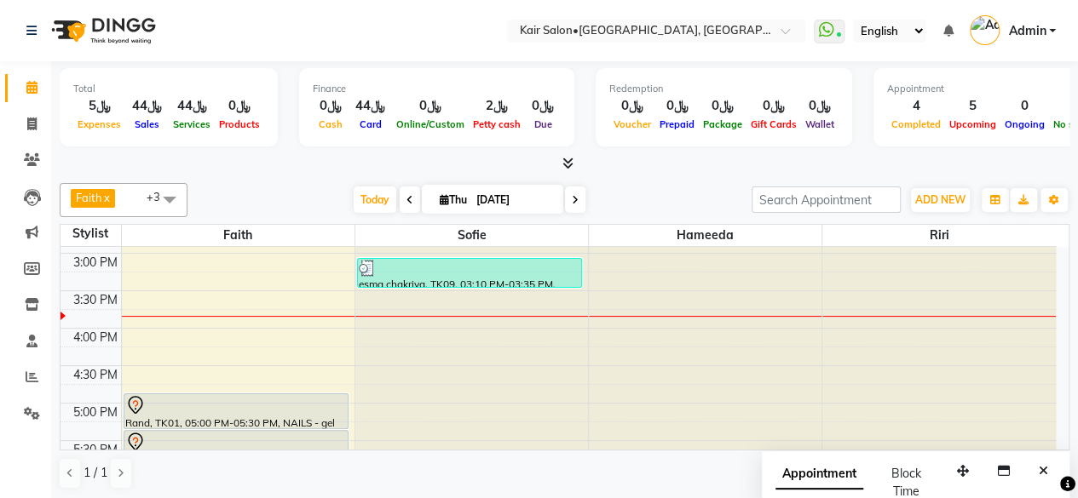
click at [140, 321] on div "8:00 AM 8:30 AM 9:00 AM 9:30 AM 10:00 AM 10:30 AM 11:00 AM 11:30 AM 12:00 PM 12…" at bounding box center [557, 328] width 995 height 1199
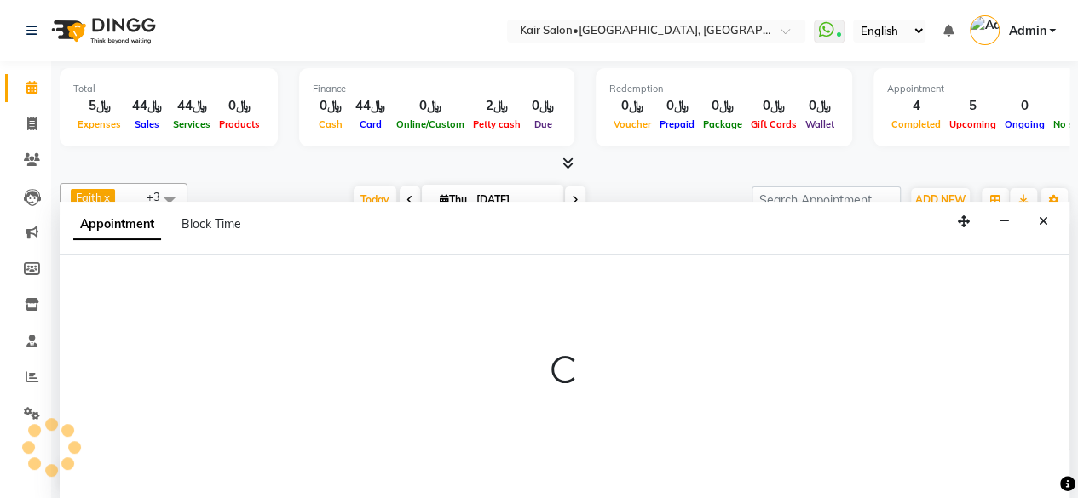
scroll to position [0, 0]
select select "49362"
select select "960"
select select "tentative"
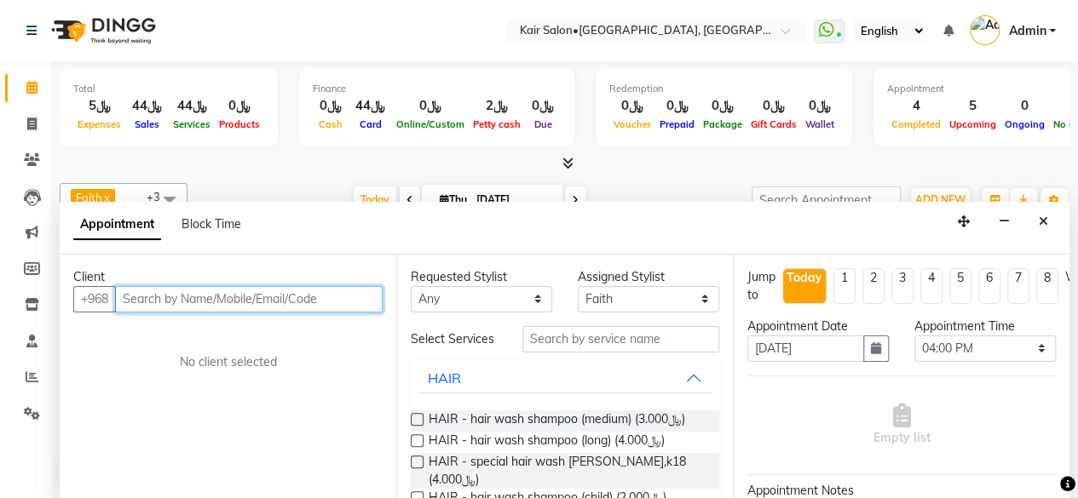
click at [259, 300] on input "text" at bounding box center [248, 299] width 267 height 26
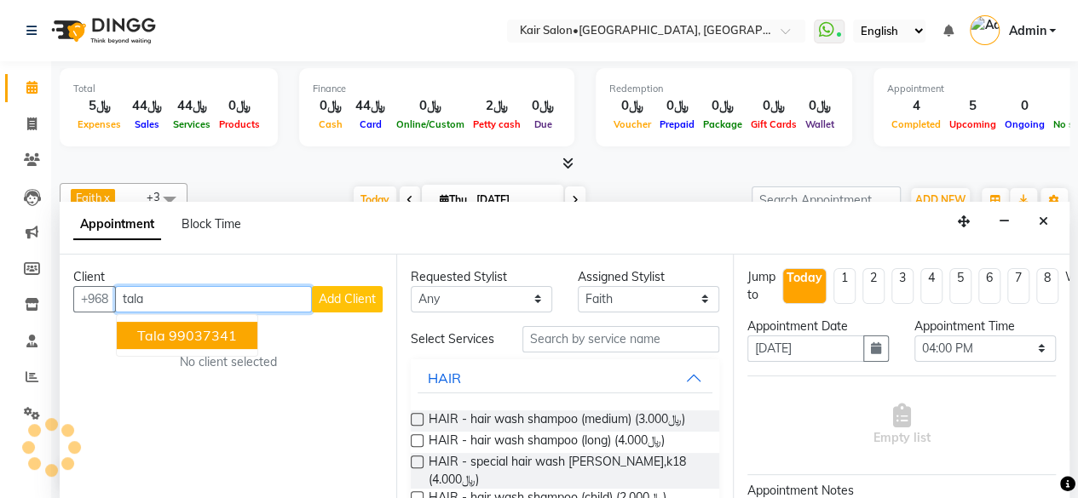
click at [201, 331] on ngb-highlight "99037341" at bounding box center [203, 335] width 68 height 17
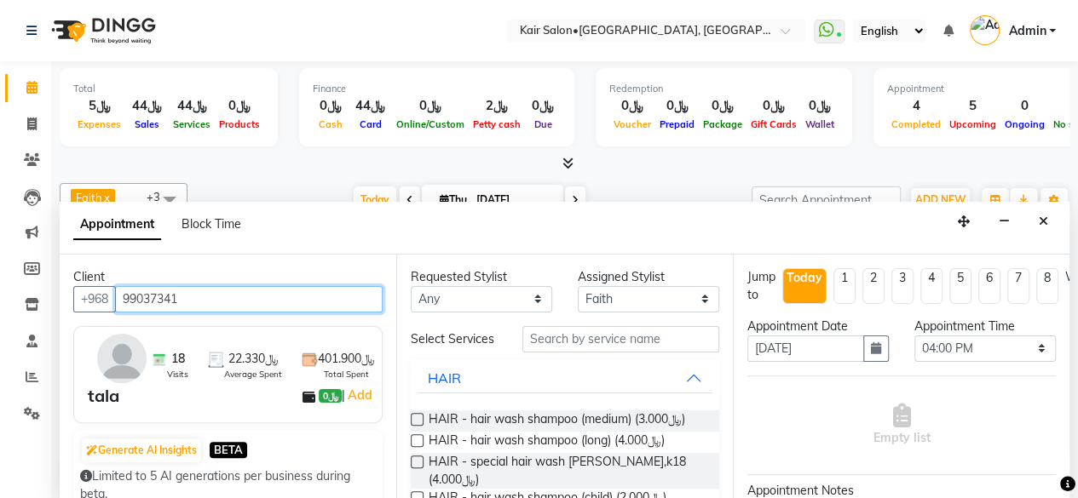
type input "99037341"
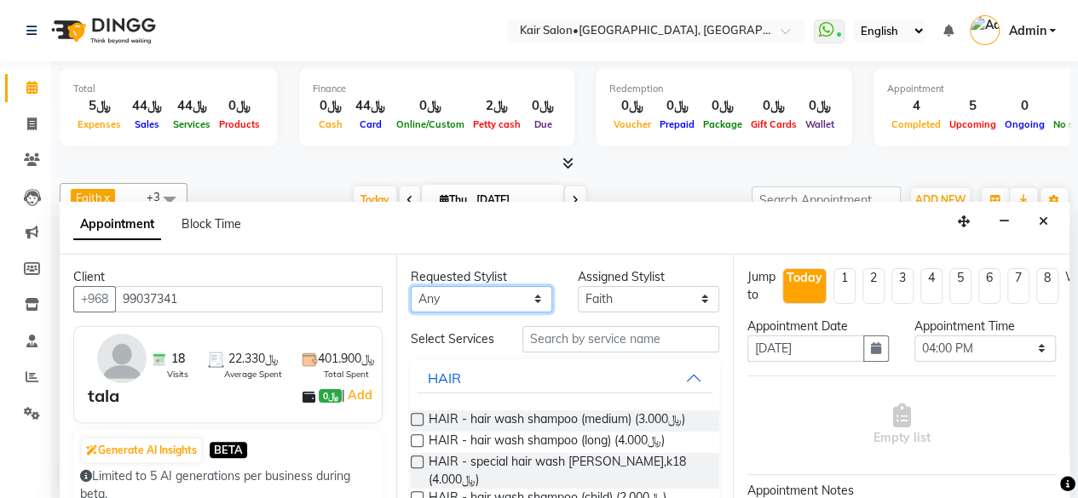
click at [527, 296] on select "Any Faith HABSATBEE SHAHULHAMEED Hameeda Madam Alia Taya Madam Asma Jandal Mada…" at bounding box center [481, 299] width 141 height 26
select select "49362"
click at [411, 286] on select "Any Faith HABSATBEE SHAHULHAMEED Hameeda Madam Alia Taya Madam Asma Jandal Mada…" at bounding box center [481, 299] width 141 height 26
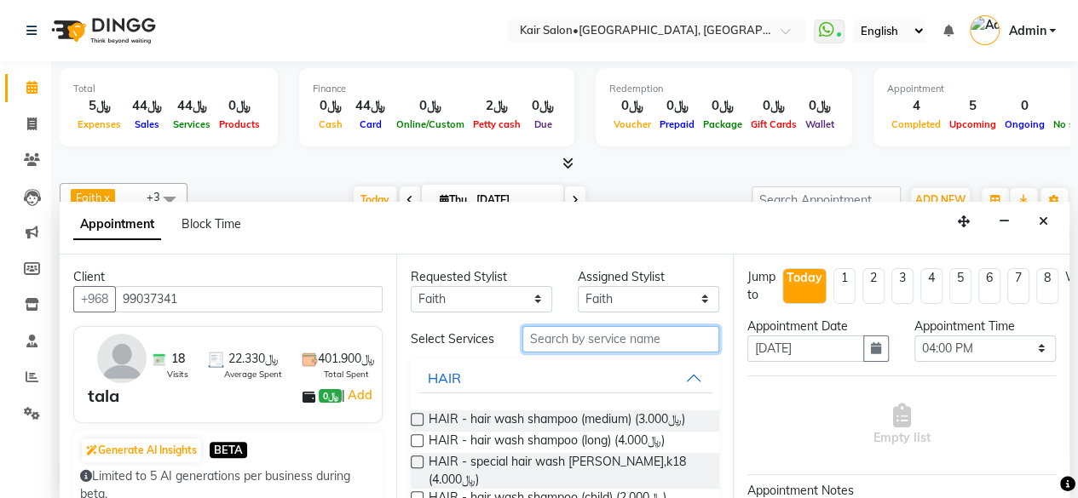
click at [561, 345] on input "text" at bounding box center [620, 339] width 197 height 26
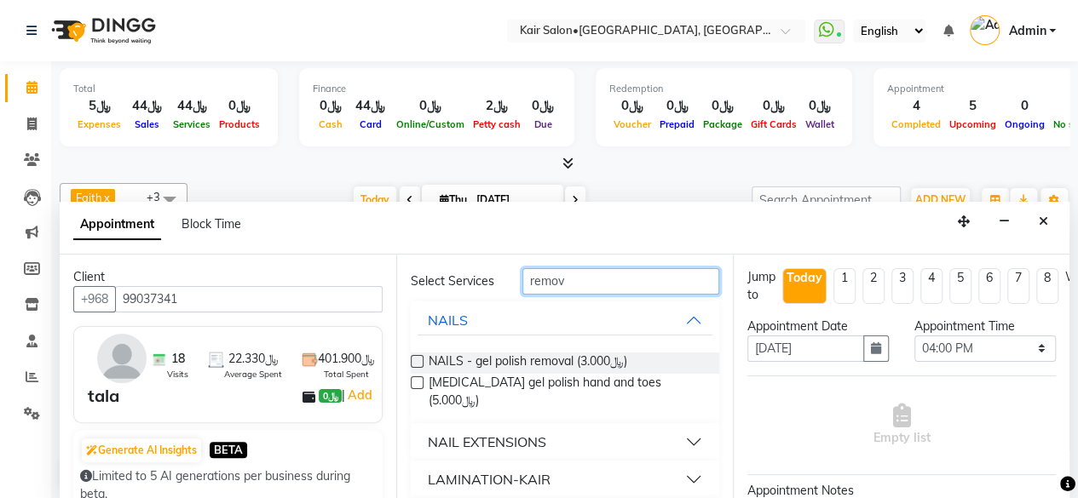
scroll to position [85, 0]
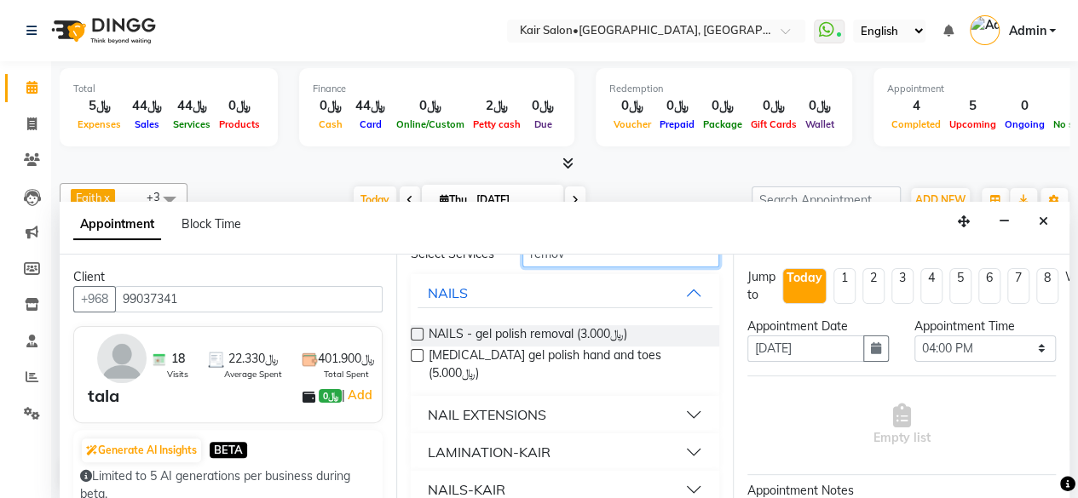
type input "remov"
click at [679, 422] on button "NAIL EXTENSIONS" at bounding box center [564, 415] width 295 height 31
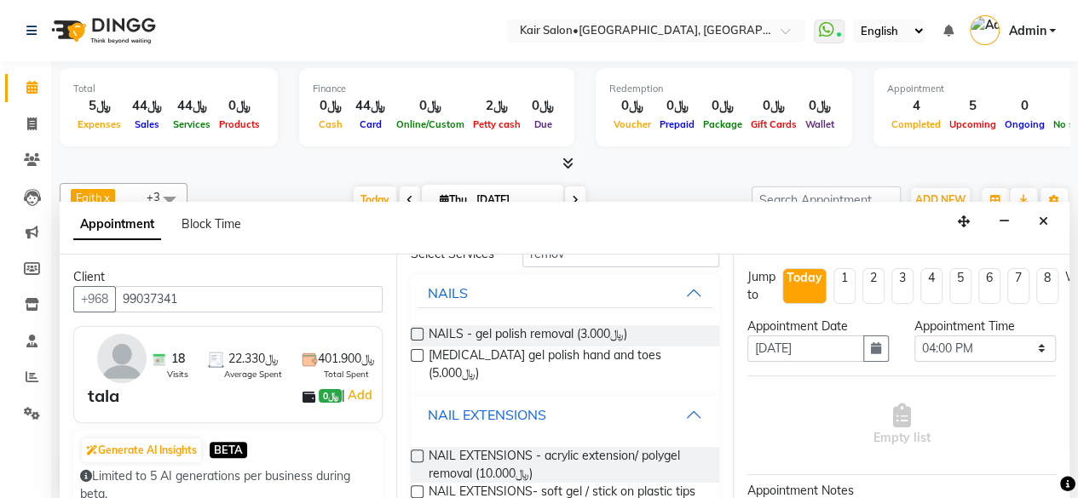
scroll to position [170, 0]
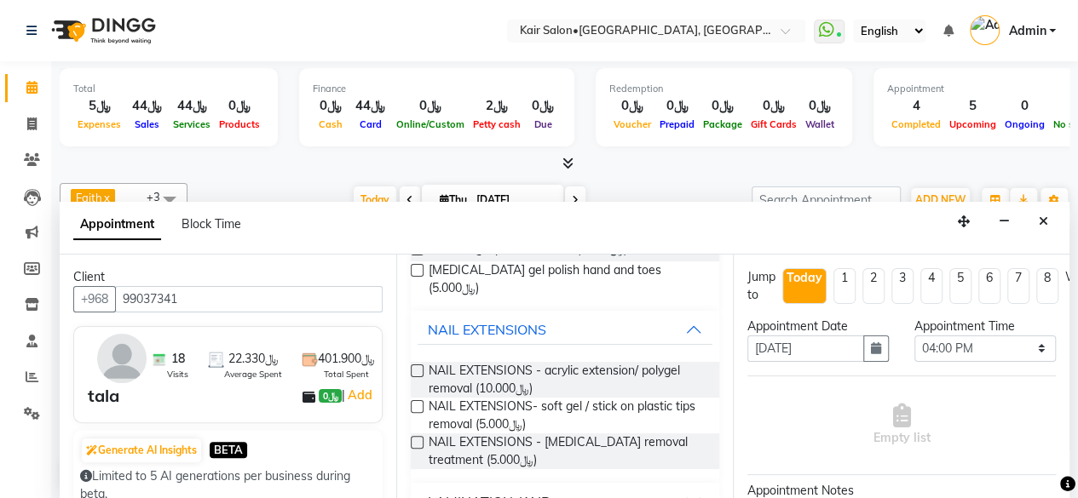
drag, startPoint x: 419, startPoint y: 373, endPoint x: 434, endPoint y: 366, distance: 16.0
click at [420, 372] on label at bounding box center [417, 371] width 13 height 13
click at [420, 372] on input "checkbox" at bounding box center [416, 372] width 11 height 11
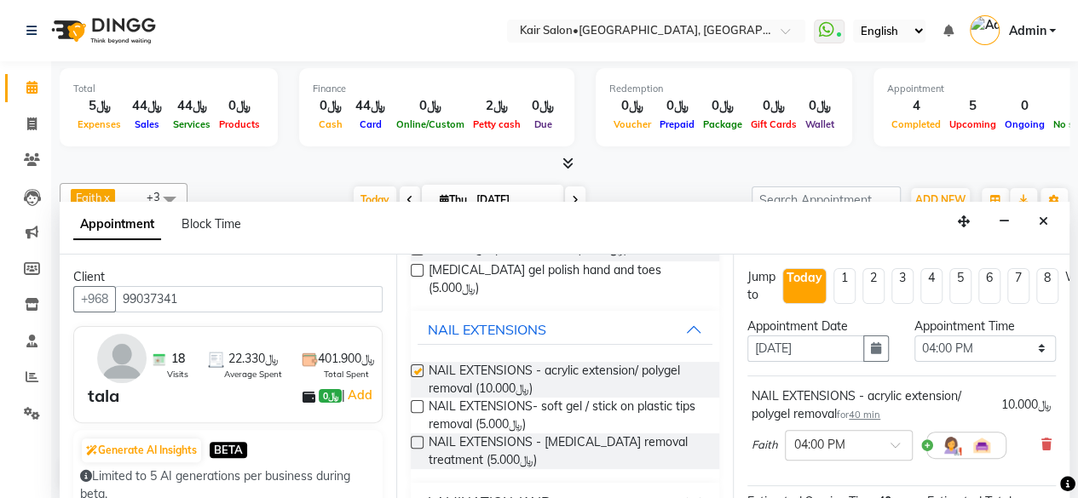
checkbox input "false"
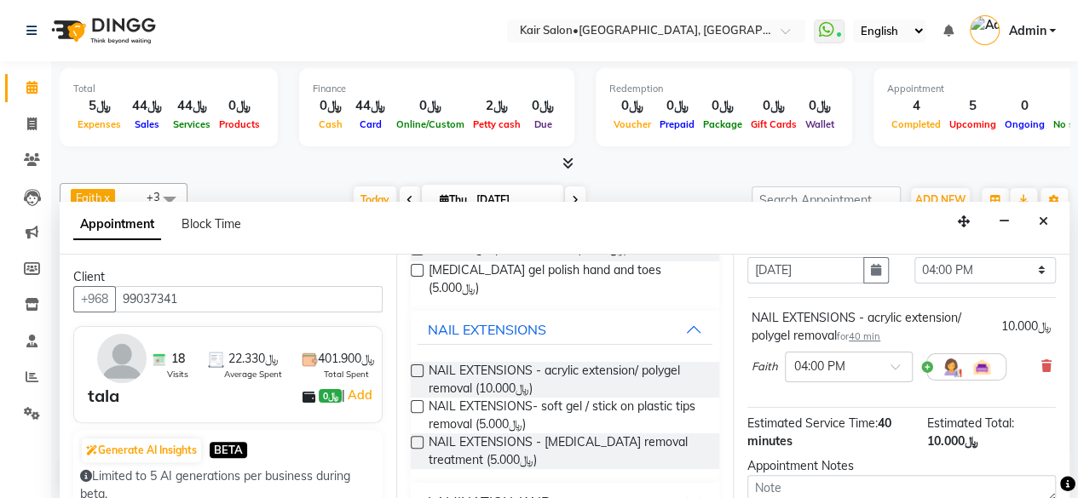
scroll to position [221, 0]
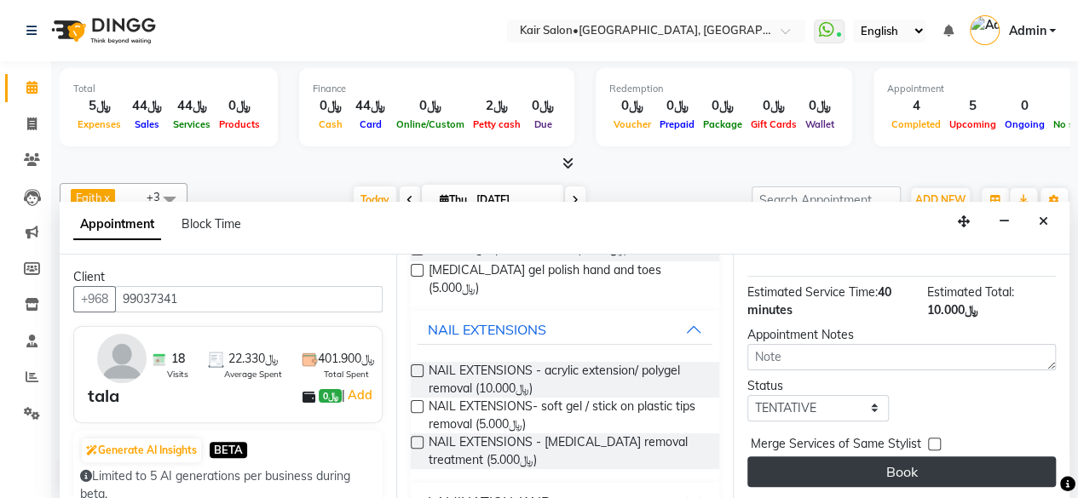
click at [893, 457] on button "Book" at bounding box center [901, 472] width 308 height 31
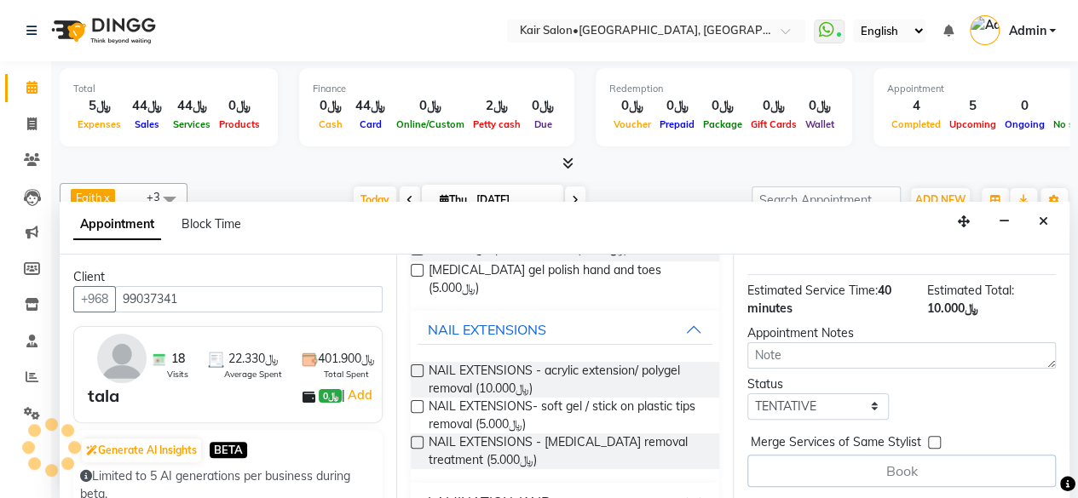
scroll to position [0, 0]
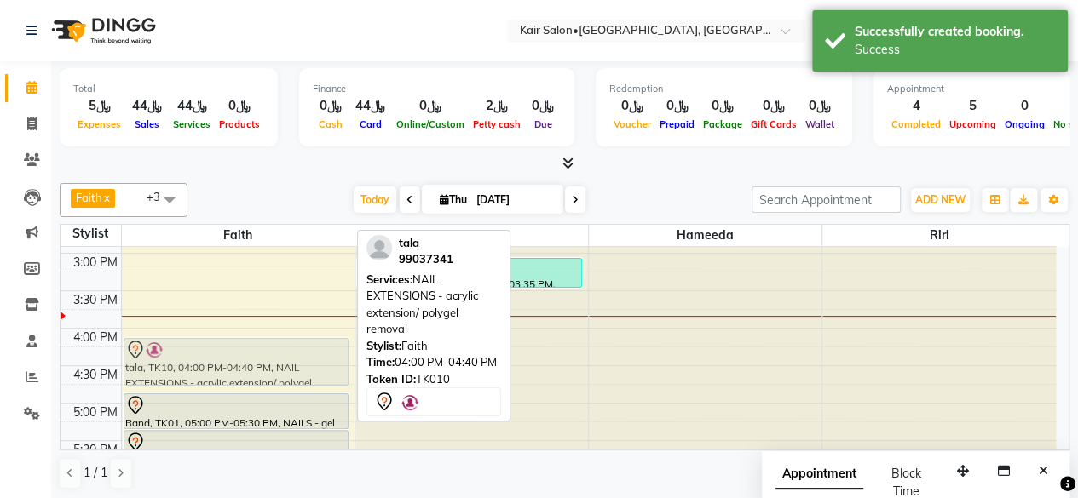
drag, startPoint x: 279, startPoint y: 343, endPoint x: 273, endPoint y: 357, distance: 14.6
click at [273, 357] on div "annaghim, TK06, 10:40 AM-12:20 PM, NAILS- classic mani pedi normal polish tala,…" at bounding box center [238, 328] width 233 height 1199
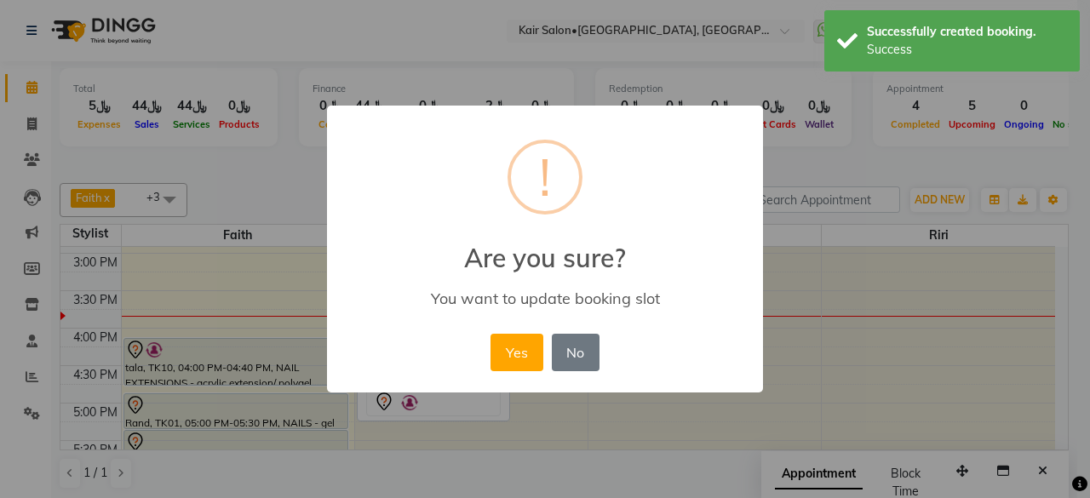
click at [517, 347] on button "Yes" at bounding box center [517, 352] width 52 height 37
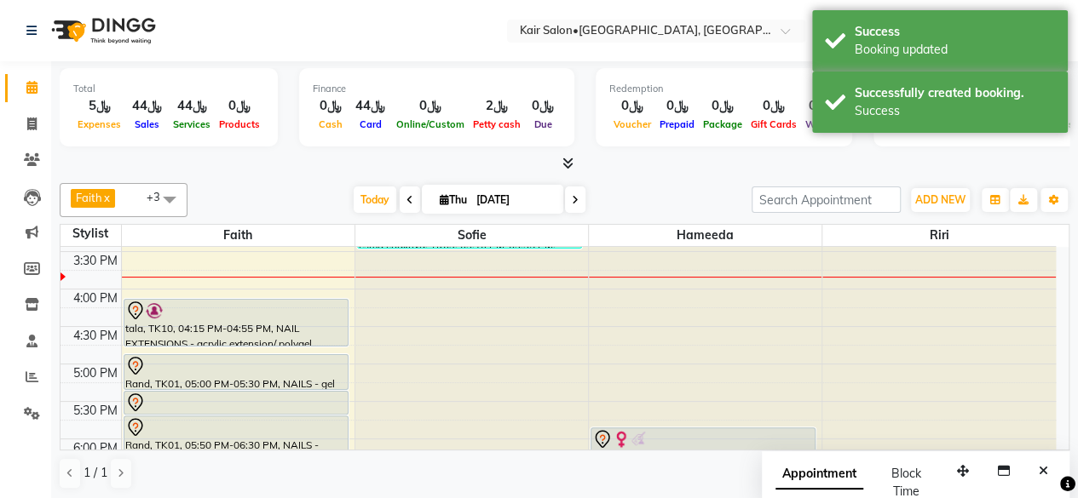
scroll to position [518, 0]
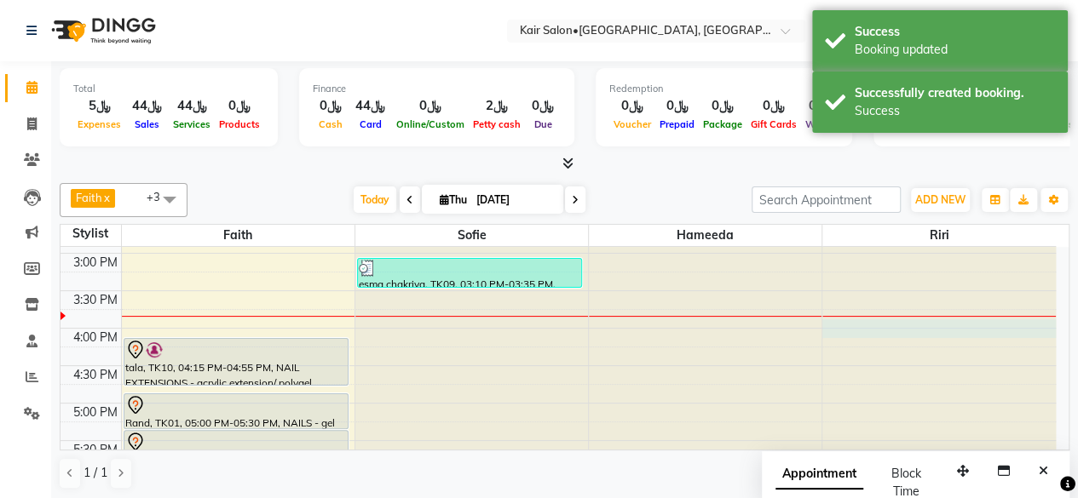
select select "89249"
select select "960"
select select "tentative"
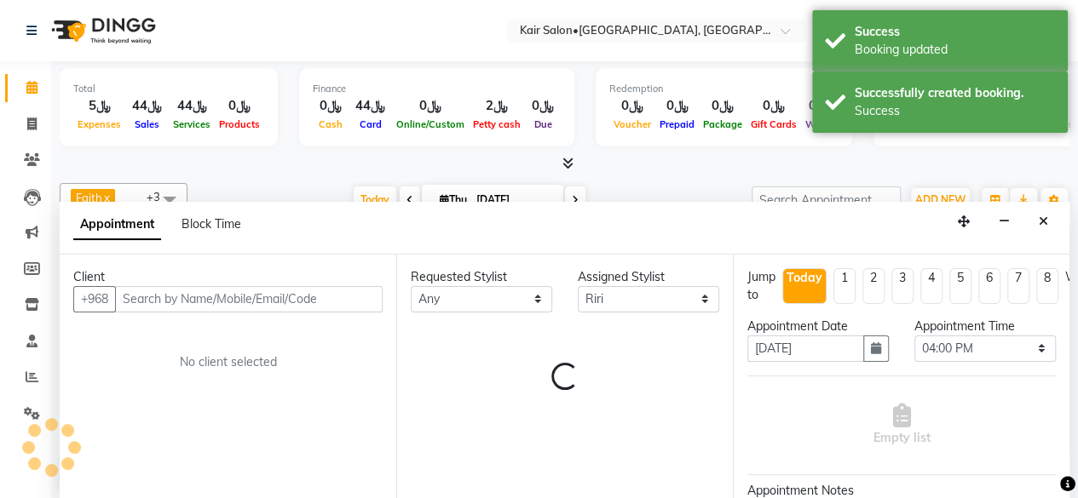
scroll to position [0, 0]
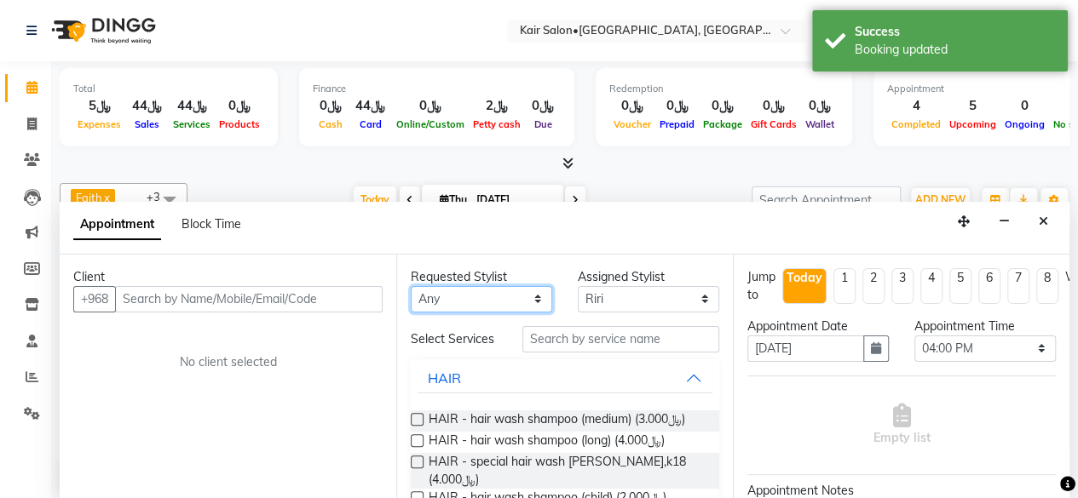
click at [532, 298] on select "Any Faith HABSATBEE SHAHULHAMEED Hameeda Madam Alia Taya Madam Asma Jandal Mada…" at bounding box center [481, 299] width 141 height 26
select select "89249"
click at [411, 286] on select "Any Faith HABSATBEE SHAHULHAMEED Hameeda Madam Alia Taya Madam Asma Jandal Mada…" at bounding box center [481, 299] width 141 height 26
click at [1038, 216] on icon "Close" at bounding box center [1042, 222] width 9 height 12
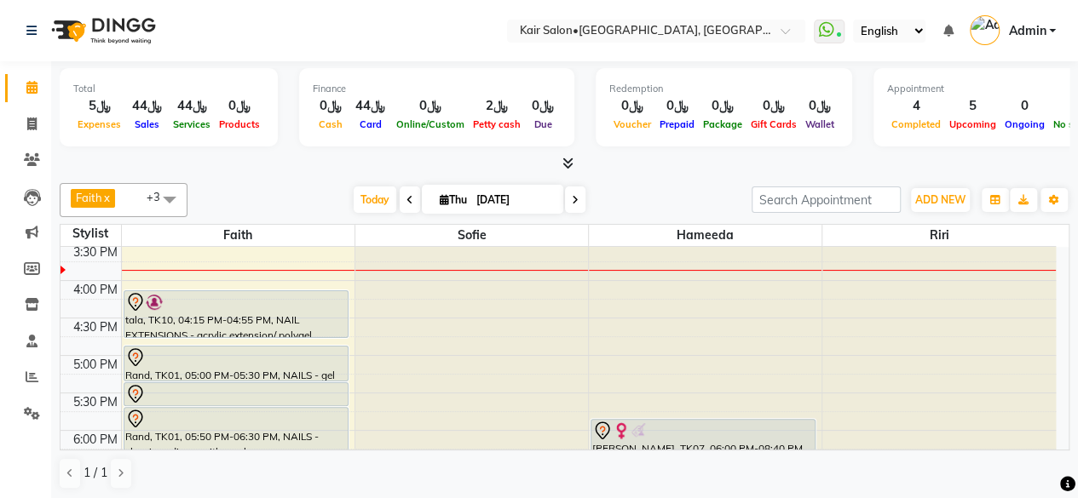
scroll to position [603, 0]
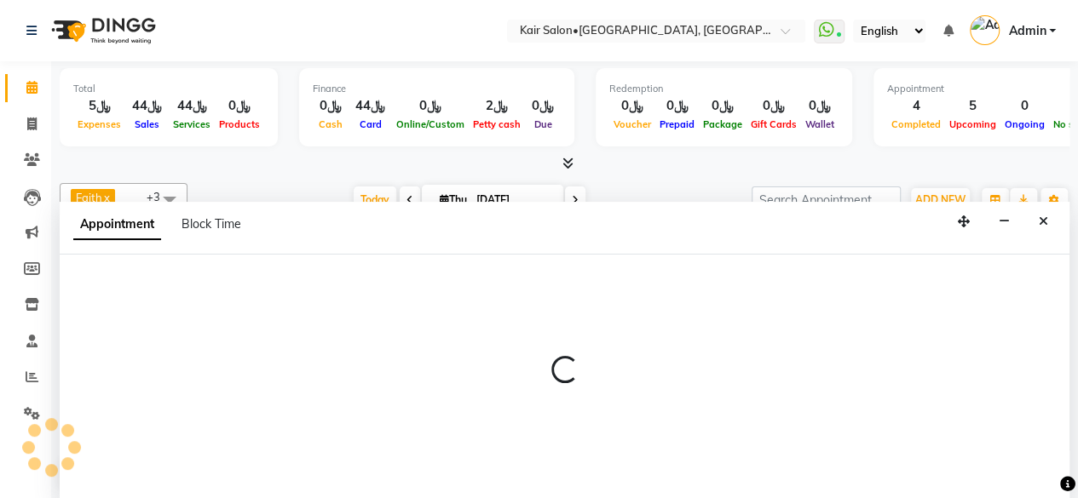
select select "58893"
select select "tentative"
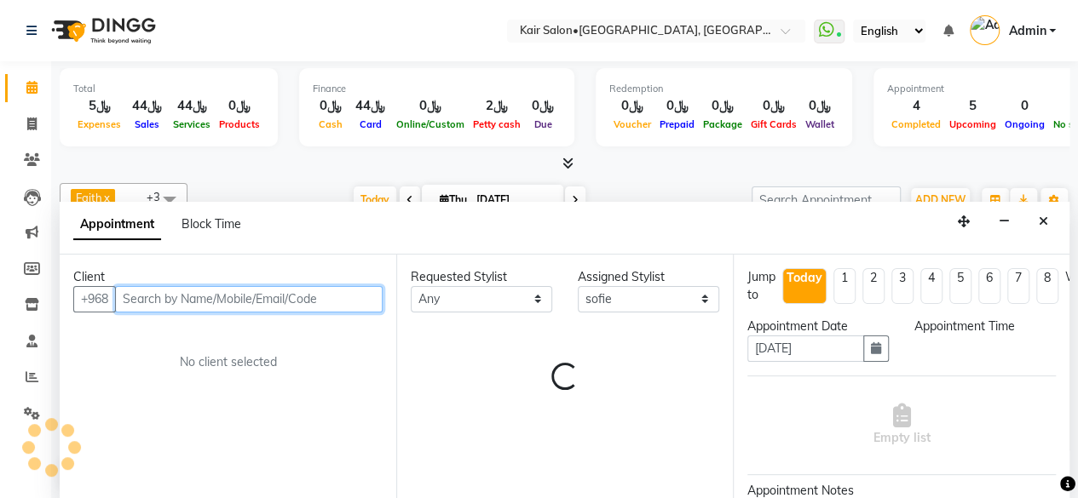
select select "1005"
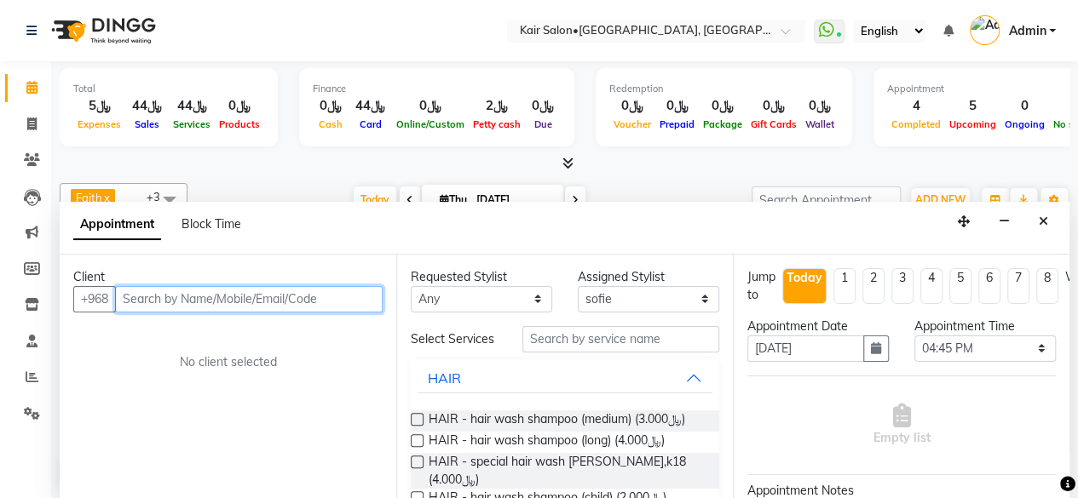
click at [181, 289] on input "text" at bounding box center [248, 299] width 267 height 26
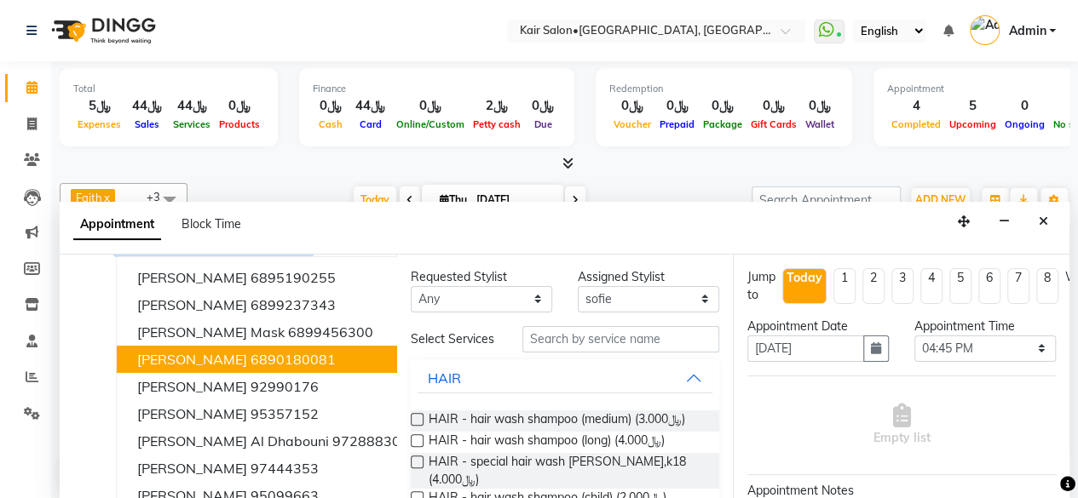
scroll to position [85, 0]
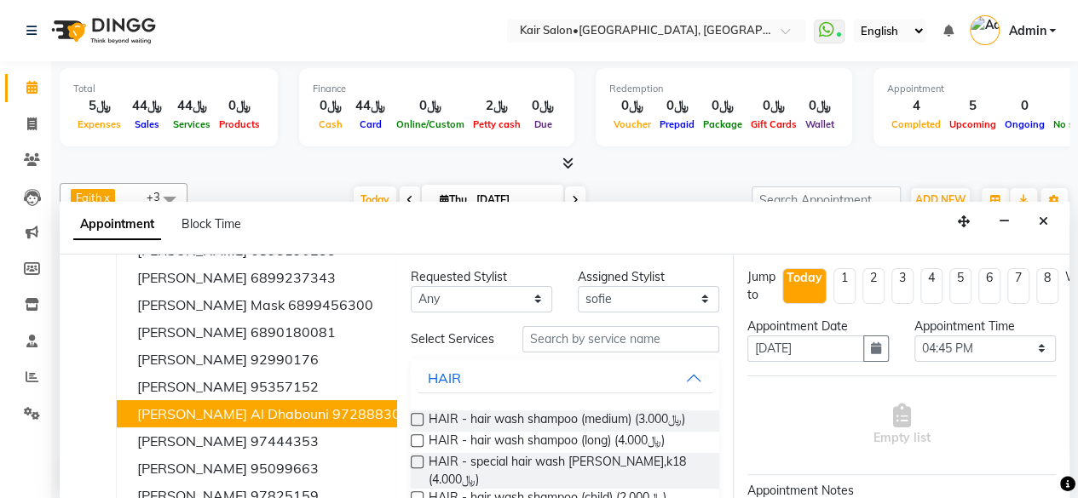
click at [247, 410] on span "khadija al dhabouni" at bounding box center [233, 414] width 192 height 17
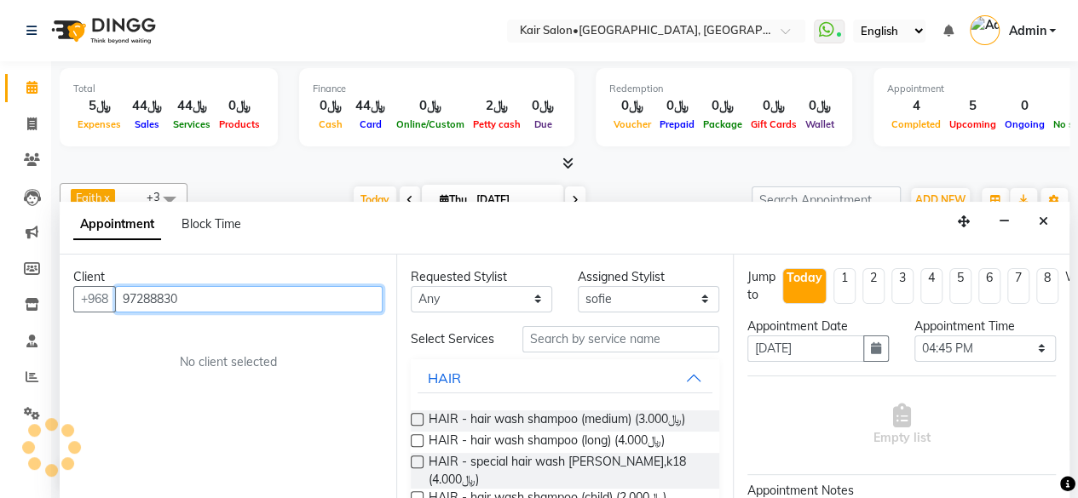
scroll to position [0, 0]
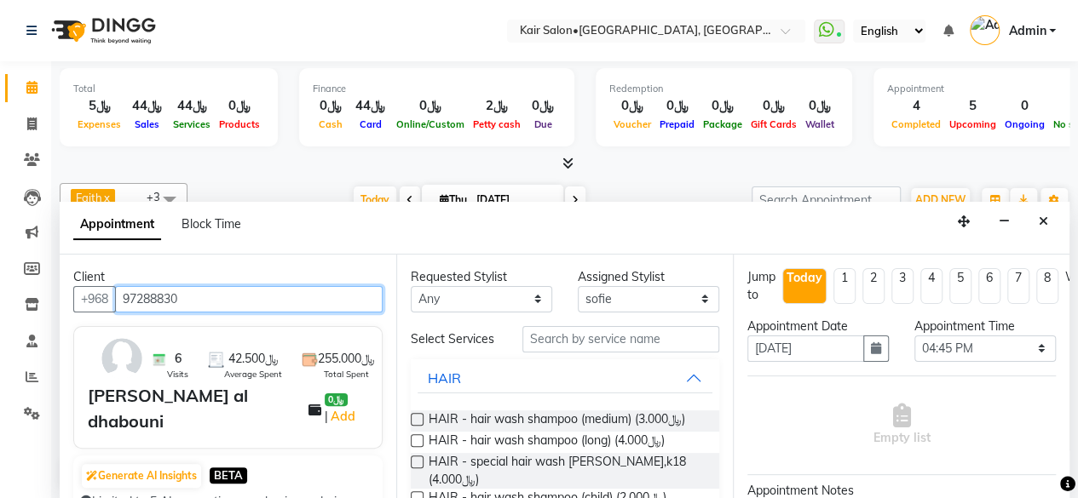
type input "97288830"
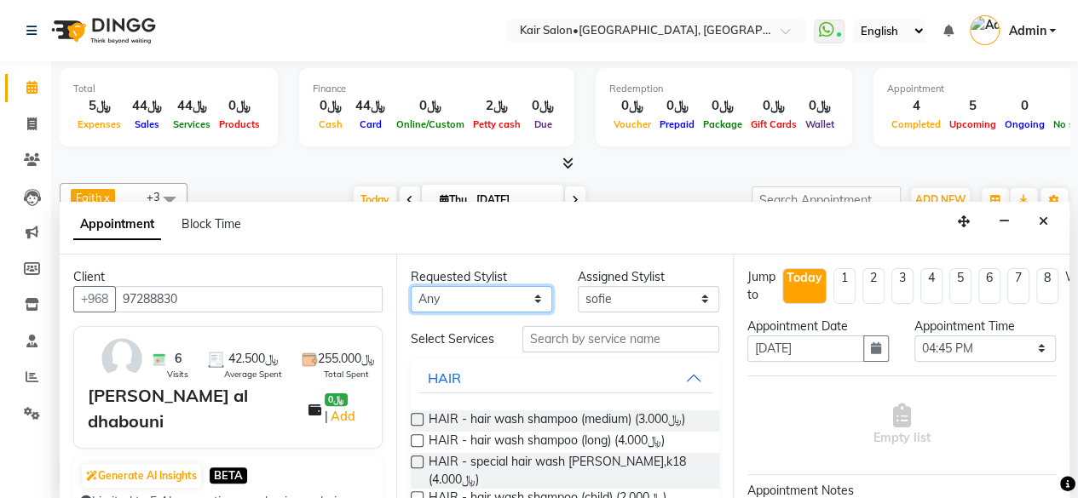
click at [528, 293] on select "Any Faith HABSATBEE SHAHULHAMEED Hameeda Madam Alia Taya Madam Asma Jandal Mada…" at bounding box center [481, 299] width 141 height 26
select select "58893"
click at [411, 286] on select "Any Faith HABSATBEE SHAHULHAMEED Hameeda Madam Alia Taya Madam Asma Jandal Mada…" at bounding box center [481, 299] width 141 height 26
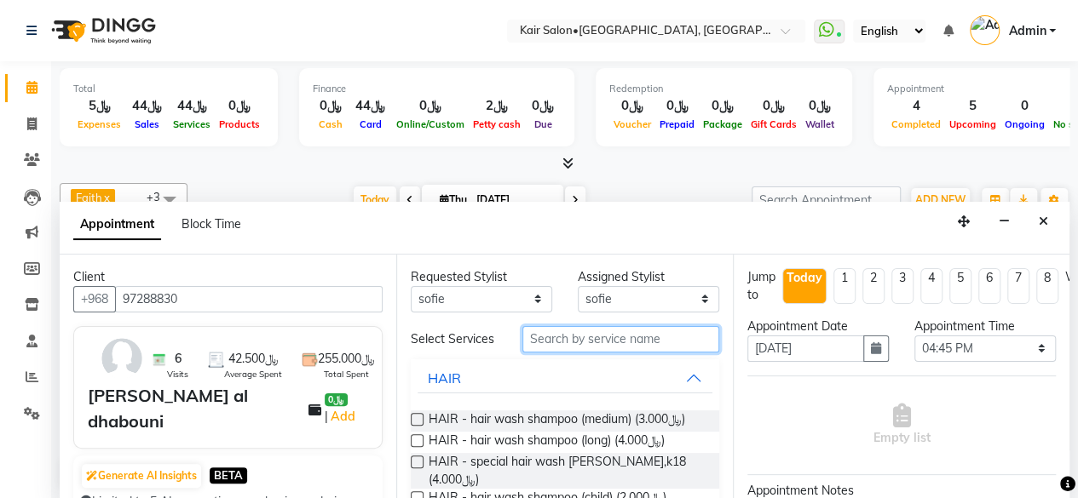
click at [581, 341] on input "text" at bounding box center [620, 339] width 197 height 26
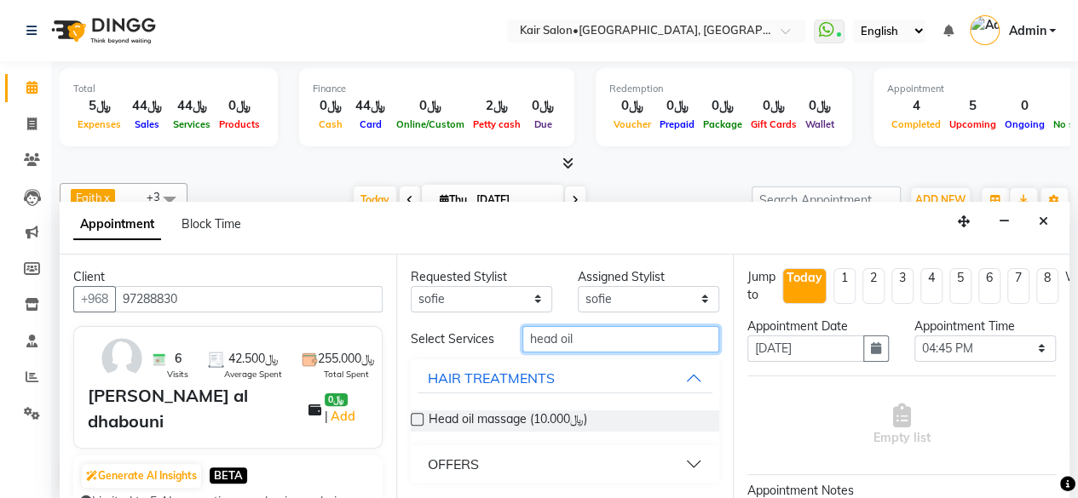
type input "head oil"
click at [416, 413] on label at bounding box center [417, 419] width 13 height 13
click at [416, 416] on input "checkbox" at bounding box center [416, 421] width 11 height 11
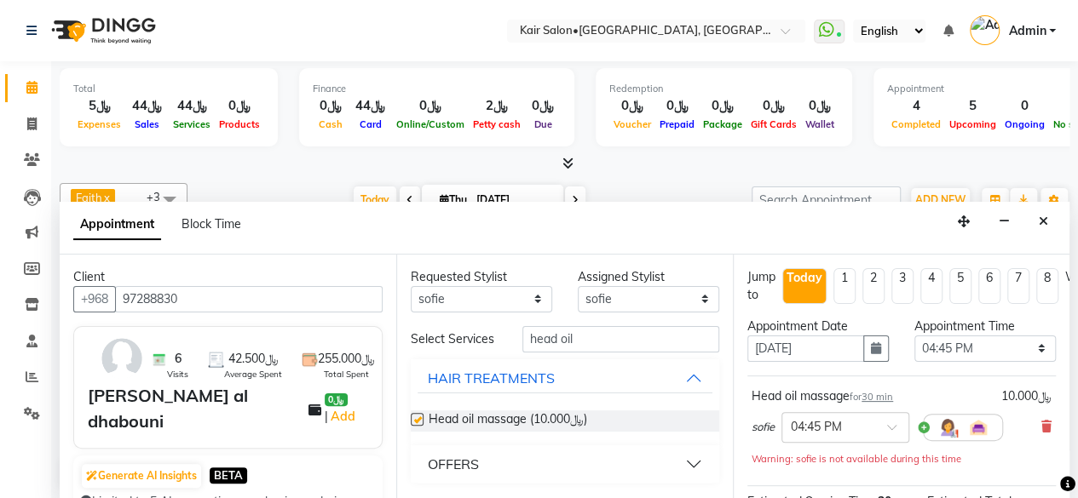
checkbox input "false"
click at [598, 334] on input "head oil" at bounding box center [620, 339] width 197 height 26
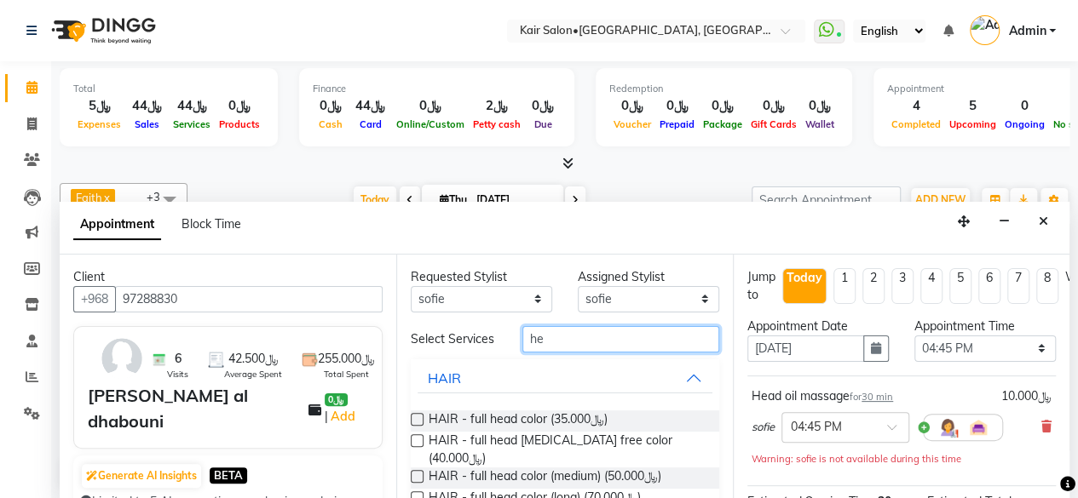
type input "h"
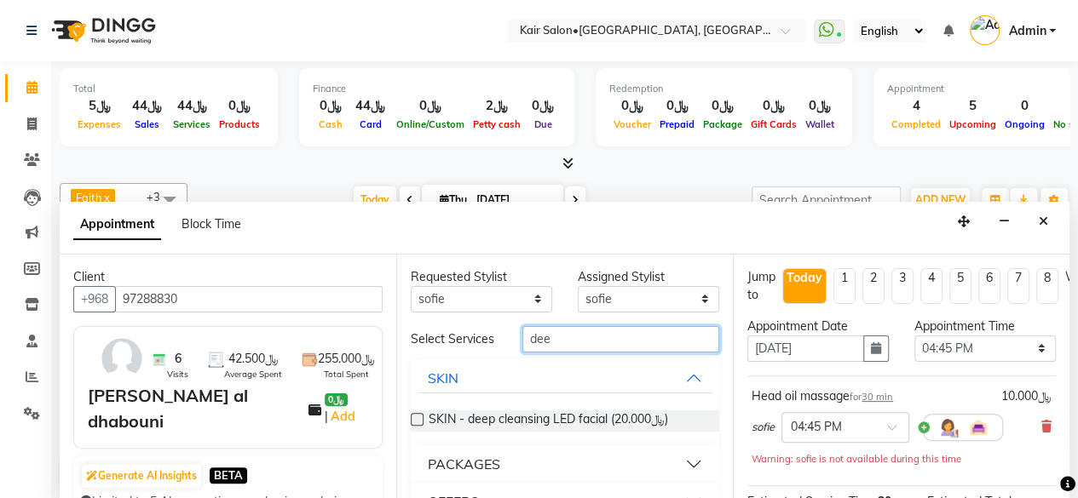
type input "dee"
click at [415, 425] on label at bounding box center [417, 419] width 13 height 13
click at [415, 425] on input "checkbox" at bounding box center [416, 421] width 11 height 11
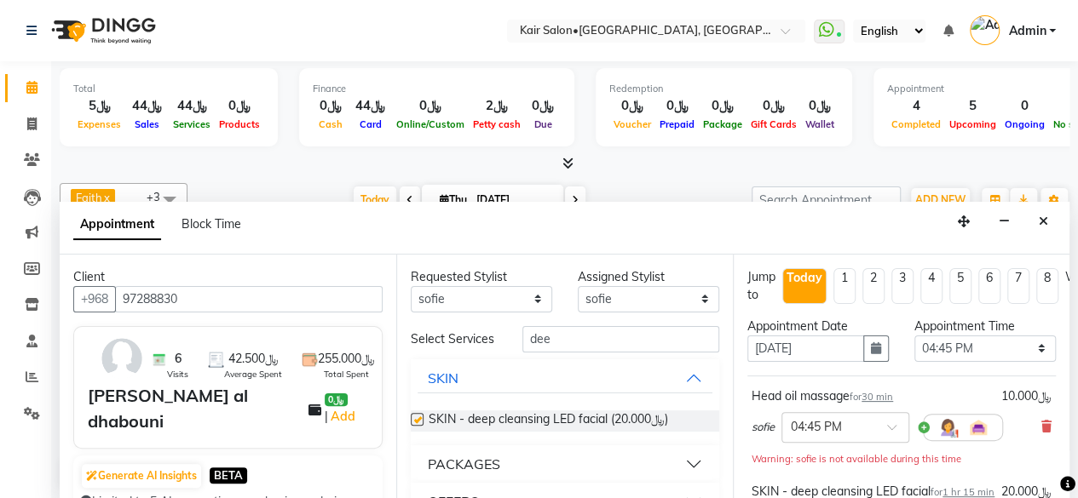
checkbox input "false"
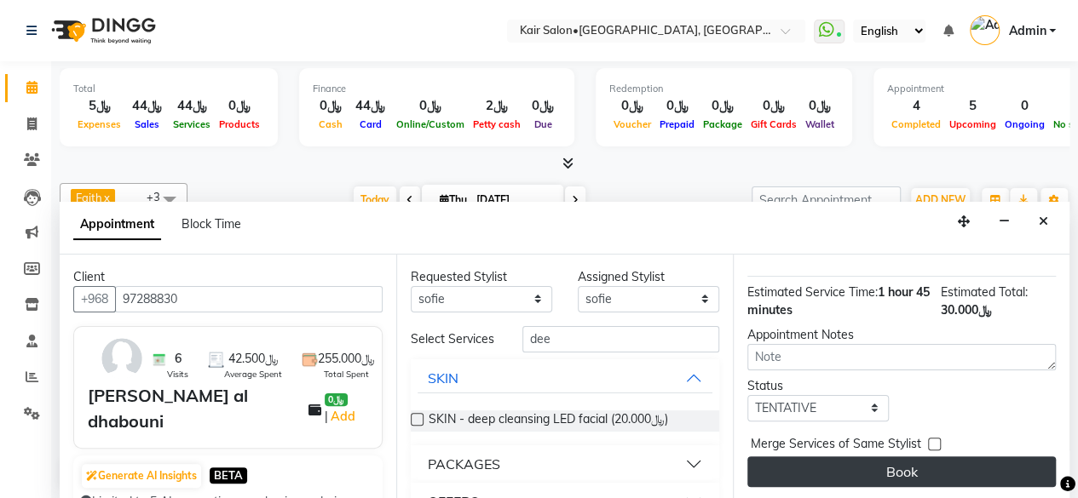
click at [910, 457] on button "Book" at bounding box center [901, 472] width 308 height 31
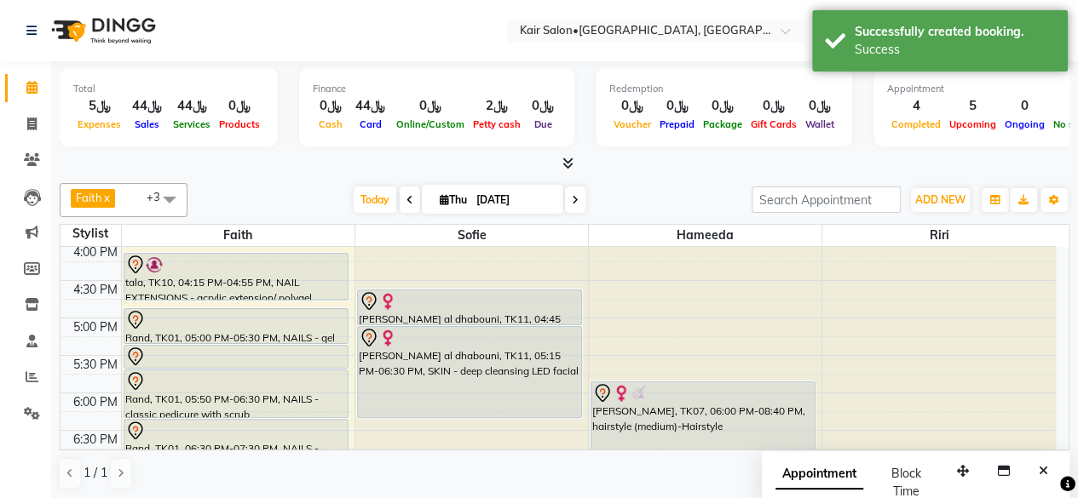
scroll to position [688, 0]
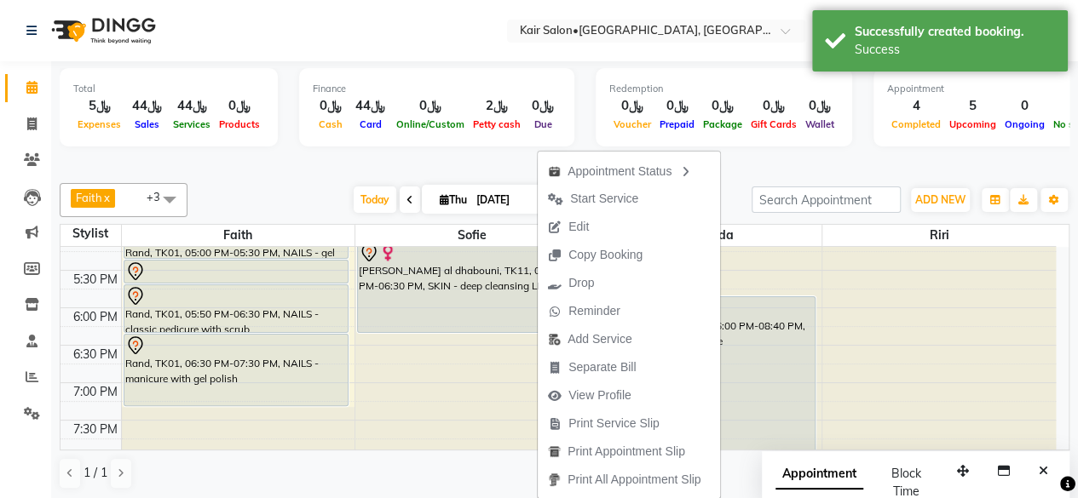
click at [583, 221] on span "Edit" at bounding box center [578, 227] width 20 height 18
select select "tentative"
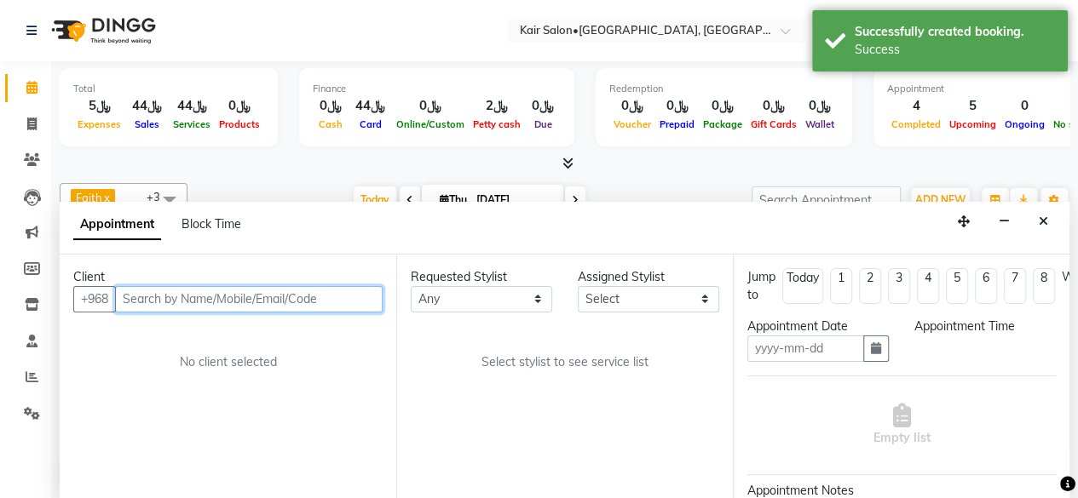
scroll to position [0, 0]
type input "[DATE]"
select select "1005"
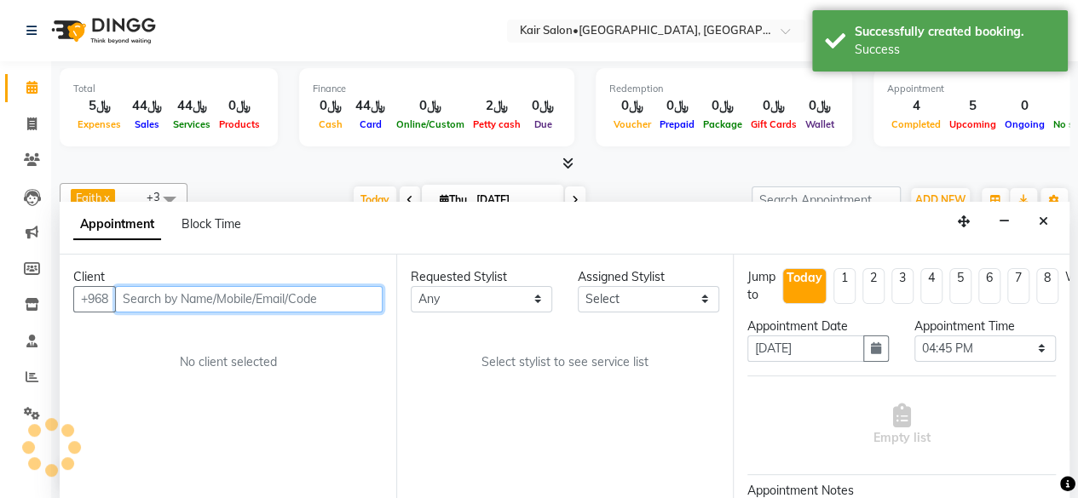
select select "58893"
select select "3223"
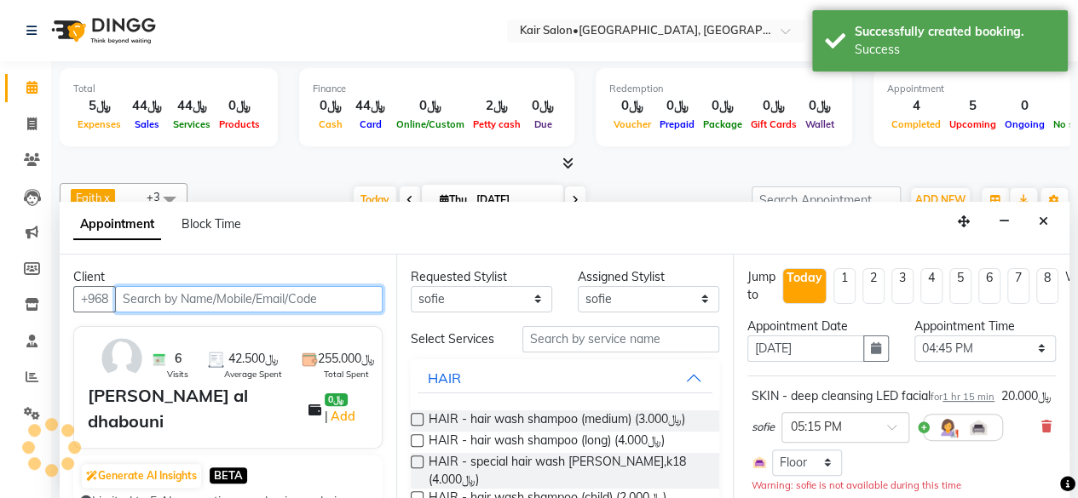
select select "3223"
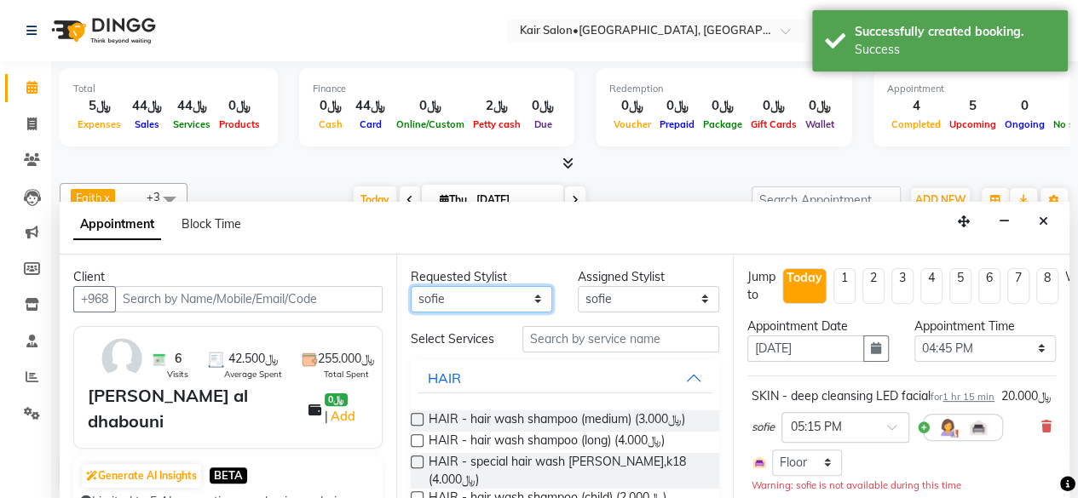
click at [533, 294] on select "Any Faith HABSATBEE SHAHULHAMEED Hameeda Madam Alia Taya Madam Asma Jandal Mada…" at bounding box center [481, 299] width 141 height 26
select select "89249"
click at [411, 286] on select "Any Faith HABSATBEE SHAHULHAMEED Hameeda Madam Alia Taya Madam Asma Jandal Mada…" at bounding box center [481, 299] width 141 height 26
select select "89249"
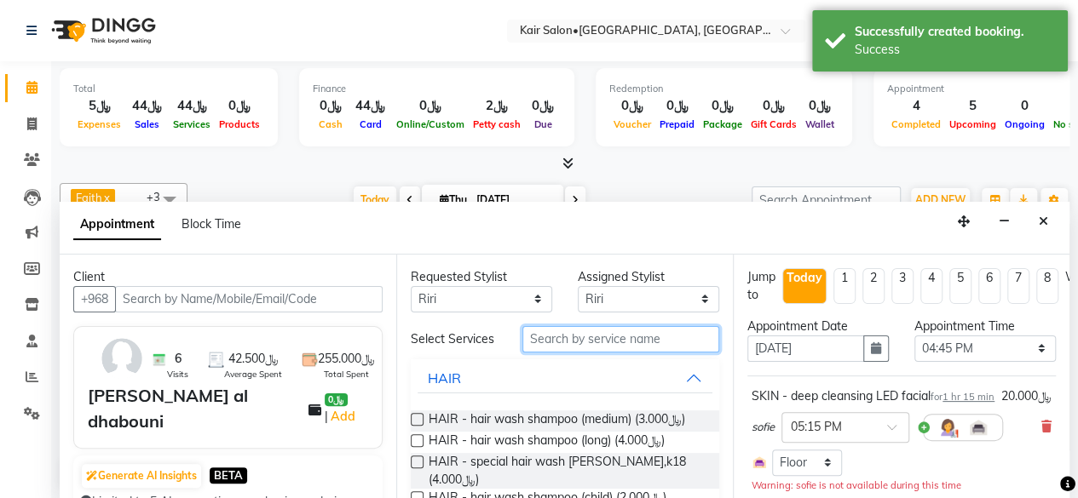
click at [572, 353] on input "text" at bounding box center [620, 339] width 197 height 26
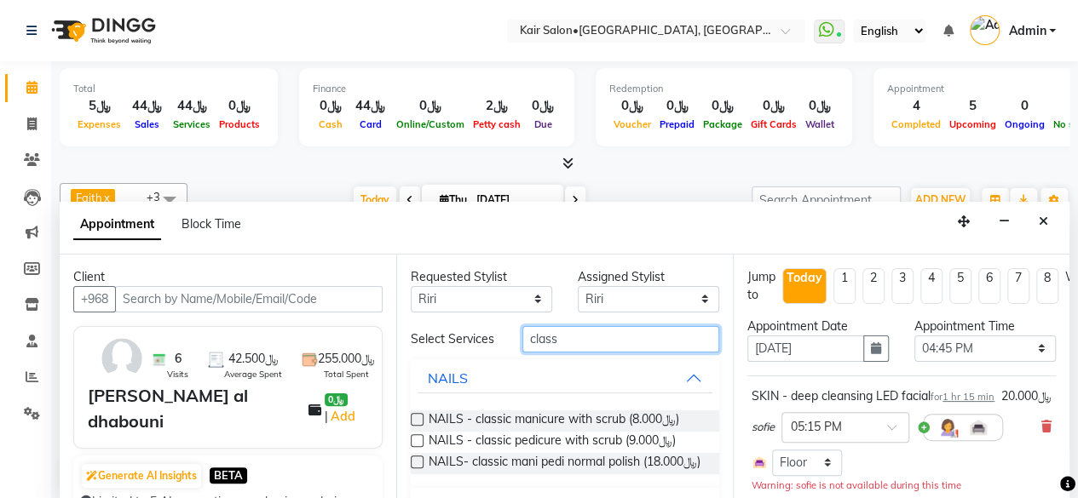
type input "class"
click at [418, 466] on label at bounding box center [417, 462] width 13 height 13
click at [418, 466] on input "checkbox" at bounding box center [416, 463] width 11 height 11
checkbox input "false"
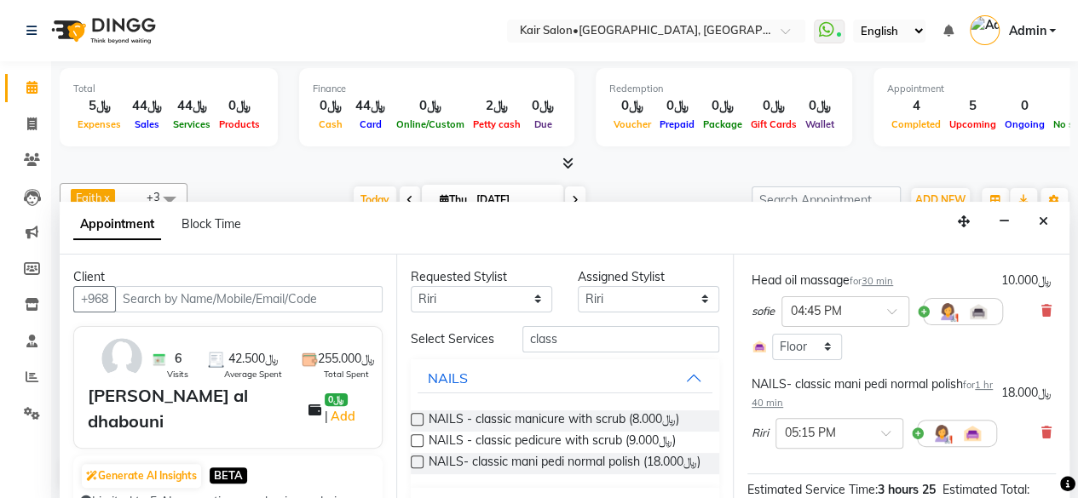
scroll to position [462, 0]
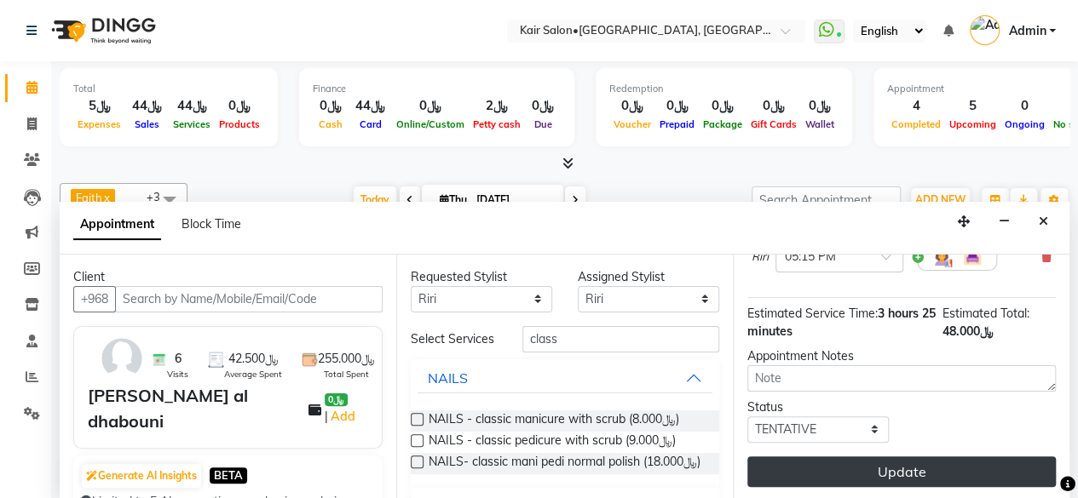
click at [891, 458] on button "Update" at bounding box center [901, 472] width 308 height 31
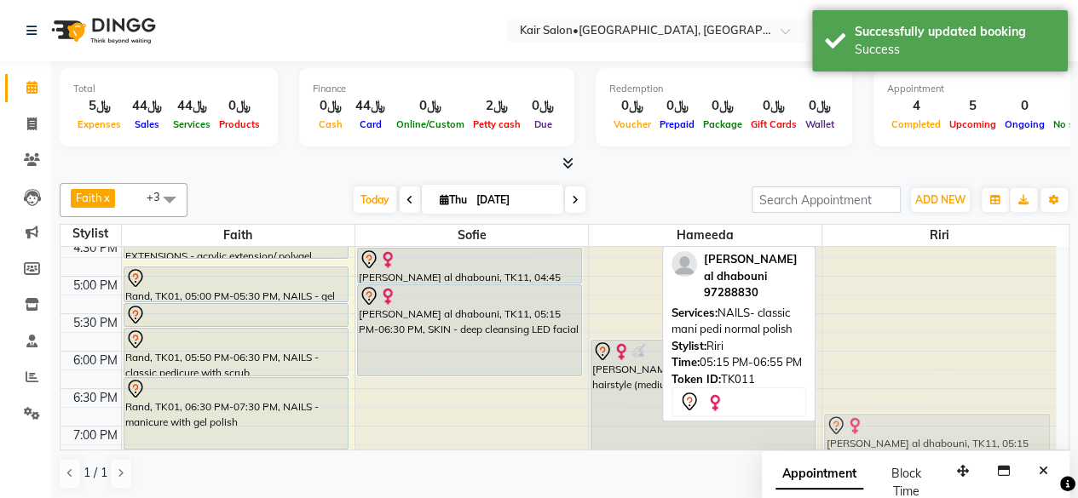
scroll to position [659, 0]
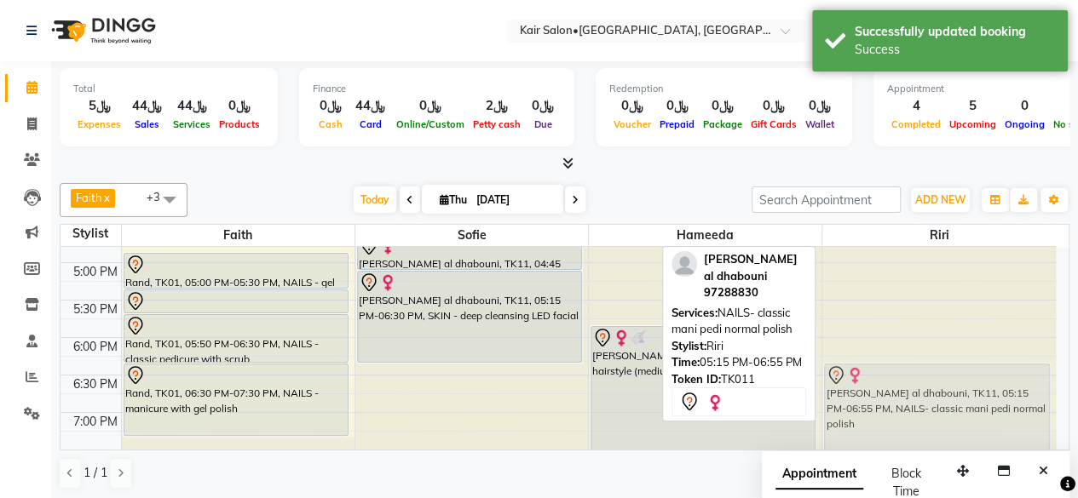
drag, startPoint x: 907, startPoint y: 342, endPoint x: 889, endPoint y: 377, distance: 39.2
click at [889, 377] on div "ami, TK08, 10:40 AM-12:10 PM, NAILS - classic pedicure with scrub (﷼9),NAILS- n…" at bounding box center [938, 188] width 233 height 1199
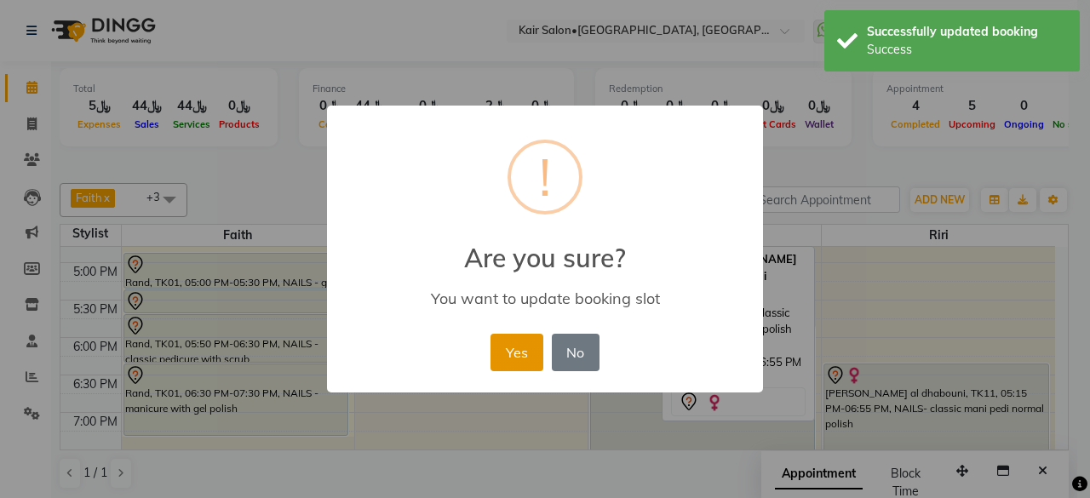
click at [515, 344] on button "Yes" at bounding box center [517, 352] width 52 height 37
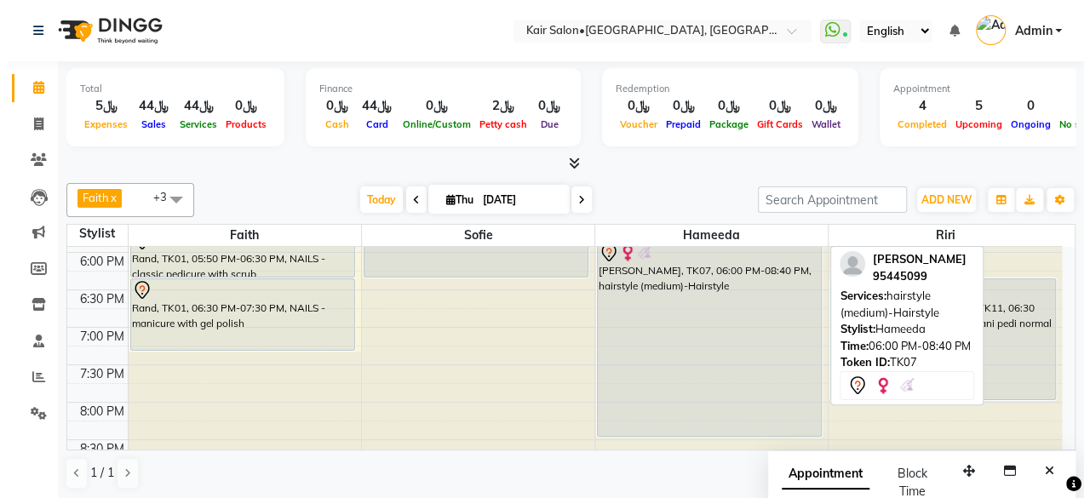
scroll to position [488, 0]
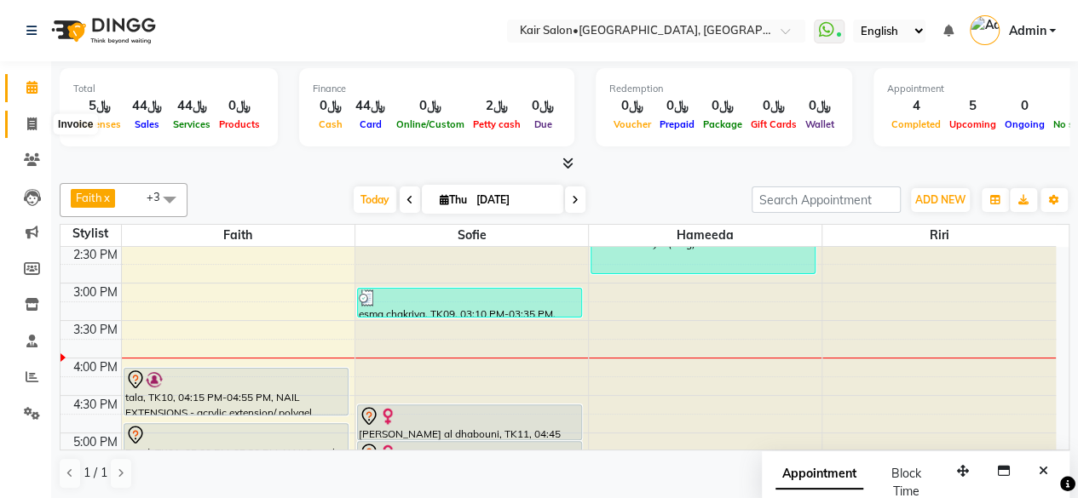
click at [32, 124] on icon at bounding box center [31, 124] width 9 height 13
select select "service"
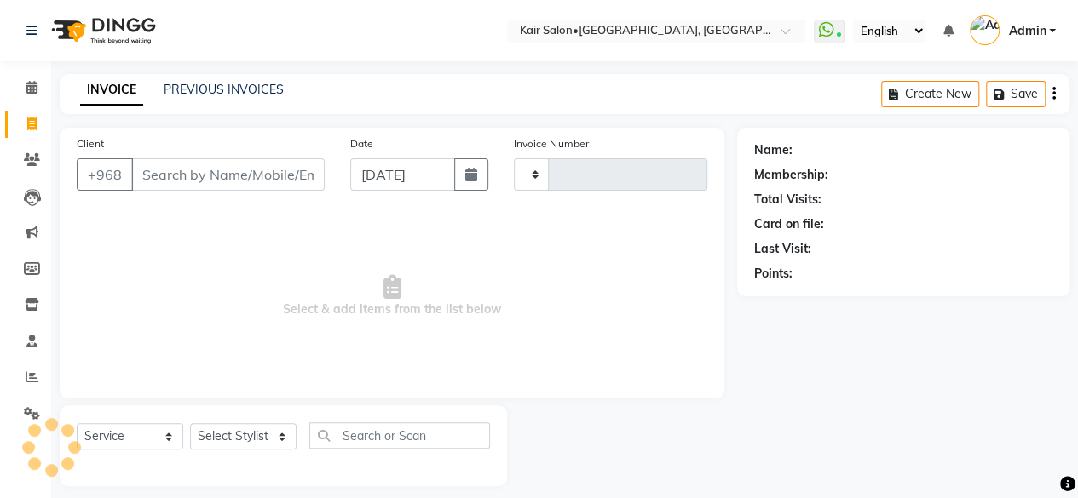
type input "1688"
select select "6490"
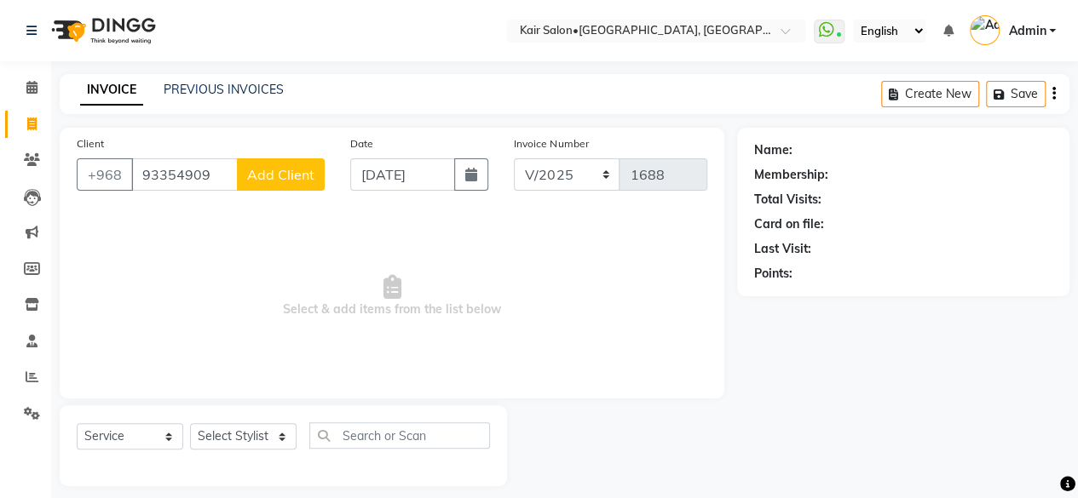
type input "93354909"
click at [285, 170] on span "Add Client" at bounding box center [280, 174] width 67 height 17
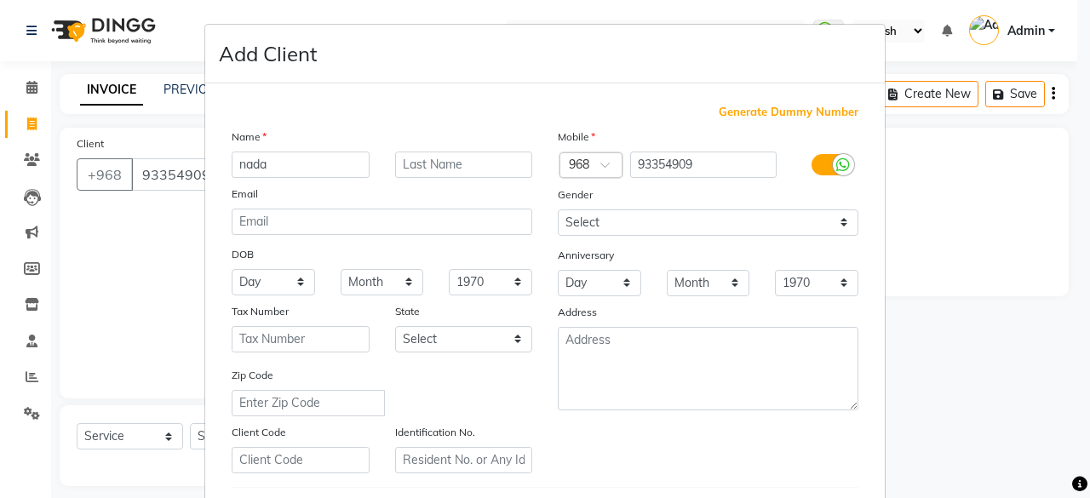
type input "nada"
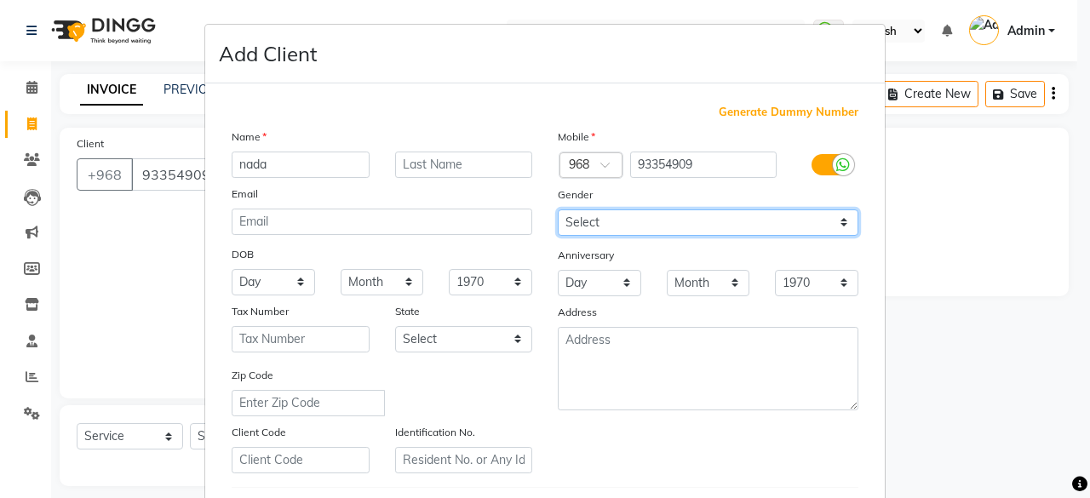
click at [838, 224] on select "Select Male Female Other Prefer Not To Say" at bounding box center [708, 223] width 301 height 26
select select "female"
click at [558, 210] on select "Select Male Female Other Prefer Not To Say" at bounding box center [708, 223] width 301 height 26
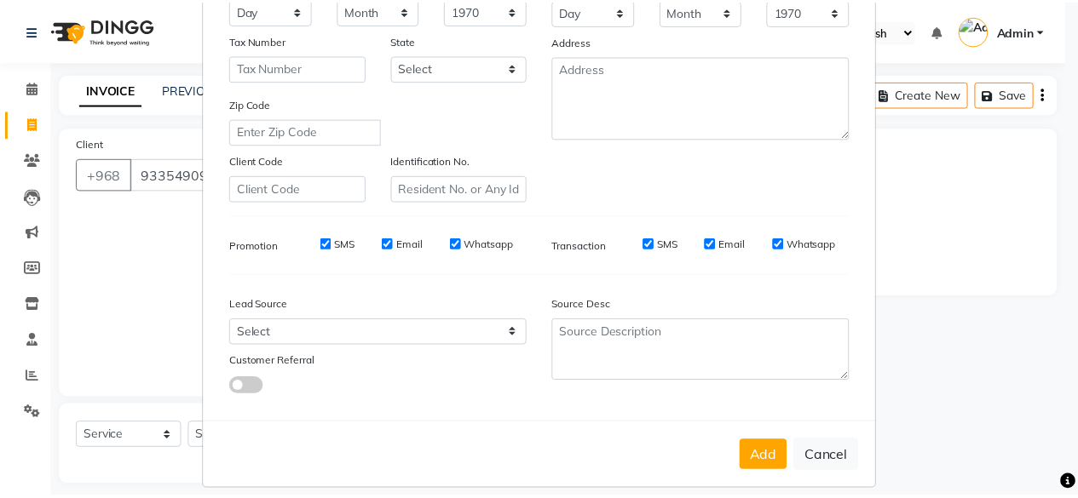
scroll to position [285, 0]
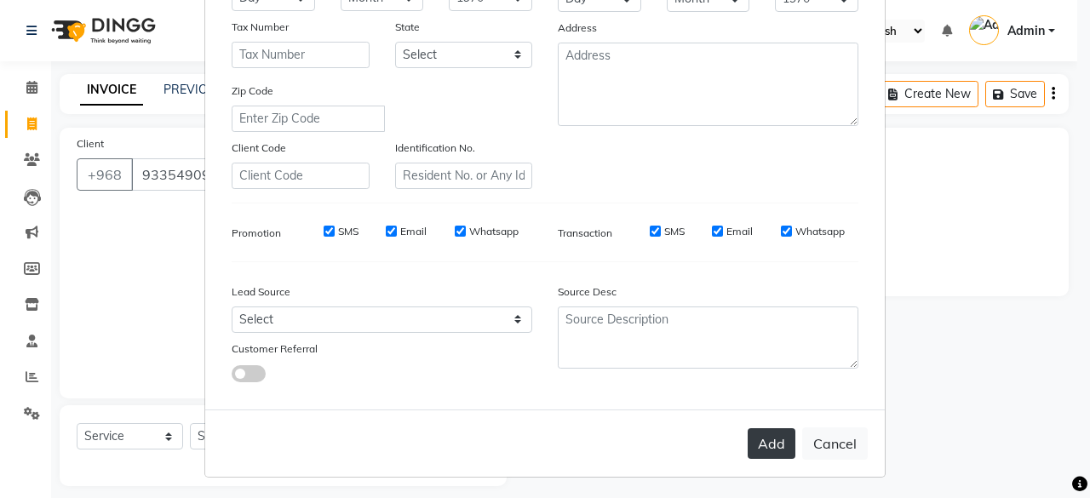
click at [765, 440] on button "Add" at bounding box center [772, 444] width 48 height 31
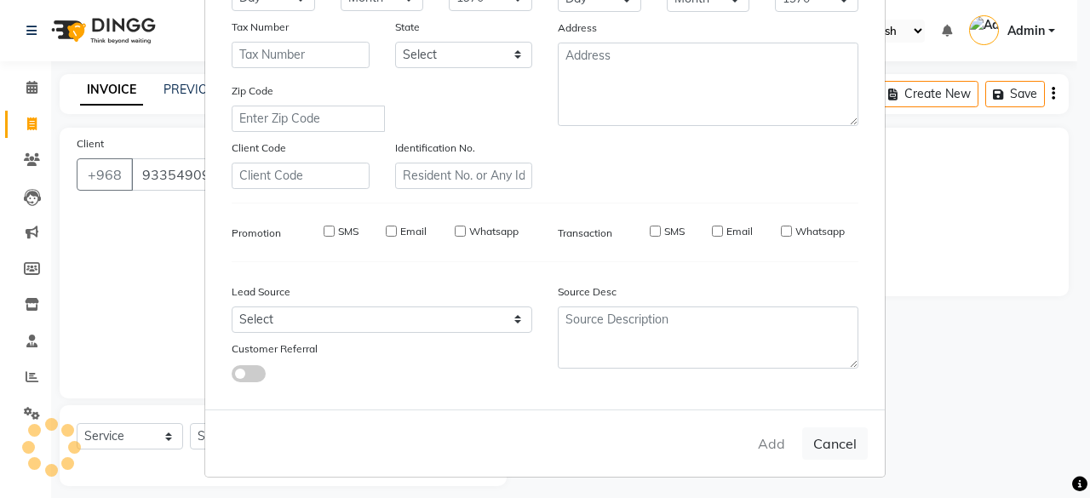
select select
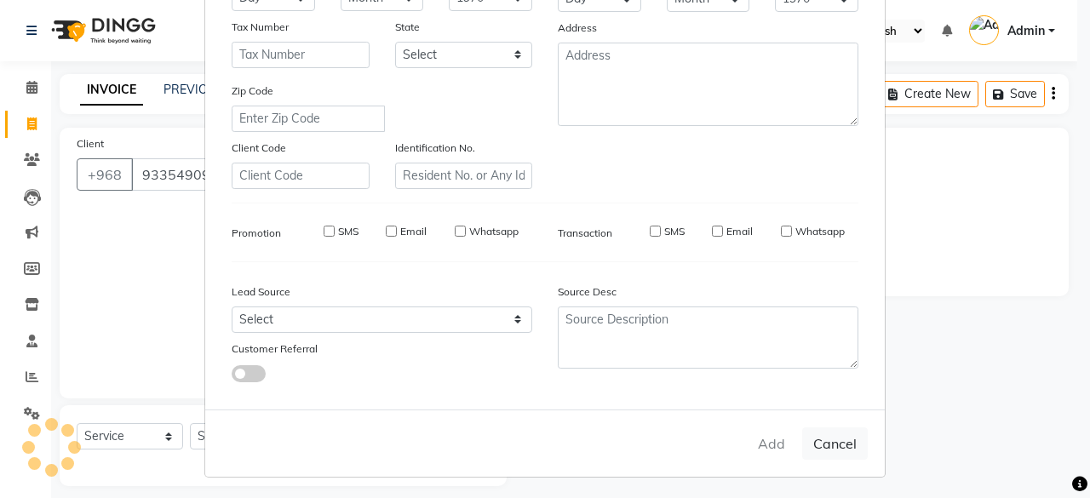
select select
checkbox input "false"
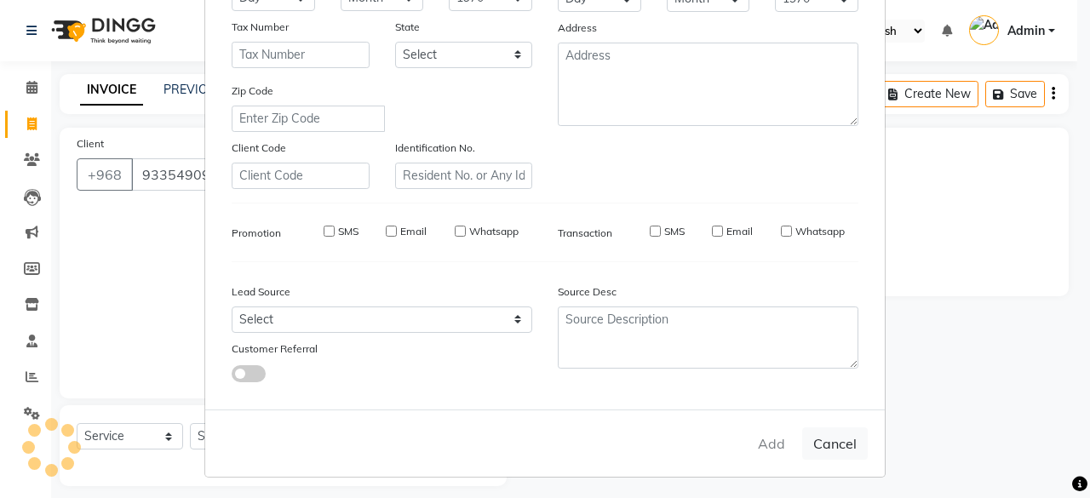
checkbox input "false"
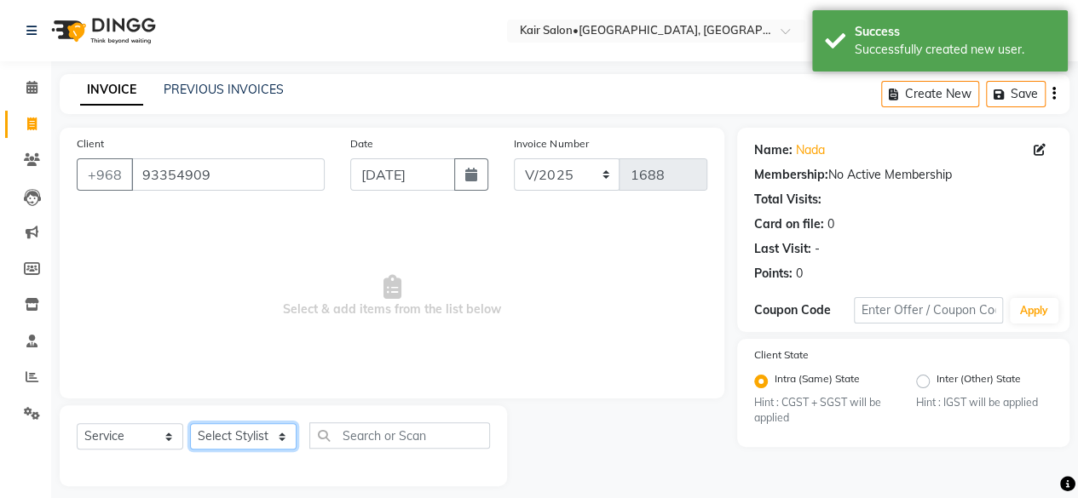
click at [279, 430] on select "Select Stylist Faith HABSATBEE SHAHULHAMEED Hameeda Kairs staffs Madam Alia Tay…" at bounding box center [243, 436] width 106 height 26
select select "89249"
click at [190, 423] on select "Select Stylist Faith HABSATBEE SHAHULHAMEED Hameeda Kairs staffs Madam Alia Tay…" at bounding box center [243, 436] width 106 height 26
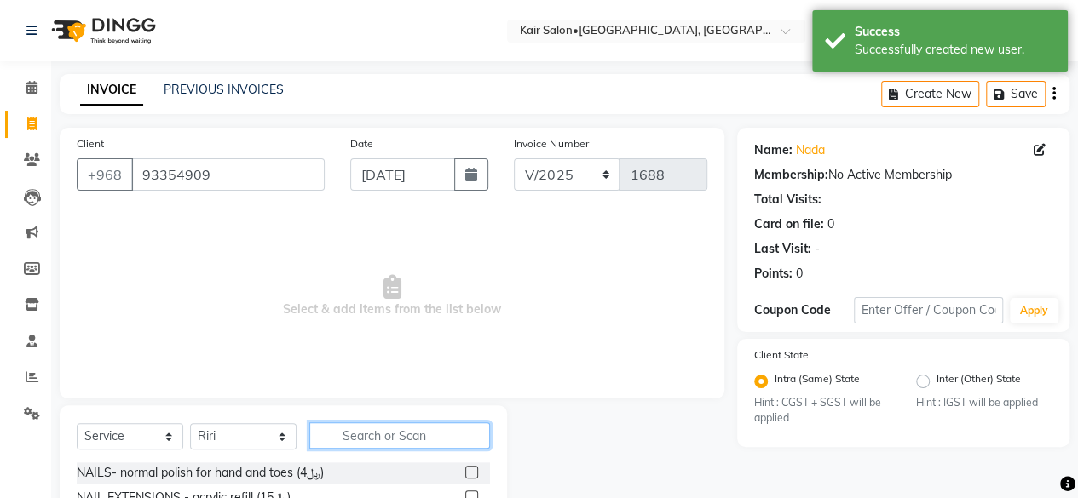
click at [375, 440] on input "text" at bounding box center [399, 436] width 181 height 26
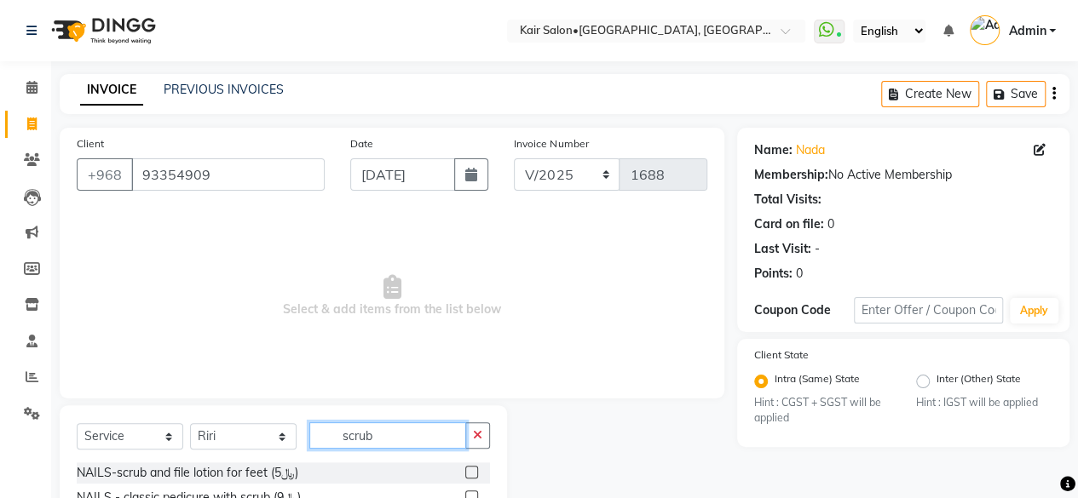
type input "scrub"
click at [465, 472] on label at bounding box center [471, 472] width 13 height 13
click at [465, 472] on input "checkbox" at bounding box center [470, 473] width 11 height 11
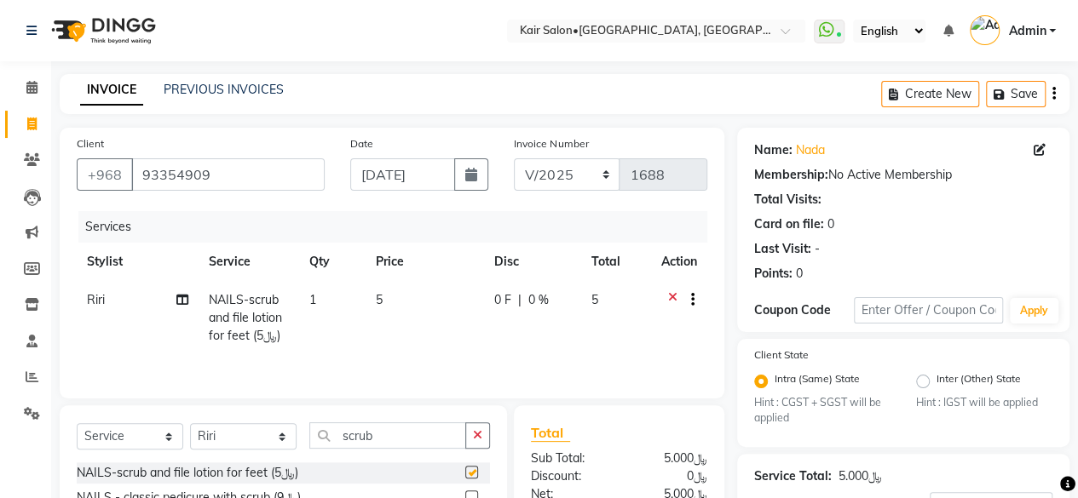
checkbox input "false"
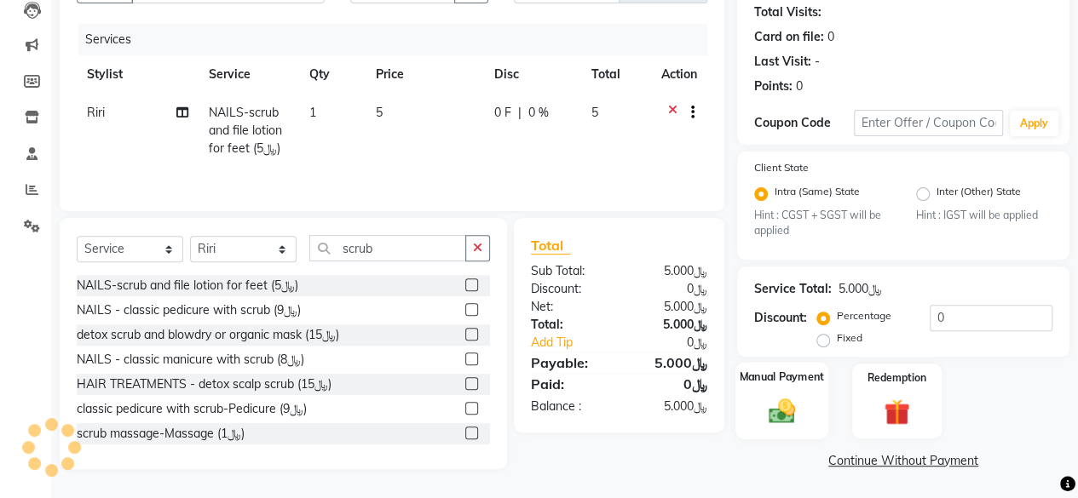
click at [779, 406] on img at bounding box center [781, 411] width 43 height 31
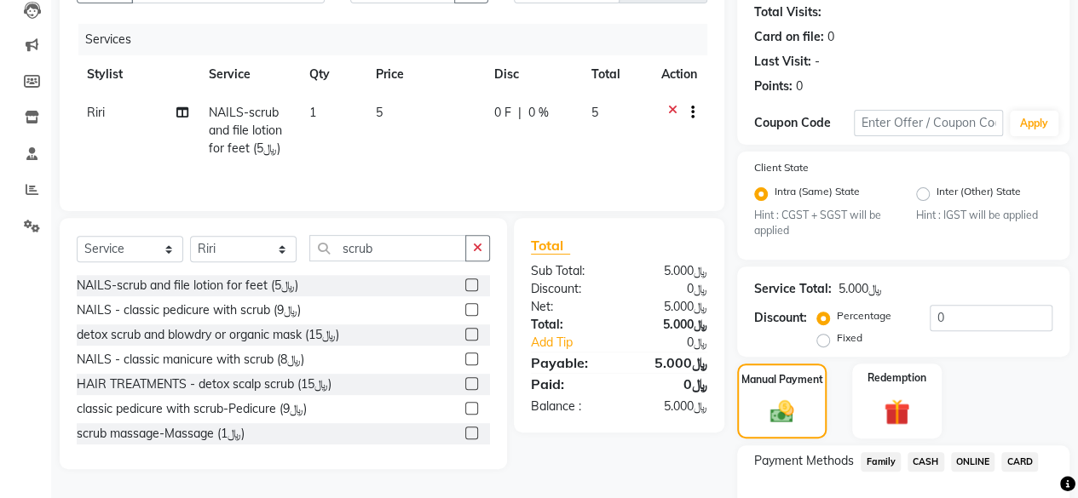
click at [1017, 461] on span "CARD" at bounding box center [1019, 462] width 37 height 20
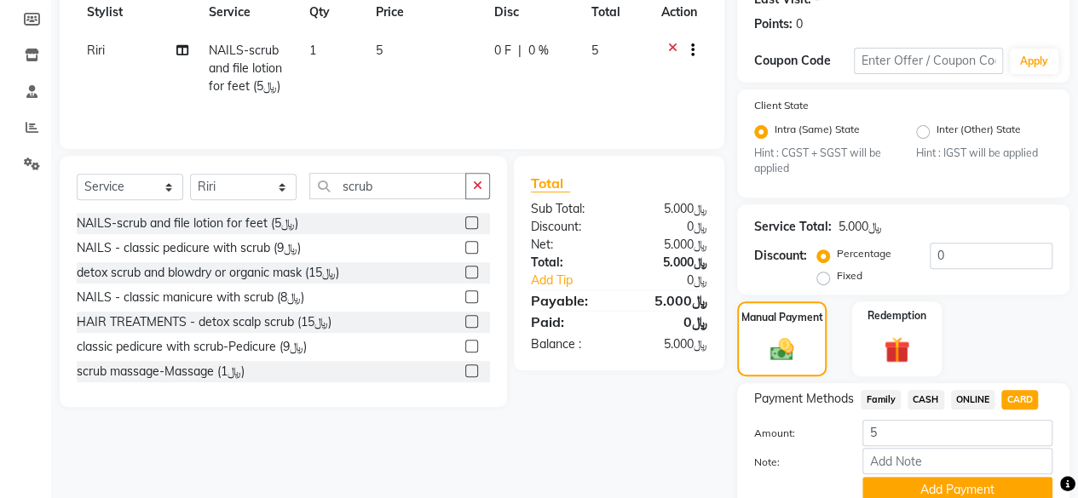
scroll to position [320, 0]
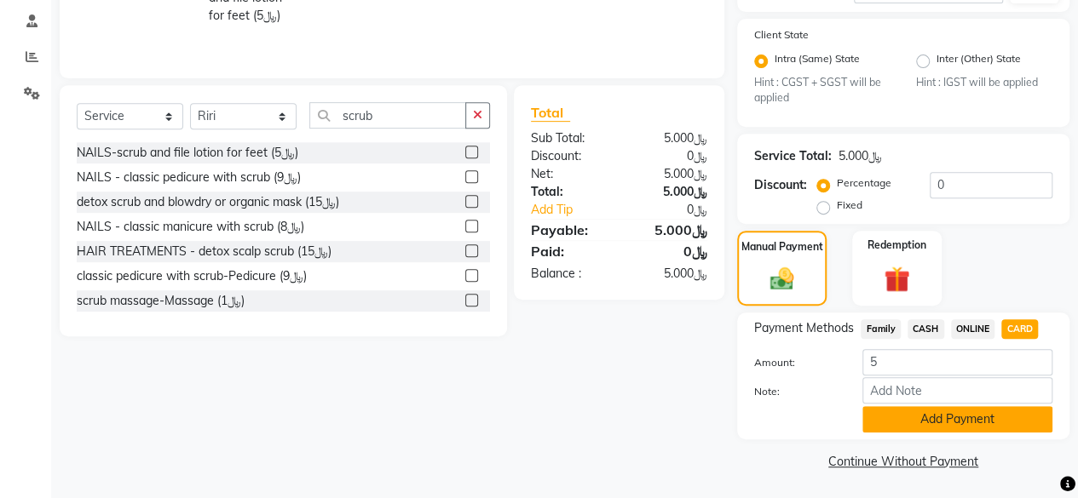
click at [937, 414] on button "Add Payment" at bounding box center [957, 419] width 190 height 26
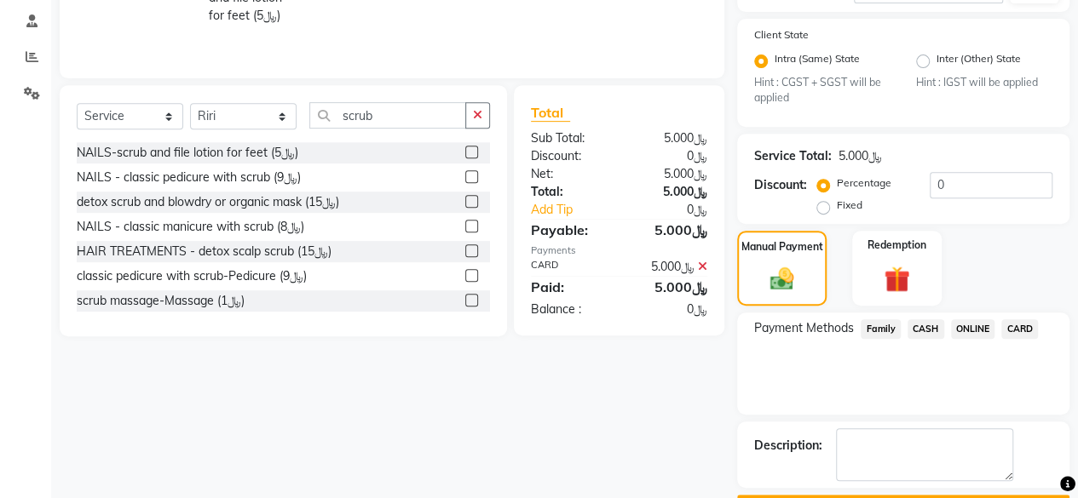
scroll to position [366, 0]
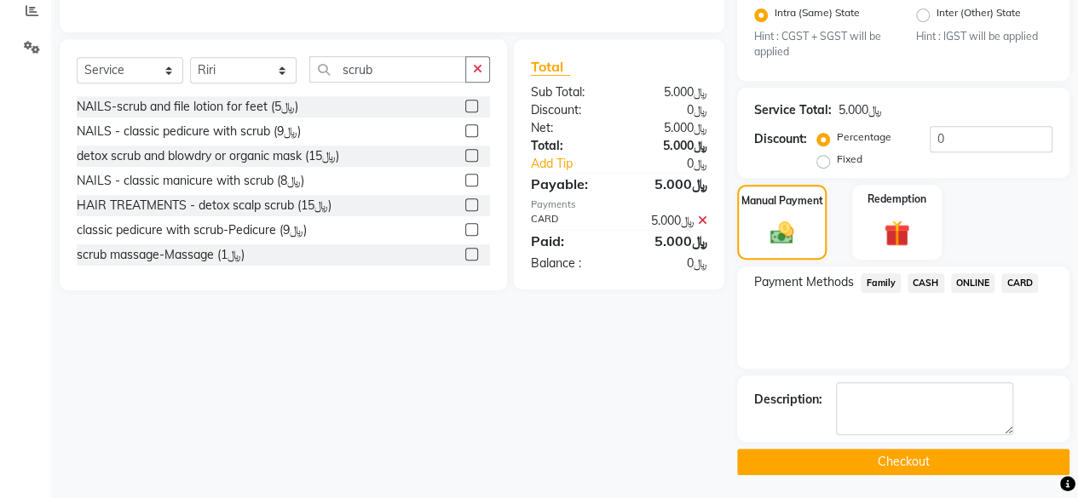
click at [913, 456] on button "Checkout" at bounding box center [903, 462] width 332 height 26
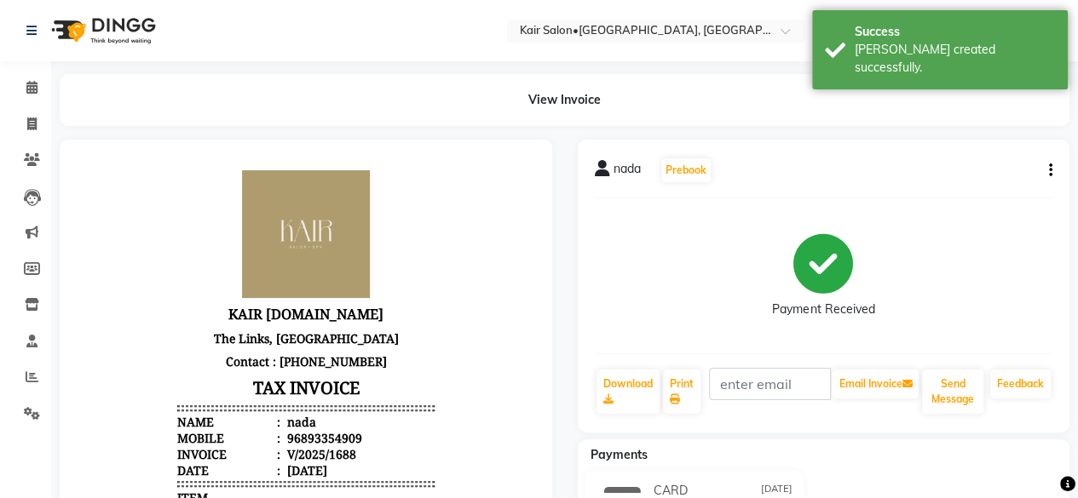
click at [1051, 169] on div "nada Prebook Payment Received Download Print Email Invoice Send Message Feedback" at bounding box center [824, 286] width 492 height 293
click at [1051, 170] on div "nada Prebook Payment Received Download Print Email Invoice Send Message Feedback" at bounding box center [824, 286] width 492 height 293
click at [1050, 170] on icon "button" at bounding box center [1050, 170] width 3 height 1
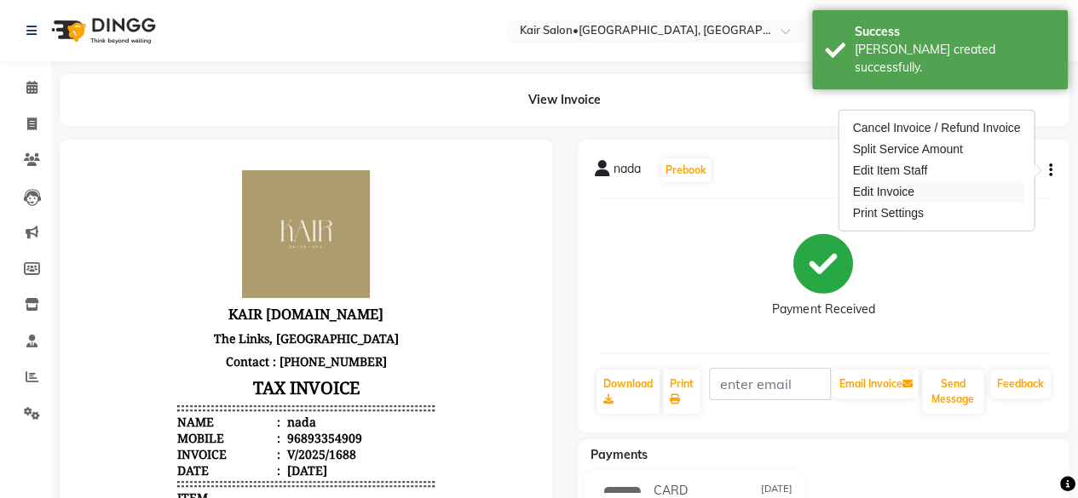
click at [920, 191] on div "Edit Invoice" at bounding box center [935, 191] width 175 height 21
select select "service"
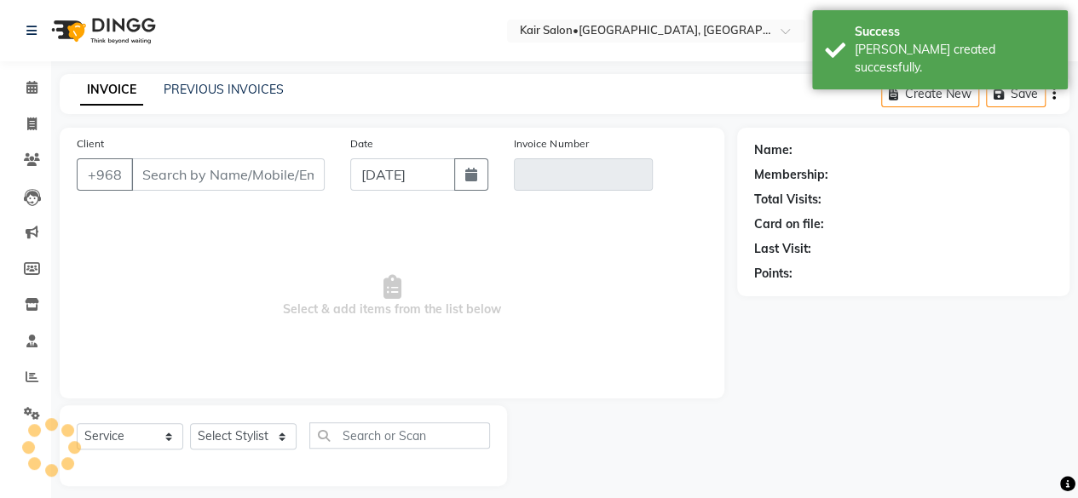
scroll to position [13, 0]
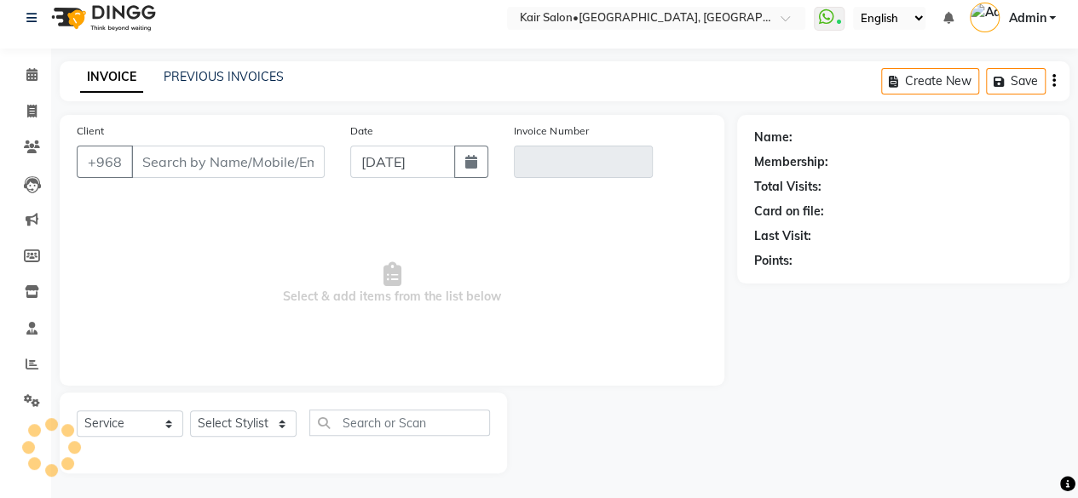
type input "93354909"
type input "V/2025/1688"
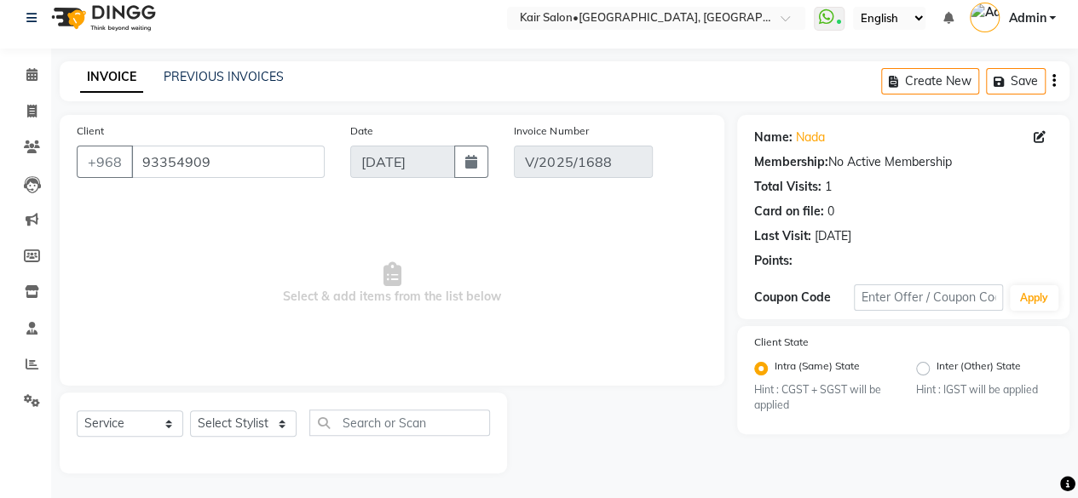
select select "select"
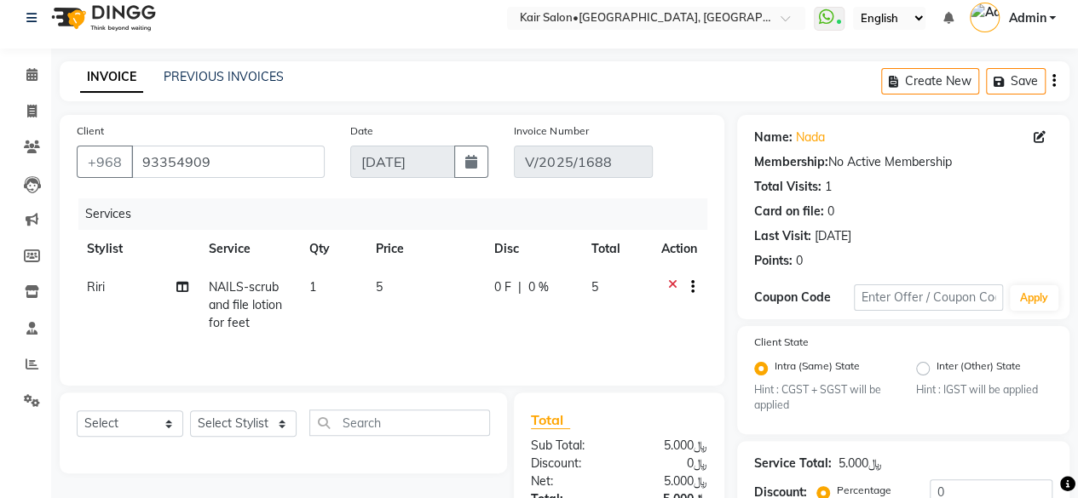
click at [365, 290] on td "5" at bounding box center [424, 305] width 118 height 74
select select "89249"
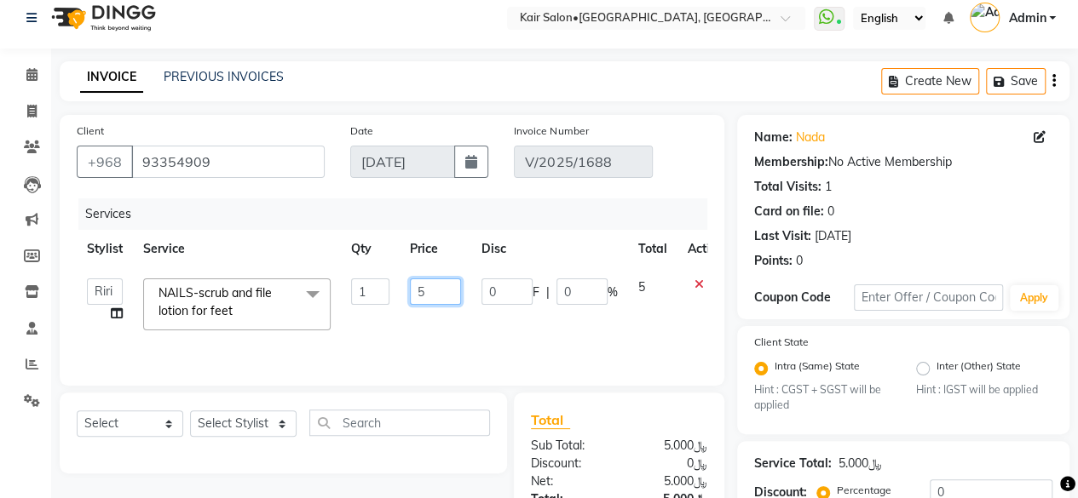
click at [439, 293] on input "5" at bounding box center [435, 292] width 51 height 26
type input "4"
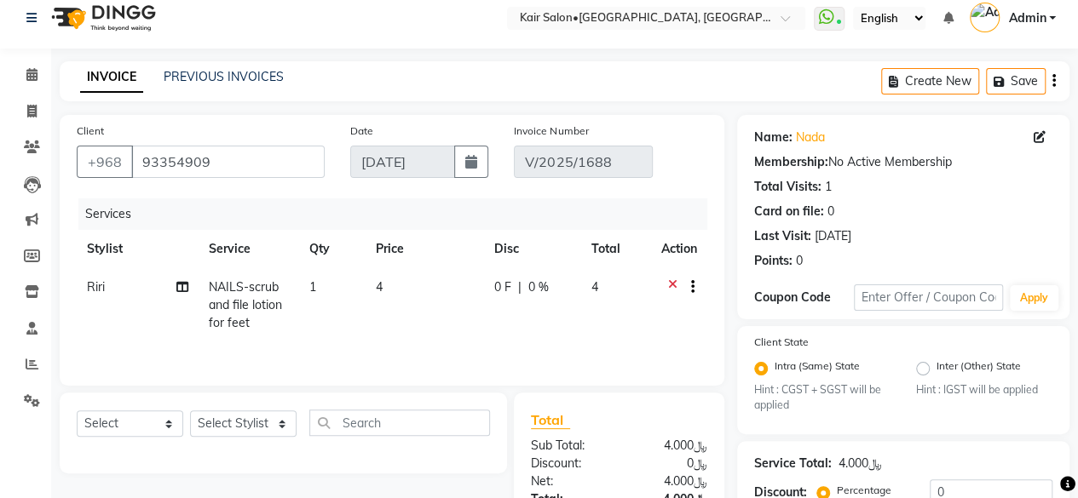
click at [625, 349] on div "Services Stylist Service Qty Price Disc Total Action Riri NAILS-scrub and file …" at bounding box center [392, 283] width 630 height 170
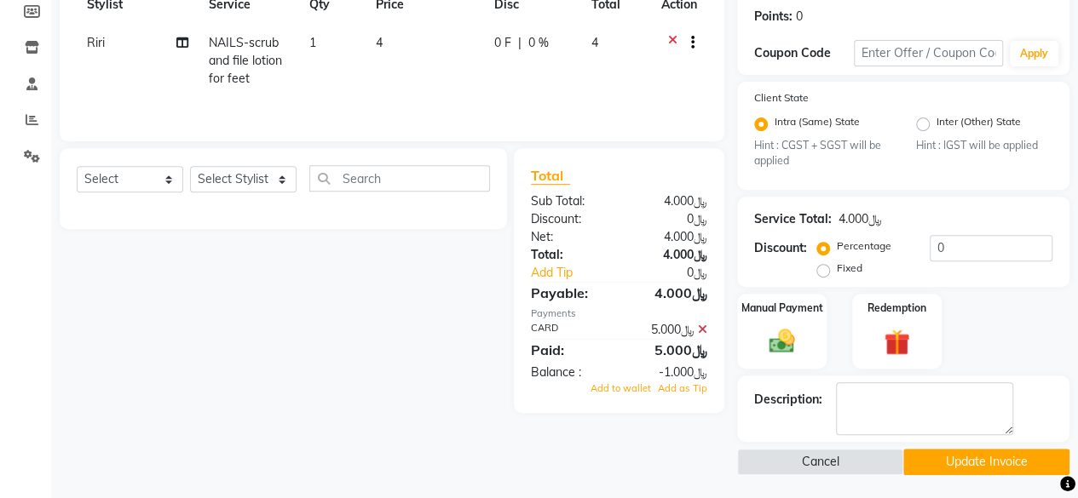
click at [699, 325] on icon at bounding box center [702, 330] width 9 height 12
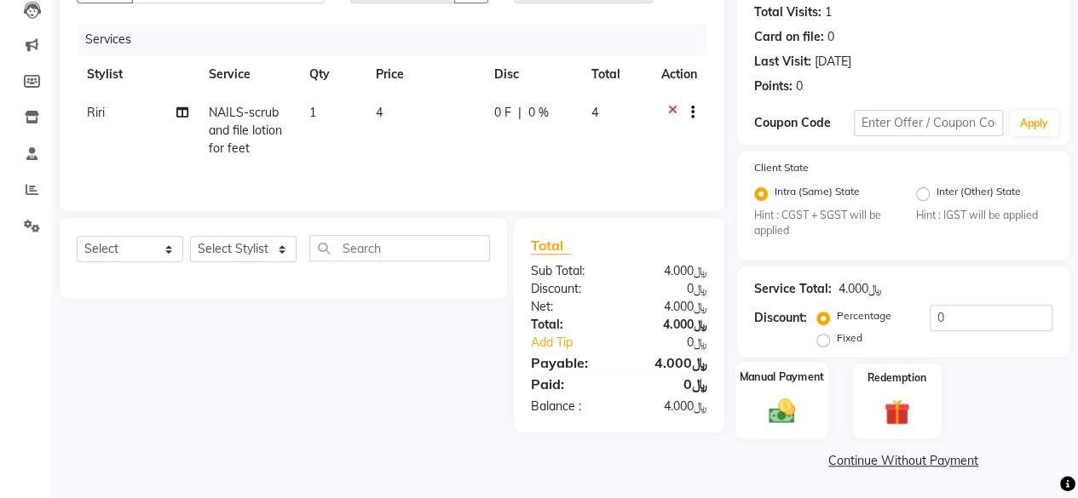
click at [782, 410] on img at bounding box center [781, 411] width 43 height 31
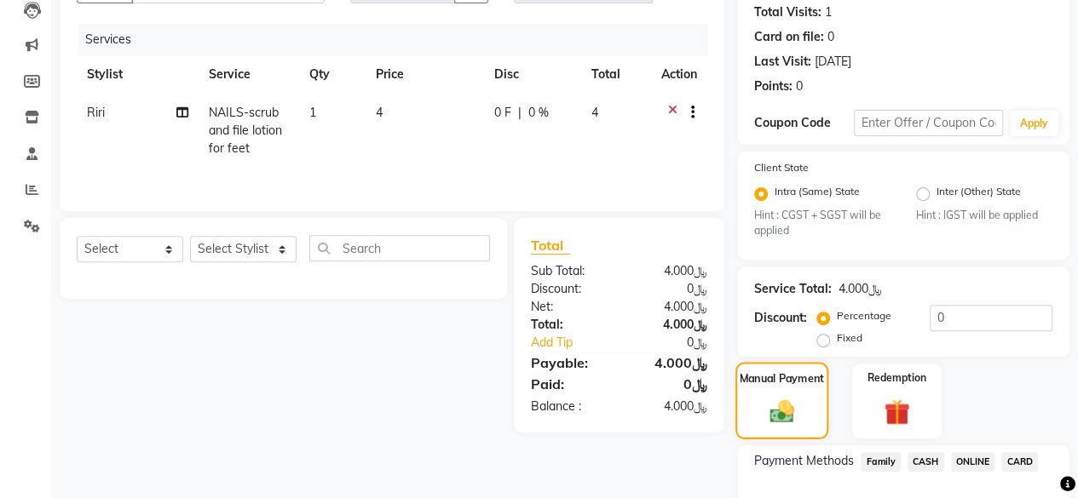
scroll to position [257, 0]
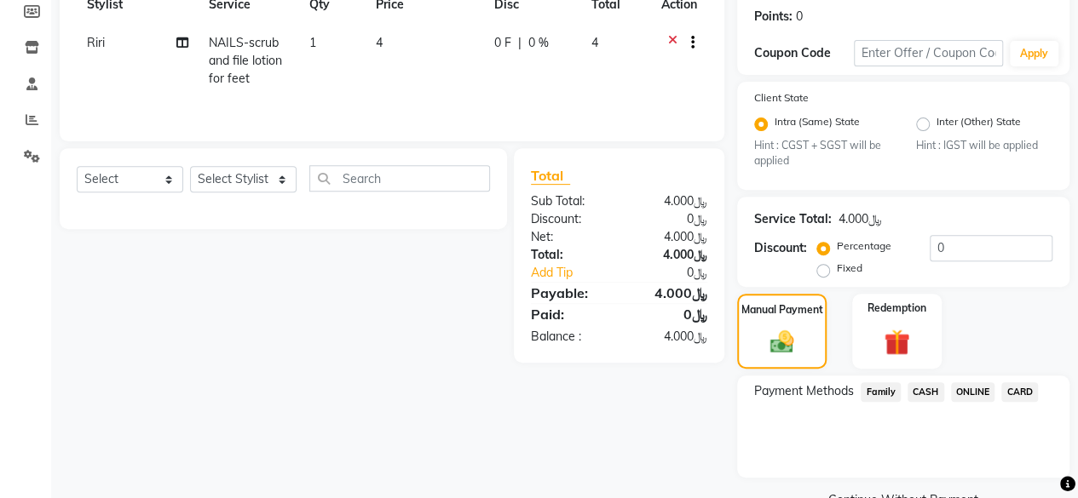
click at [1021, 392] on span "CARD" at bounding box center [1019, 393] width 37 height 20
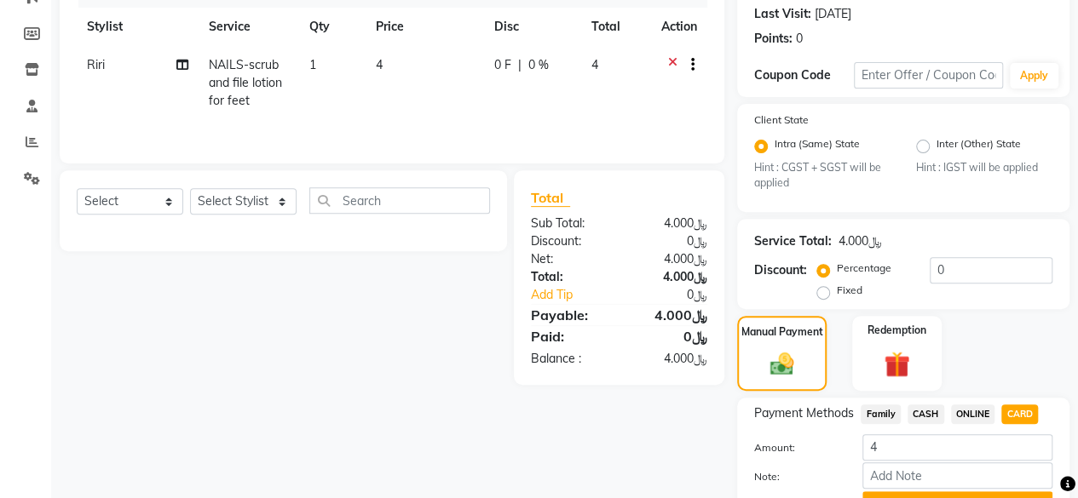
scroll to position [320, 0]
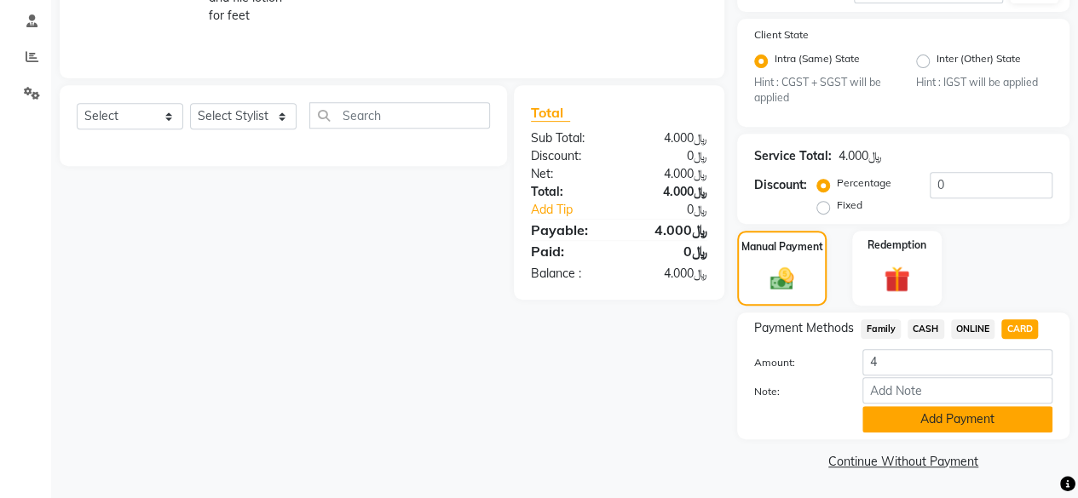
click at [930, 419] on button "Add Payment" at bounding box center [957, 419] width 190 height 26
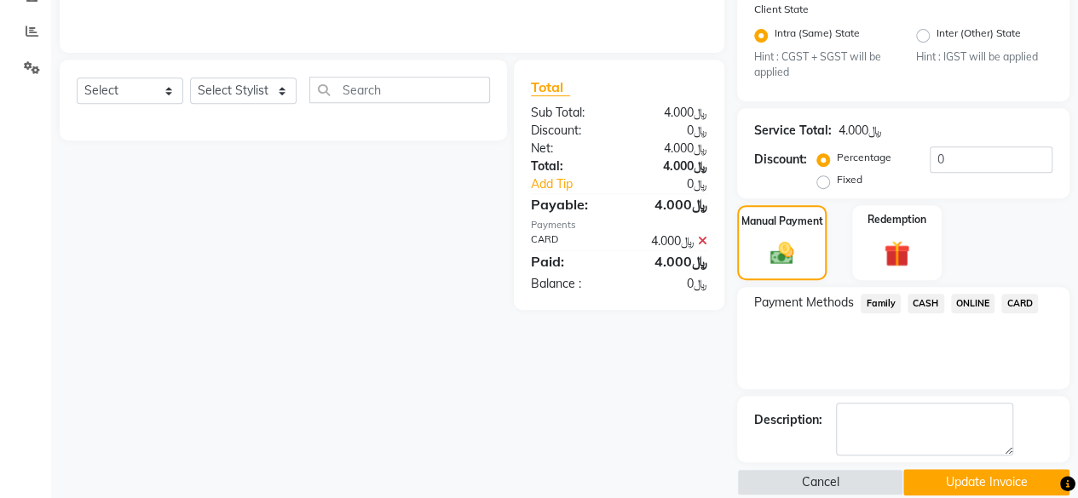
scroll to position [366, 0]
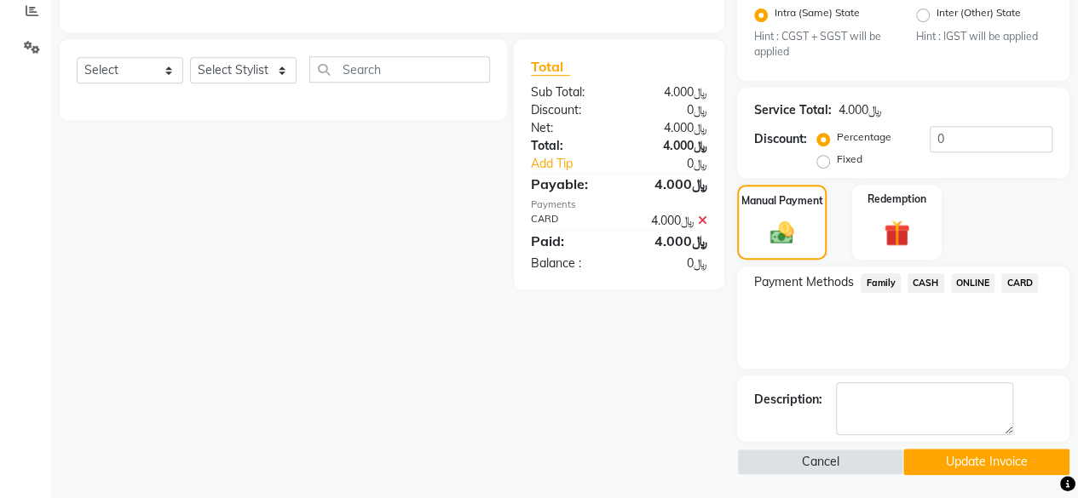
click at [995, 455] on button "Update Invoice" at bounding box center [986, 462] width 166 height 26
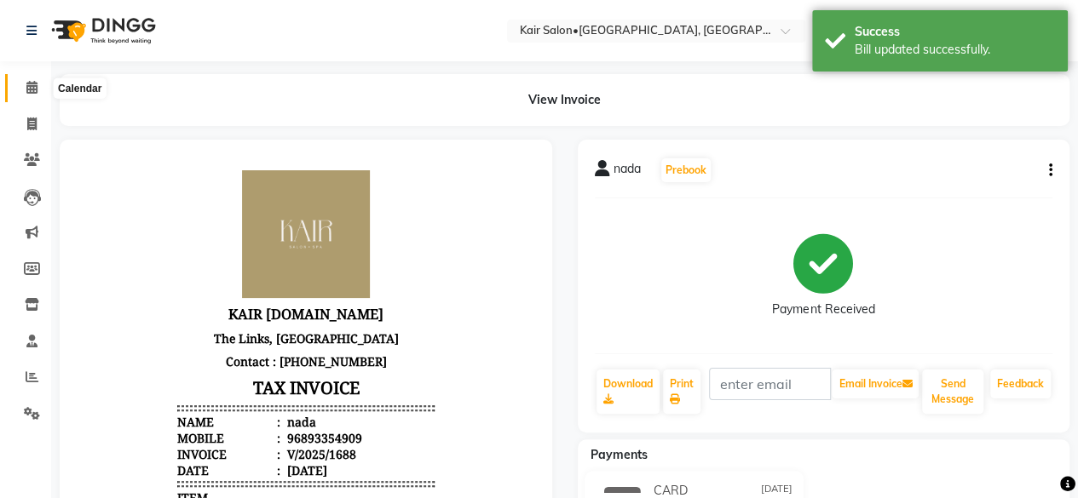
click at [35, 86] on icon at bounding box center [31, 87] width 11 height 13
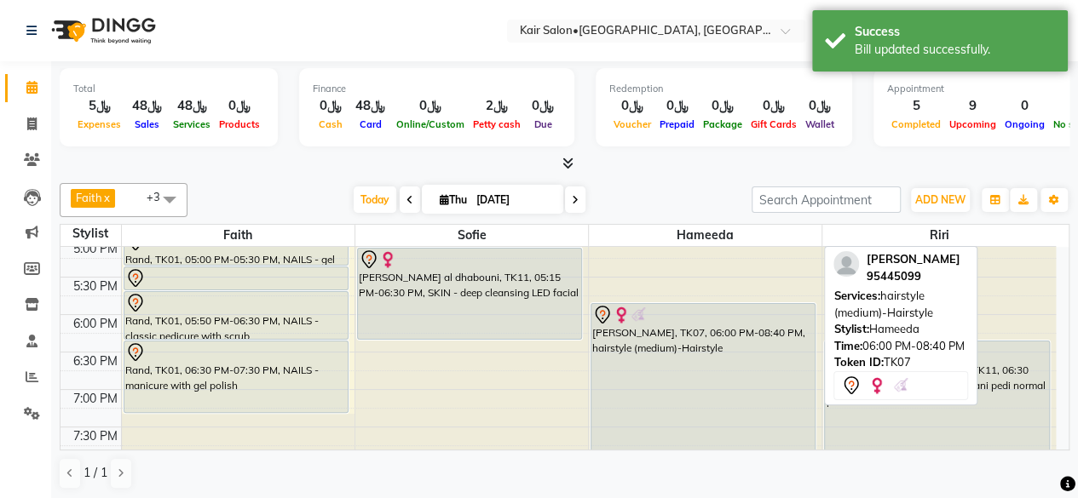
scroll to position [596, 0]
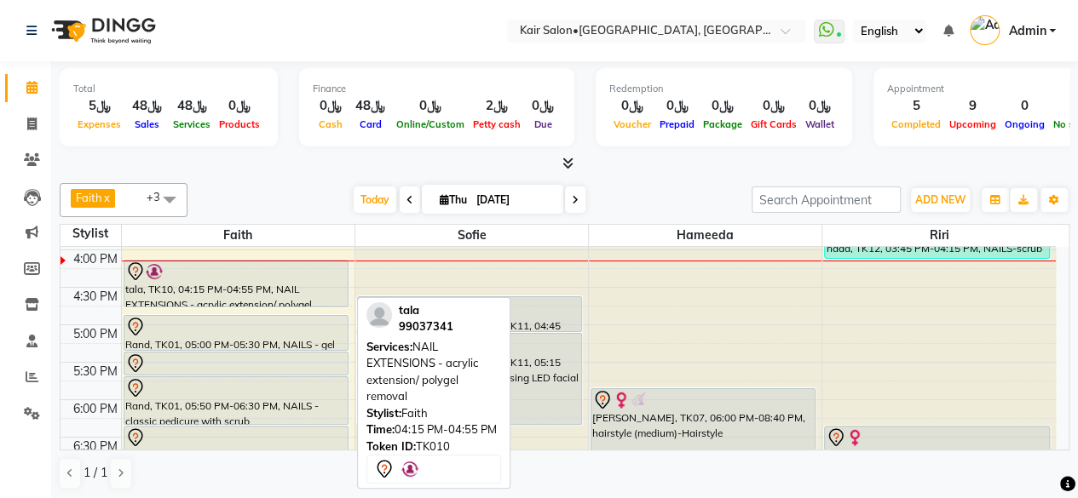
click at [304, 273] on div at bounding box center [235, 272] width 221 height 20
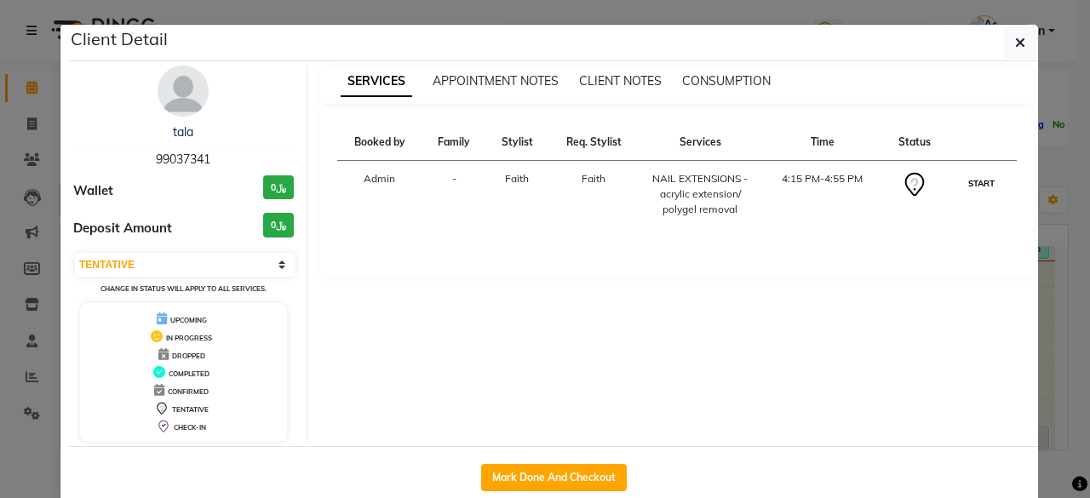
click at [973, 185] on button "START" at bounding box center [981, 183] width 35 height 21
select select "1"
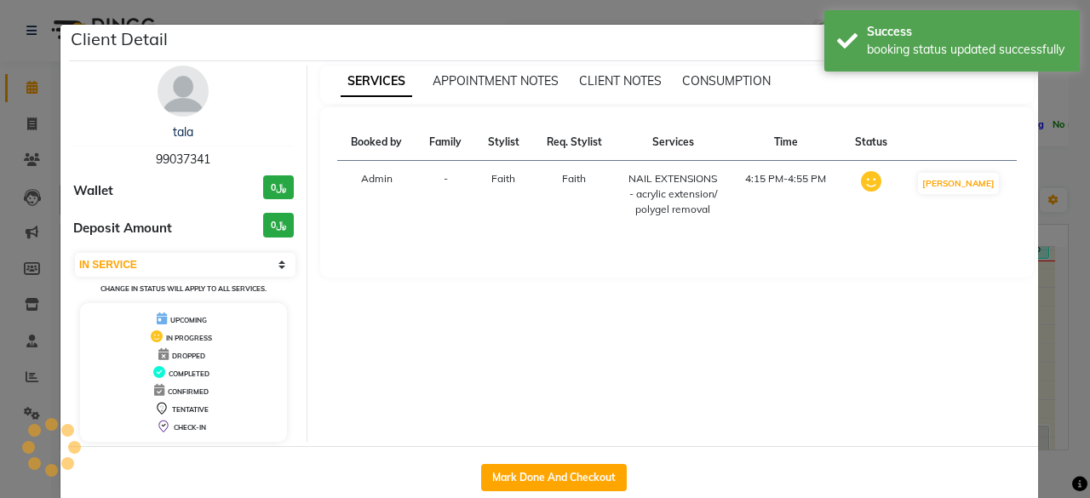
click at [1048, 199] on ngb-modal-window "Client Detail tala 99037341 Wallet ﷼0 Deposit Amount ﷼0 Select IN SERVICE CONFI…" at bounding box center [545, 249] width 1090 height 498
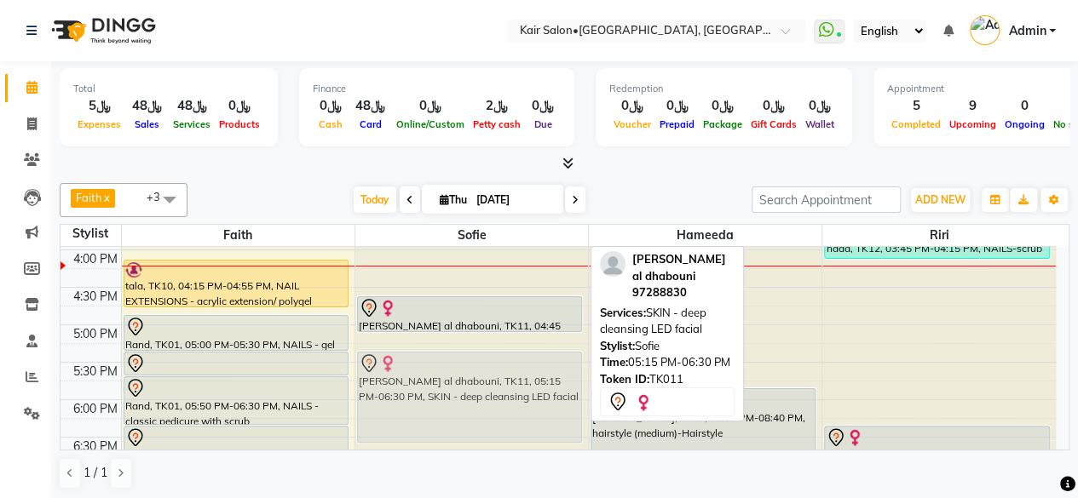
drag, startPoint x: 465, startPoint y: 352, endPoint x: 441, endPoint y: 370, distance: 29.8
click at [441, 370] on div "esma chakriya, TK09, 03:10 PM-03:35 PM, eyebrow cleaning-THREAD (﷼3),THREAD - u…" at bounding box center [471, 250] width 233 height 1199
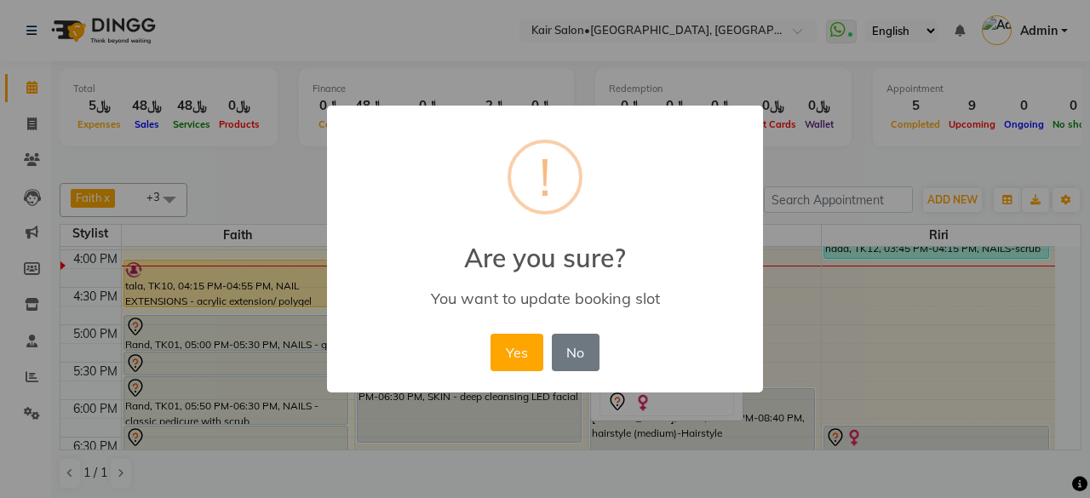
click at [511, 344] on button "Yes" at bounding box center [517, 352] width 52 height 37
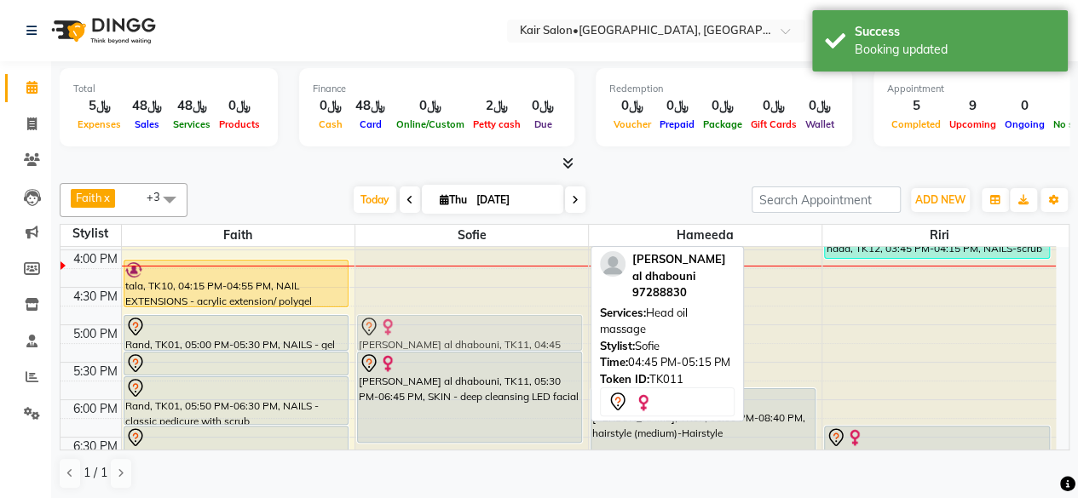
drag, startPoint x: 458, startPoint y: 312, endPoint x: 456, endPoint y: 324, distance: 12.2
click at [456, 324] on div "esma chakriya, TK09, 03:10 PM-03:35 PM, eyebrow cleaning-THREAD (﷼3),THREAD - u…" at bounding box center [471, 250] width 233 height 1199
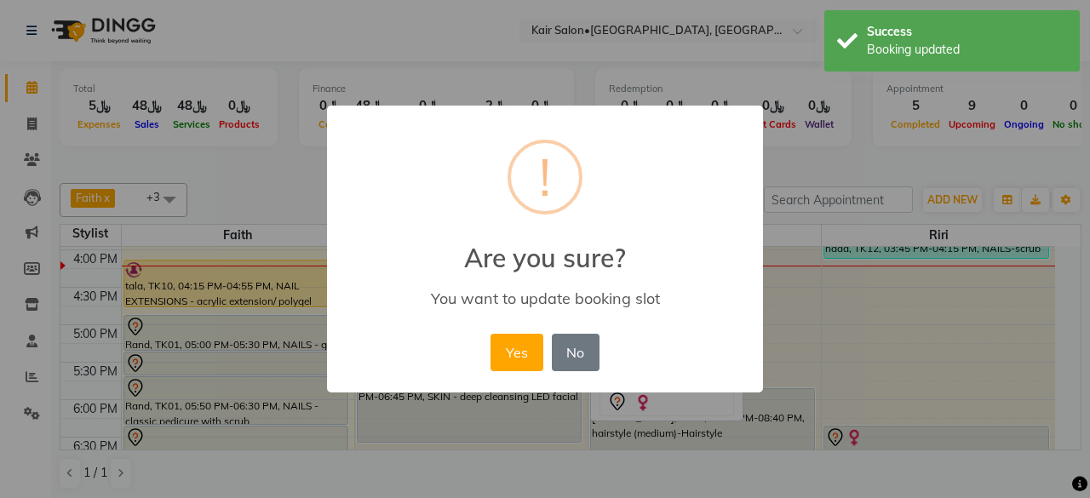
click at [514, 352] on button "Yes" at bounding box center [517, 352] width 52 height 37
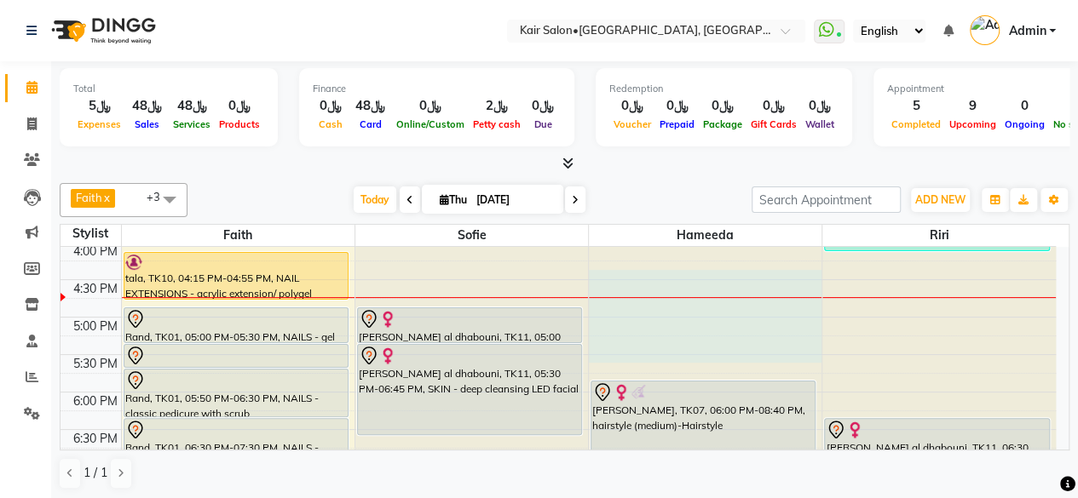
scroll to position [598, 0]
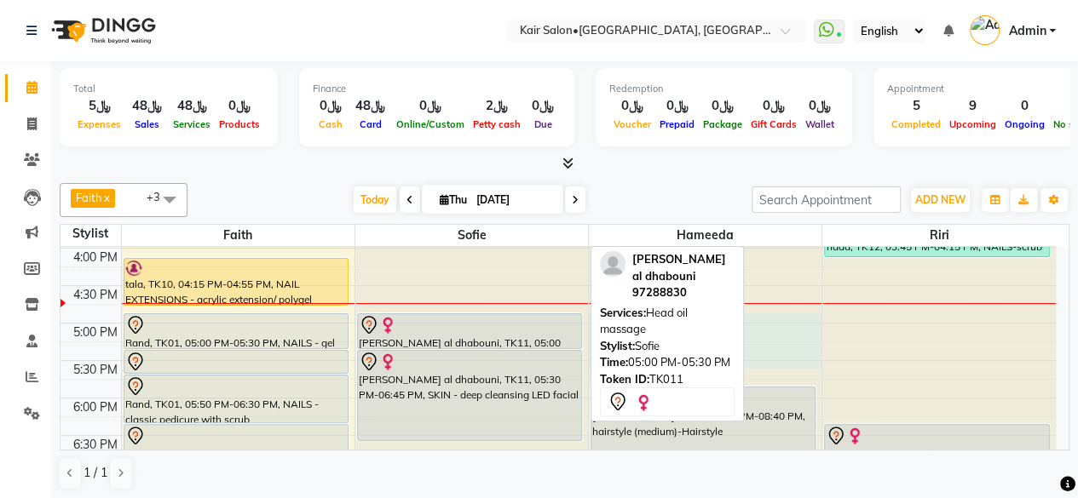
click at [555, 328] on div at bounding box center [469, 325] width 221 height 20
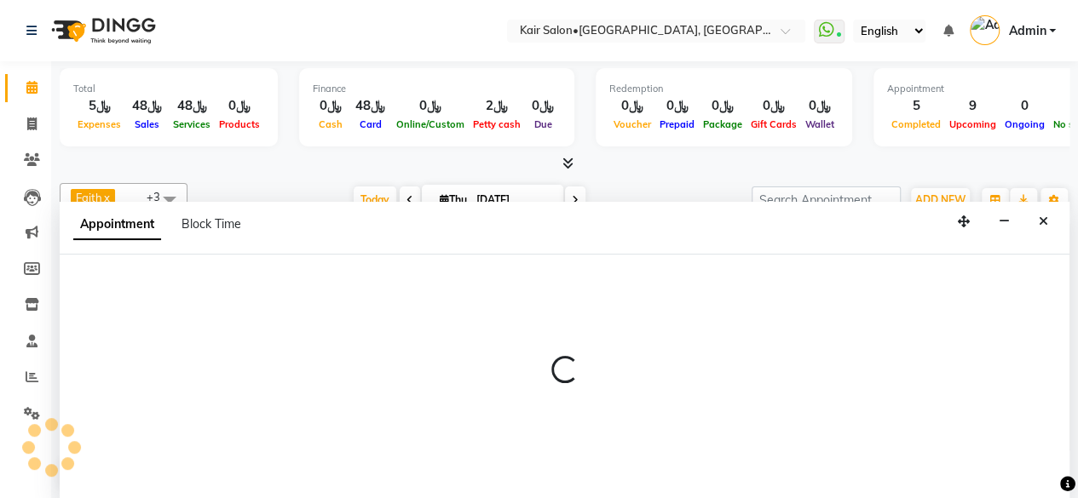
select select "66378"
select select "1020"
select select "tentative"
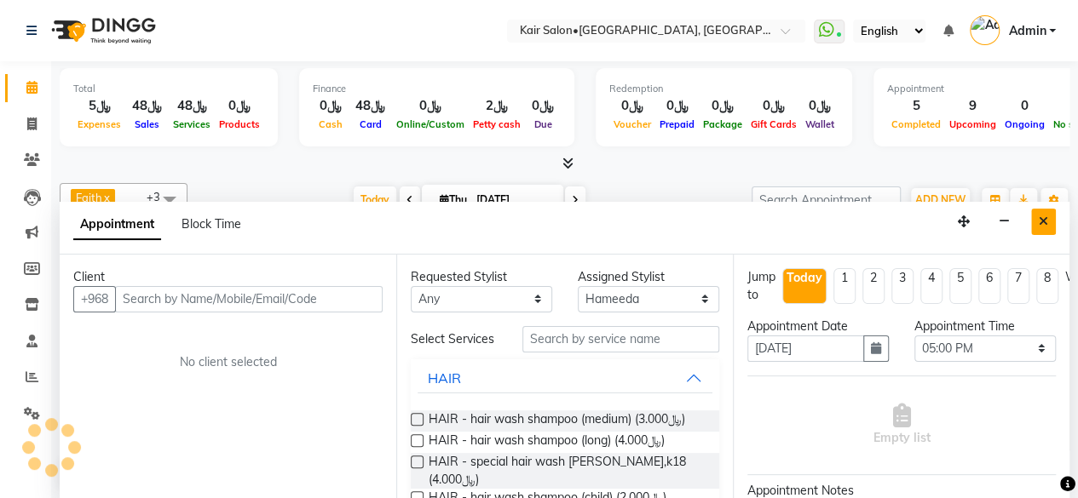
click at [1036, 216] on button "Close" at bounding box center [1043, 222] width 25 height 26
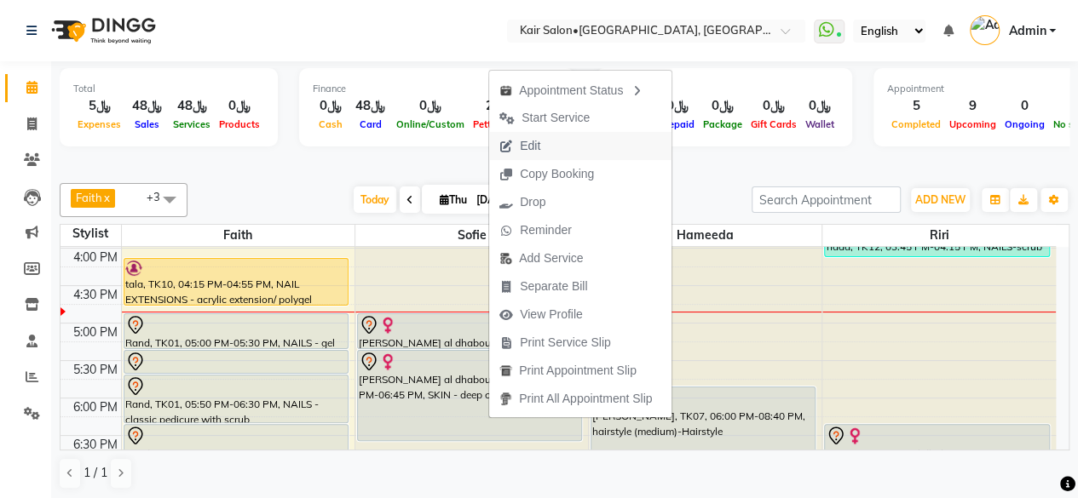
click at [551, 143] on button "Edit" at bounding box center [580, 146] width 182 height 28
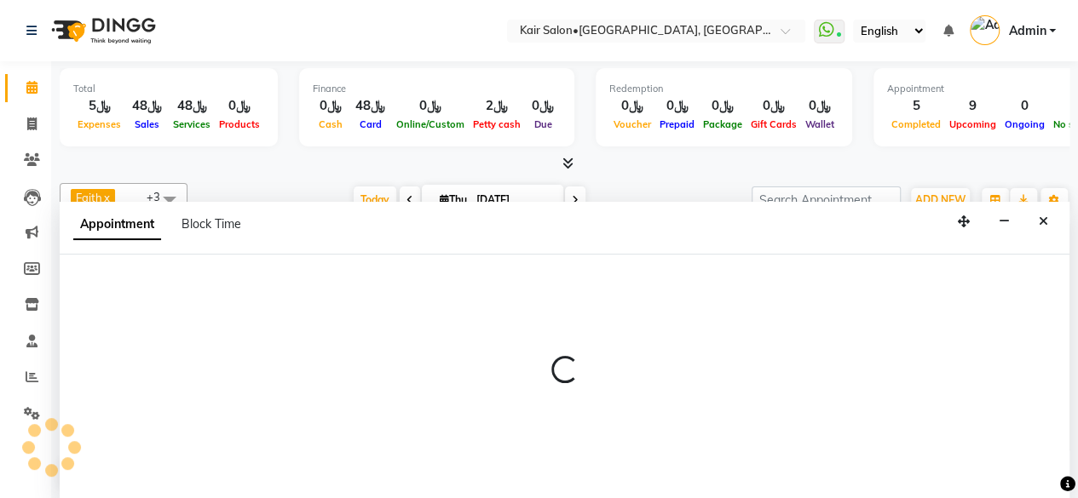
select select "tentative"
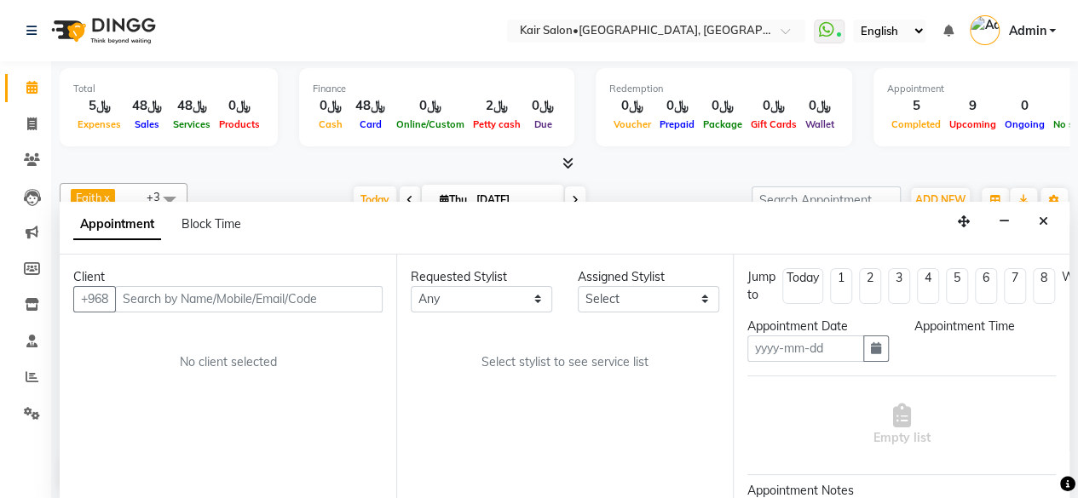
type input "[DATE]"
select select "1020"
select select "89249"
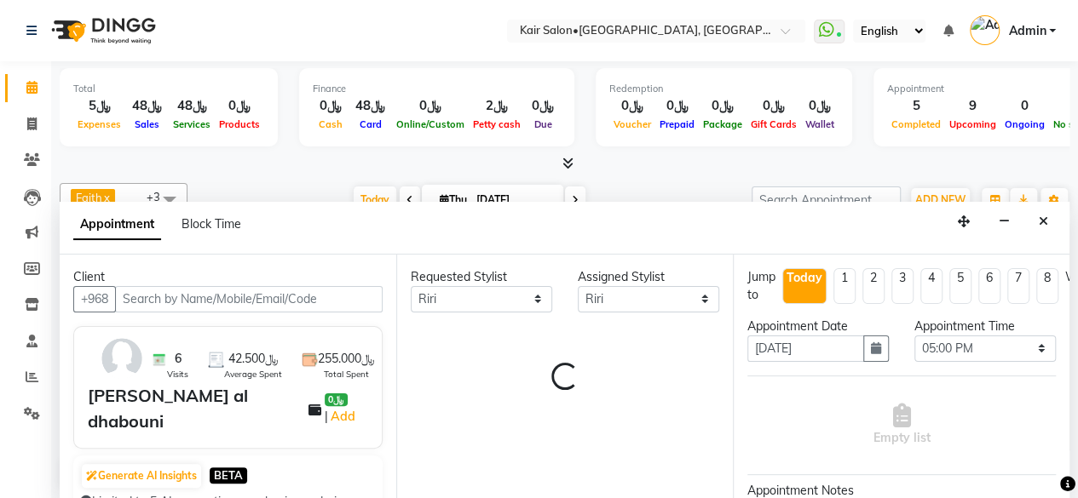
scroll to position [665, 0]
select select "3223"
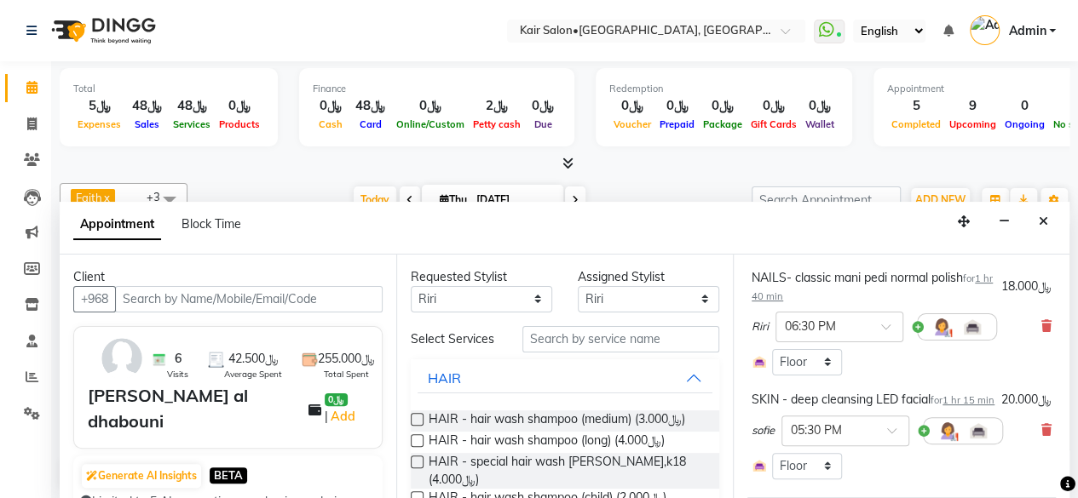
scroll to position [256, 0]
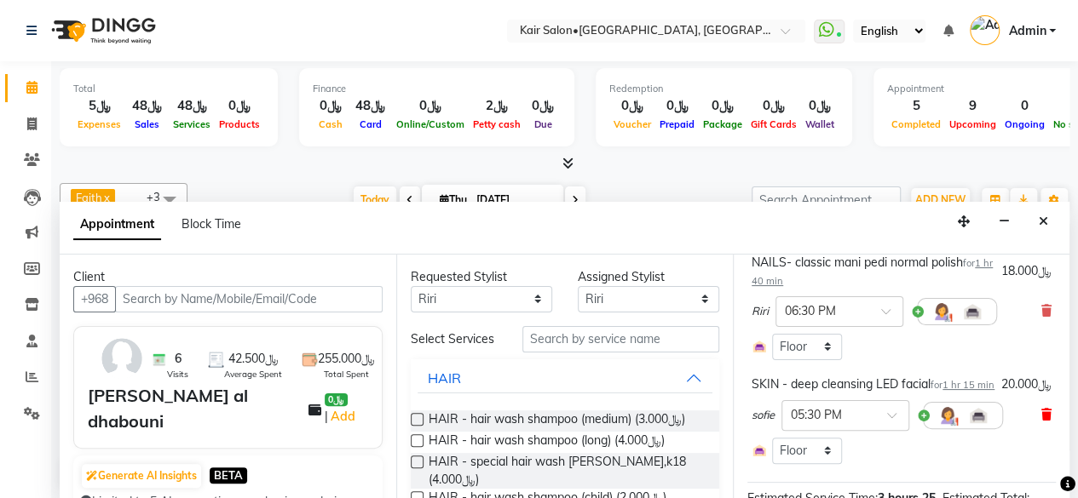
click at [1041, 421] on icon at bounding box center [1046, 415] width 10 height 12
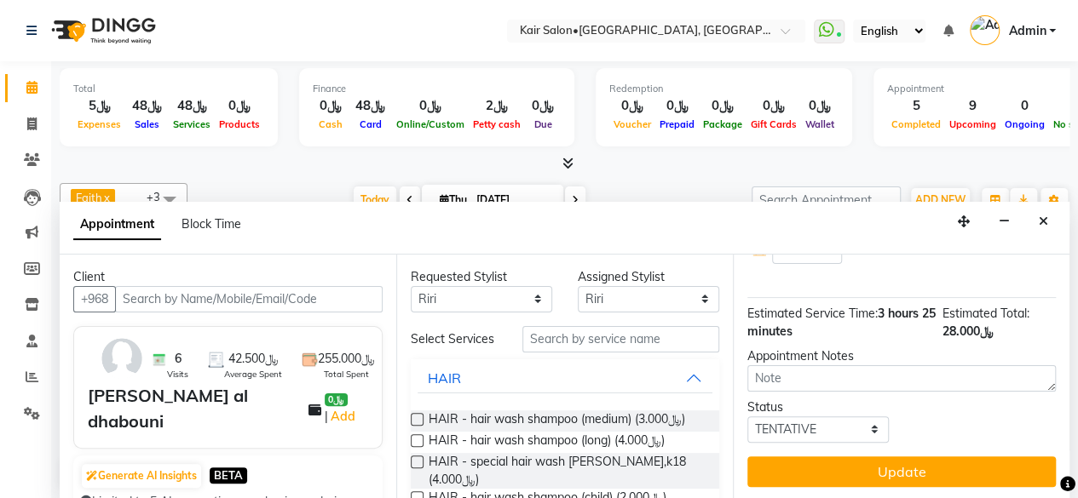
scroll to position [0, 0]
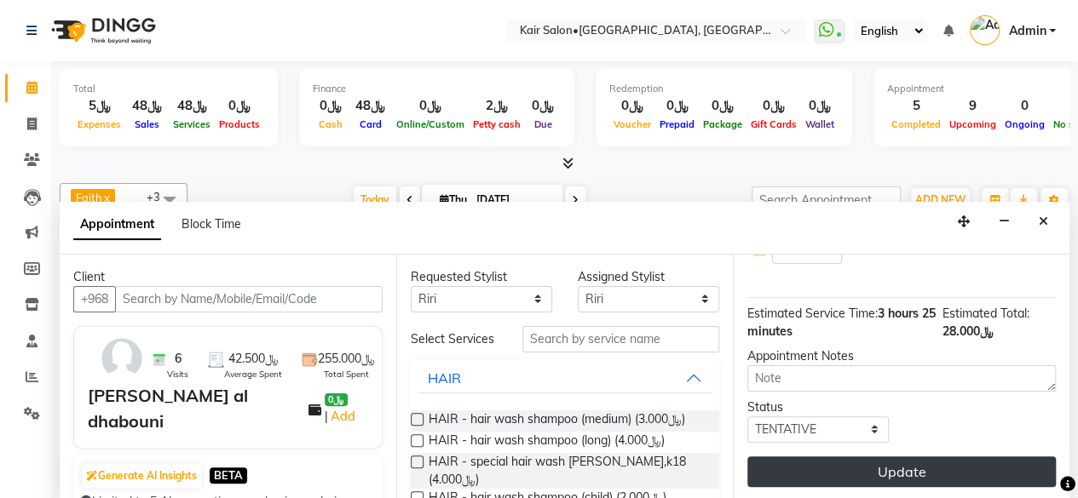
click at [922, 462] on button "Update" at bounding box center [901, 472] width 308 height 31
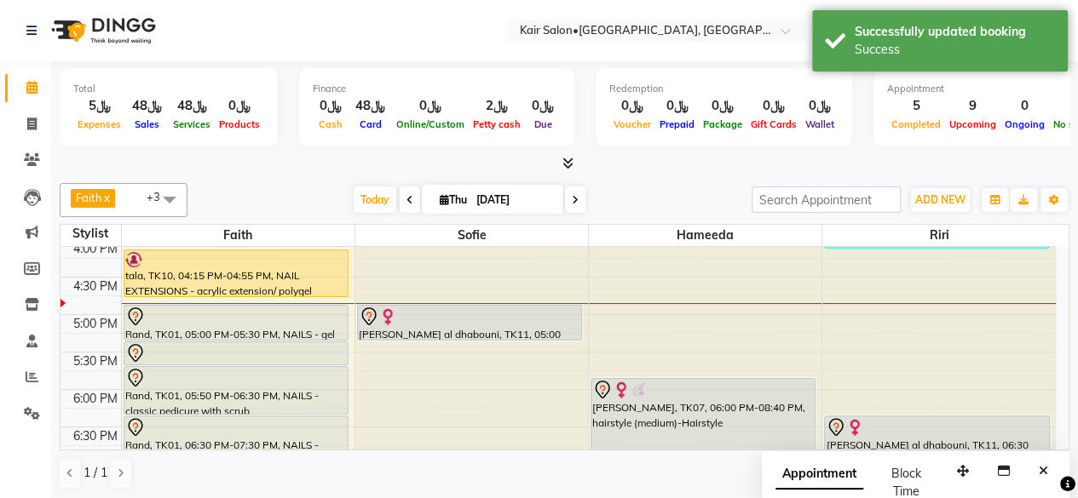
scroll to position [580, 0]
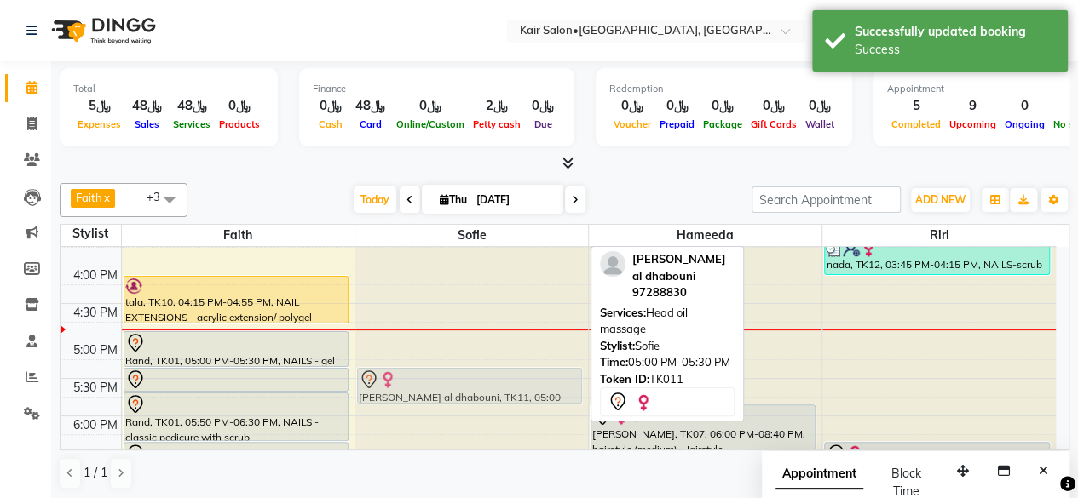
drag, startPoint x: 428, startPoint y: 334, endPoint x: 427, endPoint y: 366, distance: 32.4
click at [427, 366] on div "esma chakriya, TK09, 03:10 PM-03:35 PM, eyebrow cleaning-THREAD (﷼3),THREAD - u…" at bounding box center [471, 266] width 233 height 1199
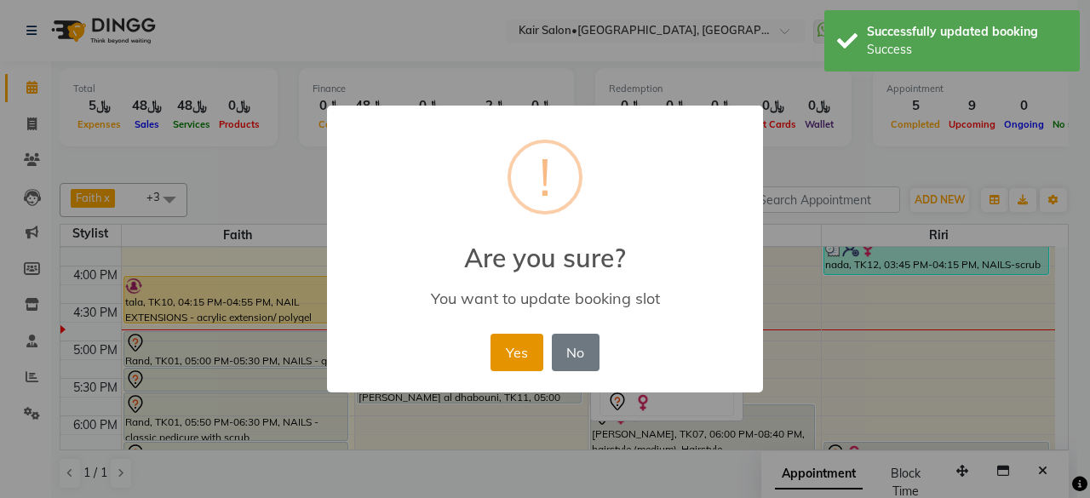
click at [527, 352] on button "Yes" at bounding box center [517, 352] width 52 height 37
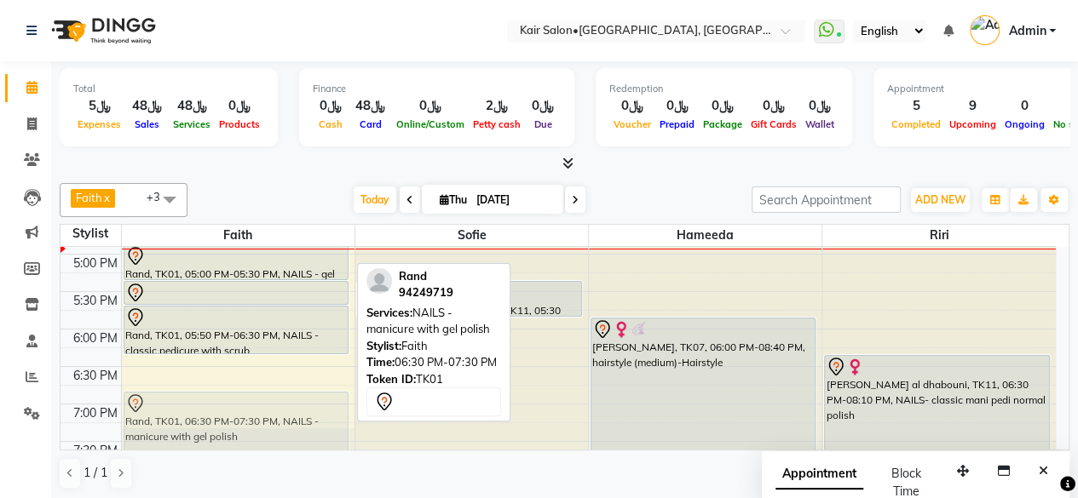
scroll to position [667, 0]
drag, startPoint x: 267, startPoint y: 375, endPoint x: 252, endPoint y: 393, distance: 23.0
click at [252, 393] on div "annaghim, TK06, 10:40 AM-12:20 PM, NAILS- classic mani pedi normal polish tala,…" at bounding box center [238, 179] width 233 height 1199
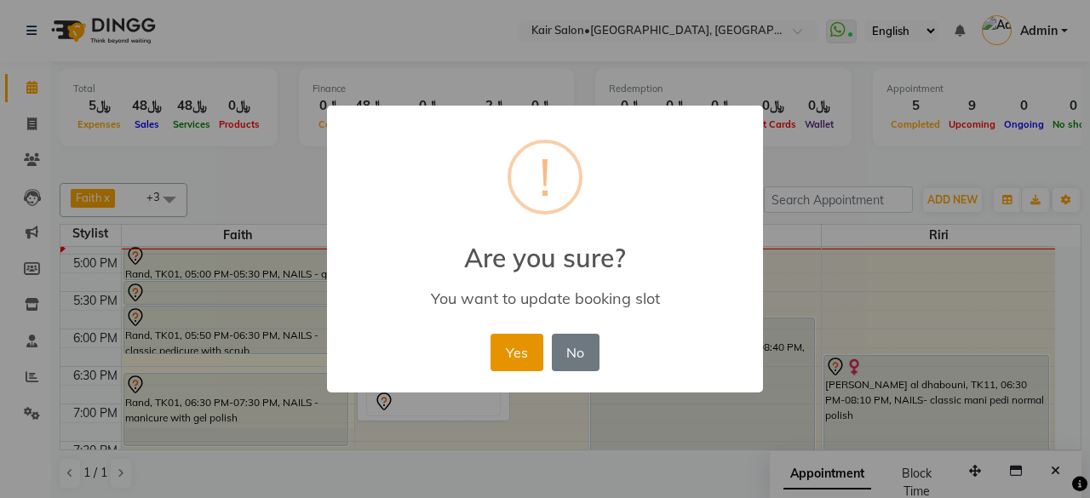
click at [531, 352] on button "Yes" at bounding box center [517, 352] width 52 height 37
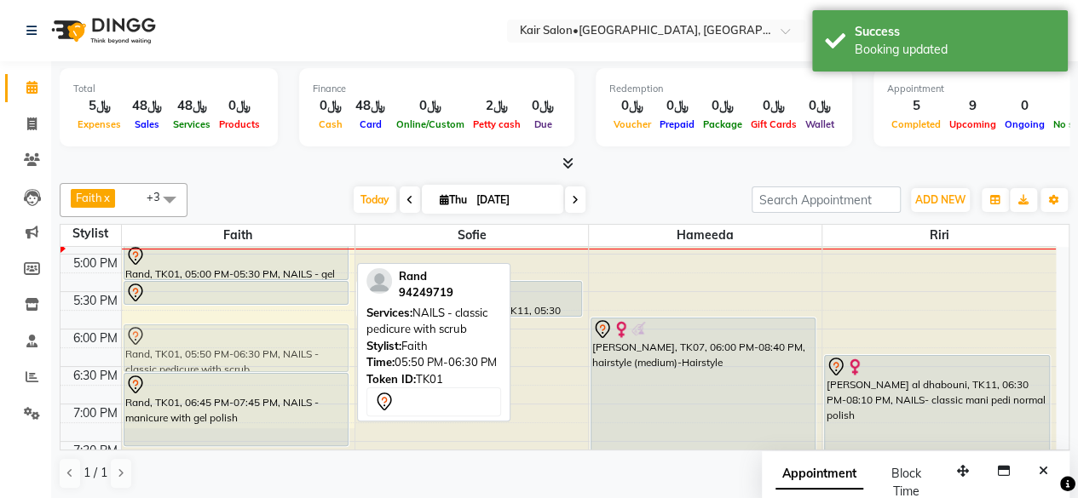
drag, startPoint x: 286, startPoint y: 331, endPoint x: 286, endPoint y: 342, distance: 11.1
click at [286, 342] on div "annaghim, TK06, 10:40 AM-12:20 PM, NAILS- classic mani pedi normal polish tala,…" at bounding box center [238, 179] width 233 height 1199
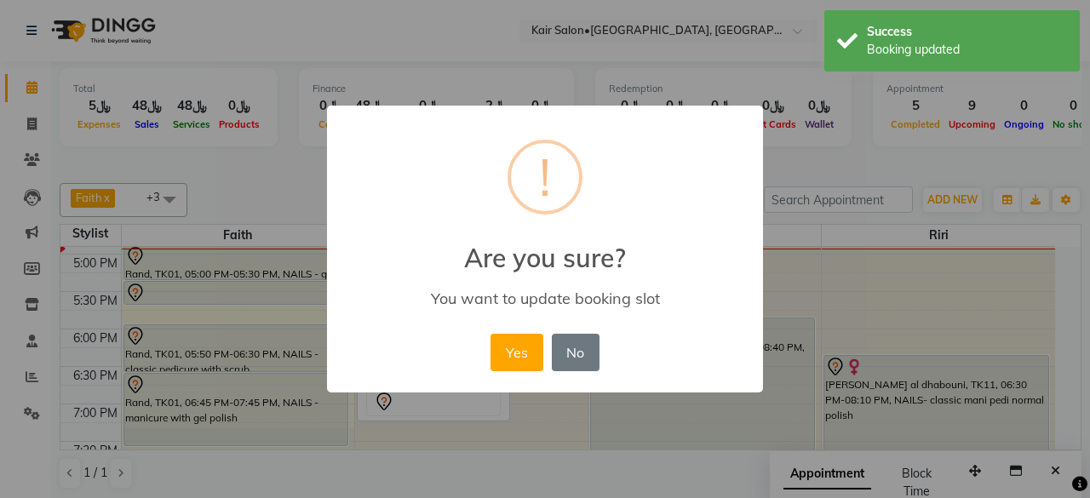
click at [526, 356] on button "Yes" at bounding box center [517, 352] width 52 height 37
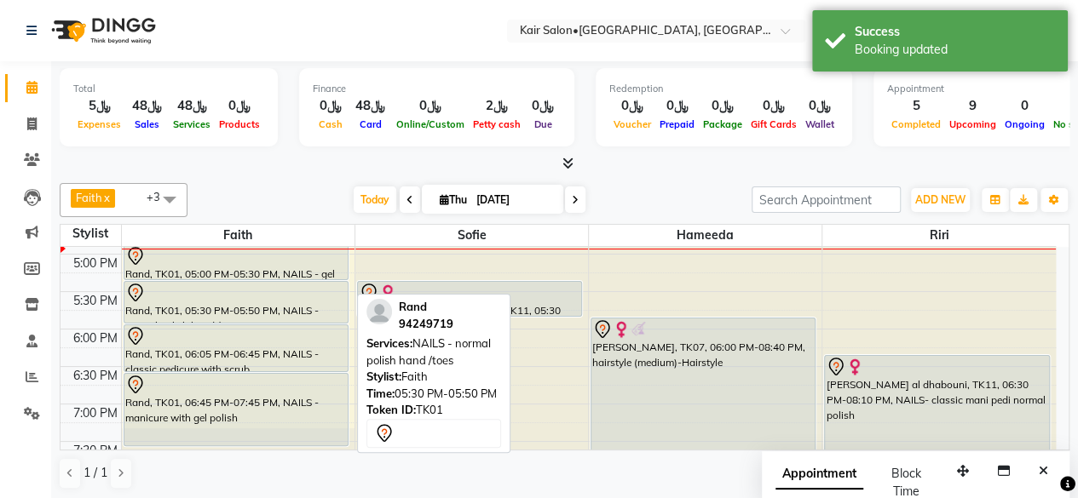
drag, startPoint x: 280, startPoint y: 298, endPoint x: 276, endPoint y: 316, distance: 18.4
click at [276, 316] on div "annaghim, TK06, 10:40 AM-12:20 PM, NAILS- classic mani pedi normal polish tala,…" at bounding box center [238, 179] width 233 height 1199
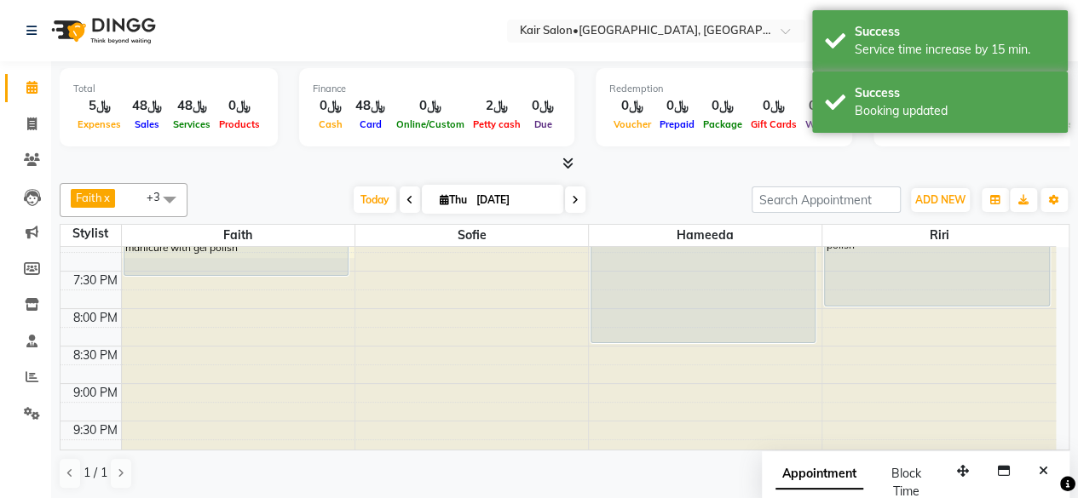
scroll to position [752, 0]
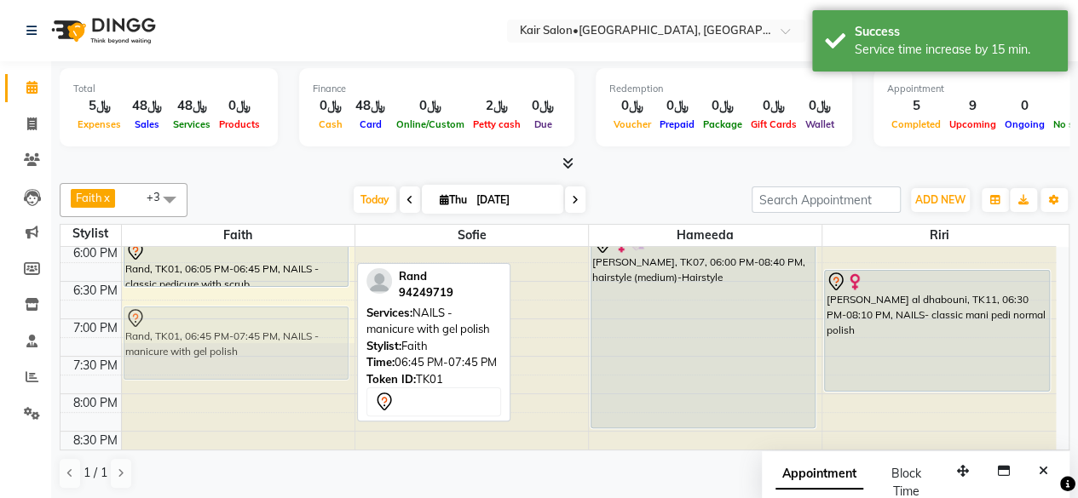
drag, startPoint x: 233, startPoint y: 313, endPoint x: 233, endPoint y: 338, distance: 25.6
click at [233, 338] on div "annaghim, TK06, 10:40 AM-12:20 PM, NAILS- classic mani pedi normal polish tala,…" at bounding box center [238, 94] width 233 height 1199
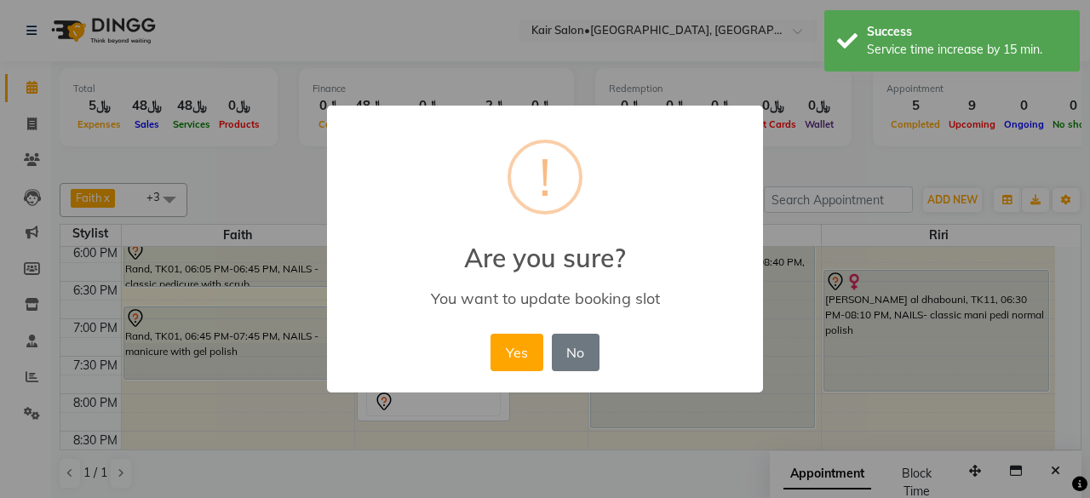
drag, startPoint x: 520, startPoint y: 357, endPoint x: 492, endPoint y: 348, distance: 29.4
click at [520, 357] on button "Yes" at bounding box center [517, 352] width 52 height 37
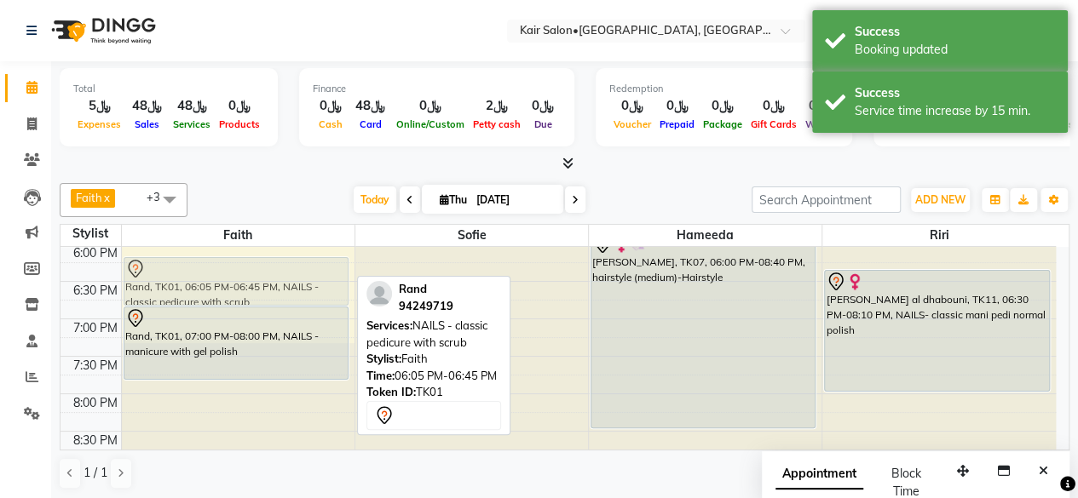
drag, startPoint x: 288, startPoint y: 271, endPoint x: 291, endPoint y: 291, distance: 20.7
click at [291, 291] on div "annaghim, TK06, 10:40 AM-12:20 PM, NAILS- classic mani pedi normal polish tala,…" at bounding box center [238, 94] width 233 height 1199
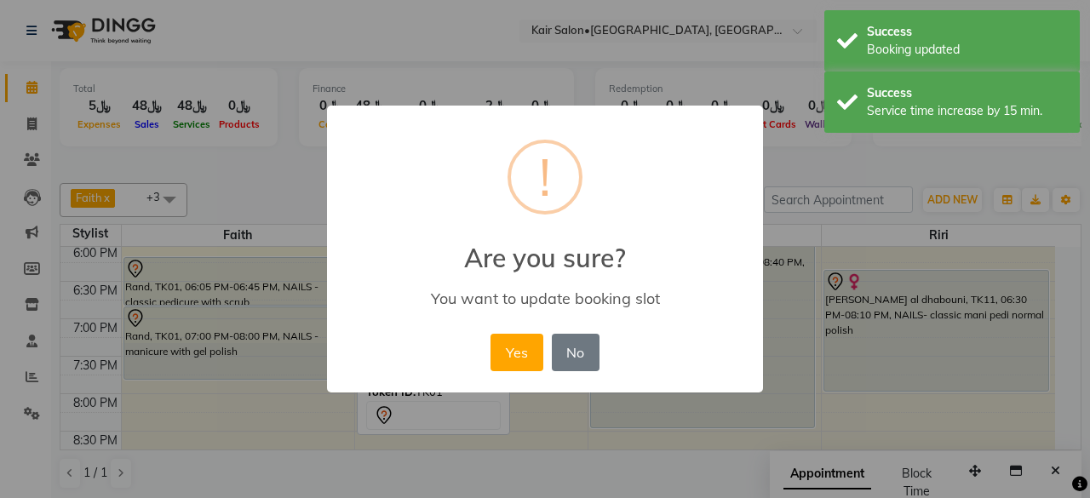
click at [517, 356] on button "Yes" at bounding box center [517, 352] width 52 height 37
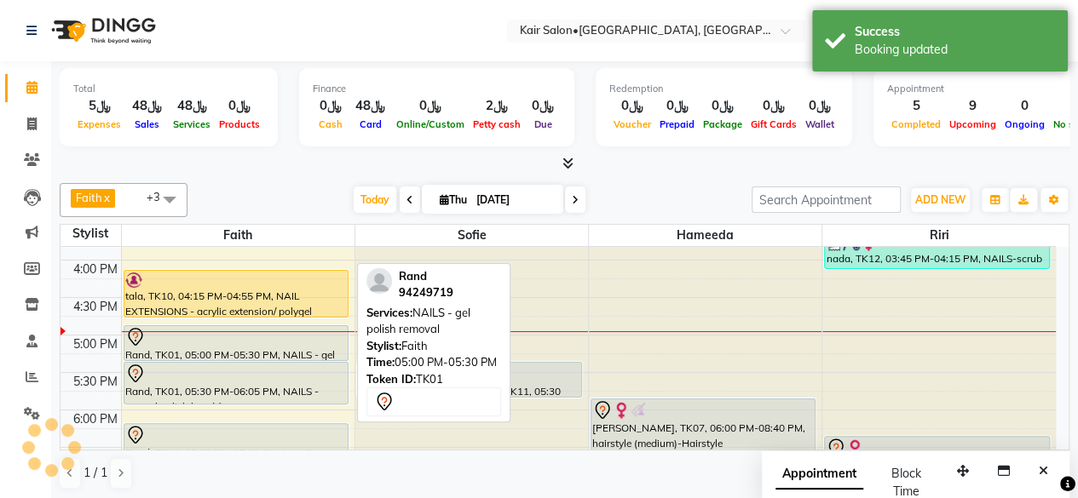
scroll to position [582, 0]
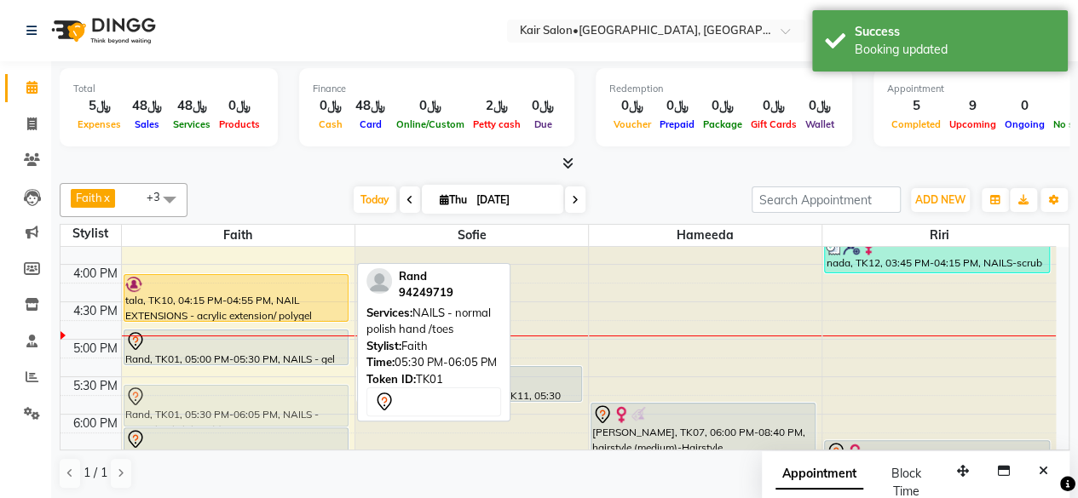
drag, startPoint x: 239, startPoint y: 377, endPoint x: 239, endPoint y: 391, distance: 13.6
click at [239, 391] on div "annaghim, TK06, 10:40 AM-12:20 PM, NAILS- classic mani pedi normal polish tala,…" at bounding box center [238, 264] width 233 height 1199
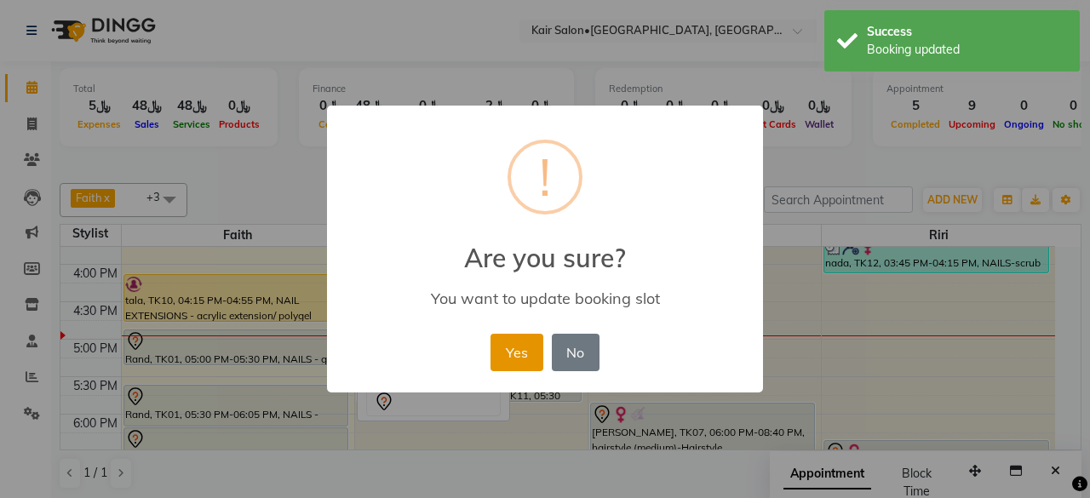
click at [517, 360] on button "Yes" at bounding box center [517, 352] width 52 height 37
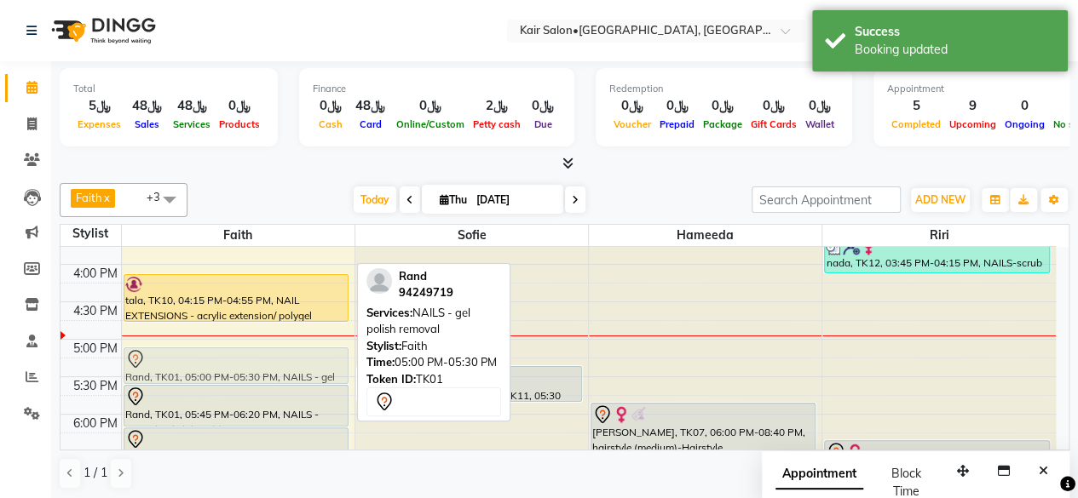
drag, startPoint x: 283, startPoint y: 350, endPoint x: 283, endPoint y: 371, distance: 20.4
click at [283, 371] on div "annaghim, TK06, 10:40 AM-12:20 PM, NAILS- classic mani pedi normal polish tala,…" at bounding box center [238, 264] width 233 height 1199
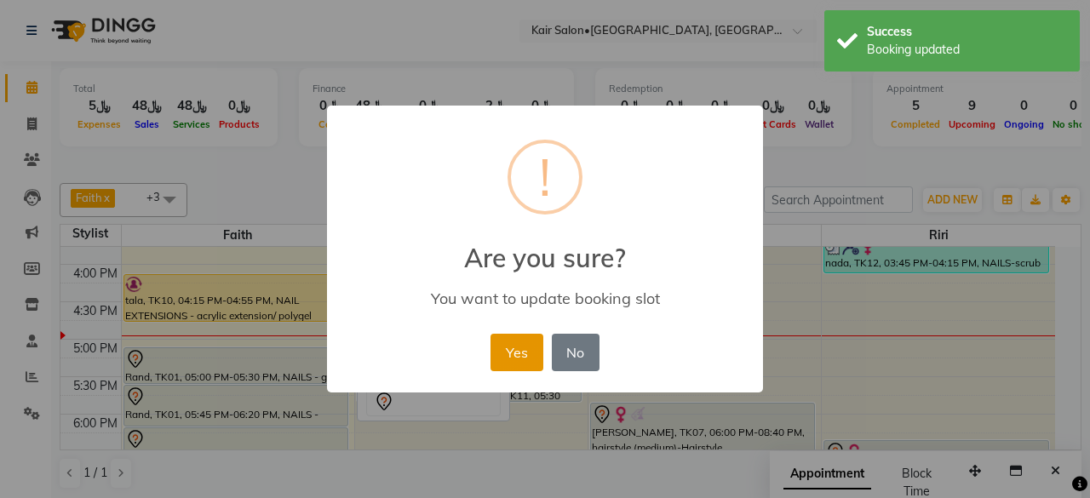
click at [516, 354] on button "Yes" at bounding box center [517, 352] width 52 height 37
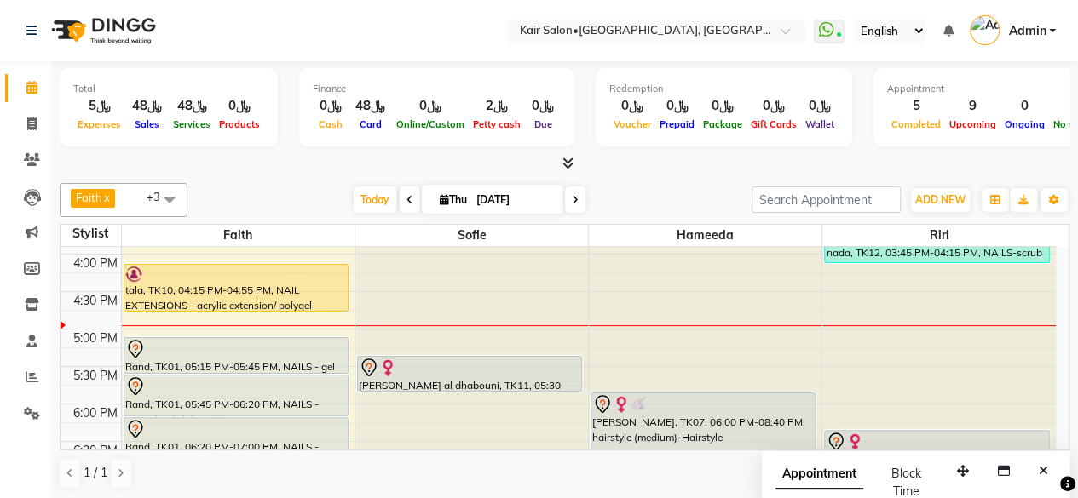
scroll to position [667, 0]
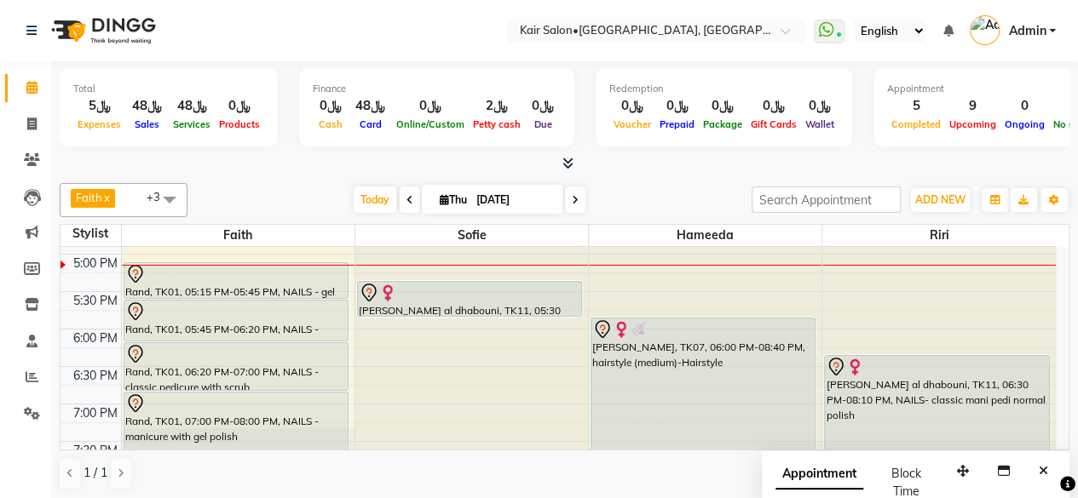
click at [572, 198] on icon at bounding box center [575, 200] width 7 height 10
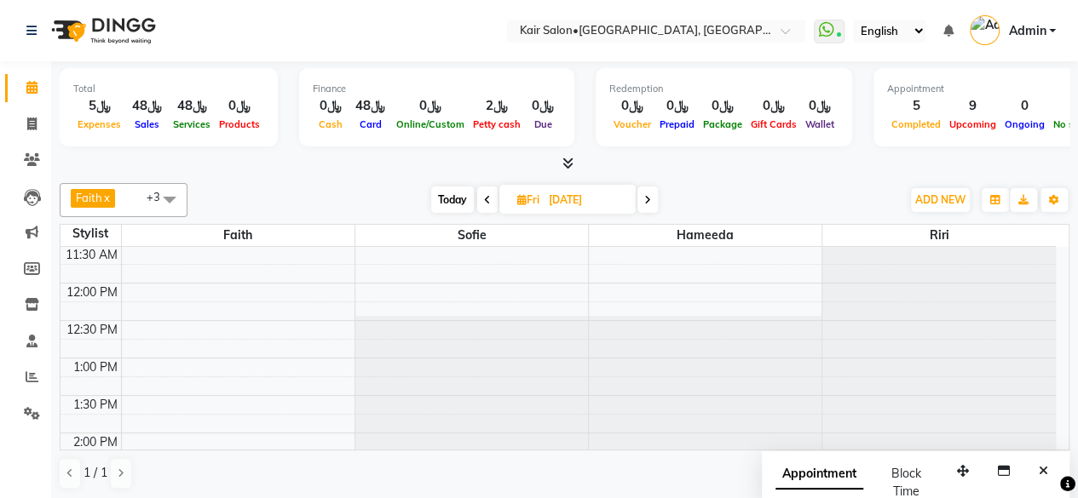
scroll to position [239, 0]
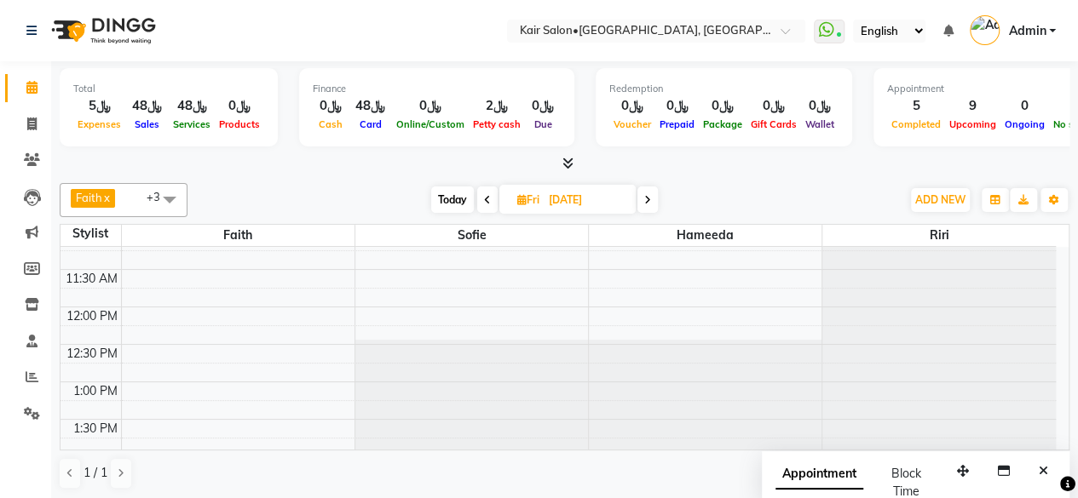
click at [450, 199] on span "Today" at bounding box center [452, 200] width 43 height 26
type input "[DATE]"
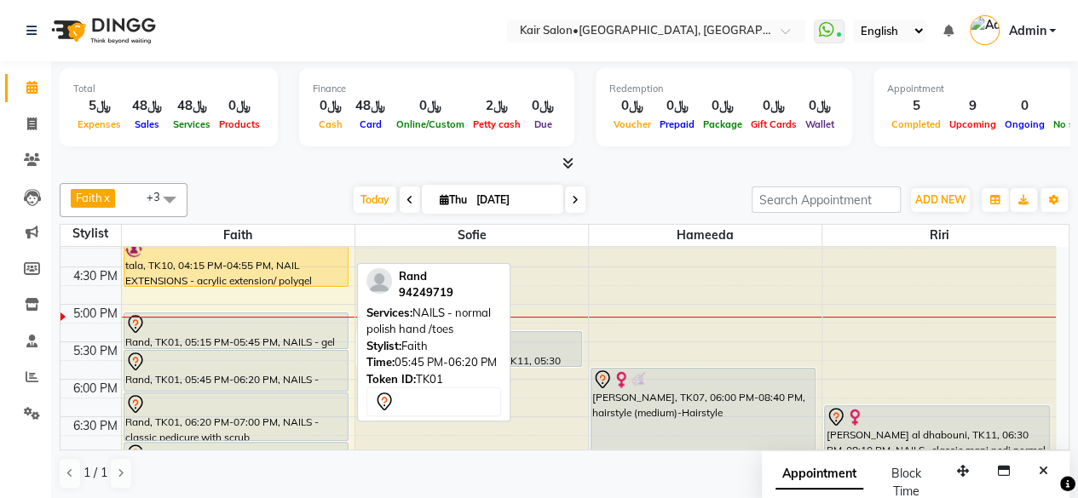
scroll to position [580, 0]
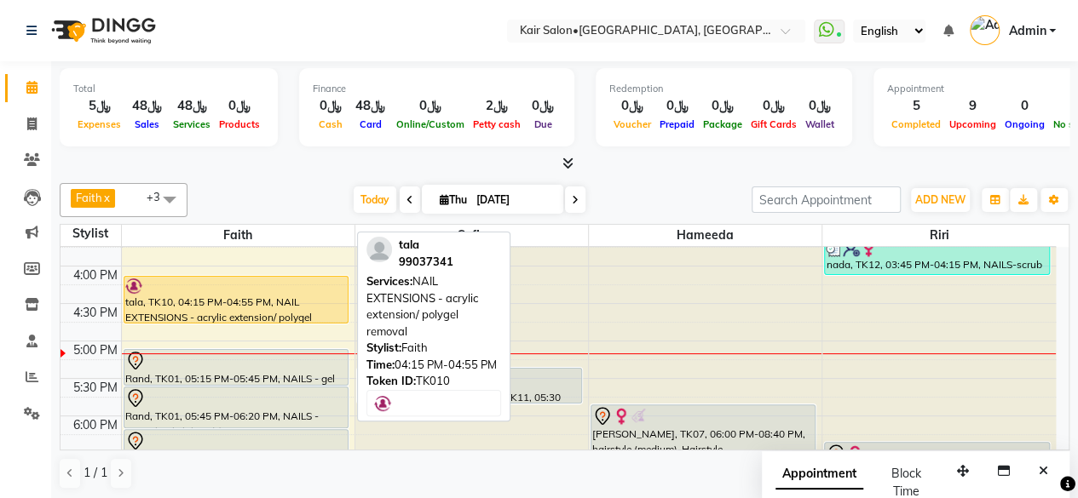
click at [261, 306] on div "tala, TK10, 04:15 PM-04:55 PM, NAIL EXTENSIONS - acrylic extension/ polygel rem…" at bounding box center [235, 300] width 223 height 46
click at [267, 308] on div "tala, TK10, 04:15 PM-04:55 PM, NAIL EXTENSIONS - acrylic extension/ polygel rem…" at bounding box center [235, 300] width 223 height 46
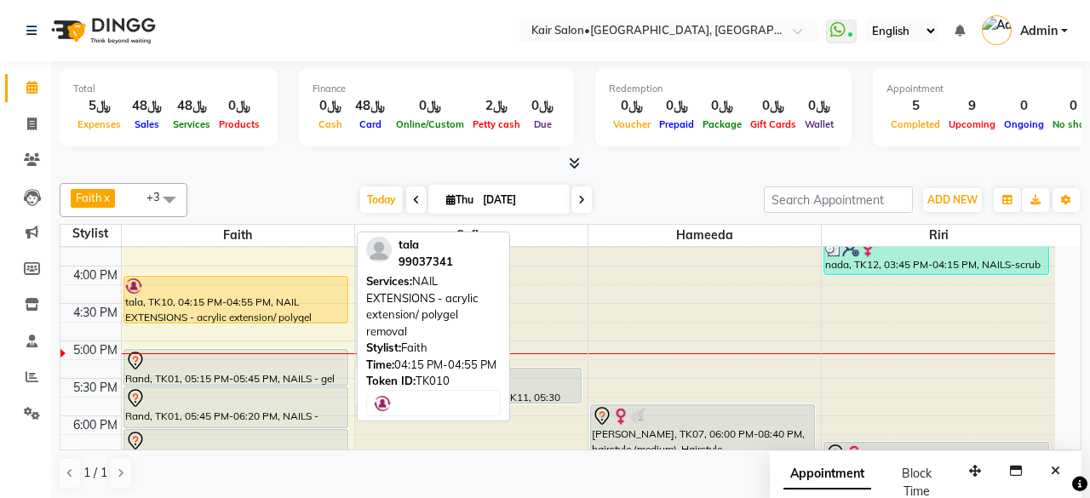
select select "1"
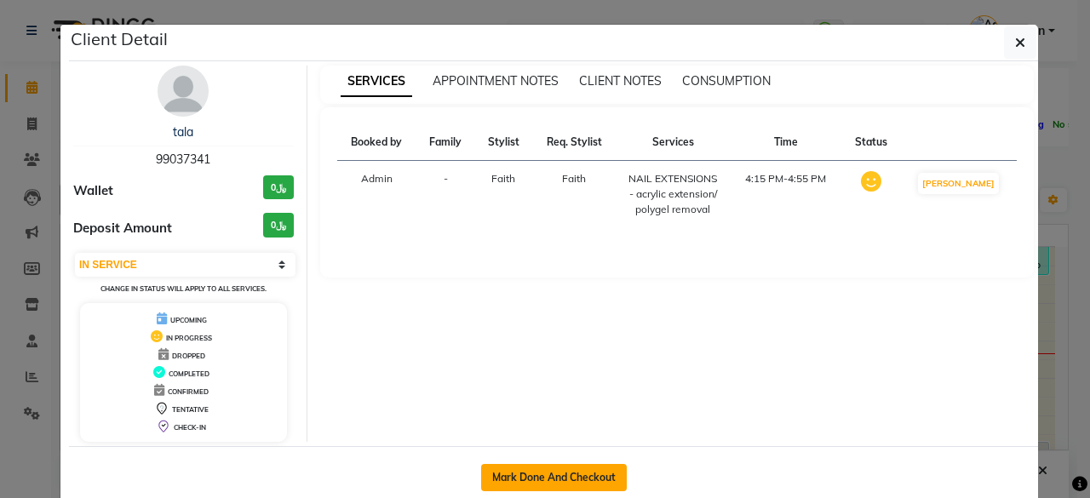
click at [578, 467] on button "Mark Done And Checkout" at bounding box center [554, 477] width 146 height 27
select select "service"
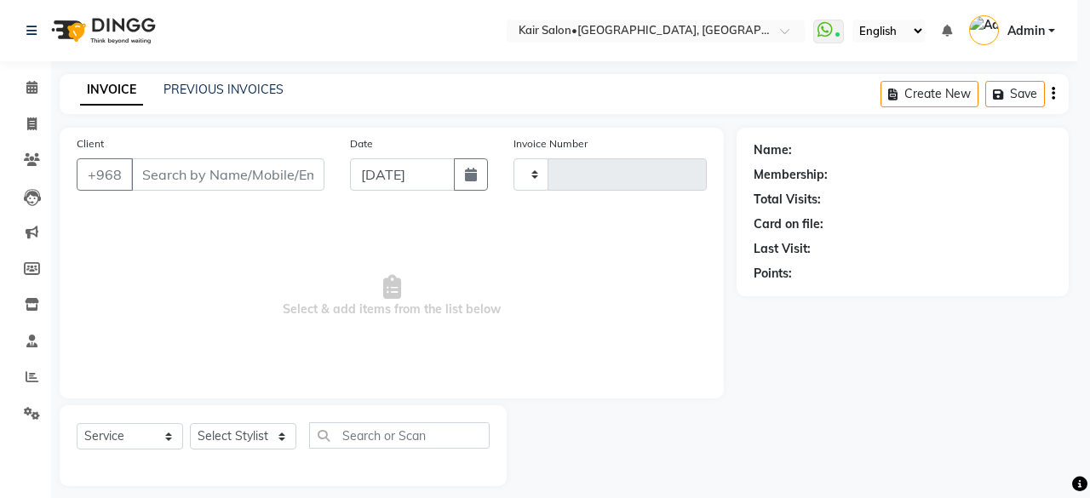
type input "1689"
select select "6490"
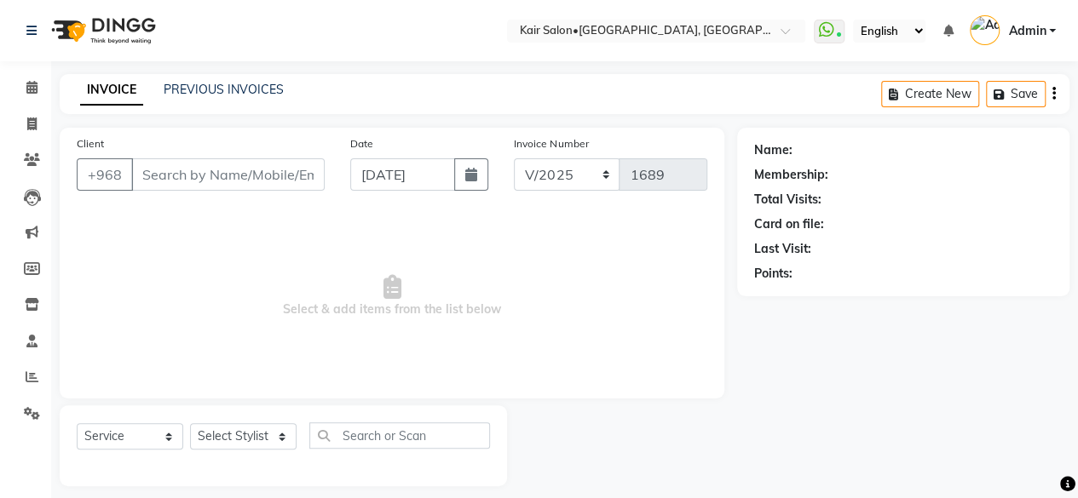
type input "99037341"
select select "49362"
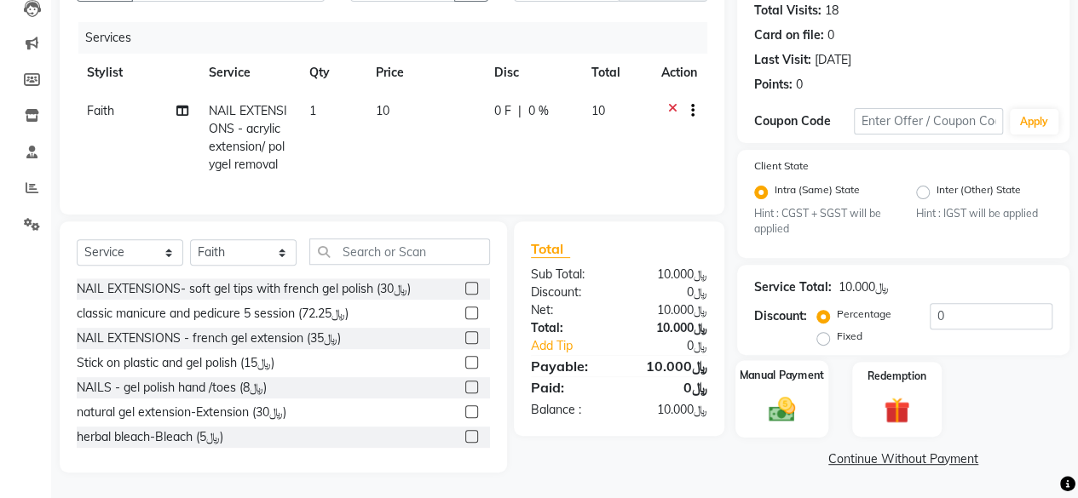
scroll to position [201, 0]
click at [783, 395] on img at bounding box center [781, 409] width 43 height 31
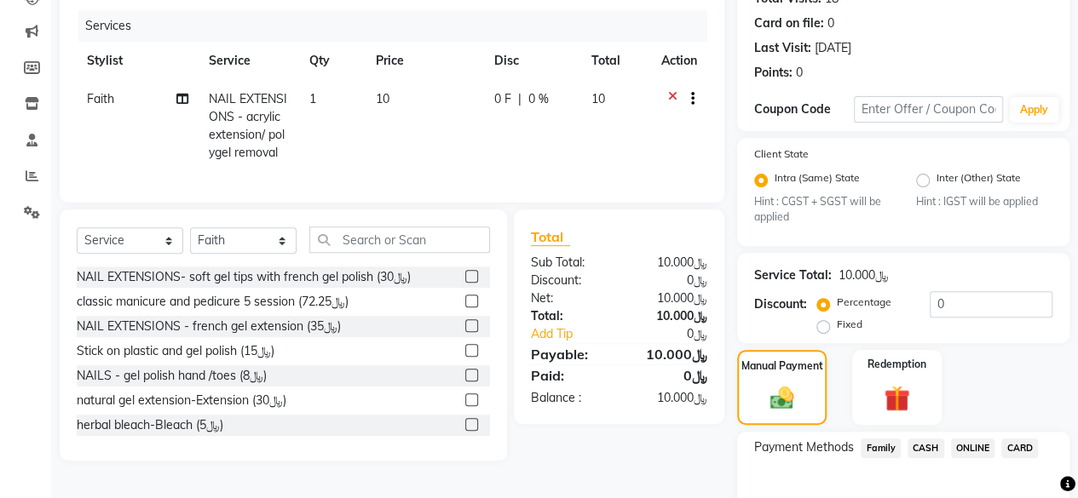
click at [1019, 443] on span "CARD" at bounding box center [1019, 449] width 37 height 20
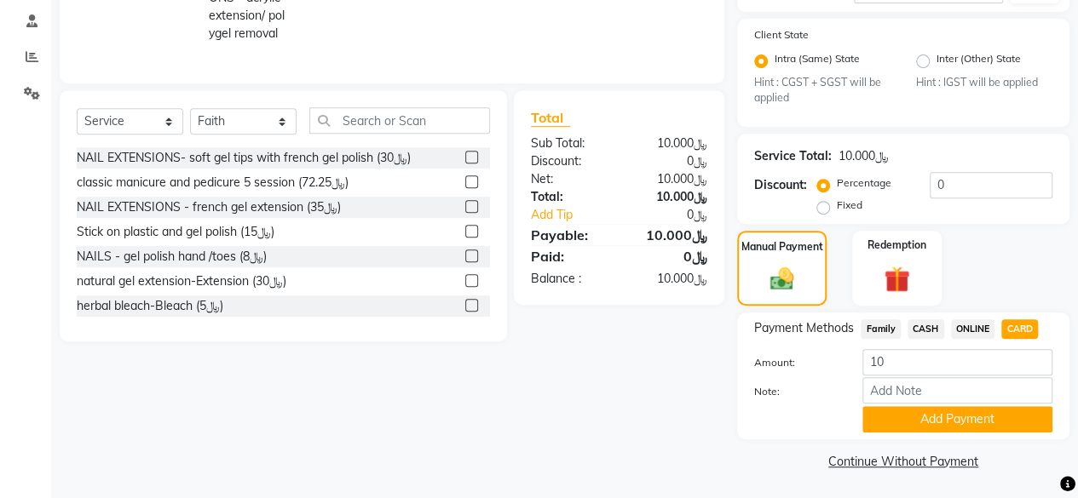
click at [920, 415] on button "Add Payment" at bounding box center [957, 419] width 190 height 26
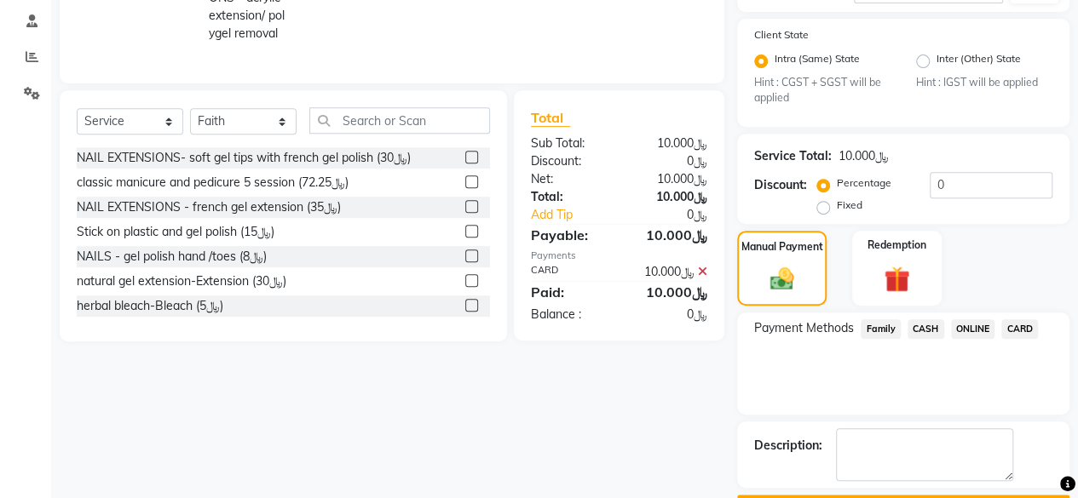
scroll to position [366, 0]
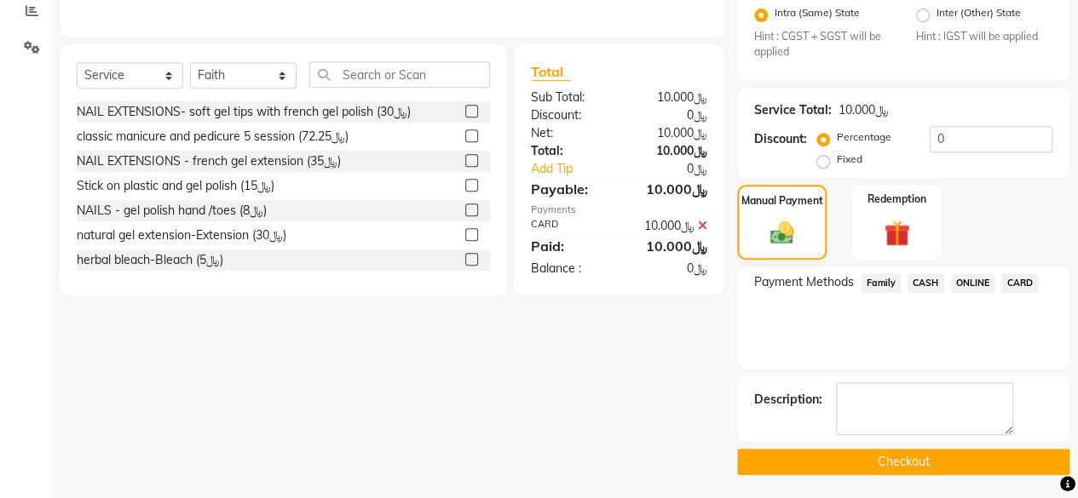
click at [916, 463] on button "Checkout" at bounding box center [903, 462] width 332 height 26
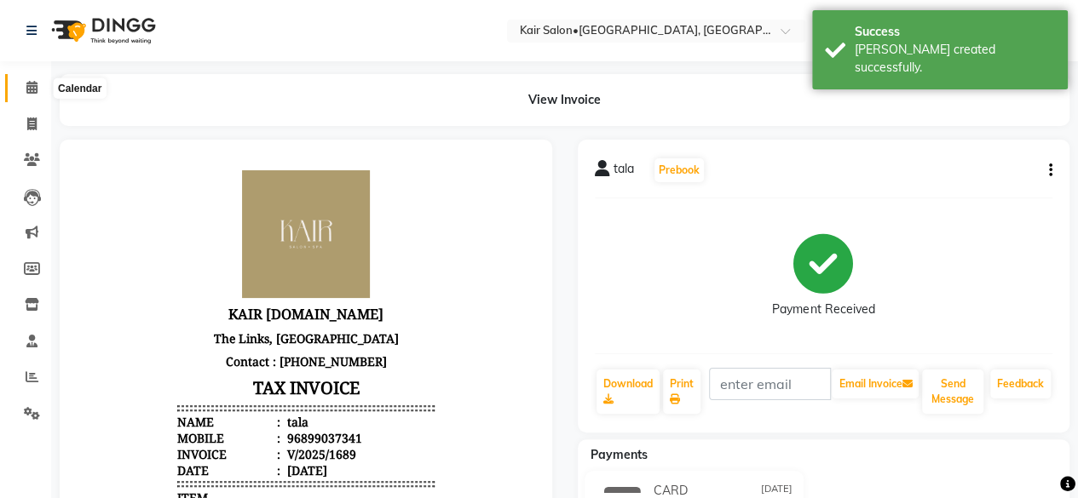
click at [35, 89] on icon at bounding box center [31, 87] width 11 height 13
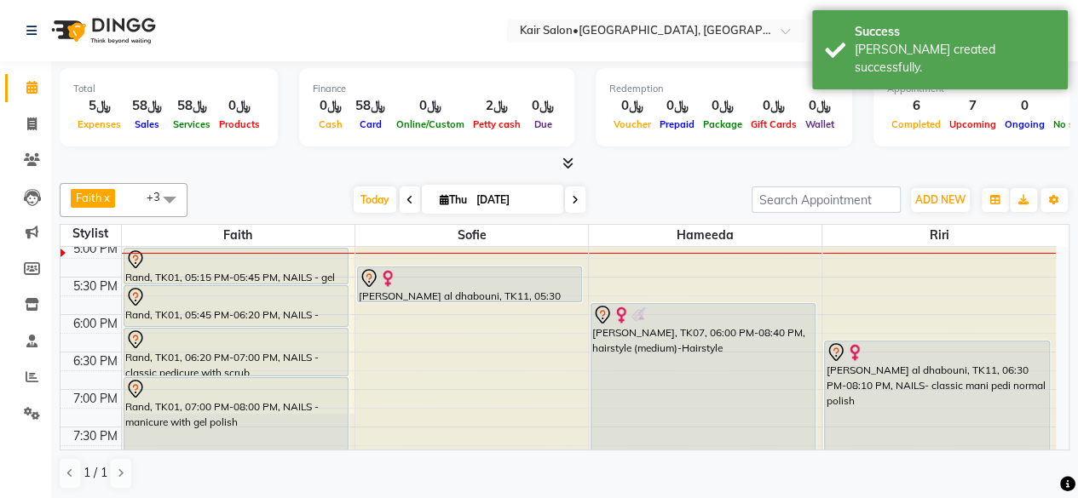
scroll to position [596, 0]
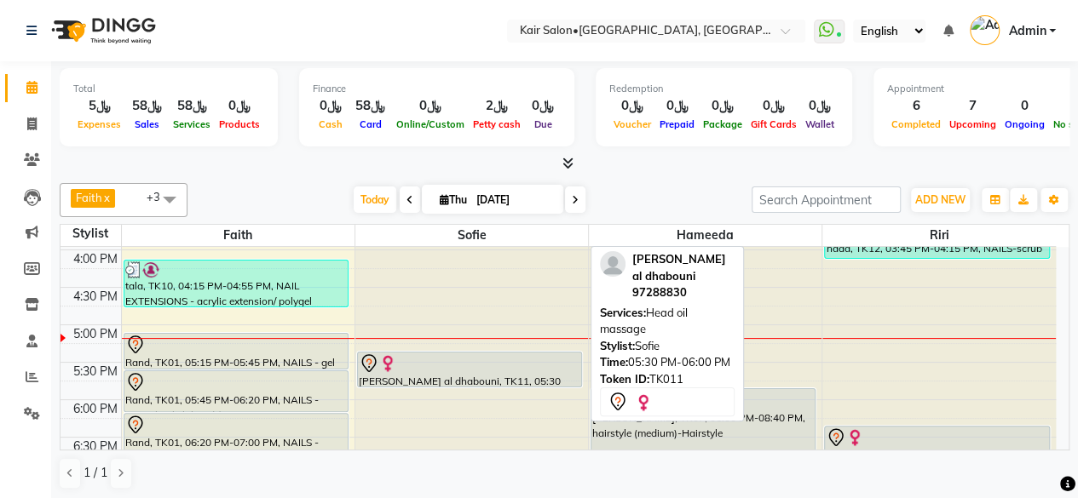
click at [474, 376] on div "khadija al dhabouni, TK11, 05:30 PM-06:00 PM, Head oil massage" at bounding box center [469, 370] width 223 height 34
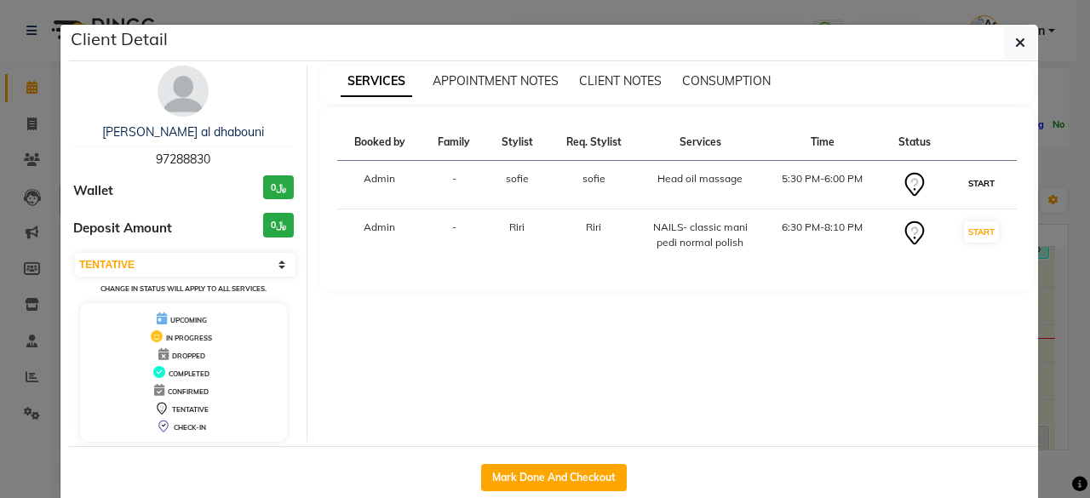
click at [981, 180] on button "START" at bounding box center [981, 183] width 35 height 21
select select "select"
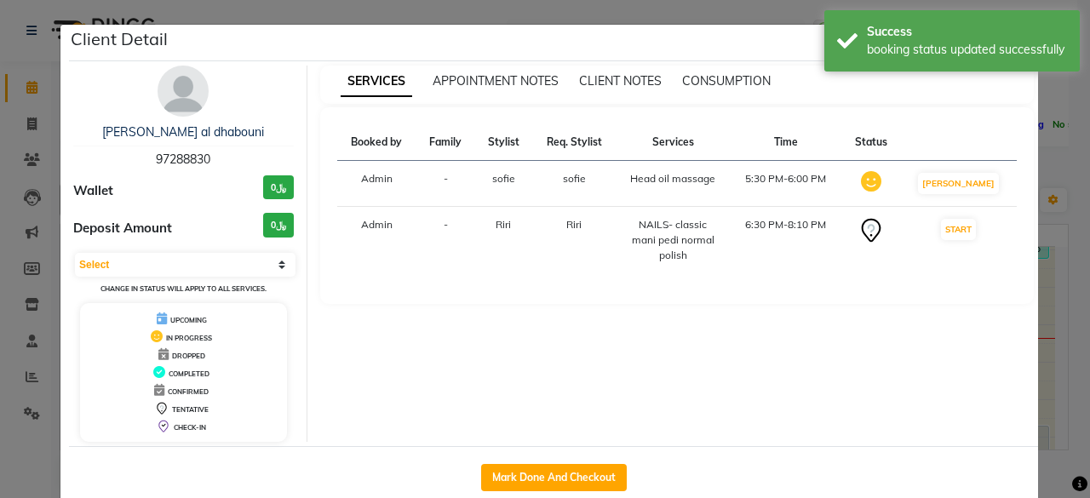
click at [1041, 288] on ngb-modal-window "Client Detail khadija al dhabouni 97288830 Wallet ﷼0 Deposit Amount ﷼0 Select I…" at bounding box center [545, 249] width 1090 height 498
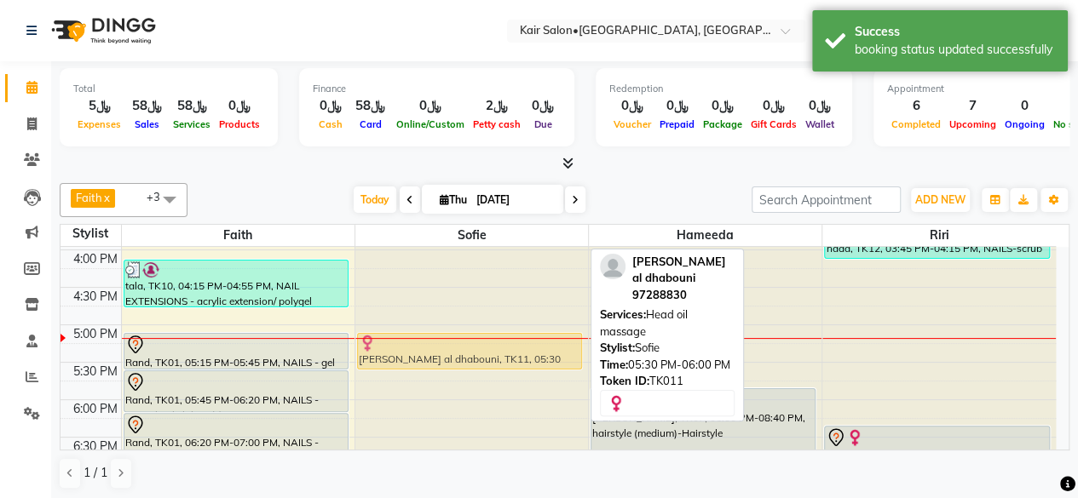
drag, startPoint x: 468, startPoint y: 355, endPoint x: 465, endPoint y: 345, distance: 10.5
click at [465, 345] on div "esma chakriya, TK09, 03:10 PM-03:35 PM, eyebrow cleaning-THREAD (﷼3),THREAD - u…" at bounding box center [471, 250] width 233 height 1199
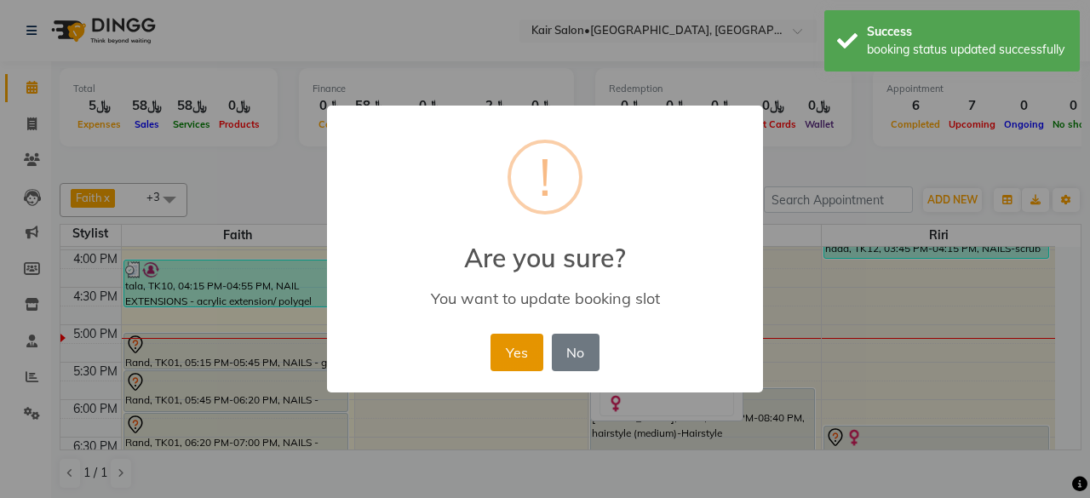
click at [524, 352] on button "Yes" at bounding box center [517, 352] width 52 height 37
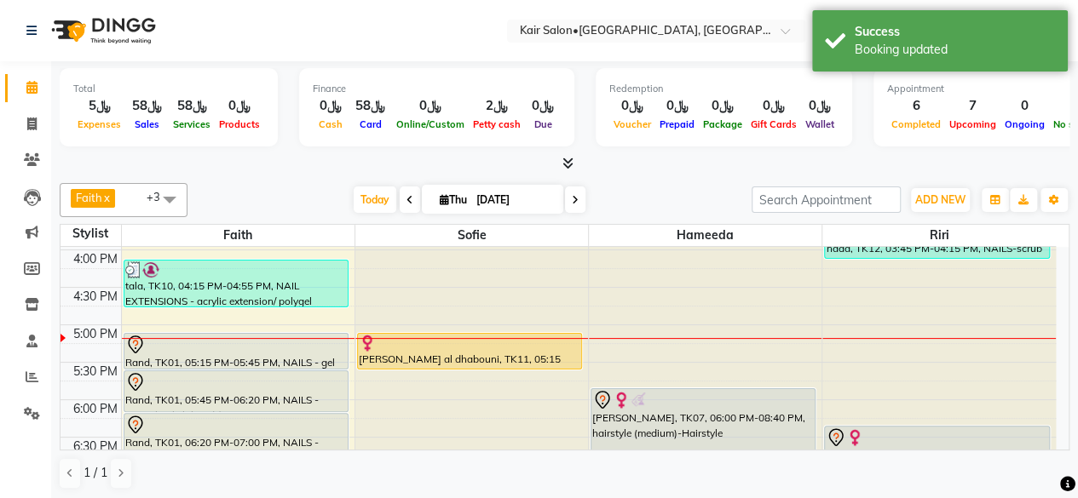
click at [284, 365] on div at bounding box center [235, 368] width 223 height 7
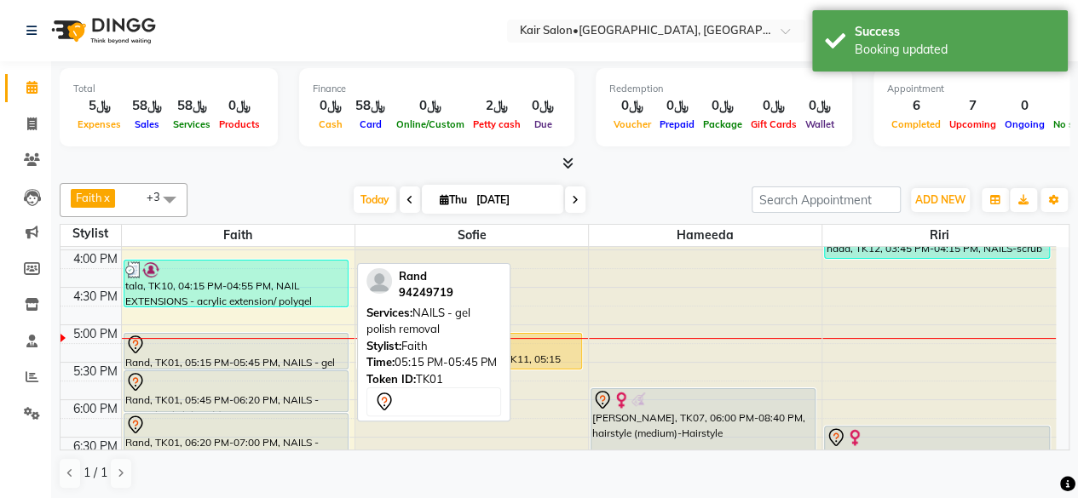
click at [295, 365] on div at bounding box center [235, 368] width 223 height 7
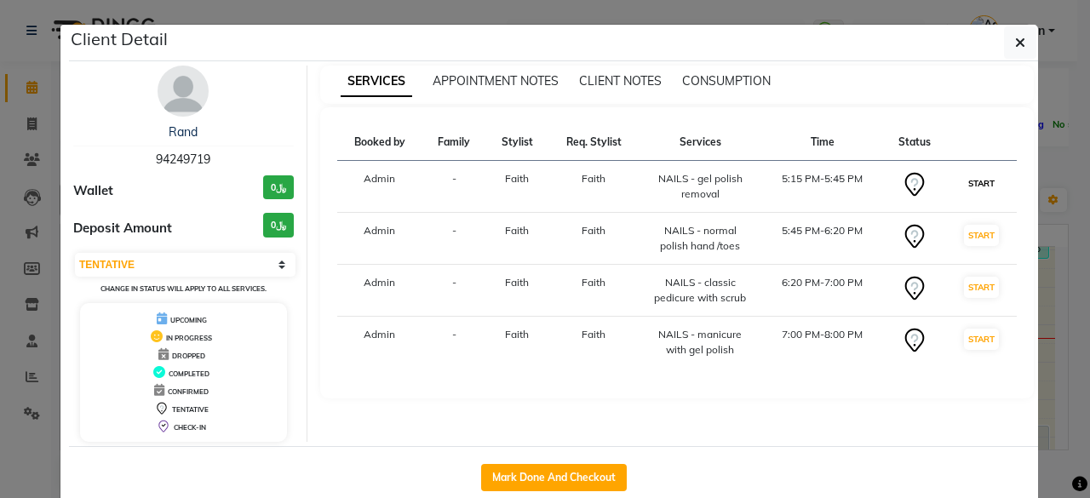
click at [976, 183] on button "START" at bounding box center [981, 183] width 35 height 21
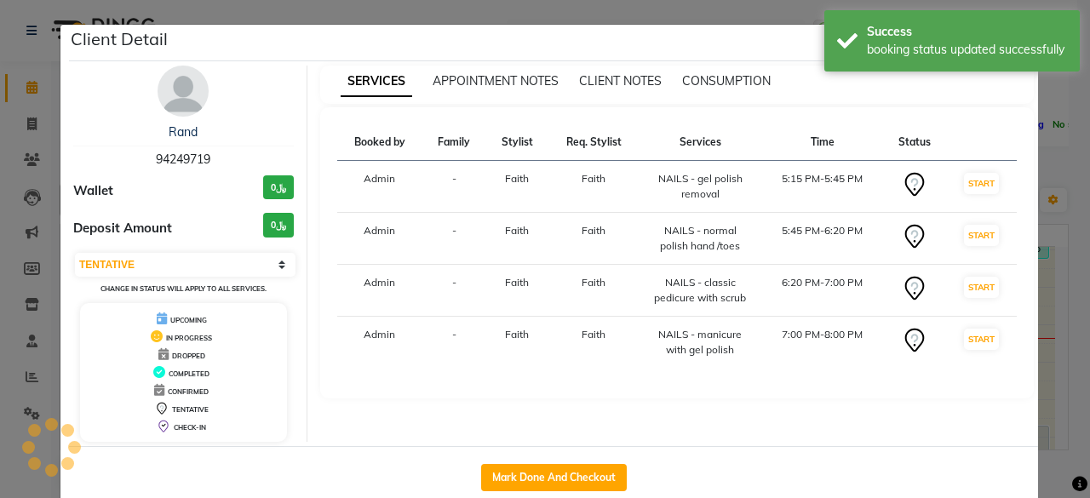
select select "select"
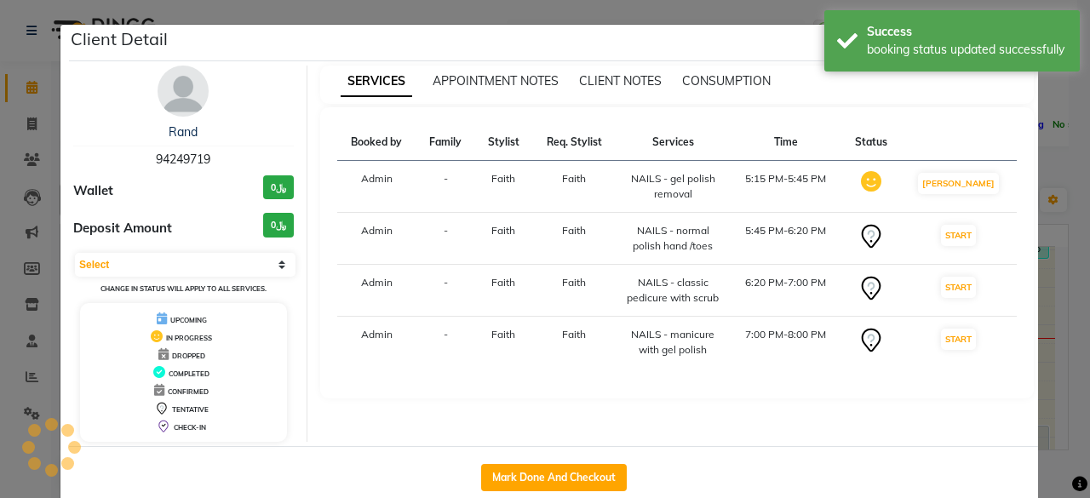
click at [1060, 190] on ngb-modal-window "Client Detail Rand 94249719 Wallet ﷼0 Deposit Amount ﷼0 Select IN SERVICE CONFI…" at bounding box center [545, 249] width 1090 height 498
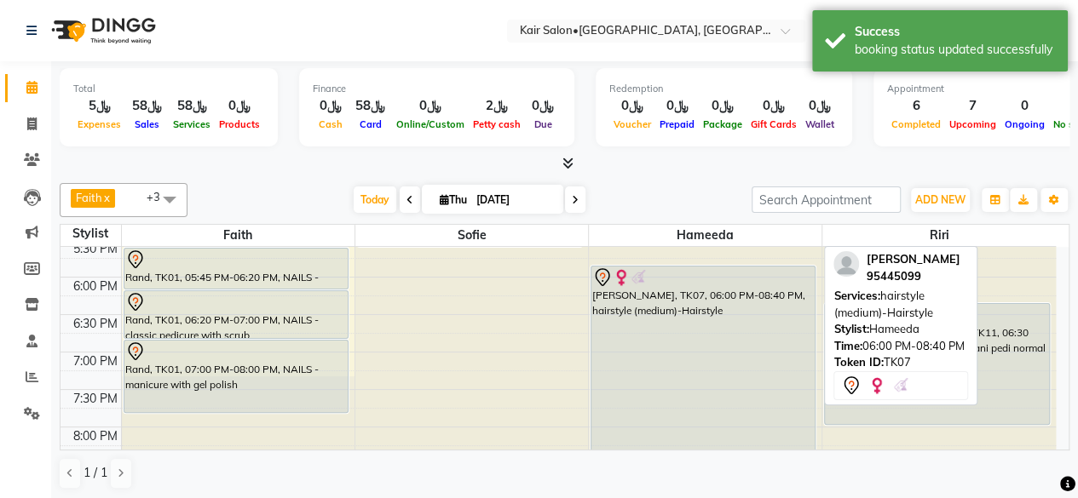
scroll to position [682, 0]
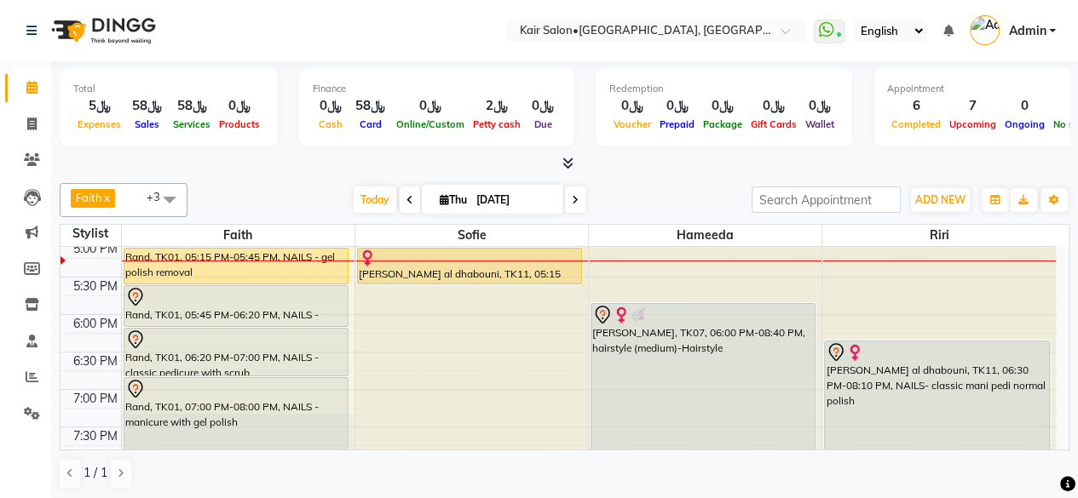
click at [440, 202] on icon at bounding box center [444, 199] width 9 height 11
select select "9"
select select "2025"
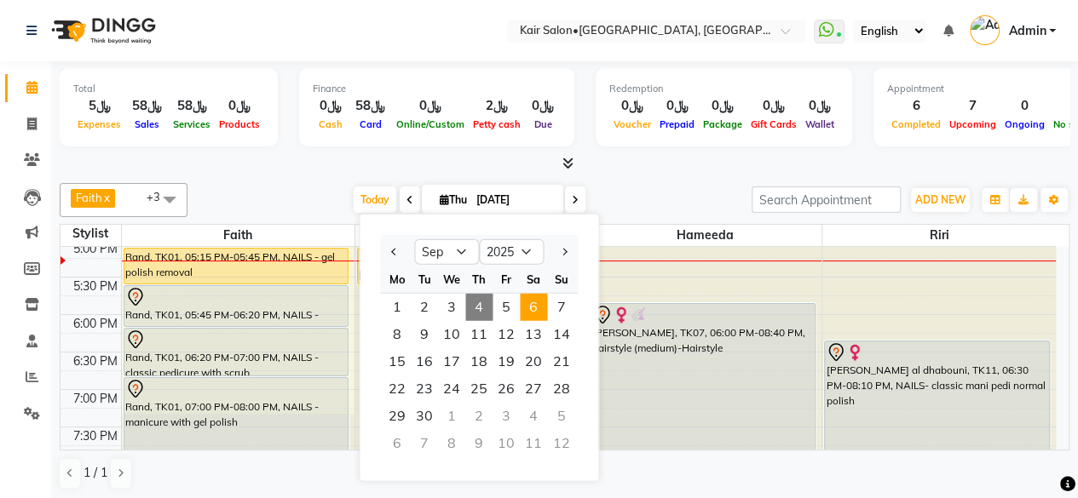
click at [525, 305] on span "6" at bounding box center [533, 307] width 27 height 27
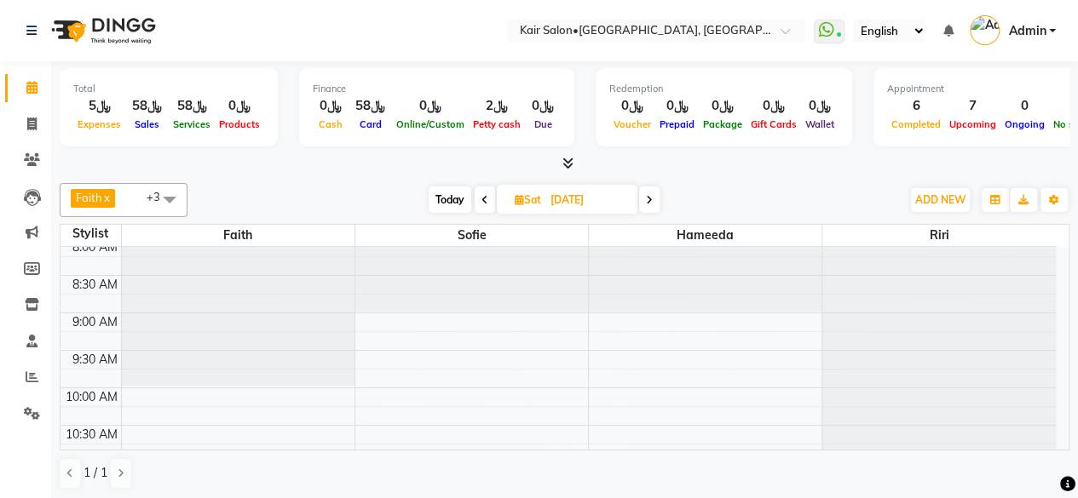
scroll to position [0, 0]
click at [451, 195] on span "Today" at bounding box center [450, 200] width 43 height 26
type input "[DATE]"
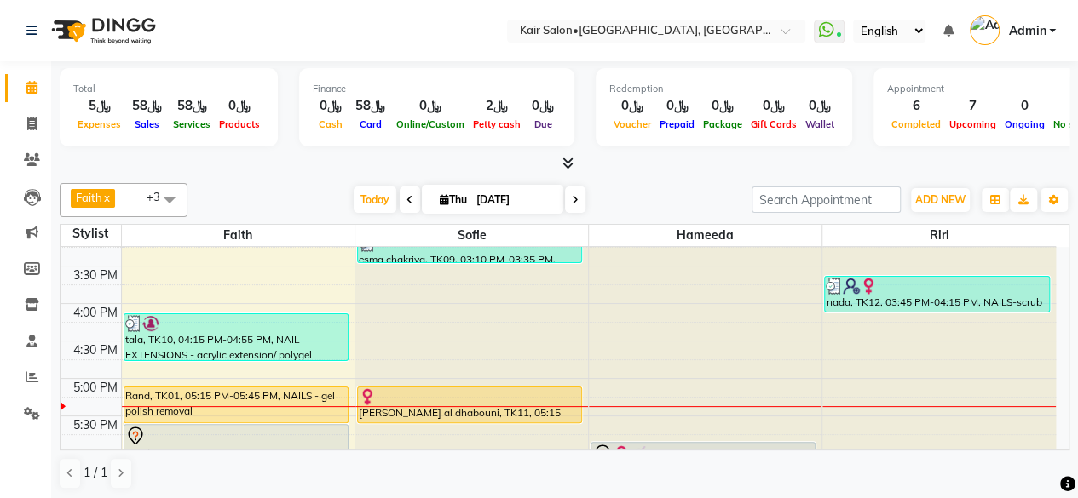
scroll to position [580, 0]
